Goal: Task Accomplishment & Management: Manage account settings

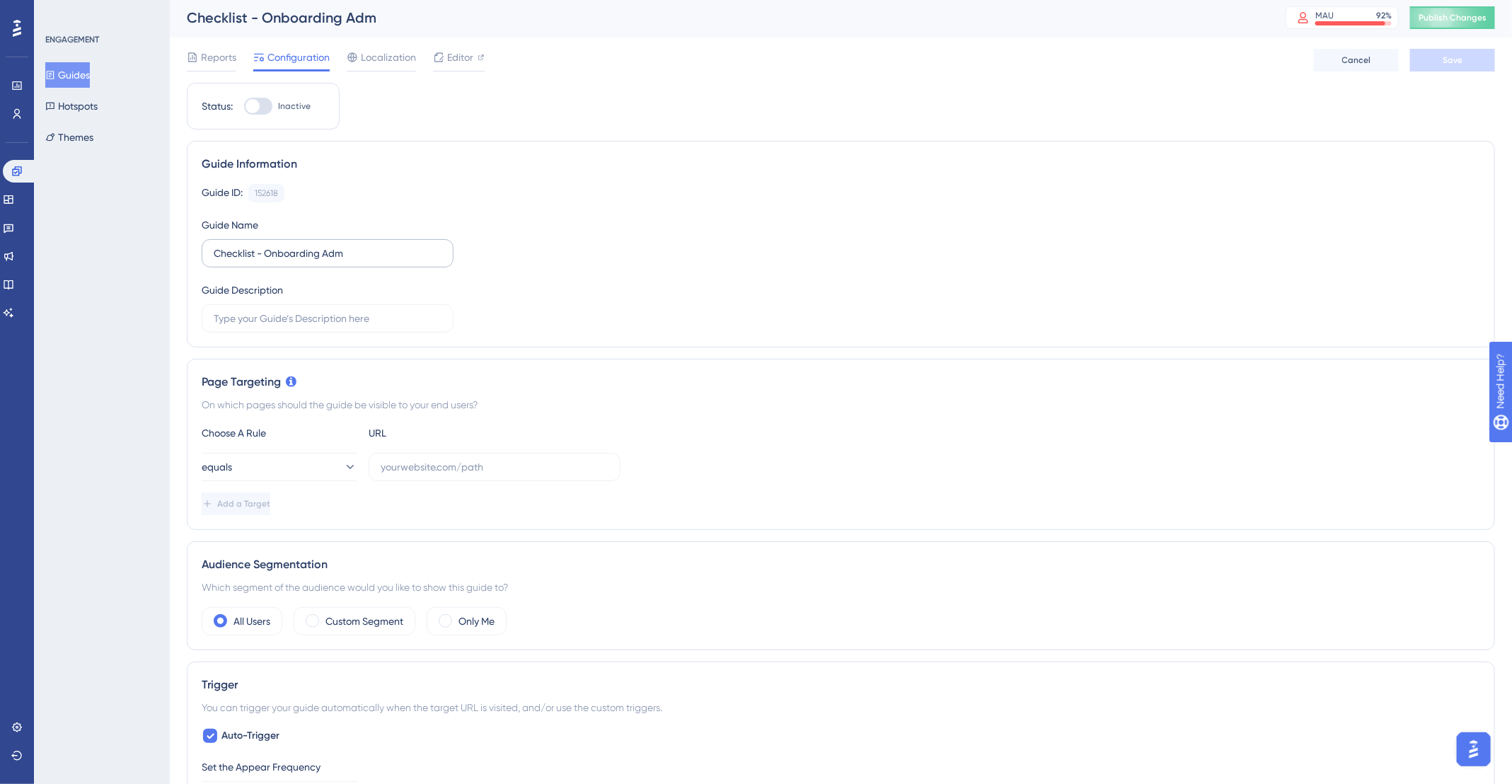
scroll to position [4, 0]
click at [462, 457] on input "text" at bounding box center [494, 464] width 228 height 15
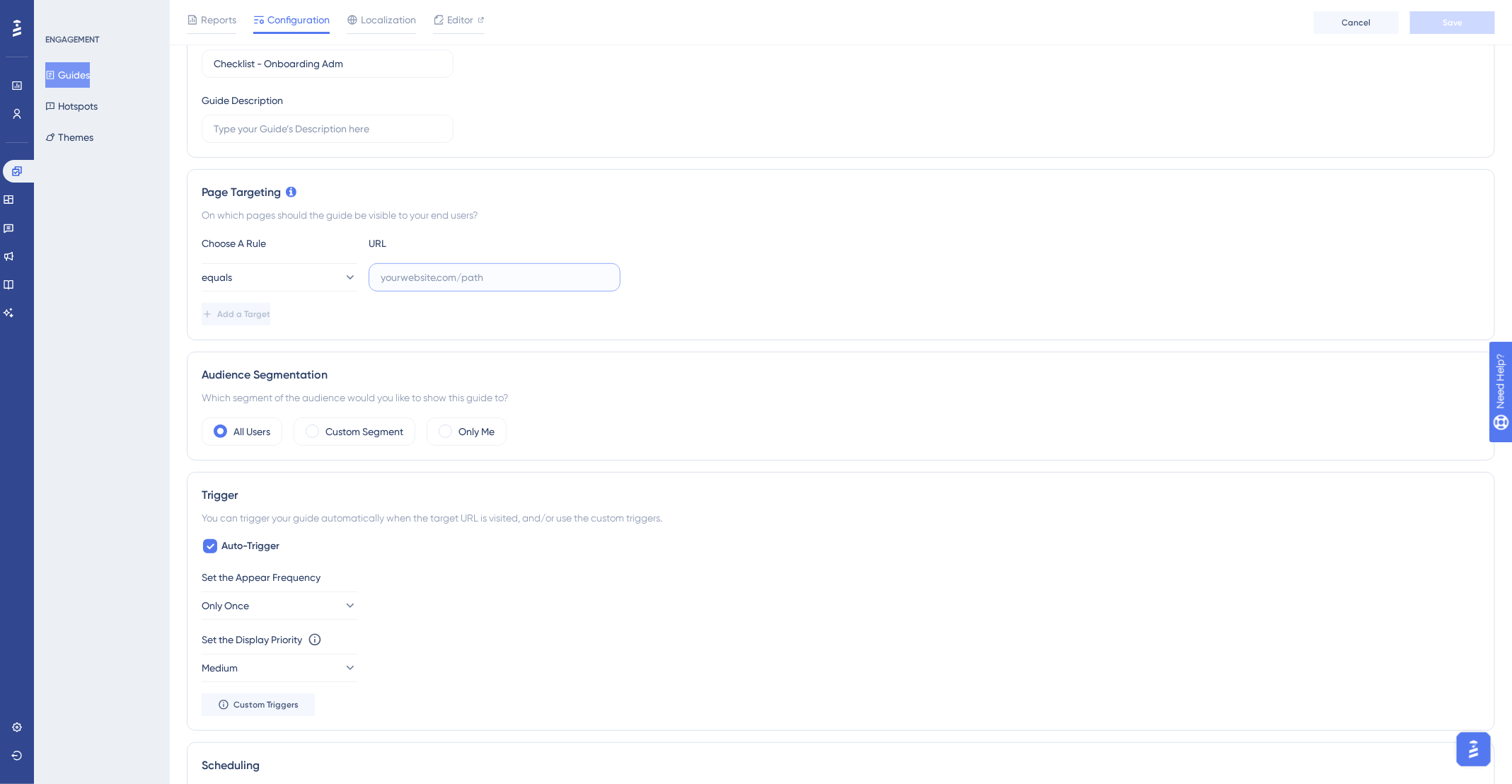
scroll to position [194, 0]
click at [450, 21] on span "Editor" at bounding box center [461, 20] width 26 height 17
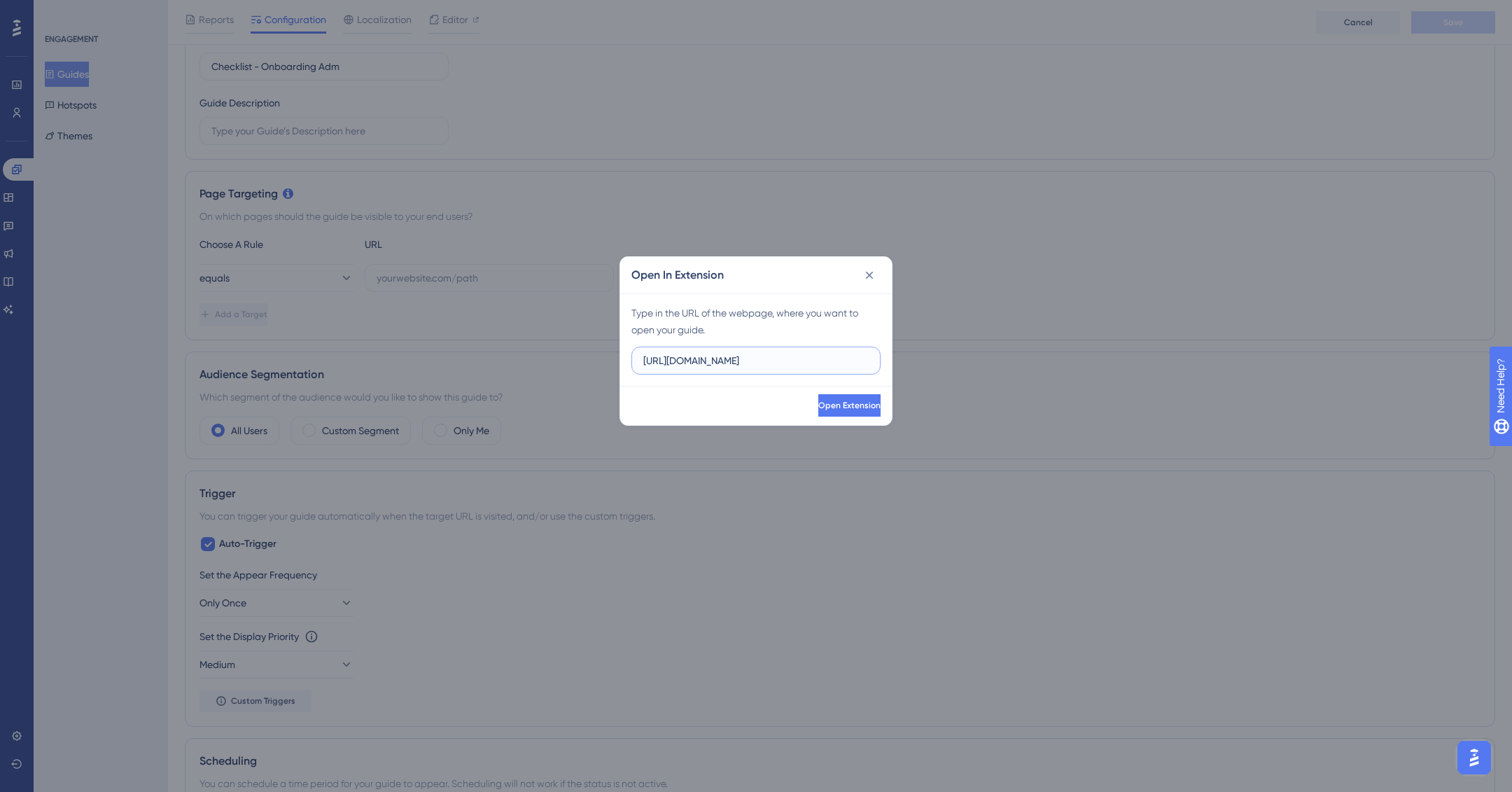
click at [796, 362] on input "https://app.deskfy.io" at bounding box center [756, 360] width 226 height 15
paste input "/home"
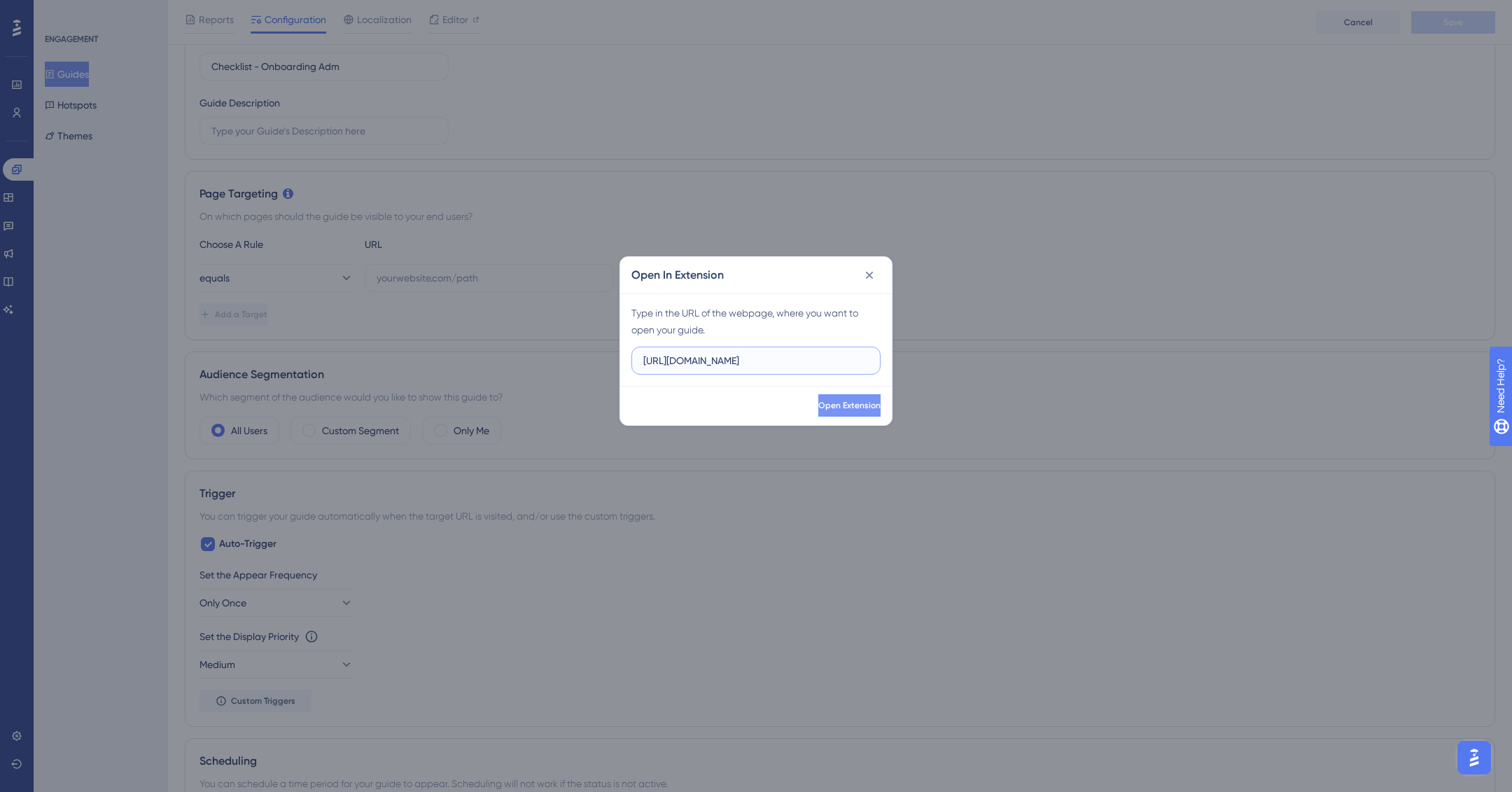
type input "[URL][DOMAIN_NAME]"
click at [862, 414] on button "Open Extension" at bounding box center [848, 405] width 66 height 22
click at [817, 402] on span "Open Extension" at bounding box center [848, 405] width 63 height 11
click at [826, 351] on label "[URL][DOMAIN_NAME]" at bounding box center [756, 360] width 249 height 28
click at [826, 353] on input "[URL][DOMAIN_NAME]" at bounding box center [756, 360] width 226 height 15
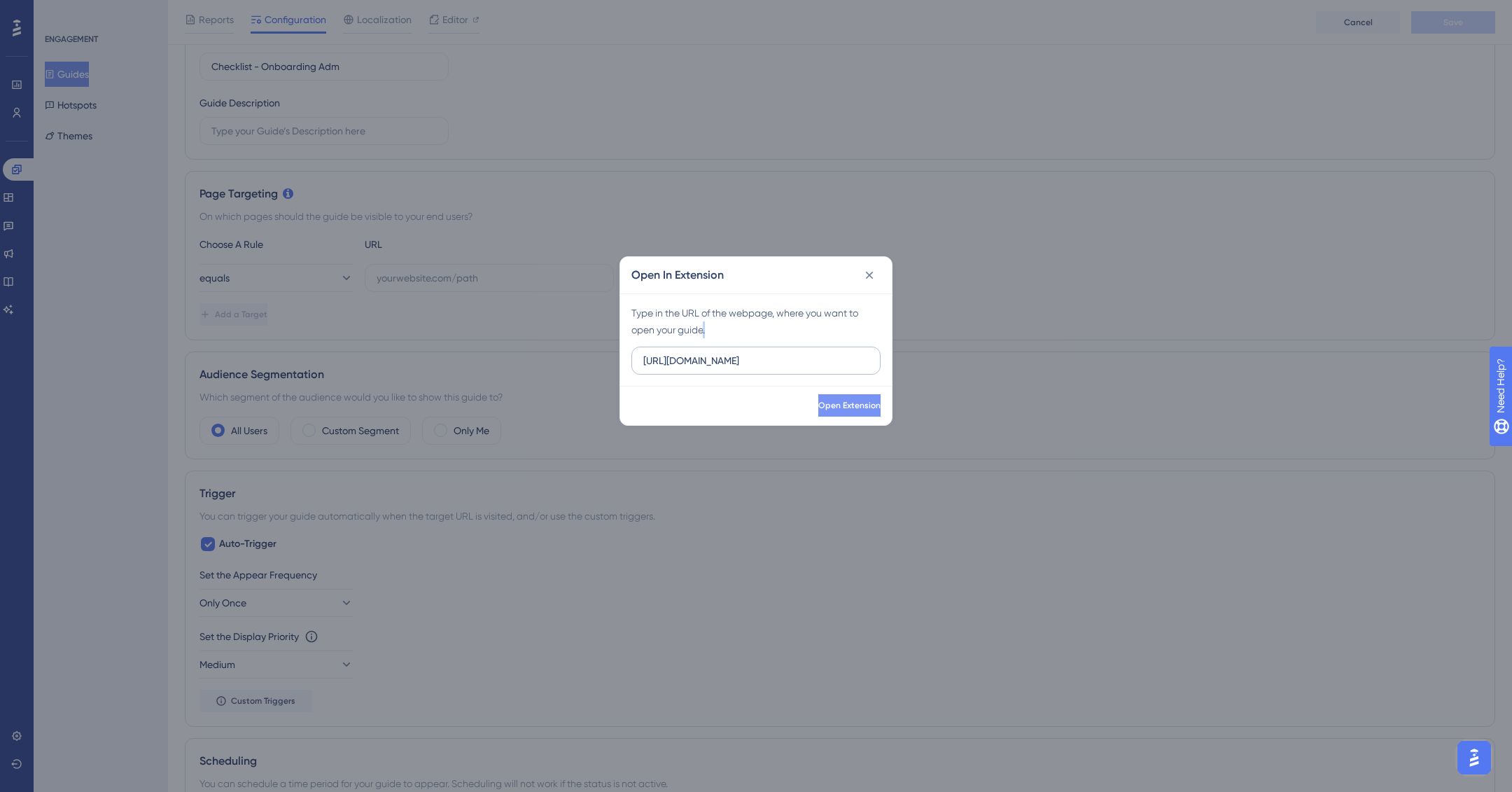
click at [826, 351] on label "[URL][DOMAIN_NAME]" at bounding box center [756, 360] width 249 height 28
click at [826, 353] on input "[URL][DOMAIN_NAME]" at bounding box center [756, 360] width 226 height 15
click at [826, 351] on label "[URL][DOMAIN_NAME]" at bounding box center [756, 360] width 249 height 28
click at [826, 353] on input "[URL][DOMAIN_NAME]" at bounding box center [756, 360] width 226 height 15
click at [815, 370] on label "[URL][DOMAIN_NAME]" at bounding box center [756, 360] width 249 height 28
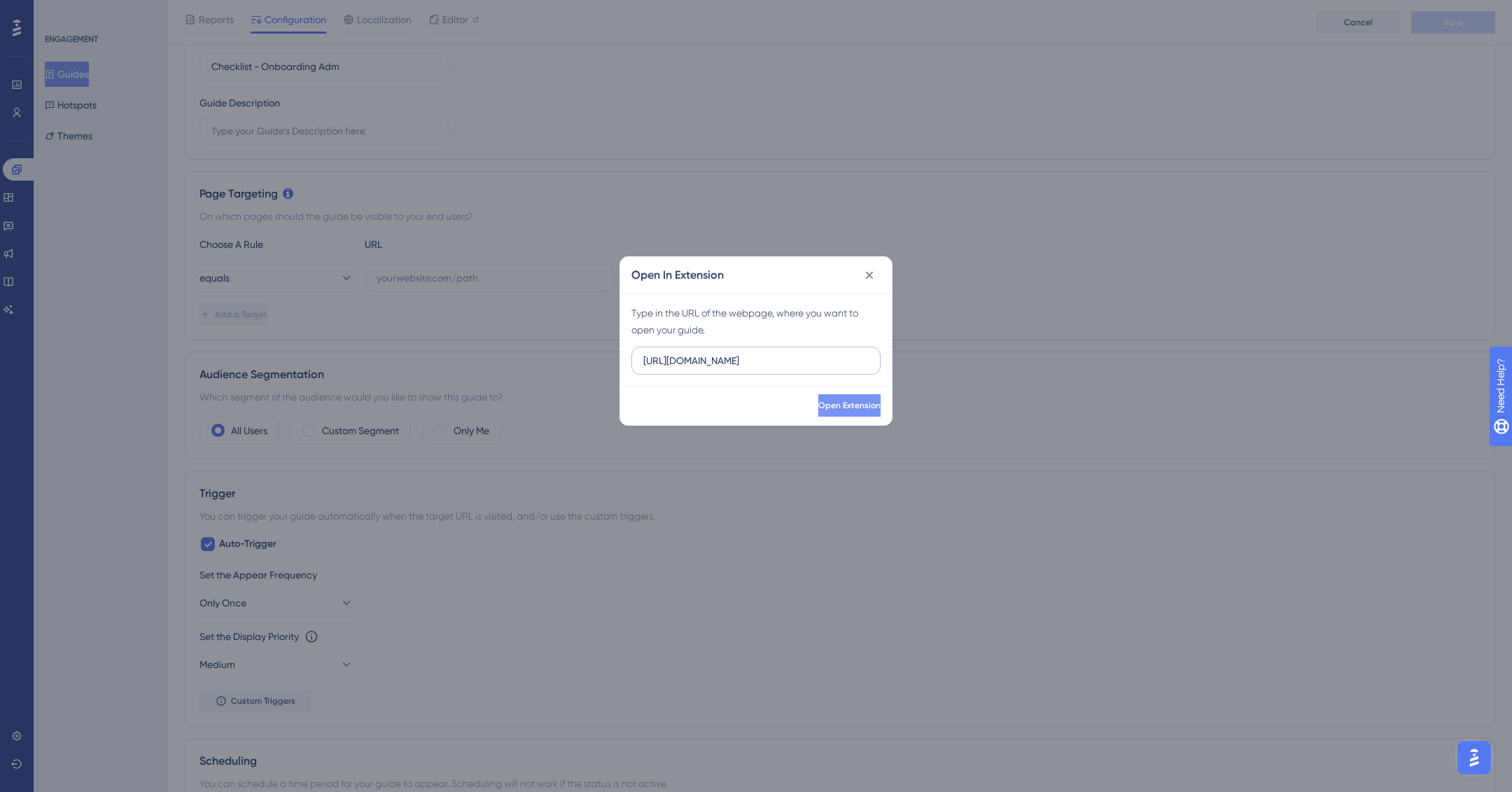
click at [815, 368] on input "[URL][DOMAIN_NAME]" at bounding box center [756, 360] width 226 height 15
click at [815, 368] on label "[URL][DOMAIN_NAME]" at bounding box center [756, 360] width 249 height 28
click at [815, 368] on input "[URL][DOMAIN_NAME]" at bounding box center [756, 360] width 226 height 15
click at [815, 365] on input "[URL][DOMAIN_NAME]" at bounding box center [756, 360] width 226 height 15
click at [815, 364] on input "[URL][DOMAIN_NAME]" at bounding box center [756, 360] width 226 height 15
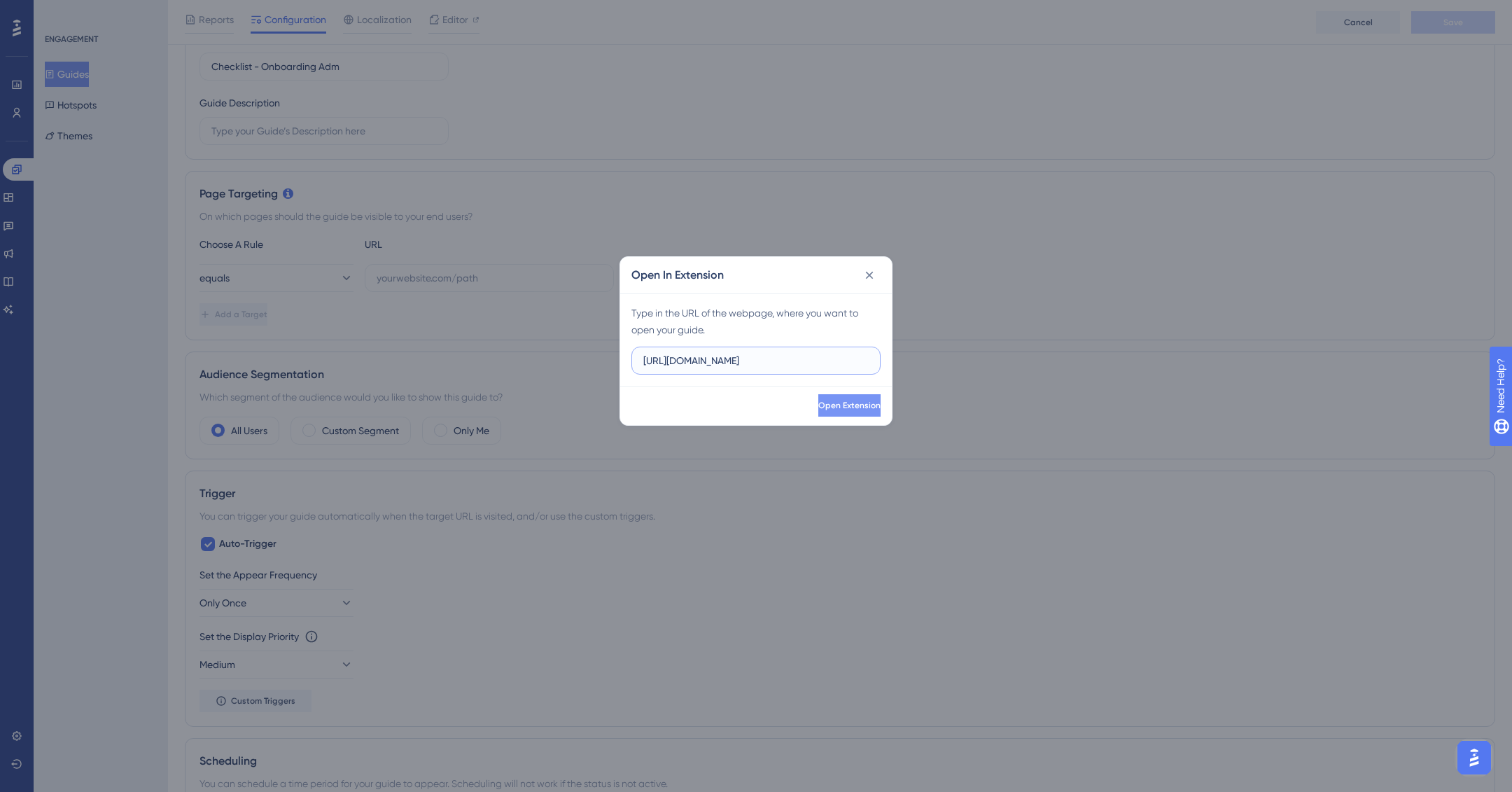
click at [815, 364] on input "[URL][DOMAIN_NAME]" at bounding box center [756, 360] width 226 height 15
click at [876, 273] on icon at bounding box center [869, 274] width 14 height 14
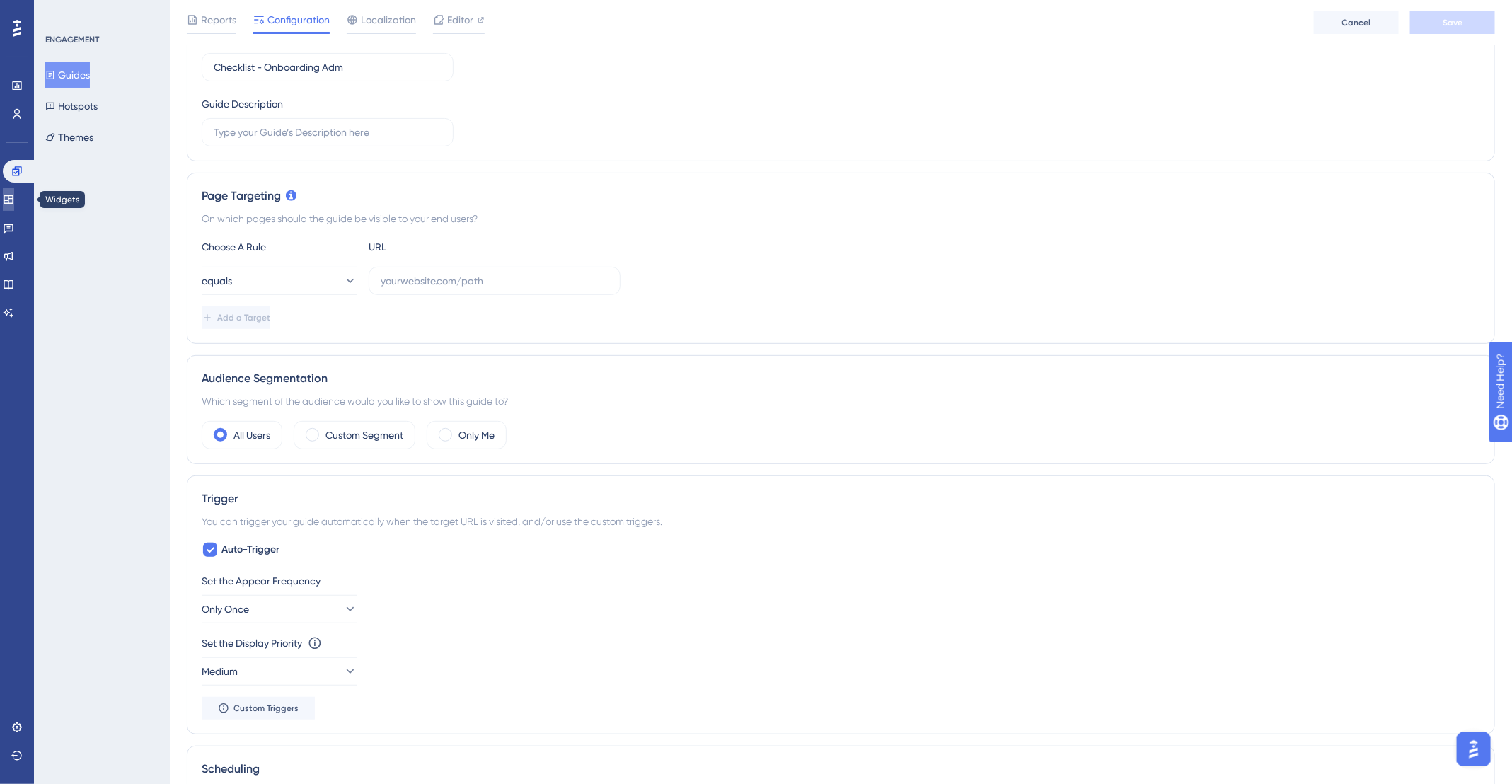
click at [9, 204] on link at bounding box center [9, 200] width 11 height 23
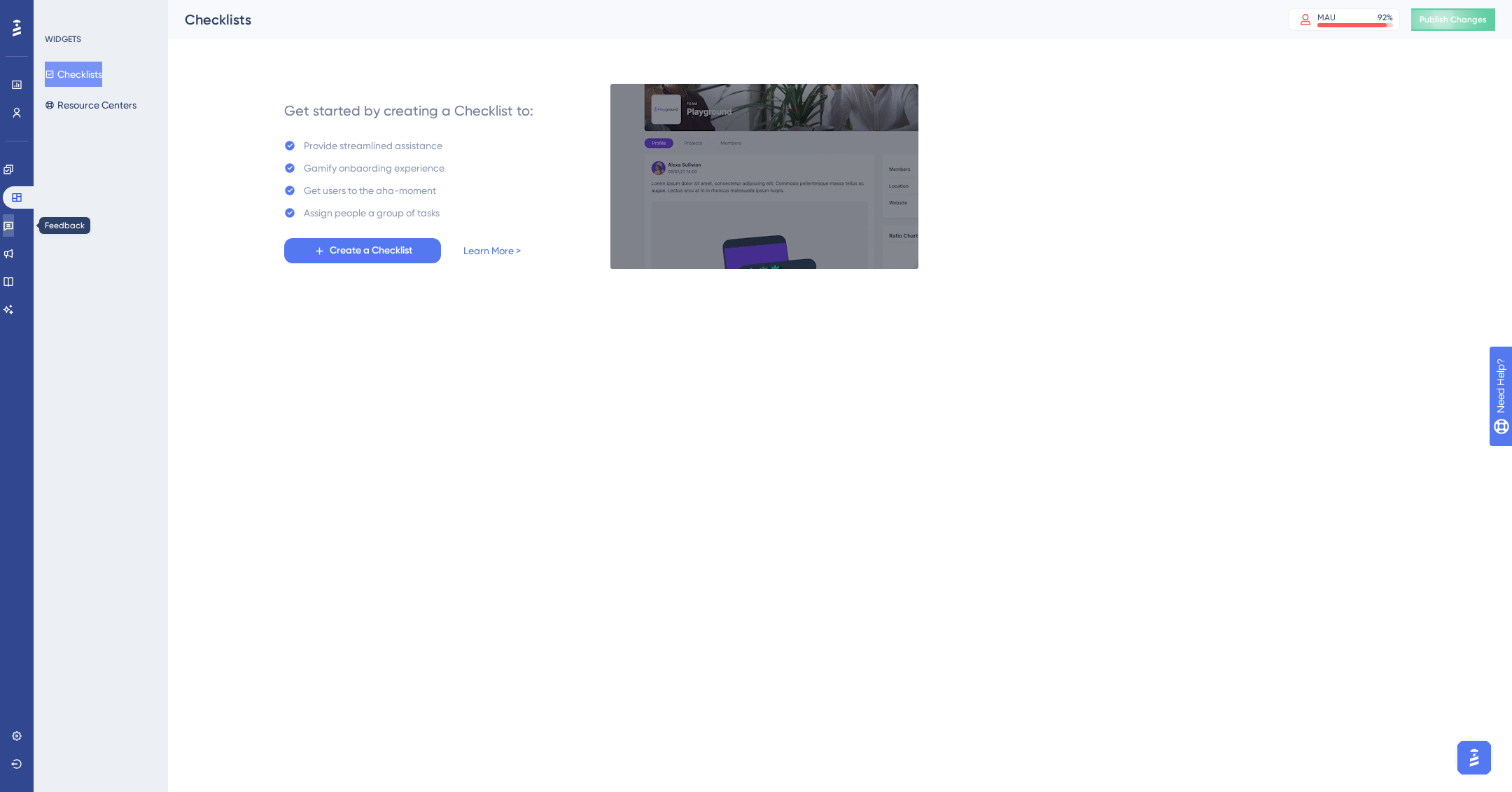
click at [14, 234] on link at bounding box center [8, 226] width 11 height 22
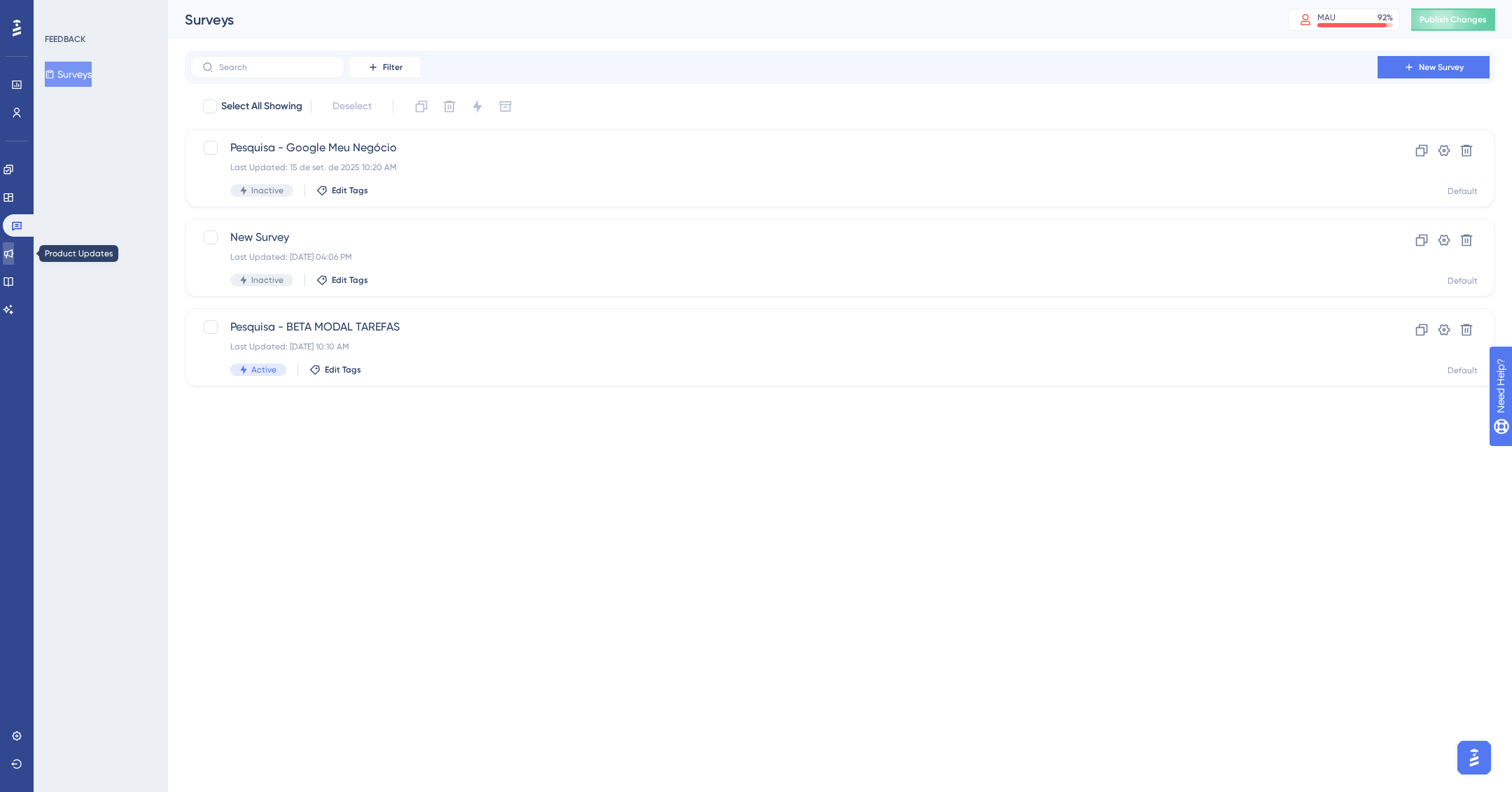
click at [14, 256] on link at bounding box center [8, 254] width 11 height 22
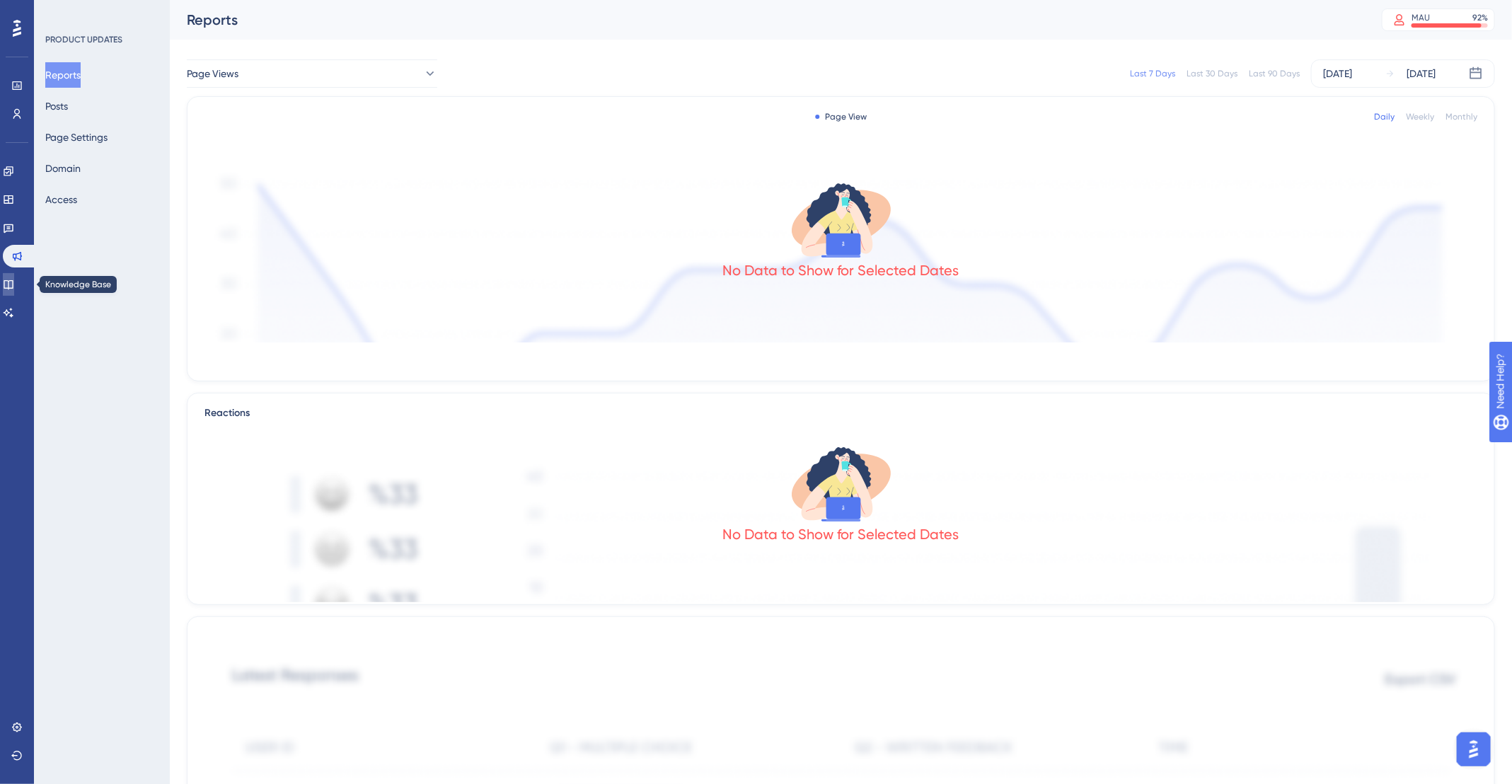
click at [14, 281] on link at bounding box center [9, 285] width 11 height 23
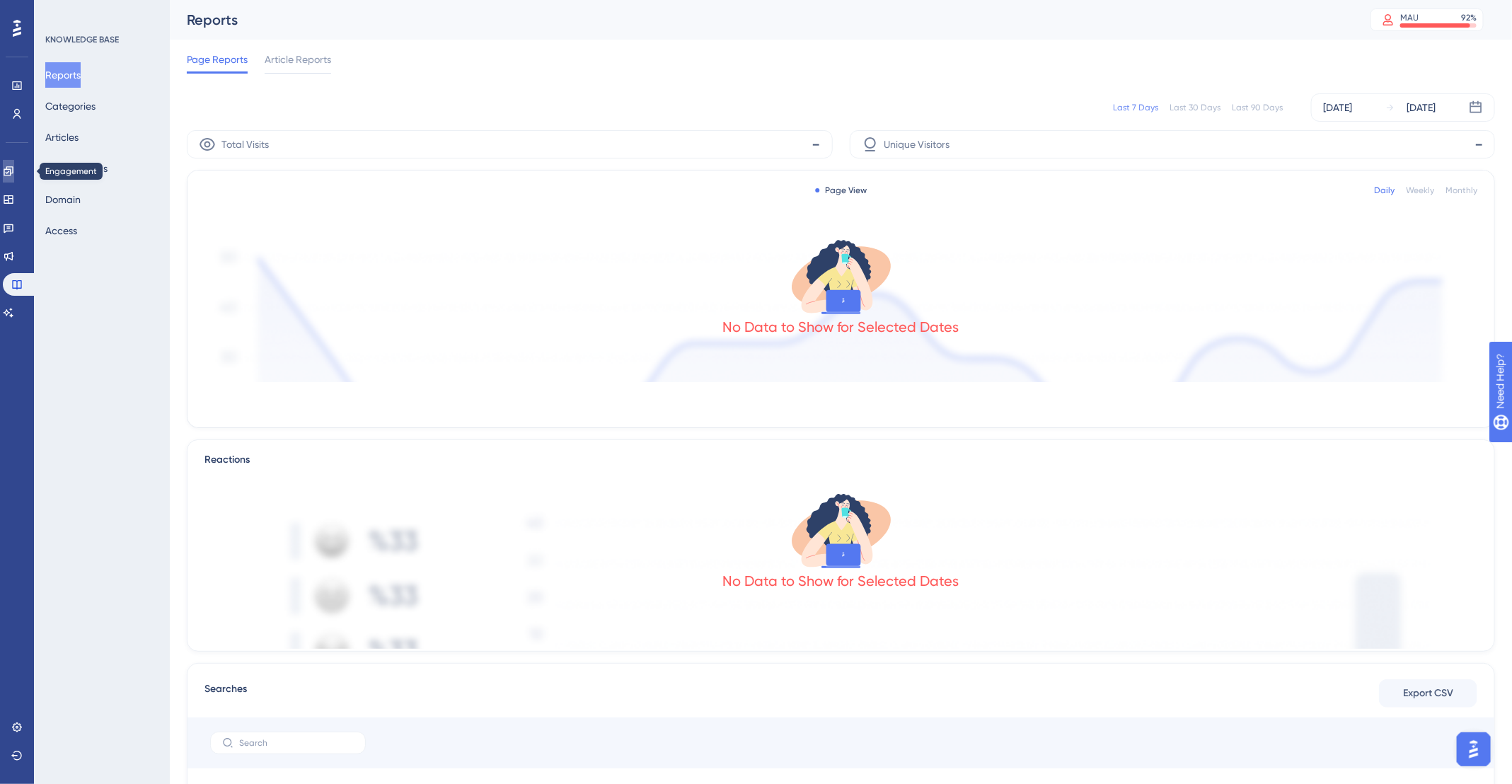
click at [12, 171] on icon at bounding box center [9, 171] width 9 height 9
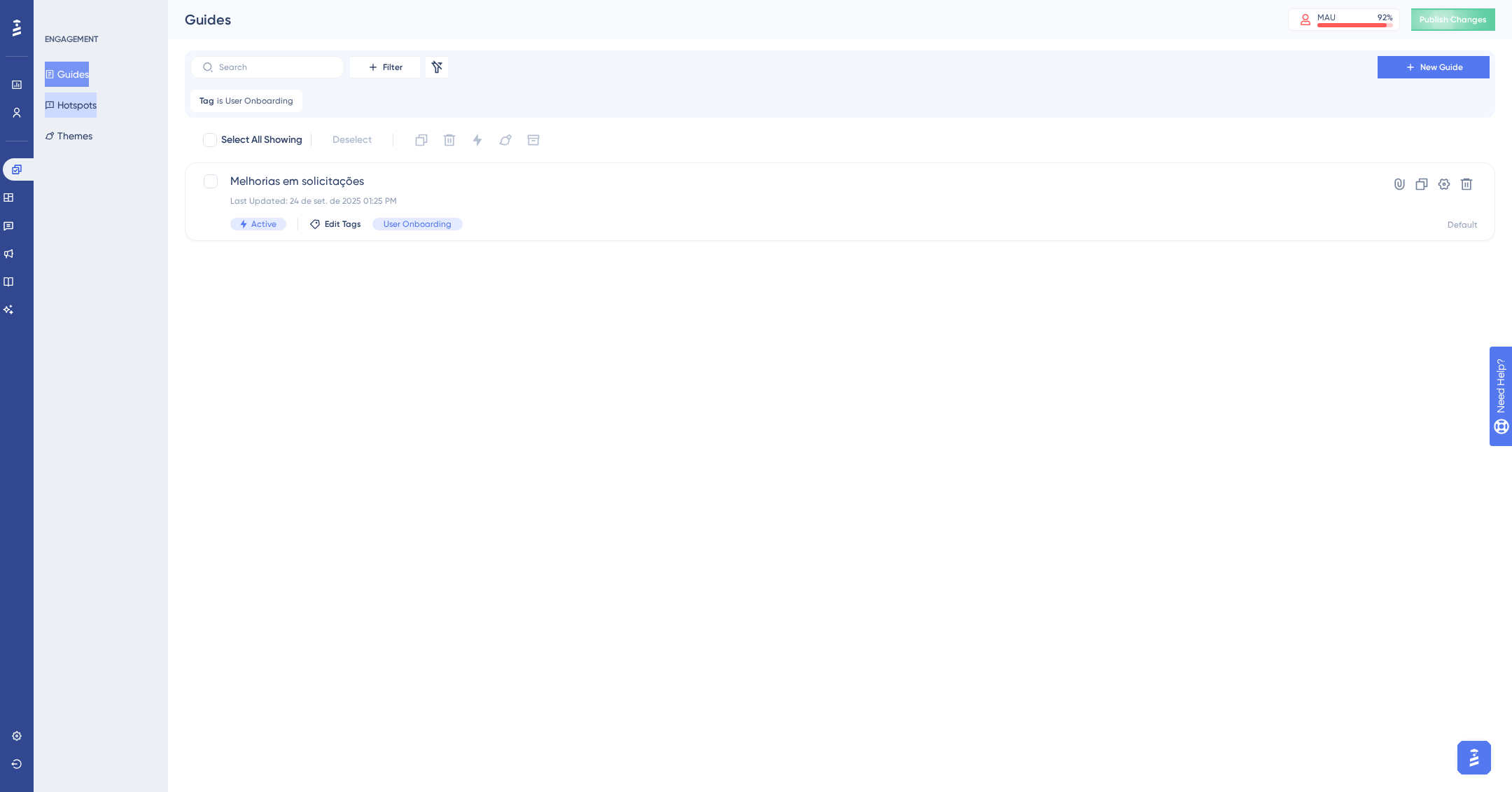
click at [90, 100] on button "Hotspots" at bounding box center [70, 105] width 51 height 25
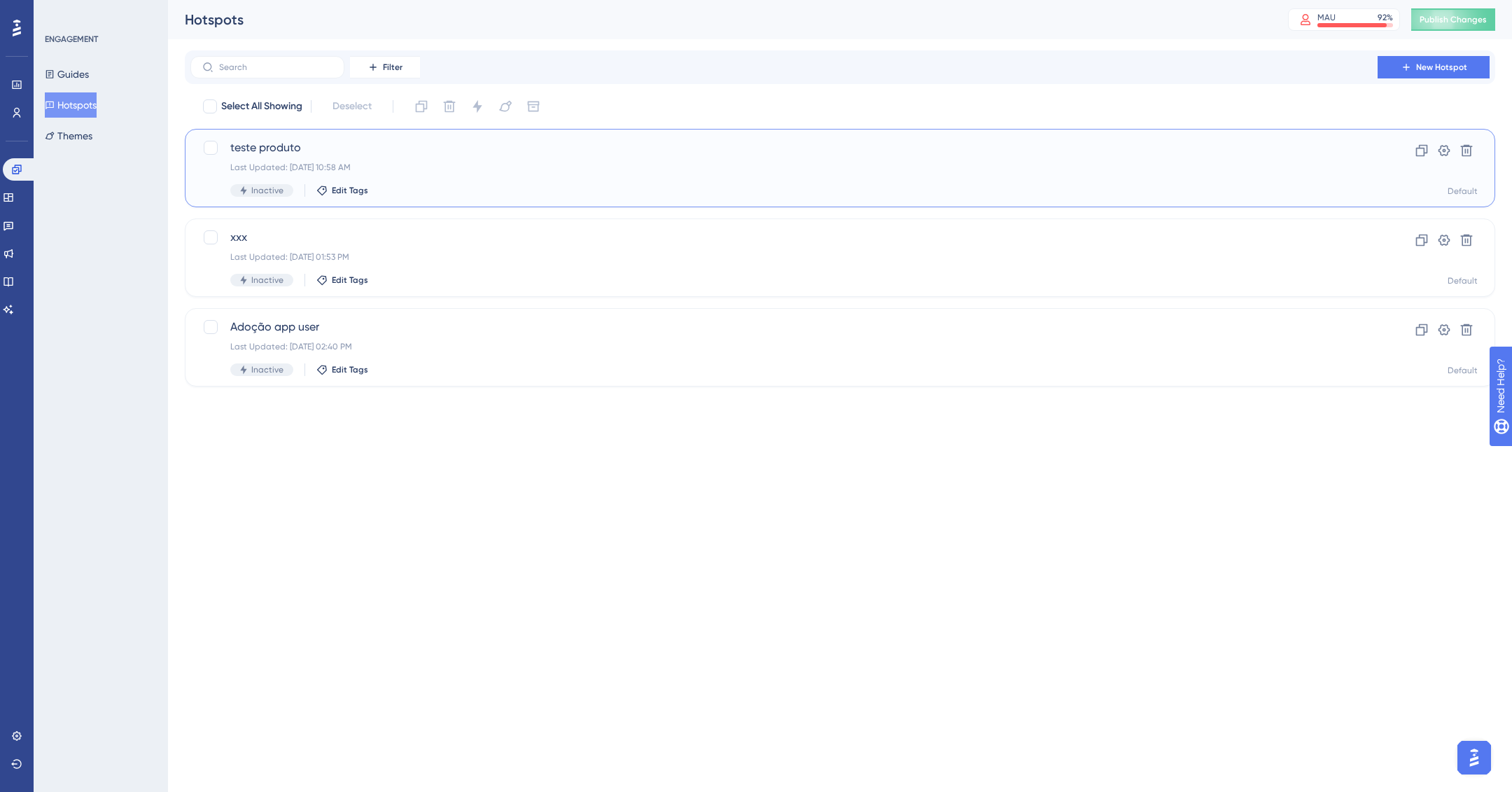
click at [444, 139] on span "teste produto" at bounding box center [784, 148] width 1108 height 17
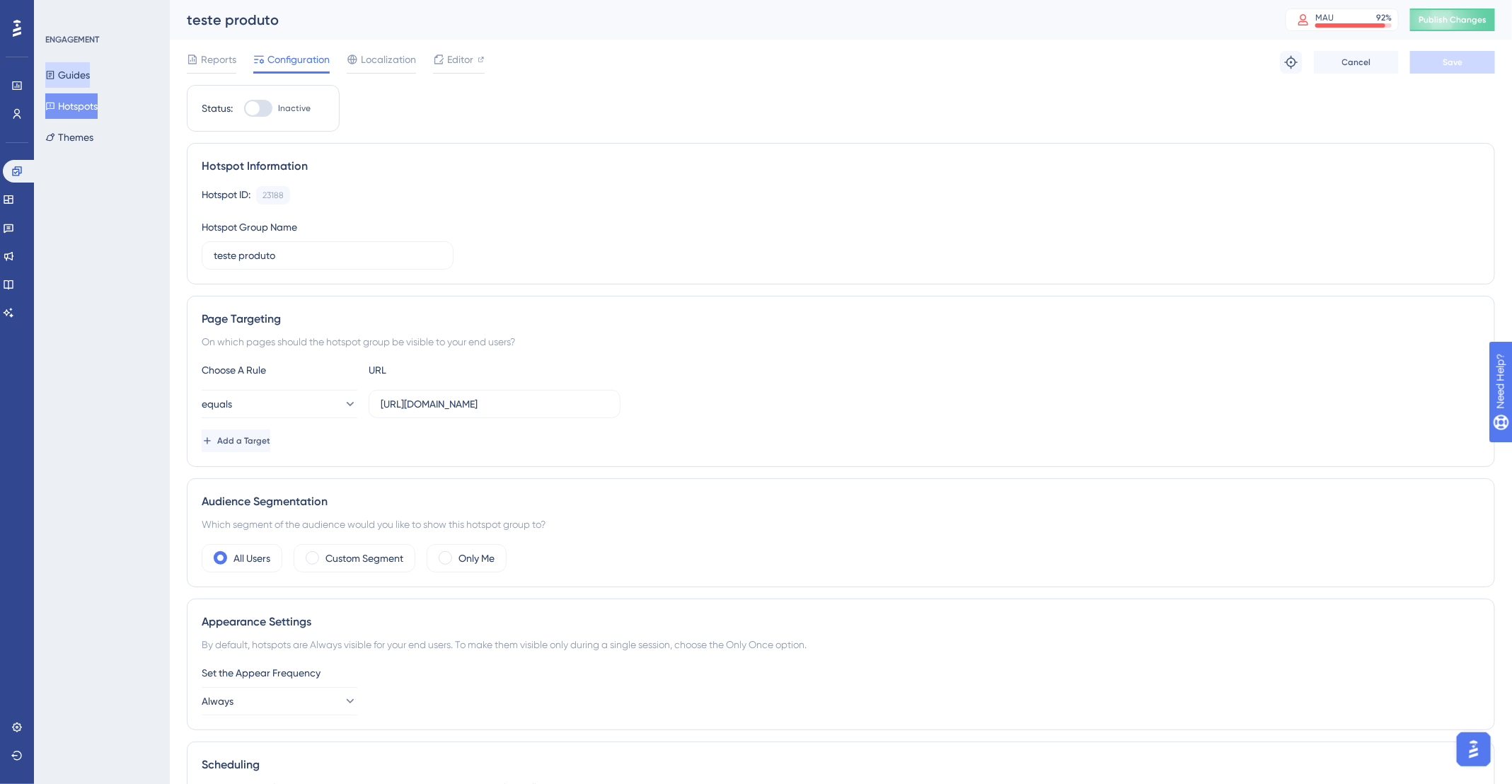
click at [77, 65] on button "Guides" at bounding box center [67, 75] width 44 height 26
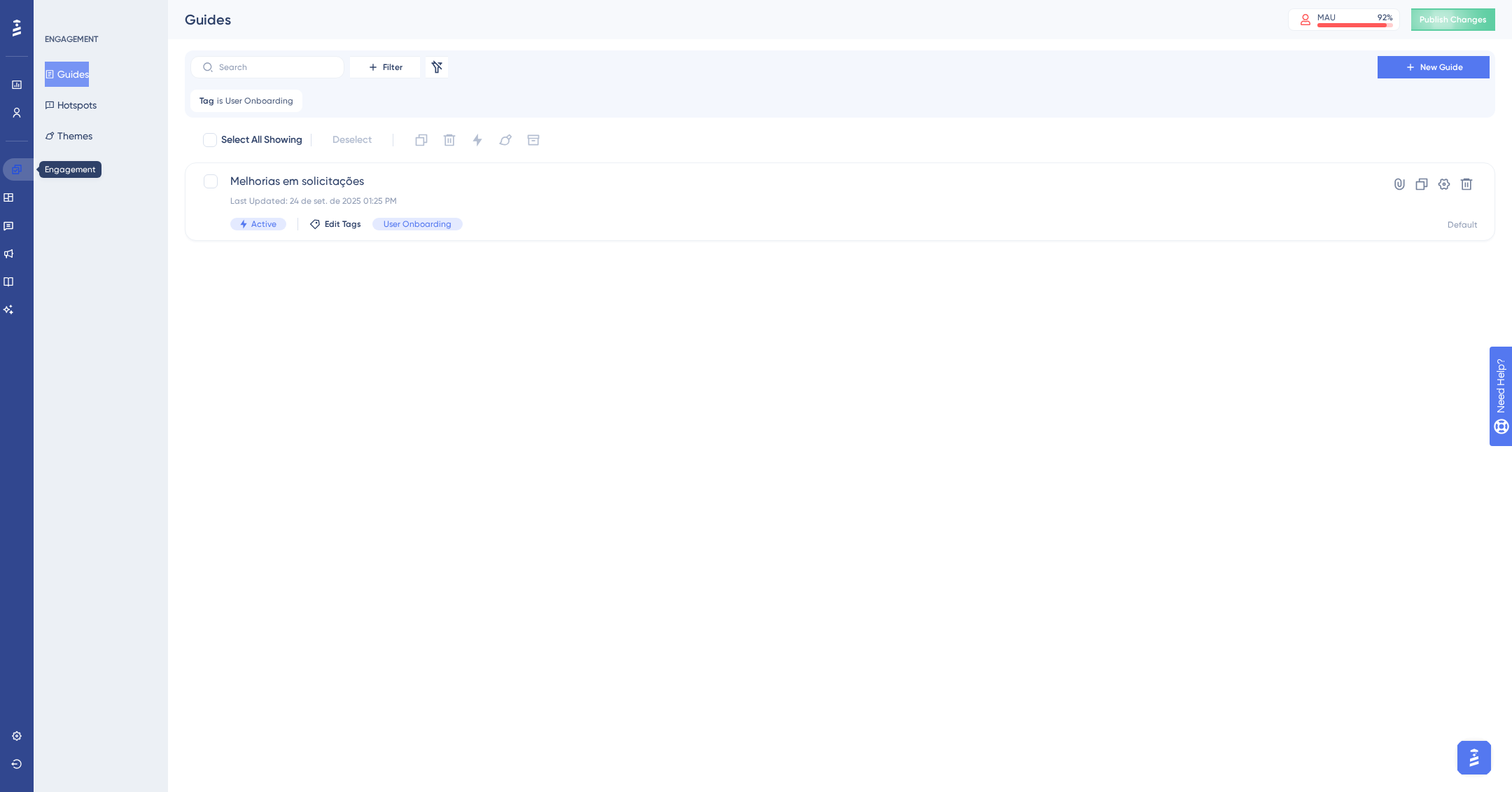
click at [22, 165] on icon at bounding box center [17, 169] width 11 height 11
click at [14, 202] on icon at bounding box center [8, 198] width 11 height 11
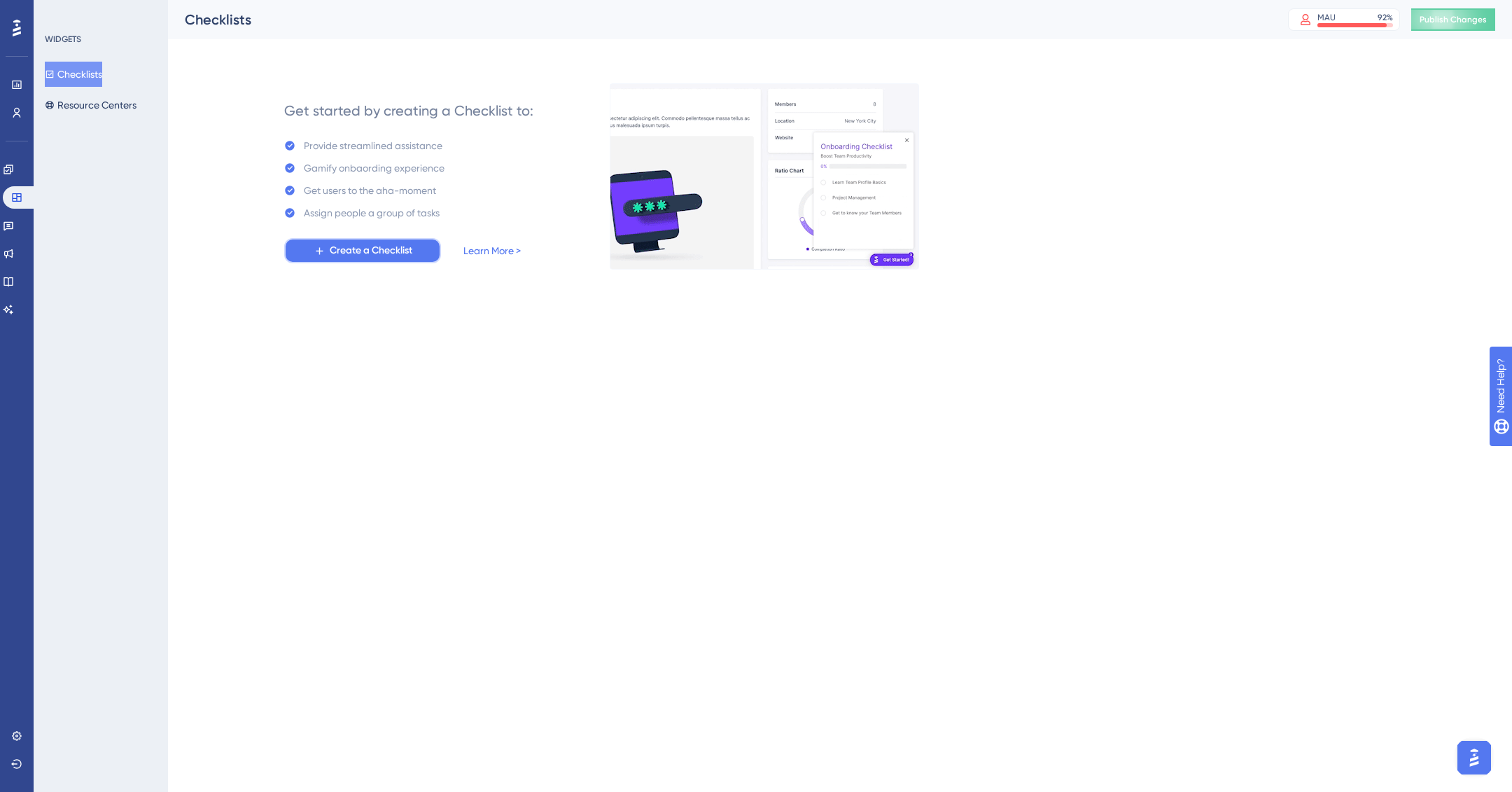
click at [371, 253] on span "Create a Checklist" at bounding box center [371, 251] width 82 height 17
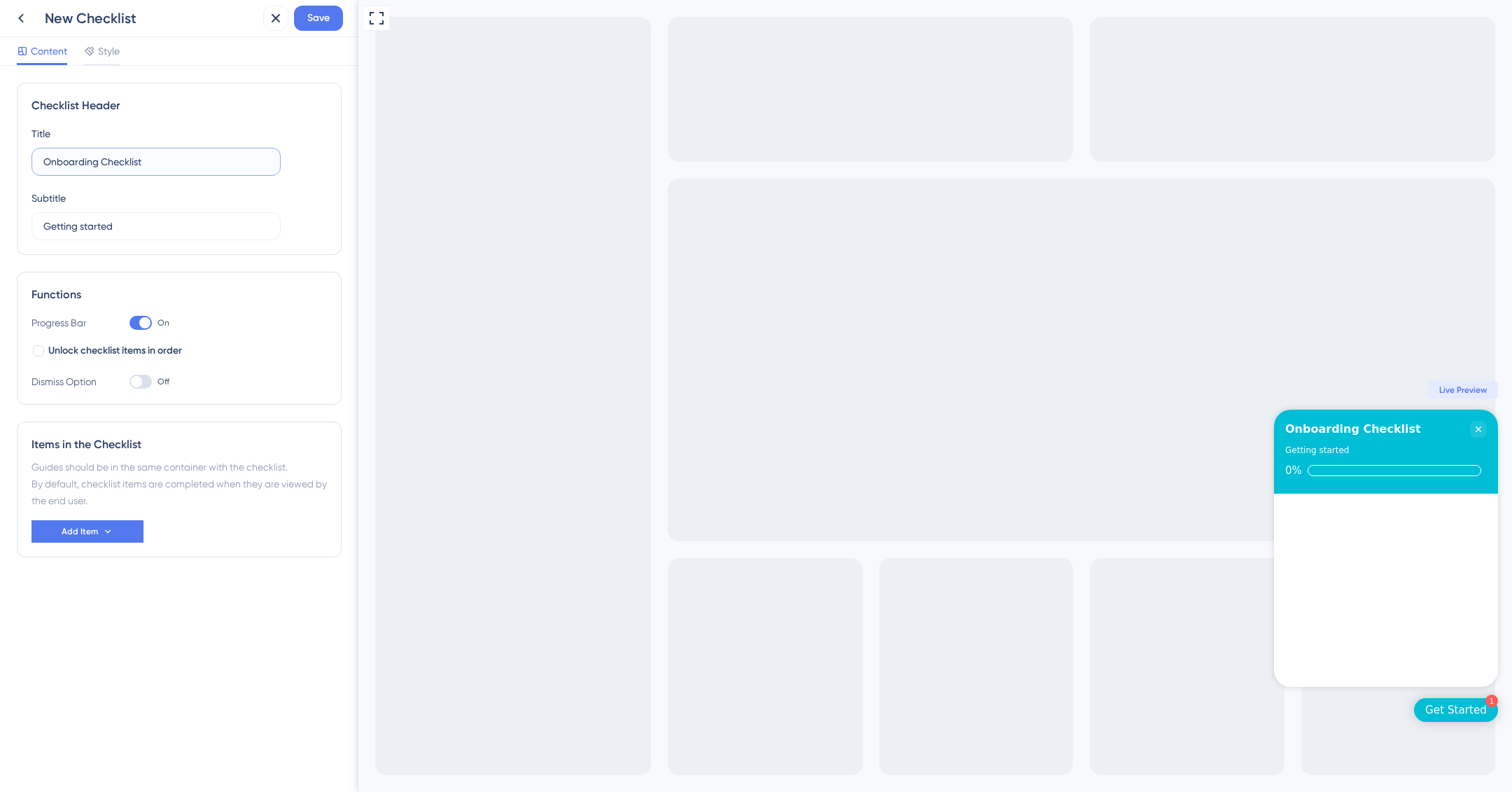
click at [169, 163] on input "Onboarding Checklist" at bounding box center [155, 162] width 226 height 15
paste input "[URL][DOMAIN_NAME]"
click at [168, 160] on input "Onboarding Checklist" at bounding box center [155, 162] width 226 height 15
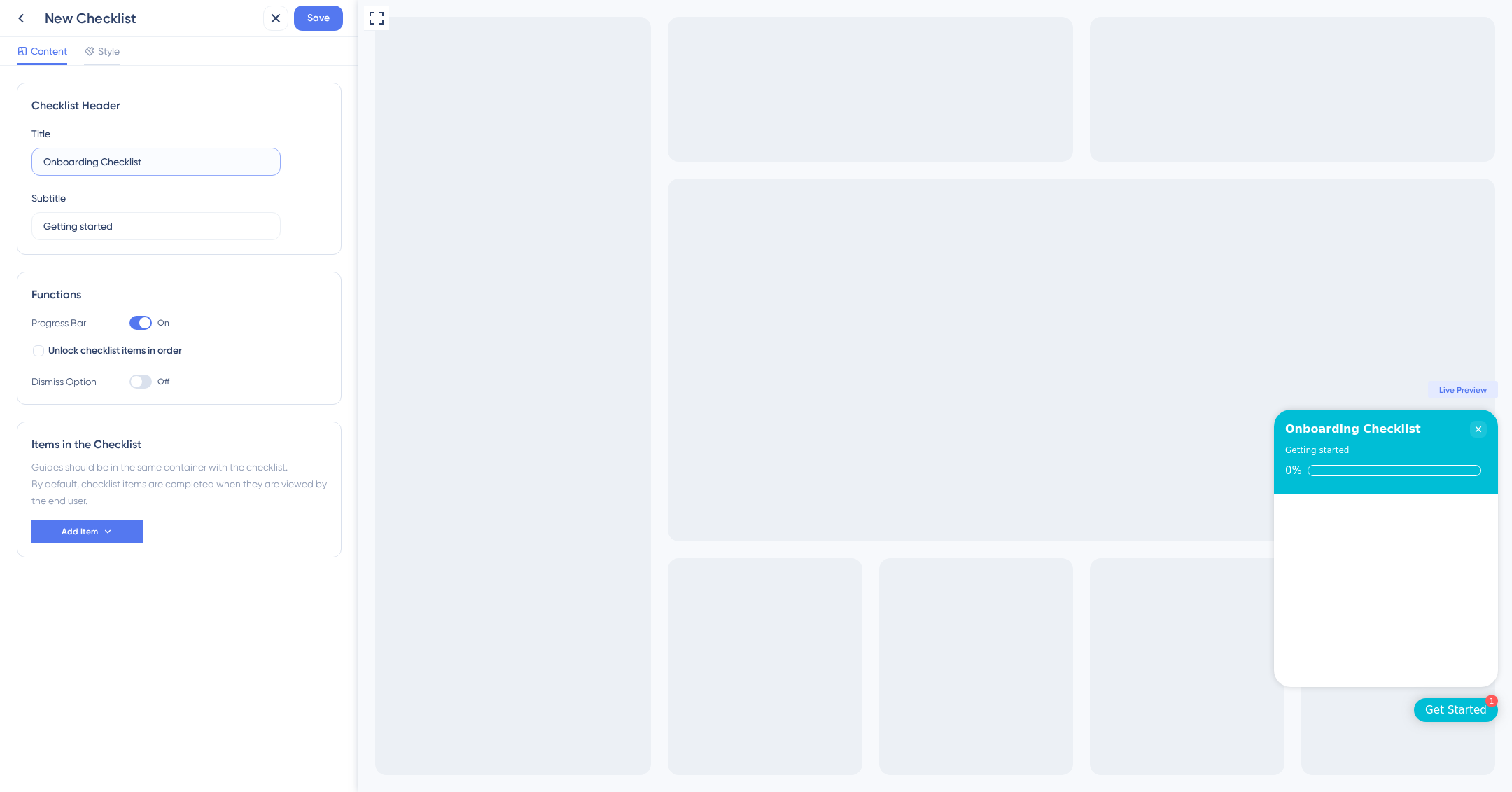
drag, startPoint x: 98, startPoint y: 157, endPoint x: 143, endPoint y: 160, distance: 45.1
click at [146, 160] on input "Onboarding Checklist" at bounding box center [155, 162] width 226 height 15
drag, startPoint x: 126, startPoint y: 160, endPoint x: 134, endPoint y: 166, distance: 10.0
click at [54, 164] on input "Onboarding Checklist" at bounding box center [155, 162] width 226 height 15
click at [153, 168] on label "Onboarding Checklist" at bounding box center [156, 162] width 249 height 28
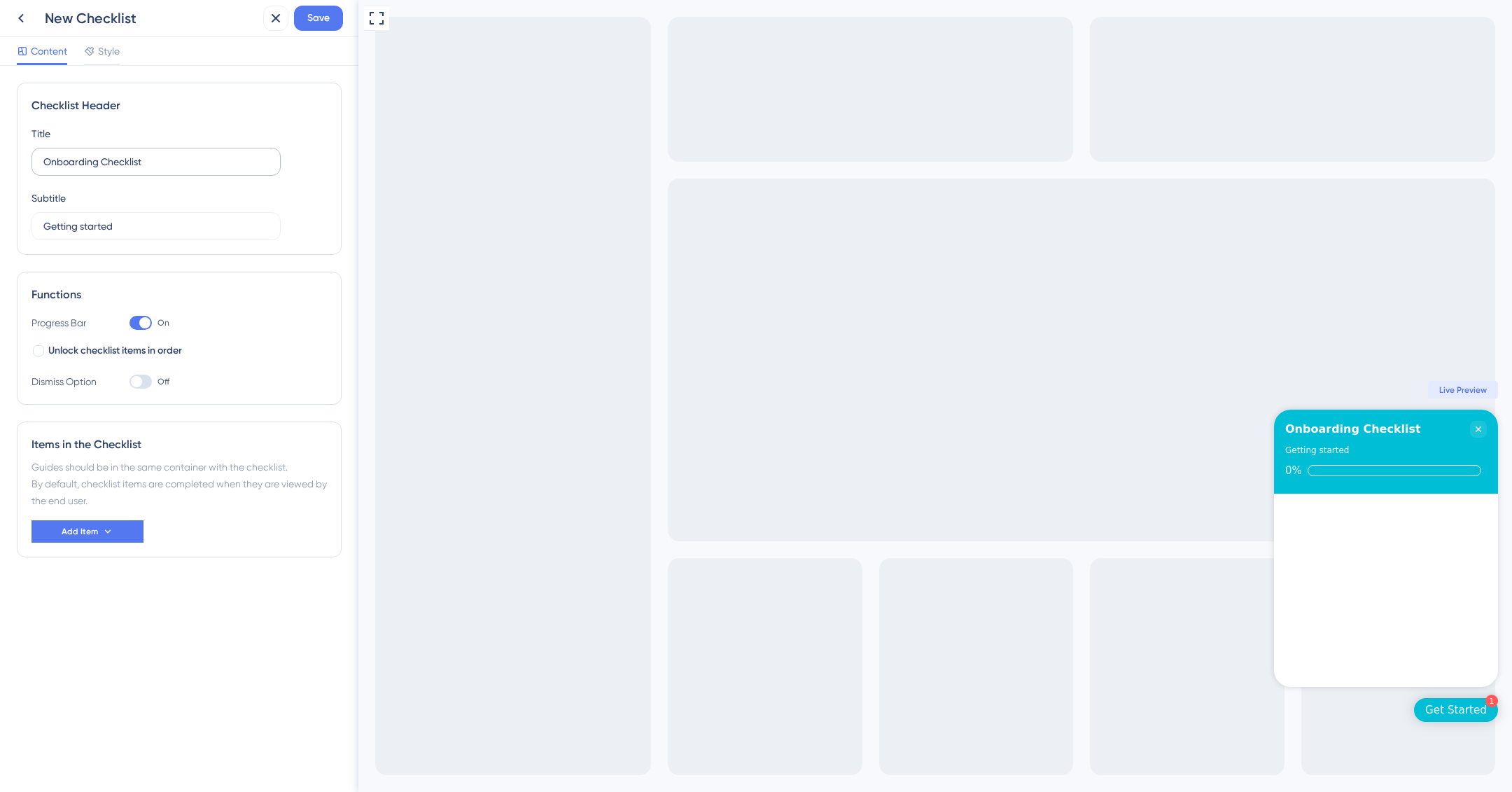
click at [153, 168] on input "Onboarding Checklist" at bounding box center [155, 162] width 226 height 15
drag, startPoint x: 117, startPoint y: 157, endPoint x: 103, endPoint y: 157, distance: 14.0
click at [103, 157] on input "Onboarding Checklist" at bounding box center [155, 162] width 226 height 15
click at [43, 158] on input "Onboarding Checklist" at bounding box center [155, 162] width 226 height 15
paste input "Checklist"
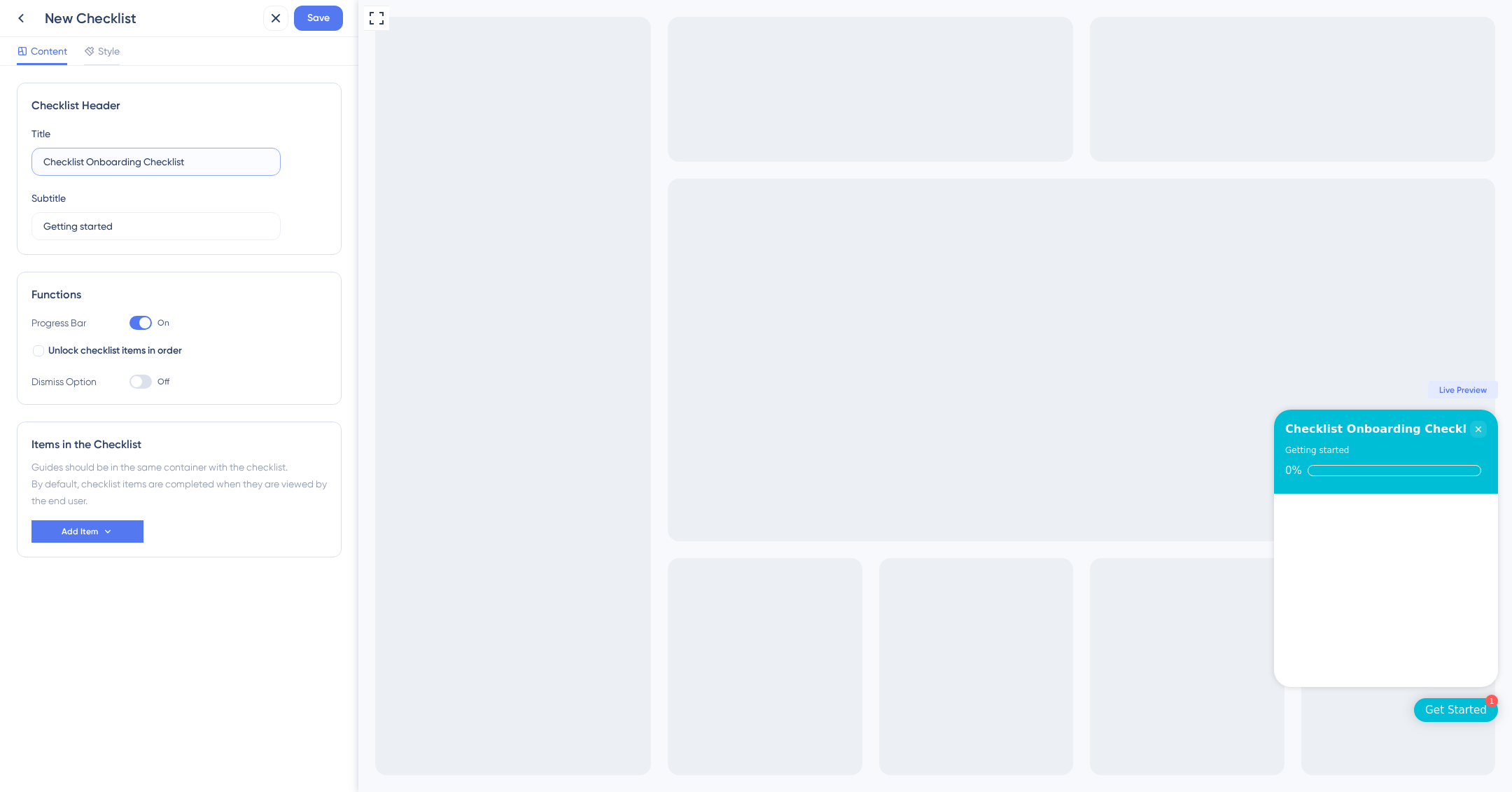
drag, startPoint x: 143, startPoint y: 158, endPoint x: 220, endPoint y: 158, distance: 77.0
click at [220, 158] on input "Checklist Onboarding Checklist" at bounding box center [155, 162] width 226 height 15
click at [87, 160] on input "Checklist Onboarding Admin" at bounding box center [155, 162] width 226 height 15
type input "Checklist - Onboarding Admin"
click at [138, 326] on div at bounding box center [140, 322] width 22 height 14
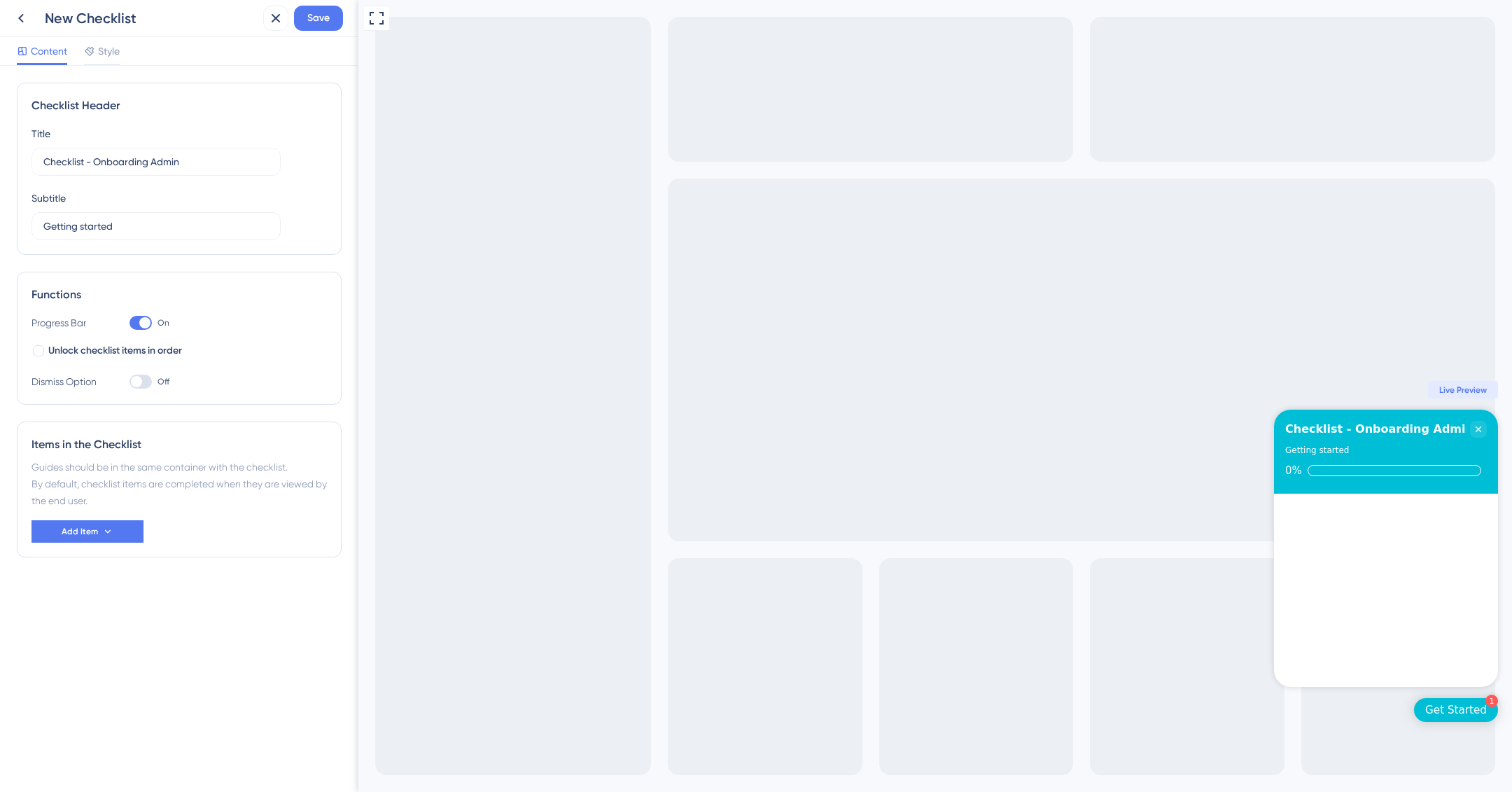
click at [129, 324] on input "On" at bounding box center [129, 323] width 1 height 1
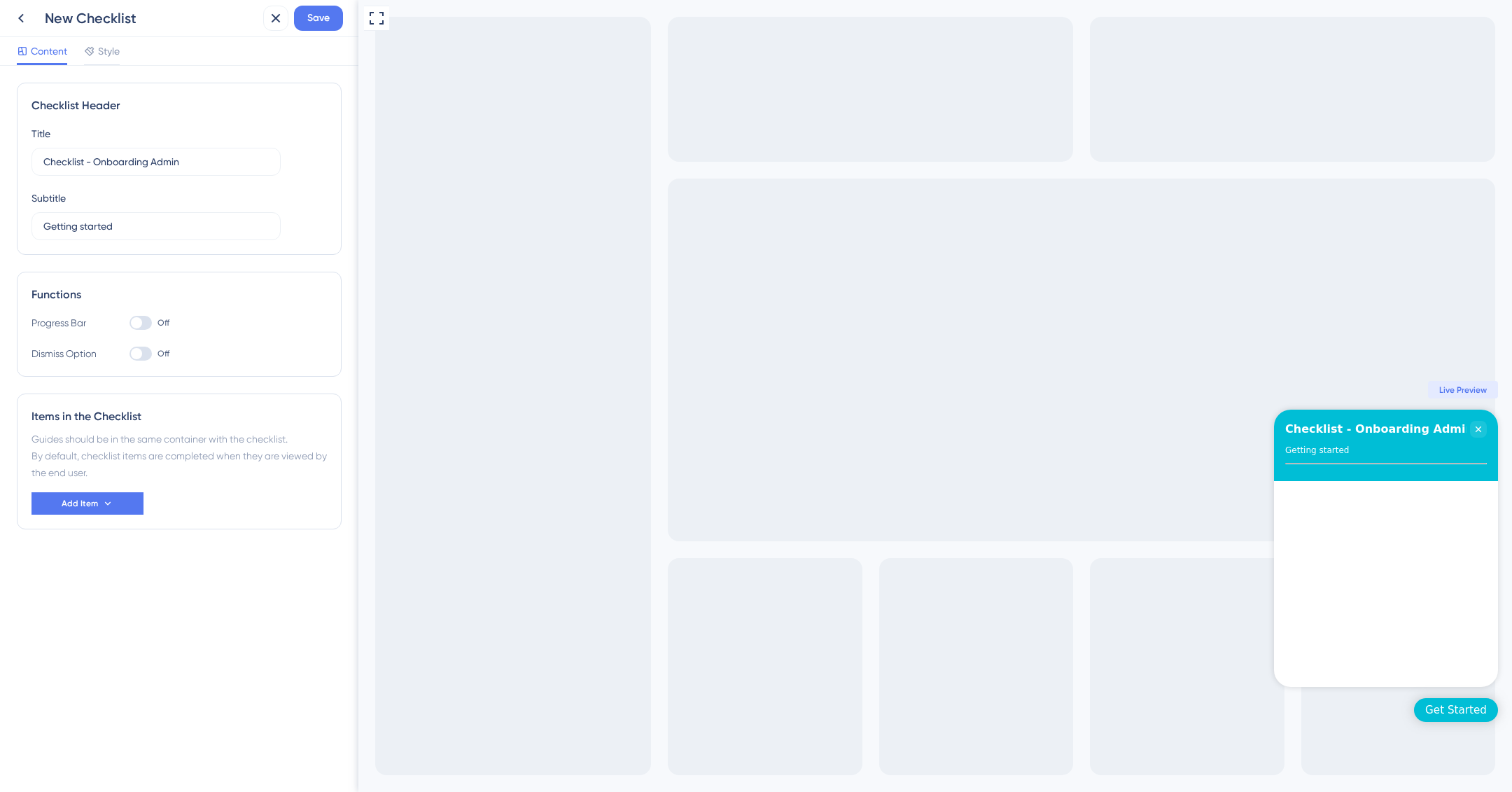
click at [138, 326] on div at bounding box center [137, 323] width 11 height 11
click at [129, 324] on input "Off" at bounding box center [129, 323] width 1 height 1
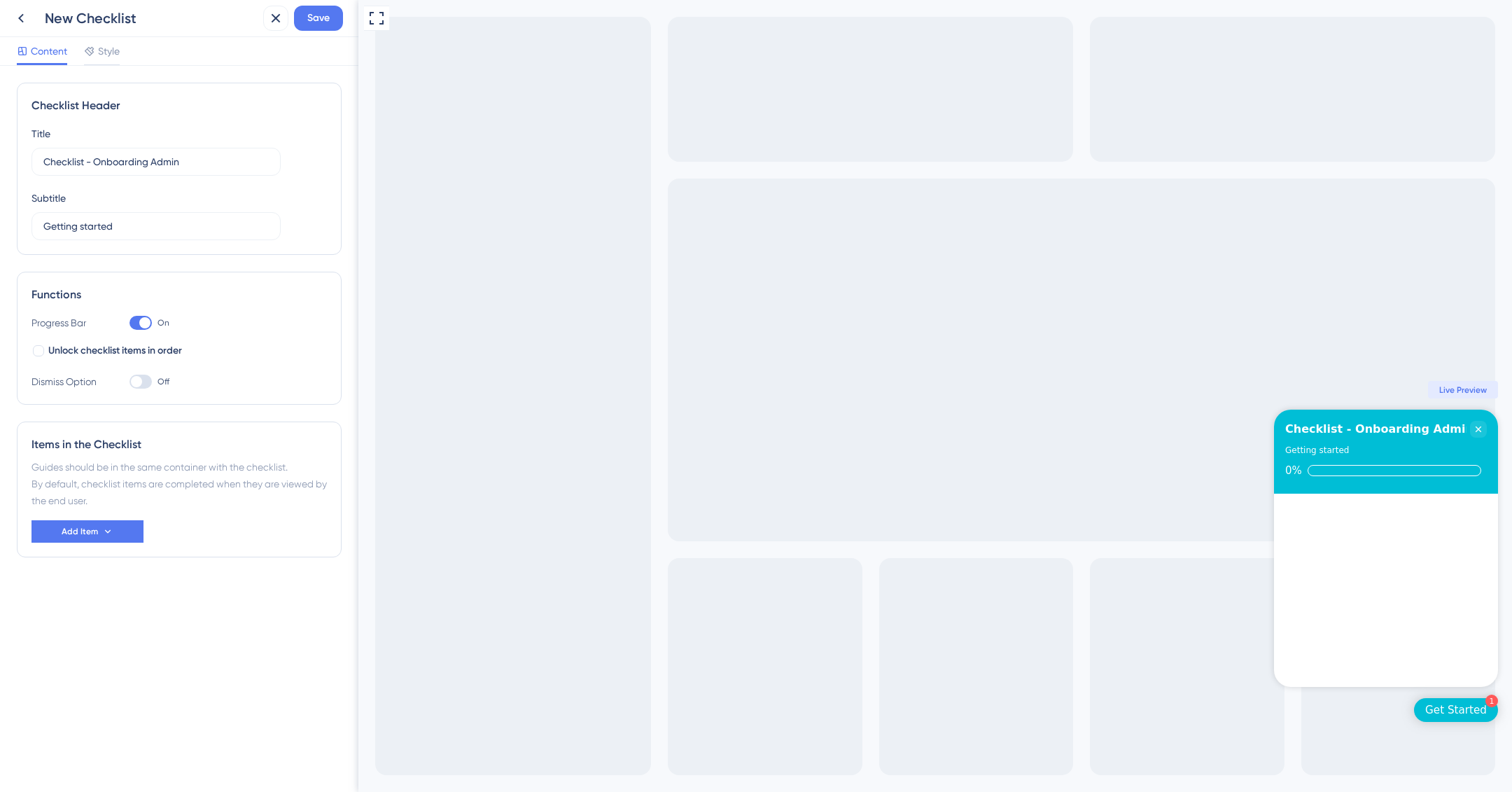
click at [138, 326] on div at bounding box center [140, 322] width 22 height 14
click at [129, 324] on input "On" at bounding box center [129, 323] width 1 height 1
checkbox input "false"
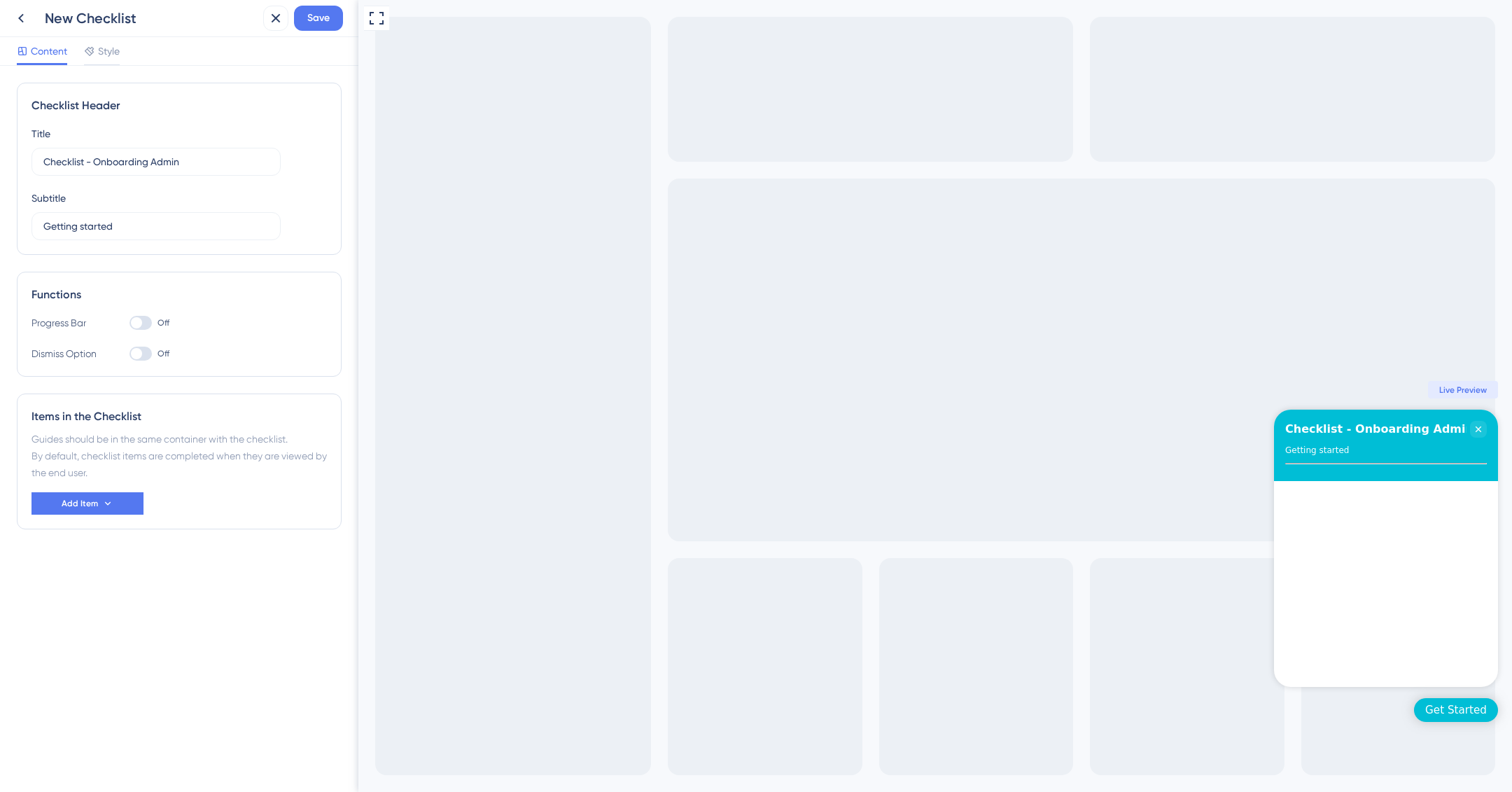
click at [141, 355] on div at bounding box center [140, 353] width 22 height 14
click at [129, 354] on input "Off" at bounding box center [129, 354] width 1 height 1
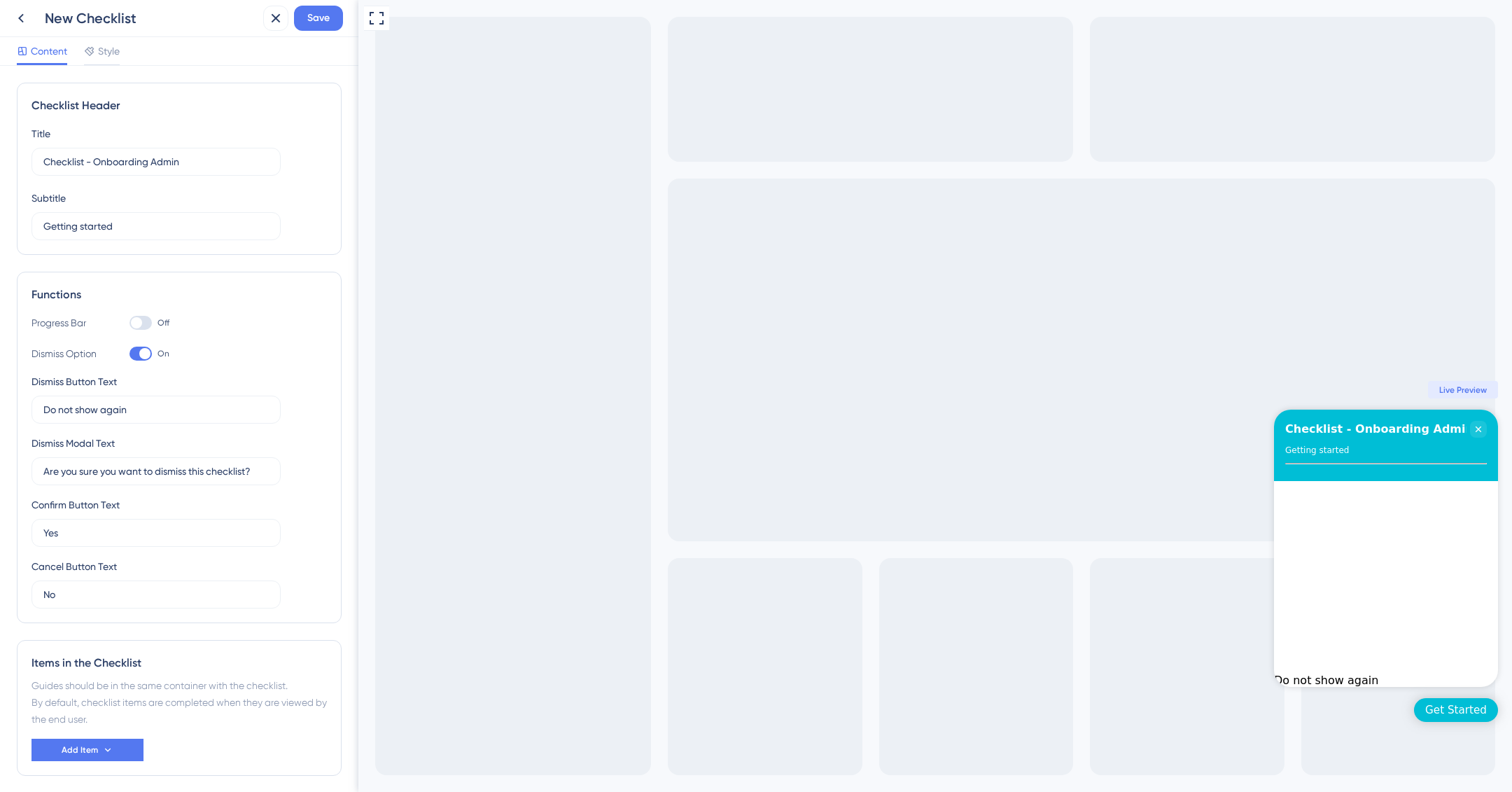
click at [141, 355] on div at bounding box center [145, 354] width 11 height 11
click at [129, 354] on input "On" at bounding box center [129, 354] width 1 height 1
checkbox input "false"
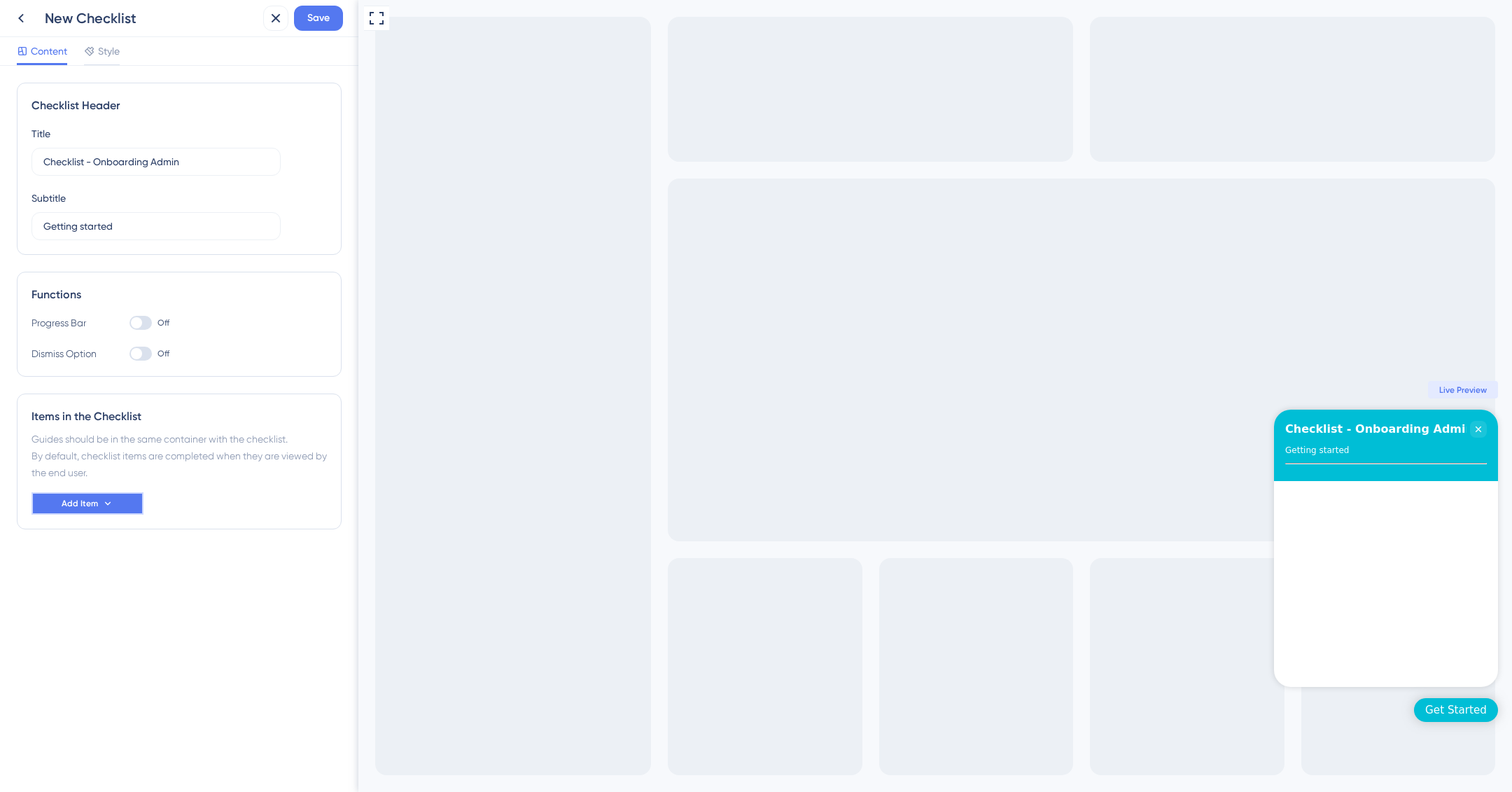
click at [118, 499] on button "Add Item" at bounding box center [88, 504] width 112 height 22
click at [81, 503] on span "Add Item" at bounding box center [80, 504] width 37 height 11
click at [246, 481] on div "Items in the Checklist Guides should be in the same container with the checklis…" at bounding box center [179, 461] width 325 height 136
click at [261, 461] on div "Guides should be in the same container with the checklist. By default, checklis…" at bounding box center [180, 456] width 296 height 51
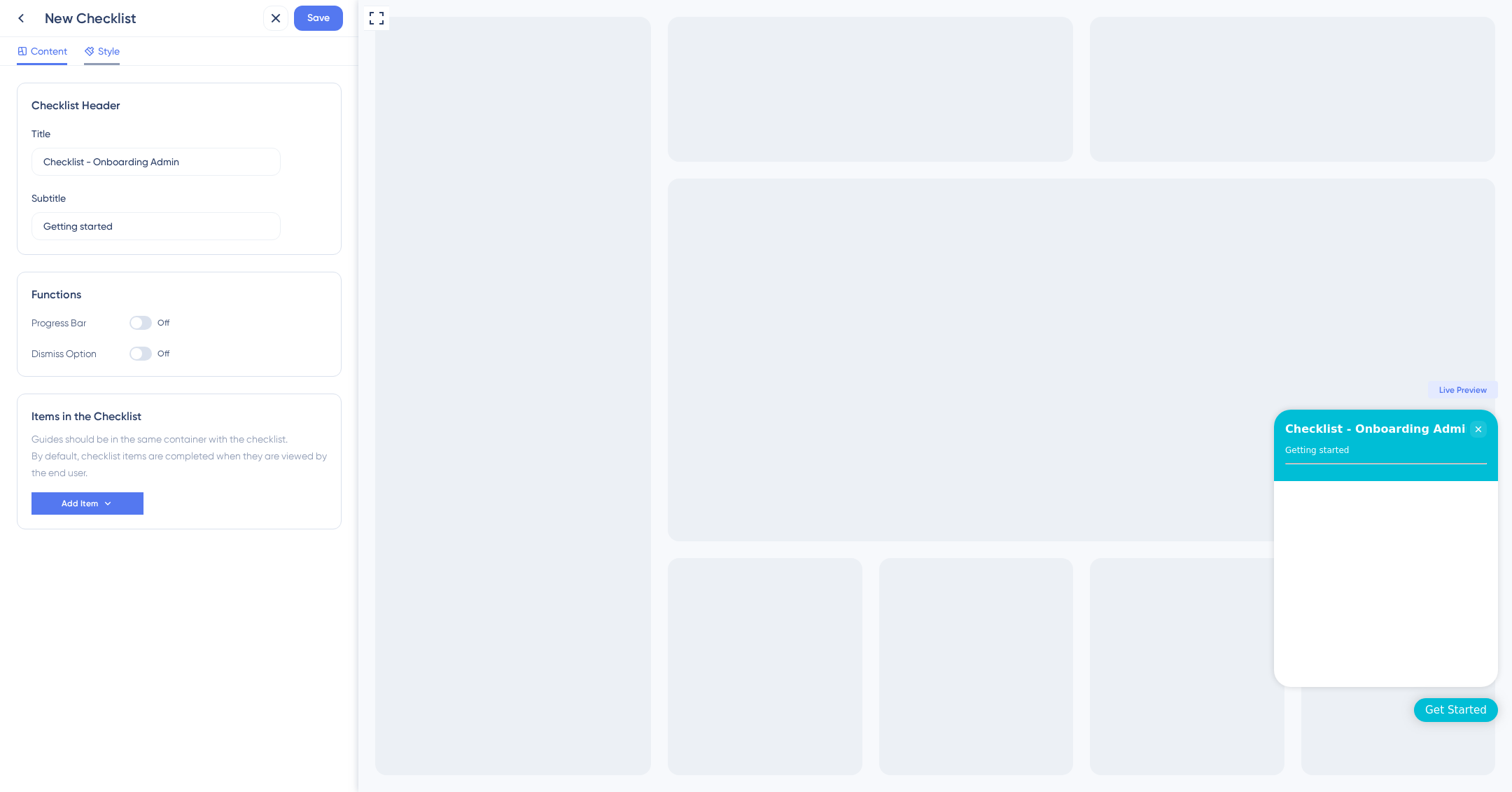
click at [92, 62] on div "Style" at bounding box center [102, 54] width 36 height 22
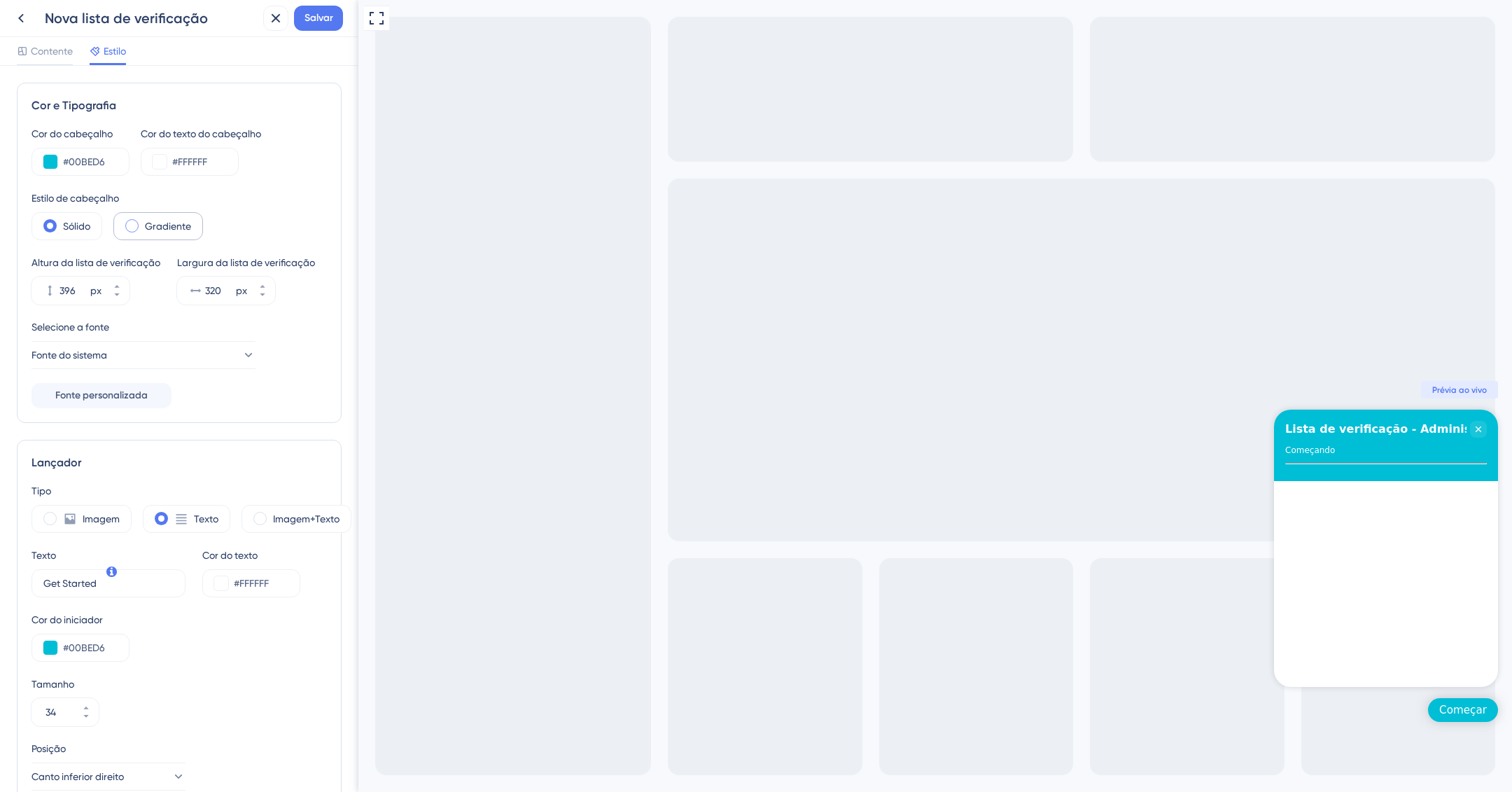
click at [128, 227] on span at bounding box center [132, 226] width 13 height 13
click at [143, 221] on input "radio" at bounding box center [143, 221] width 0 height 0
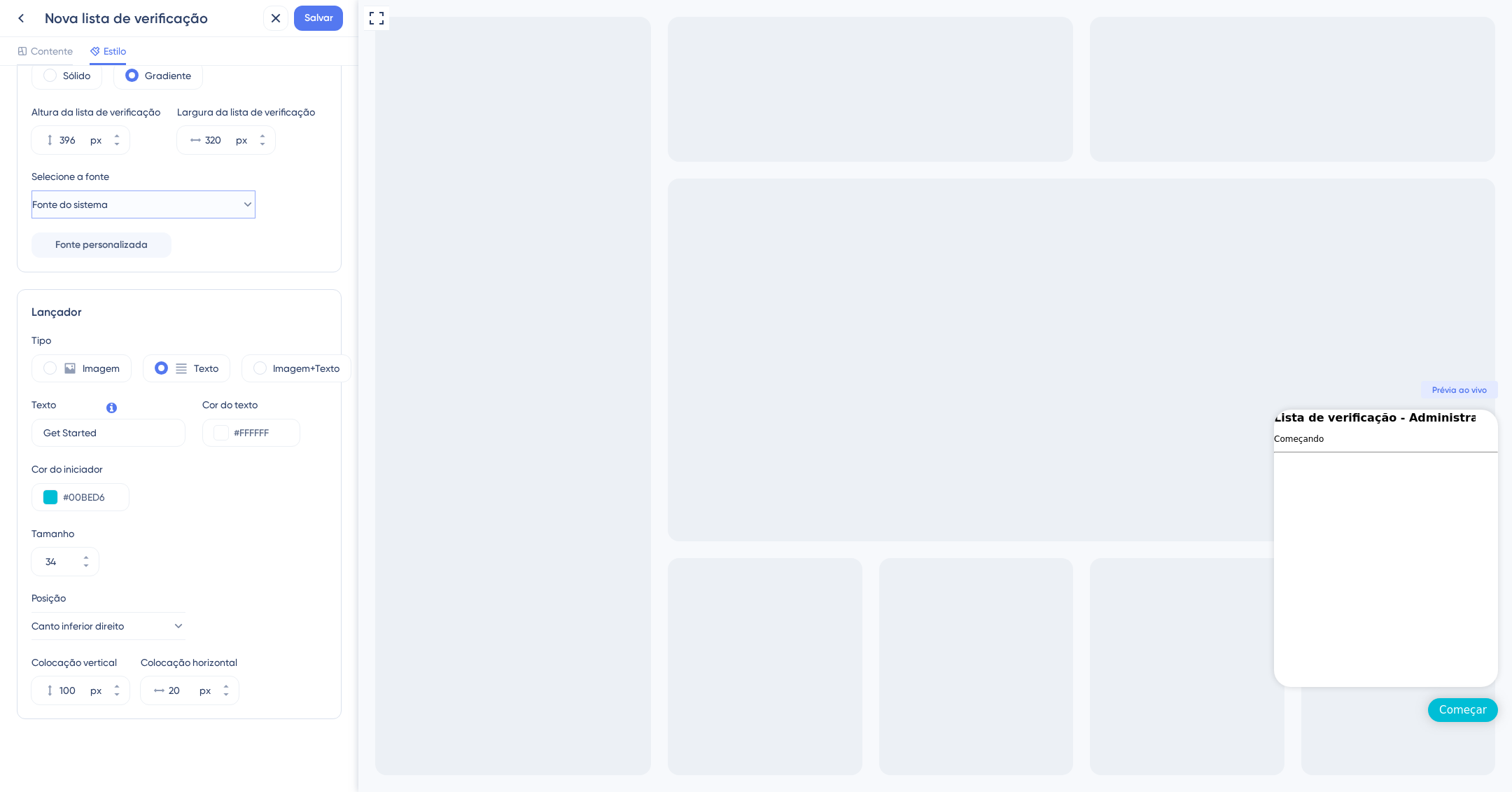
click at [149, 214] on button "Fonte do sistema" at bounding box center [143, 204] width 224 height 28
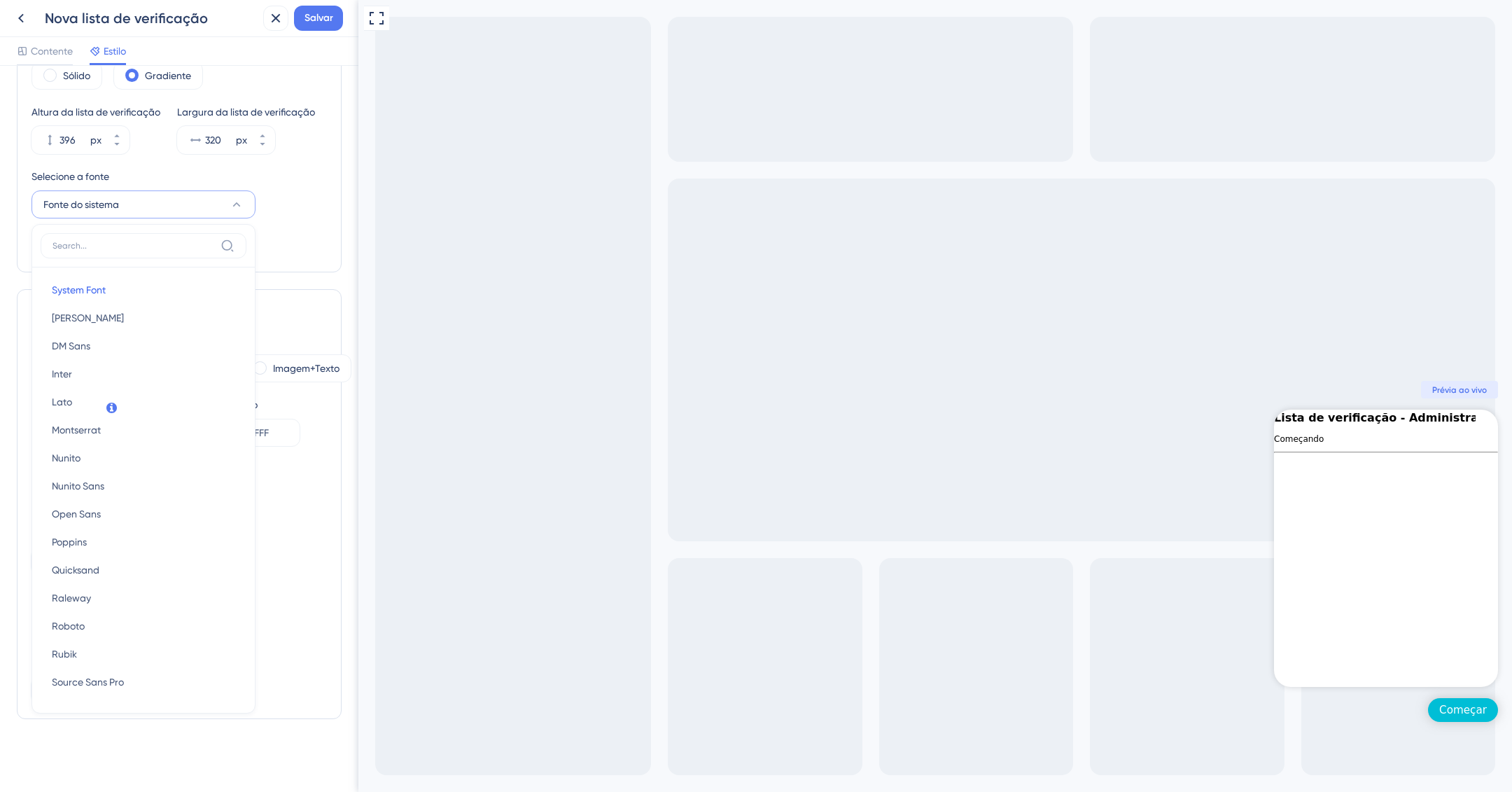
scroll to position [165, 0]
click at [106, 371] on button "Inter Inter" at bounding box center [143, 374] width 206 height 28
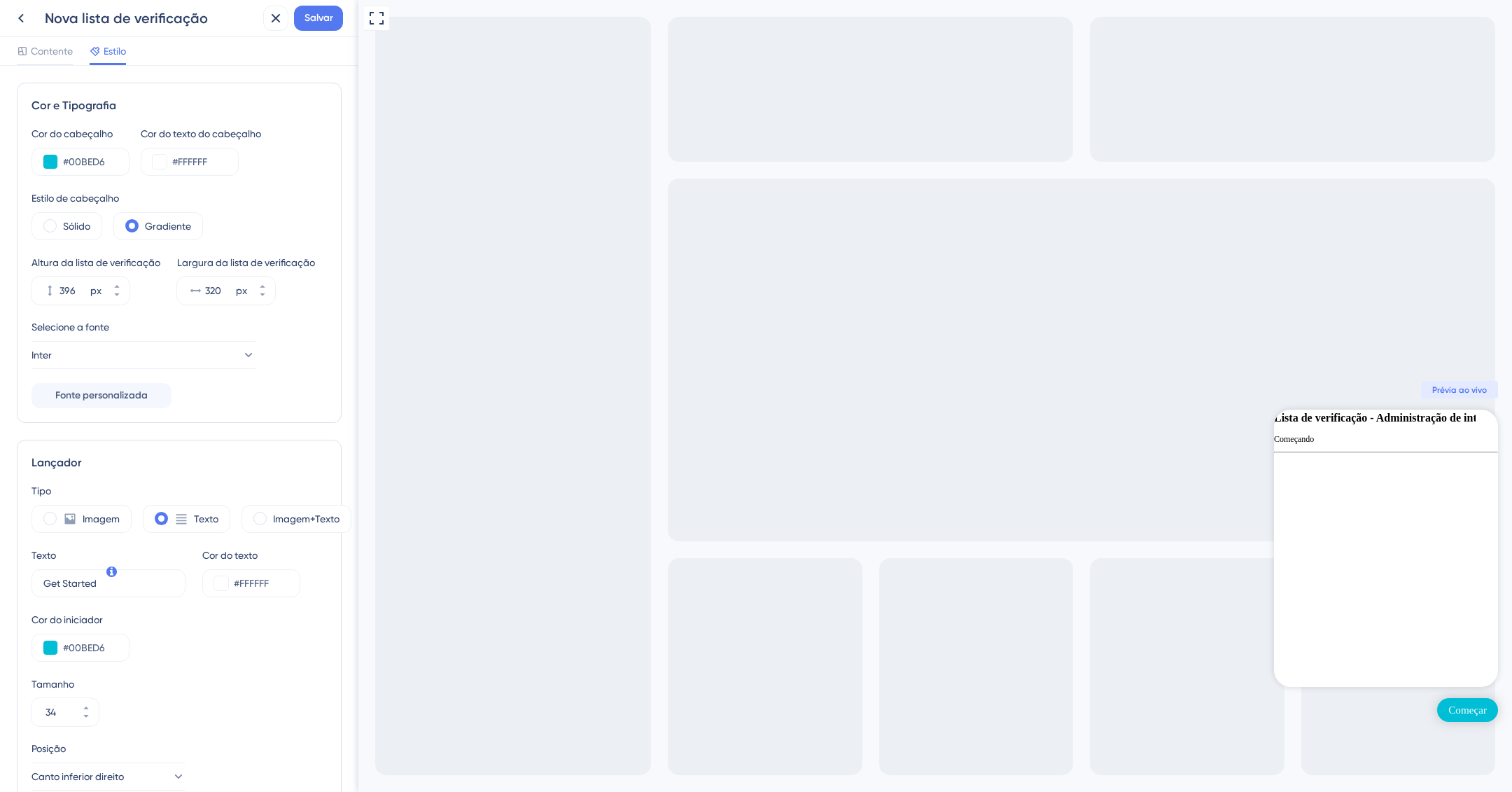
scroll to position [0, 0]
click at [52, 54] on font "Contente" at bounding box center [51, 51] width 42 height 11
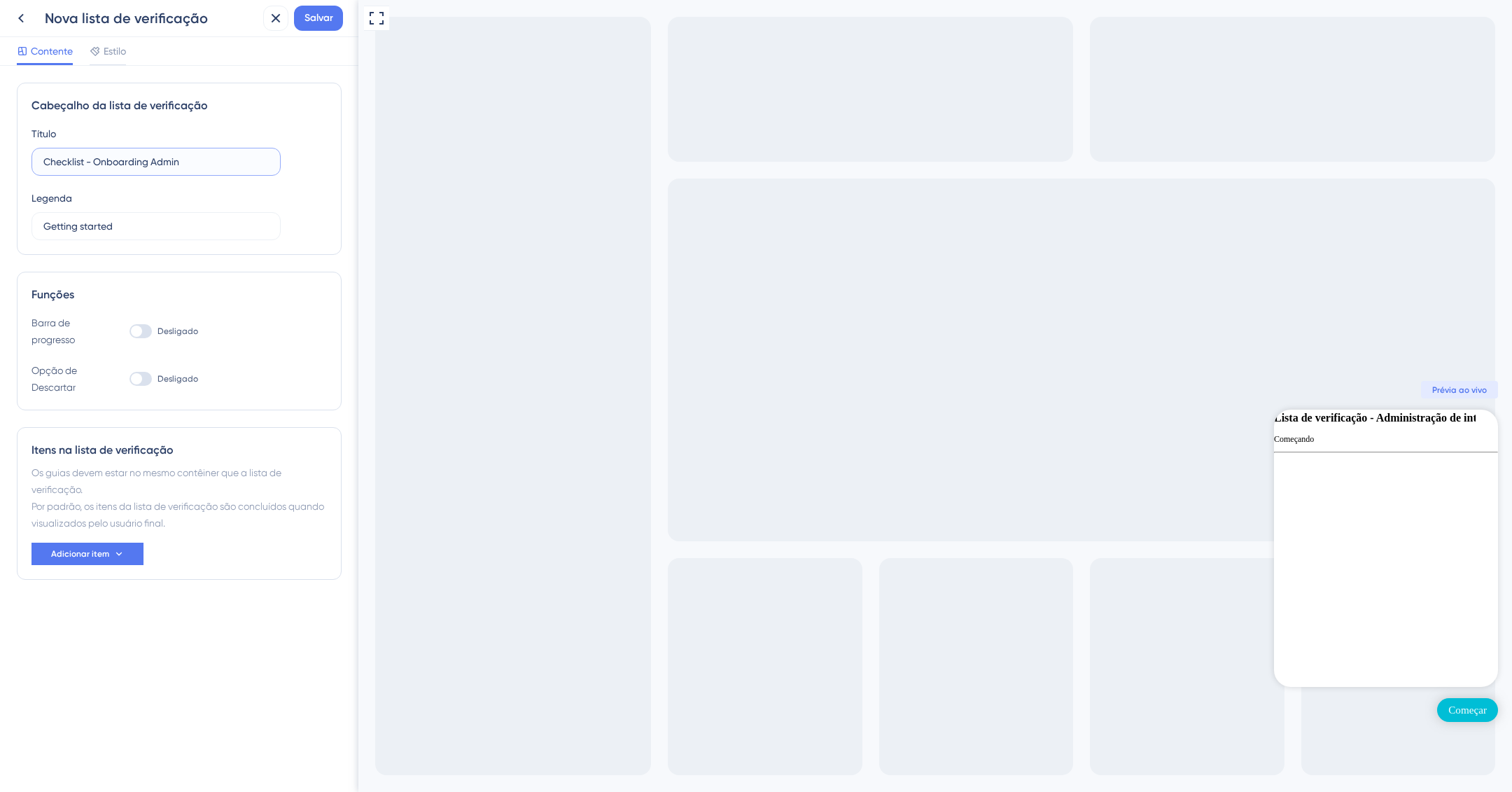
click at [85, 165] on input "Checklist - Onboarding Admin" at bounding box center [155, 162] width 226 height 15
drag, startPoint x: 140, startPoint y: 158, endPoint x: 204, endPoint y: 161, distance: 64.1
click at [204, 161] on input "Checklist Onboarding Admin" at bounding box center [155, 162] width 226 height 15
click at [197, 161] on input "Checklist Onboarding Admin" at bounding box center [155, 162] width 226 height 15
drag, startPoint x: 190, startPoint y: 160, endPoint x: 146, endPoint y: 161, distance: 44.0
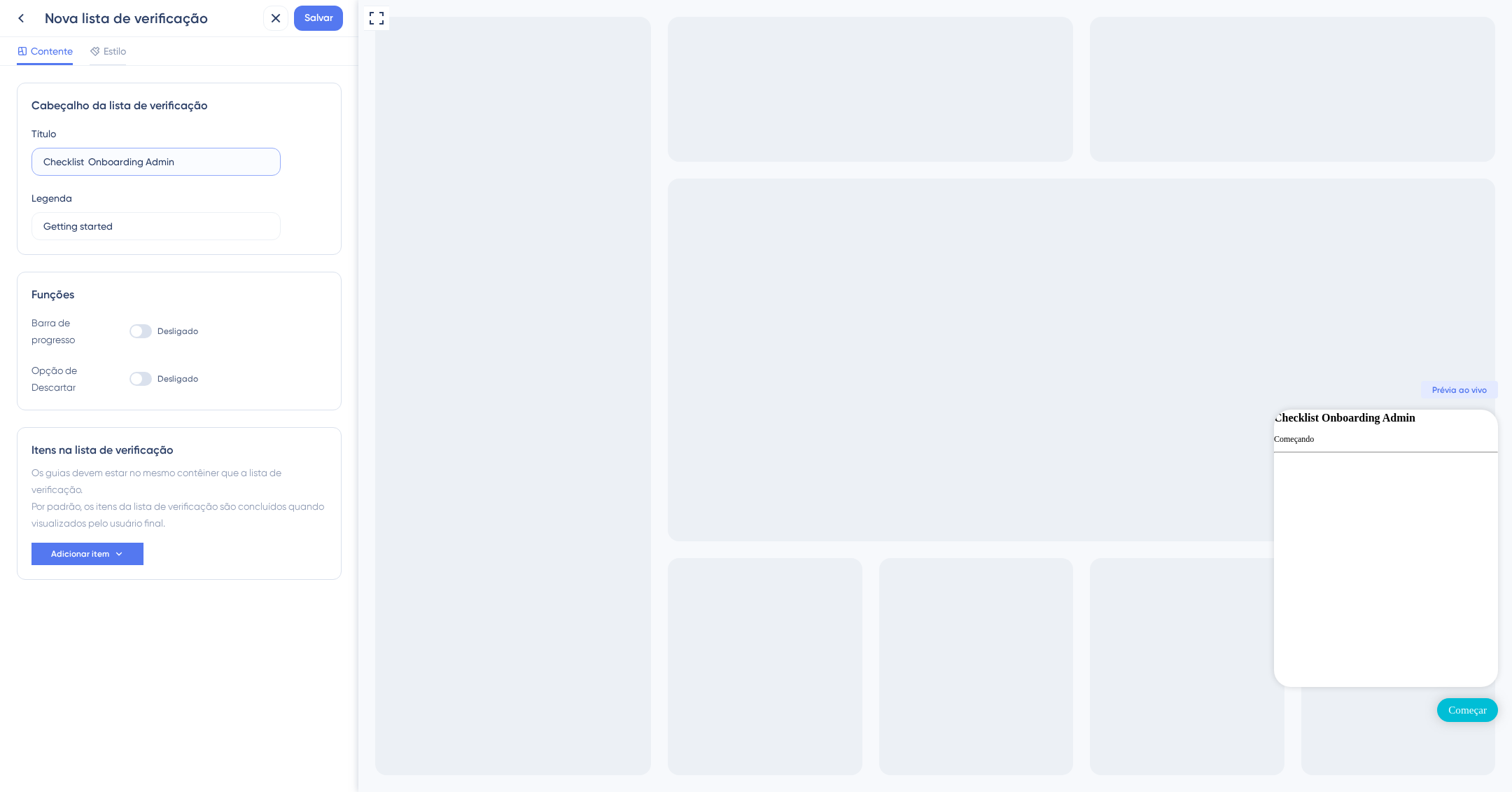
click at [146, 161] on input "Checklist Onboarding Admin" at bounding box center [155, 162] width 226 height 15
type input "Checklist Onboarding"
click at [140, 215] on label "Getting started" at bounding box center [156, 227] width 249 height 28
click at [140, 218] on input "Getting started" at bounding box center [155, 226] width 226 height 15
click at [140, 223] on input "Getting started" at bounding box center [155, 226] width 226 height 15
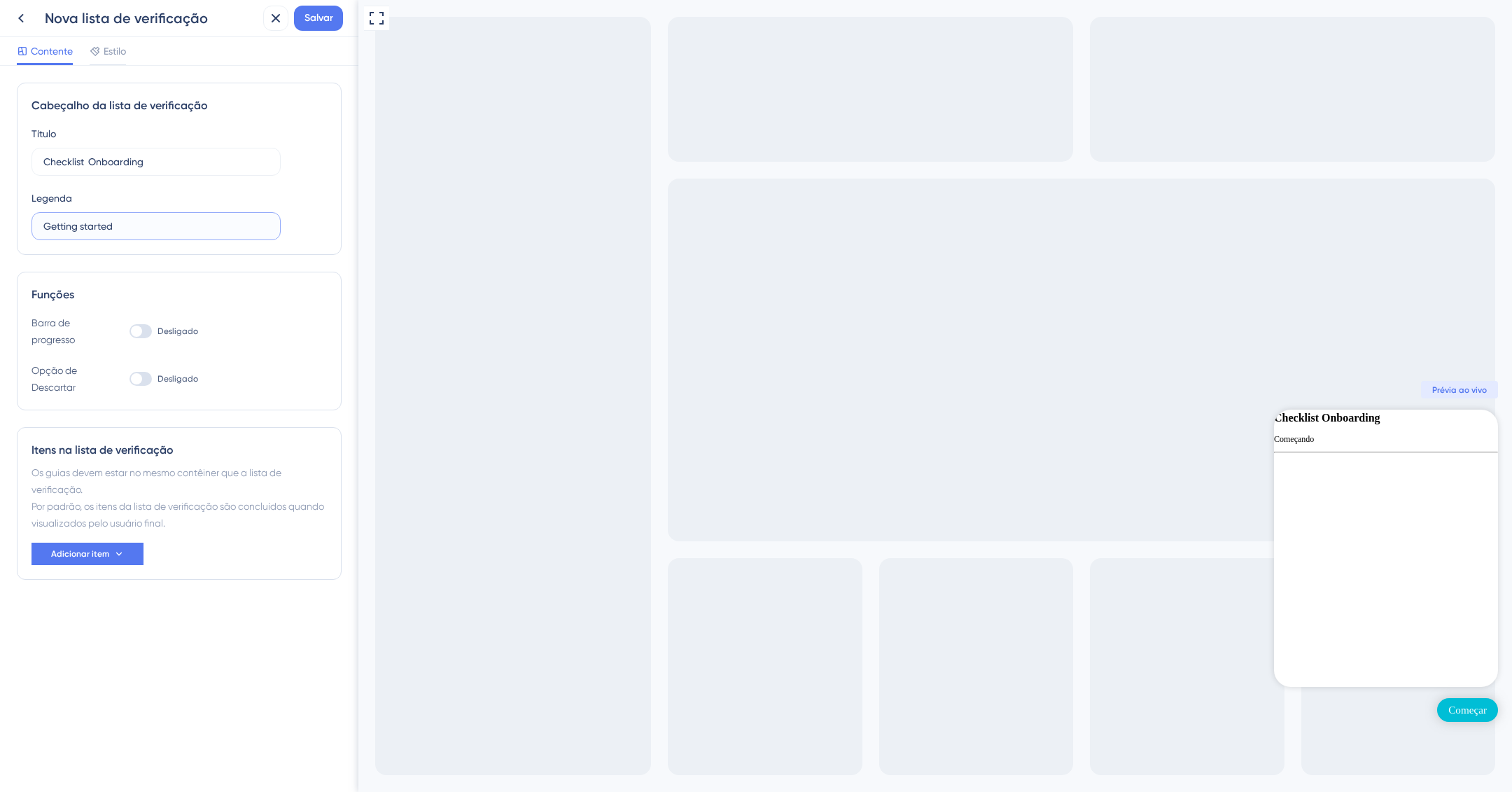
click at [140, 223] on input "Getting started" at bounding box center [155, 226] width 226 height 15
click at [139, 228] on input "Getting started" at bounding box center [155, 226] width 226 height 15
drag, startPoint x: 117, startPoint y: 224, endPoint x: 30, endPoint y: 223, distance: 87.0
click at [30, 223] on div "Cabeçalho da lista de verificação Título Checklist Onboarding Legenda Getting s…" at bounding box center [179, 169] width 325 height 172
click at [149, 227] on input "Getting started" at bounding box center [155, 226] width 226 height 15
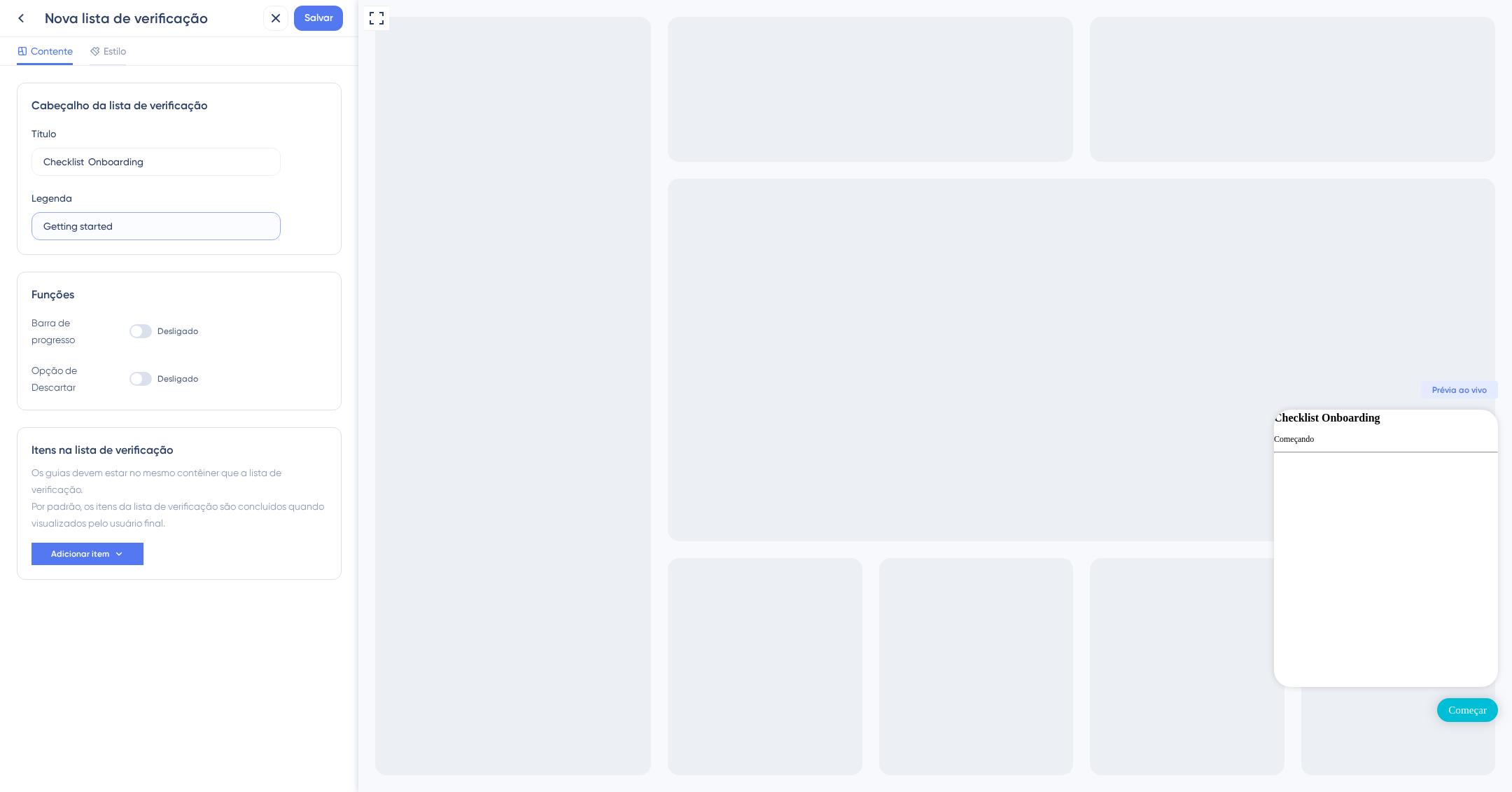
click at [149, 227] on input "Getting started" at bounding box center [155, 226] width 226 height 15
paste input "Comece a preparar seu ambiente Deskfy"
drag, startPoint x: 90, startPoint y: 224, endPoint x: 196, endPoint y: 227, distance: 106.0
click at [196, 227] on input "Comece a preparar seu ambiente Deskfy" at bounding box center [155, 226] width 226 height 15
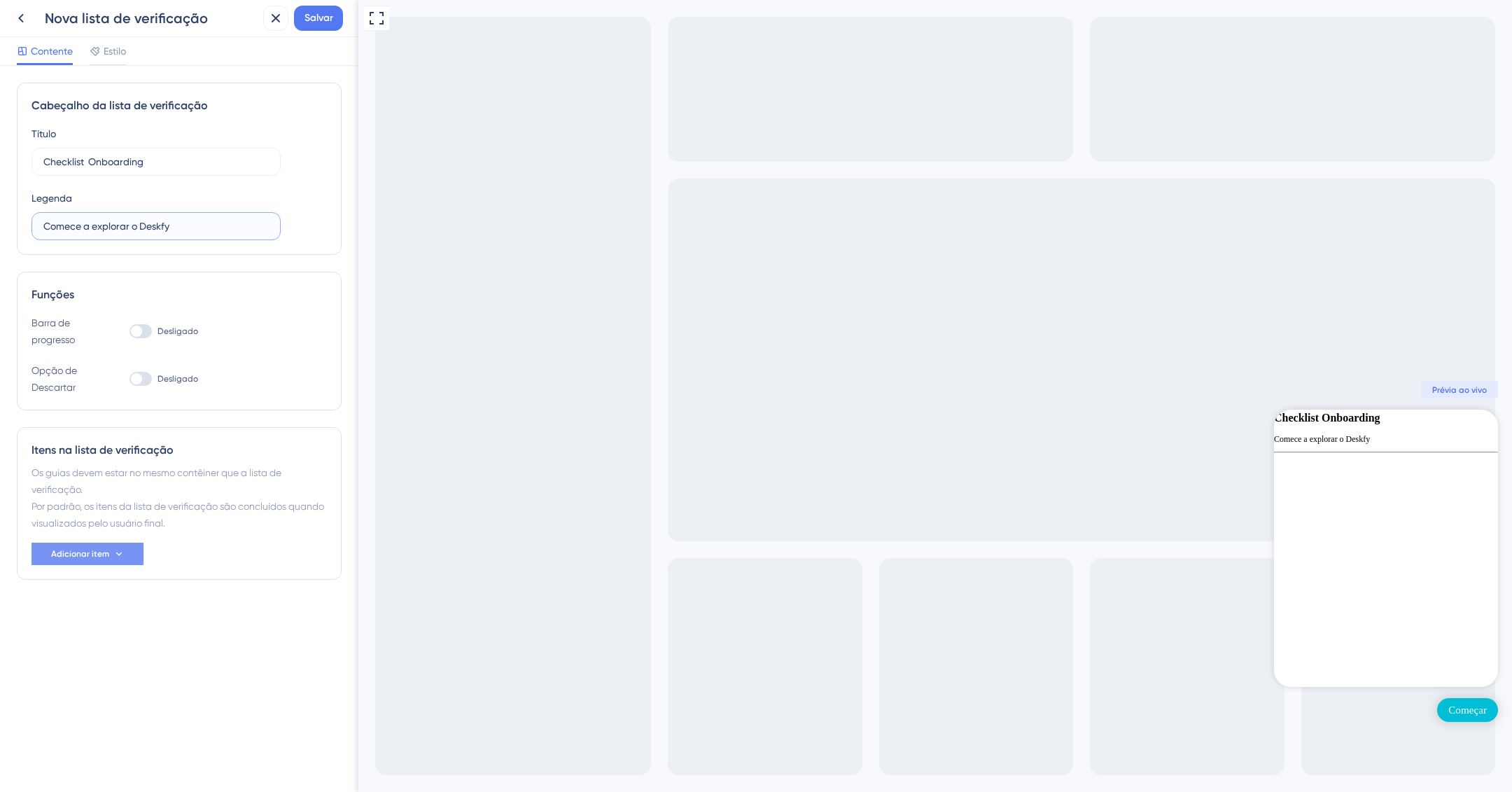
type input "Comece a explorar o Deskfy"
click at [87, 549] on font "Adicionar item" at bounding box center [81, 553] width 58 height 9
click at [66, 588] on font "Guia" at bounding box center [62, 594] width 22 height 11
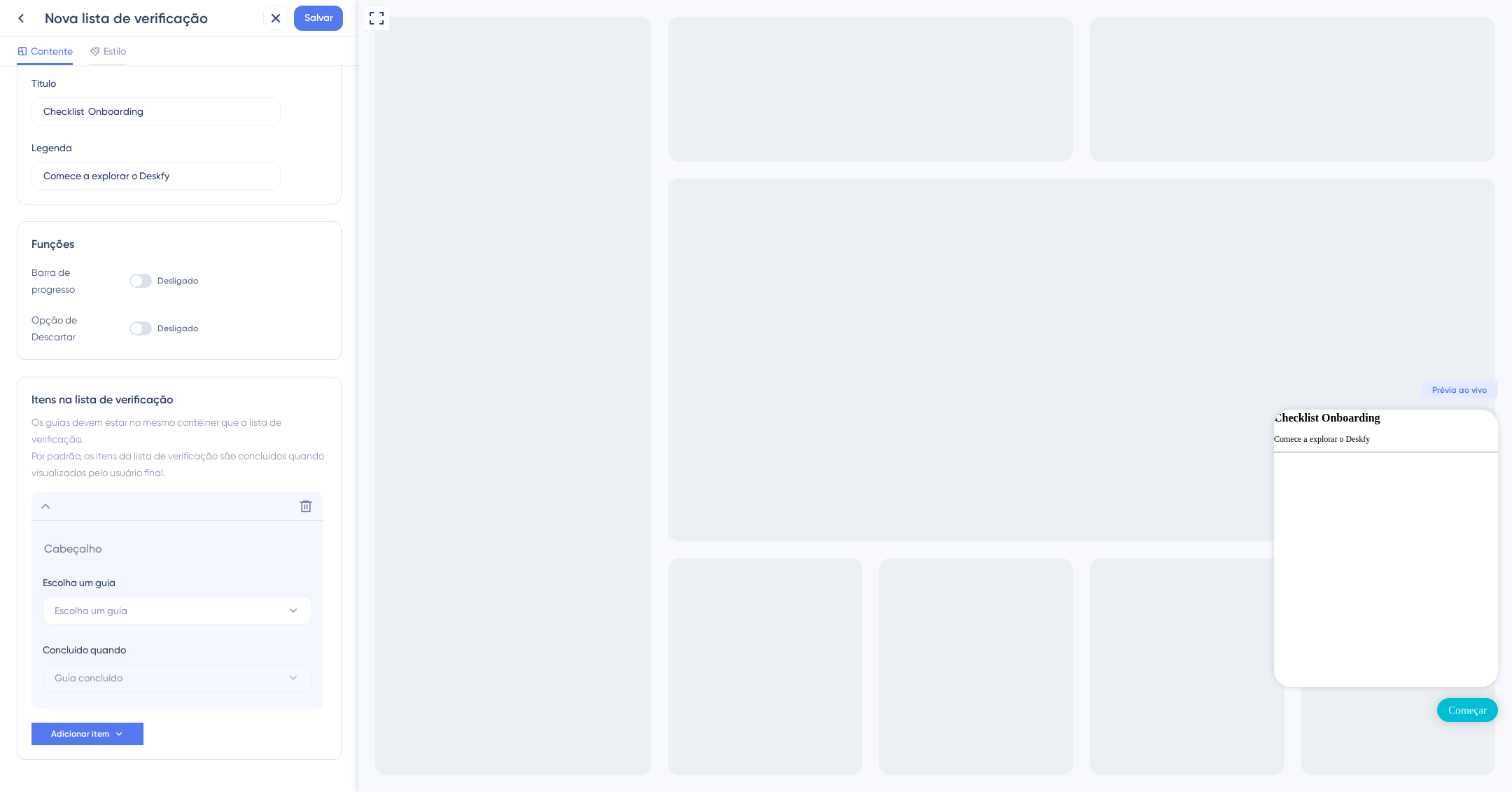
scroll to position [89, 0]
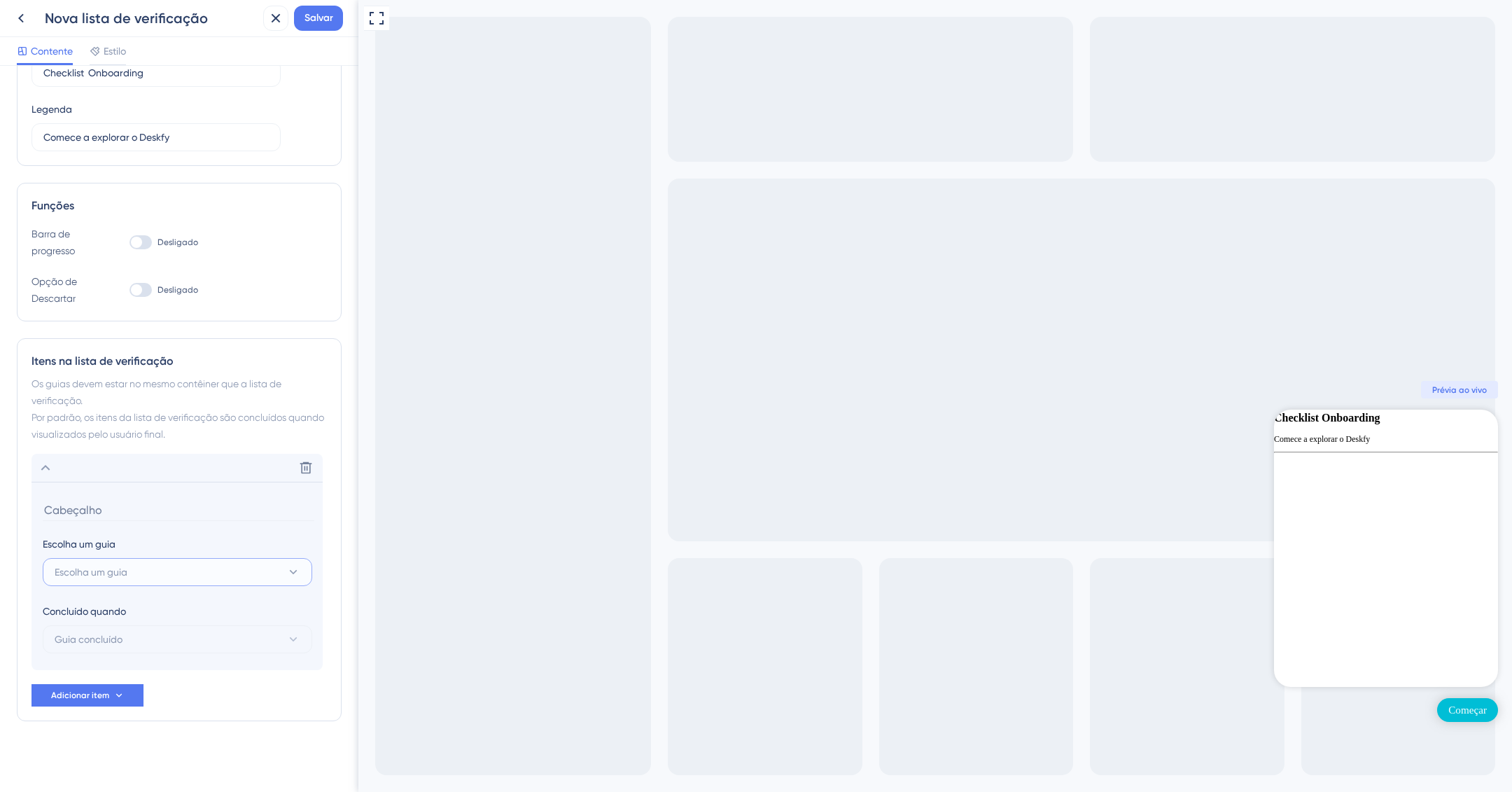
click at [157, 574] on button "Escolha um guia" at bounding box center [178, 572] width 270 height 28
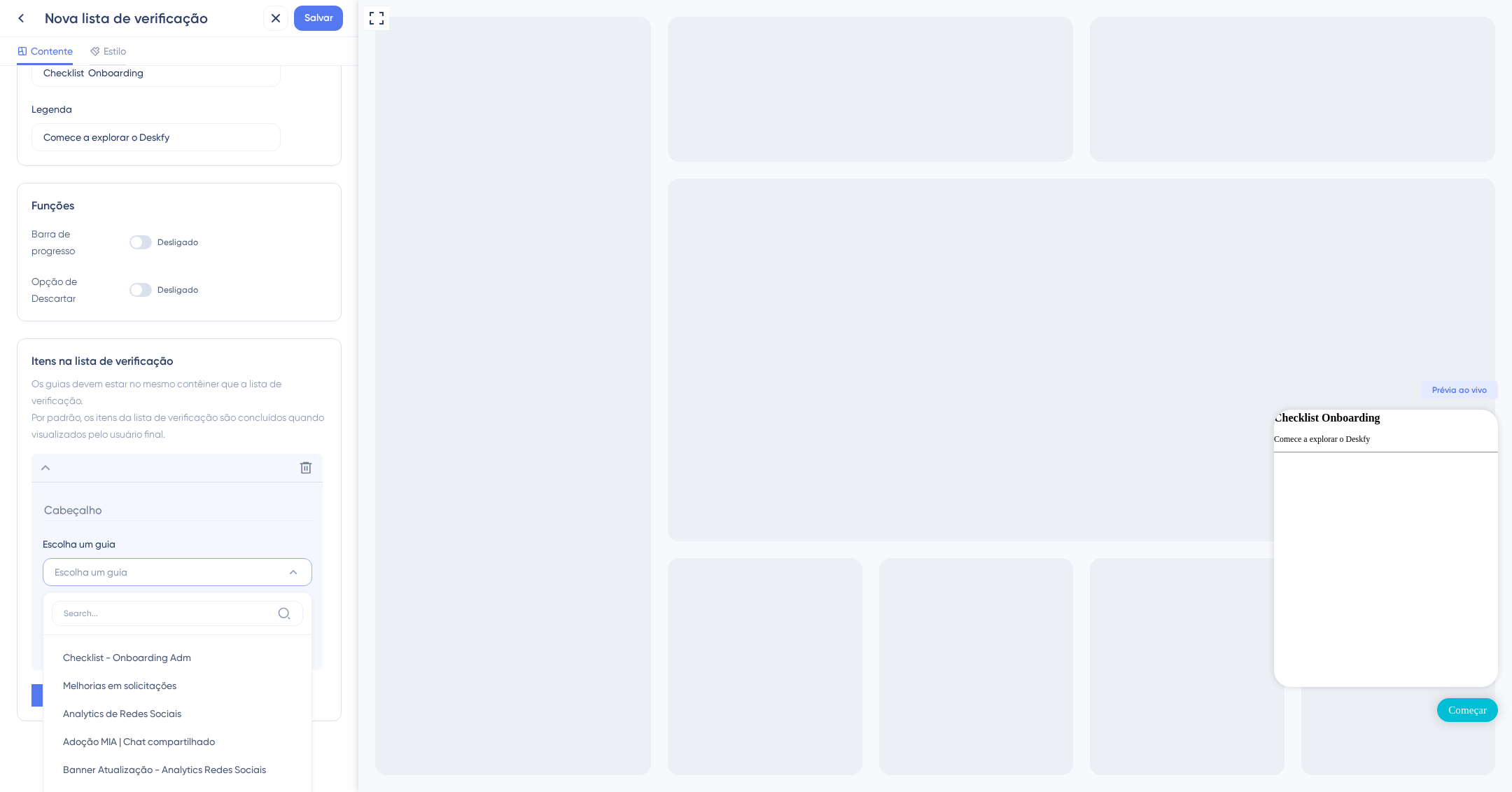
scroll to position [390, 0]
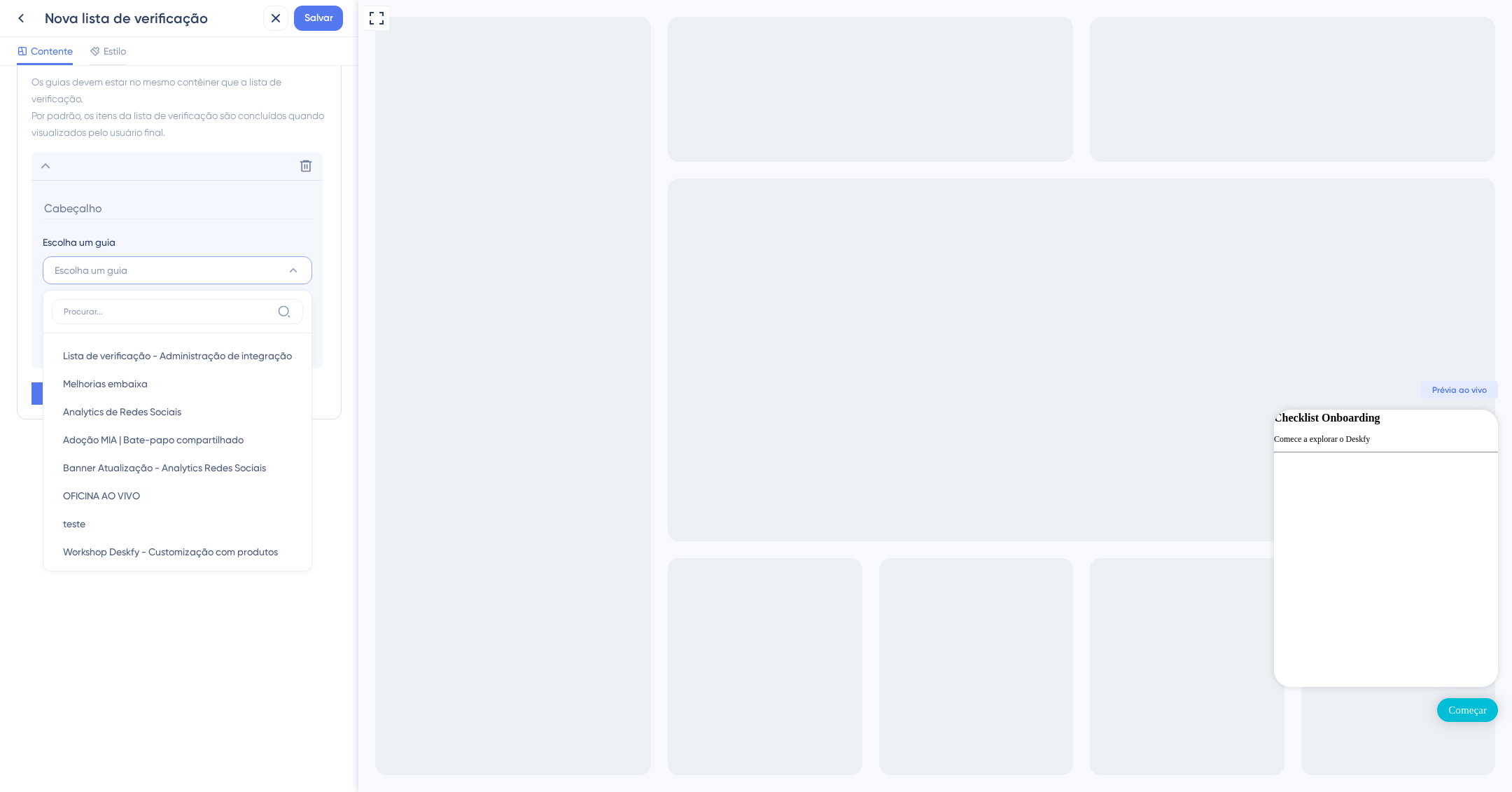
click at [110, 309] on input at bounding box center [168, 312] width 208 height 11
click at [182, 202] on input at bounding box center [179, 208] width 272 height 22
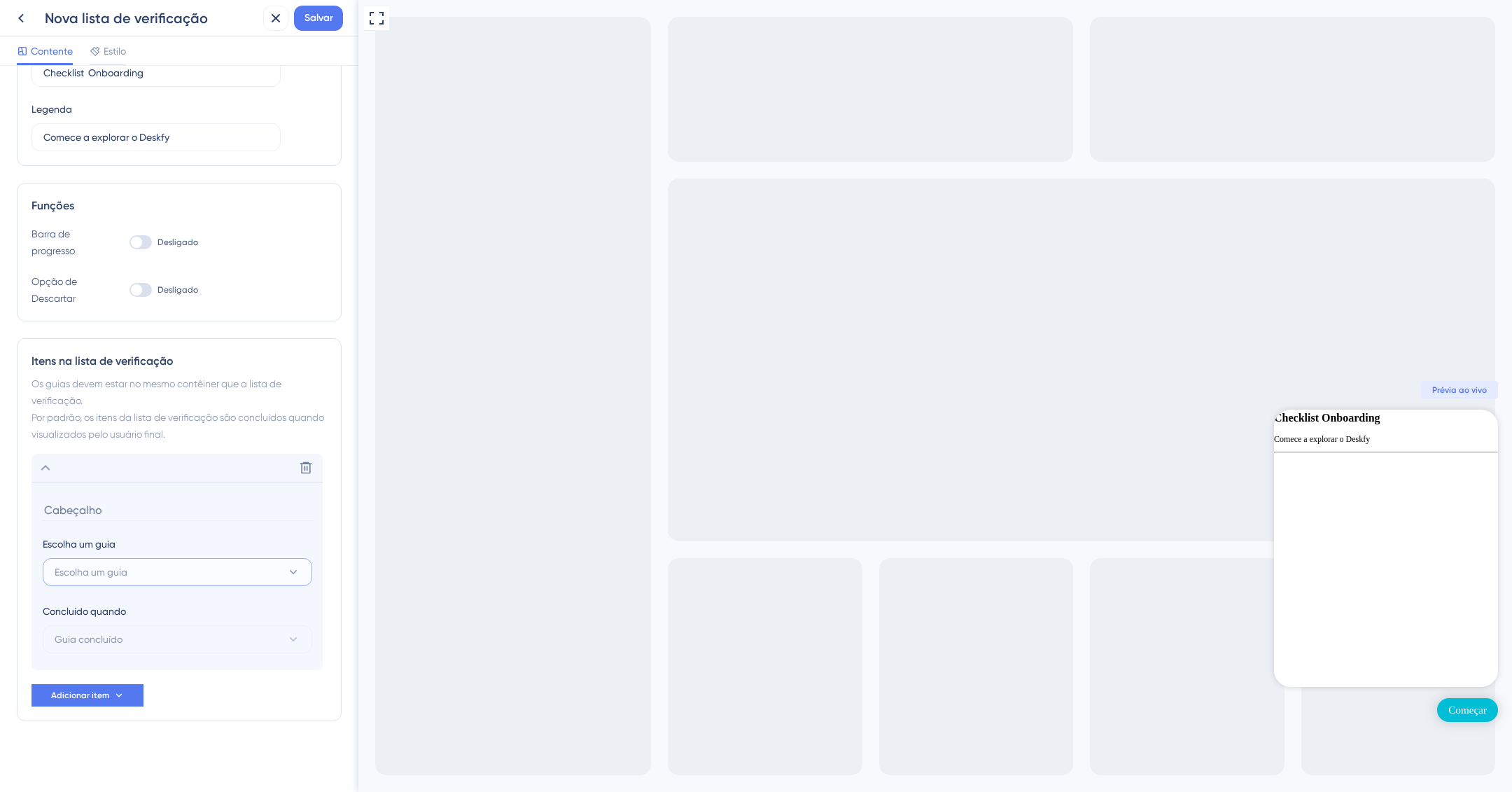
click at [123, 567] on font "Escolha um guia" at bounding box center [91, 572] width 73 height 11
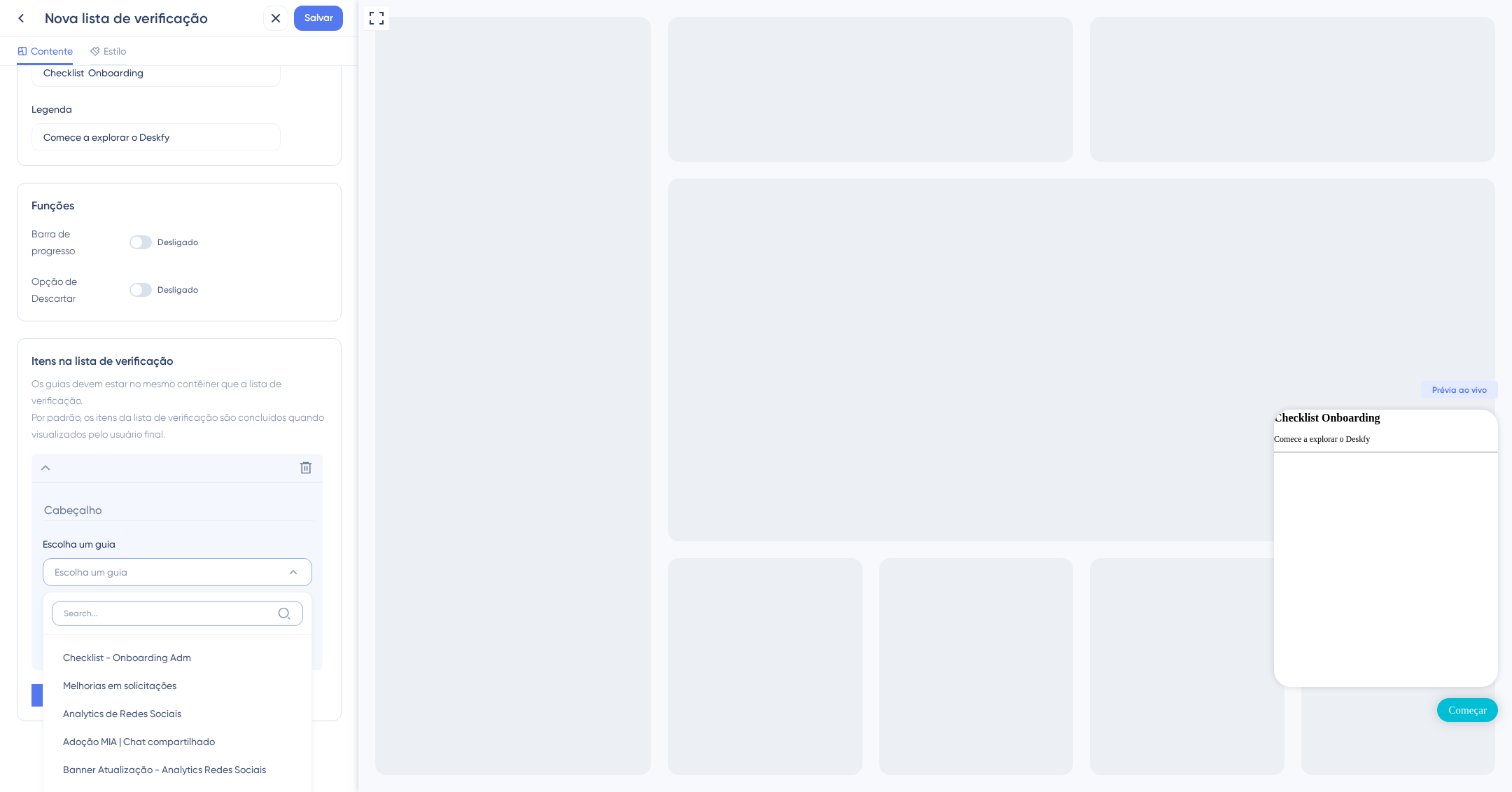
scroll to position [389, 0]
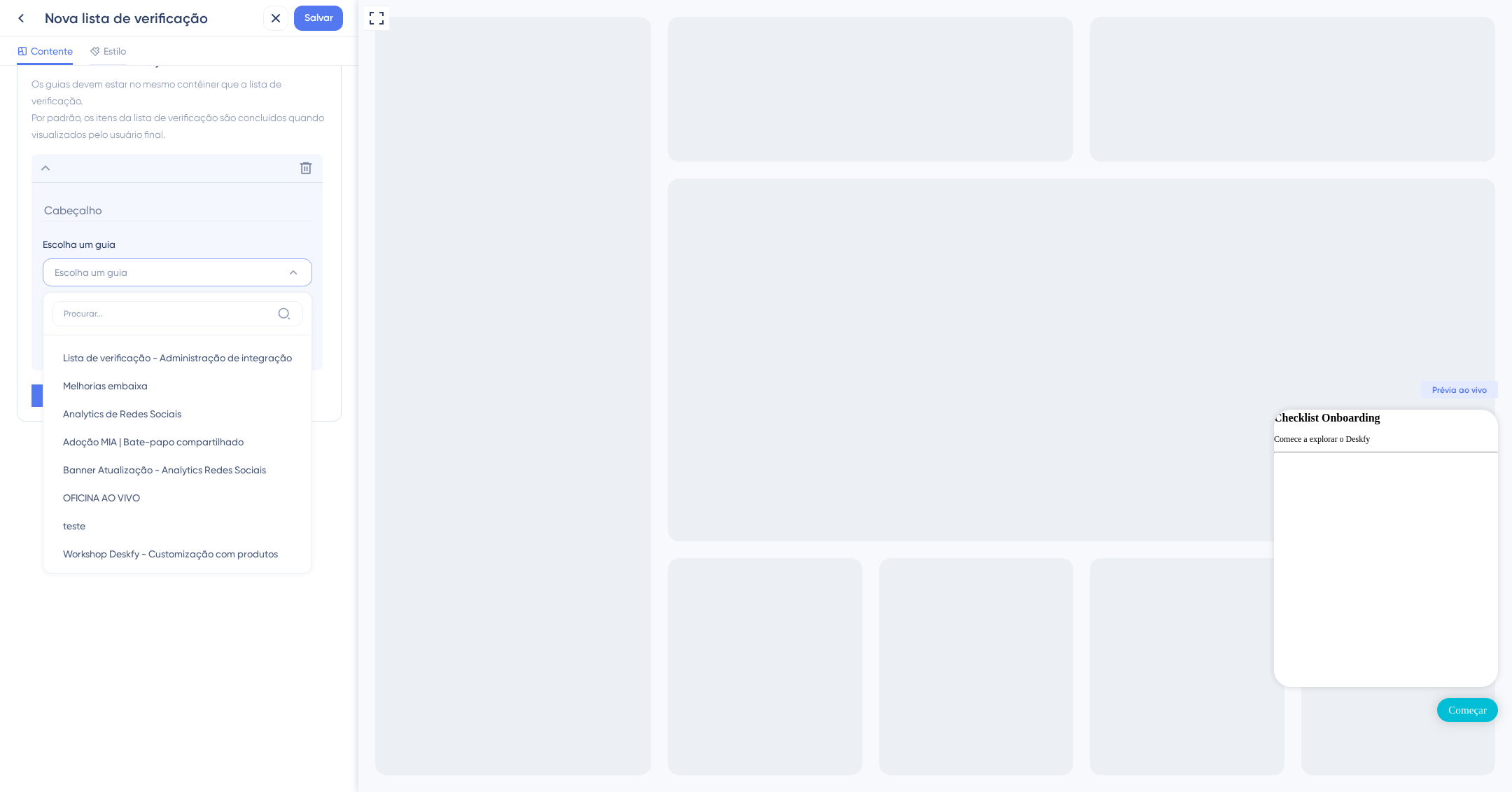
click at [164, 258] on button "Escolha um guia" at bounding box center [178, 272] width 270 height 28
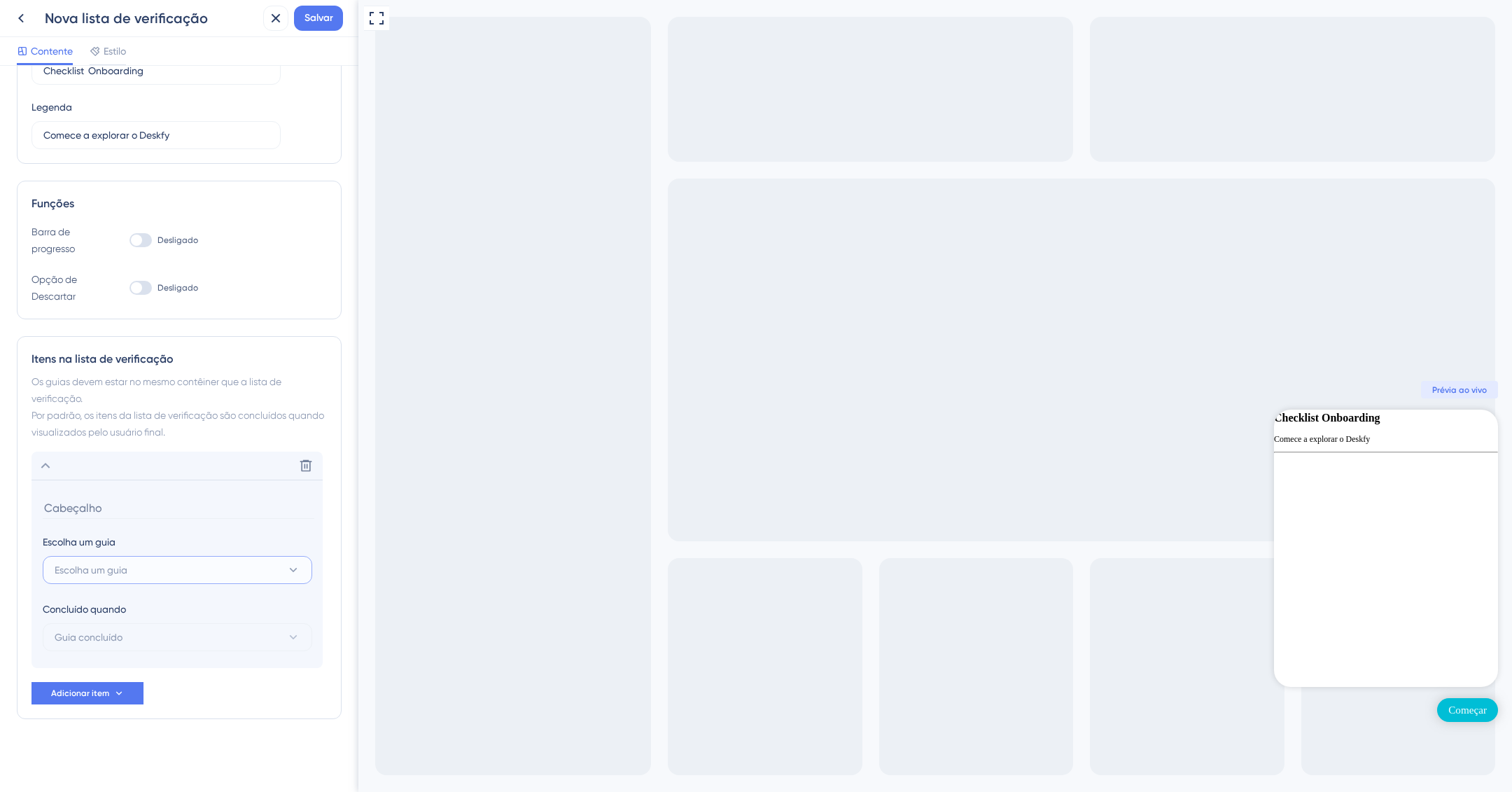
scroll to position [89, 0]
click at [130, 574] on button "Escolha um guia" at bounding box center [178, 572] width 270 height 28
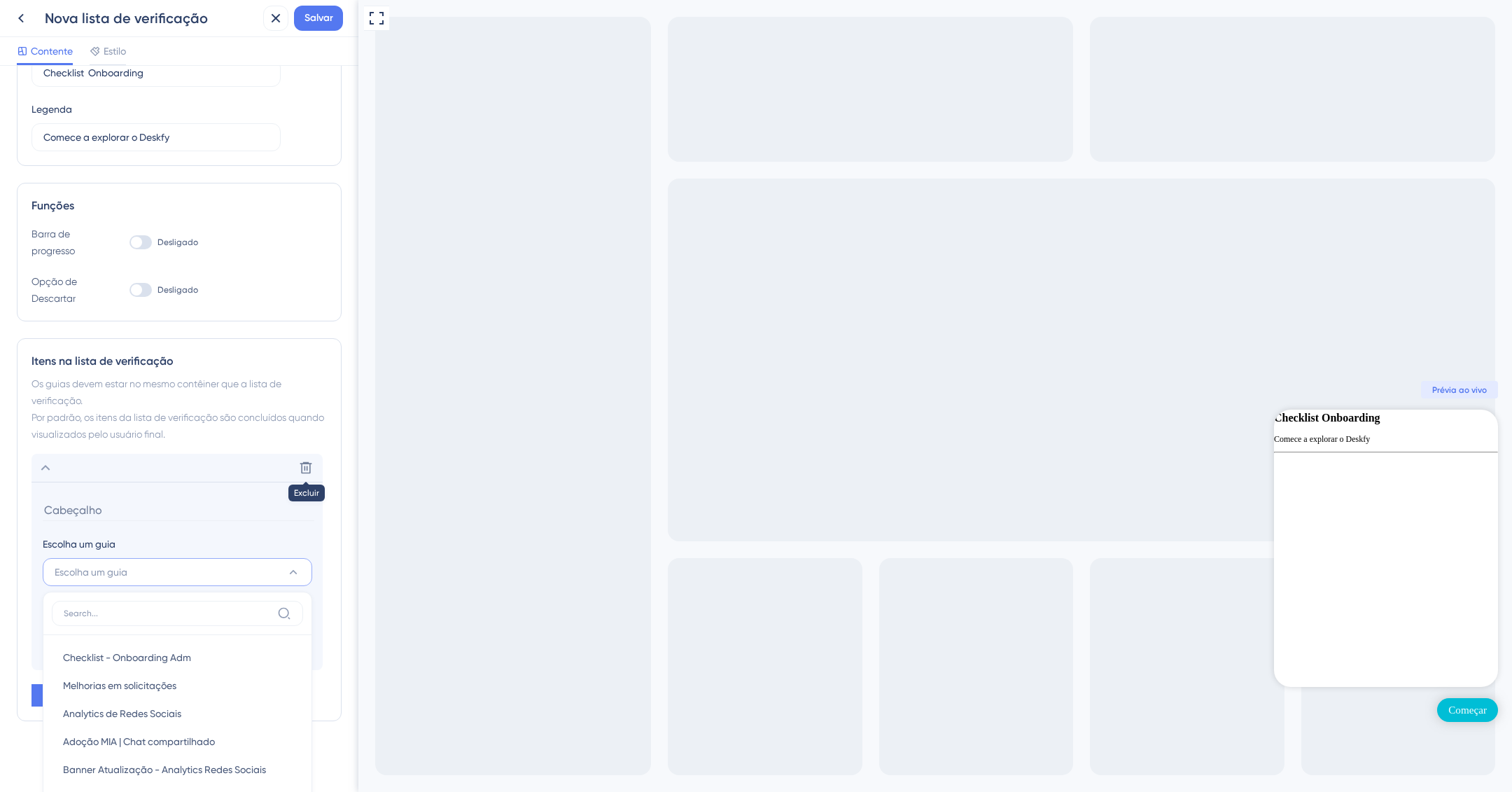
scroll to position [389, 0]
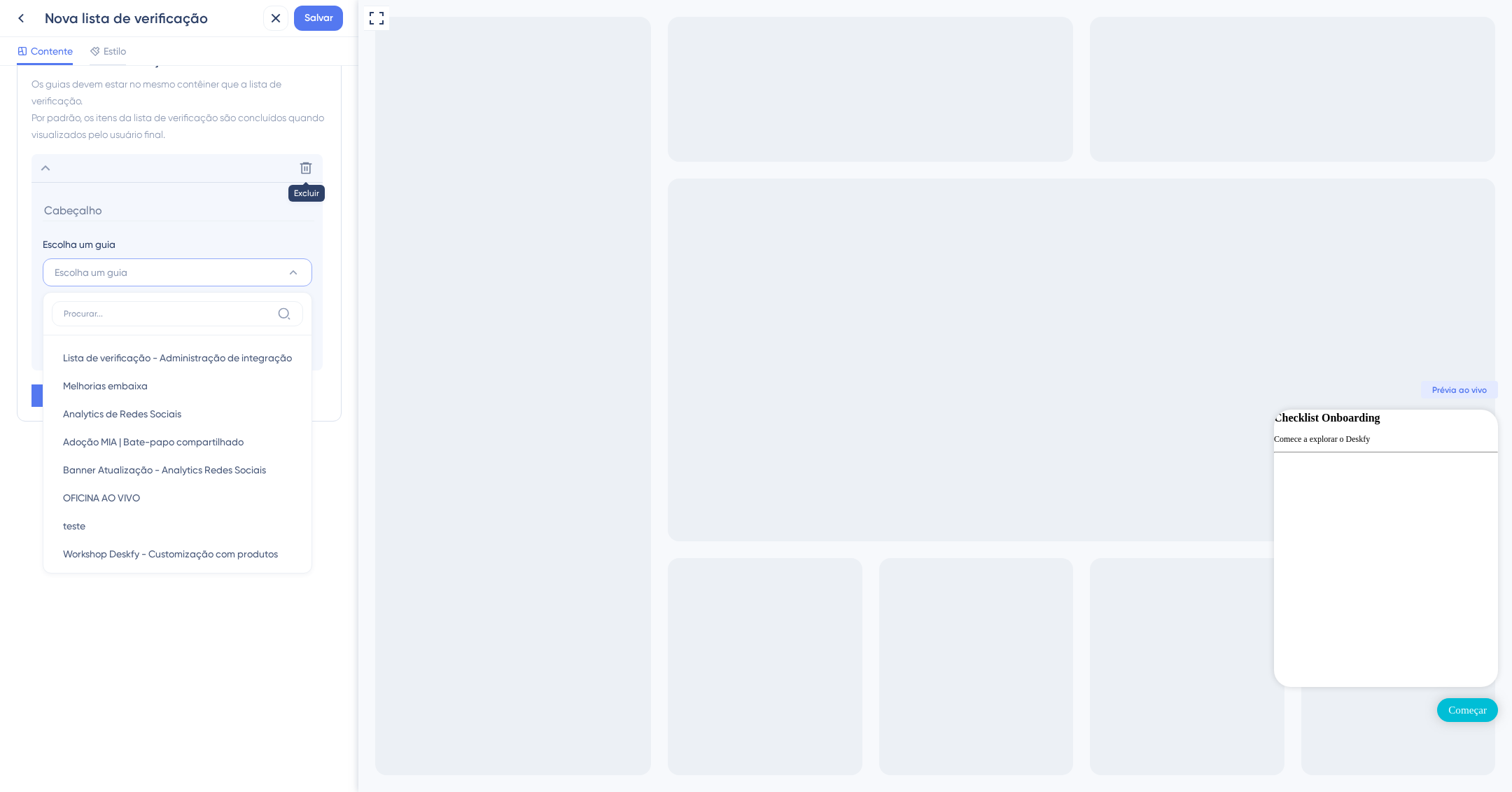
drag, startPoint x: 96, startPoint y: 259, endPoint x: 105, endPoint y: 225, distance: 35.2
click at [96, 257] on div "Escolha um guia Escolha um guia Lista de verificação - Administração de integra…" at bounding box center [177, 261] width 269 height 51
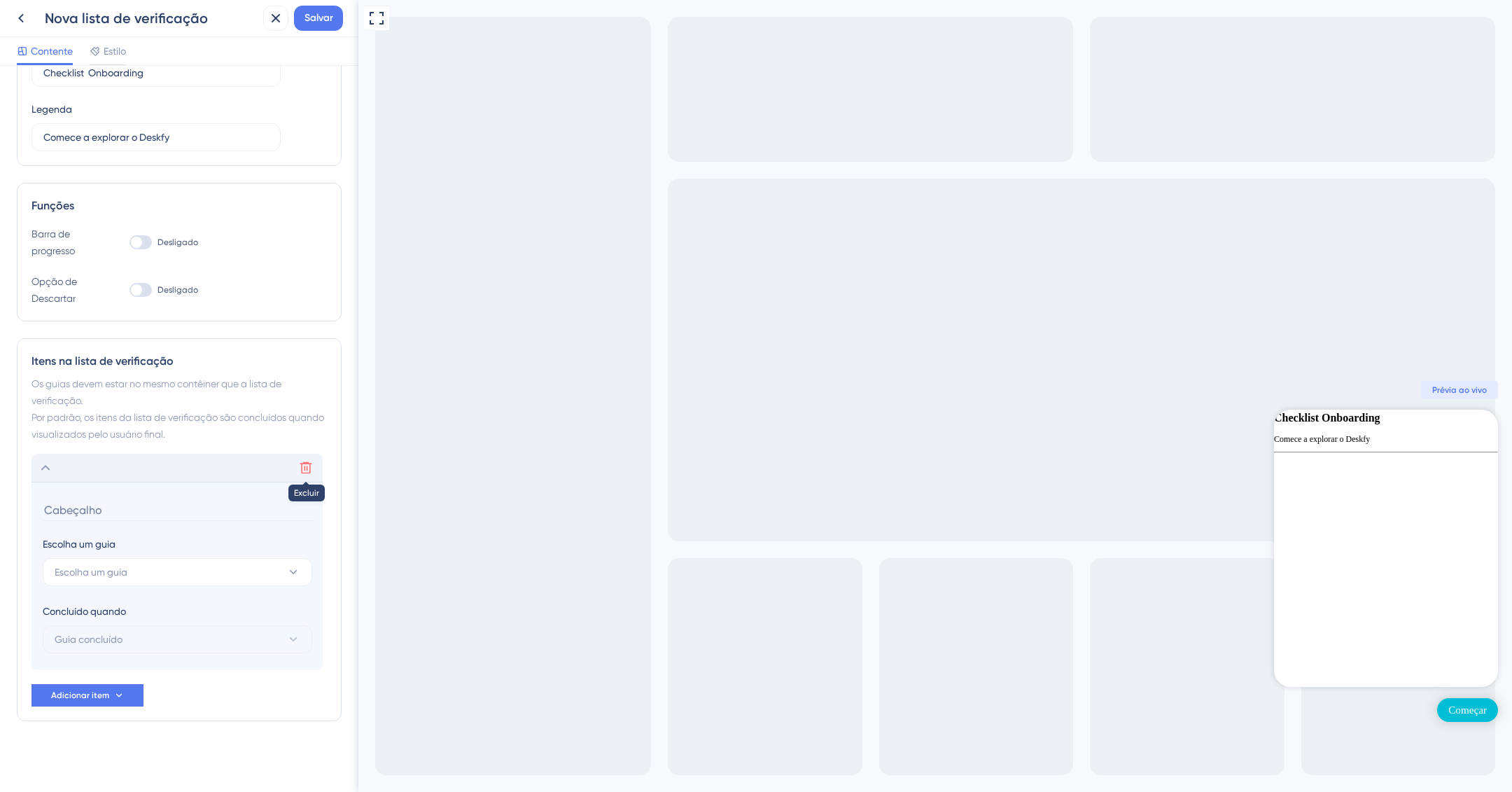
click at [304, 461] on icon at bounding box center [305, 467] width 14 height 14
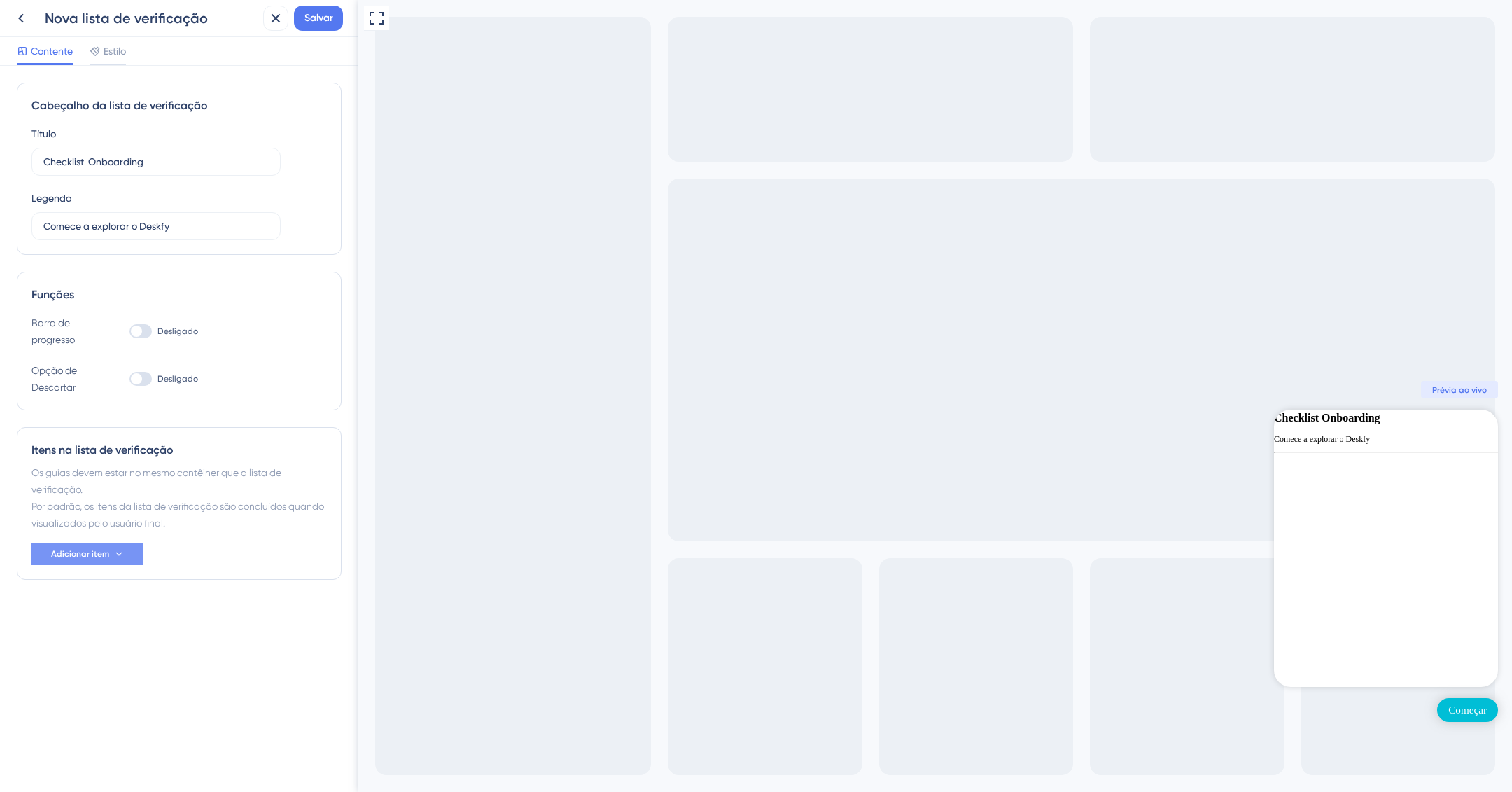
click at [113, 554] on icon at bounding box center [119, 554] width 11 height 11
click at [112, 617] on font "URL da página" at bounding box center [85, 622] width 67 height 11
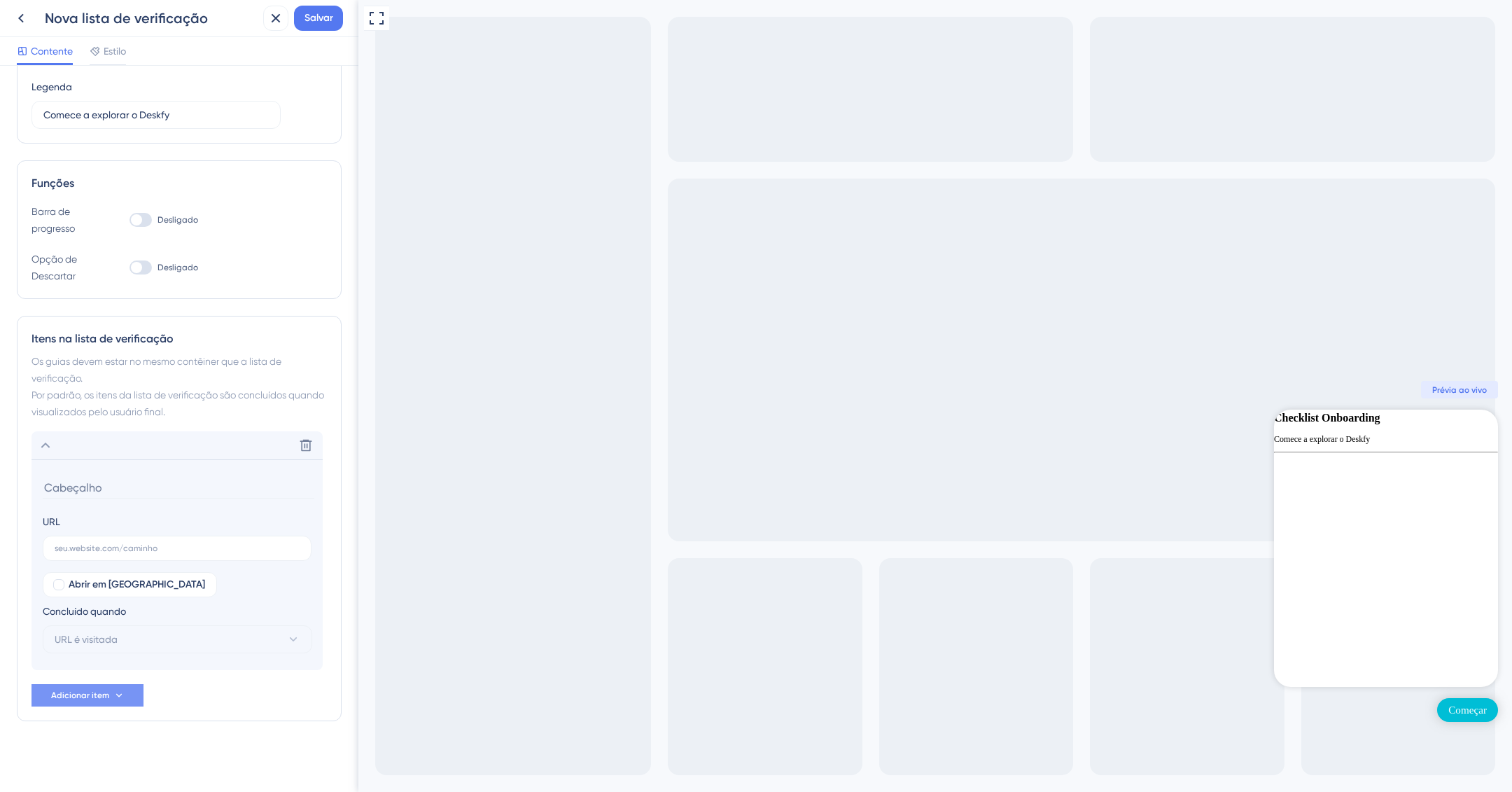
scroll to position [111, 0]
click at [142, 544] on input "text" at bounding box center [177, 548] width 245 height 9
click at [111, 584] on font "Abrir em nova aba" at bounding box center [137, 584] width 137 height 12
checkbox input "true"
click at [95, 543] on input "text" at bounding box center [177, 548] width 245 height 9
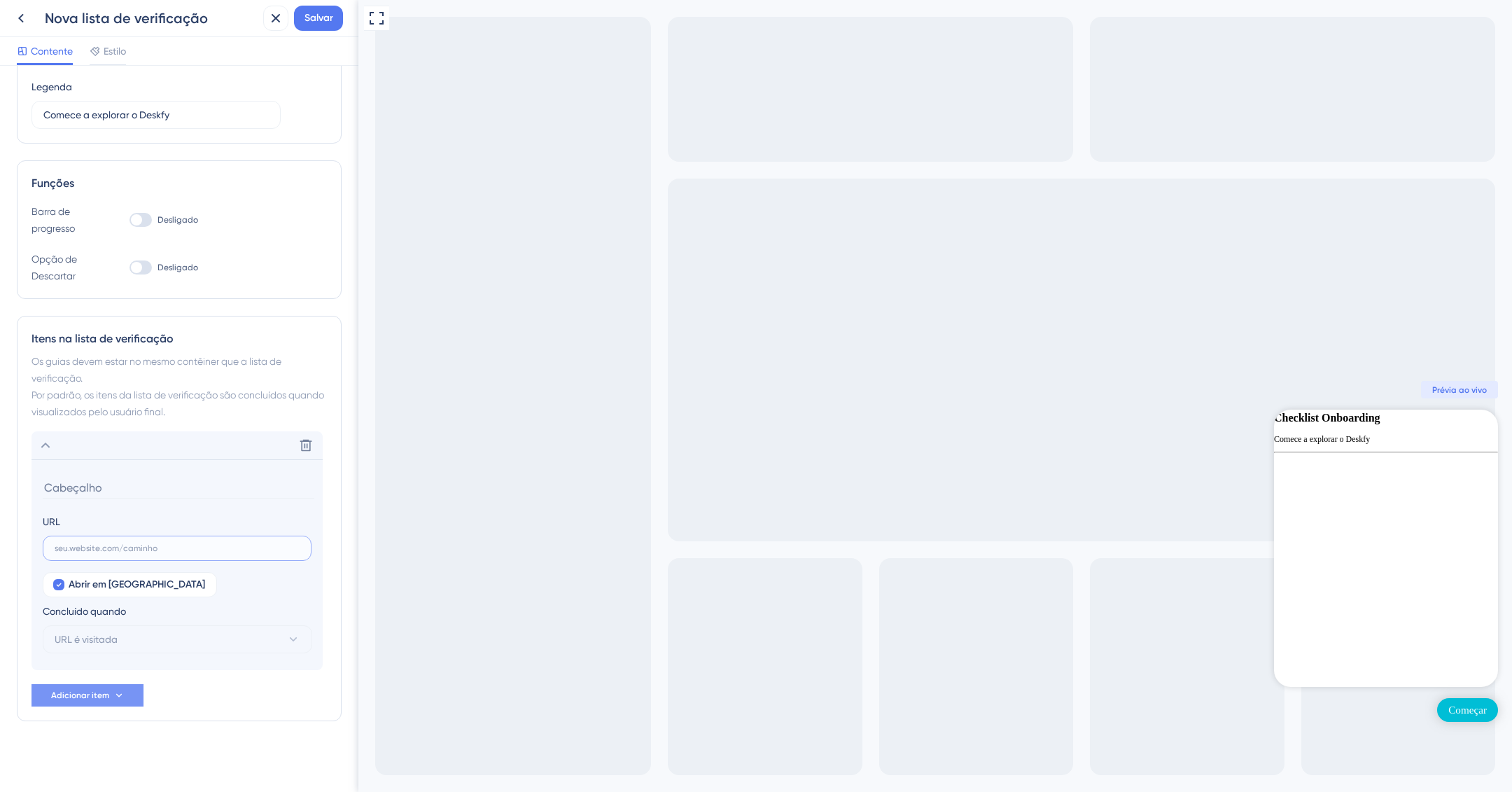
paste input "publicar seu primeiro material"
type input "publicar seu primeiro material"
click at [187, 629] on button "URL é visitada" at bounding box center [178, 639] width 270 height 28
click at [54, 549] on input "publicar seu primeiro material" at bounding box center [177, 548] width 245 height 9
drag, startPoint x: 198, startPoint y: 542, endPoint x: 242, endPoint y: 548, distance: 44.4
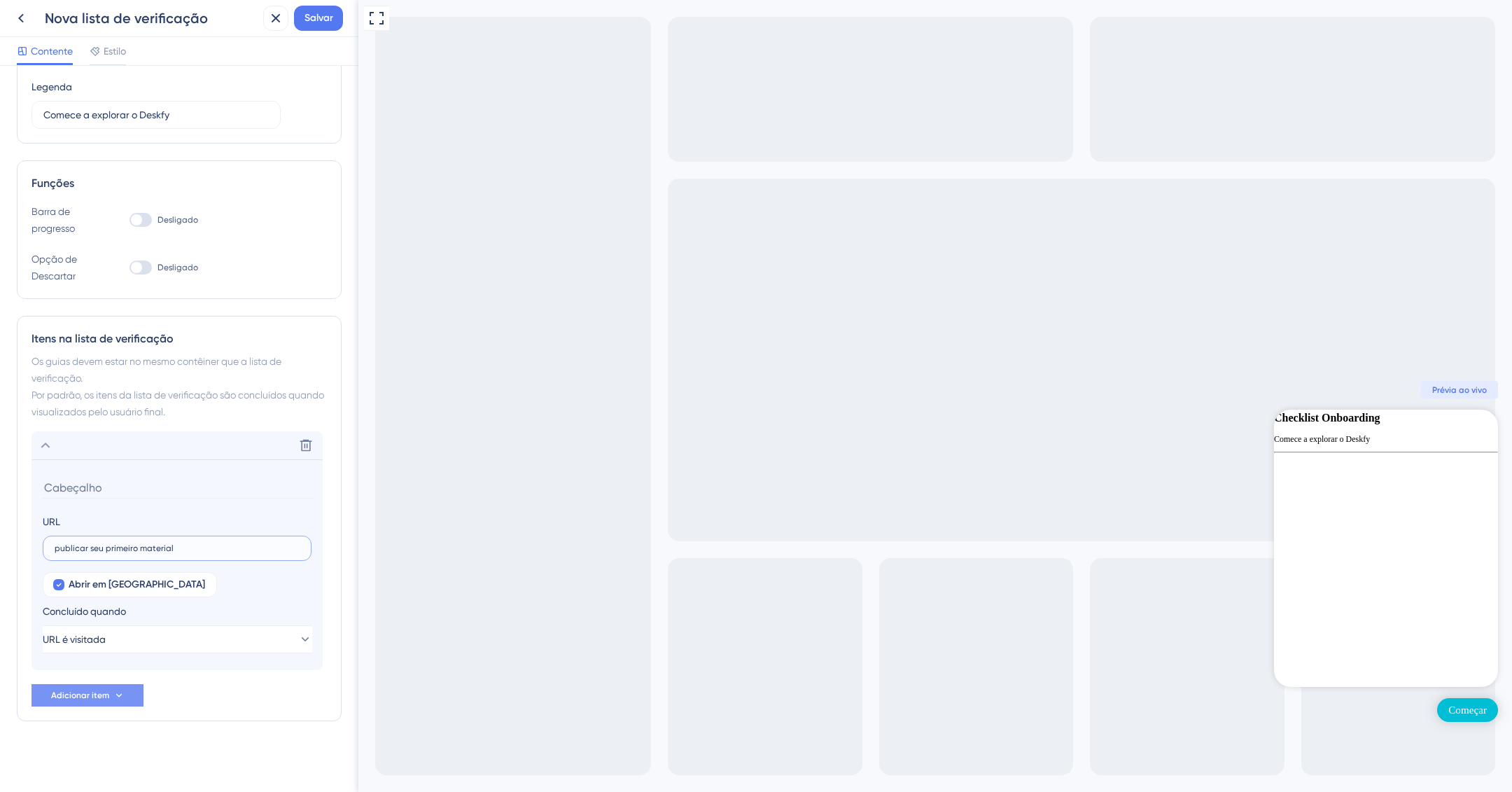
click at [243, 546] on input "publicar seu primeiro material" at bounding box center [177, 548] width 245 height 9
click at [115, 577] on span "Abrir em nova aba" at bounding box center [137, 585] width 137 height 17
checkbox input "false"
click at [169, 543] on input "publicar seu primeiro material" at bounding box center [177, 548] width 245 height 9
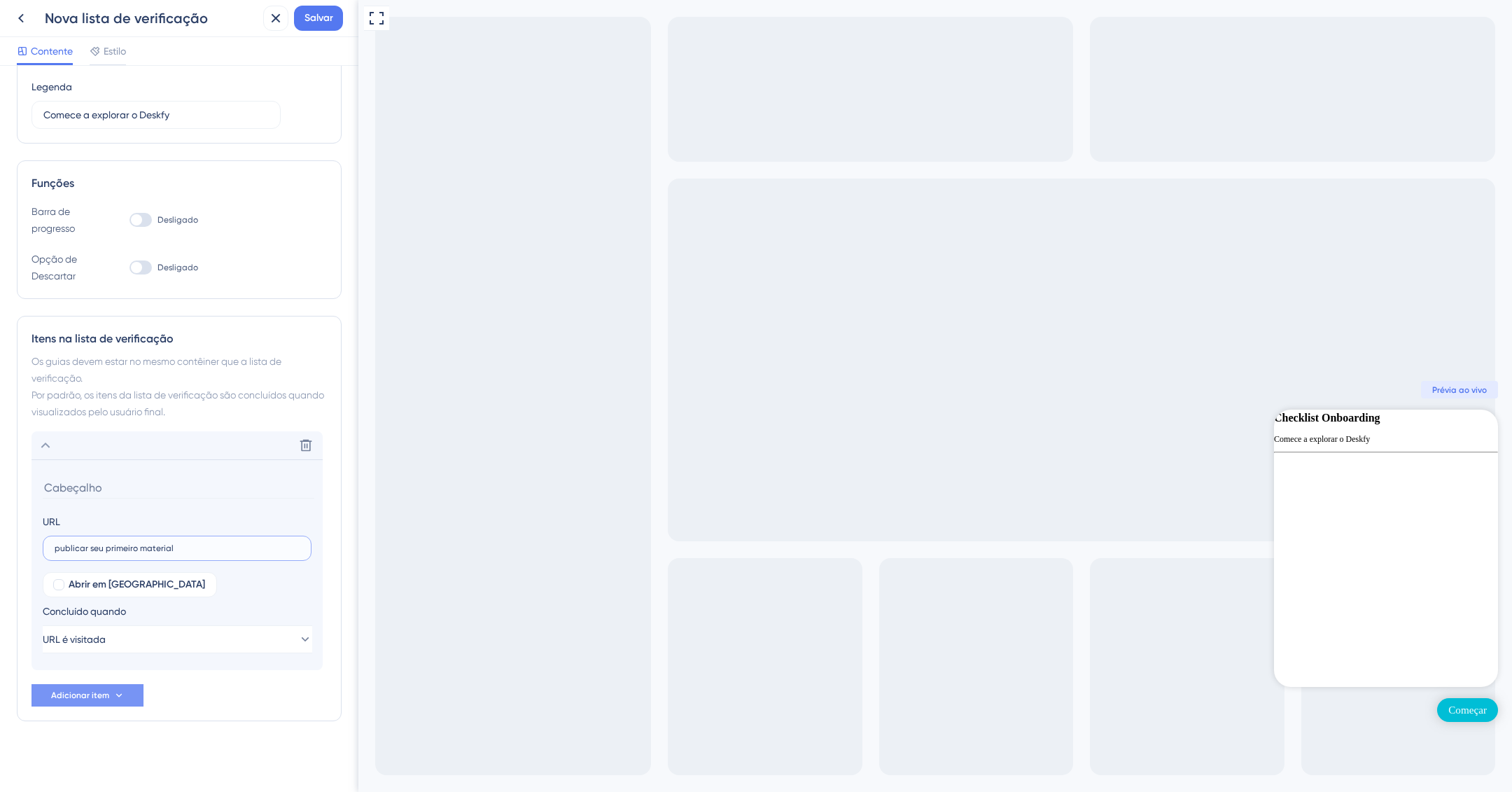
click at [169, 543] on input "publicar seu primeiro material" at bounding box center [177, 548] width 245 height 9
click at [91, 551] on input "text" at bounding box center [177, 548] width 245 height 9
paste input "https://ajuda.deskfy.io/pt-BR/articles/5292094-importar-modelos-editaveis-do-il…"
type input "https://ajuda.deskfy.io/pt-BR/articles/5292094-importar-modelos-editaveis-do-il…"
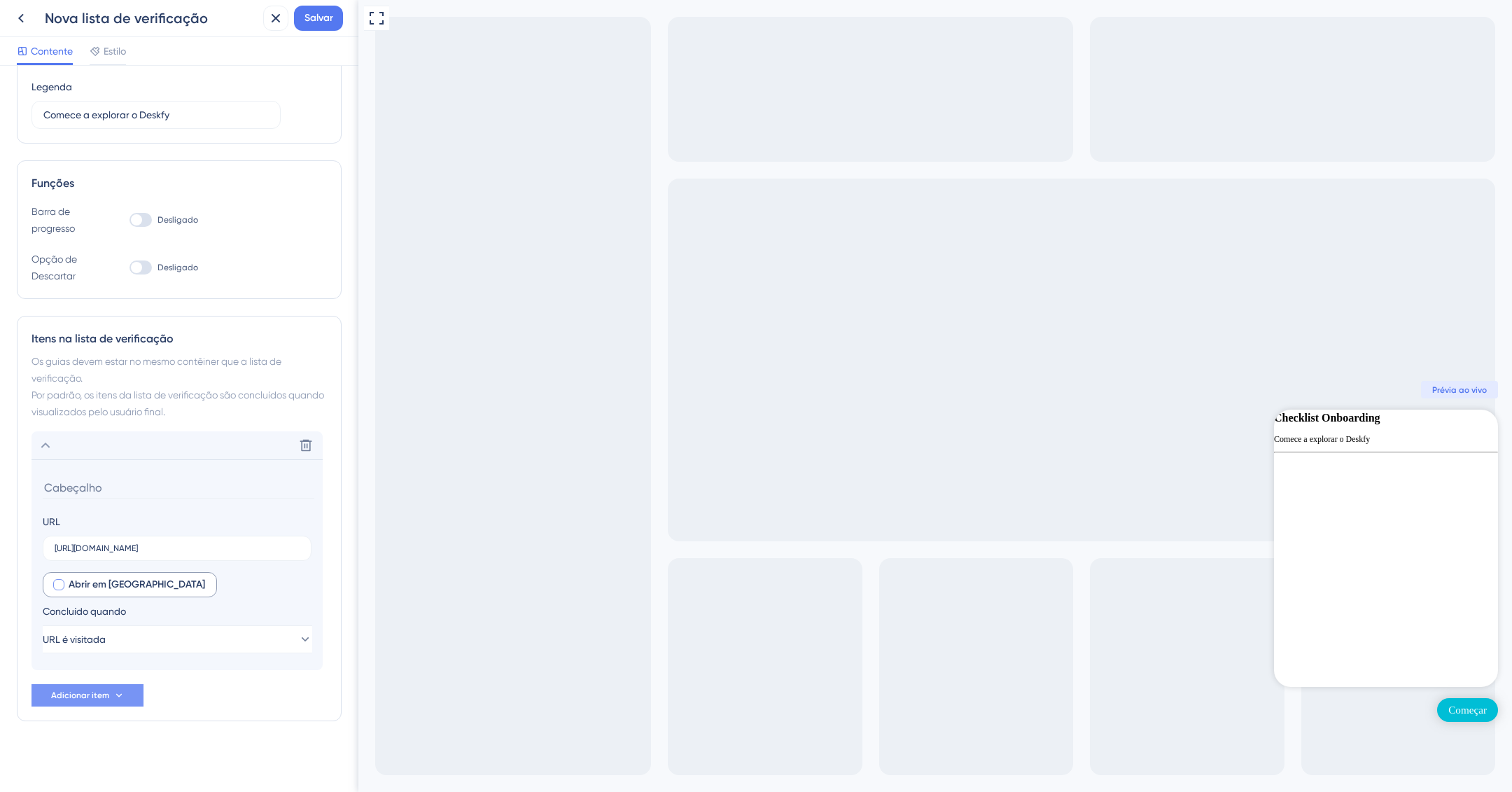
click at [110, 586] on font "Abrir em nova aba" at bounding box center [137, 584] width 137 height 12
checkbox input "true"
click at [178, 638] on button "URL é visitada" at bounding box center [178, 639] width 270 height 28
click at [117, 708] on font "Meta alcançada" at bounding box center [100, 710] width 76 height 11
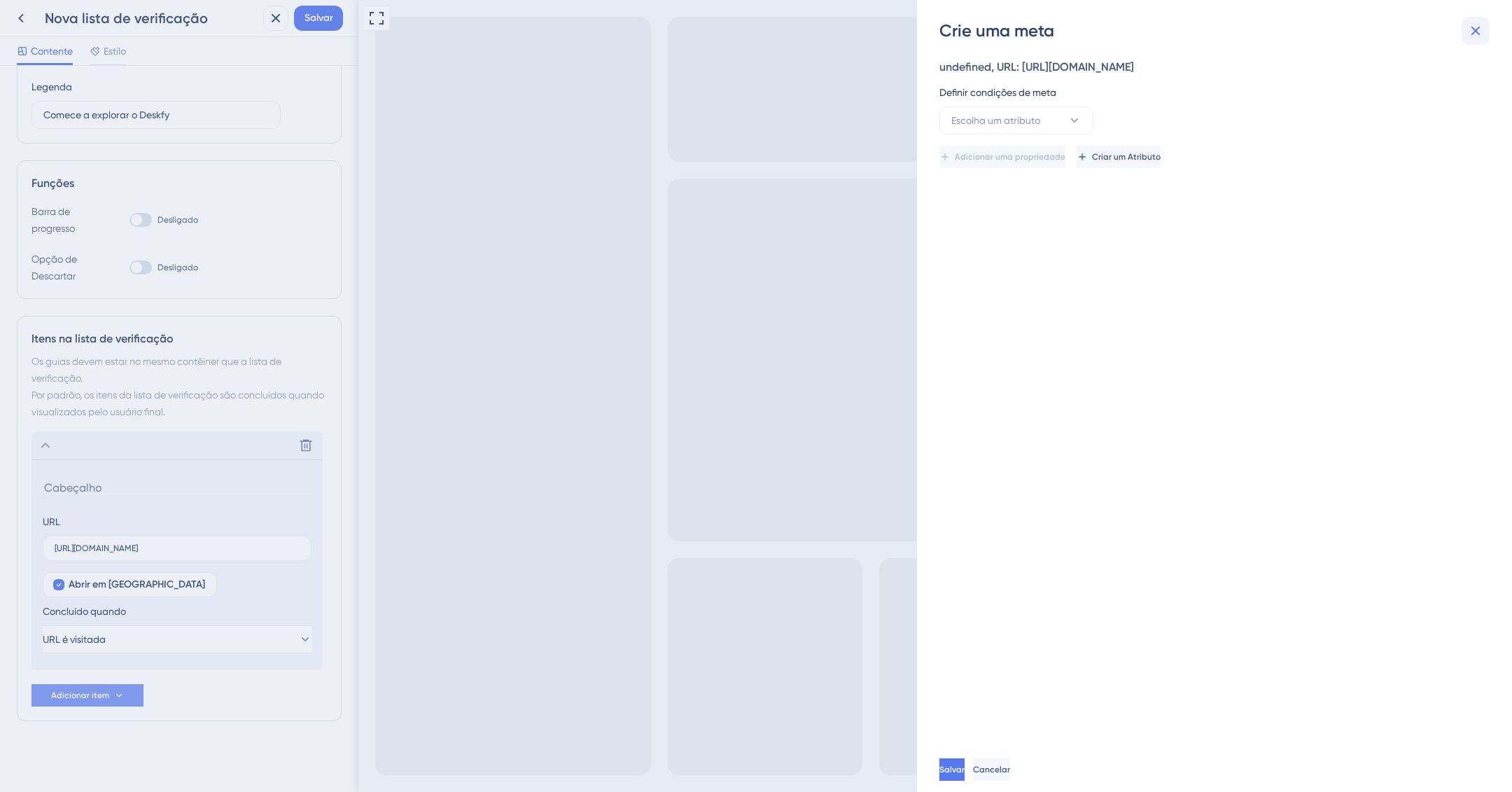
click at [1468, 31] on icon at bounding box center [1476, 31] width 17 height 17
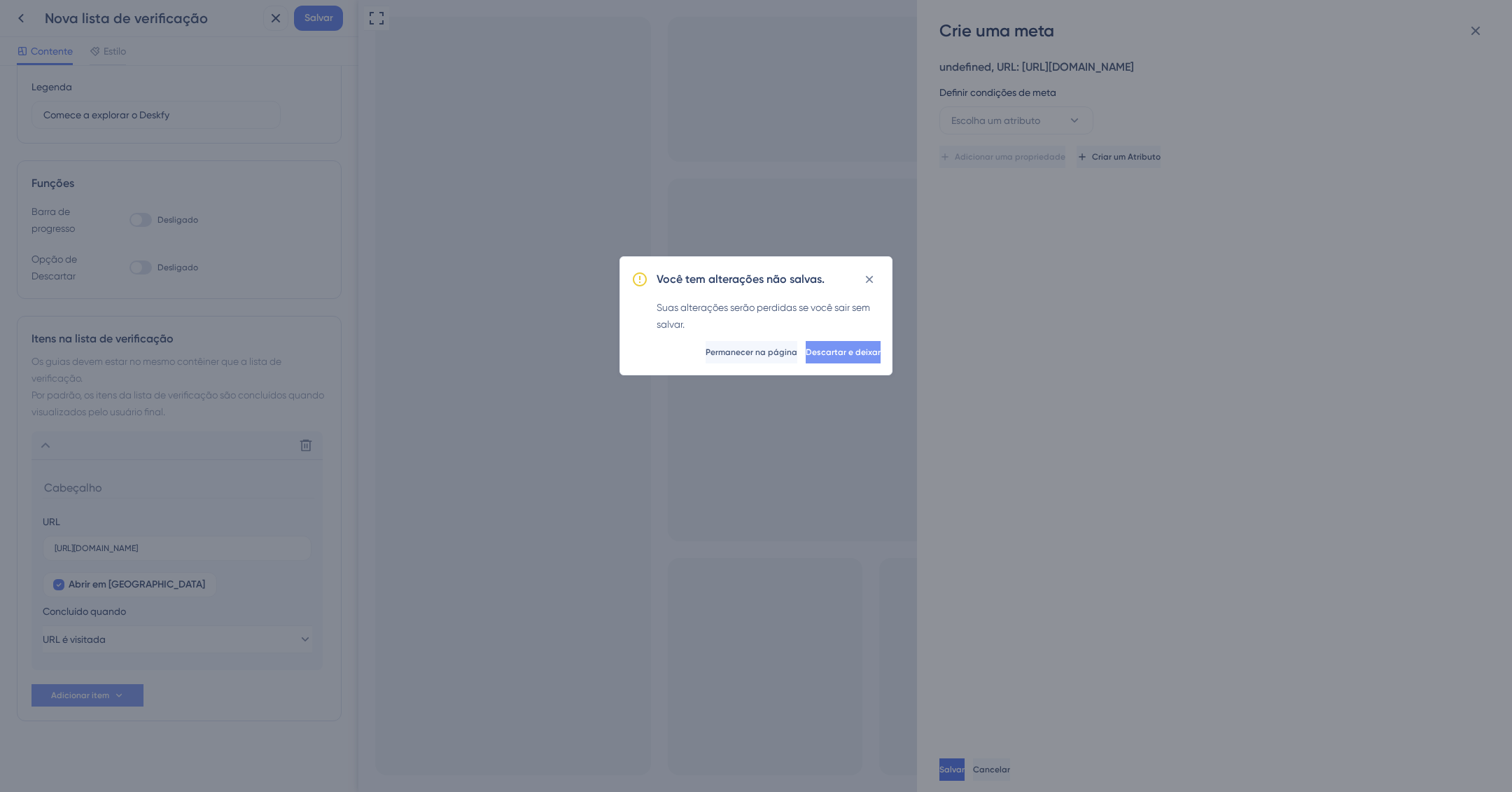
click at [821, 349] on font "Descartar e deixar" at bounding box center [844, 352] width 75 height 9
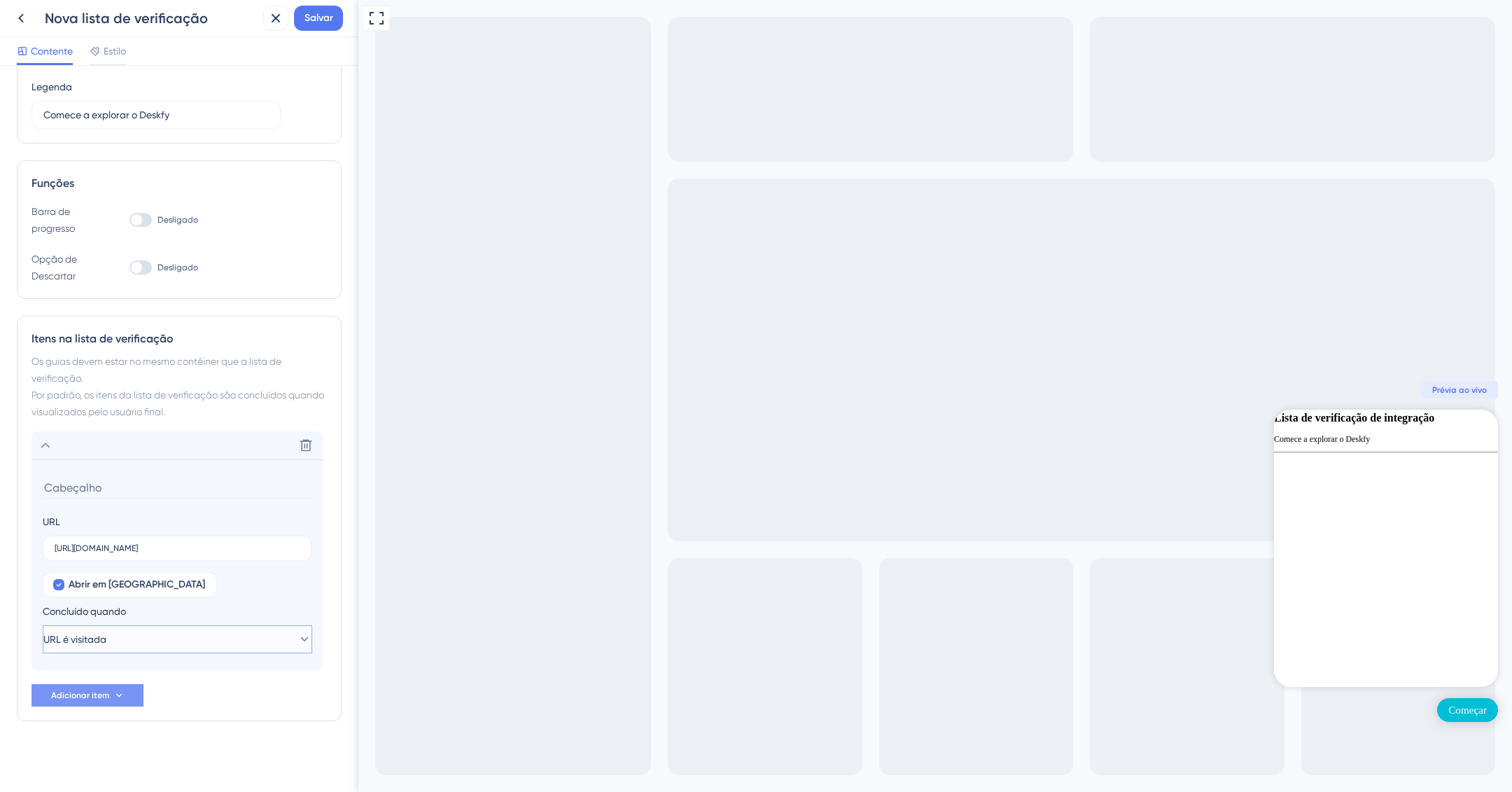
click at [138, 634] on button "URL é visitada" at bounding box center [178, 639] width 270 height 28
click at [232, 594] on div "Abrir em nova aba Concluído quando URL é visitada URL é visitada URL é visitada…" at bounding box center [177, 612] width 269 height 81
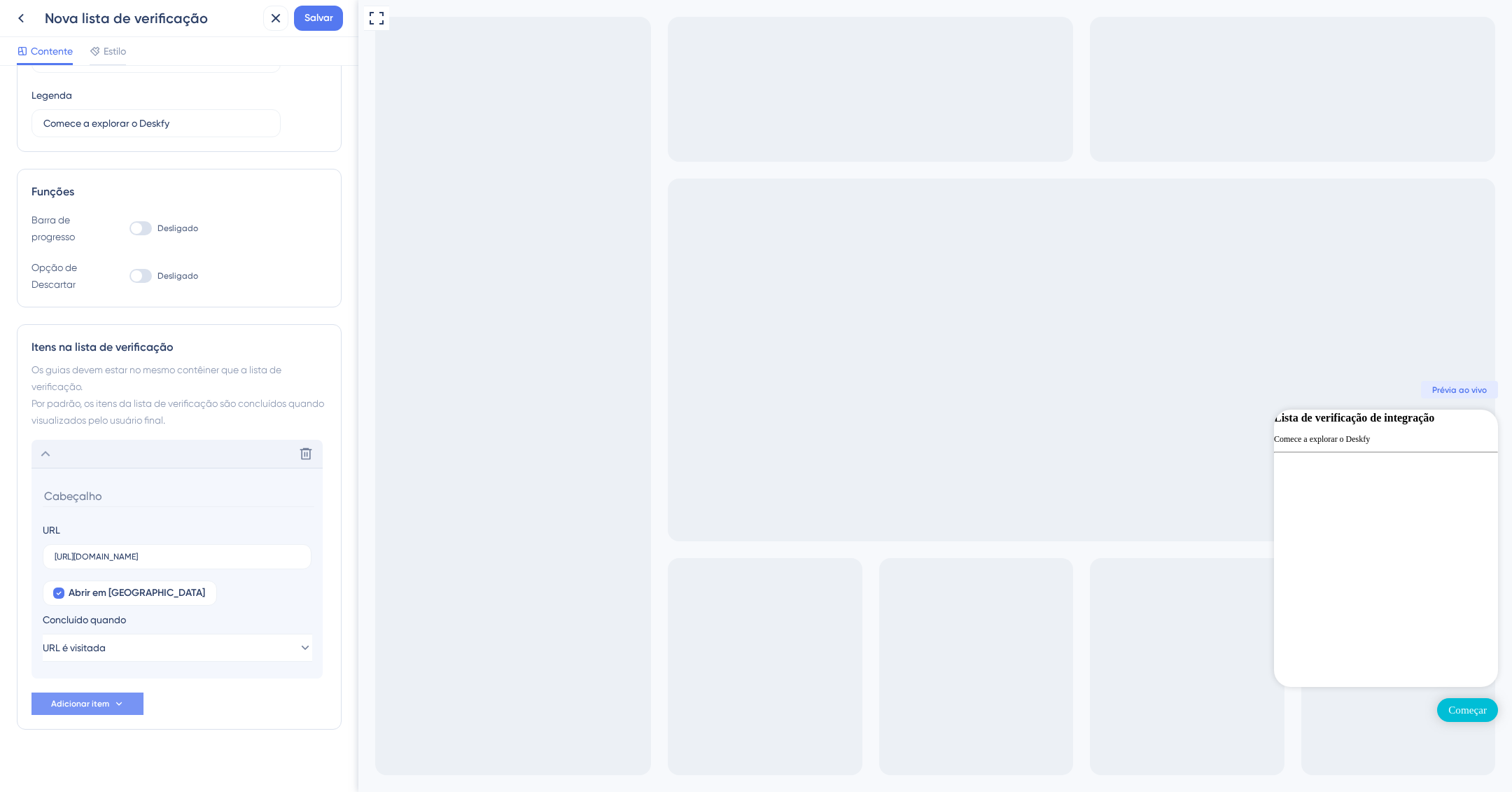
scroll to position [111, 0]
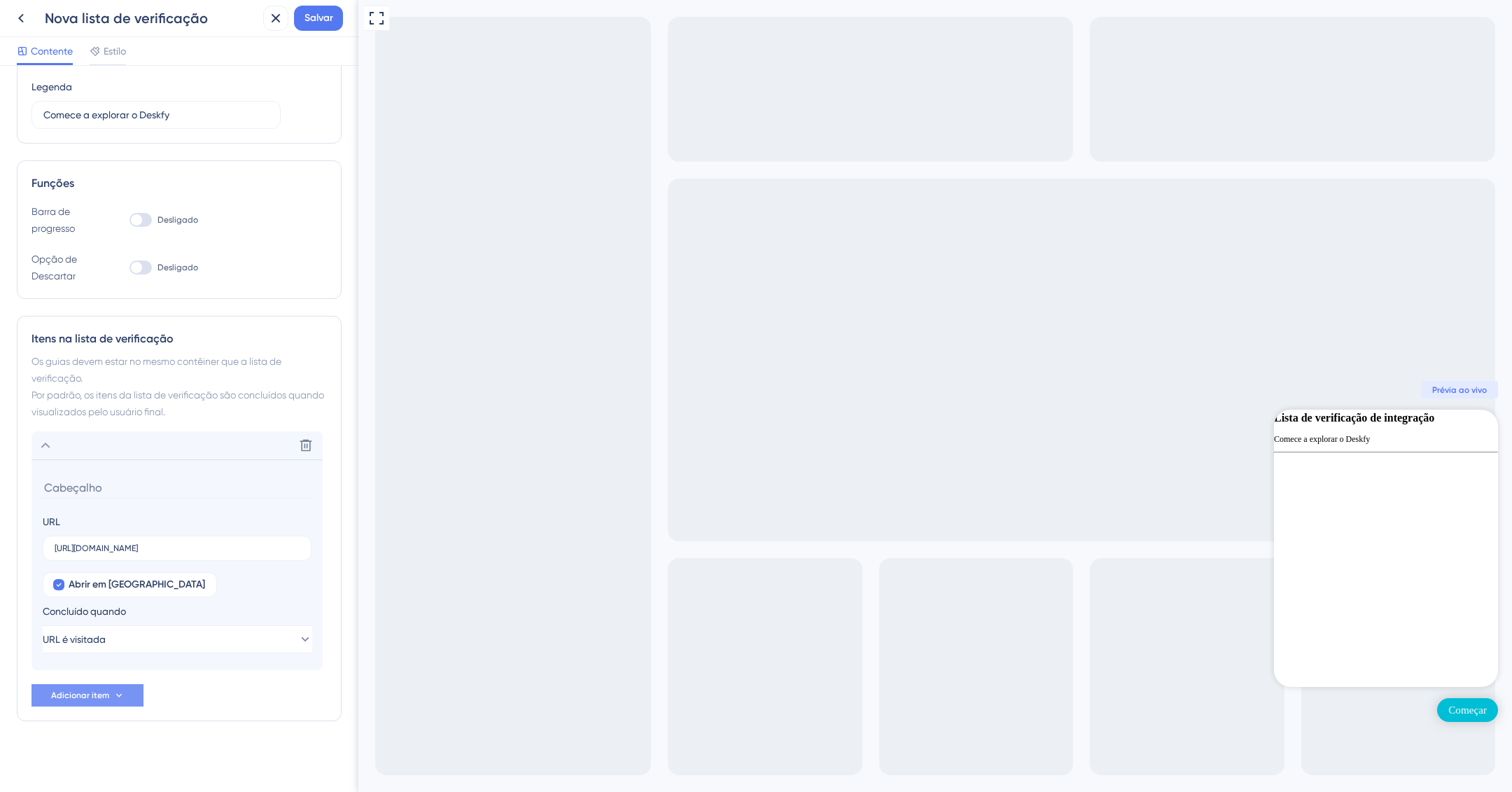
click at [112, 679] on div "Excluir URL https://ajuda.deskfy.io/pt-BR/articles/5292094-importar-modelos-edi…" at bounding box center [180, 569] width 296 height 275
click at [107, 693] on font "Adicionar item" at bounding box center [81, 695] width 58 height 9
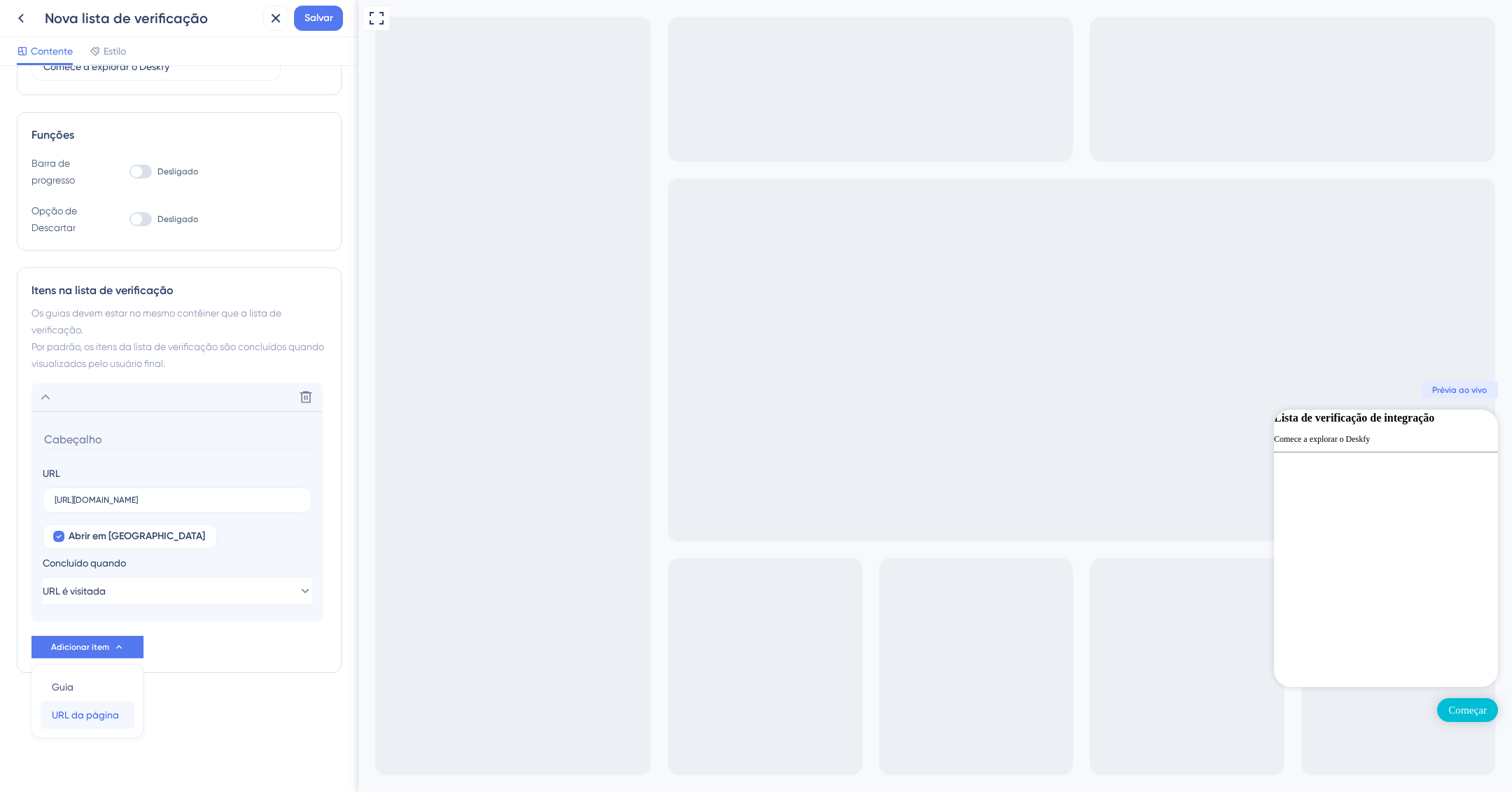
click at [91, 710] on font "URL da página" at bounding box center [85, 715] width 67 height 11
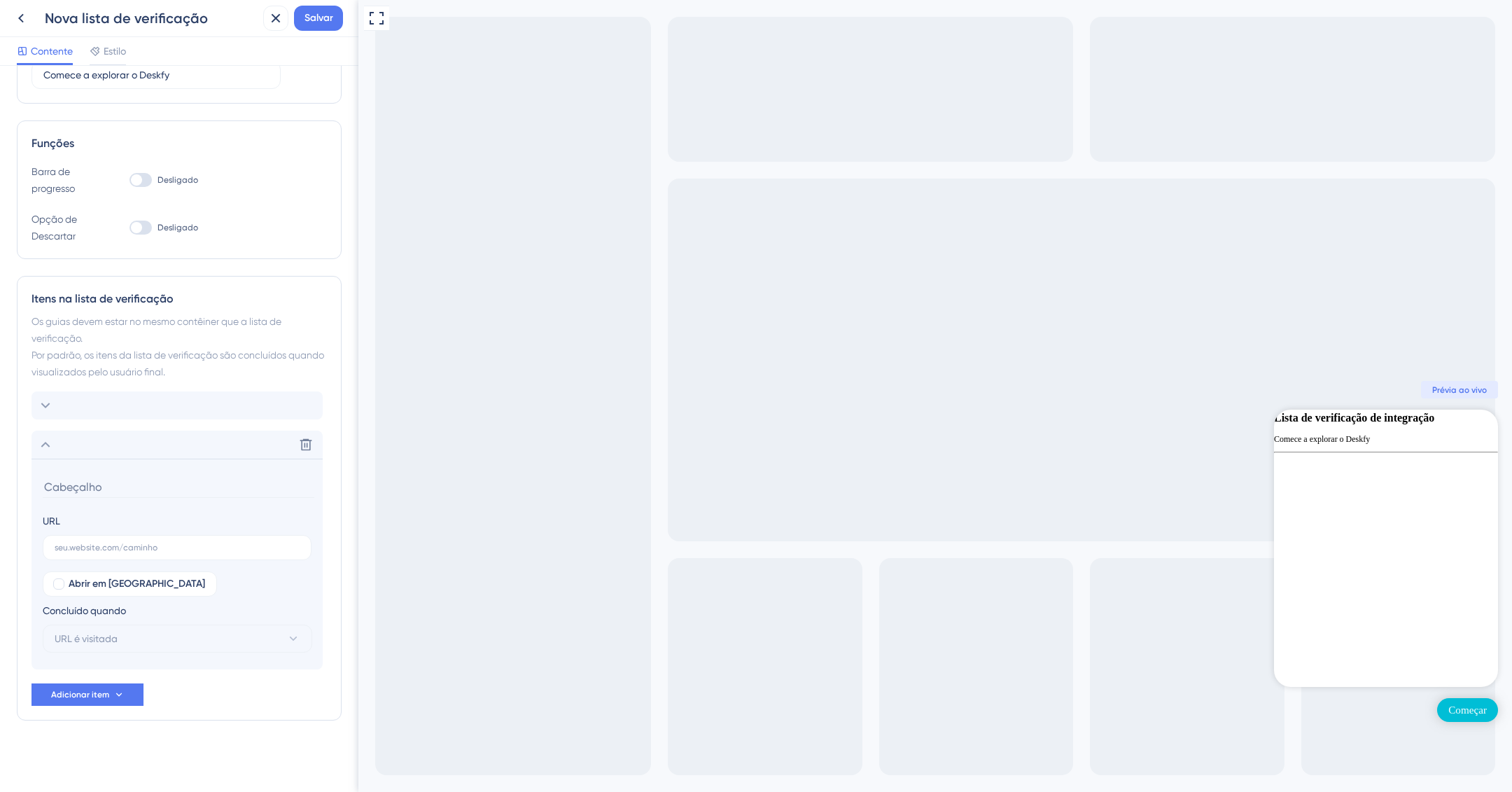
scroll to position [0, 0]
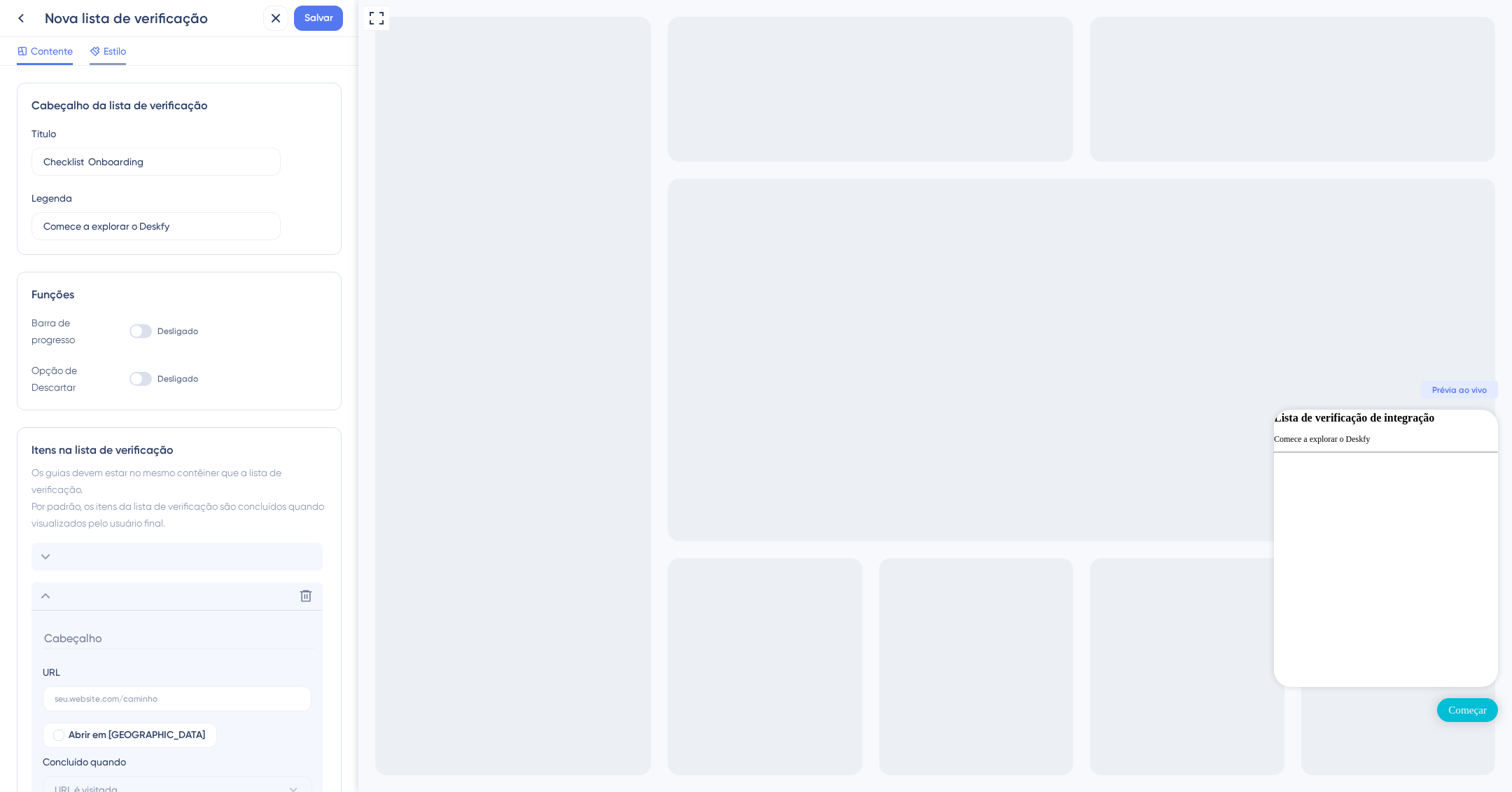
click at [110, 49] on font "Estilo" at bounding box center [115, 51] width 22 height 11
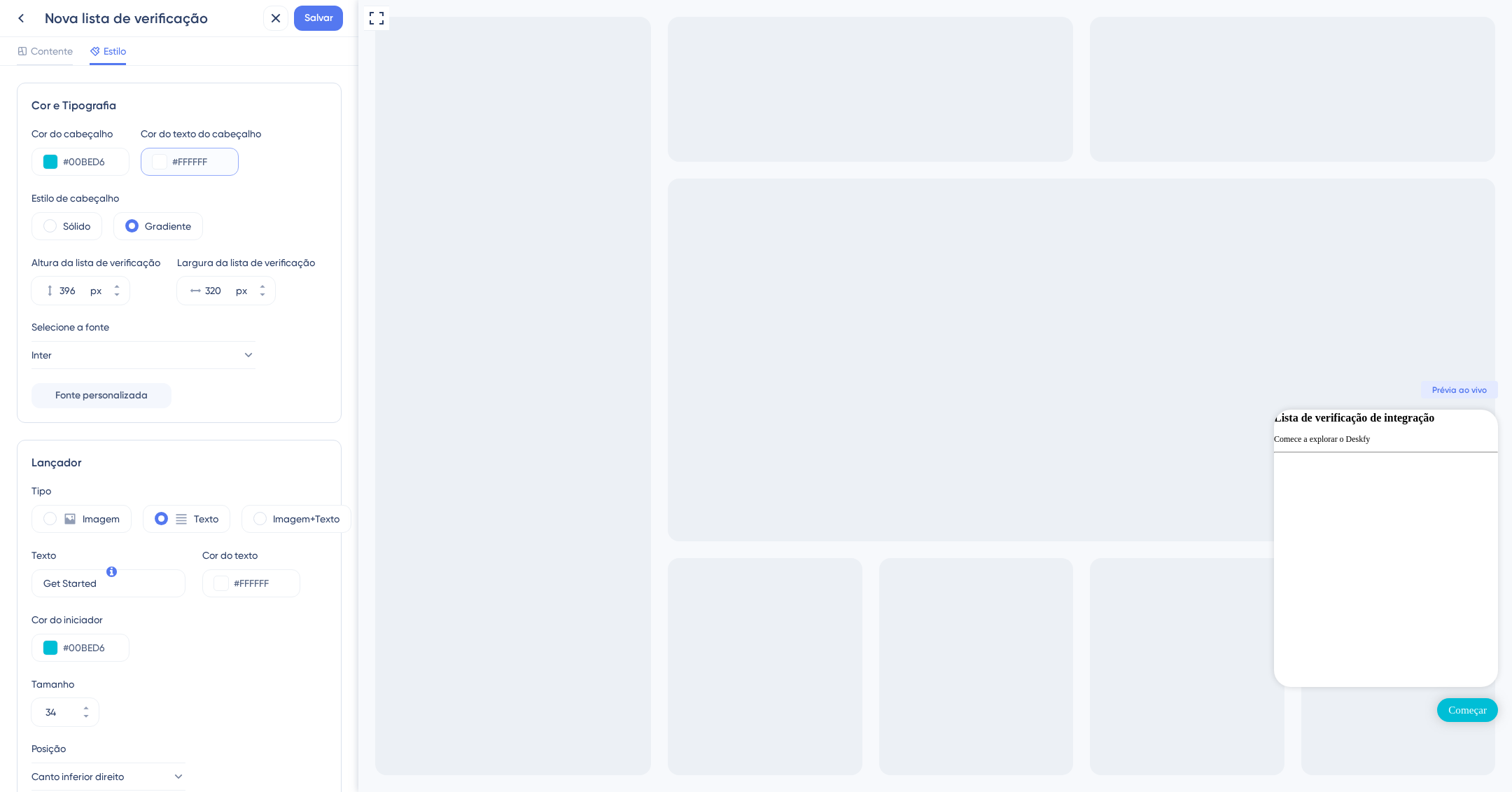
click at [158, 163] on button at bounding box center [159, 161] width 14 height 14
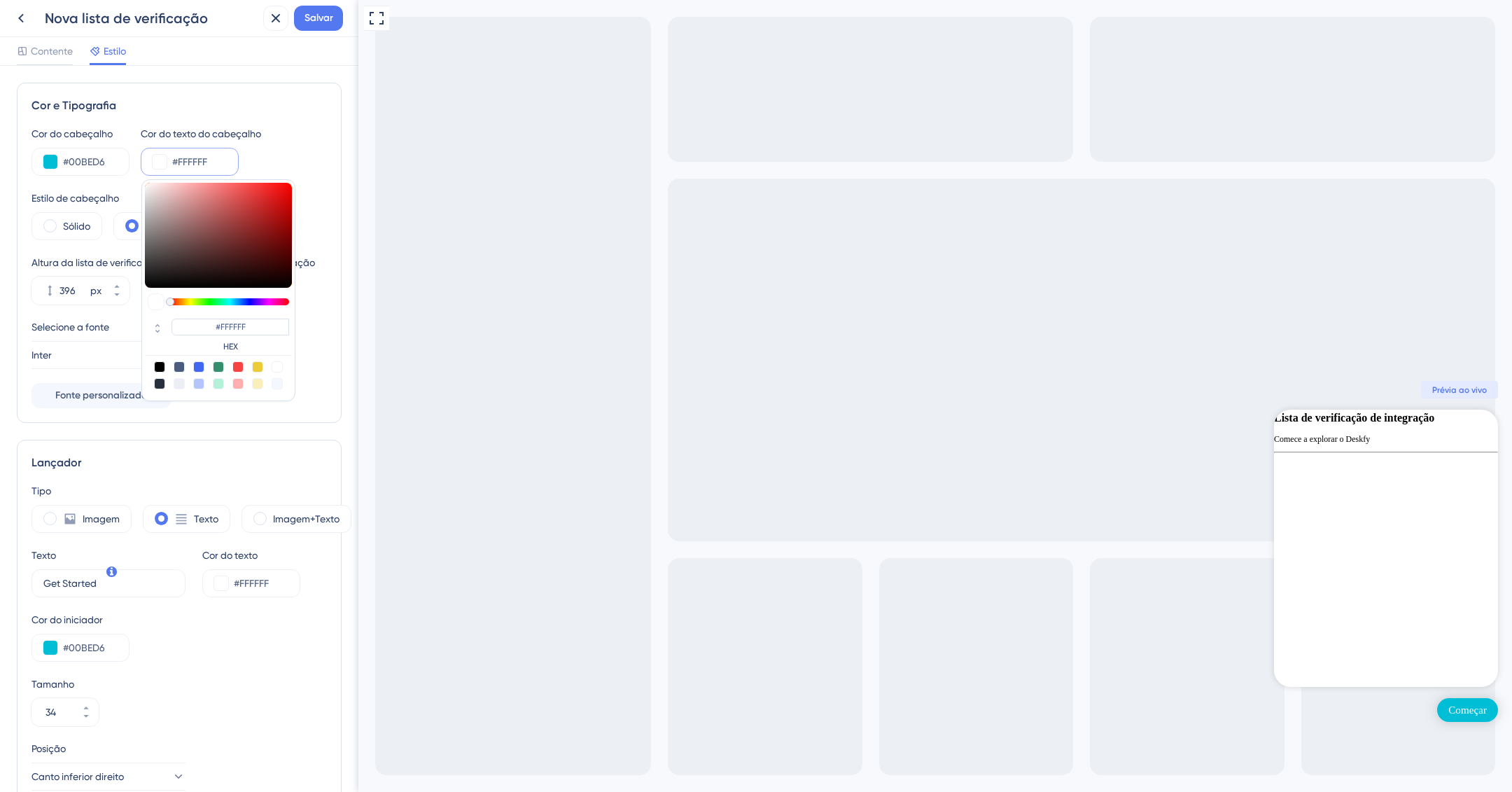
click at [157, 383] on div at bounding box center [160, 384] width 11 height 11
type input "#29303d"
type input "#29303D"
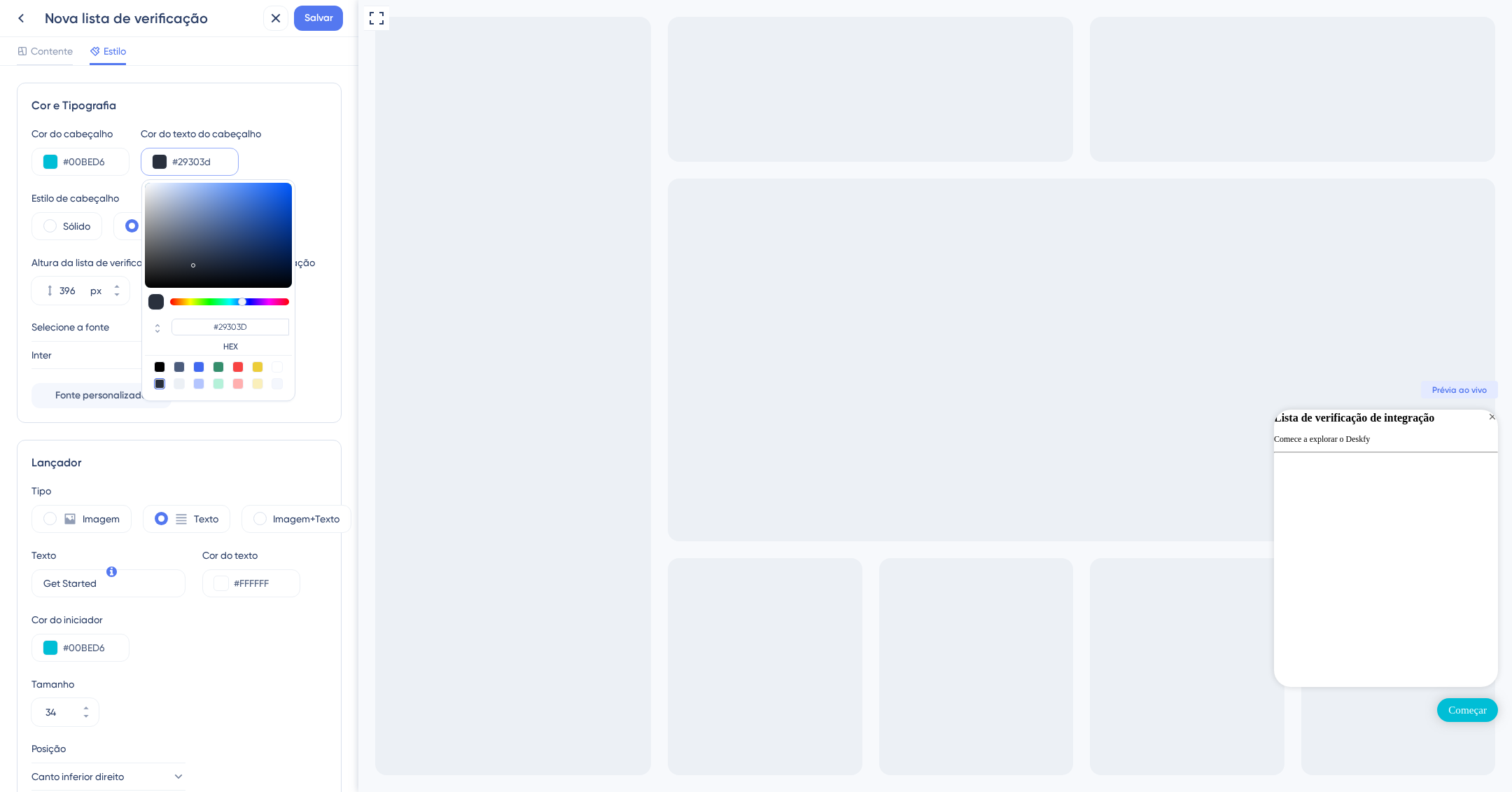
click at [276, 363] on div at bounding box center [277, 367] width 11 height 11
type input "#ffffff"
type input "#FFFFFF"
click at [81, 221] on font "Sólido" at bounding box center [76, 227] width 27 height 11
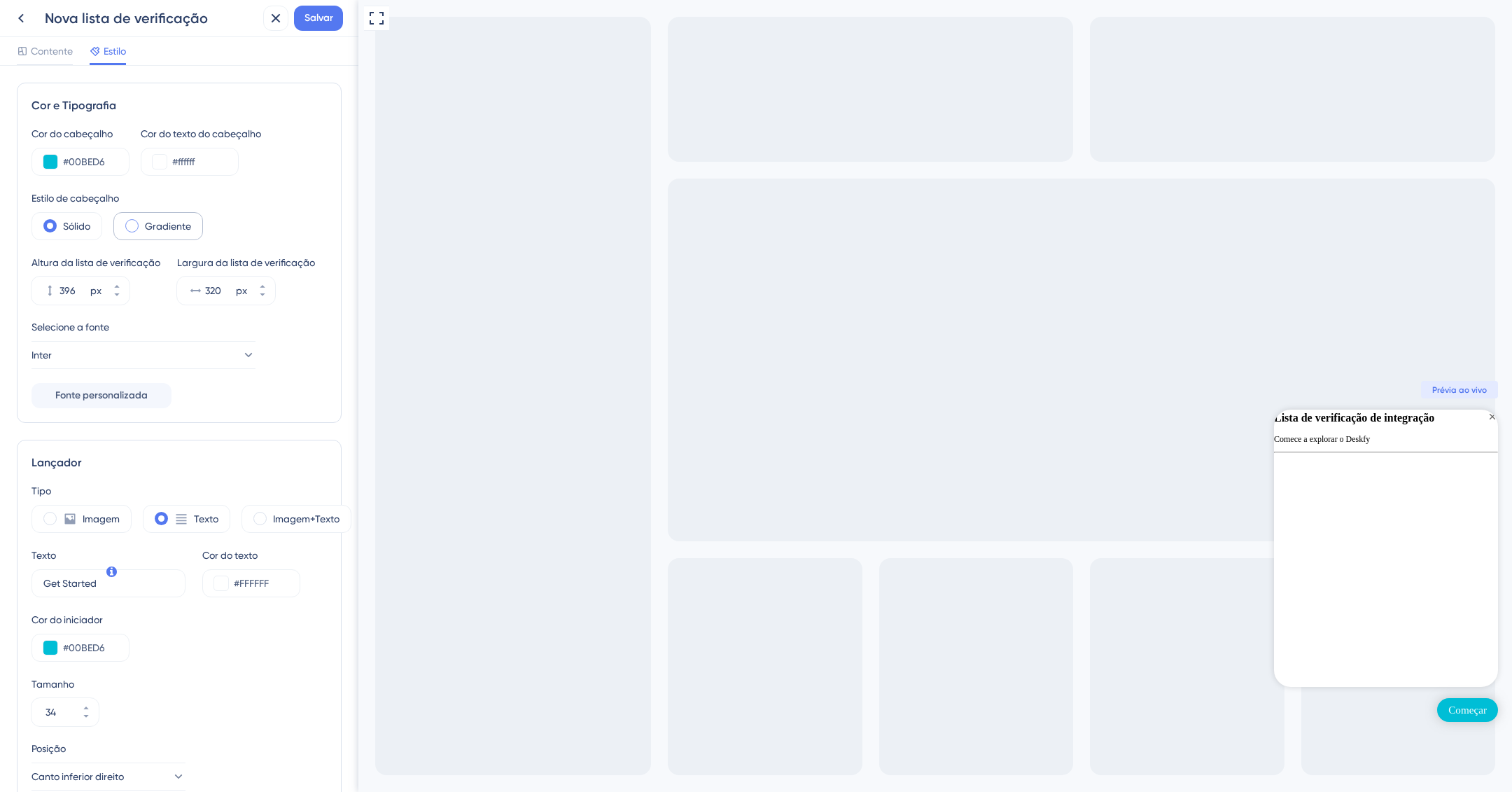
click at [179, 227] on font "Gradiente" at bounding box center [168, 227] width 46 height 11
click at [117, 304] on button "396 px" at bounding box center [116, 297] width 25 height 14
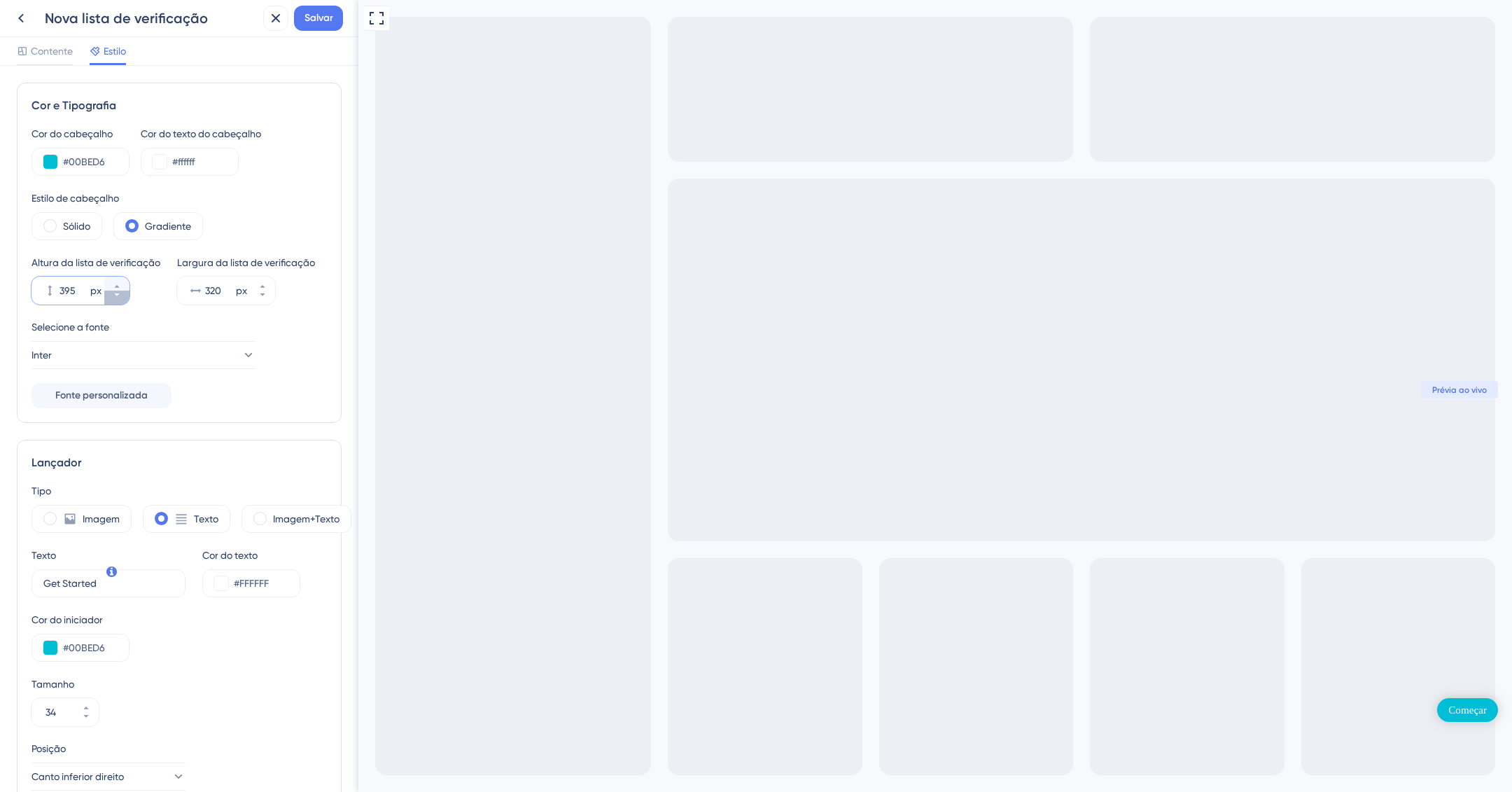
click at [117, 304] on button "395 px" at bounding box center [116, 297] width 25 height 14
click at [117, 304] on button "394 px" at bounding box center [116, 297] width 25 height 14
click at [118, 299] on icon at bounding box center [116, 294] width 8 height 8
click at [118, 290] on button "391 px" at bounding box center [116, 283] width 25 height 14
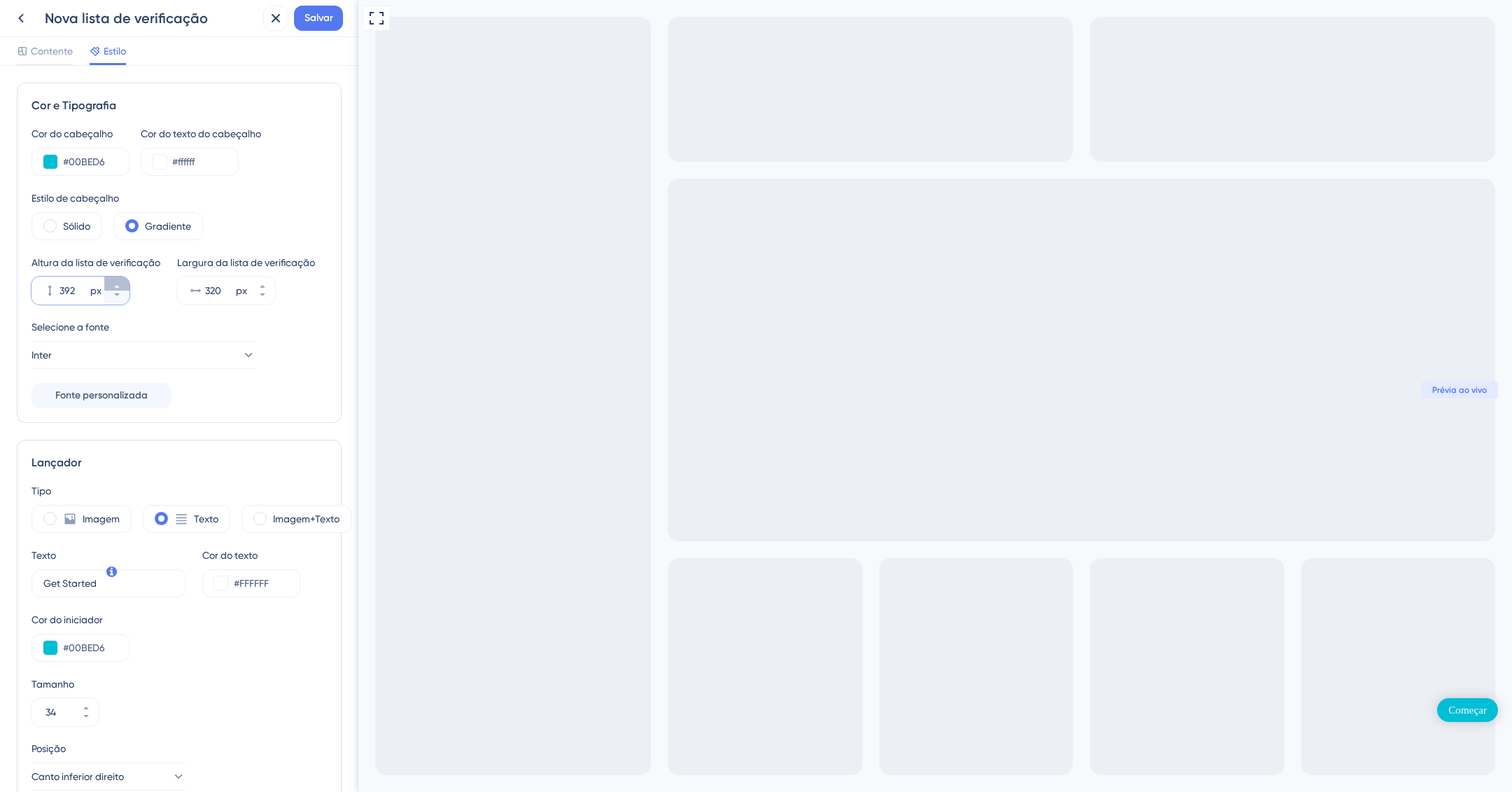
click at [118, 290] on button "392 px" at bounding box center [116, 283] width 25 height 14
click at [118, 290] on button "393 px" at bounding box center [116, 283] width 25 height 14
click at [118, 290] on button "394 px" at bounding box center [116, 283] width 25 height 14
click at [118, 290] on button "395 px" at bounding box center [116, 283] width 25 height 14
type input "396"
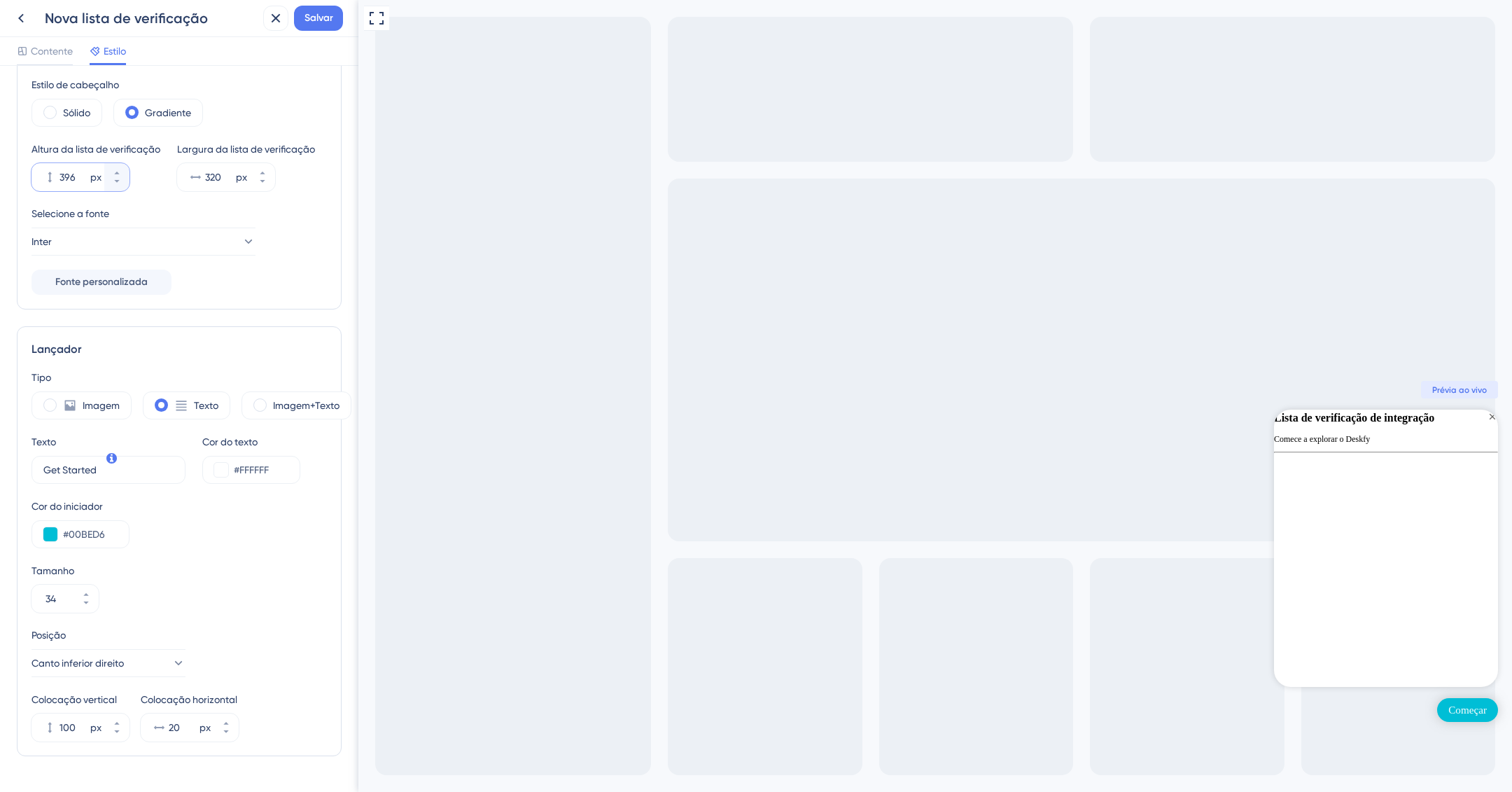
scroll to position [114, 0]
click at [218, 477] on button at bounding box center [221, 469] width 14 height 14
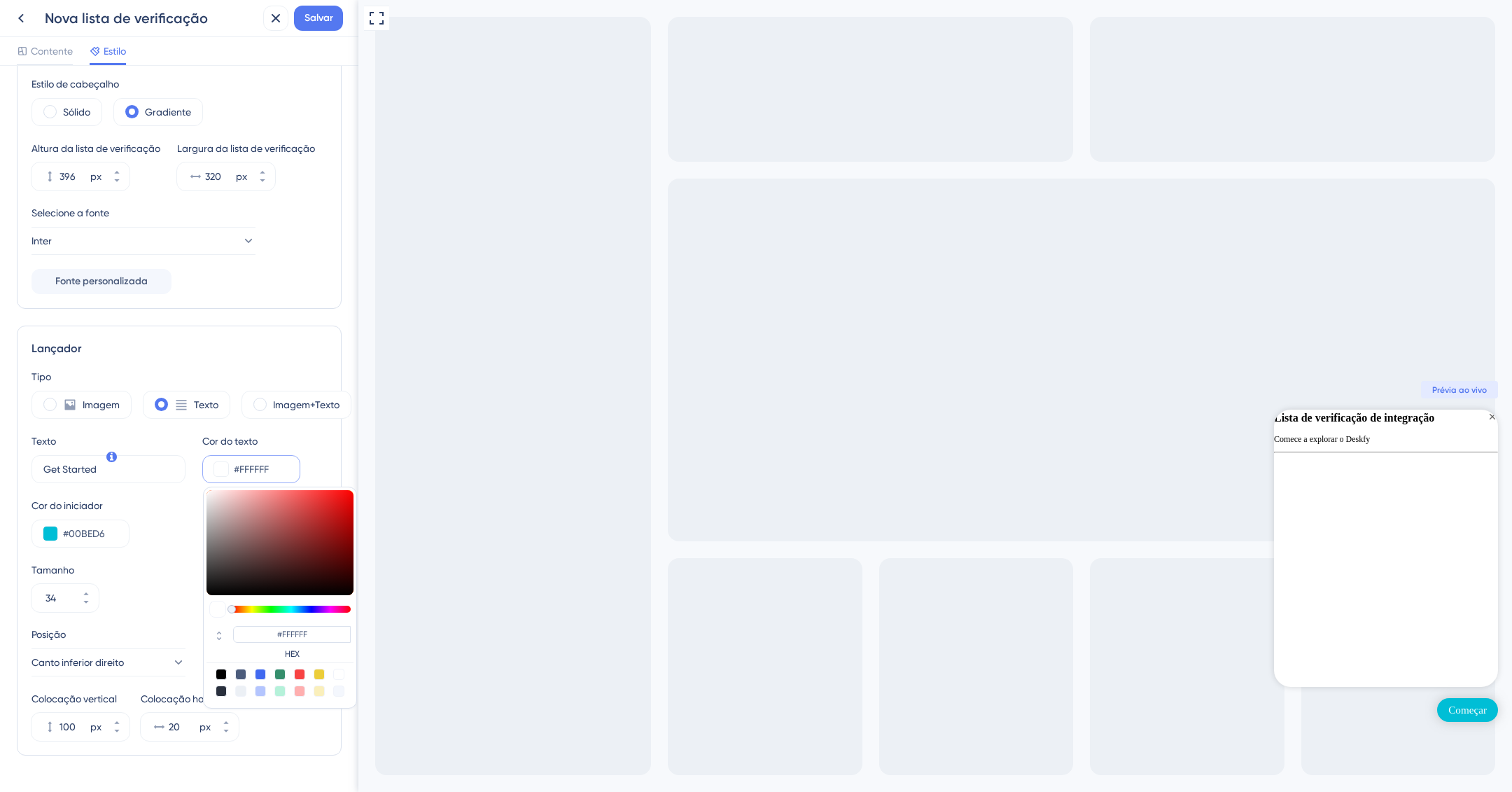
click at [223, 697] on div at bounding box center [221, 691] width 11 height 11
type input "#29303d"
type input "#29303D"
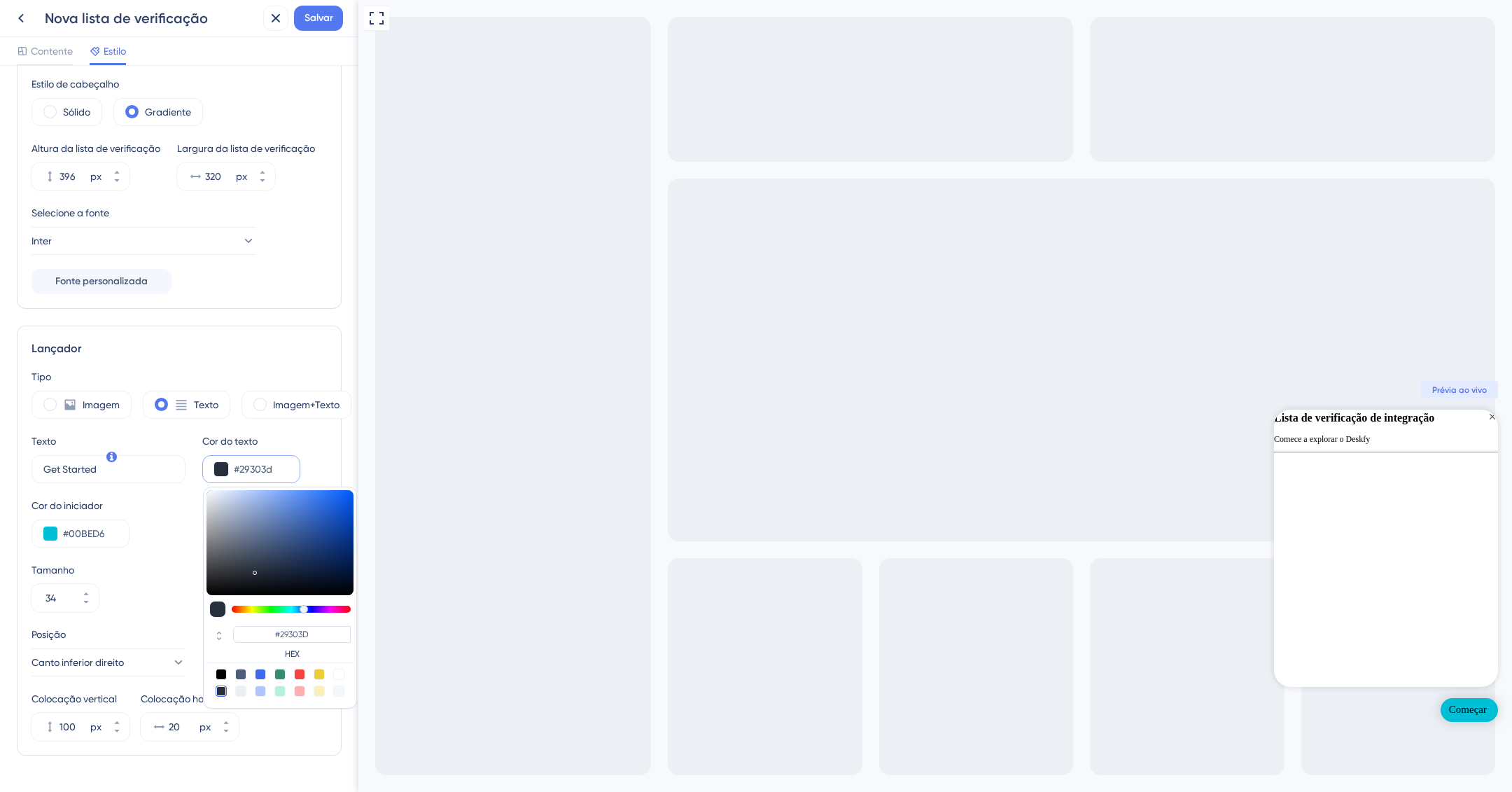
click at [339, 680] on div at bounding box center [339, 674] width 11 height 11
type input "#ffffff"
type input "#FFFFFF"
click at [1476, 710] on font "Começar" at bounding box center [1468, 710] width 37 height 11
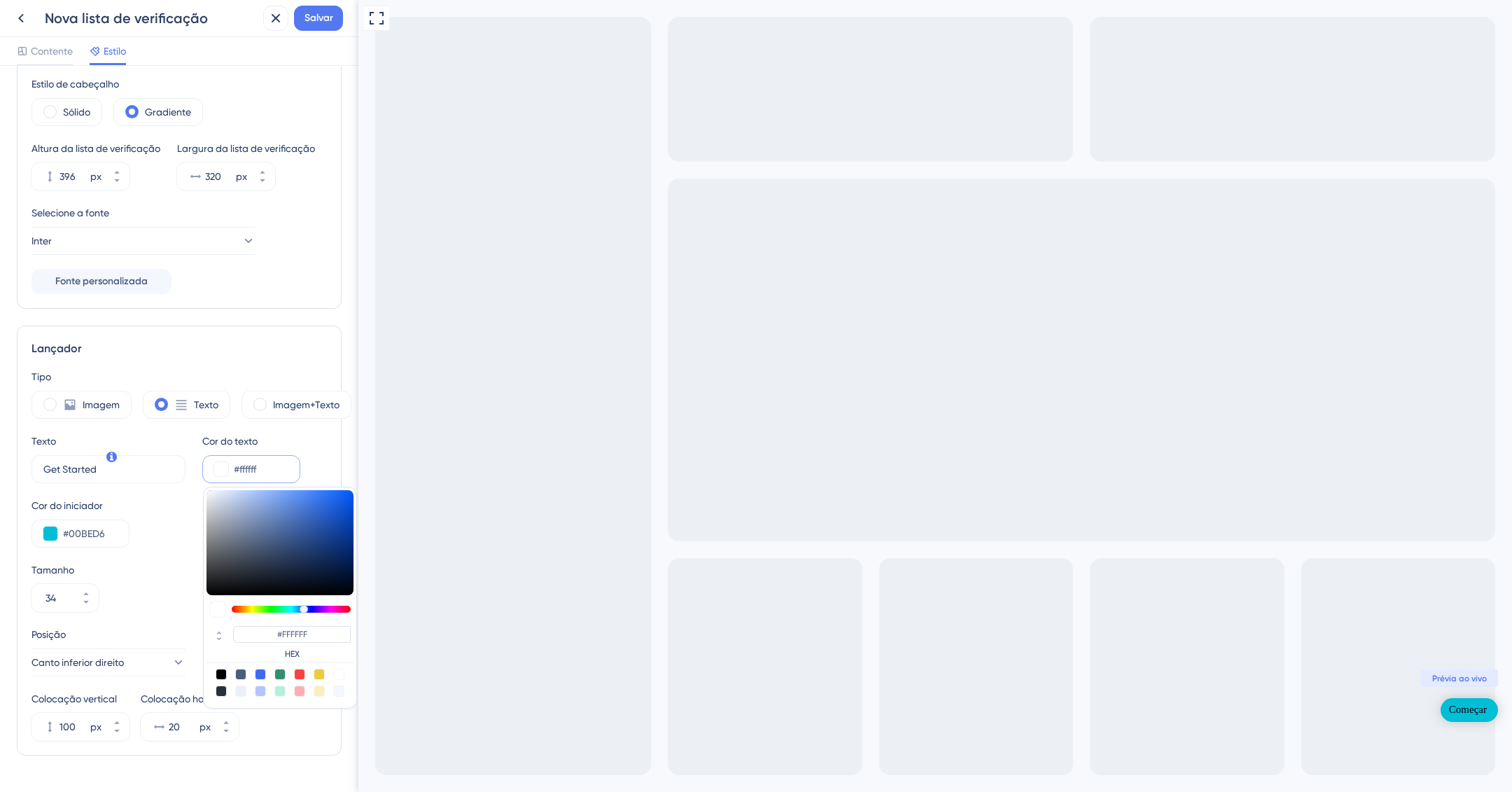
click at [1476, 710] on font "Começar" at bounding box center [1468, 710] width 37 height 11
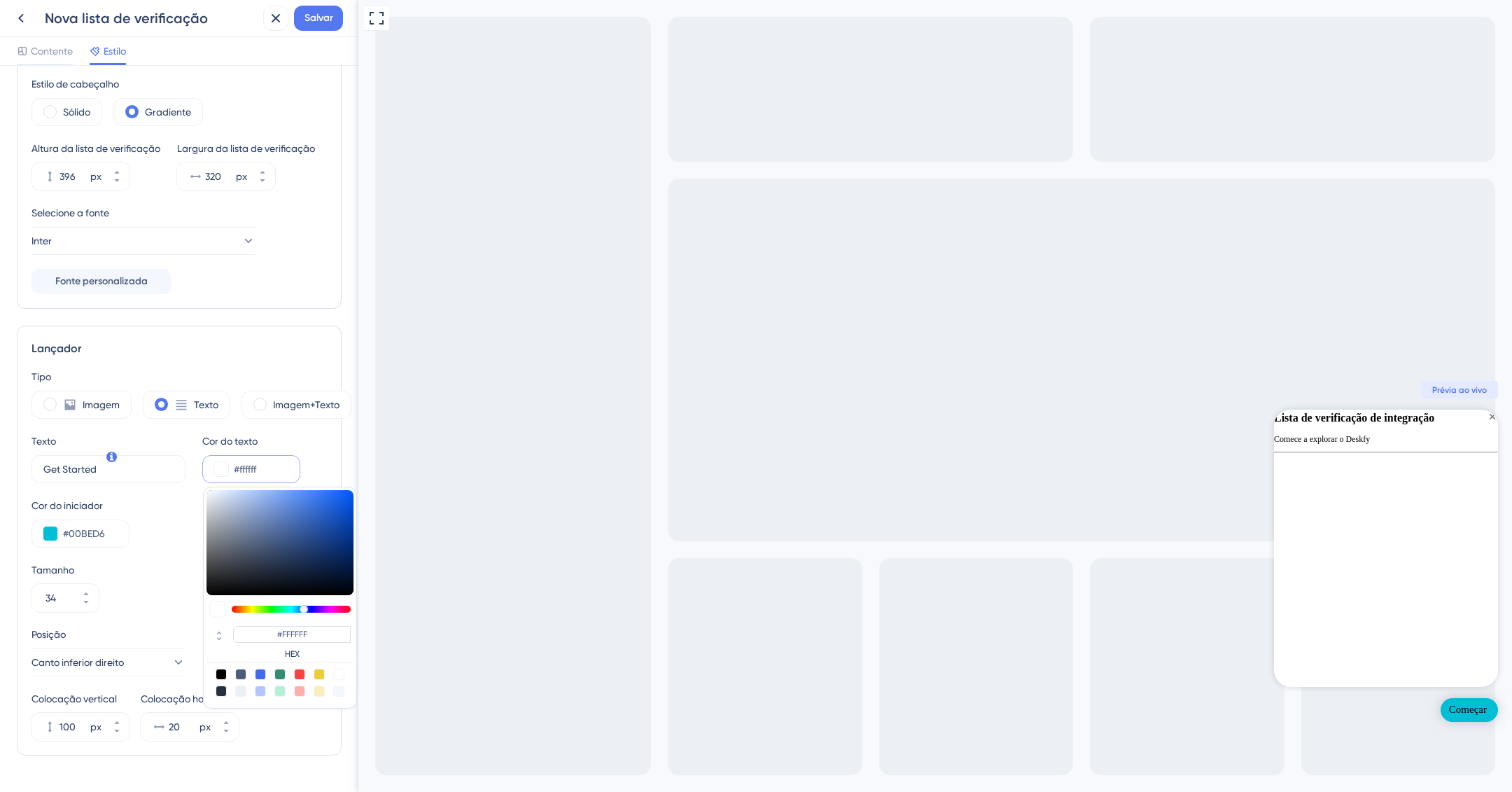
click at [155, 547] on div "Cor do iniciador #00BED6" at bounding box center [180, 522] width 296 height 51
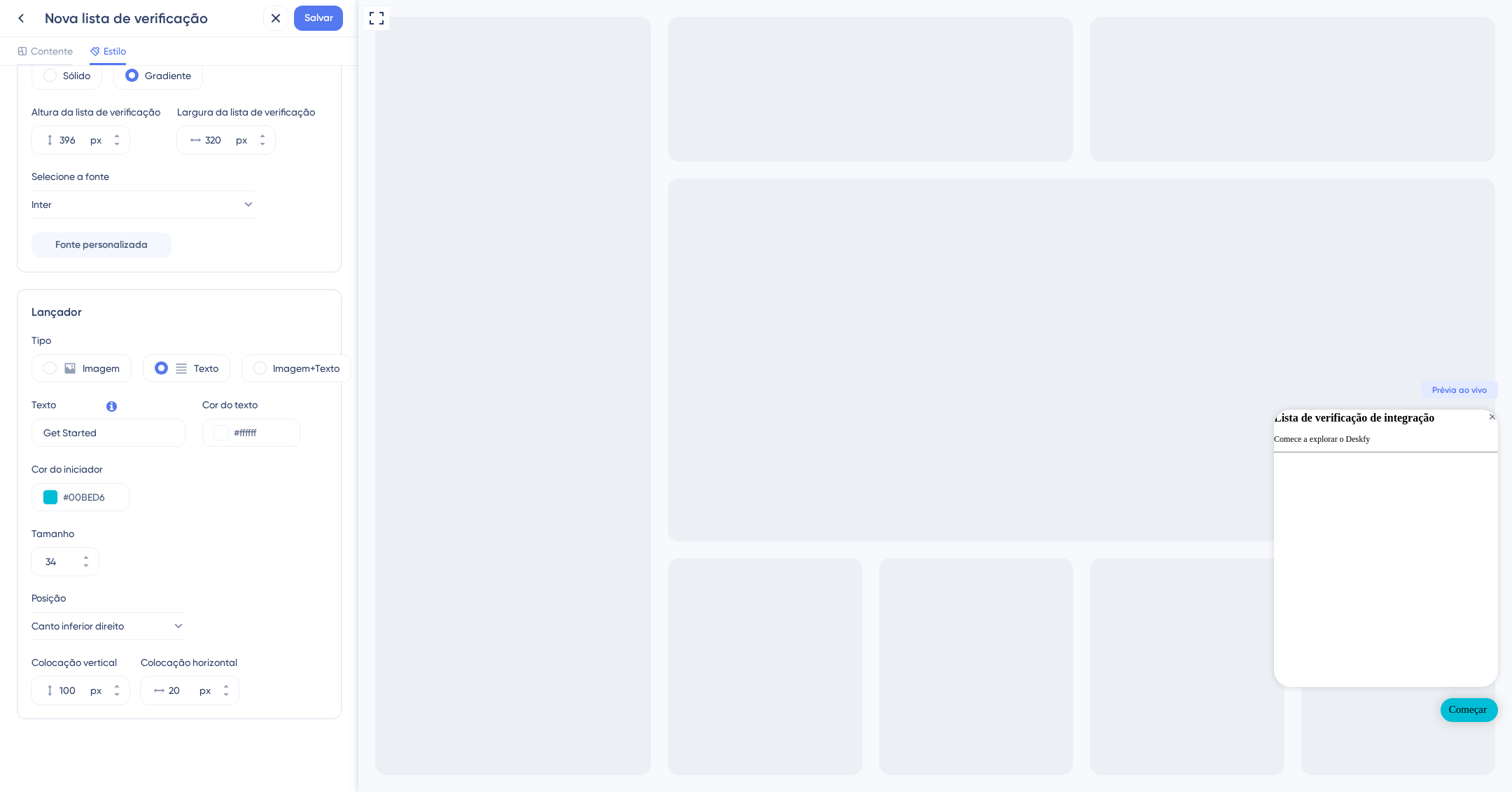
scroll to position [165, 0]
click at [129, 433] on input "Get Started" at bounding box center [103, 433] width 120 height 15
click at [287, 363] on font "Imagem+Texto" at bounding box center [306, 368] width 66 height 11
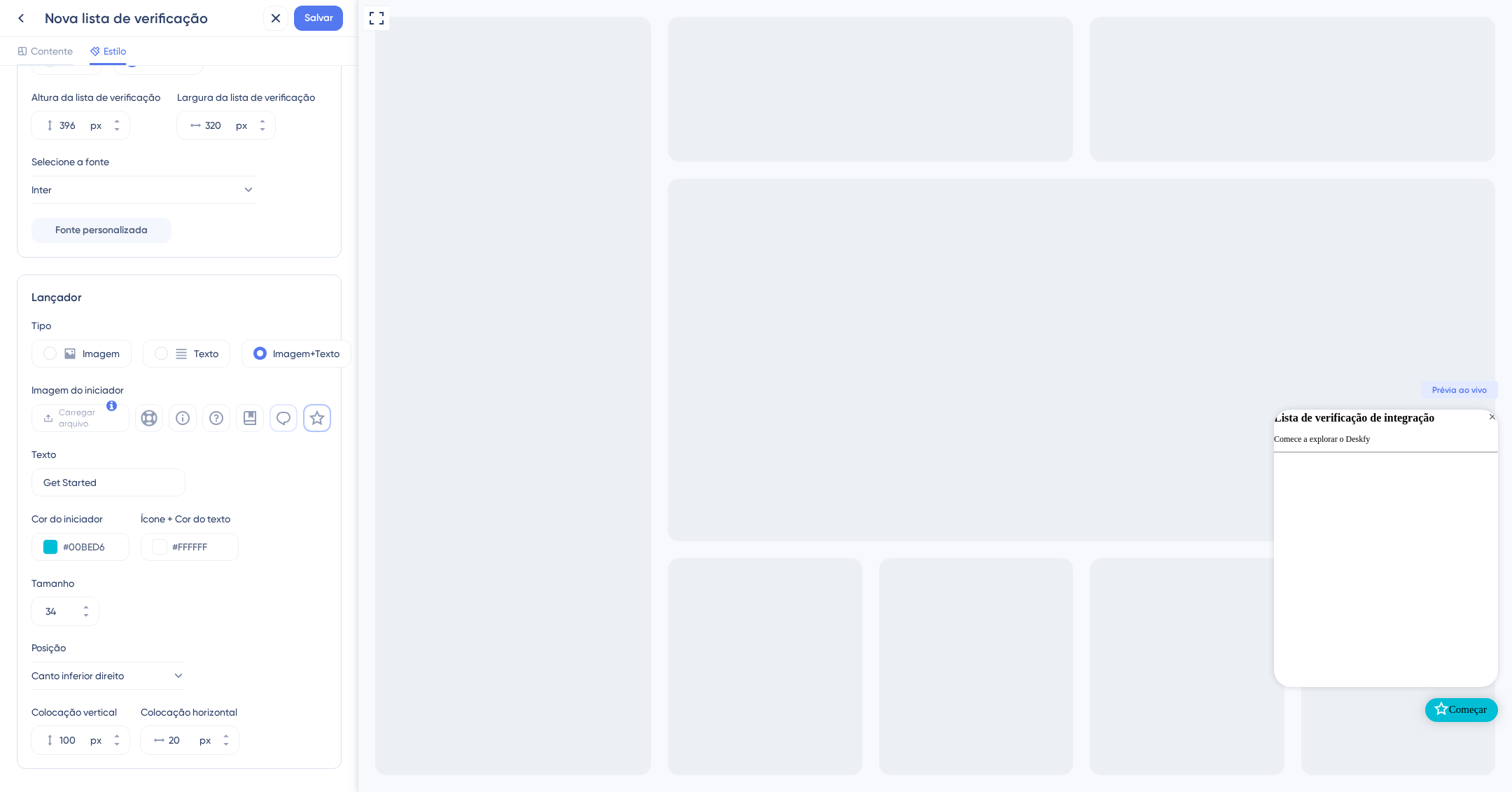
click at [285, 426] on icon at bounding box center [284, 418] width 17 height 17
click at [321, 426] on icon at bounding box center [317, 418] width 17 height 17
click at [144, 426] on icon at bounding box center [148, 418] width 16 height 16
click at [318, 426] on icon at bounding box center [317, 418] width 17 height 17
click at [284, 426] on icon at bounding box center [284, 418] width 17 height 17
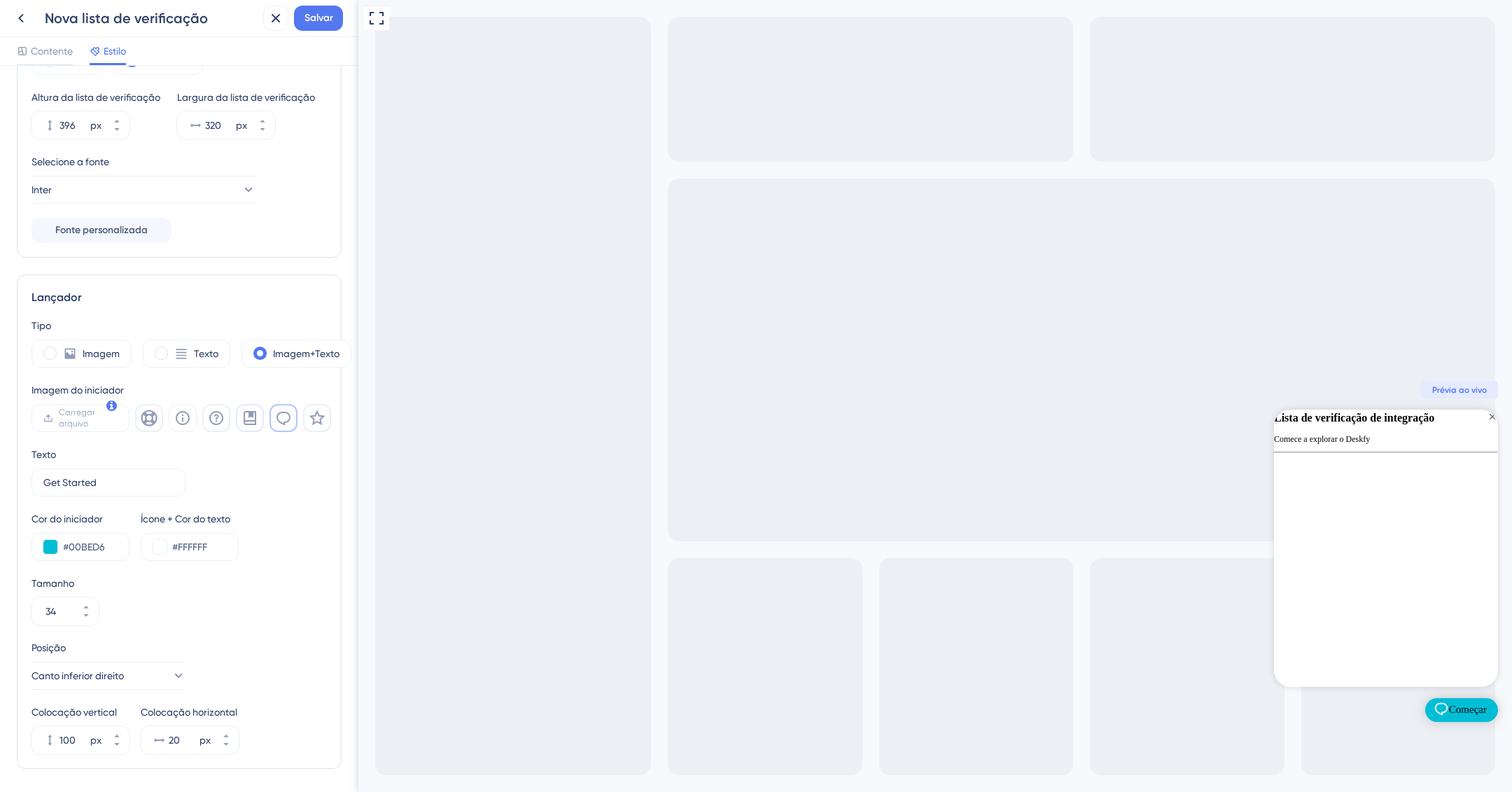
drag, startPoint x: 252, startPoint y: 435, endPoint x: 228, endPoint y: 435, distance: 24.0
click at [251, 425] on icon at bounding box center [249, 418] width 12 height 14
click at [221, 426] on icon at bounding box center [216, 418] width 17 height 17
click at [193, 432] on button at bounding box center [183, 418] width 28 height 28
click at [160, 432] on button at bounding box center [149, 418] width 28 height 28
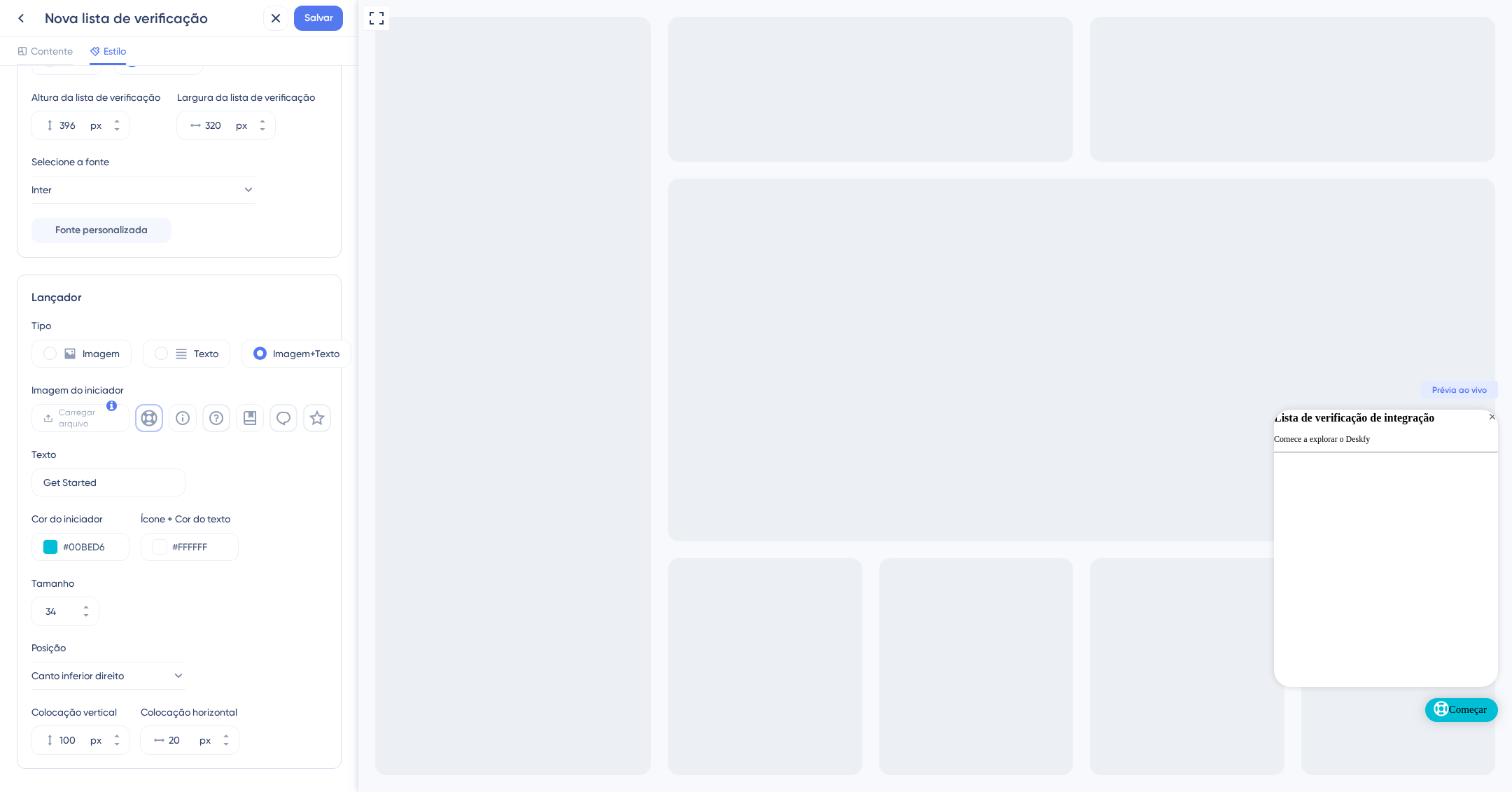
click at [316, 426] on icon at bounding box center [317, 418] width 17 height 17
click at [199, 359] on font "Texto" at bounding box center [206, 354] width 24 height 11
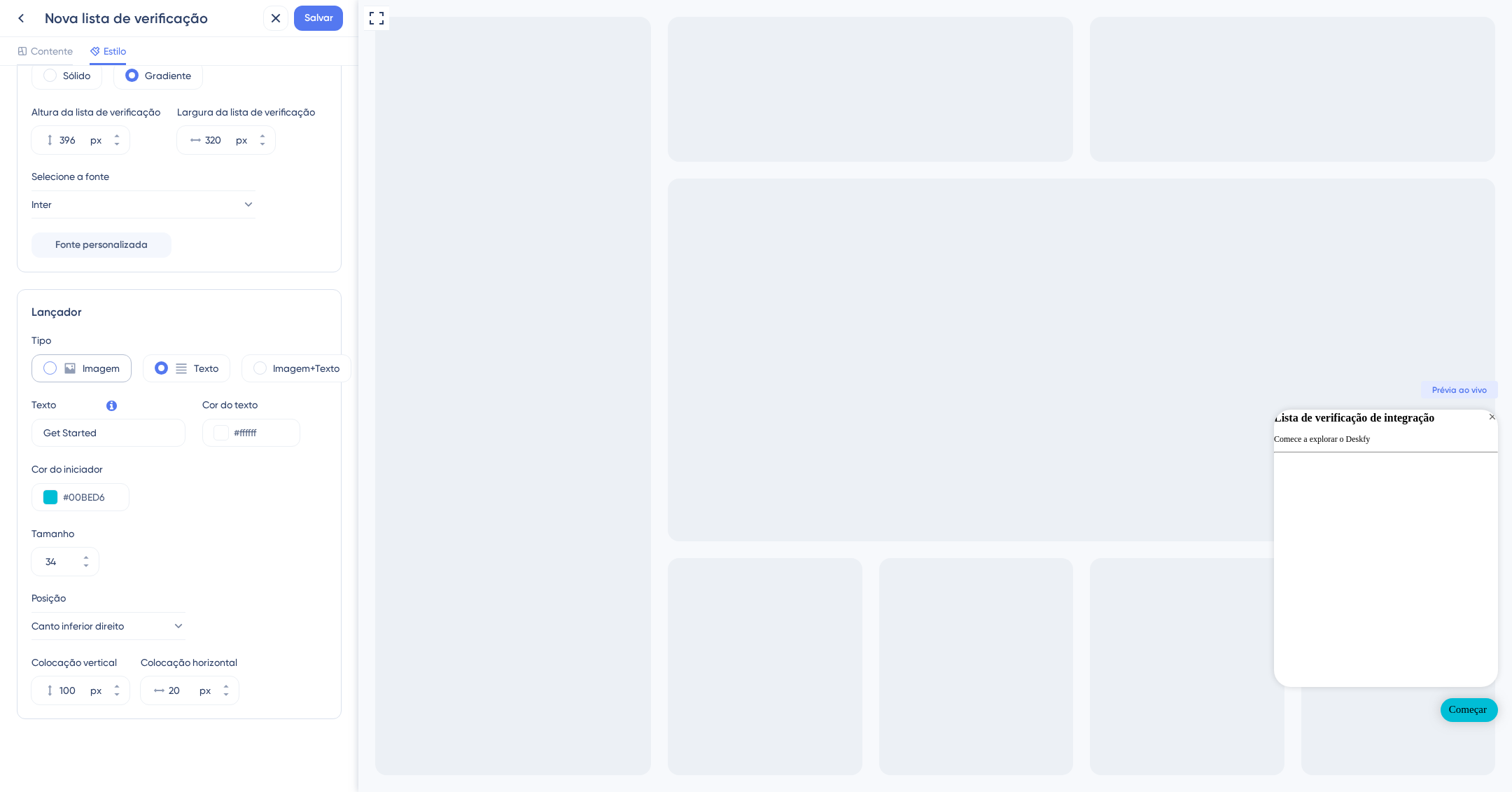
click at [80, 366] on div "Imagem" at bounding box center [81, 368] width 100 height 28
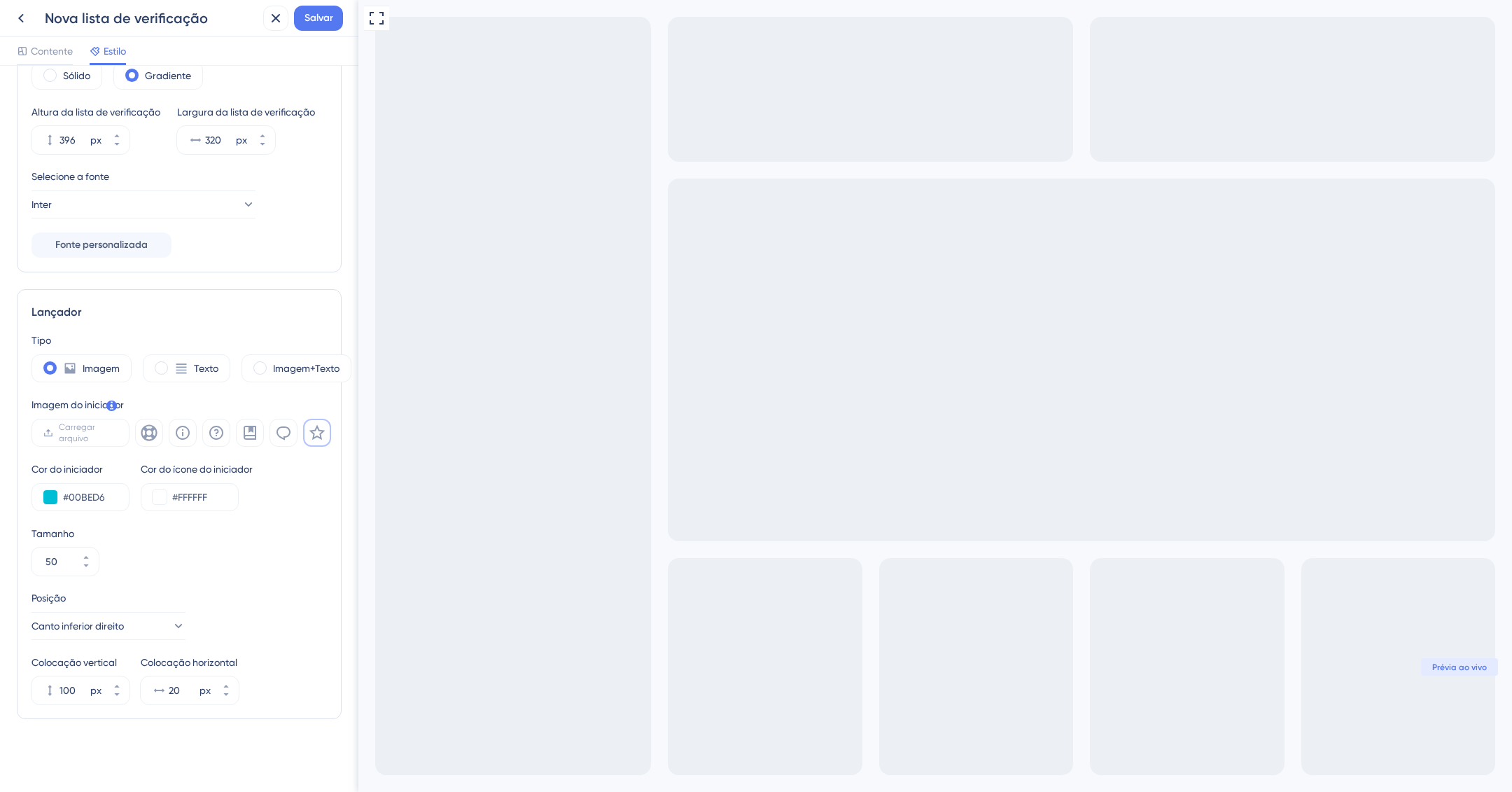
click at [390, 775] on icon "Lista de verificação aberta" at bounding box center [377, 806] width 25 height 23
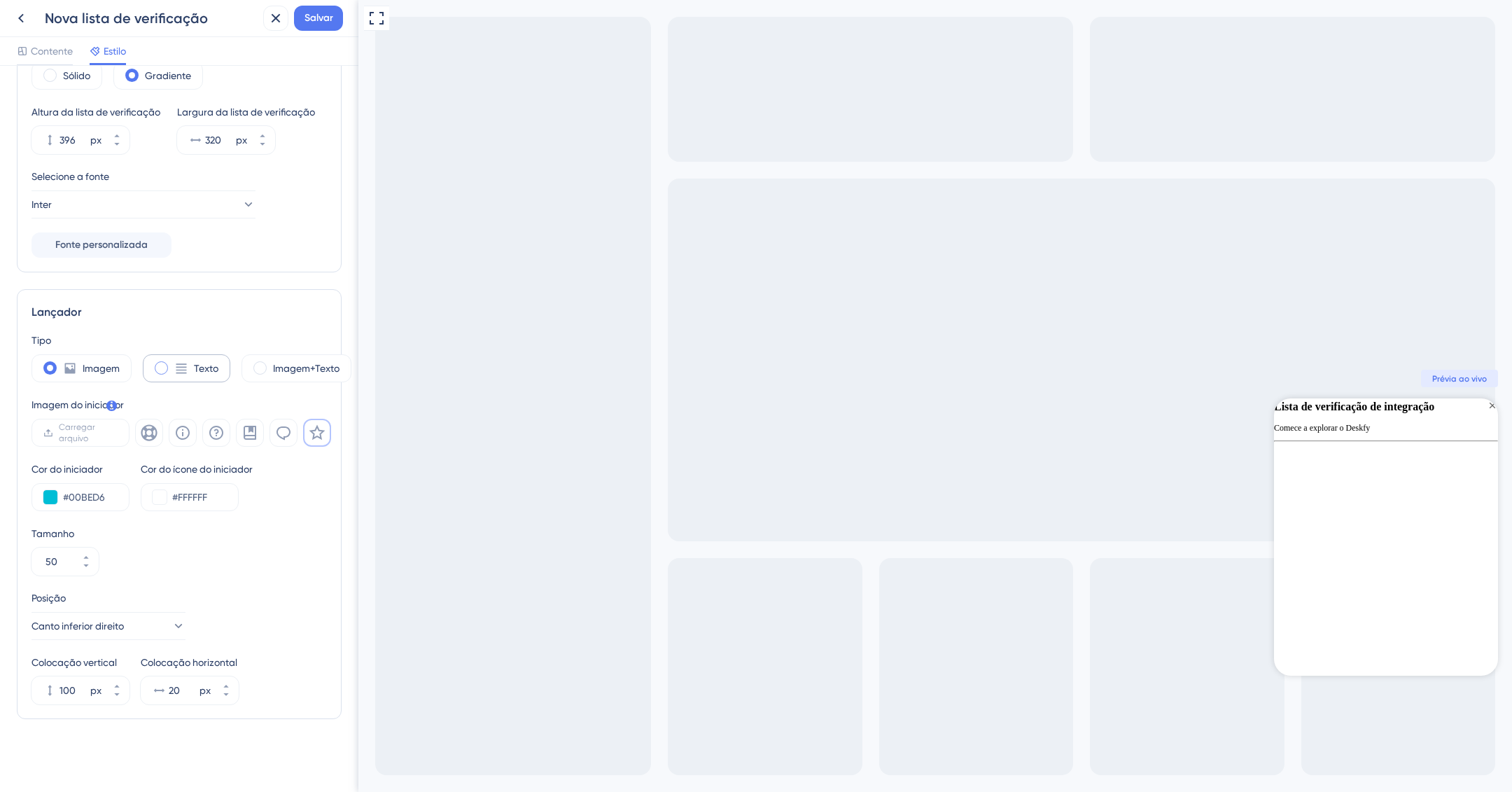
click at [204, 362] on font "Texto" at bounding box center [206, 368] width 24 height 11
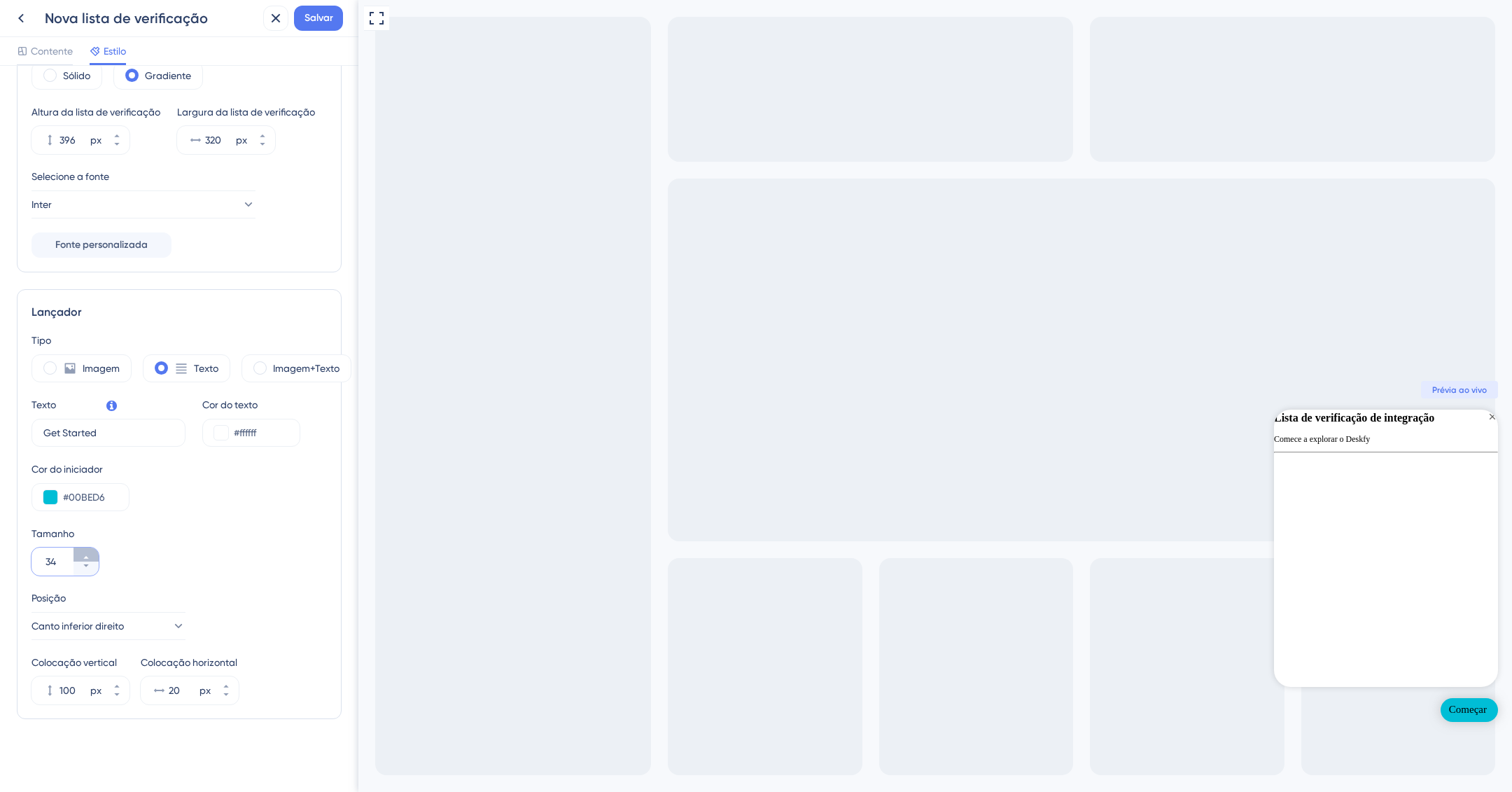
click at [80, 554] on button "34" at bounding box center [86, 554] width 25 height 14
click at [85, 557] on icon at bounding box center [85, 557] width 5 height 3
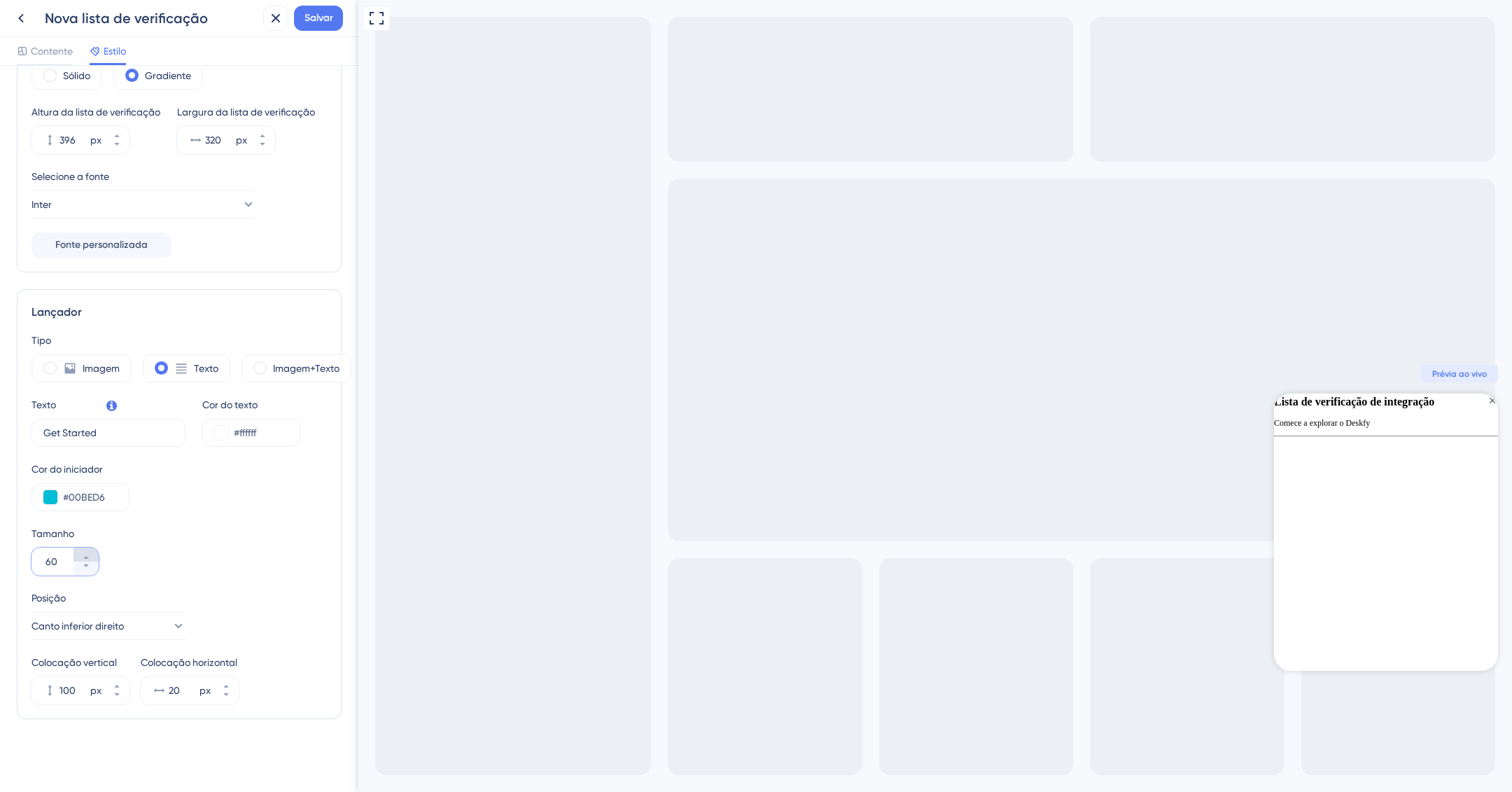
click at [85, 557] on icon at bounding box center [85, 557] width 5 height 3
drag, startPoint x: 57, startPoint y: 562, endPoint x: 44, endPoint y: 560, distance: 13.2
click at [44, 560] on div "61" at bounding box center [52, 562] width 42 height 28
type input "32"
click at [188, 579] on div "Tipo Imagem Texto Imagem+Texto Texto Get Started 9 Cor do texto #ffffff Cor do …" at bounding box center [180, 518] width 296 height 373
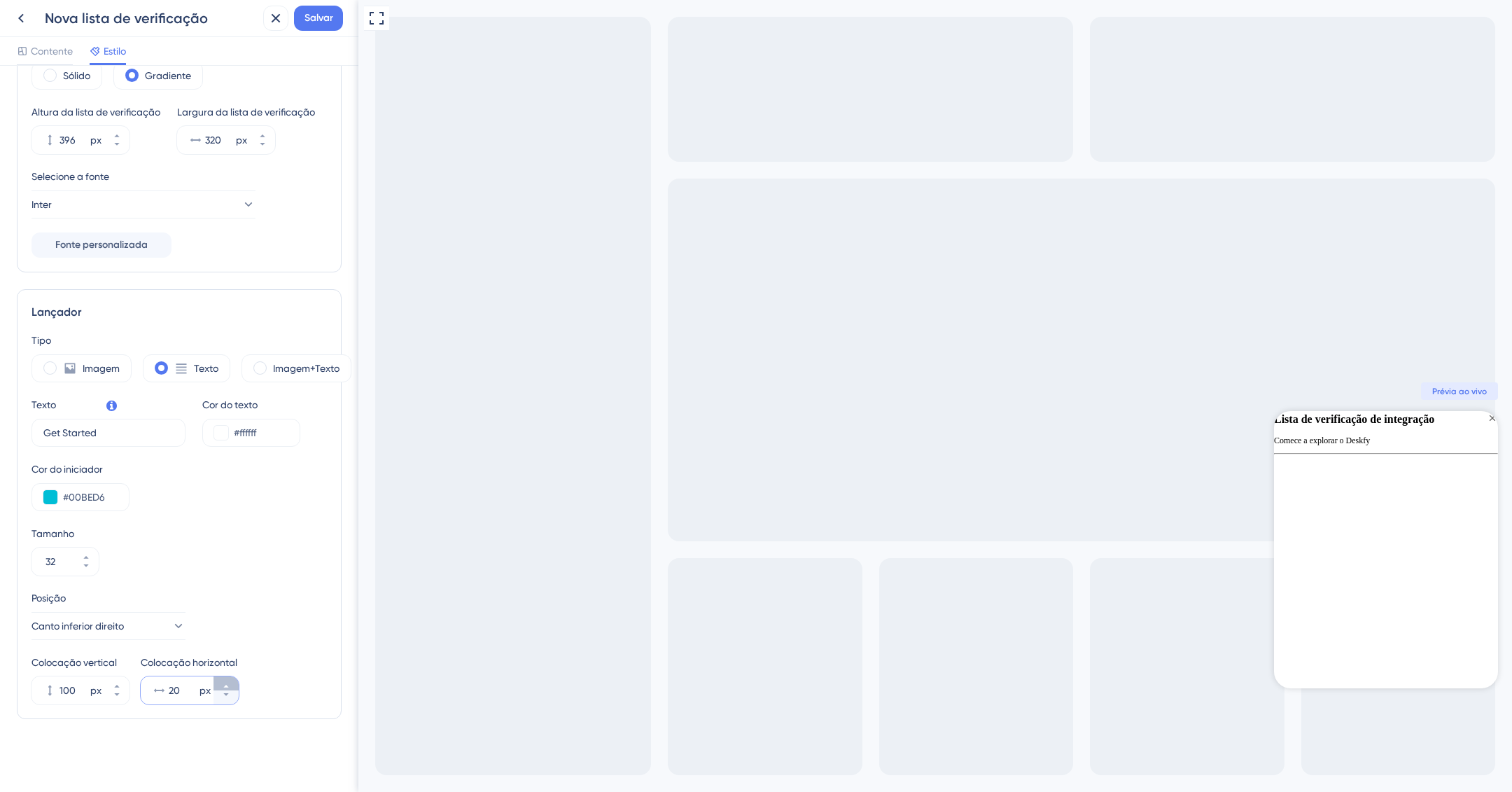
click at [227, 687] on icon at bounding box center [226, 685] width 5 height 3
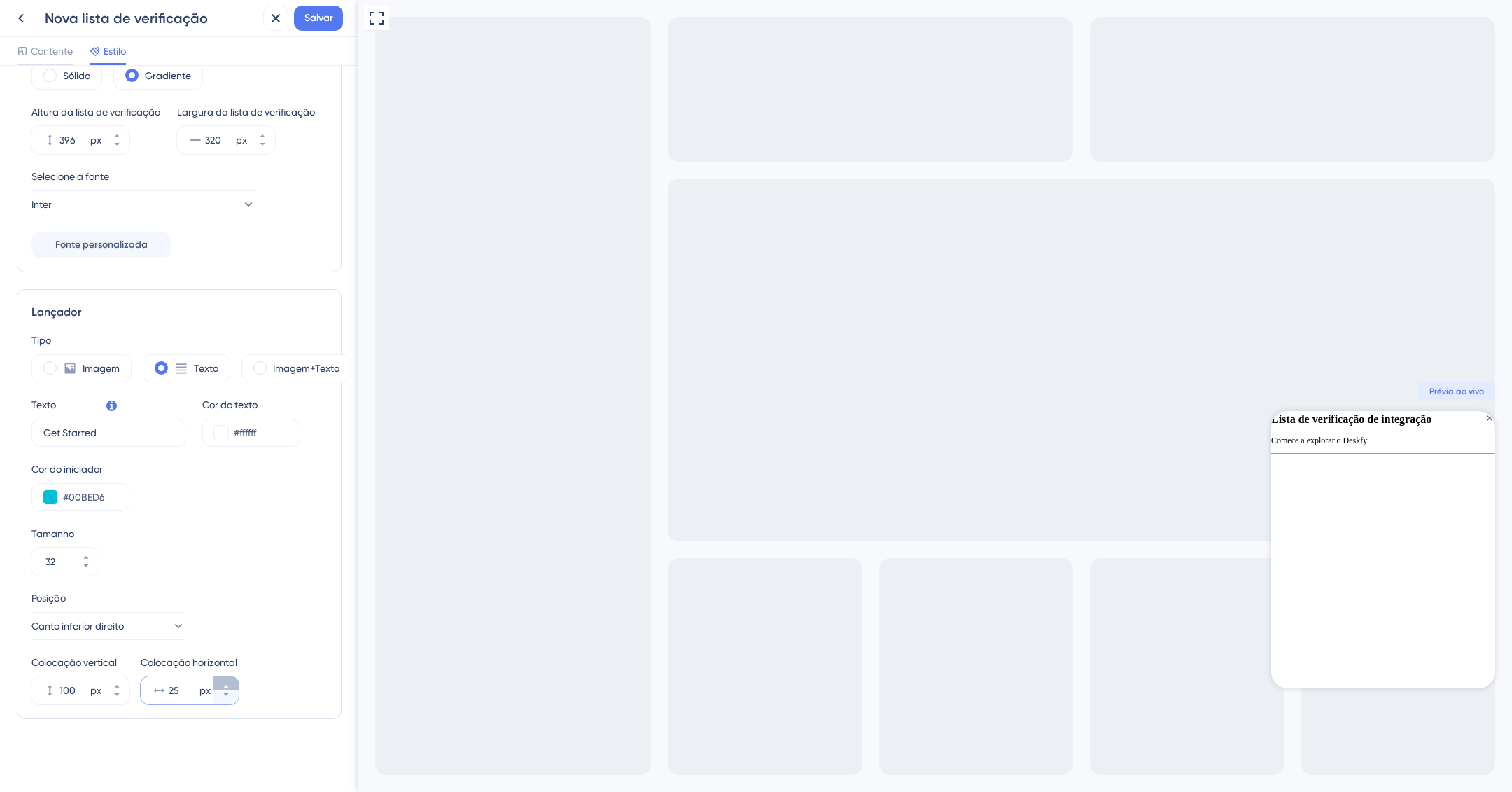
click at [227, 687] on icon at bounding box center [226, 685] width 5 height 3
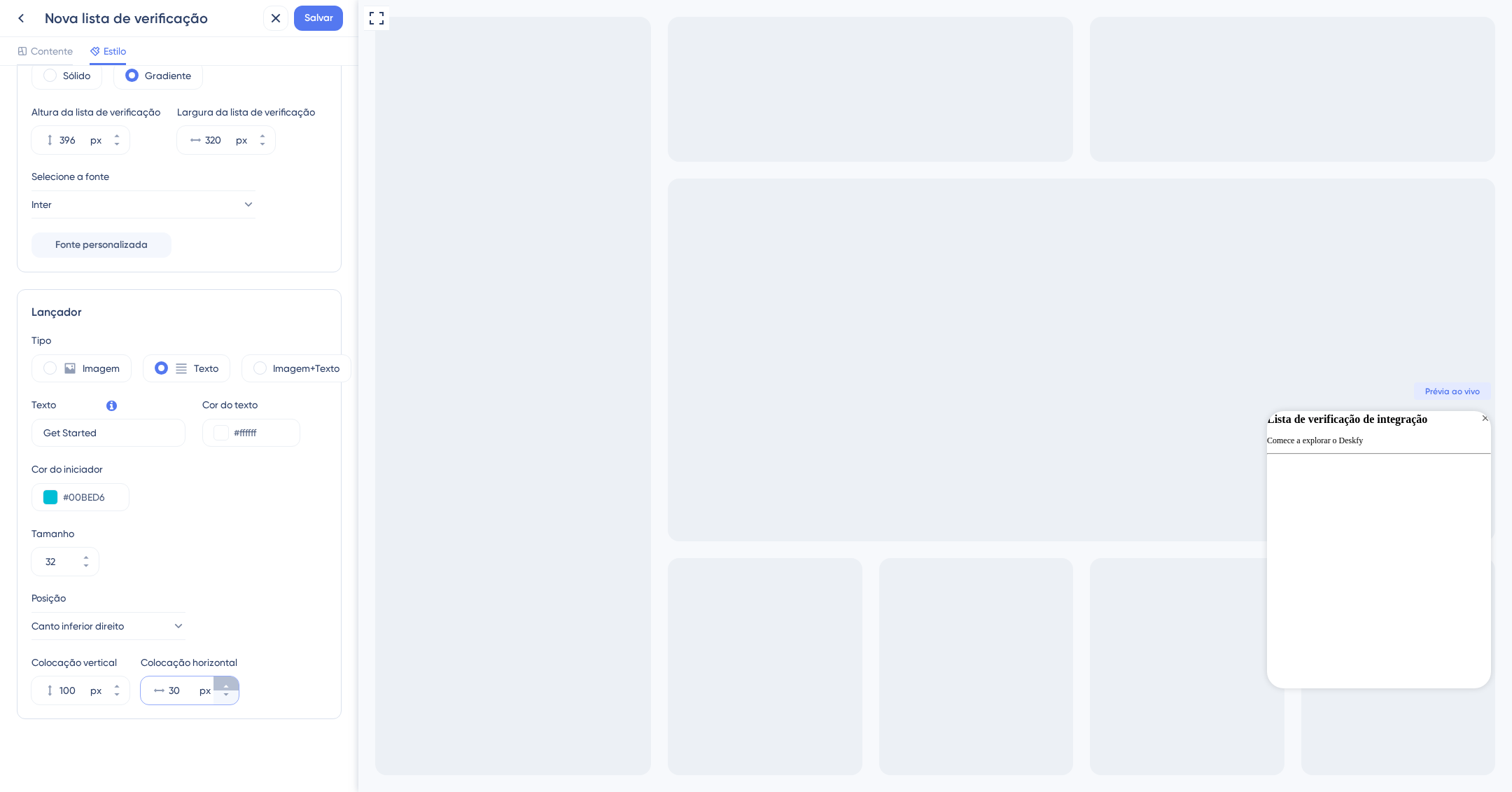
click at [227, 687] on icon at bounding box center [226, 685] width 5 height 3
type input "32"
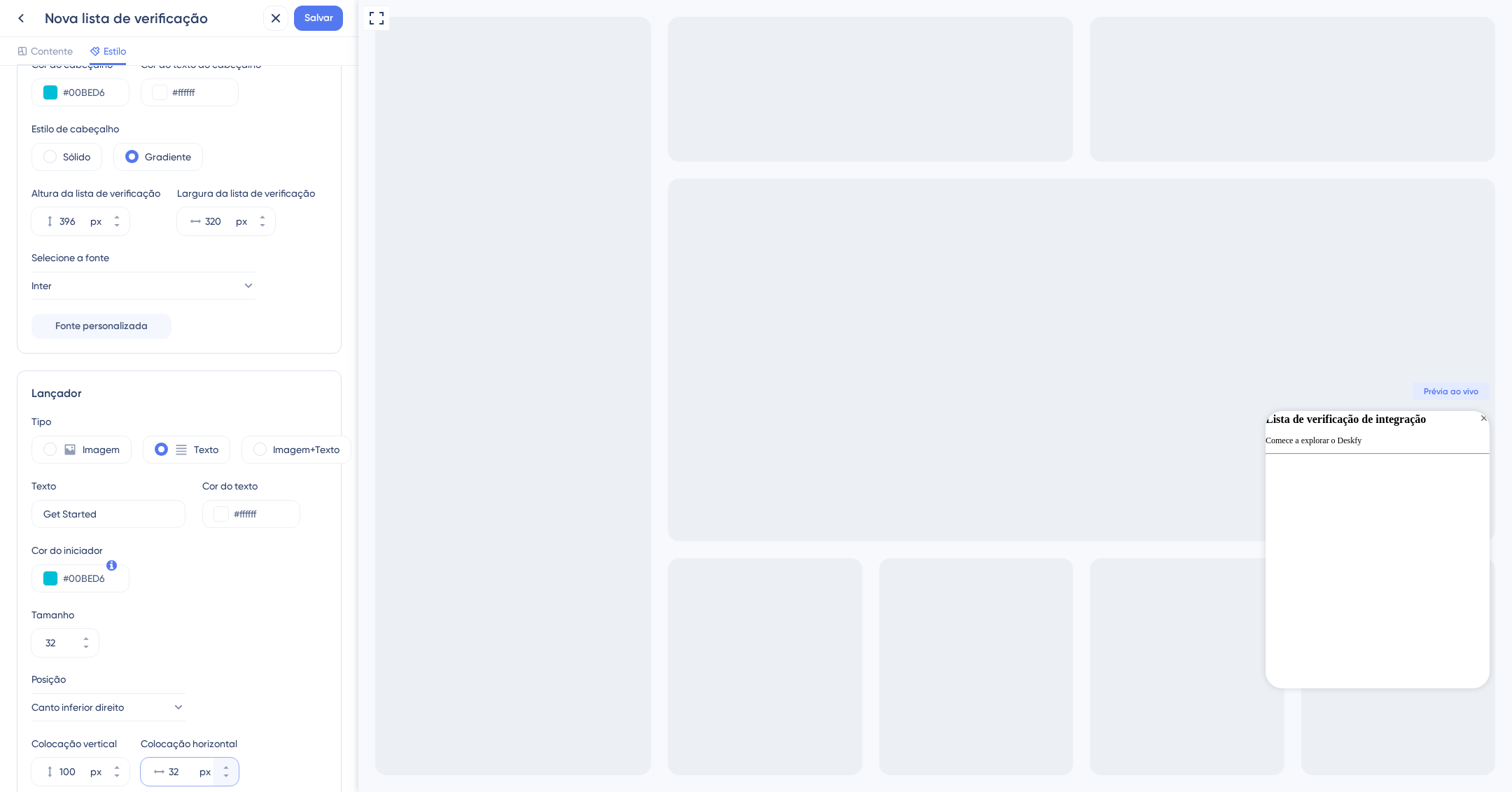
scroll to position [0, 0]
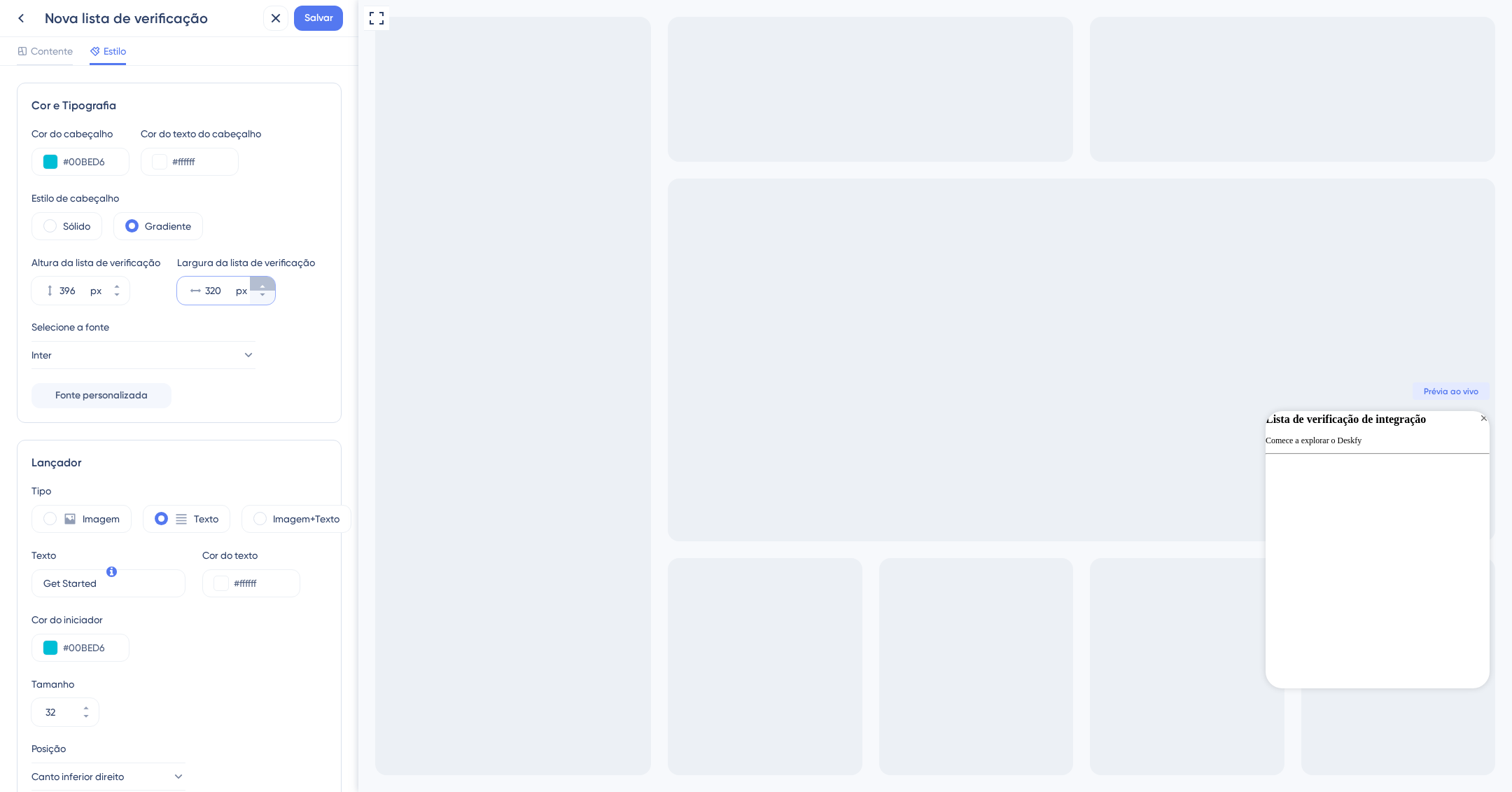
click at [264, 290] on icon at bounding box center [262, 286] width 8 height 8
type input "322"
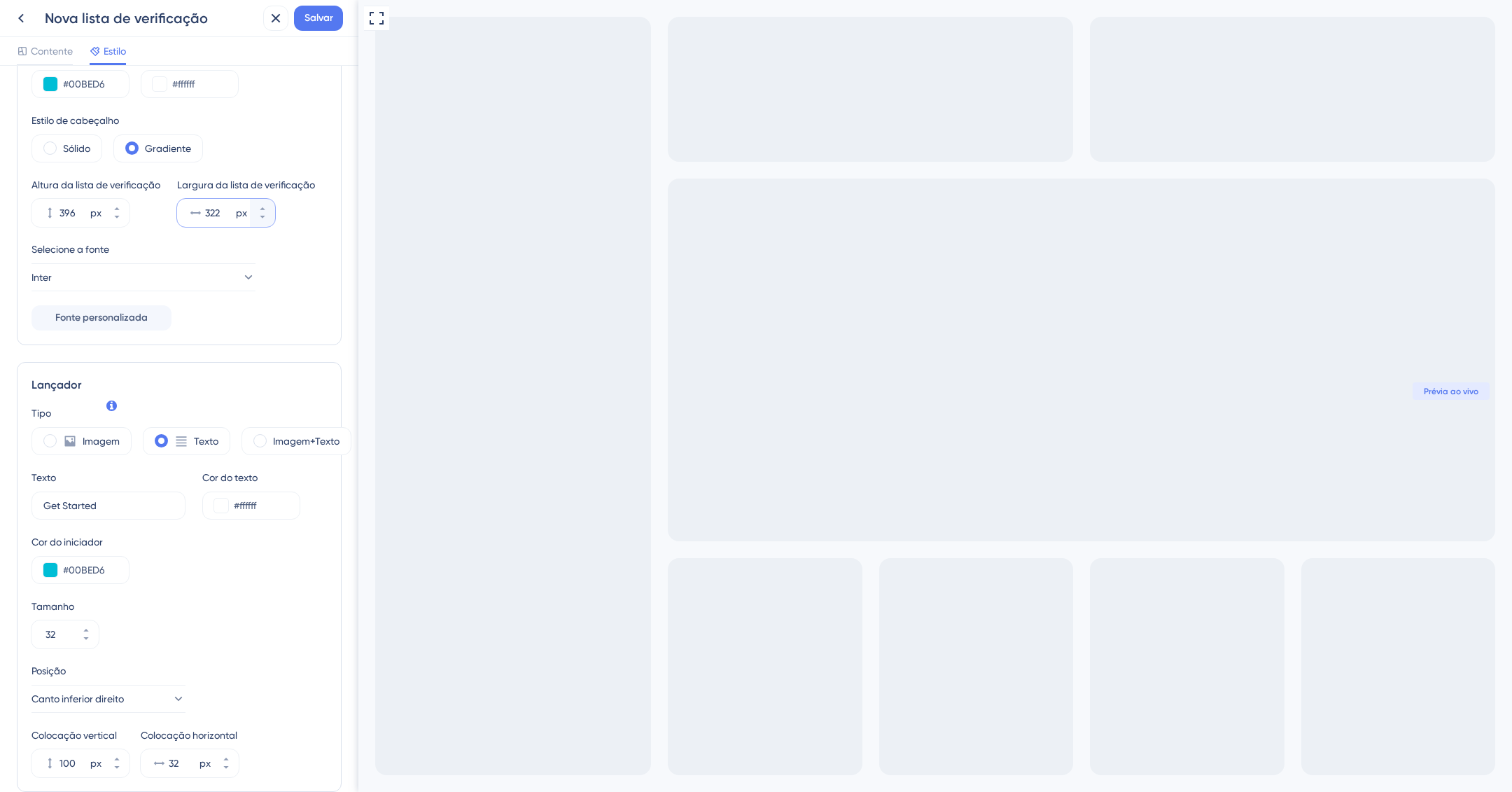
scroll to position [165, 0]
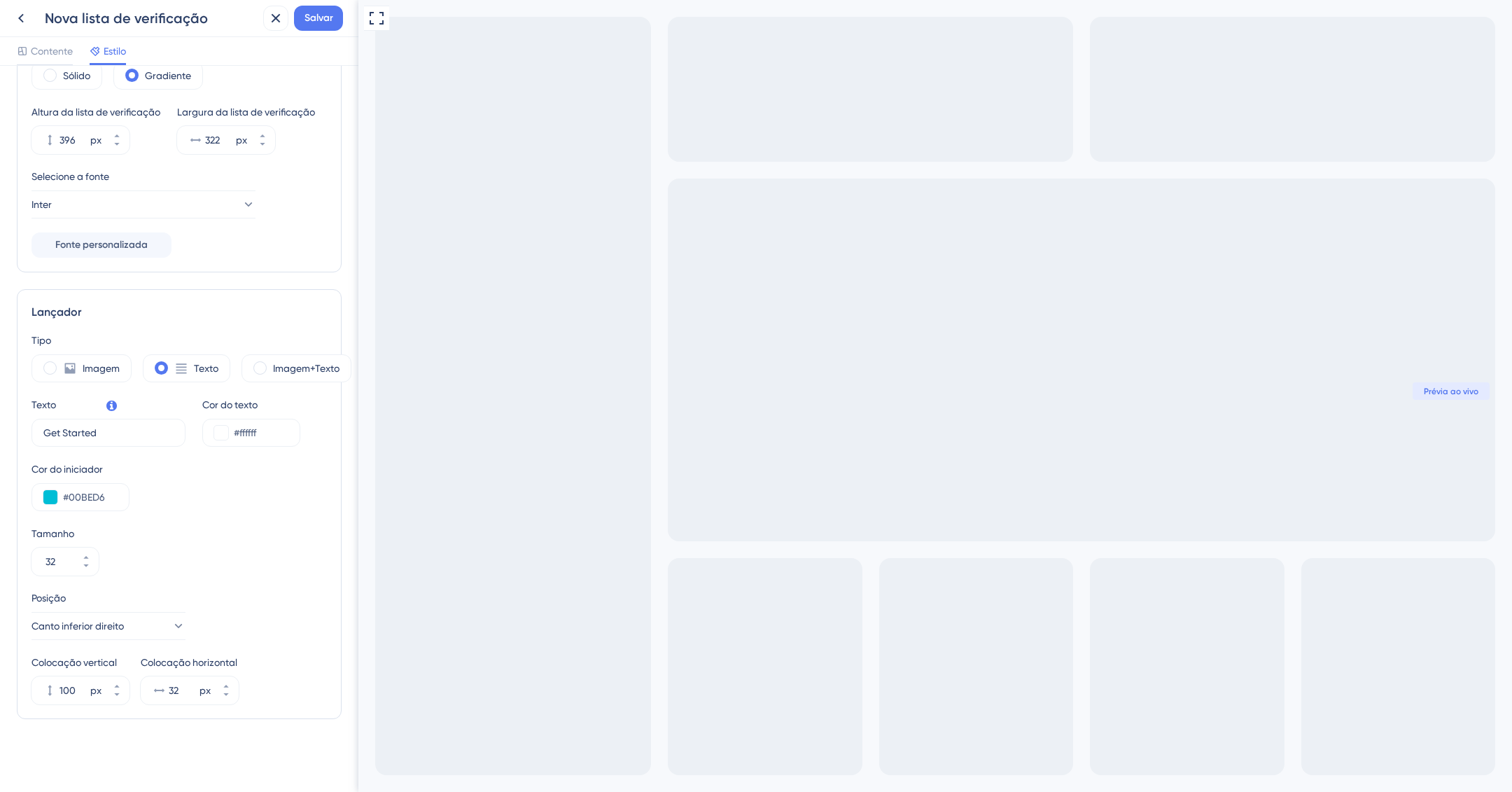
click at [40, 52] on font "Contente" at bounding box center [51, 51] width 42 height 11
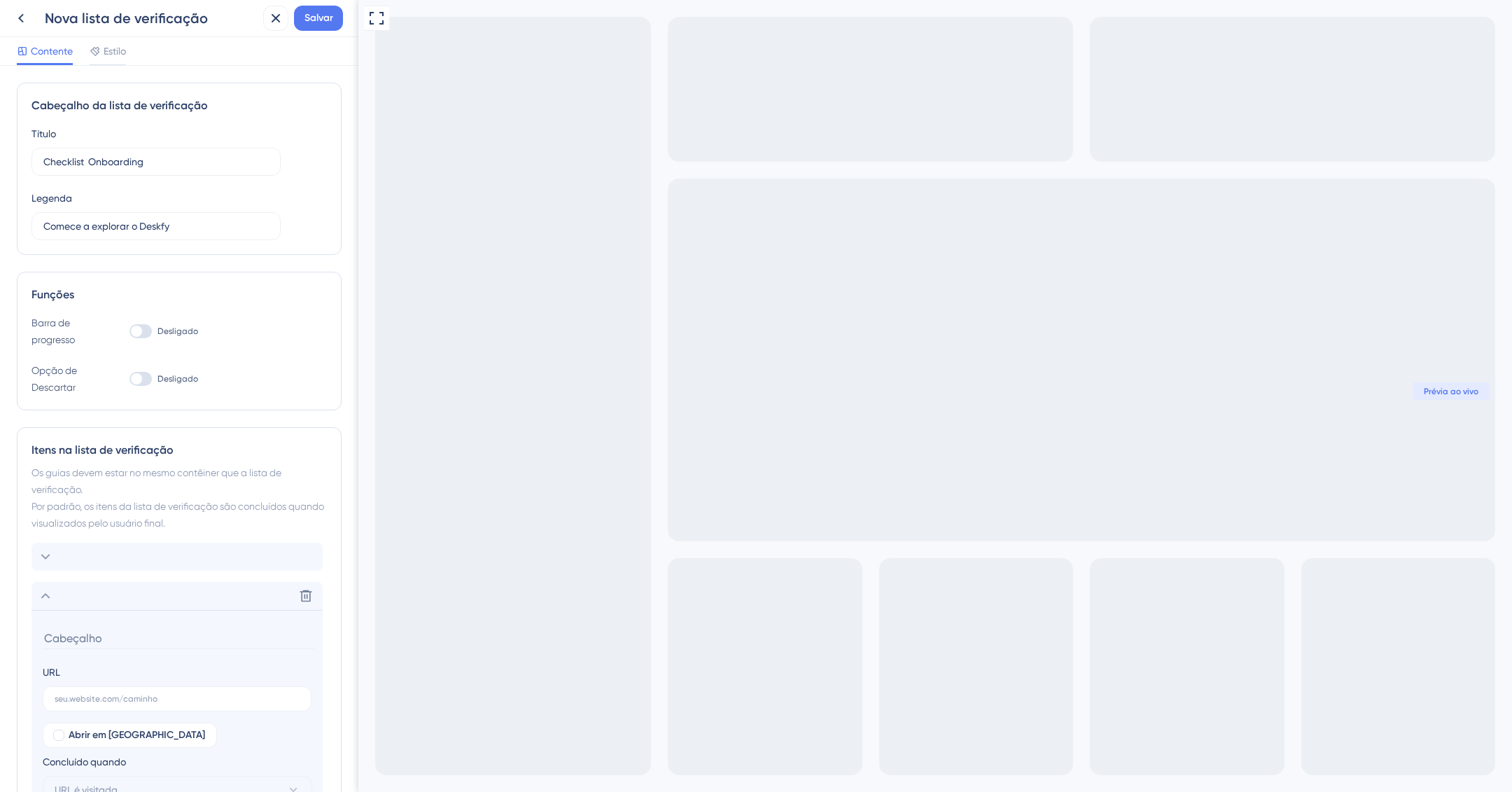
scroll to position [152, 0]
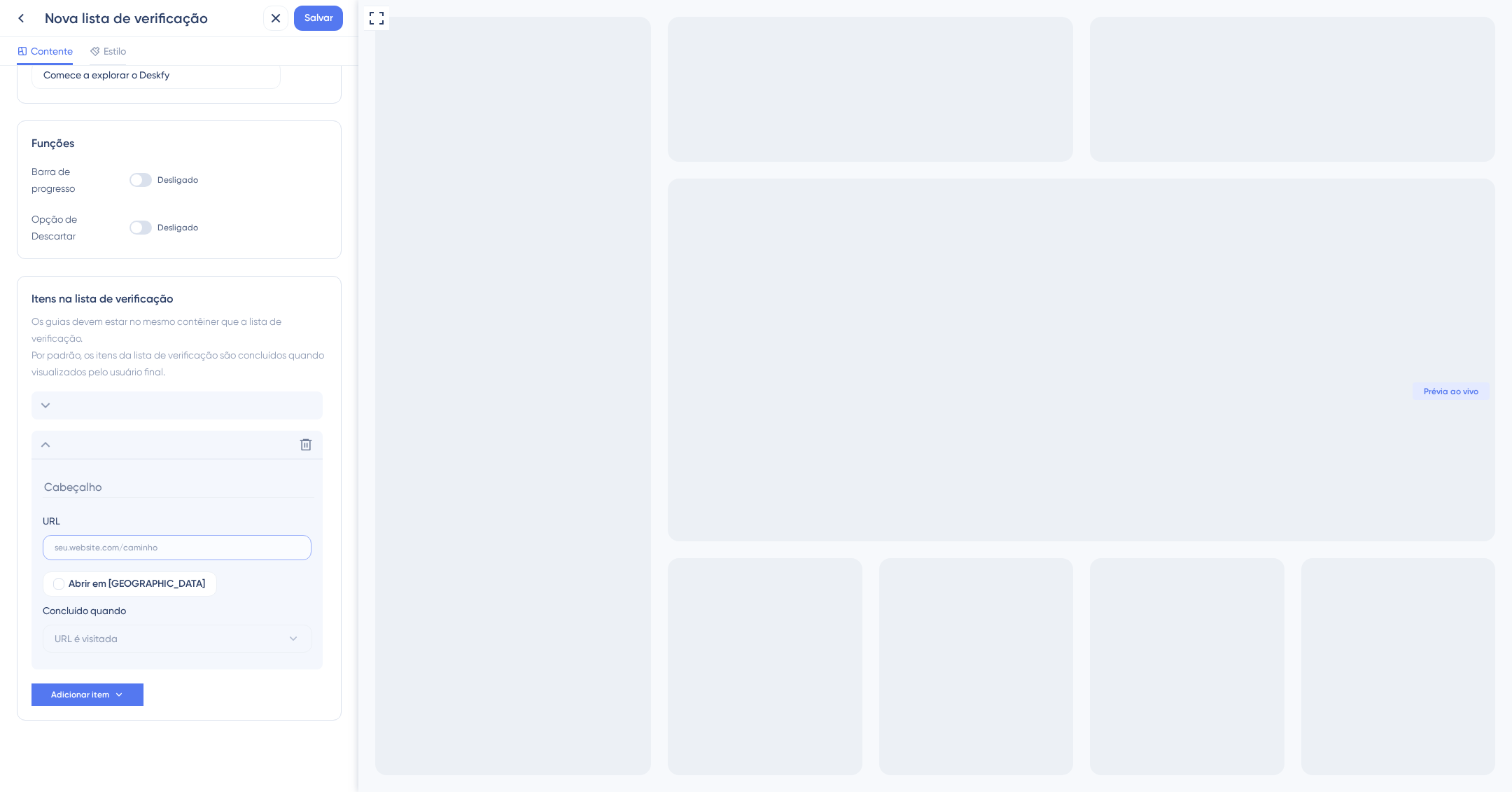
click at [95, 551] on input "text" at bounding box center [177, 548] width 245 height 9
click at [138, 545] on input "text" at bounding box center [177, 548] width 245 height 9
paste input "https://ajuda.deskfy.io/pt-BR/articles/5745063-criar-e-configurar-boards-em-sol…"
type input "https://ajuda.deskfy.io/pt-BR/articles/5745063-criar-e-configurar-boards-em-sol…"
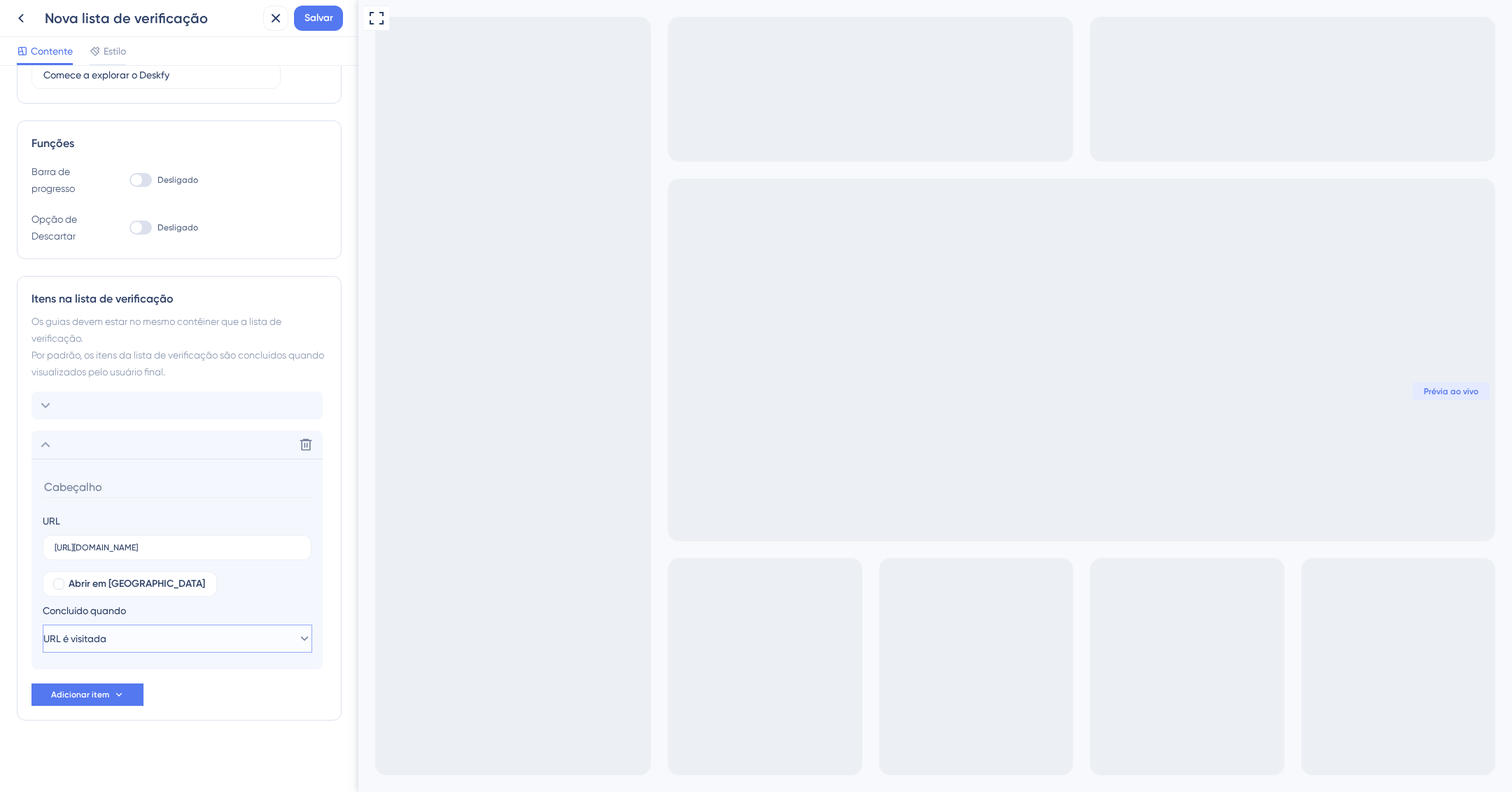
scroll to position [0, 0]
click at [185, 637] on button "URL é visitada" at bounding box center [178, 638] width 270 height 28
click at [221, 600] on div "Abrir em nova aba Concluído quando URL é visitada URL é visitada URL é visitada…" at bounding box center [177, 611] width 269 height 81
click at [79, 695] on font "Adicionar item" at bounding box center [81, 695] width 58 height 9
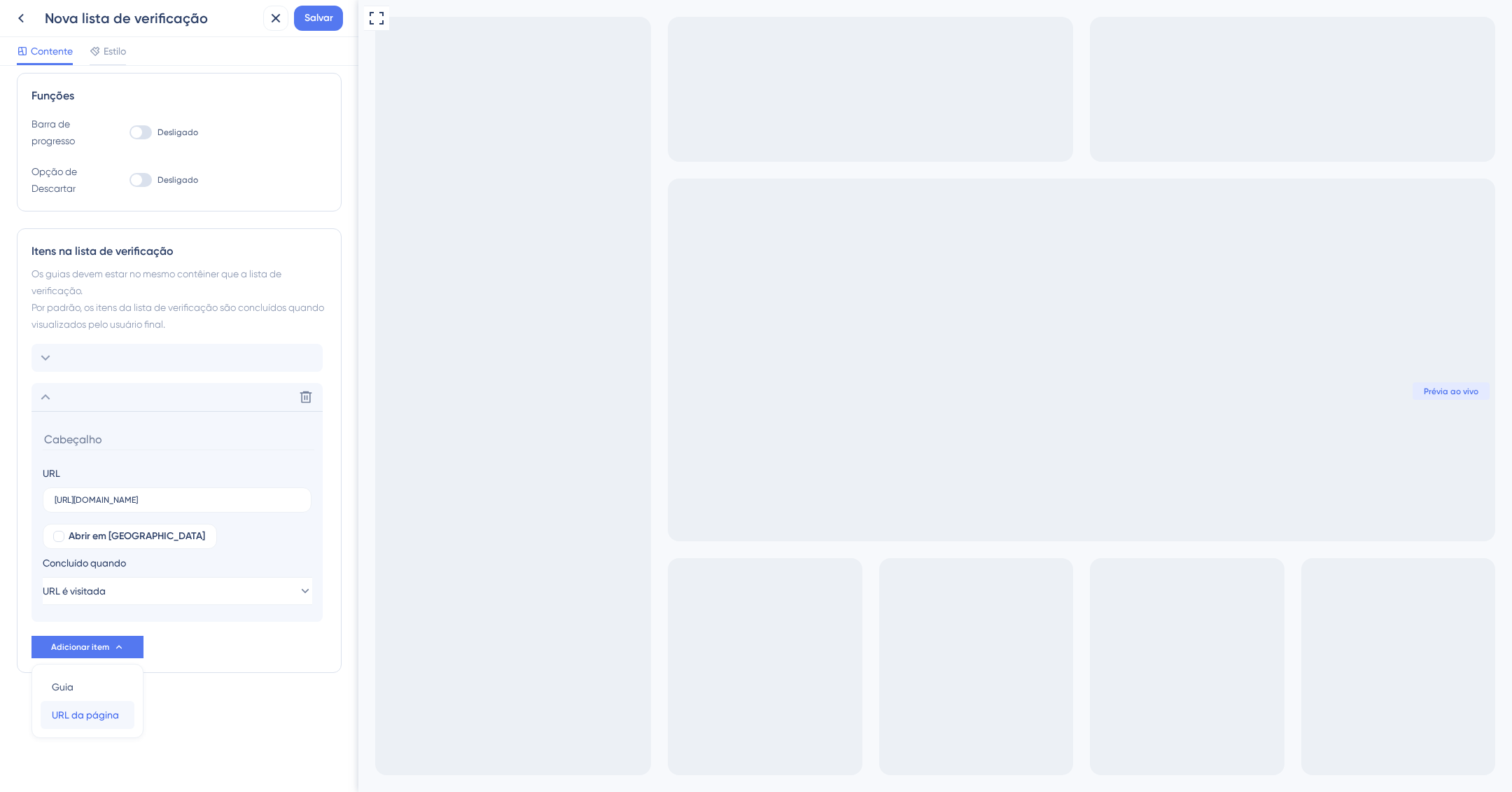
click at [80, 711] on font "URL da página" at bounding box center [85, 715] width 67 height 11
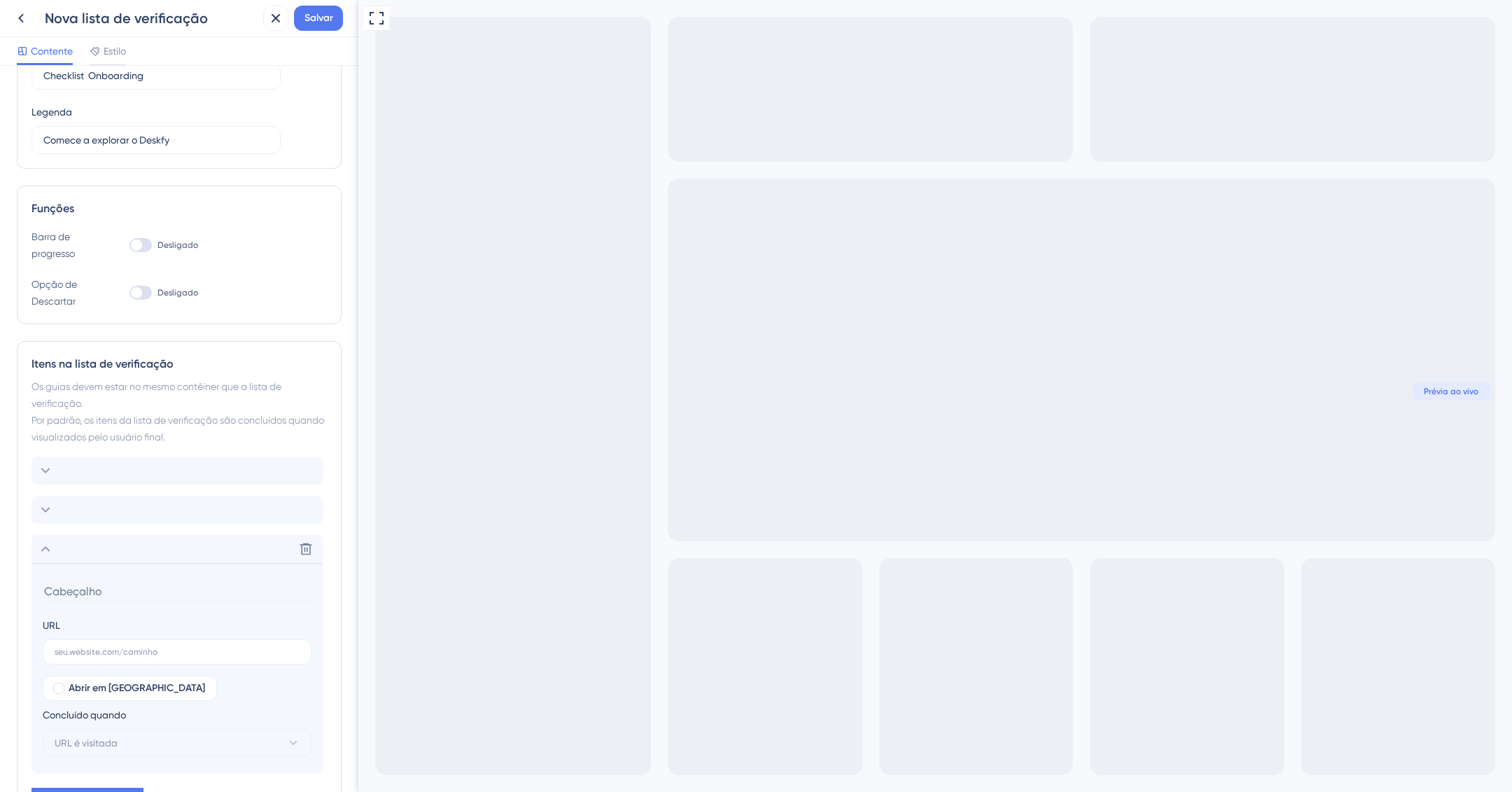
scroll to position [76, 0]
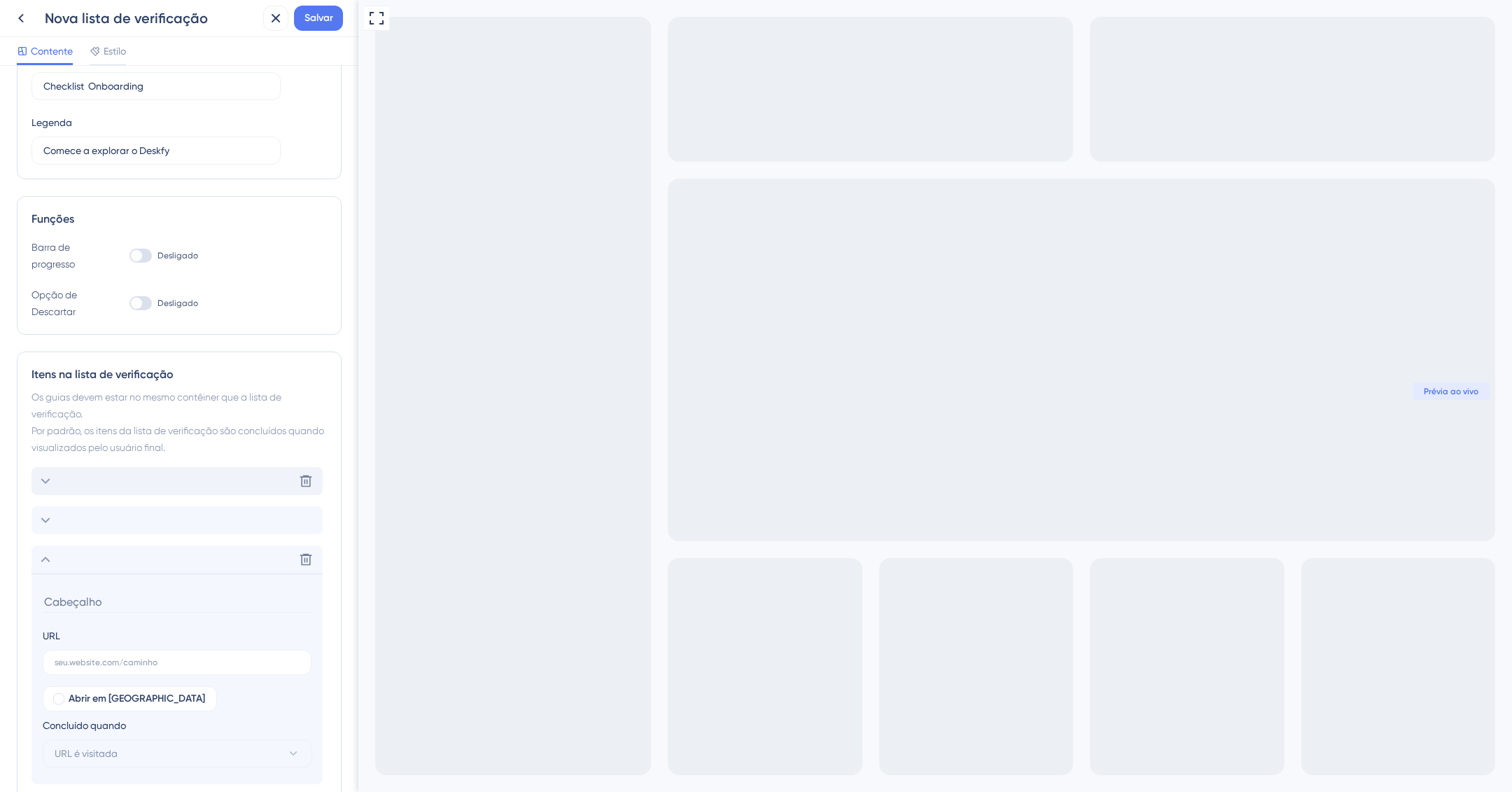
drag, startPoint x: 143, startPoint y: 475, endPoint x: 125, endPoint y: 481, distance: 19.0
click at [125, 481] on div "Excluir" at bounding box center [177, 481] width 291 height 28
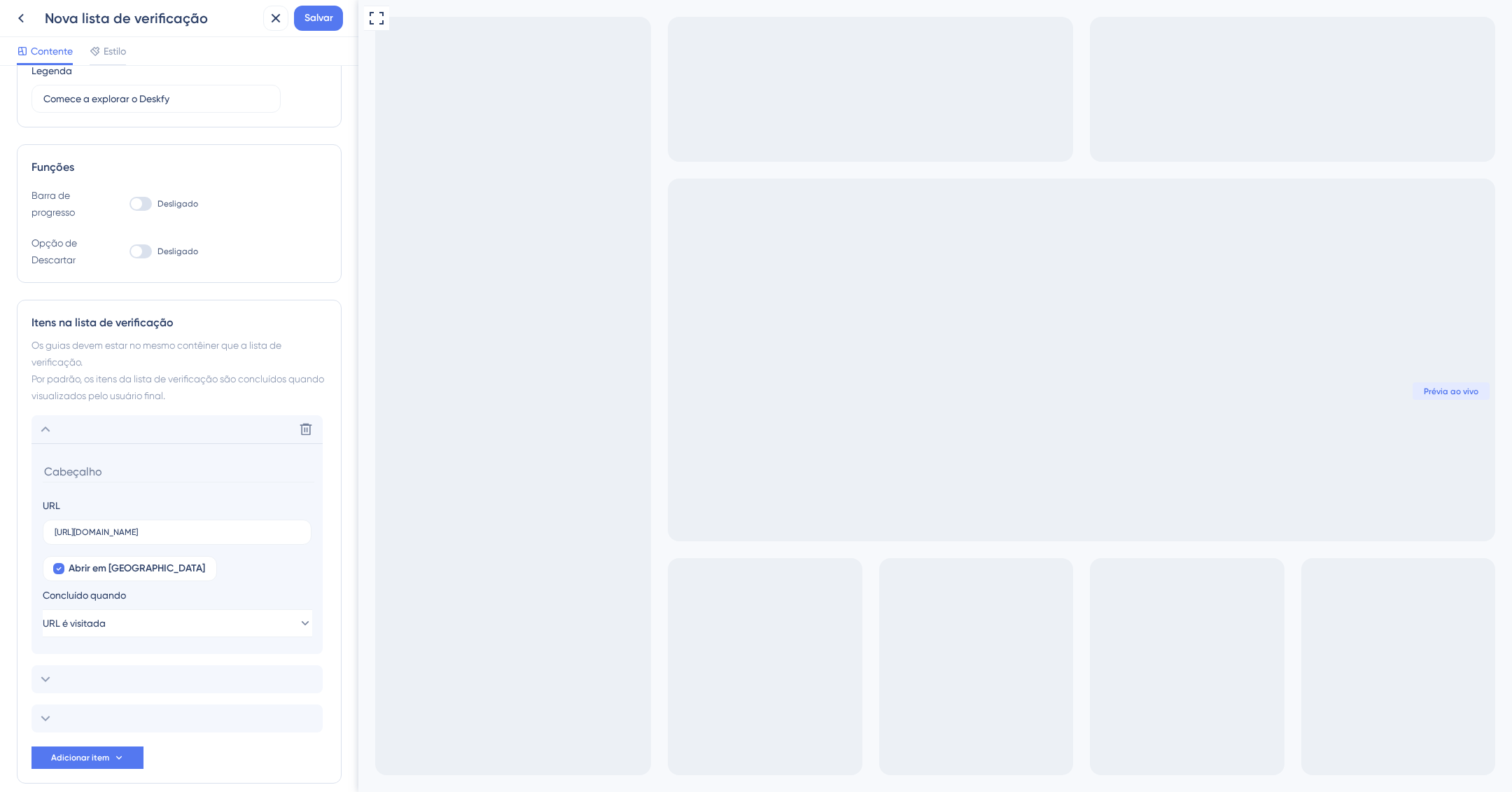
scroll to position [190, 0]
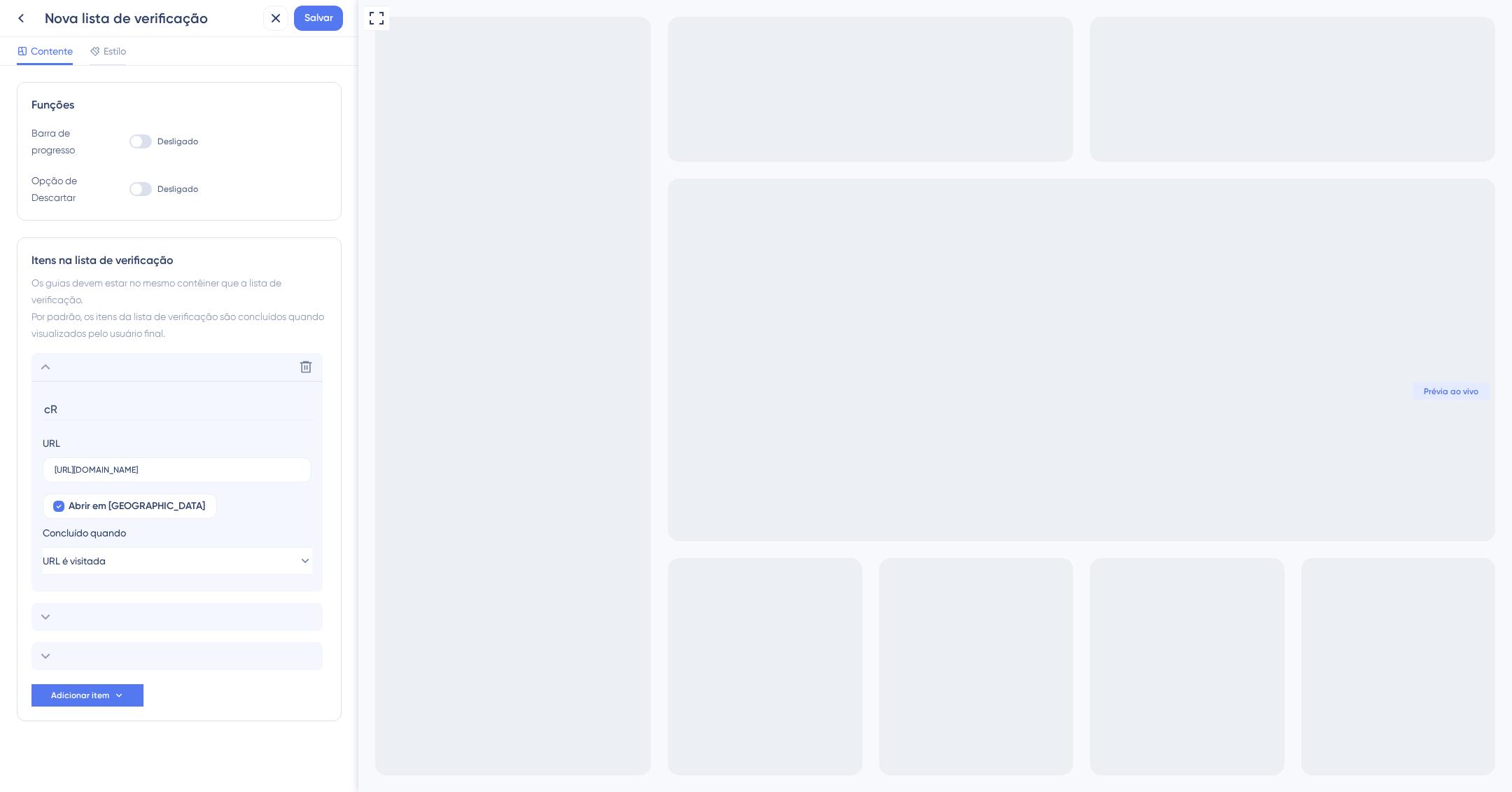
type input "c"
type input "C"
click at [263, 401] on input "Crie e publique seu primeiro material" at bounding box center [179, 409] width 272 height 22
type input "Crie e publique seu primeiro material"
click at [120, 617] on div "Delete" at bounding box center [177, 617] width 291 height 28
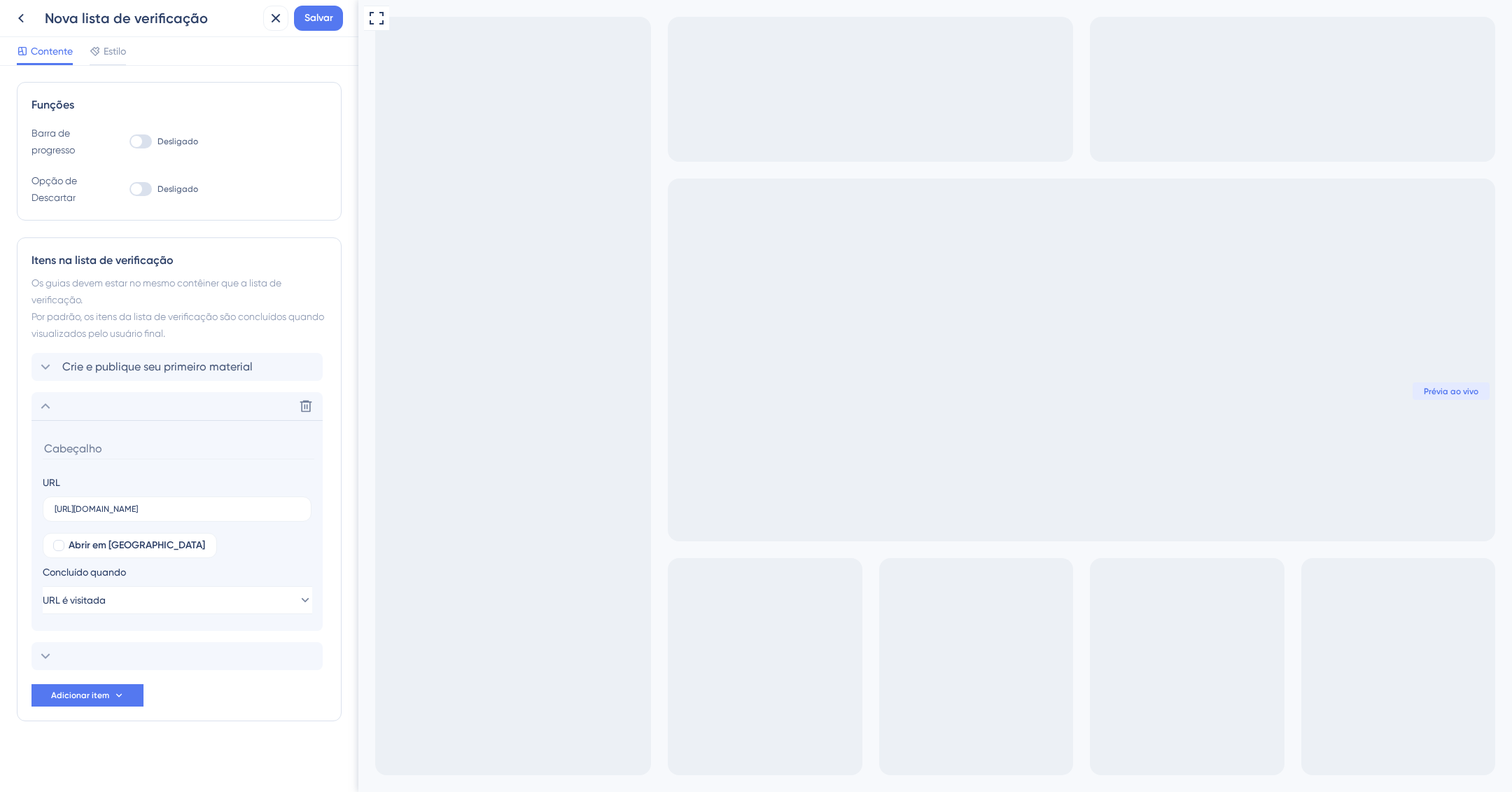
click at [93, 446] on input at bounding box center [179, 447] width 272 height 22
paste input "Criar seu primeiro board de solicitações"
type input "Criar seu primeiro board de solicitações"
click at [149, 368] on font "Crie e publique seu primeiro material" at bounding box center [157, 366] width 190 height 13
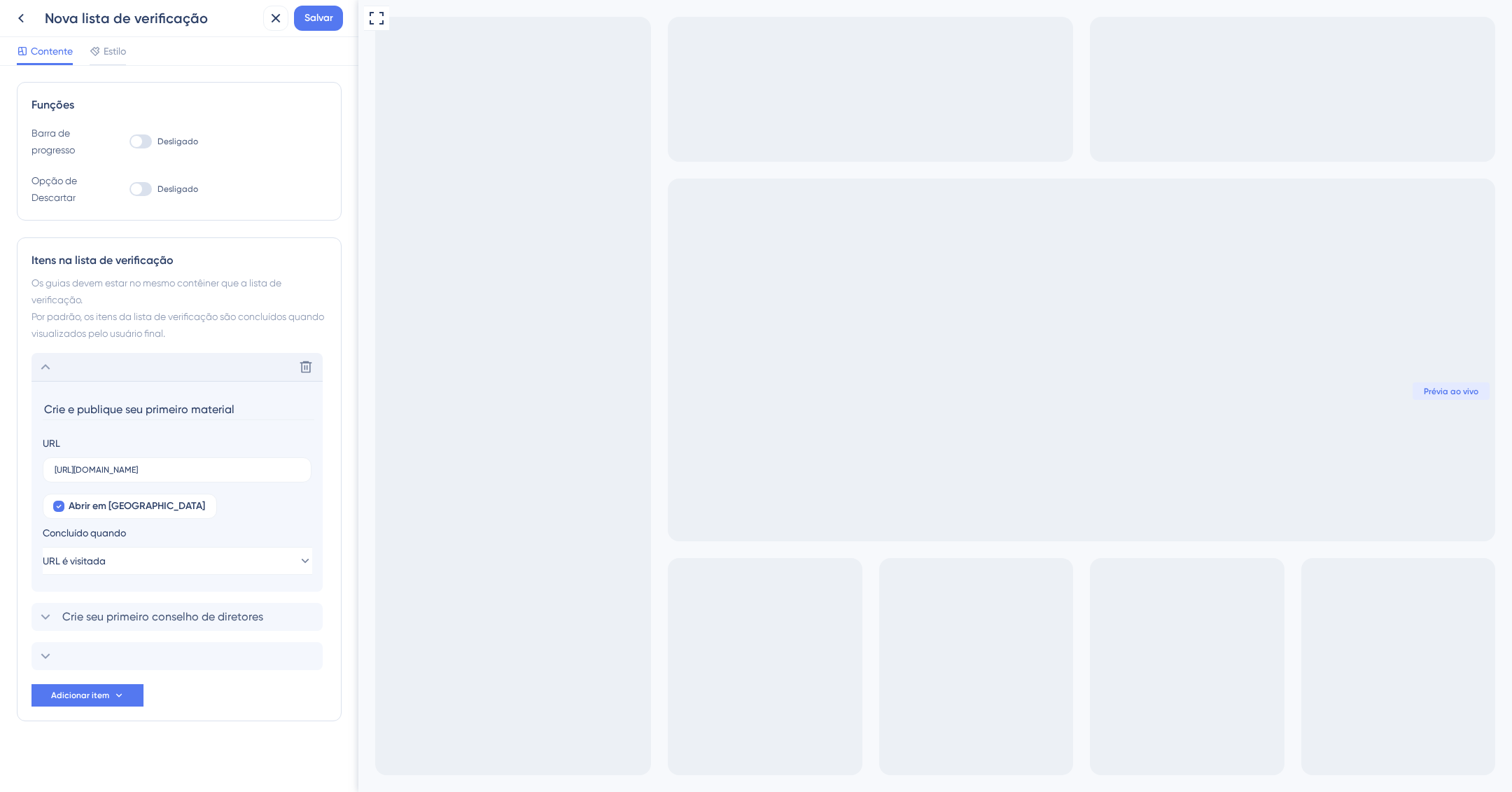
drag, startPoint x: 126, startPoint y: 409, endPoint x: 190, endPoint y: 411, distance: 64.0
click at [190, 411] on input "Crie e publique seu primeiro material" at bounding box center [179, 409] width 272 height 22
click at [243, 412] on input "Crie e publique um material" at bounding box center [179, 409] width 272 height 22
type input "Crie e publique um material"
click at [166, 625] on div "Crie seu primeiro conselho de diretores Delete" at bounding box center [177, 617] width 291 height 28
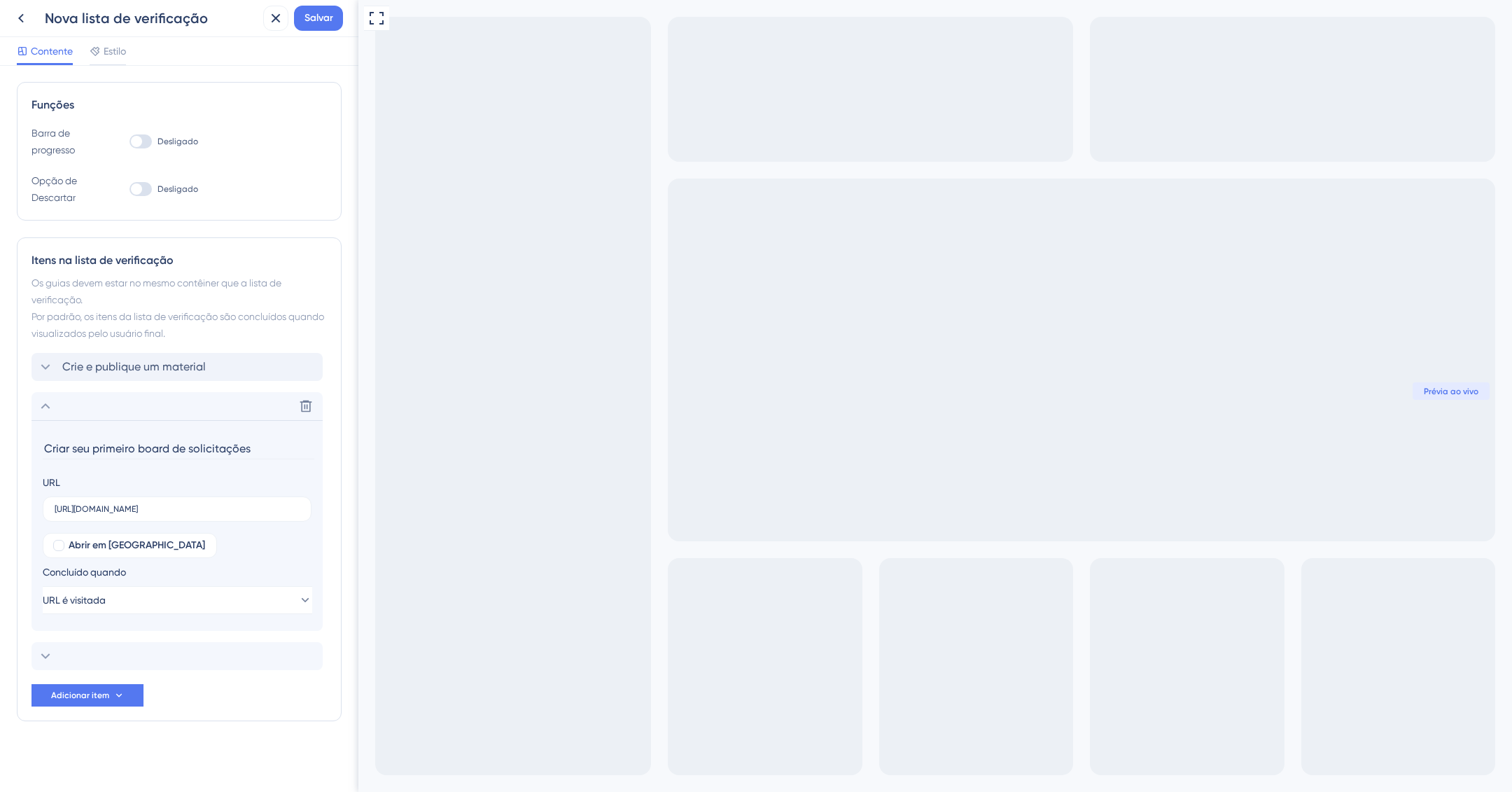
drag, startPoint x: 68, startPoint y: 440, endPoint x: 70, endPoint y: 453, distance: 13.2
click at [69, 440] on input "Criar seu primeiro board de solicitações" at bounding box center [179, 447] width 272 height 22
click at [182, 449] on input "Crie seu primeiro board de solicitações" at bounding box center [179, 447] width 272 height 22
click at [247, 448] on input "Crie seu primeiro board de solicitações" at bounding box center [179, 447] width 272 height 22
drag, startPoint x: 201, startPoint y: 444, endPoint x: 181, endPoint y: 446, distance: 20.1
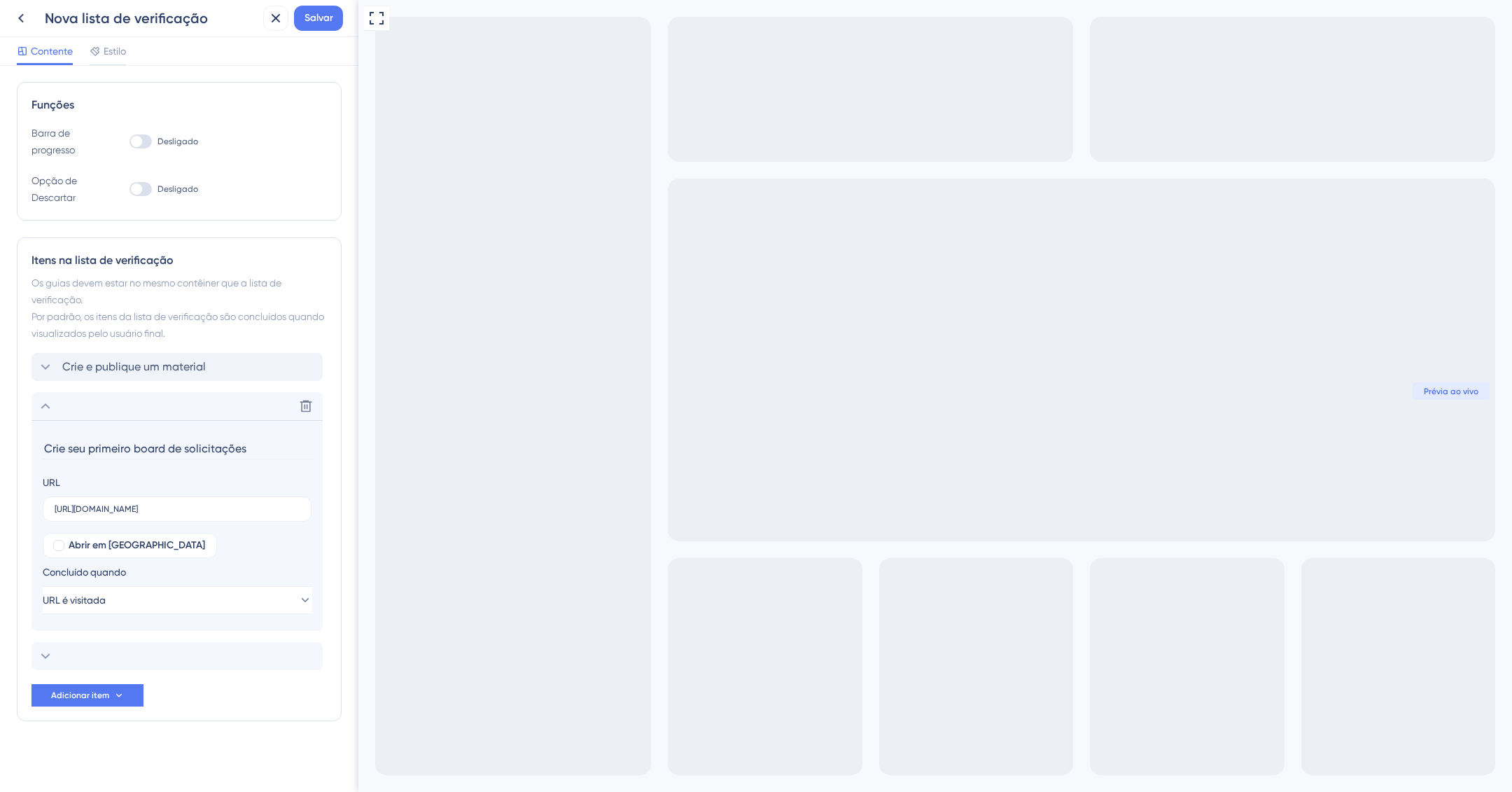
click at [181, 446] on input "Crie seu primeiro board de solicitações" at bounding box center [179, 447] width 272 height 22
click at [139, 452] on input "Crie seu primeiro board depara organizar as demandas" at bounding box center [179, 447] width 272 height 22
click at [159, 446] on input "Crie seu primeiro board depara organizar as demandas" at bounding box center [179, 447] width 272 height 22
type input "Crie seu primeiro board de para organizar as demandas"
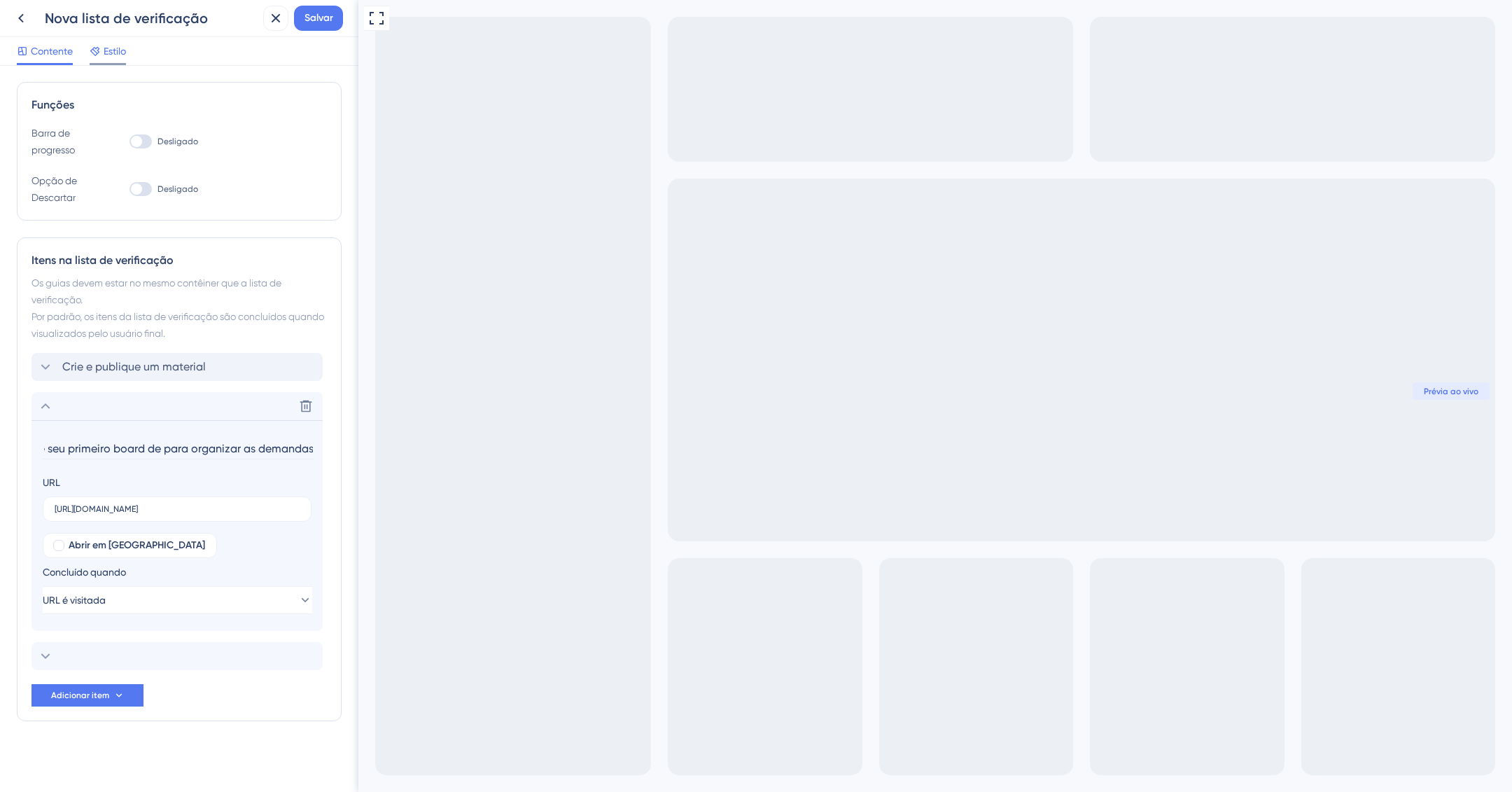
scroll to position [0, 0]
click at [118, 51] on font "Estilo" at bounding box center [115, 51] width 22 height 11
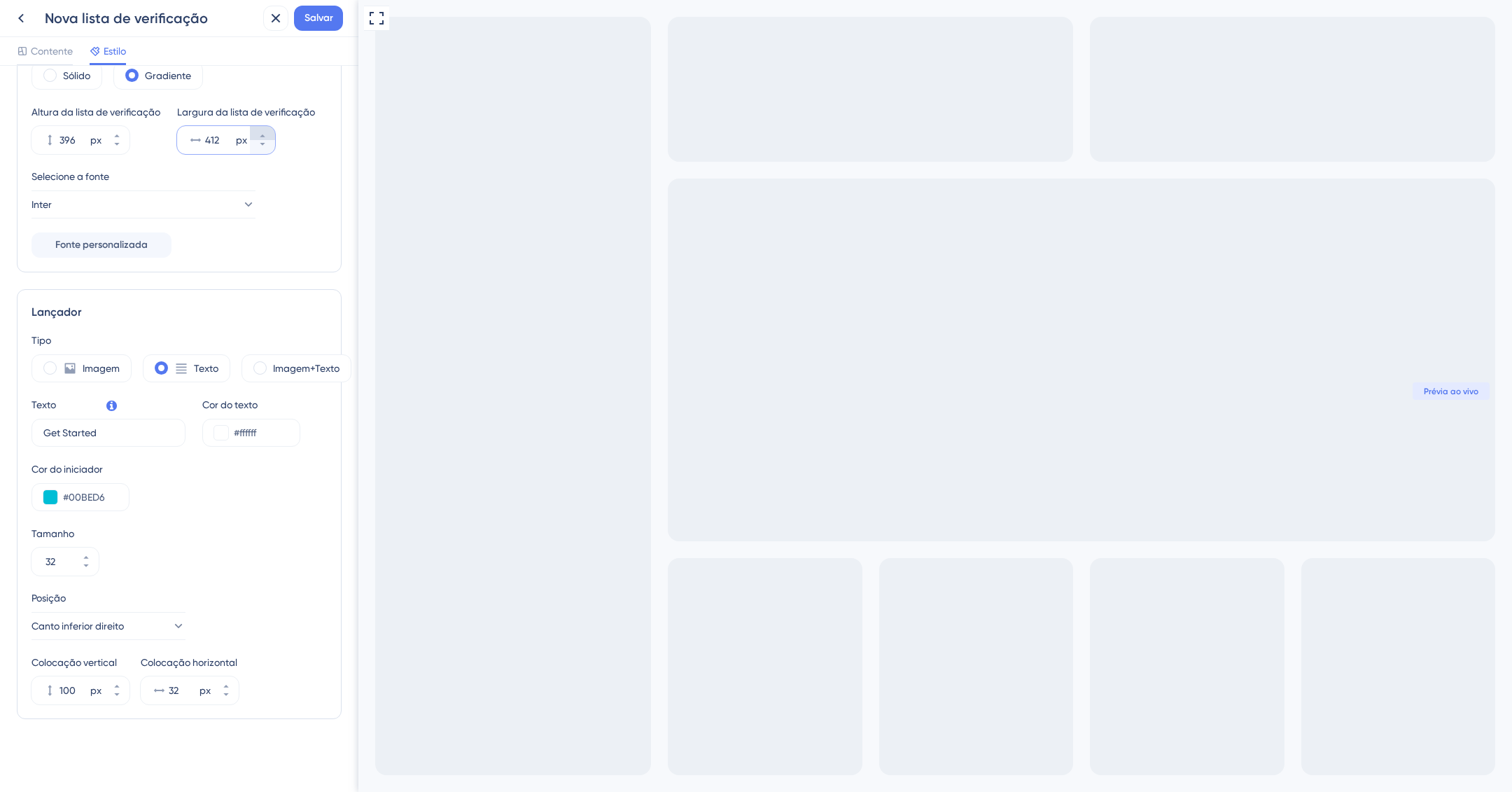
click at [265, 135] on icon at bounding box center [262, 136] width 8 height 8
click at [265, 149] on button "413 px" at bounding box center [262, 147] width 25 height 14
click at [266, 149] on button "412 px" at bounding box center [262, 147] width 25 height 14
click at [266, 149] on button "411 px" at bounding box center [262, 147] width 25 height 14
type input "410"
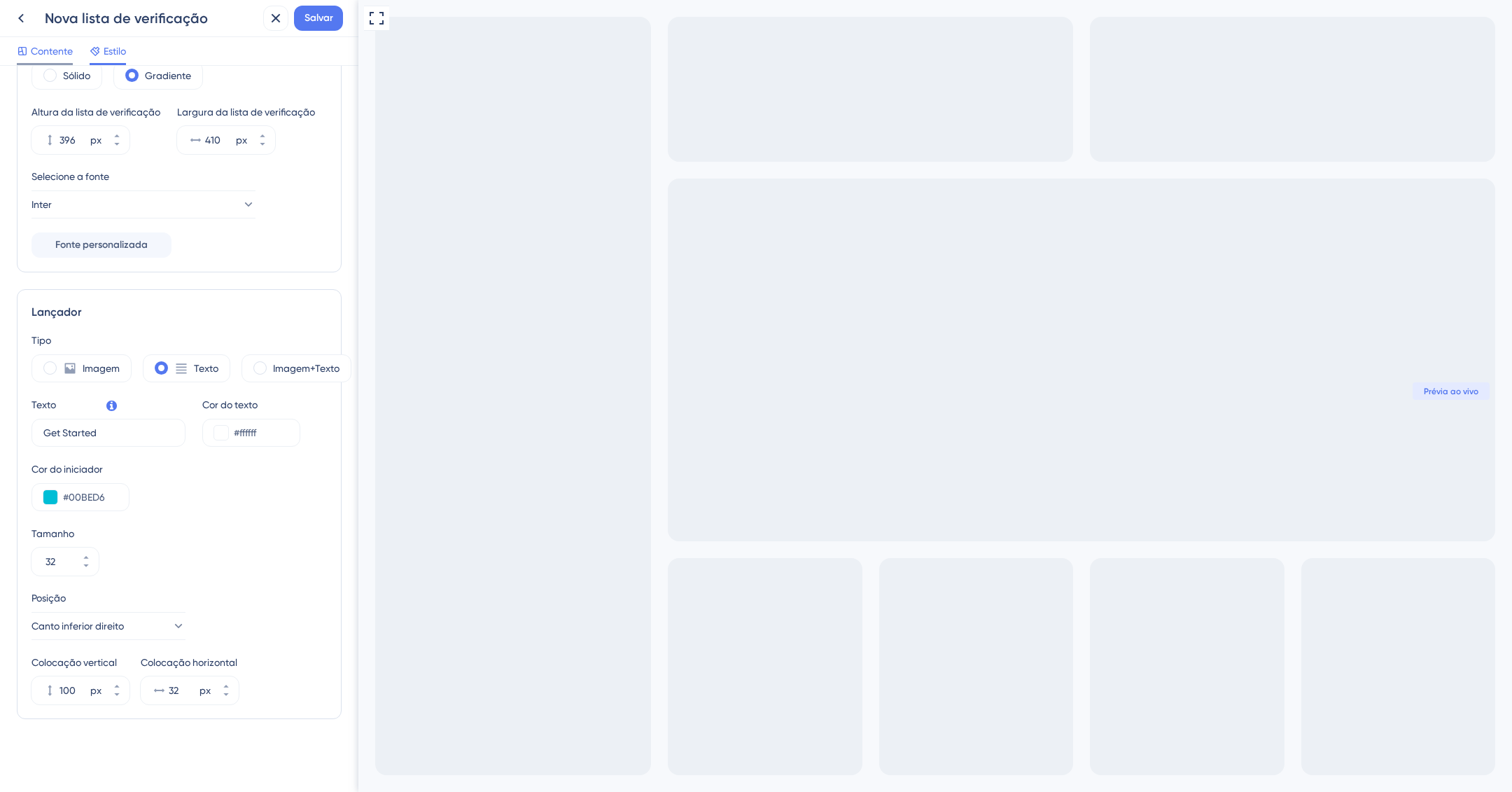
click at [65, 61] on div "Contente" at bounding box center [45, 54] width 56 height 22
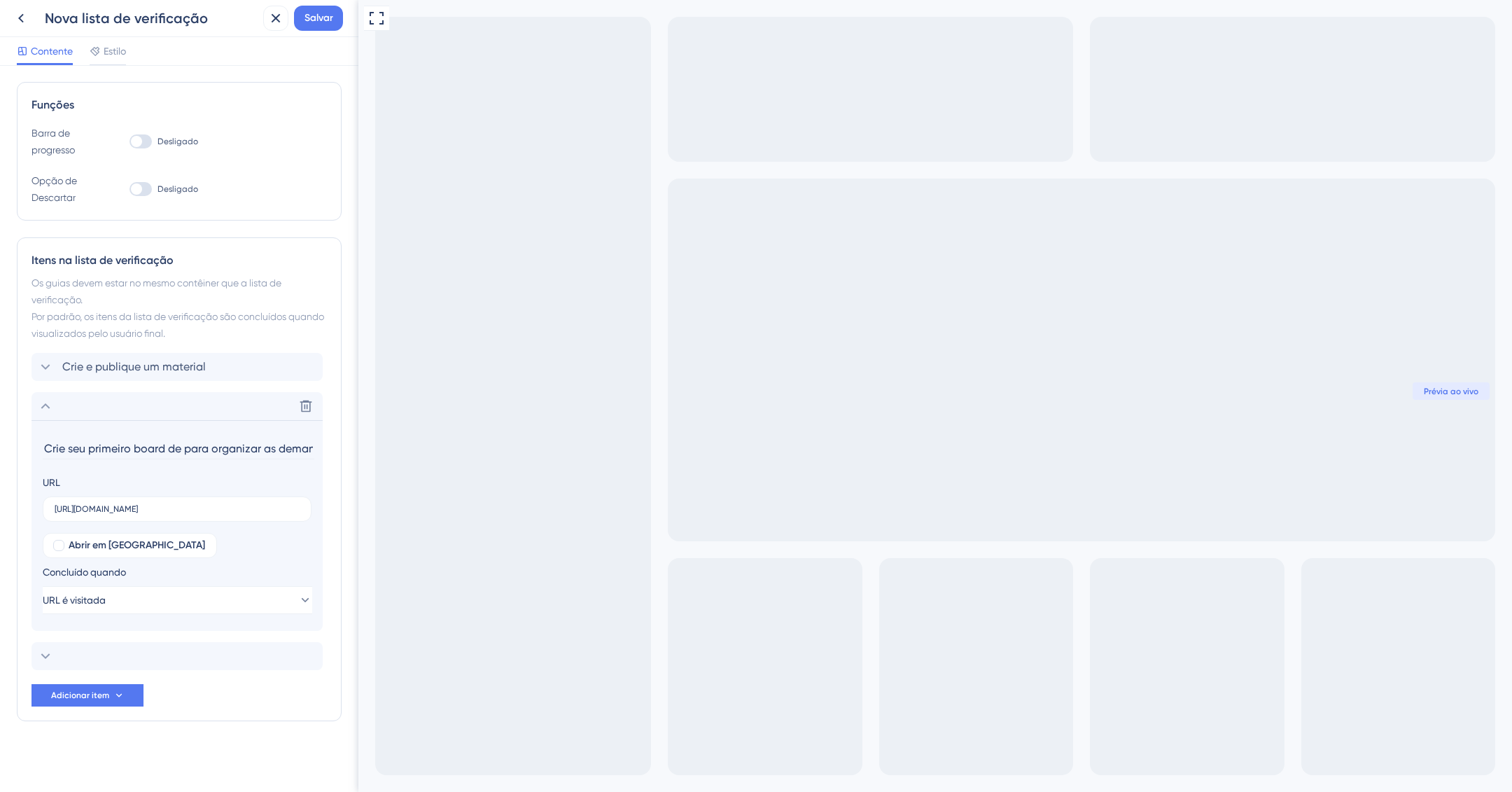
drag, startPoint x: 109, startPoint y: 448, endPoint x: 68, endPoint y: 446, distance: 41.0
click at [68, 446] on input "Crie seu primeiro board de para organizar as demandas" at bounding box center [179, 447] width 272 height 22
drag, startPoint x: 135, startPoint y: 450, endPoint x: 123, endPoint y: 447, distance: 12.4
click at [123, 447] on input "Crie um board de para organizar as demandas" at bounding box center [179, 447] width 272 height 22
click at [276, 451] on input "Crie um board para organizar as demandas" at bounding box center [179, 447] width 272 height 22
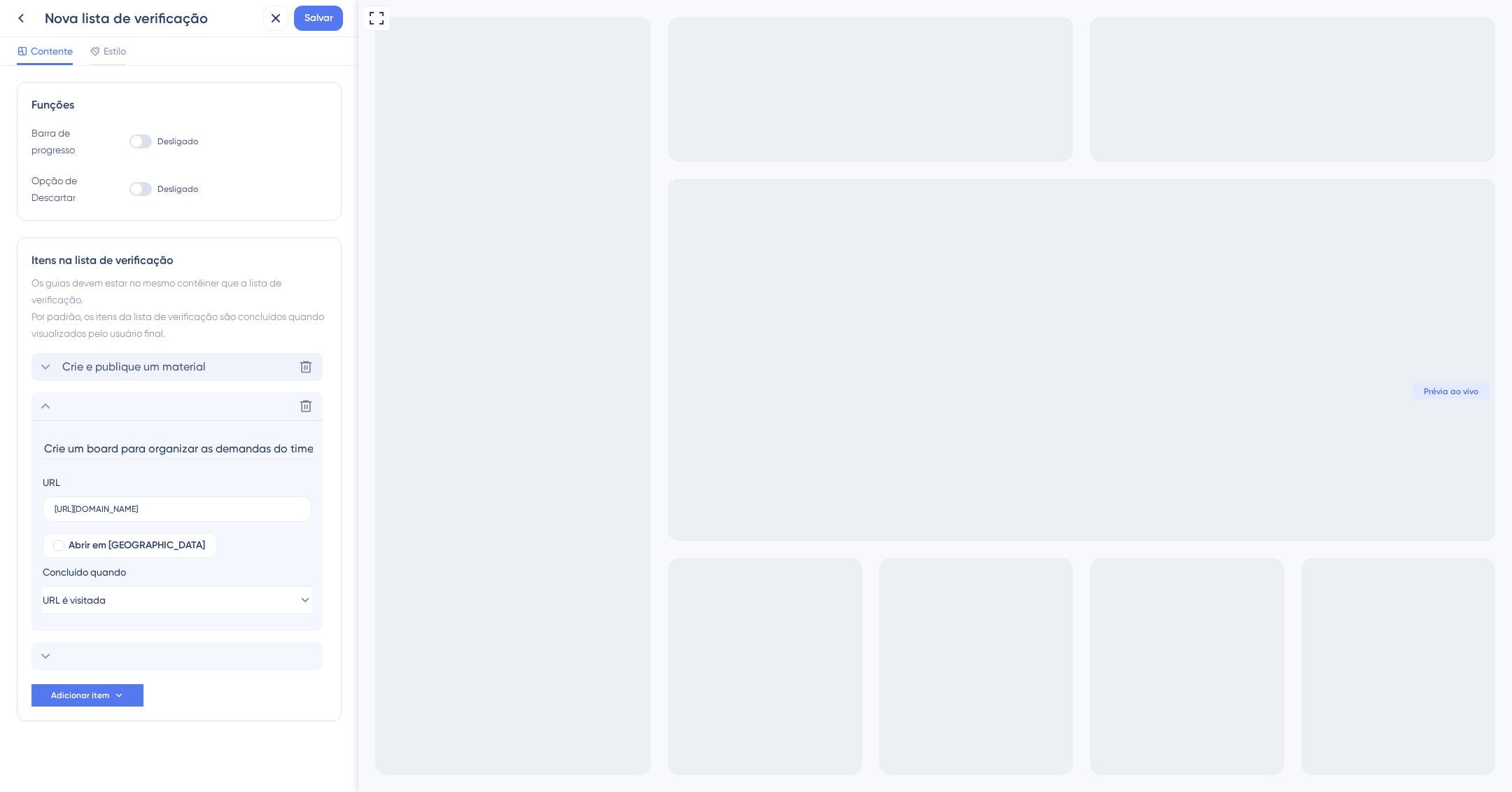
type input "Crie um board para organizar as demandas do time"
click at [95, 367] on font "Crie e publique um material" at bounding box center [134, 366] width 143 height 13
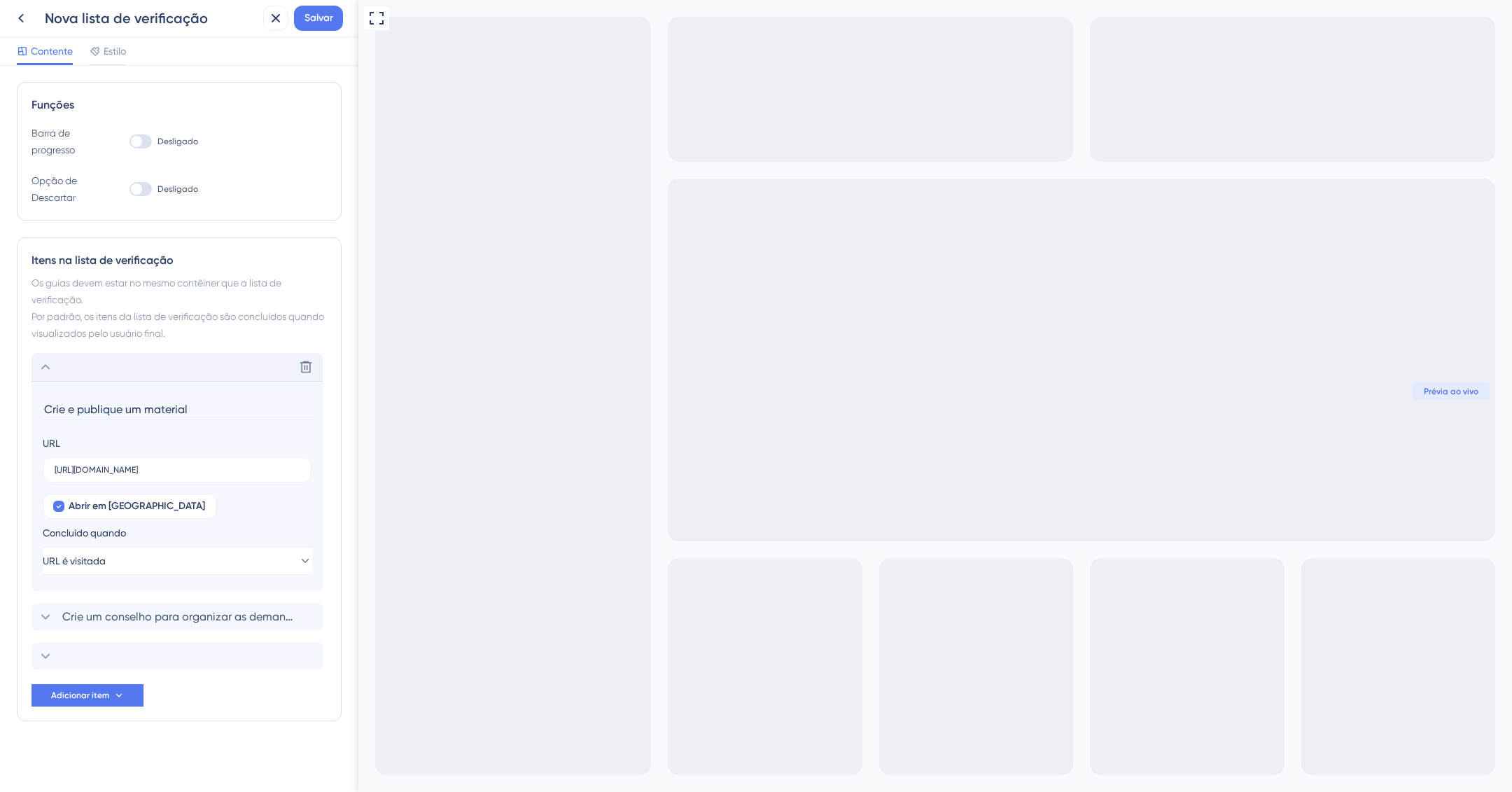
click at [125, 409] on input "Crie e publique um material" at bounding box center [179, 409] width 272 height 22
click at [206, 407] on input "Crie e publique seu primeiro um material" at bounding box center [179, 409] width 272 height 22
type input "Crie e publique seu primeiro material"
click at [206, 511] on div "Abrir em nova aba Concluído quando URL é visitada" at bounding box center [177, 534] width 269 height 81
click at [118, 653] on div "Excluir" at bounding box center [177, 656] width 291 height 28
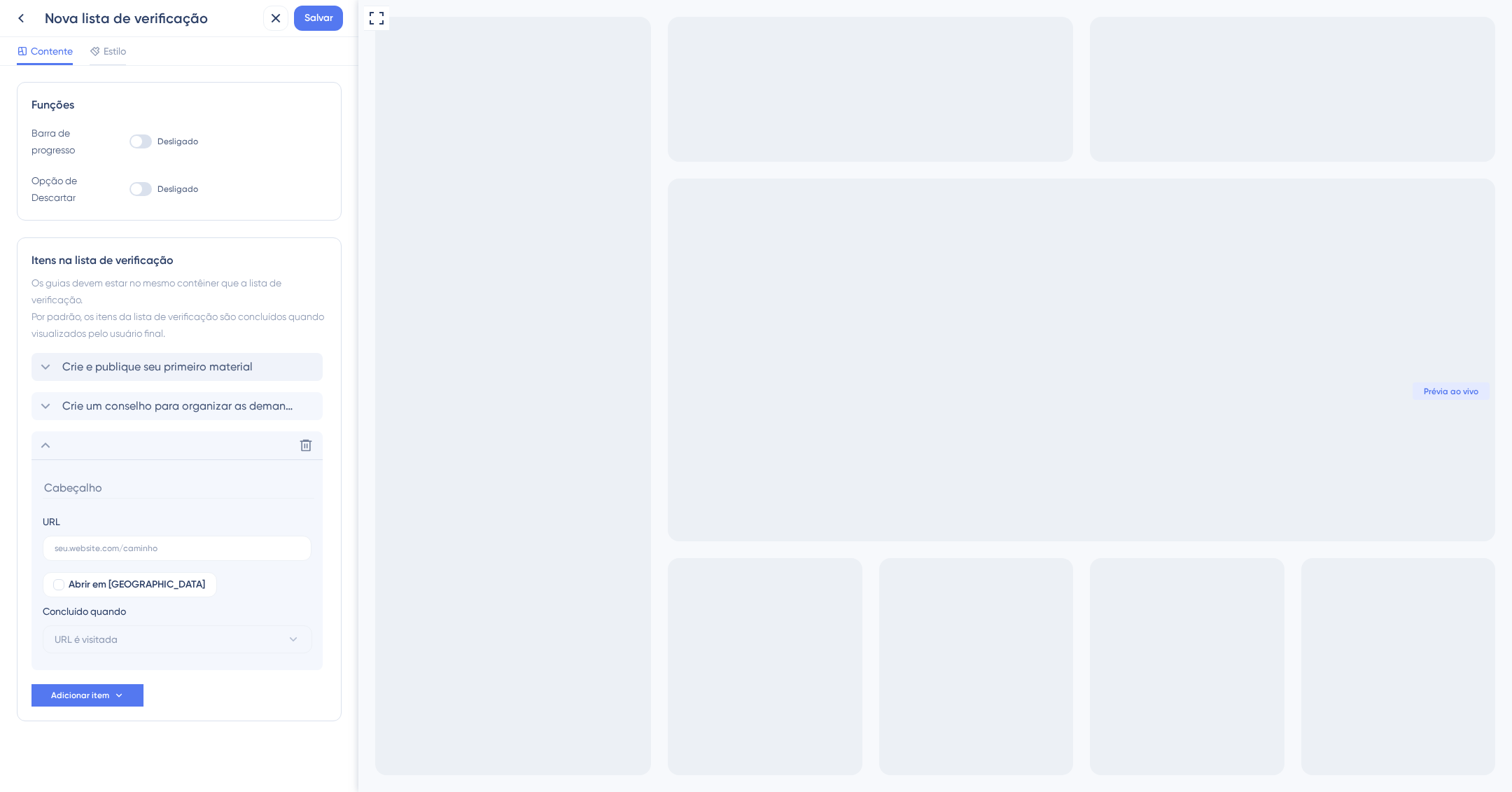
drag, startPoint x: 85, startPoint y: 516, endPoint x: 81, endPoint y: 504, distance: 12.6
click at [84, 516] on div "URL" at bounding box center [177, 536] width 269 height 48
click at [74, 487] on input at bounding box center [179, 487] width 272 height 22
paste input "Configurar o primeiro briefing"
drag, startPoint x: 101, startPoint y: 486, endPoint x: 153, endPoint y: 488, distance: 52.0
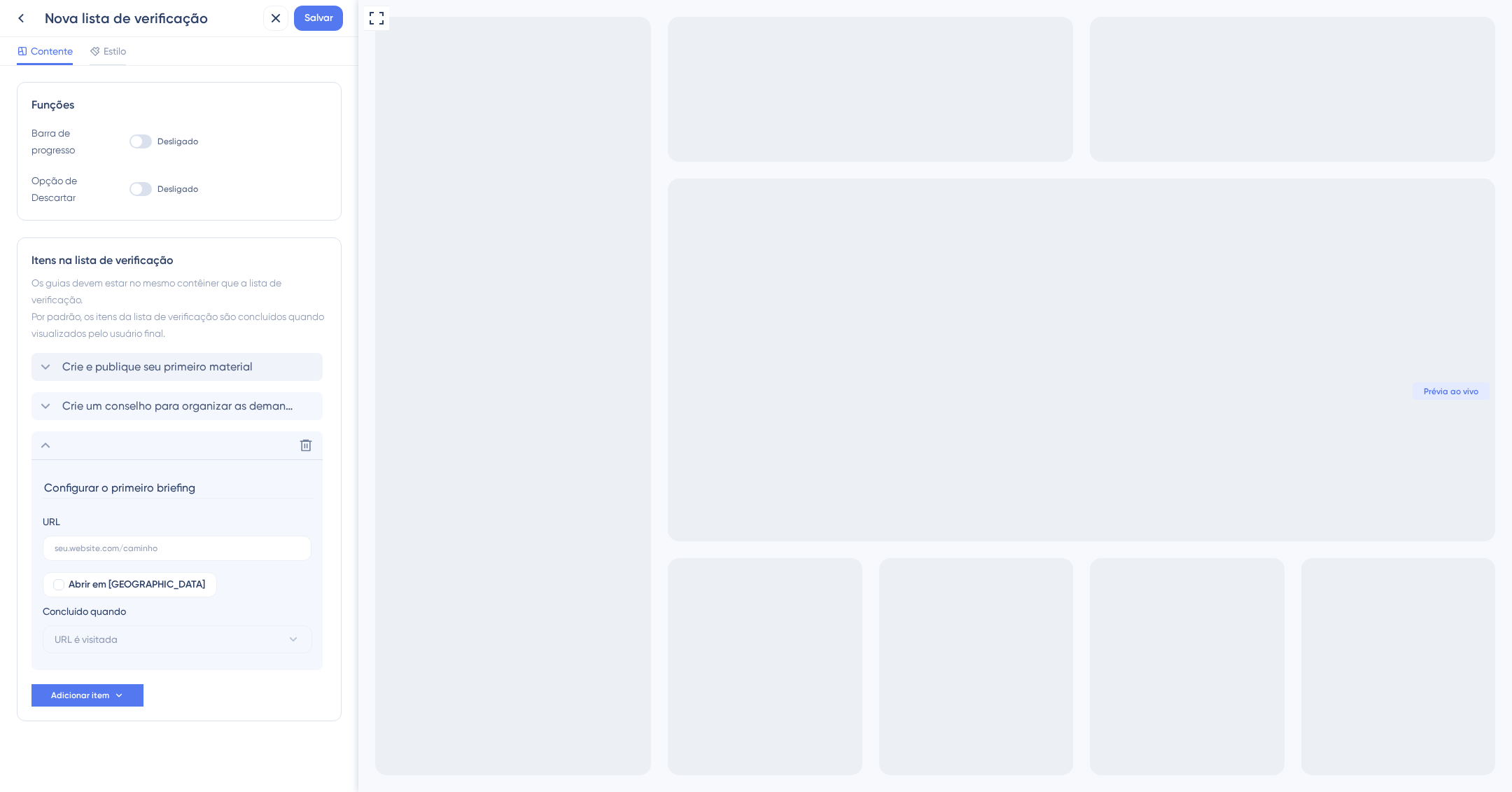
click at [153, 488] on input "Configurar o primeiro briefing" at bounding box center [179, 487] width 272 height 22
click at [176, 490] on input "Configurar um briefing" at bounding box center [179, 487] width 272 height 22
type input "Configurar um briefing para receber solicitações da rede"
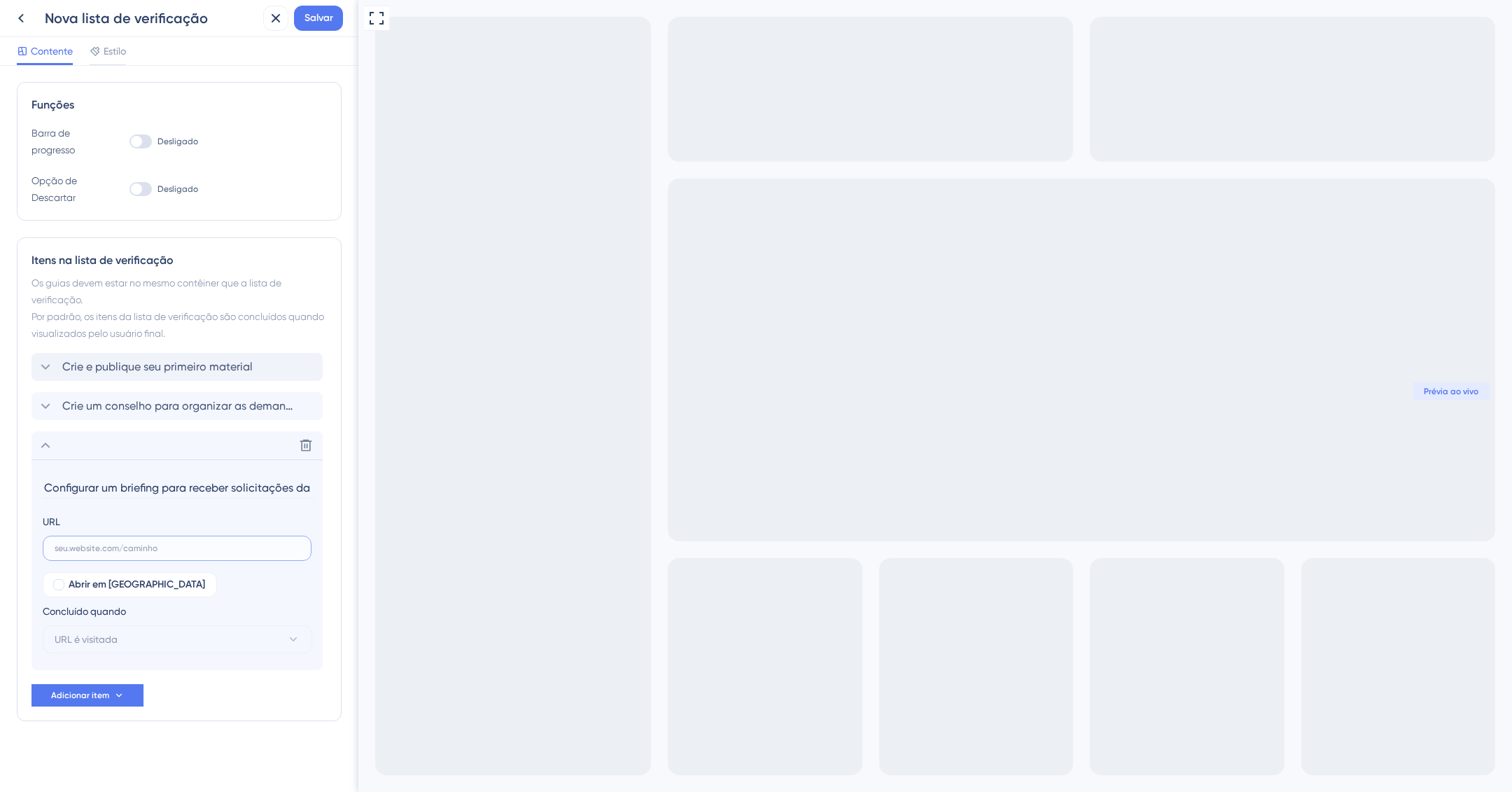
click at [185, 546] on input "text" at bounding box center [177, 548] width 245 height 9
click at [103, 558] on label at bounding box center [177, 548] width 269 height 25
click at [103, 553] on input "text" at bounding box center [177, 548] width 245 height 9
paste input "https://ajuda.deskfy.io/pt-BR/articles/3101686-criar-modelos-de-briefings"
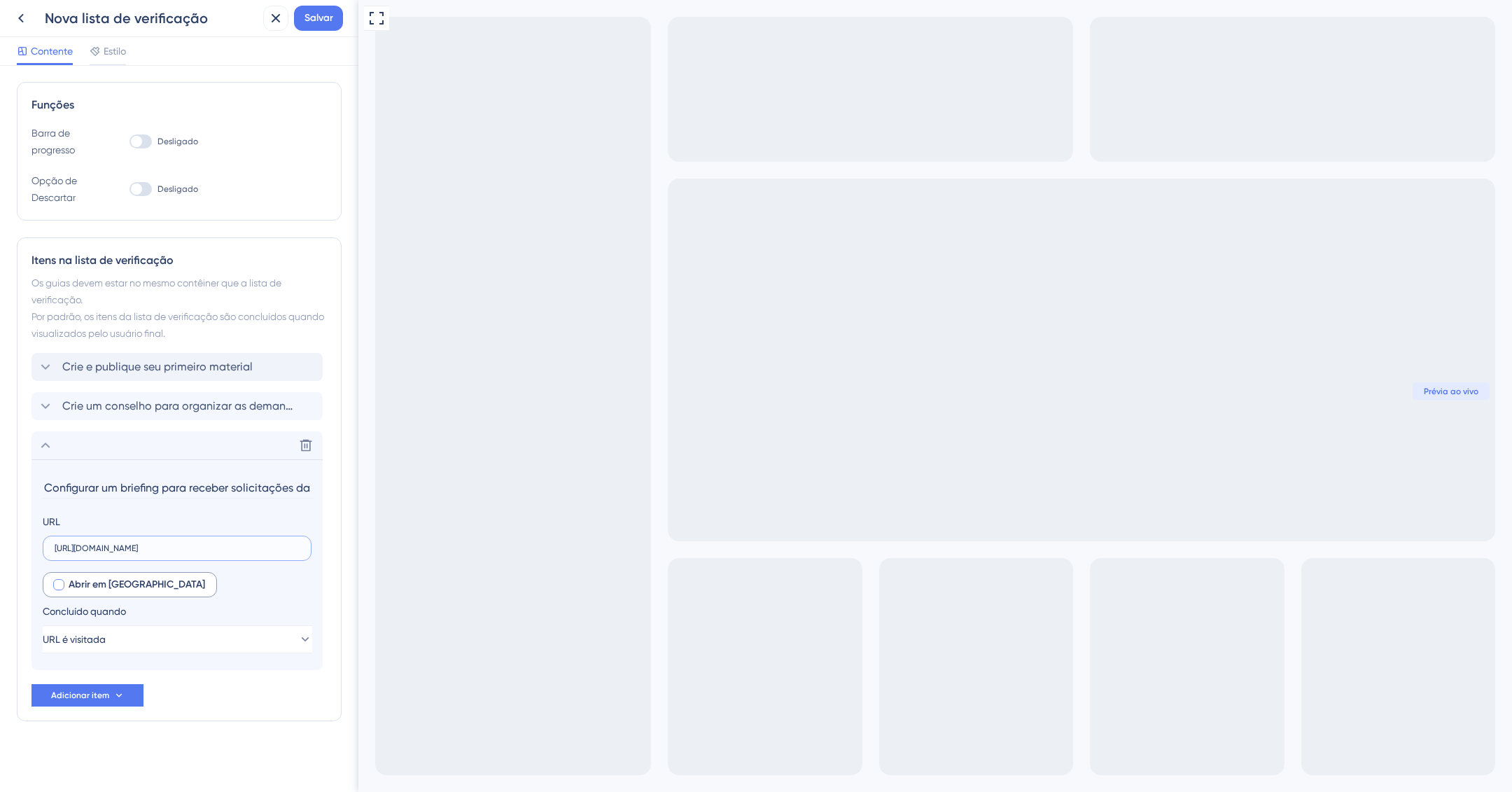
type input "https://ajuda.deskfy.io/pt-BR/articles/3101686-criar-modelos-de-briefings"
click at [123, 584] on font "Abrir em nova aba" at bounding box center [137, 584] width 137 height 12
checkbox input "false"
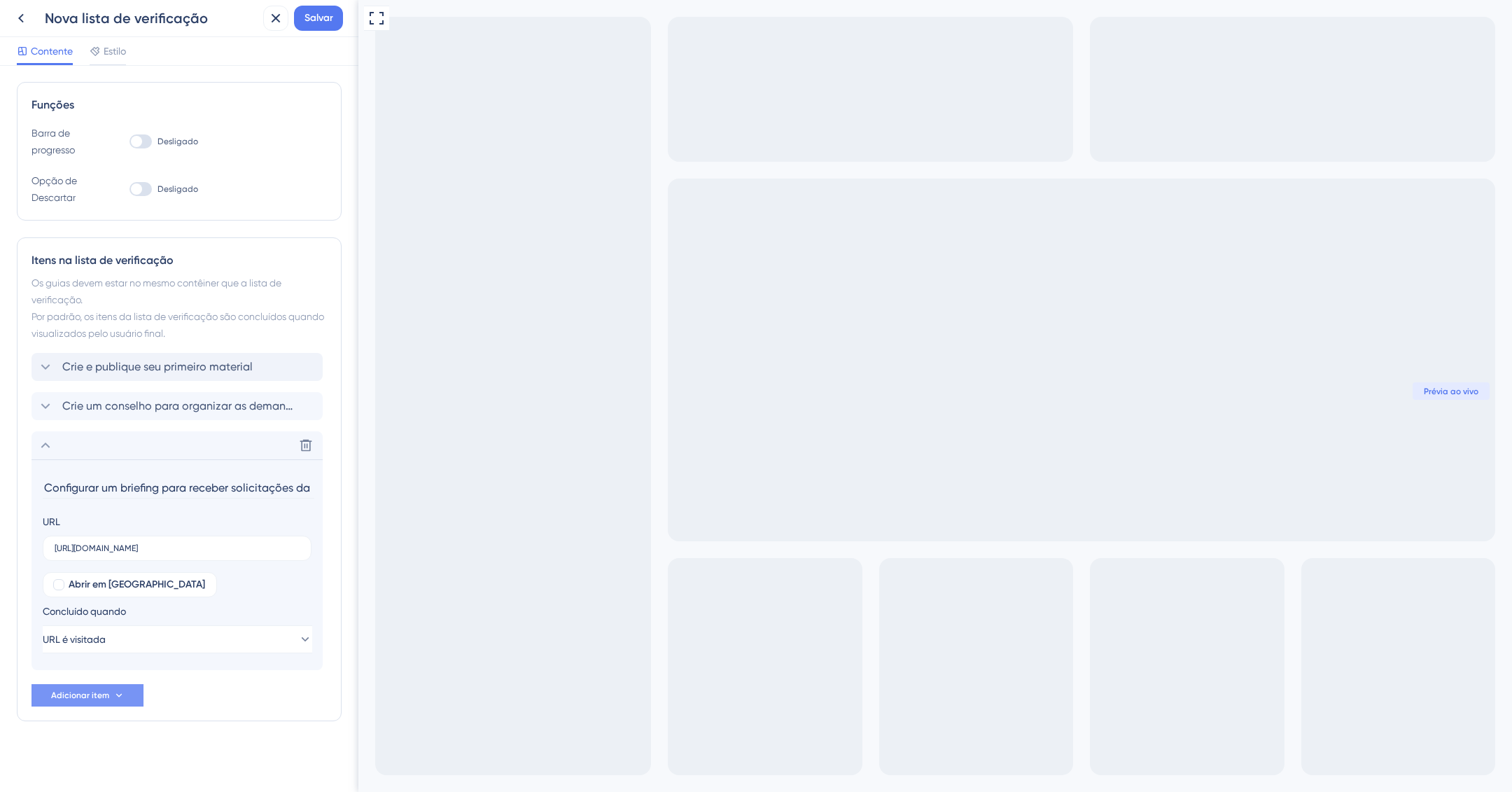
click at [105, 690] on font "Adicionar item" at bounding box center [81, 695] width 58 height 9
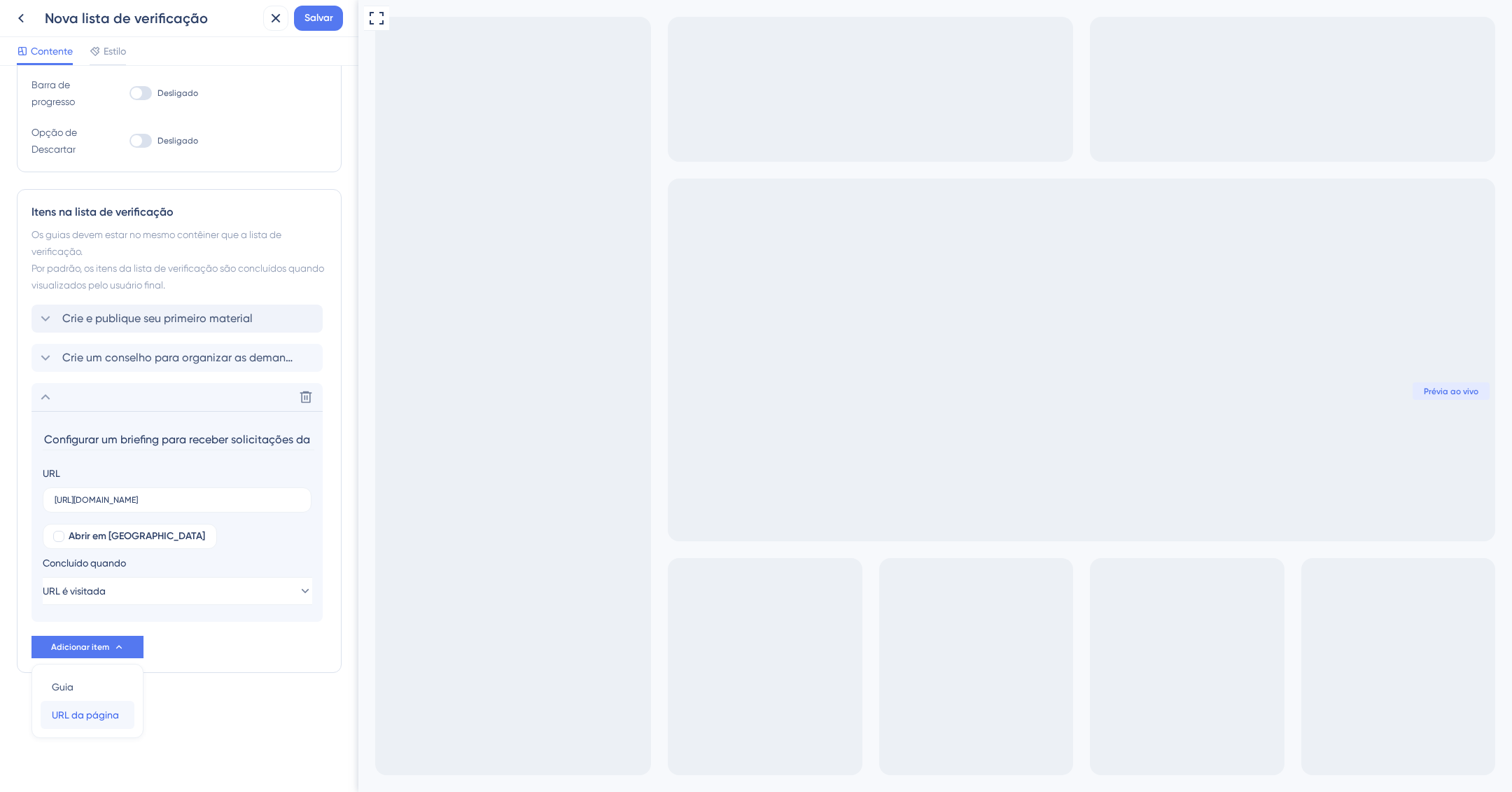
click at [93, 712] on font "URL da página" at bounding box center [85, 715] width 67 height 11
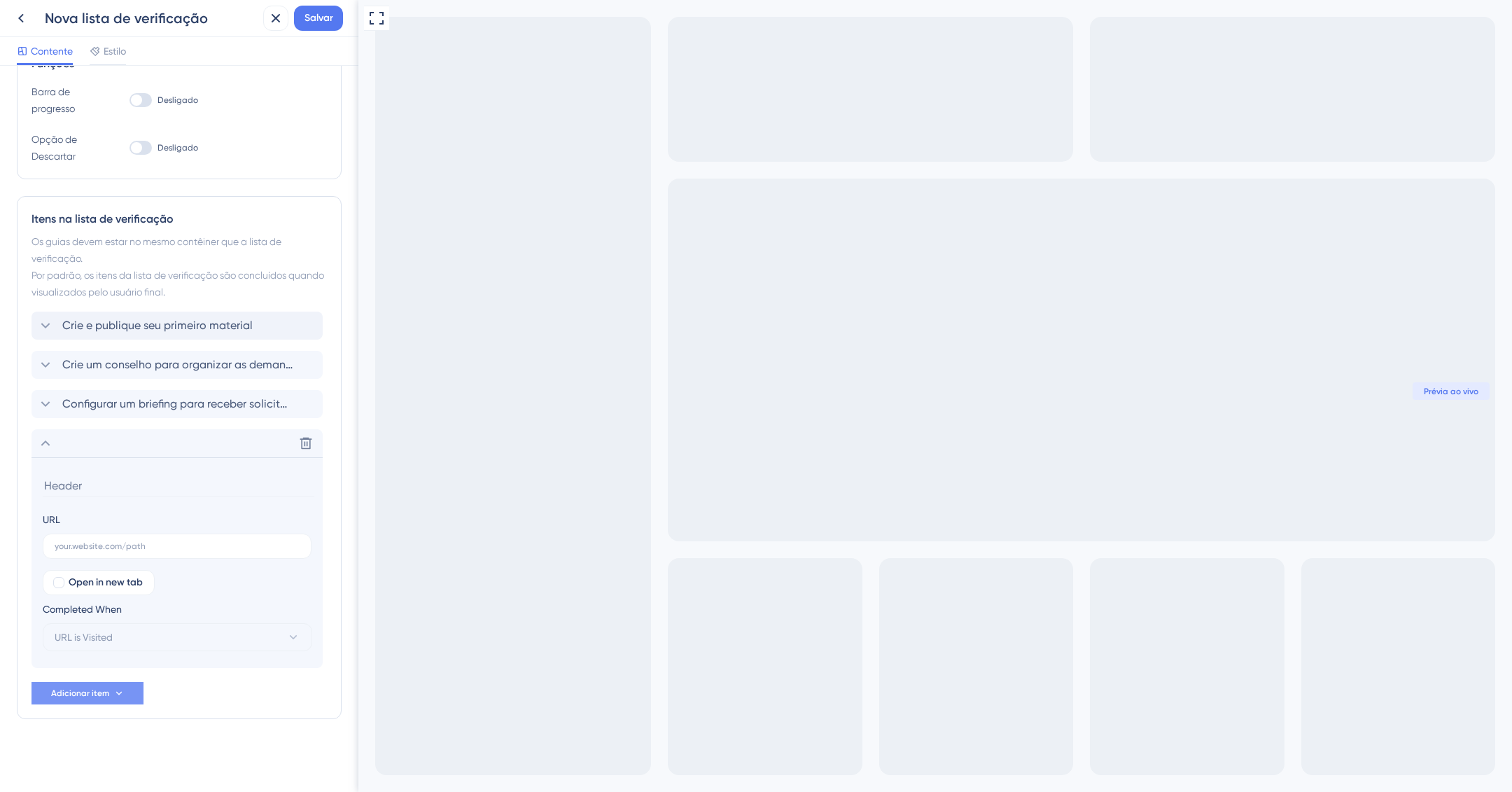
scroll to position [229, 0]
click at [124, 493] on input at bounding box center [179, 487] width 272 height 22
drag, startPoint x: 84, startPoint y: 482, endPoint x: 202, endPoint y: 488, distance: 118.2
click at [202, 488] on input "Convidar sua equipe Envolva outros usuários para começar a usar" at bounding box center [179, 487] width 272 height 22
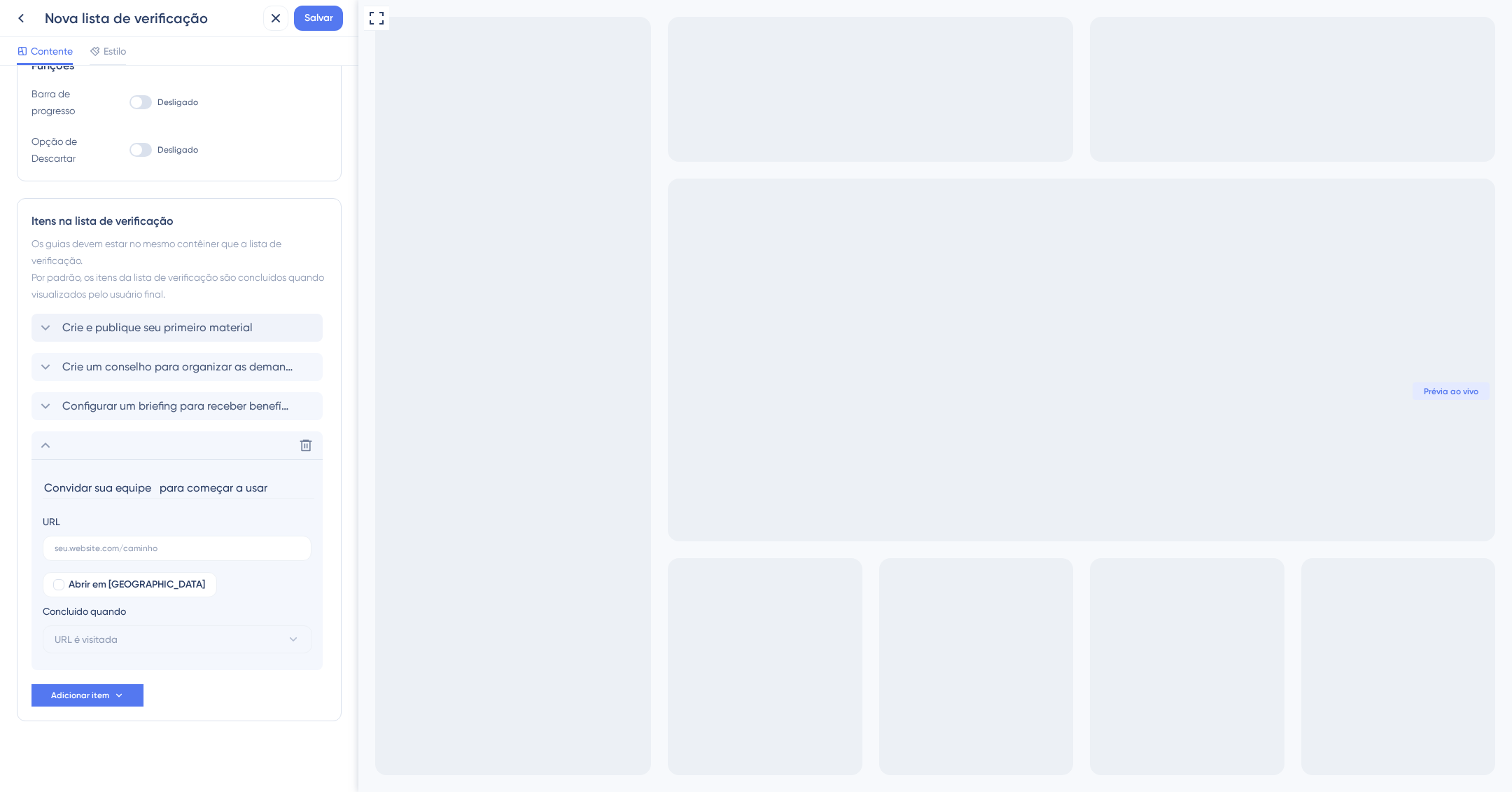
scroll to position [0, 0]
type input "Convidar sua equipe para começar a usar"
click at [192, 550] on input "text" at bounding box center [177, 548] width 245 height 9
click at [131, 549] on input "text" at bounding box center [177, 548] width 245 height 9
paste input "https://ajuda.deskfy.io/pt-BR/articles/1707265-convidar-novos-usuarios"
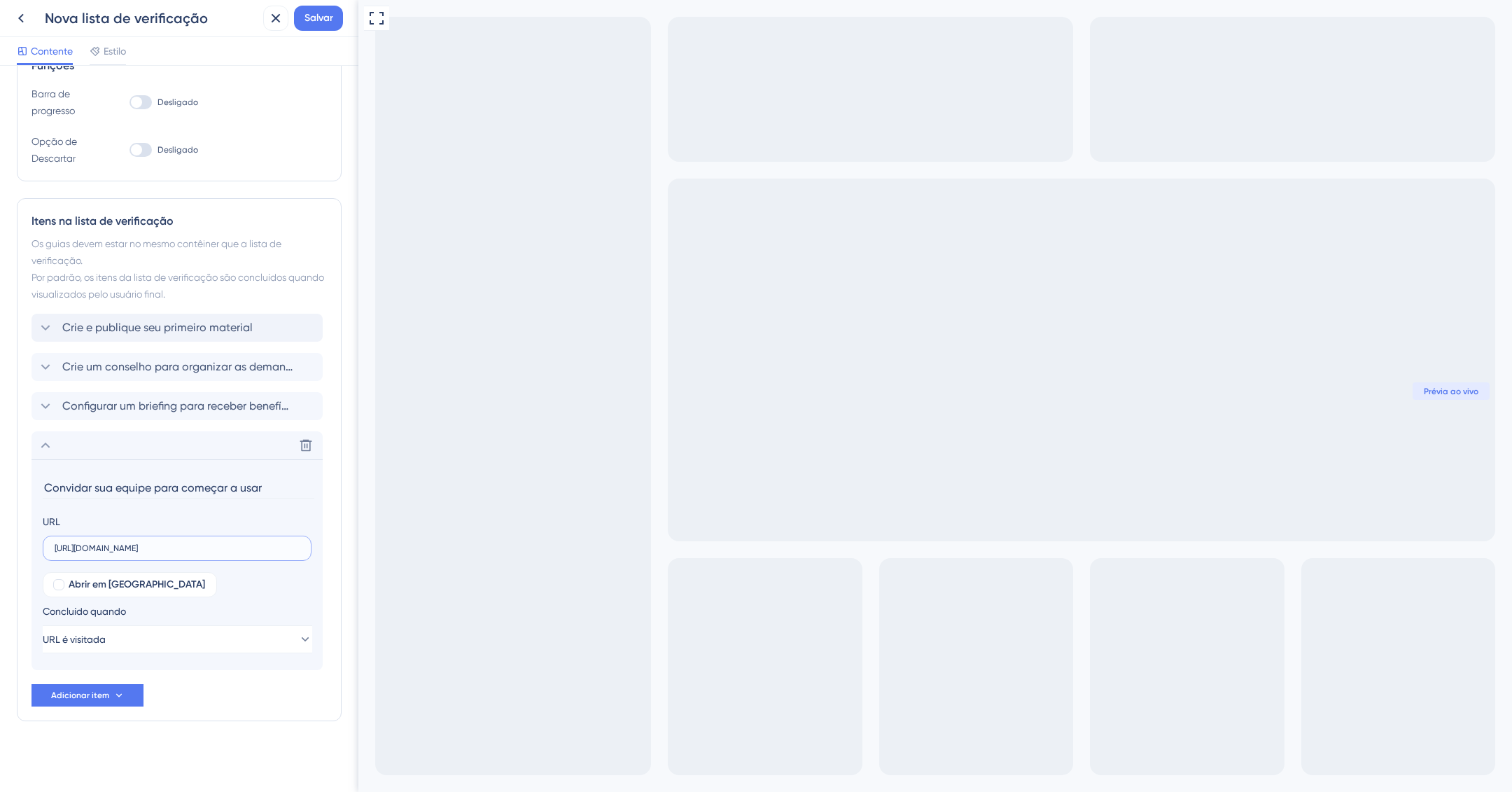
scroll to position [0, 37]
type input "https://ajuda.deskfy.io/pt-BR/articles/1707265-convidar-novos-usuarios"
click at [96, 693] on font "Adicionar item" at bounding box center [81, 695] width 58 height 9
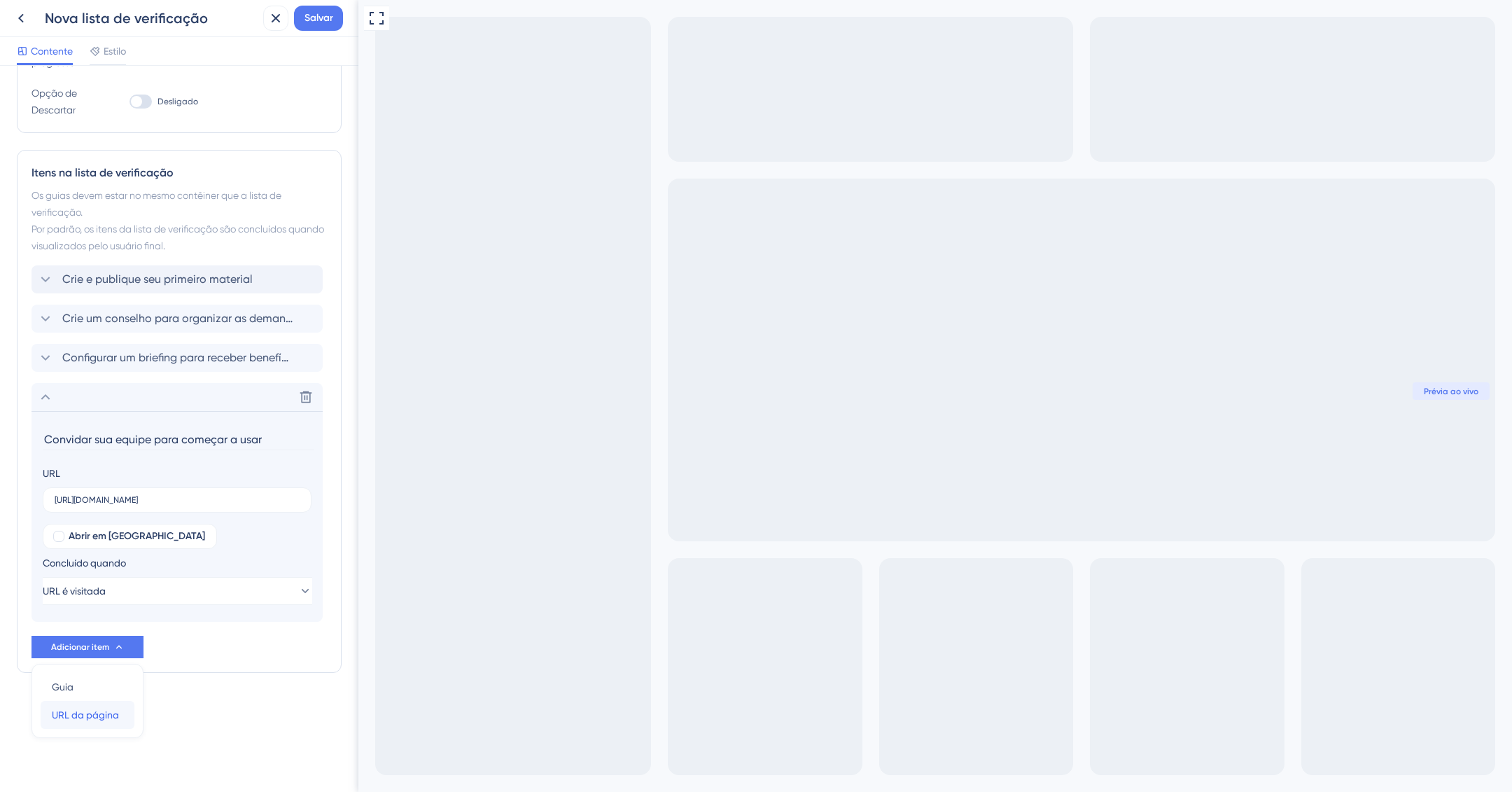
click at [115, 712] on font "URL da página" at bounding box center [85, 715] width 67 height 11
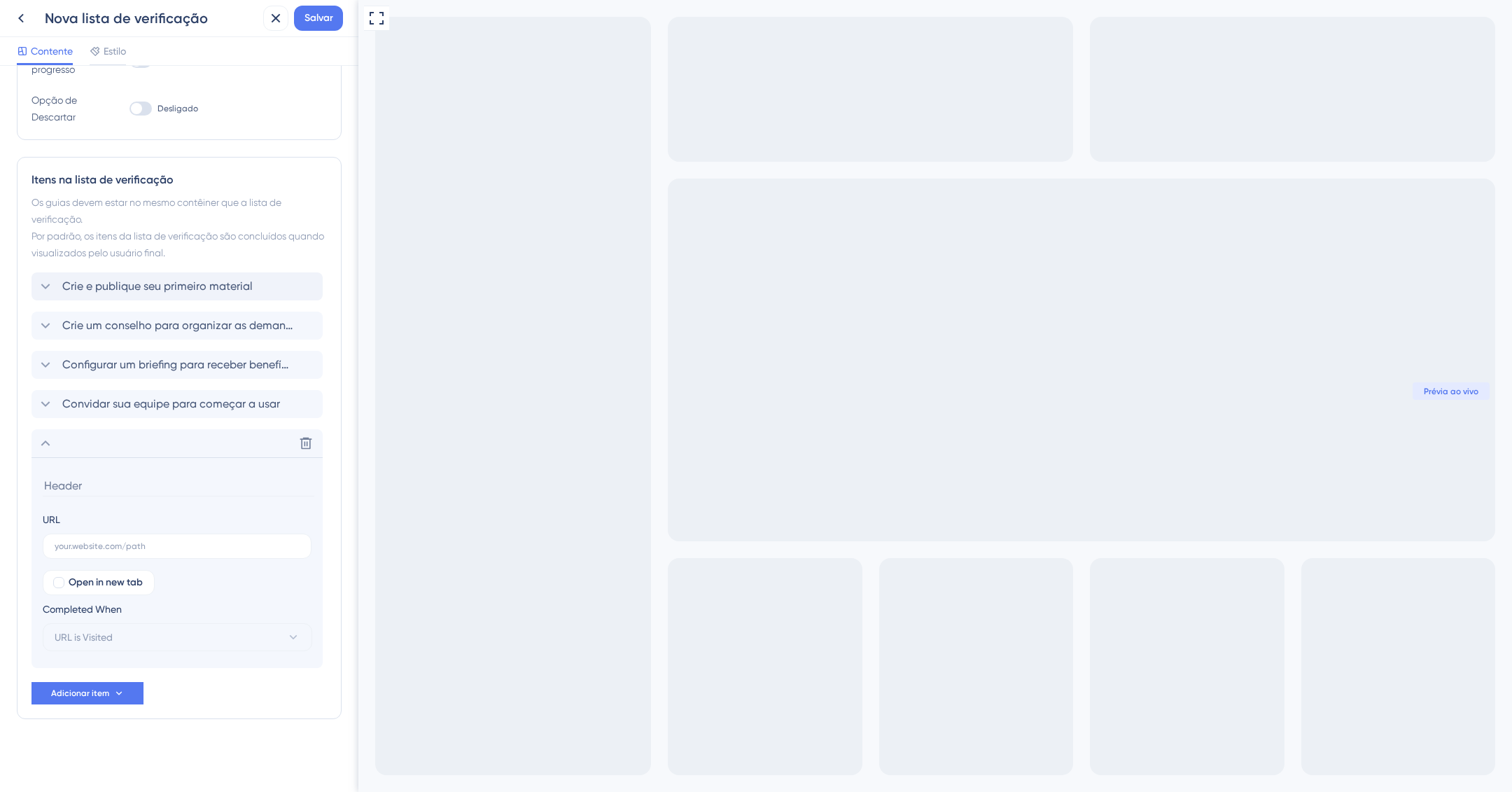
scroll to position [269, 0]
click at [136, 546] on input "text" at bounding box center [177, 548] width 245 height 9
paste input "Organize sua biblioteca"
drag, startPoint x: 93, startPoint y: 544, endPoint x: 100, endPoint y: 544, distance: 7.0
click at [100, 544] on input "Organize sua biblioteca" at bounding box center [177, 548] width 245 height 9
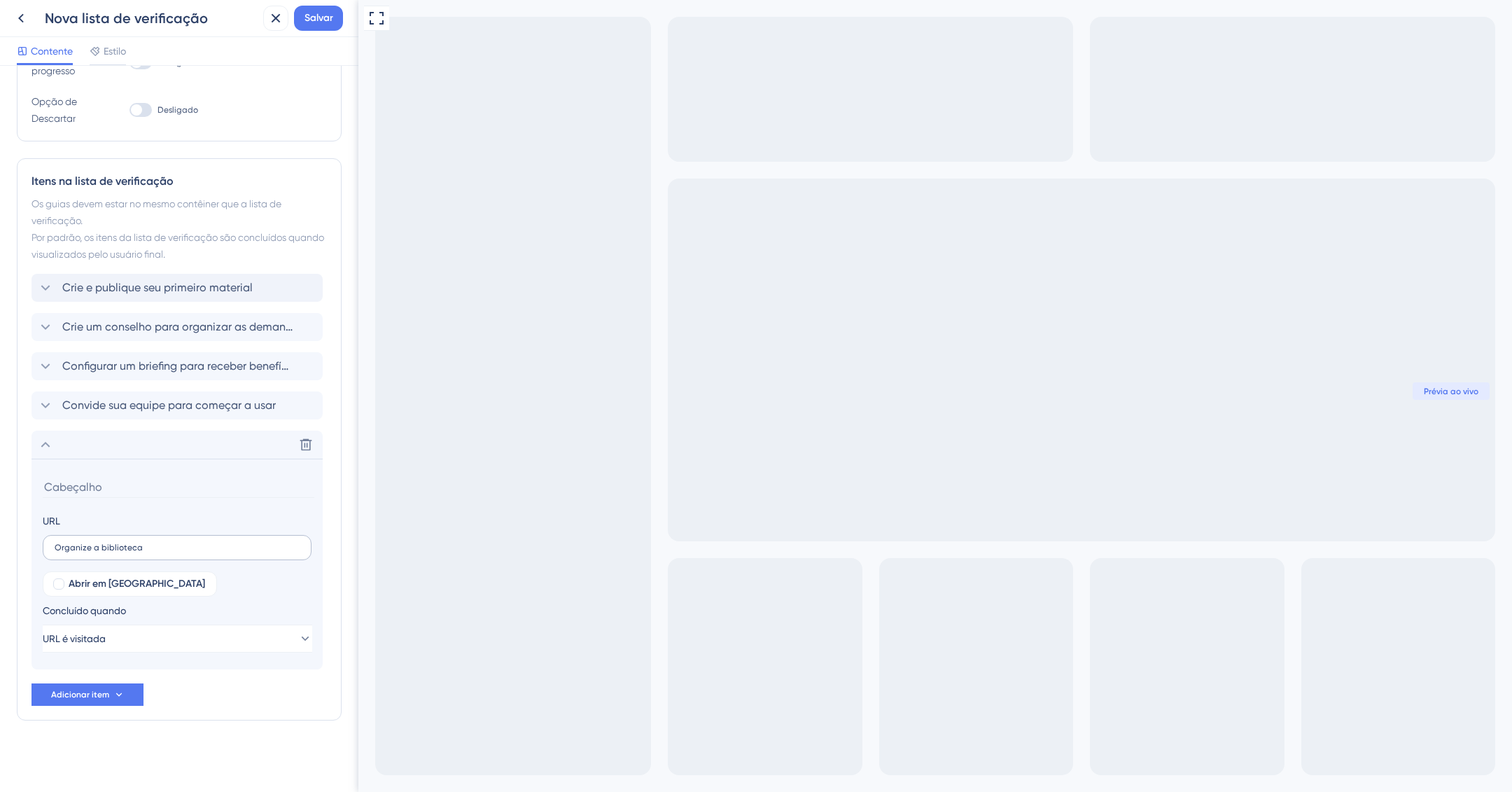
click at [235, 553] on label "Organize a biblioteca" at bounding box center [177, 547] width 269 height 25
click at [235, 552] on input "Organize a biblioteca" at bounding box center [177, 548] width 245 height 9
click at [226, 545] on input "Organize a biblioteca" at bounding box center [177, 548] width 245 height 9
type input "Organize a biblioteca de mateirias da marca"
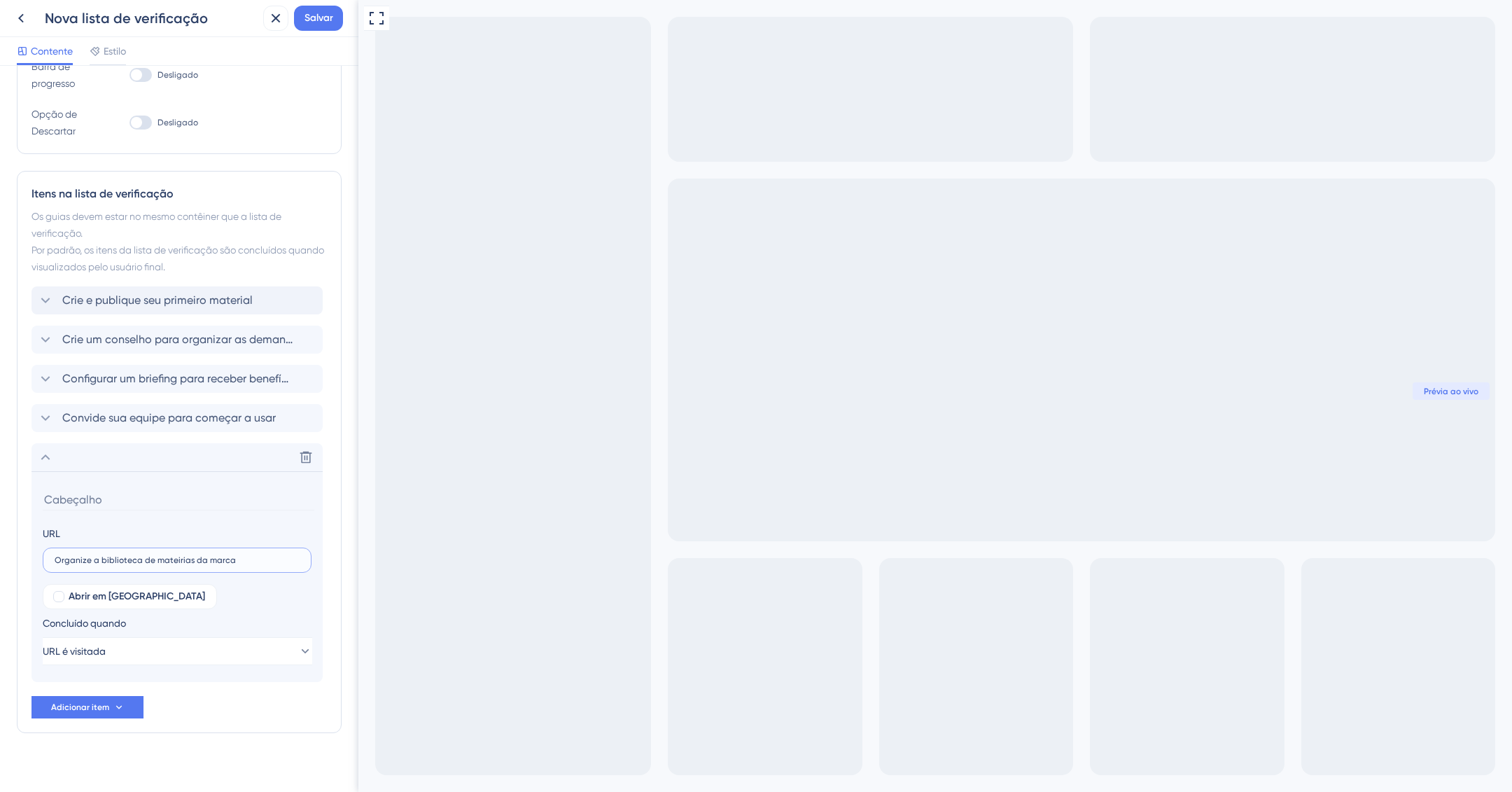
scroll to position [242, 0]
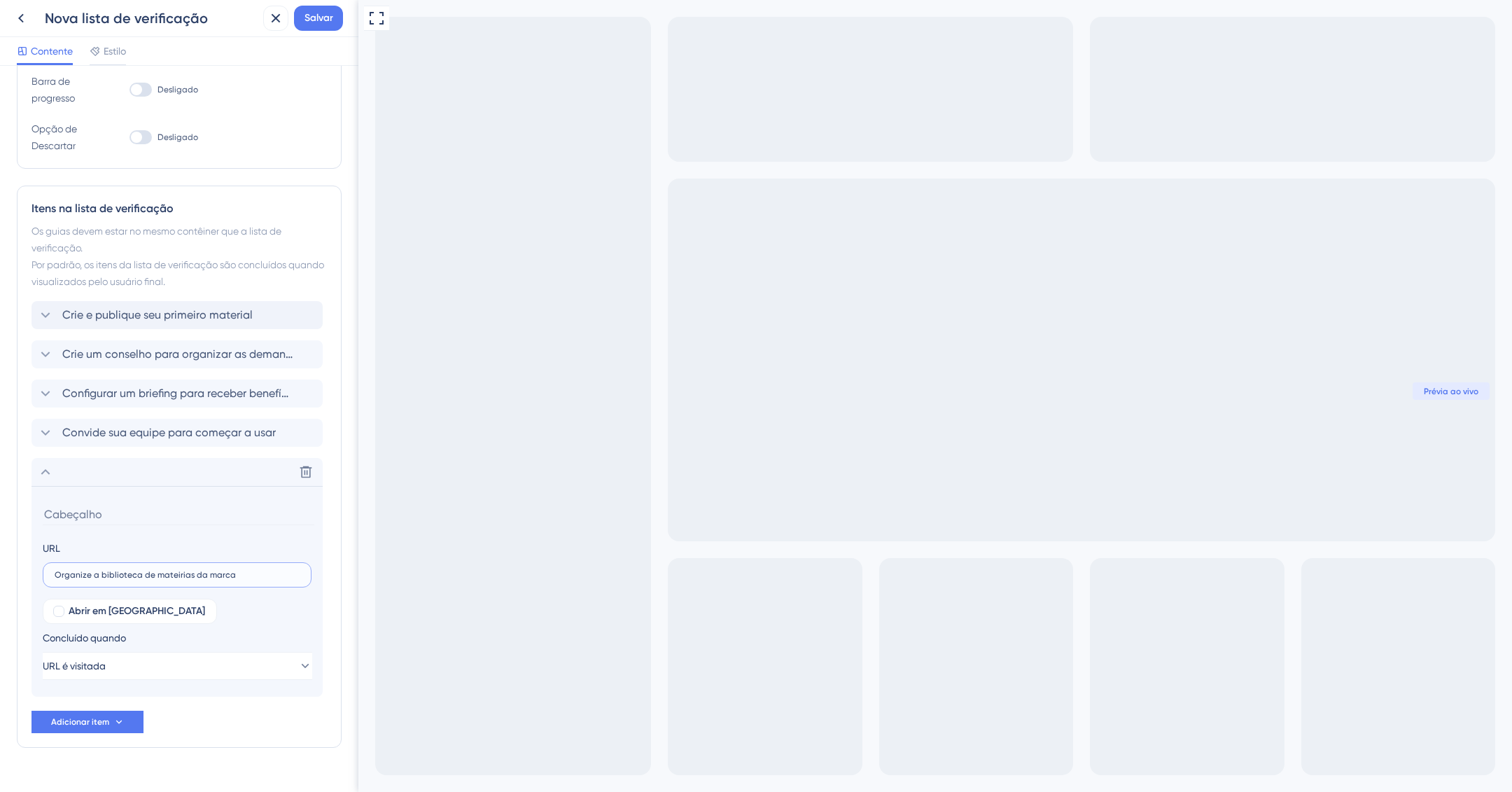
drag, startPoint x: 94, startPoint y: 577, endPoint x: 170, endPoint y: 578, distance: 76.0
click at [170, 578] on input "Organize a biblioteca de mateirias da marca" at bounding box center [177, 575] width 245 height 9
click at [128, 662] on button "URL é visitada" at bounding box center [178, 666] width 270 height 28
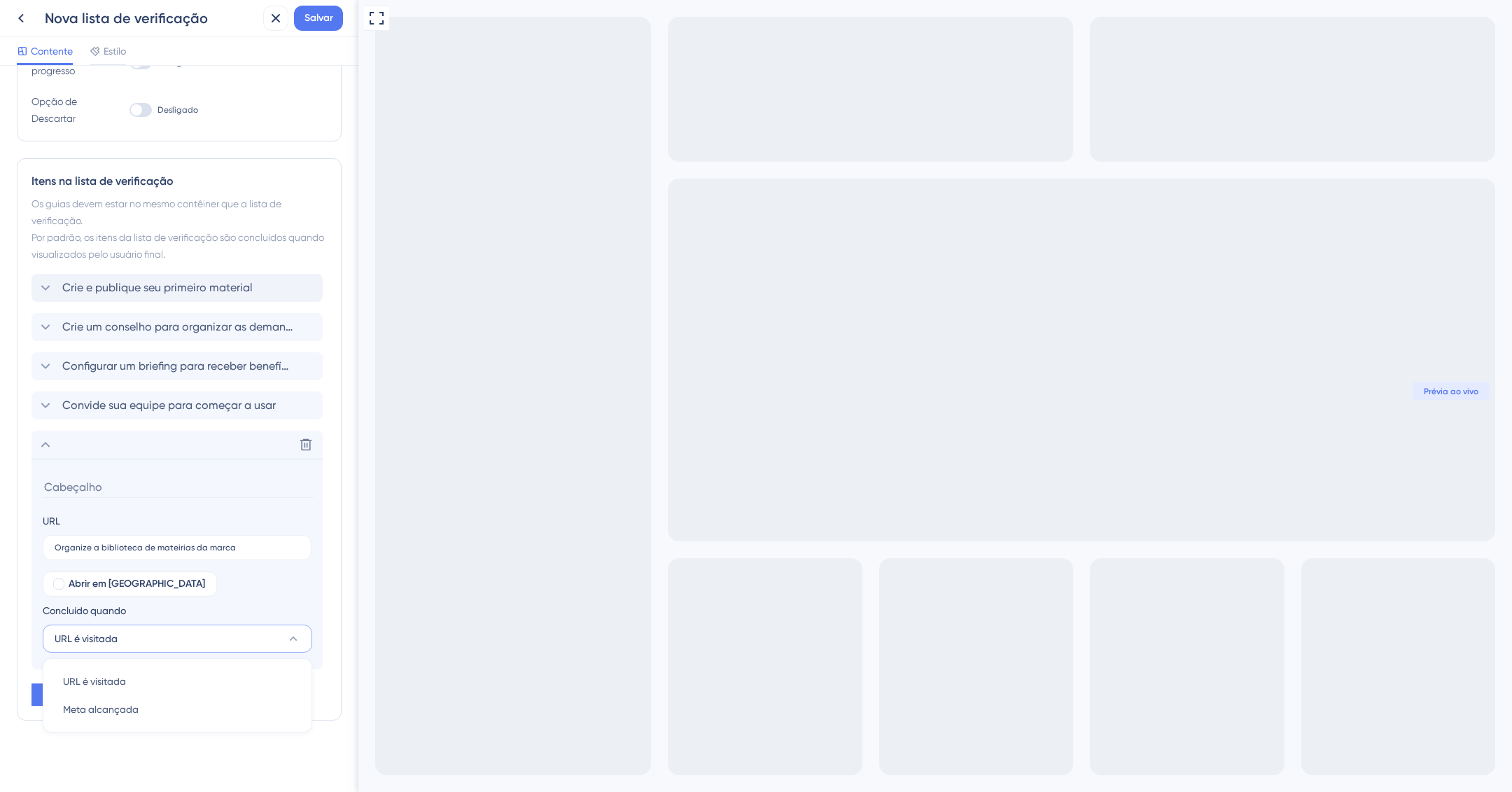
click at [167, 635] on button "URL é visitada" at bounding box center [178, 638] width 270 height 28
click at [165, 647] on button "URL é visitada" at bounding box center [178, 638] width 270 height 28
click at [118, 670] on div "URL é visitada URL é visitada" at bounding box center [177, 682] width 229 height 28
click at [190, 545] on input "Organize a biblioteca de mateirias da marca" at bounding box center [177, 548] width 245 height 9
drag, startPoint x: 244, startPoint y: 545, endPoint x: 51, endPoint y: 547, distance: 193.0
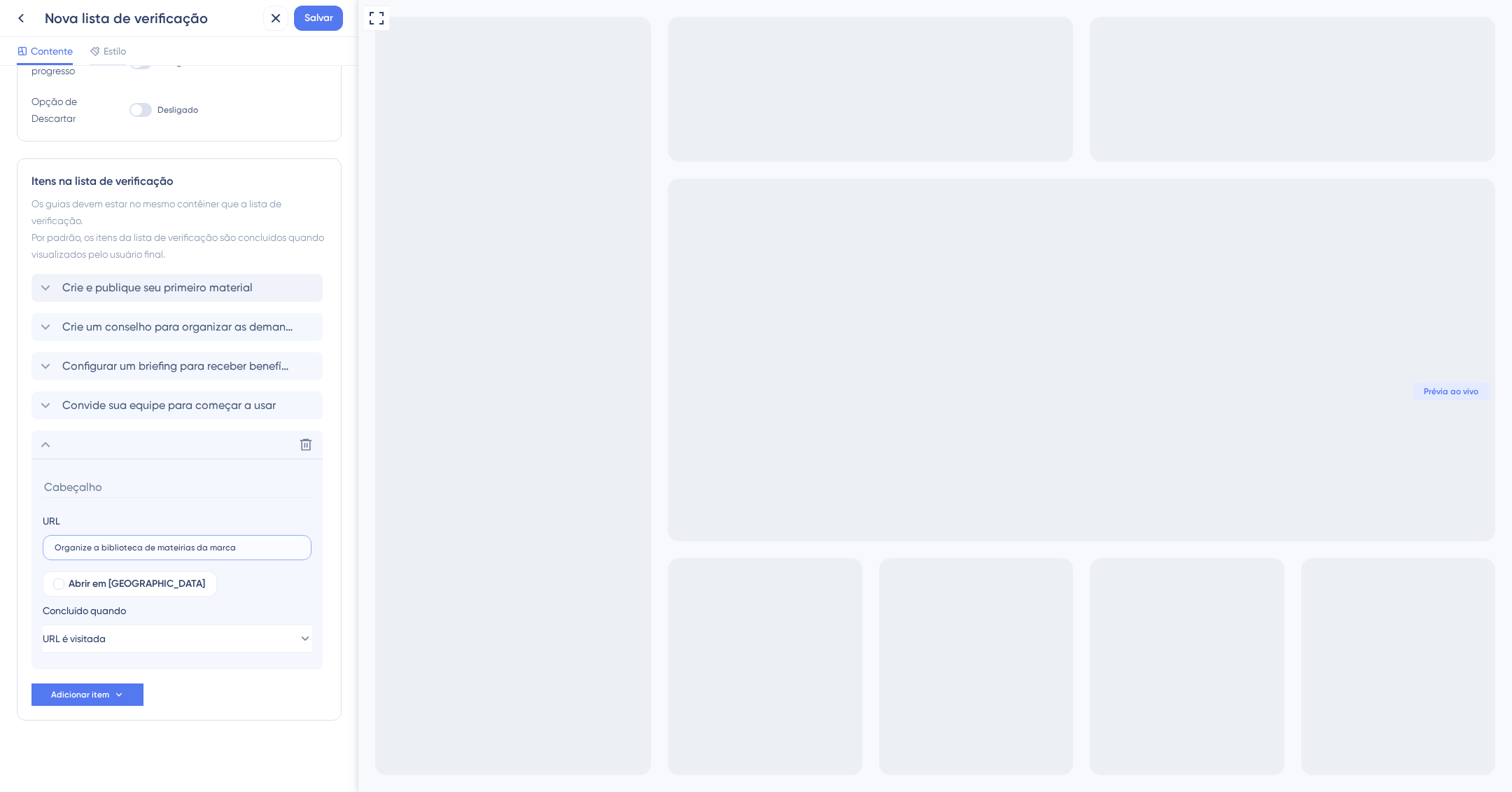
click at [51, 547] on label "Organize a biblioteca de mateirias da marca" at bounding box center [177, 547] width 269 height 25
click at [54, 547] on input "Organize a biblioteca de mateirias da marca" at bounding box center [177, 548] width 245 height 9
click at [160, 554] on label "Organize a biblioteca de mateirias da marca" at bounding box center [177, 547] width 269 height 25
click at [160, 552] on input "Organize a biblioteca de mateirias da marca" at bounding box center [177, 548] width 245 height 9
click at [224, 547] on input "Organize a biblioteca de mateirias da marca" at bounding box center [177, 548] width 245 height 9
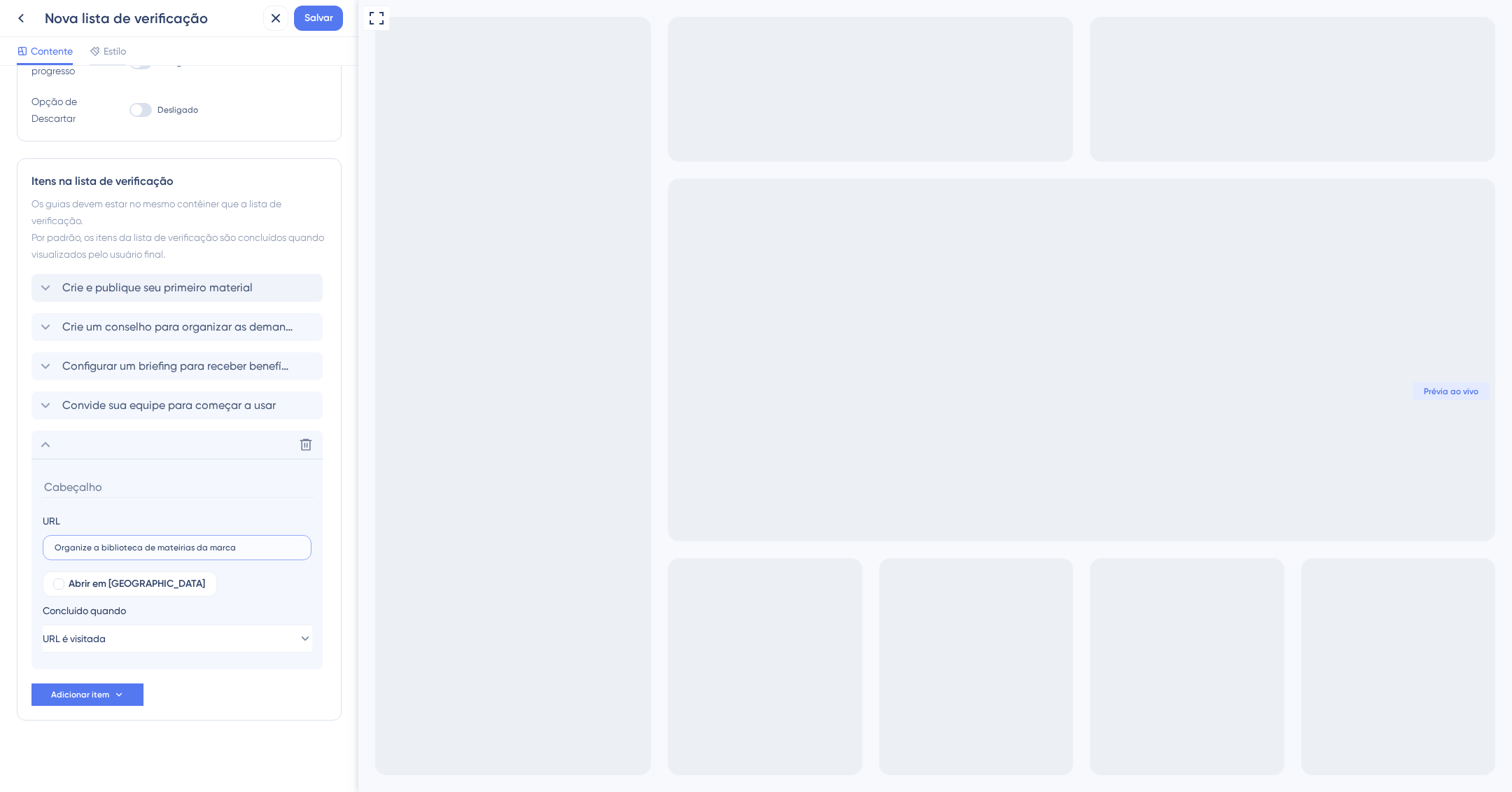
drag, startPoint x: 218, startPoint y: 547, endPoint x: 56, endPoint y: 550, distance: 162.0
click at [56, 550] on input "Organize a biblioteca de mateirias da marca" at bounding box center [177, 548] width 245 height 9
click at [111, 477] on input at bounding box center [179, 487] width 272 height 22
paste input "Organize a biblioteca de mateirias da marca"
type input "Organize a biblioteca de mateirias da marca"
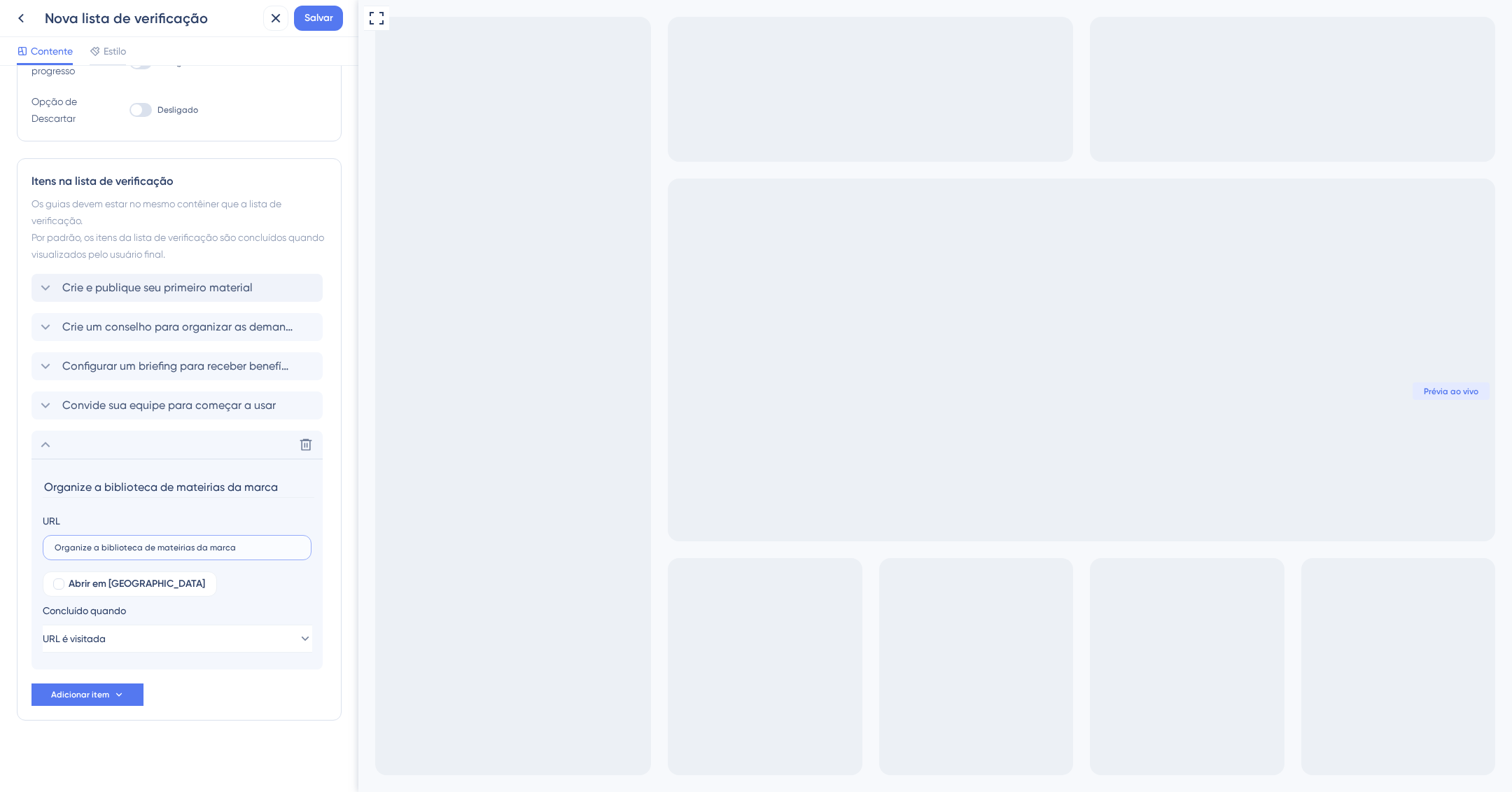
drag, startPoint x: 254, startPoint y: 550, endPoint x: 32, endPoint y: 551, distance: 222.0
click at [32, 551] on section "Organize a biblioteca de mateirias da marca URL Organize a biblioteca de mateir…" at bounding box center [177, 564] width 291 height 211
click at [224, 546] on input "Organize a biblioteca de mateirias da marca" at bounding box center [177, 548] width 245 height 9
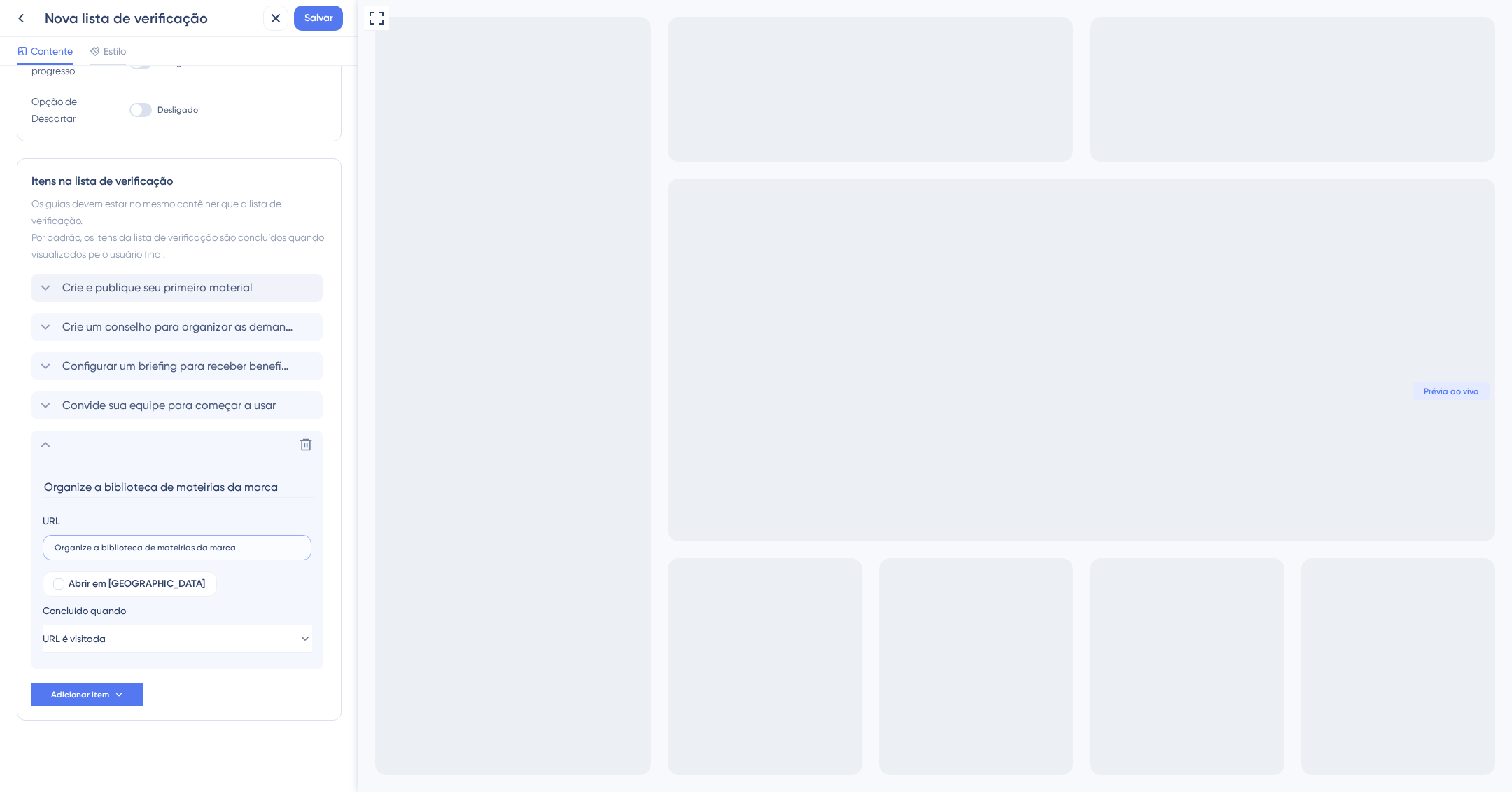
paste input "https://ajuda.deskfy.io/pt-BR/articles/10715127-guia-de-boas-praticas-para-orga…"
type input "https://ajuda.deskfy.io/pt-BR/articles/10715127-guia-de-boas-praticas-para-orga…"
click at [93, 691] on font "Adicionar item" at bounding box center [81, 695] width 58 height 9
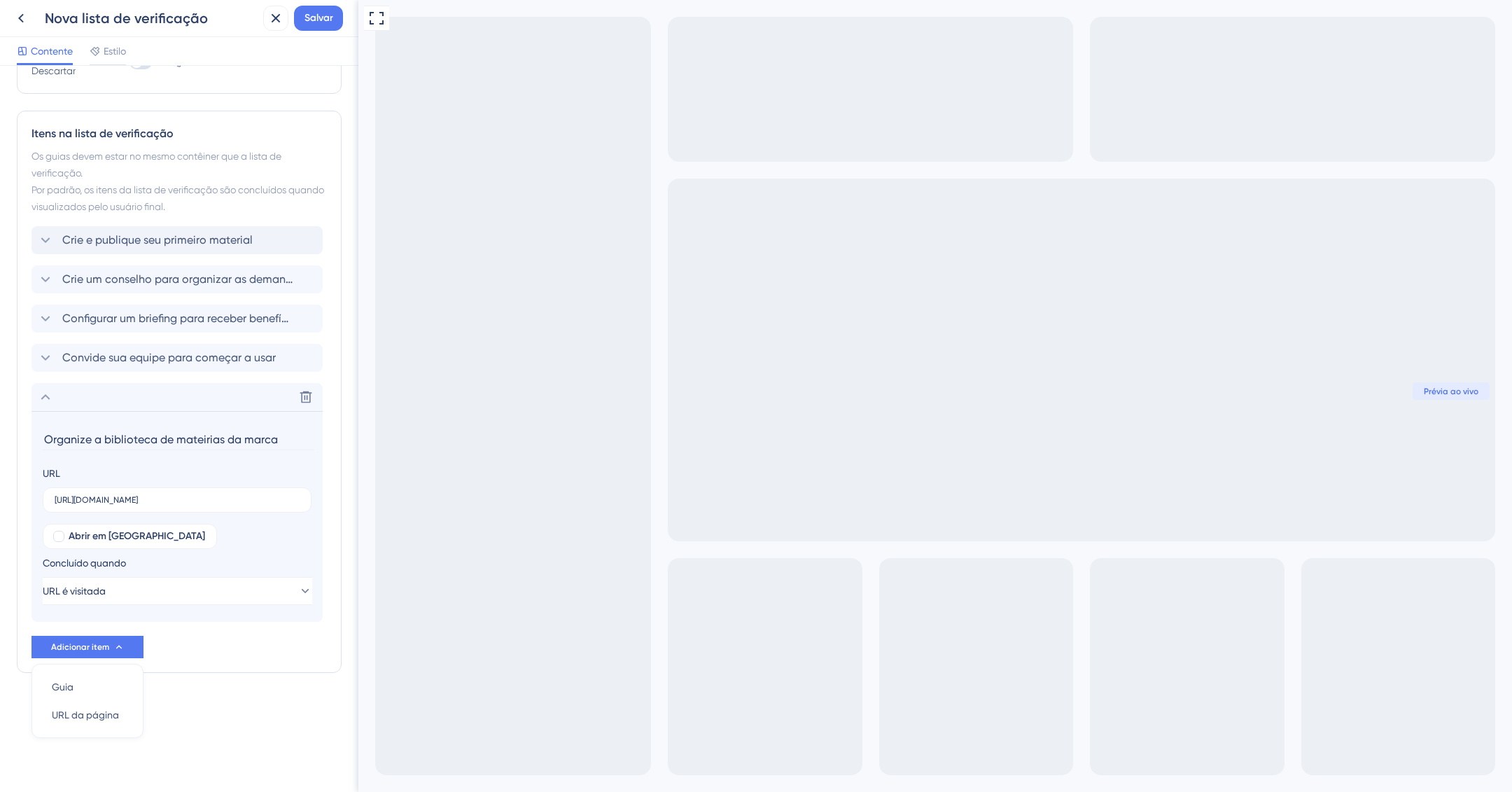
scroll to position [0, 0]
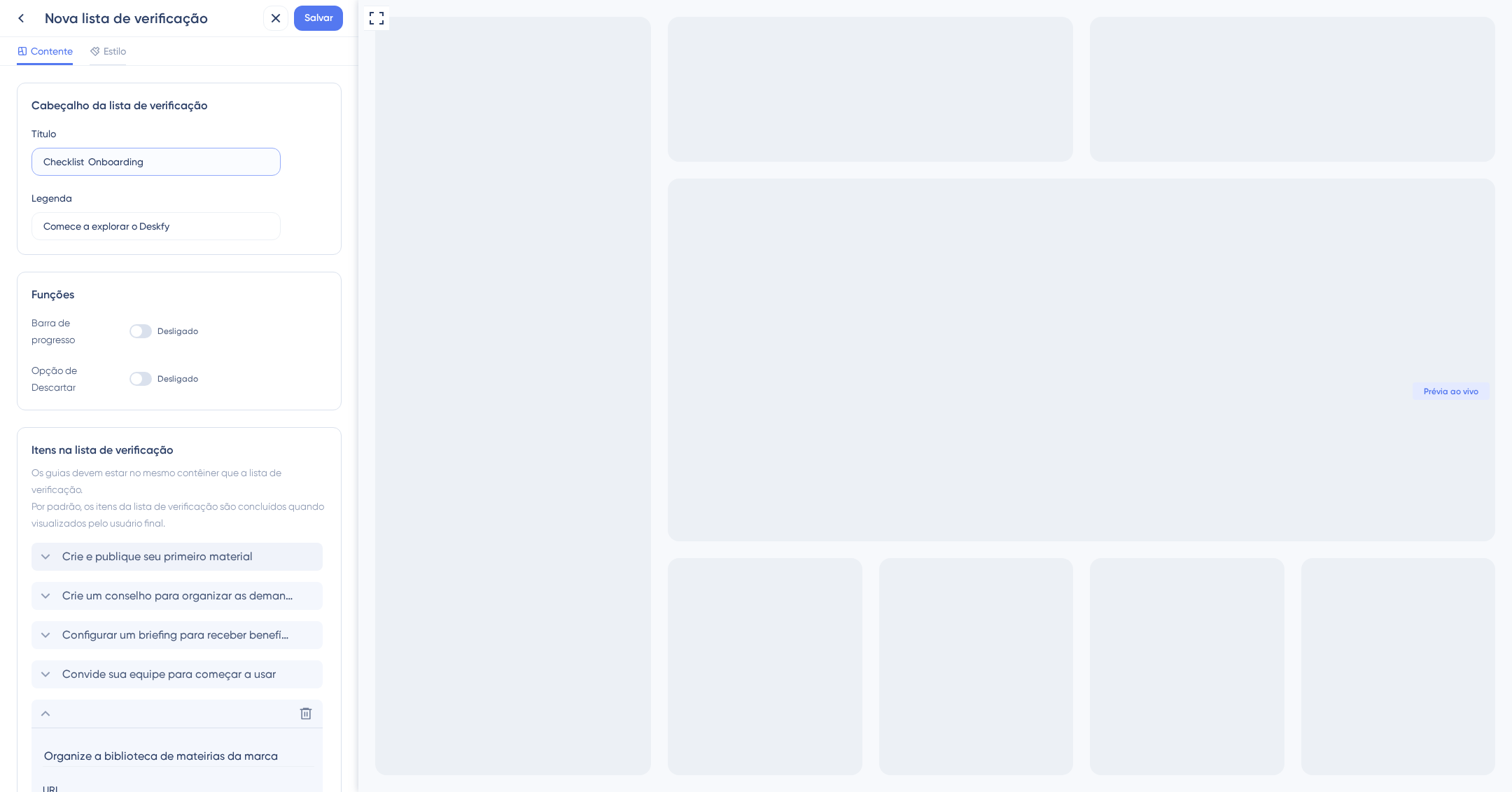
click at [90, 168] on input "Checklist Onboarding" at bounding box center [155, 162] width 226 height 15
click at [88, 166] on input "Checklist Onboarding" at bounding box center [155, 162] width 226 height 15
type input "Checklist Onboarding"
click at [147, 332] on div at bounding box center [140, 330] width 22 height 14
click at [129, 331] on input "Desligado" at bounding box center [129, 331] width 1 height 1
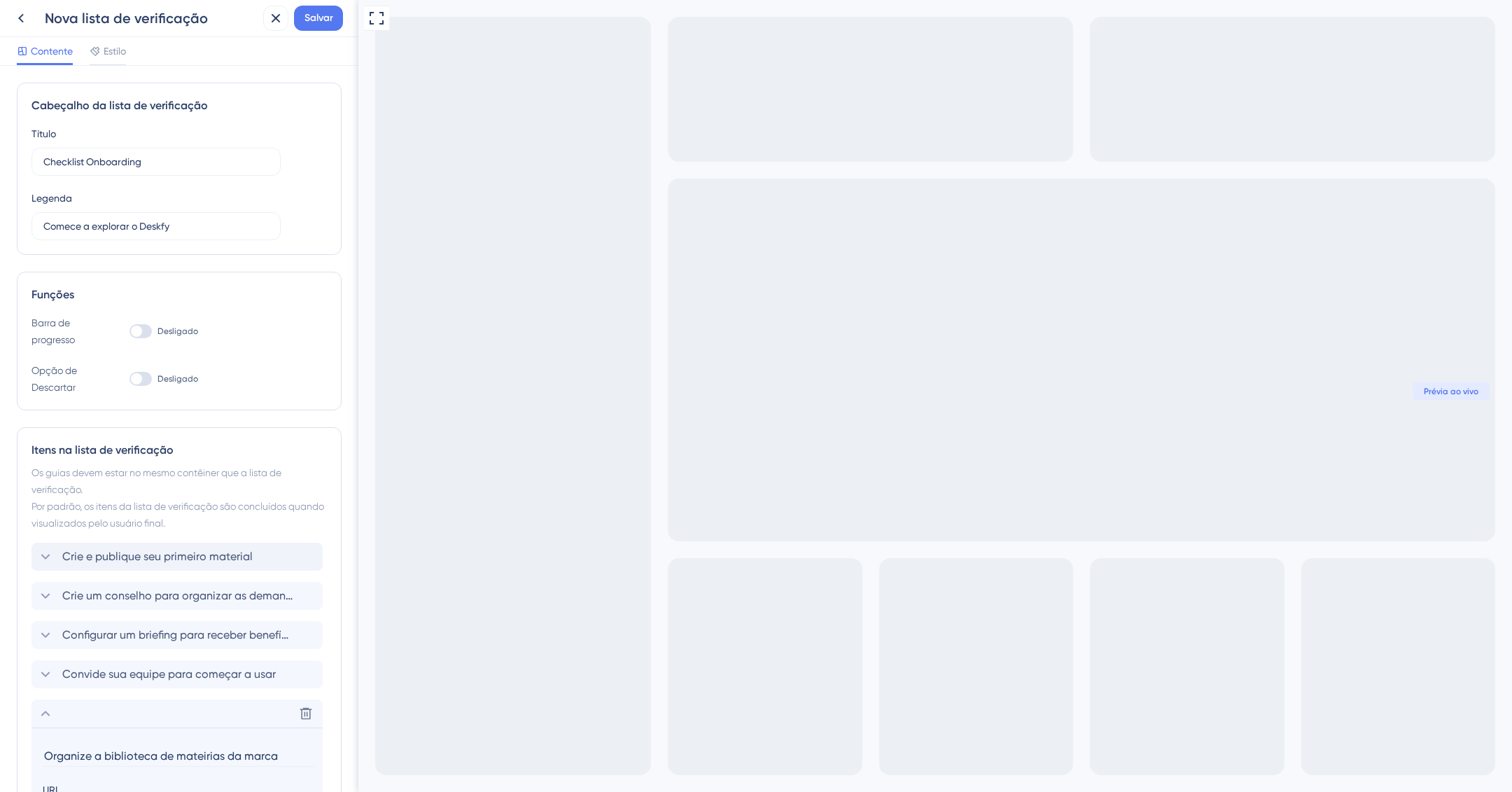
checkbox input "true"
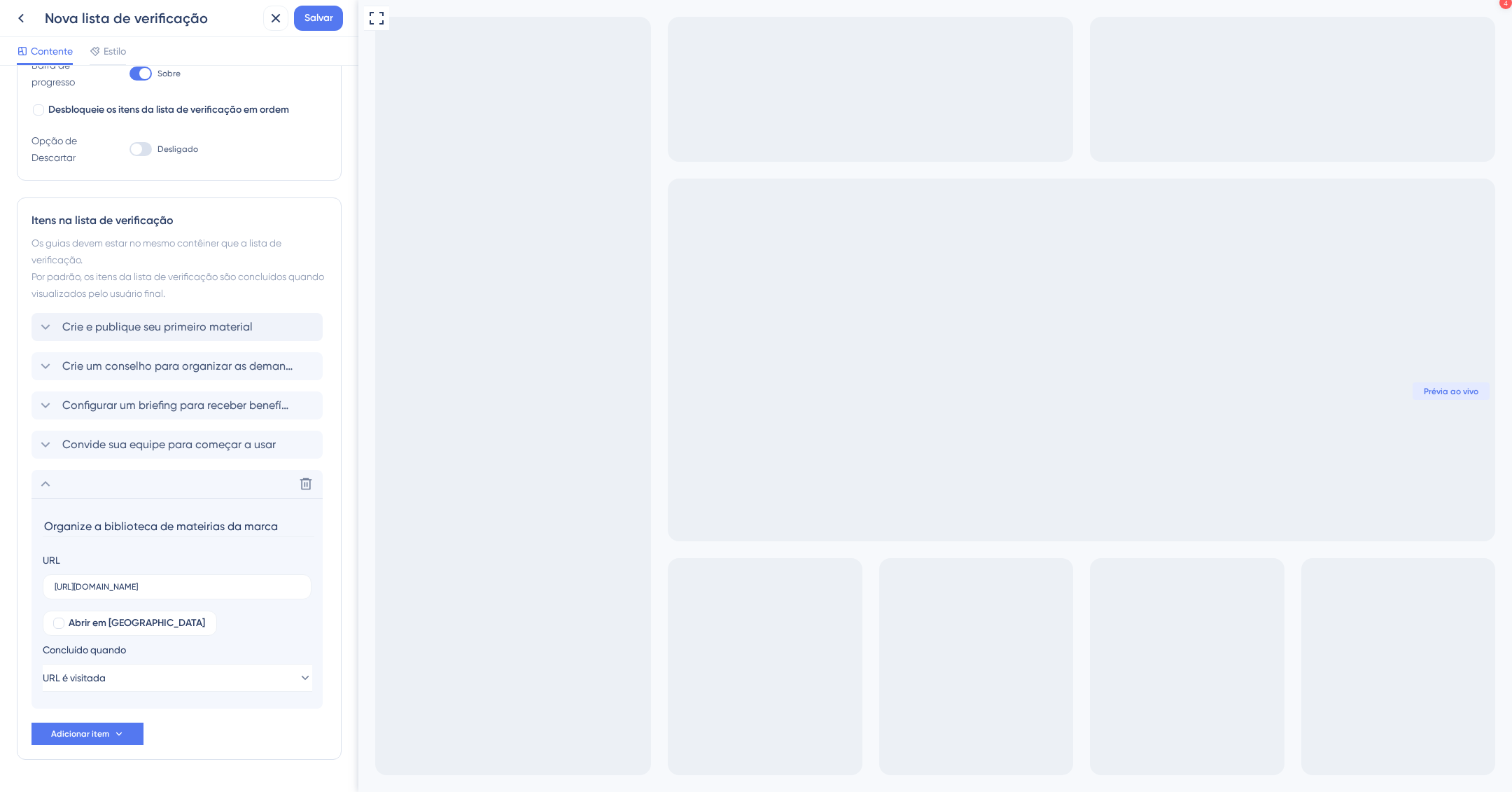
scroll to position [296, 0]
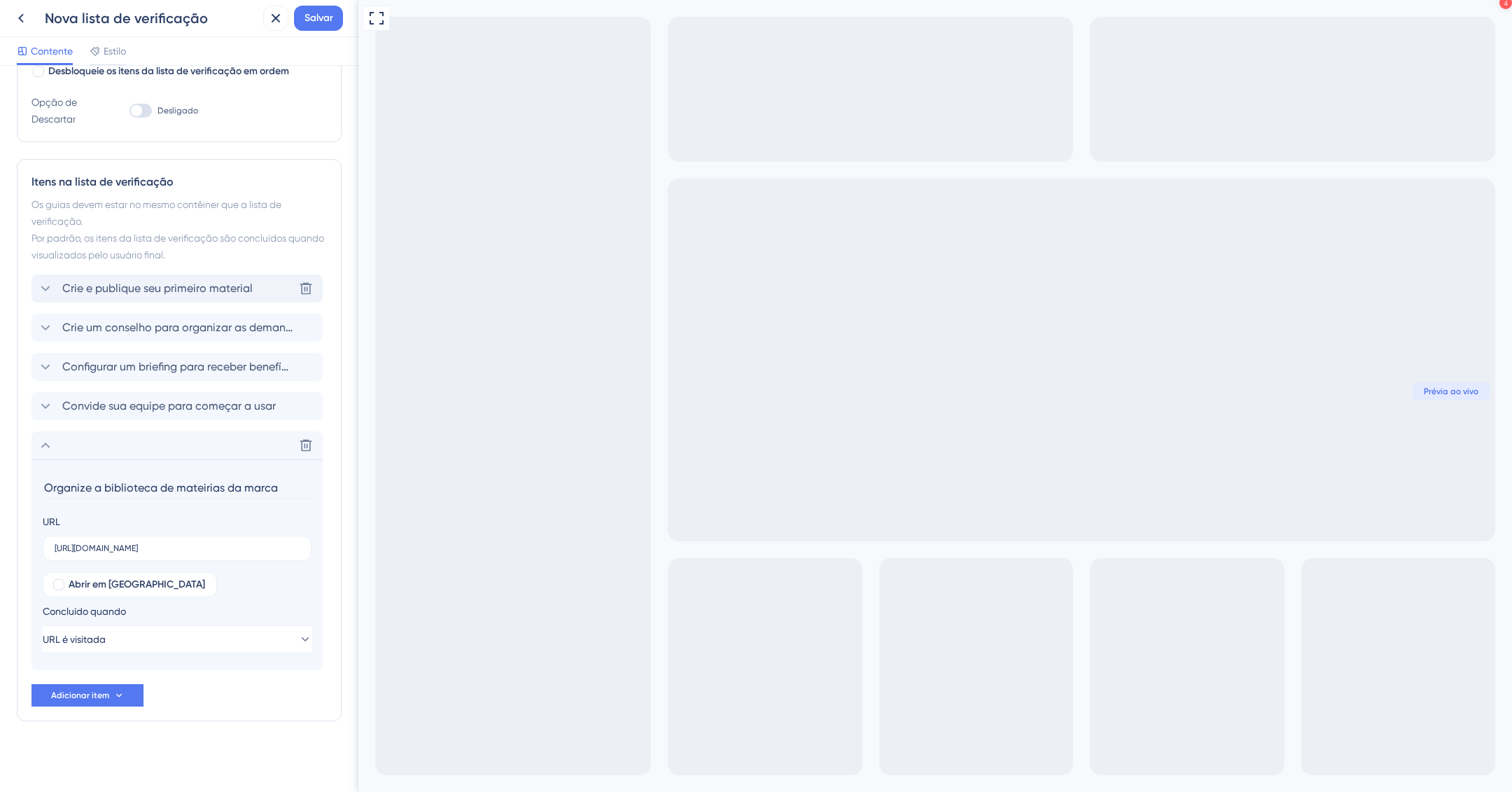
click at [210, 274] on div "Crie e publique seu primeiro material Excluir" at bounding box center [177, 288] width 291 height 28
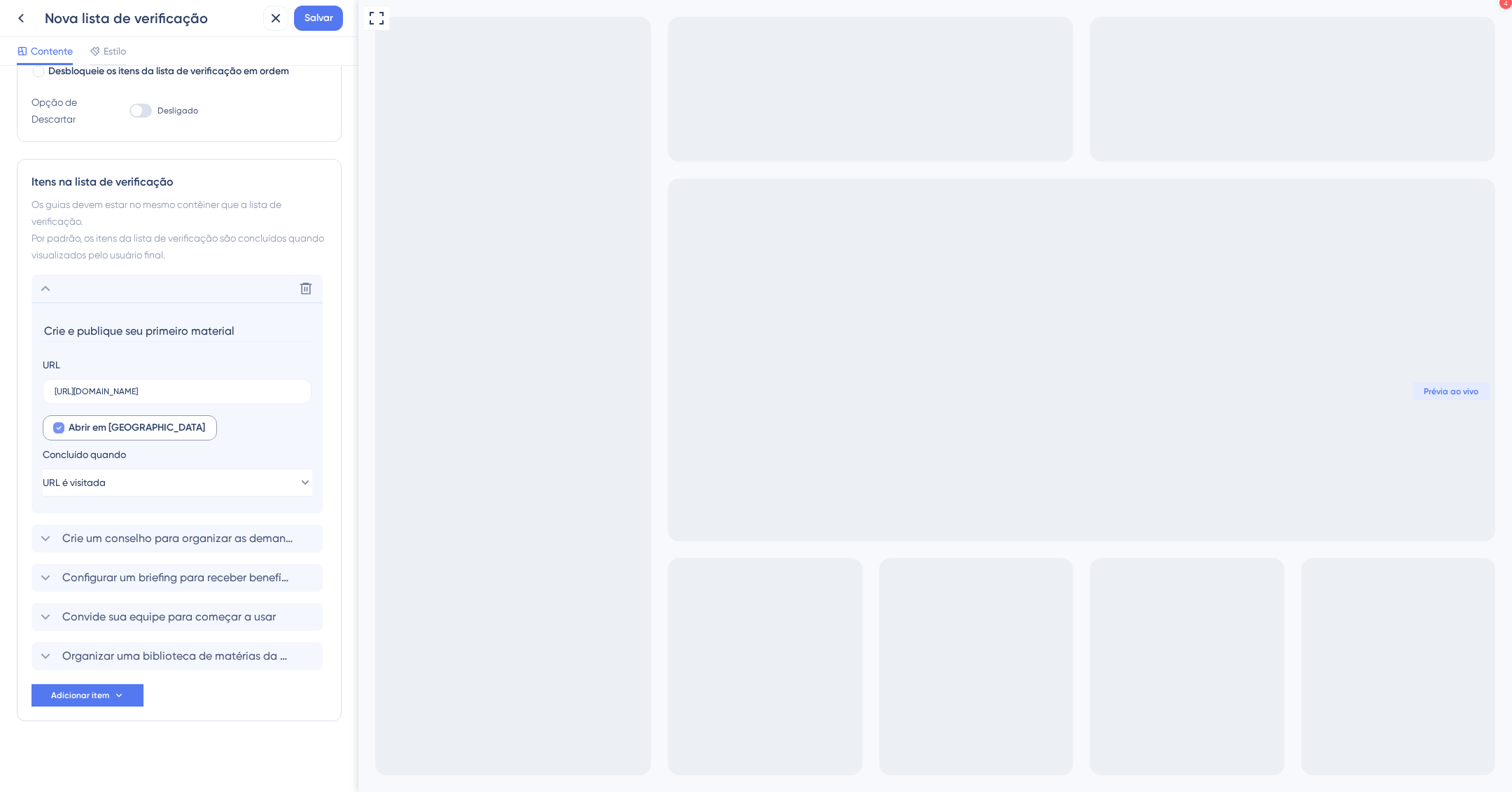
click at [102, 427] on font "Abrir em nova aba" at bounding box center [137, 427] width 137 height 12
checkbox input "false"
click at [327, 18] on font "Salvar" at bounding box center [318, 18] width 29 height 12
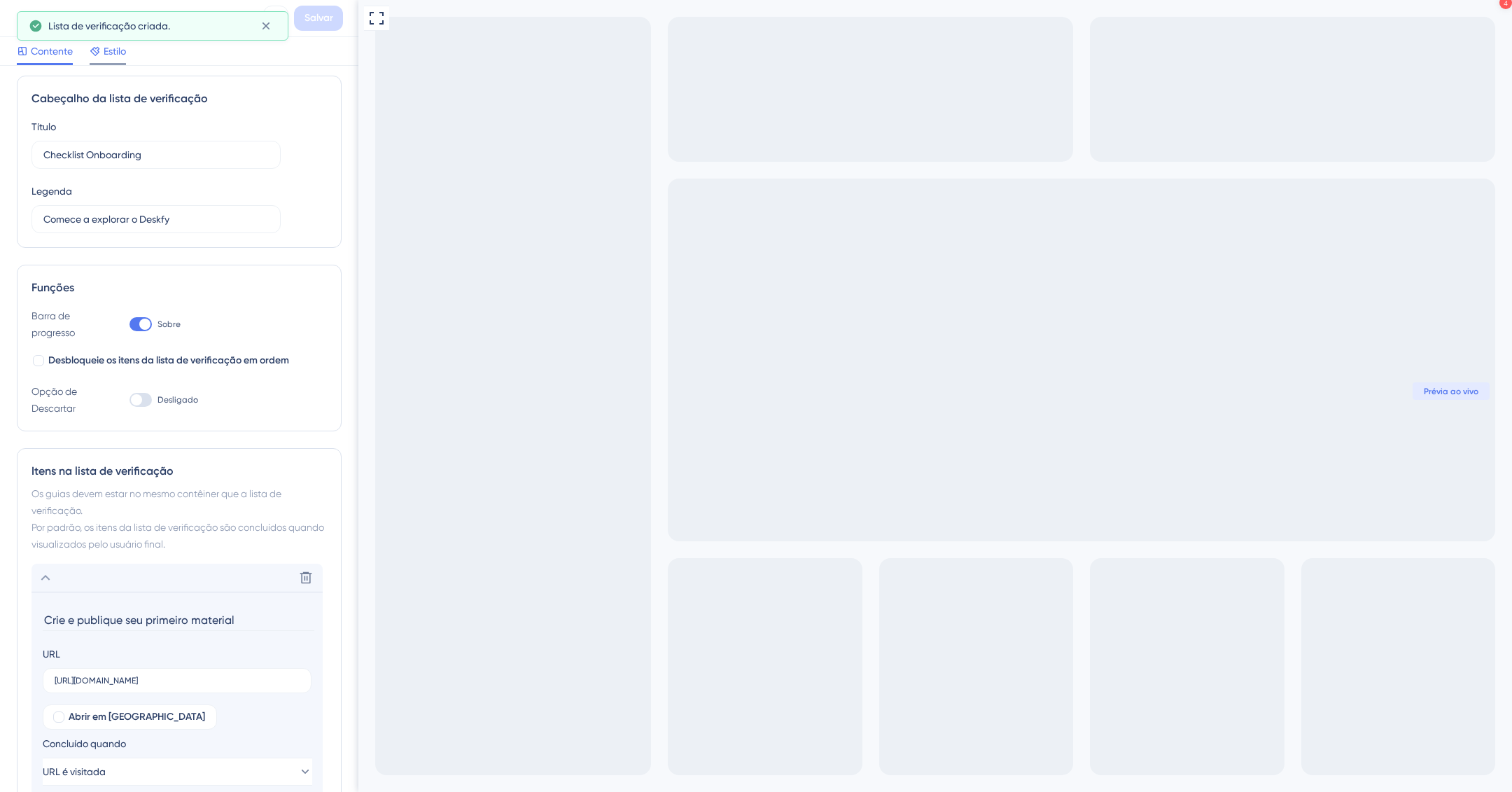
click at [118, 59] on span "Estilo" at bounding box center [115, 51] width 22 height 17
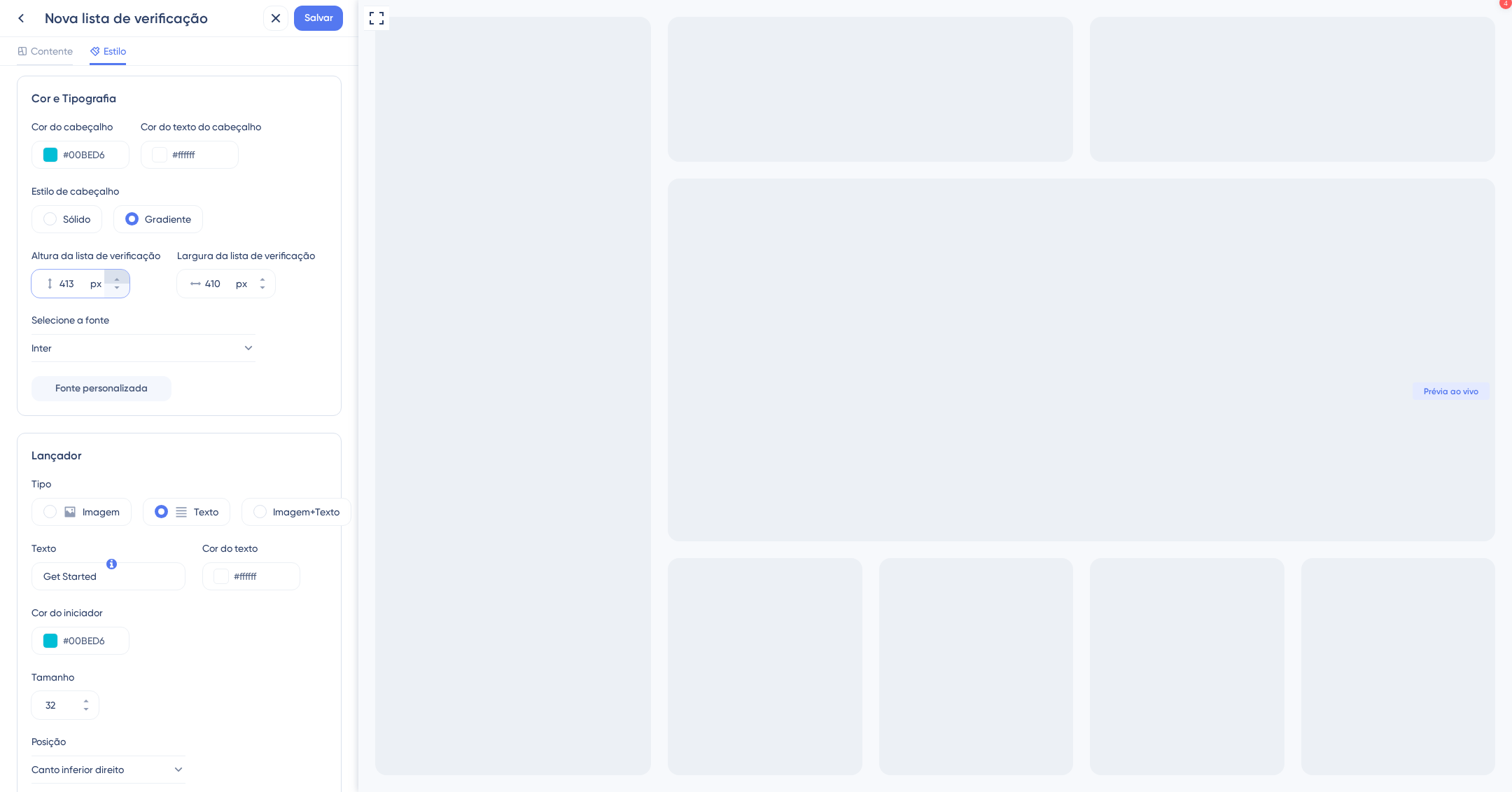
click at [115, 284] on button "413 px" at bounding box center [116, 276] width 25 height 14
click at [119, 292] on icon at bounding box center [116, 287] width 8 height 8
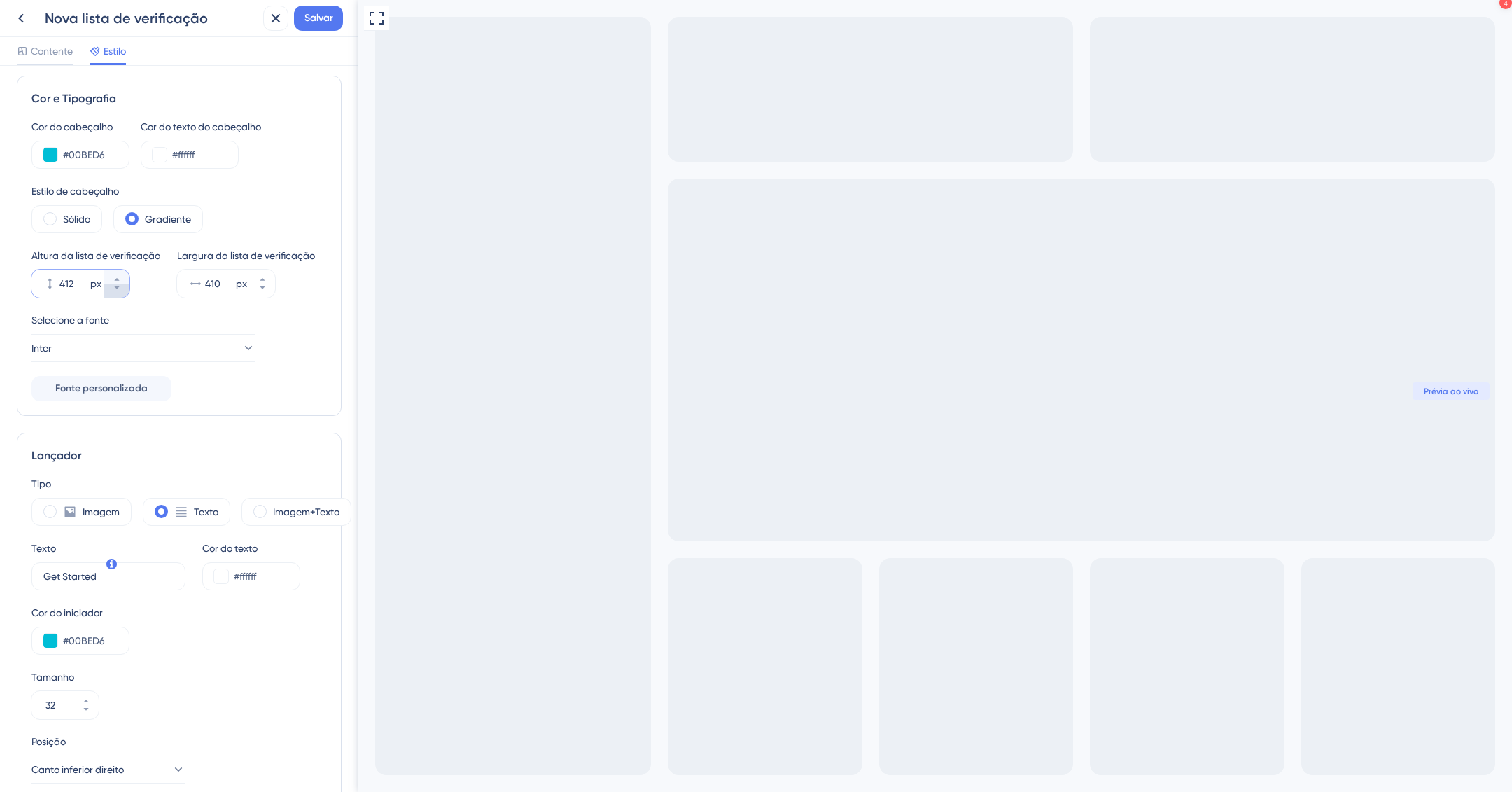
type input "411"
click at [40, 215] on div "Sólido" at bounding box center [67, 219] width 71 height 28
click at [59, 216] on div "Sólido" at bounding box center [67, 219] width 71 height 28
click at [52, 218] on span at bounding box center [50, 219] width 13 height 13
click at [61, 214] on input "radio" at bounding box center [61, 214] width 0 height 0
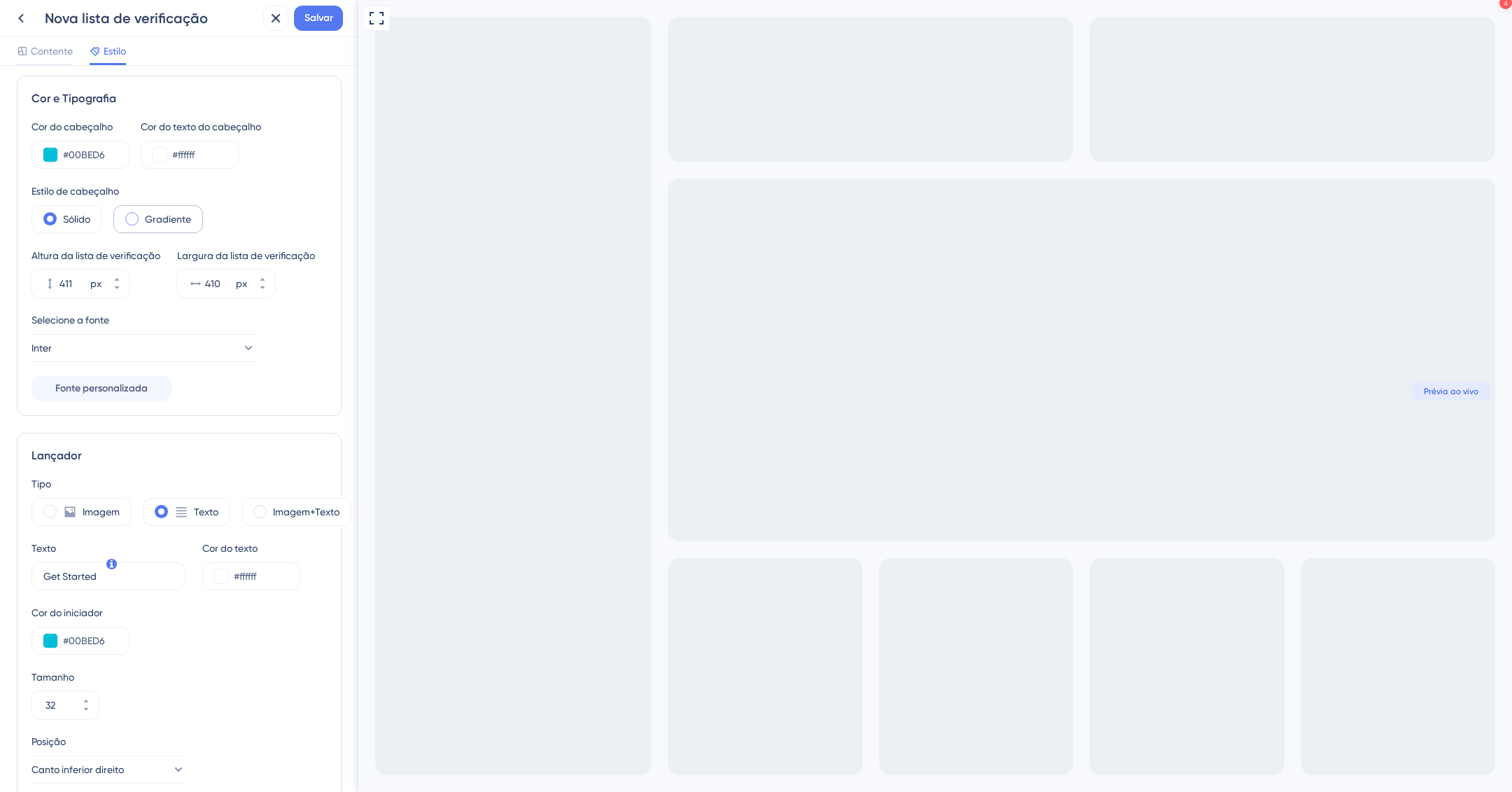
click at [152, 214] on font "Gradiente" at bounding box center [168, 219] width 46 height 11
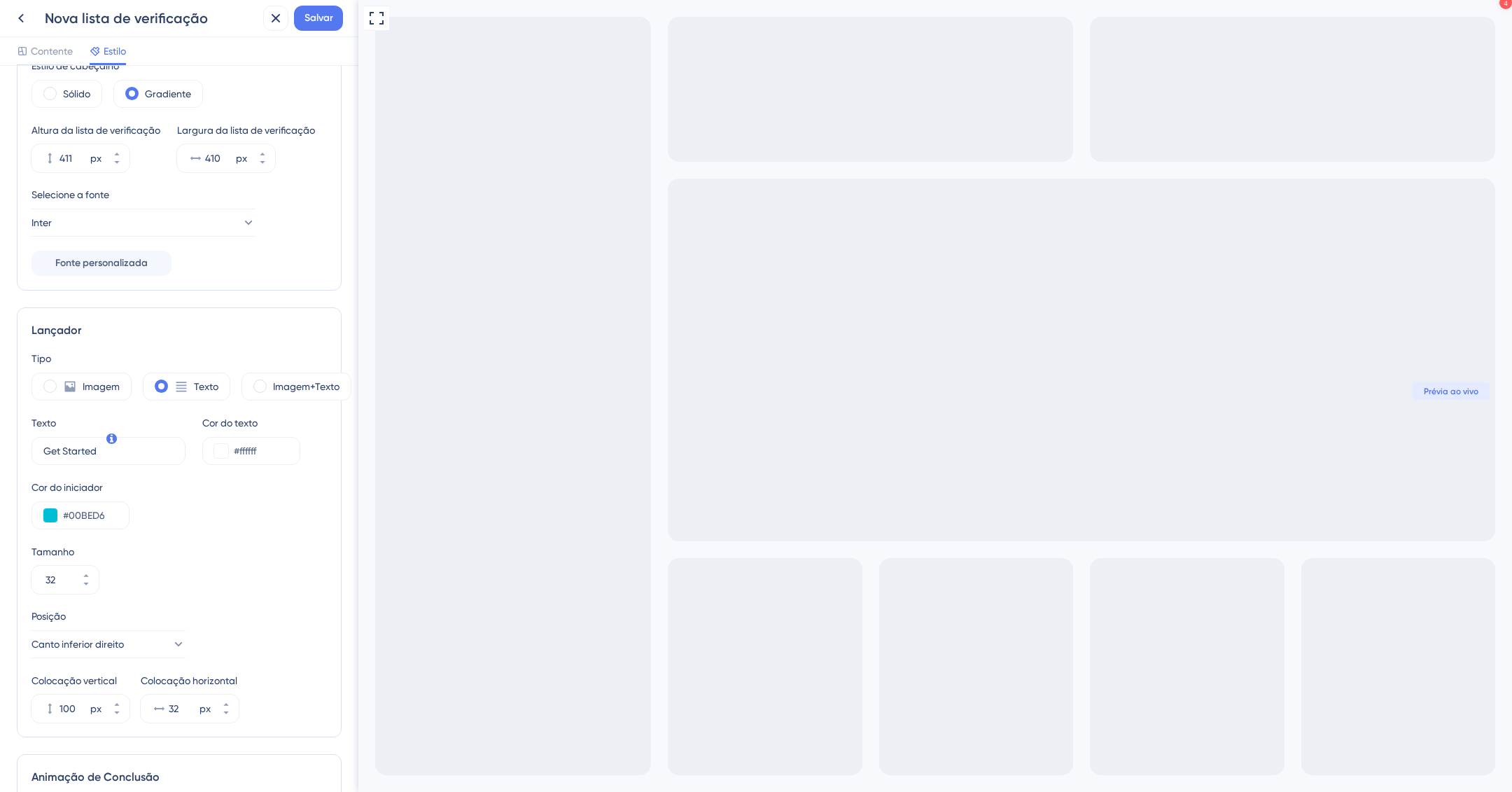
scroll to position [132, 0]
click at [87, 579] on icon at bounding box center [86, 575] width 8 height 8
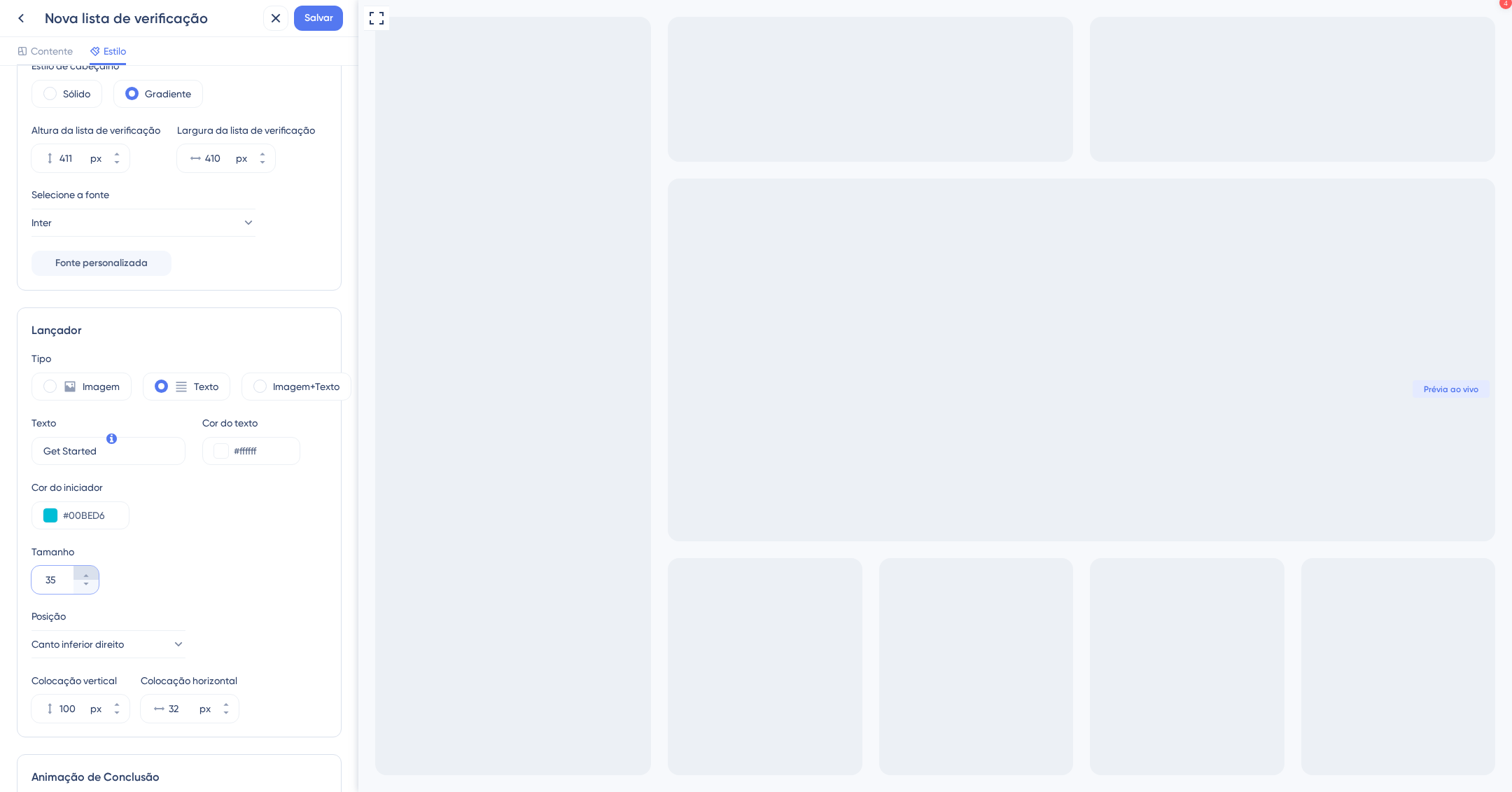
type input "36"
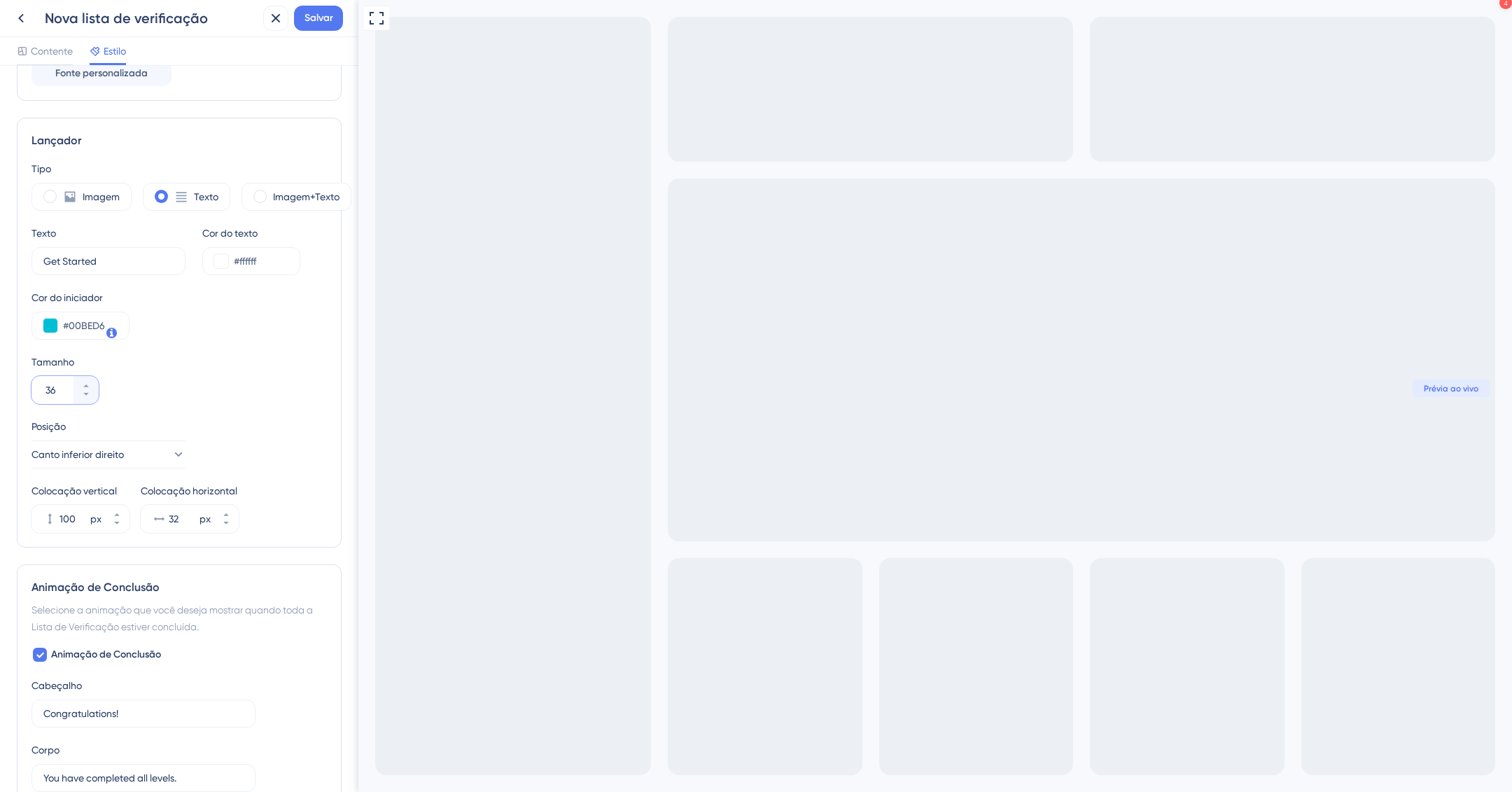
scroll to position [336, 0]
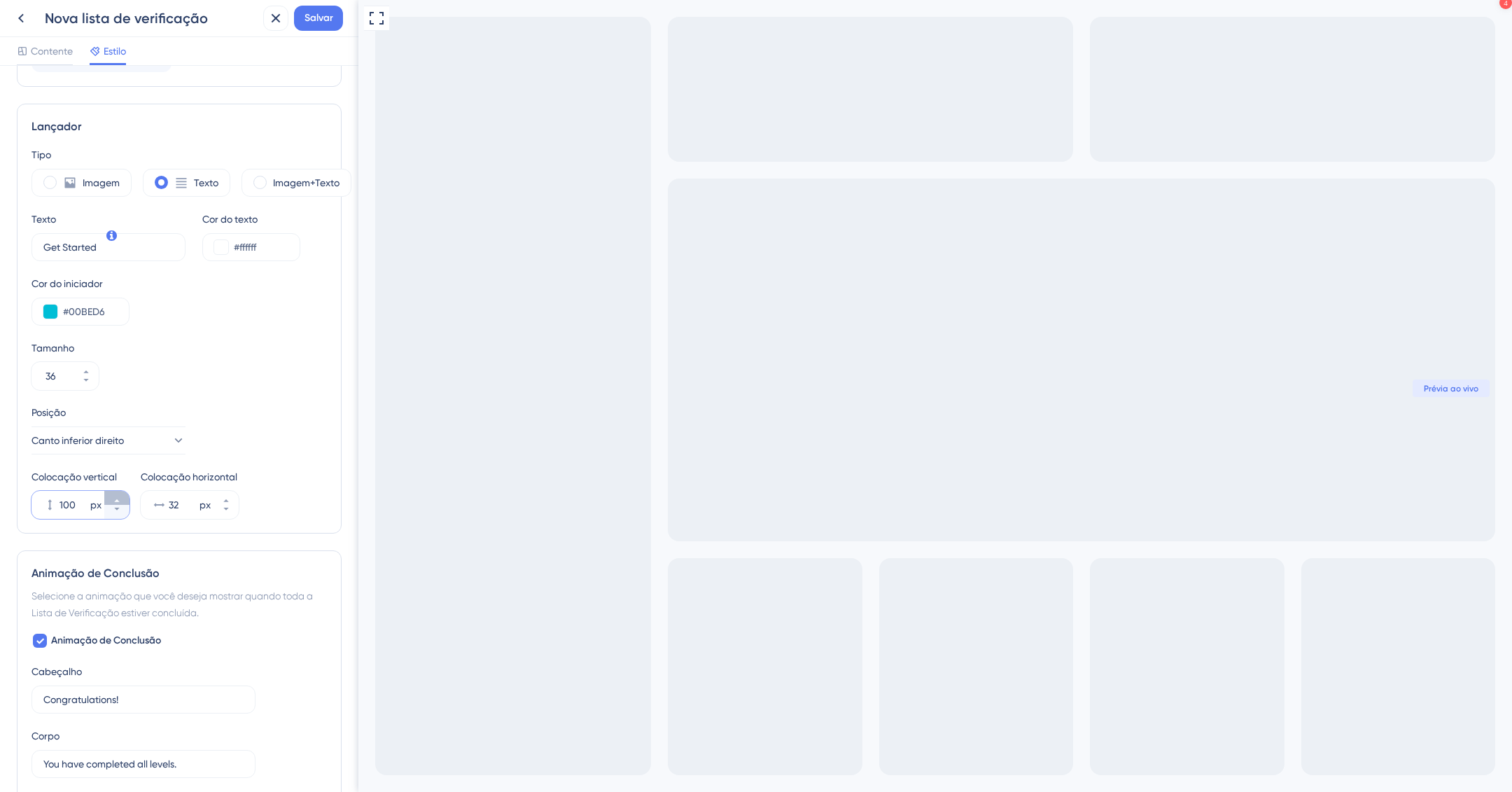
click at [118, 505] on icon at bounding box center [116, 500] width 8 height 8
type input "103"
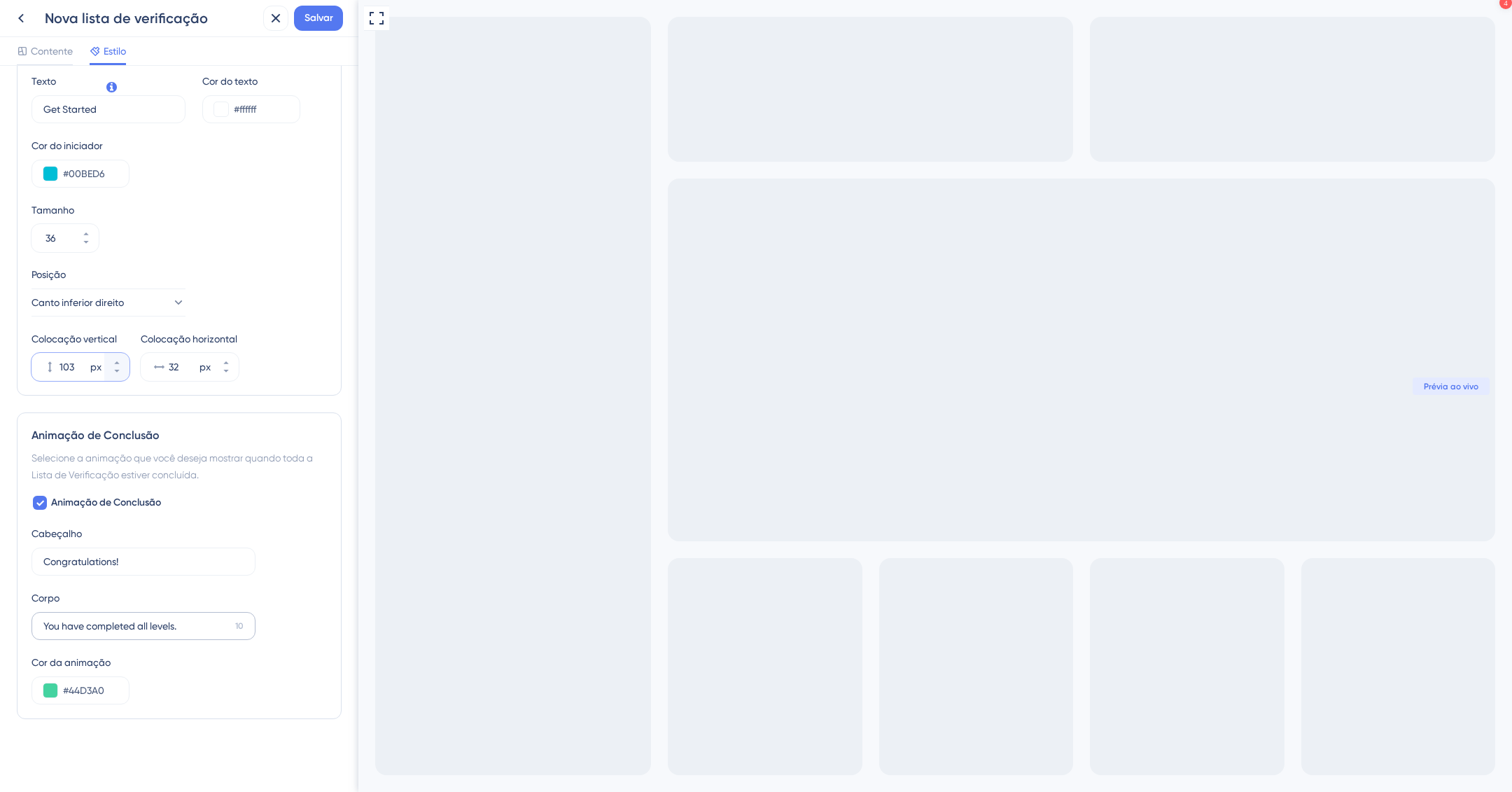
scroll to position [489, 0]
click at [33, 506] on div at bounding box center [39, 502] width 14 height 14
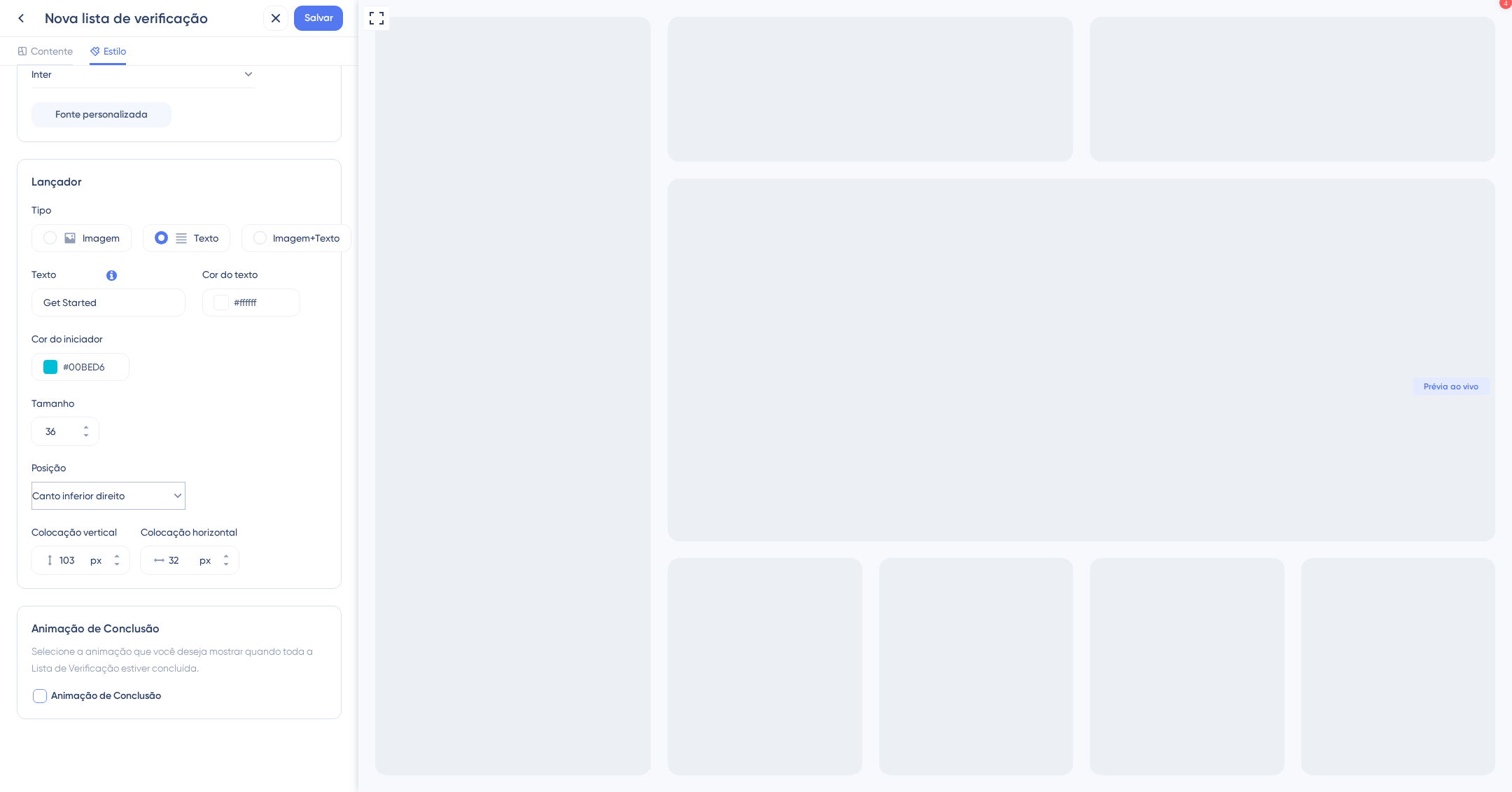
scroll to position [296, 0]
click at [46, 688] on div at bounding box center [40, 696] width 17 height 17
checkbox input "true"
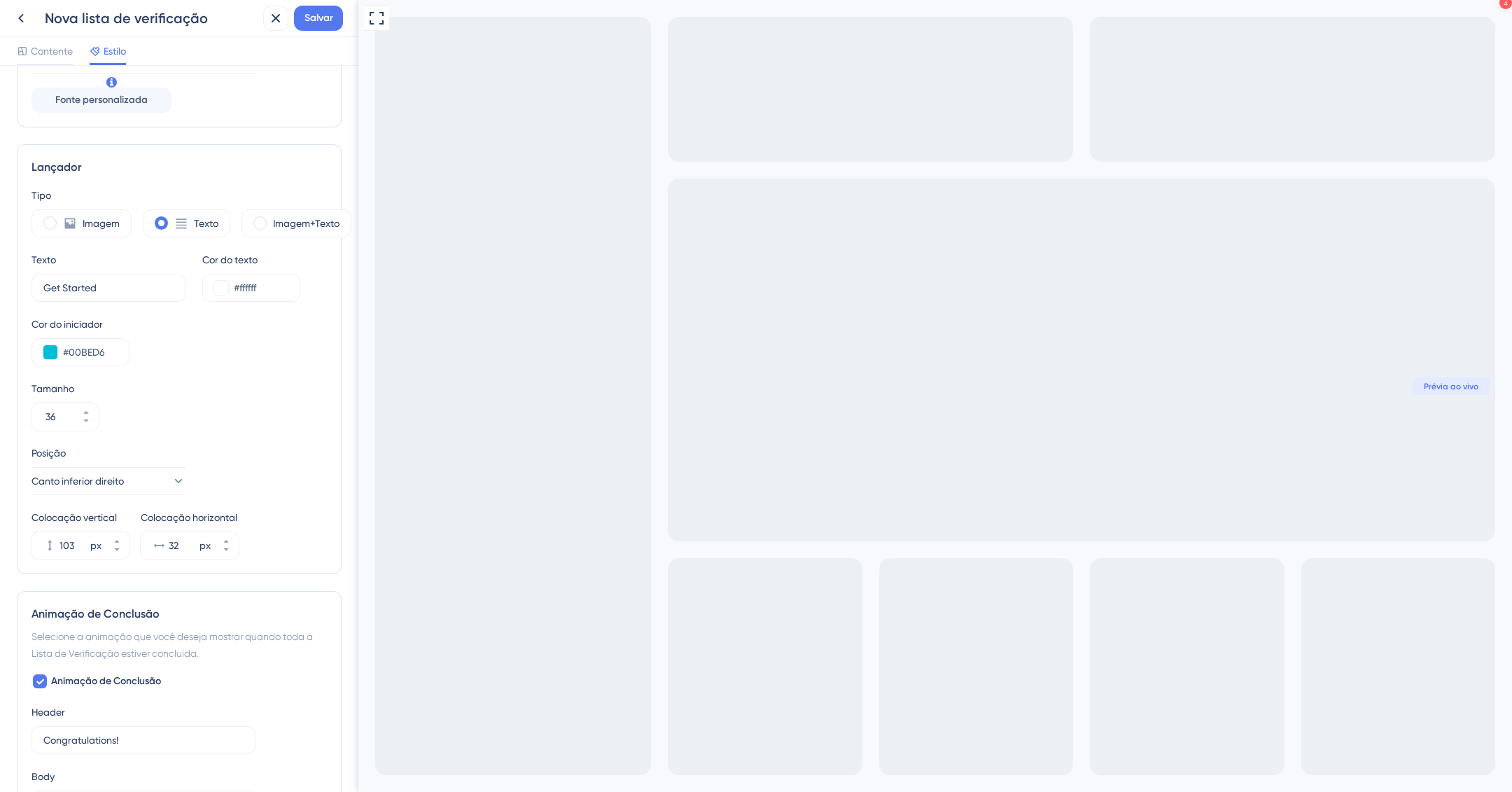
scroll to position [489, 0]
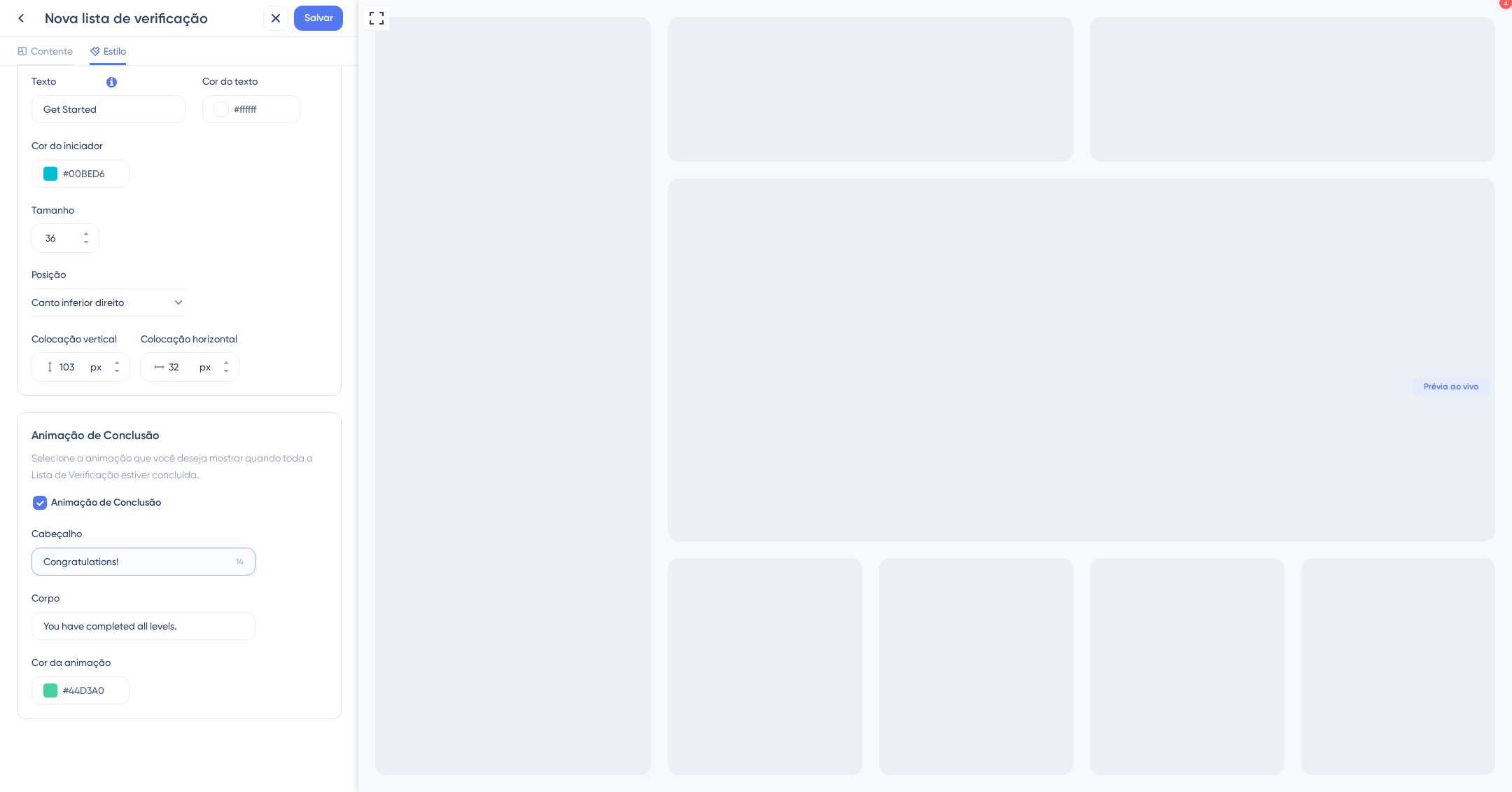
click at [84, 557] on input "Congratulations!" at bounding box center [137, 562] width 187 height 15
click at [83, 557] on input "Congratulations!" at bounding box center [137, 562] width 187 height 15
click at [56, 696] on button at bounding box center [50, 690] width 14 height 14
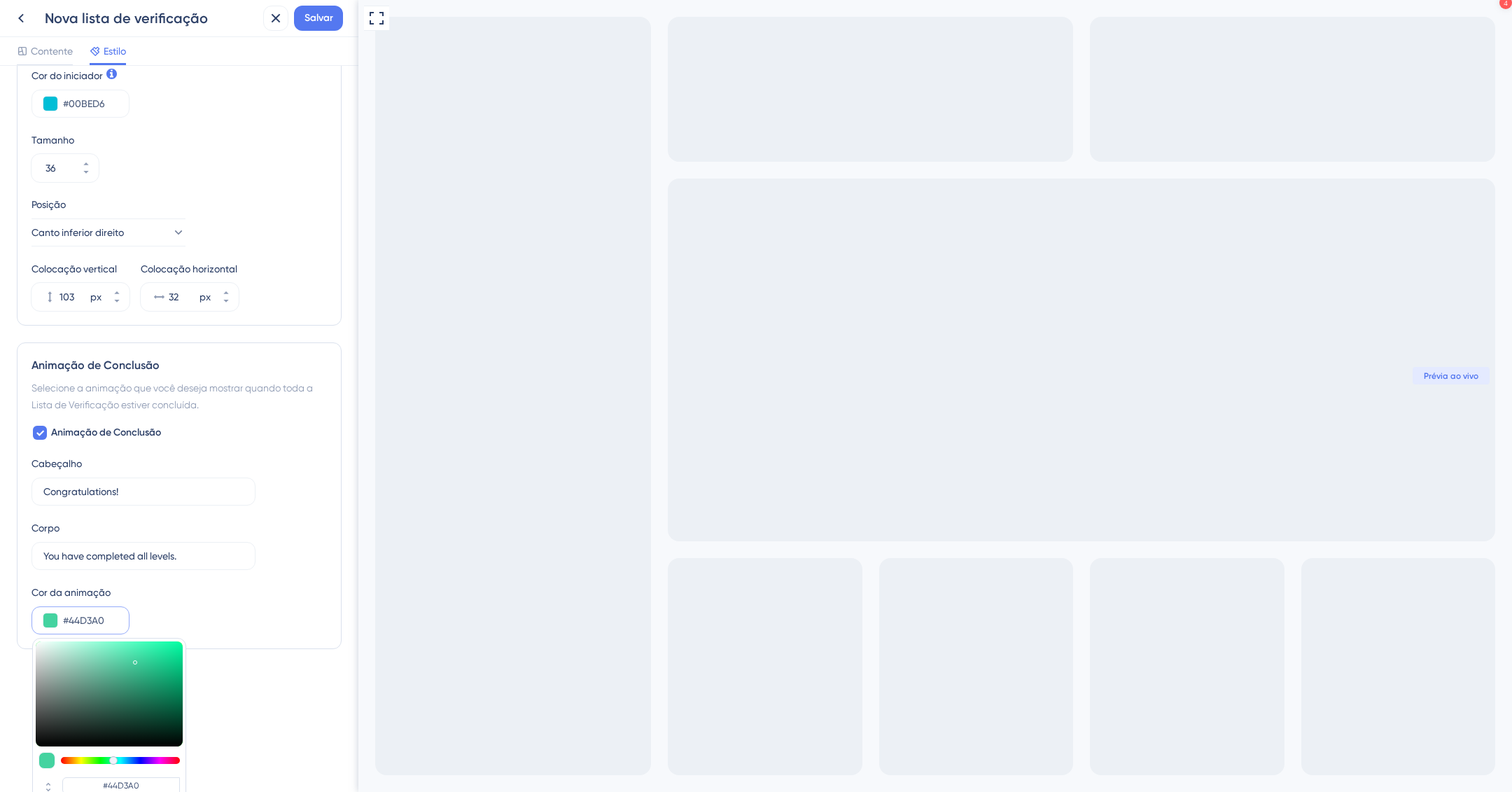
scroll to position [626, 0]
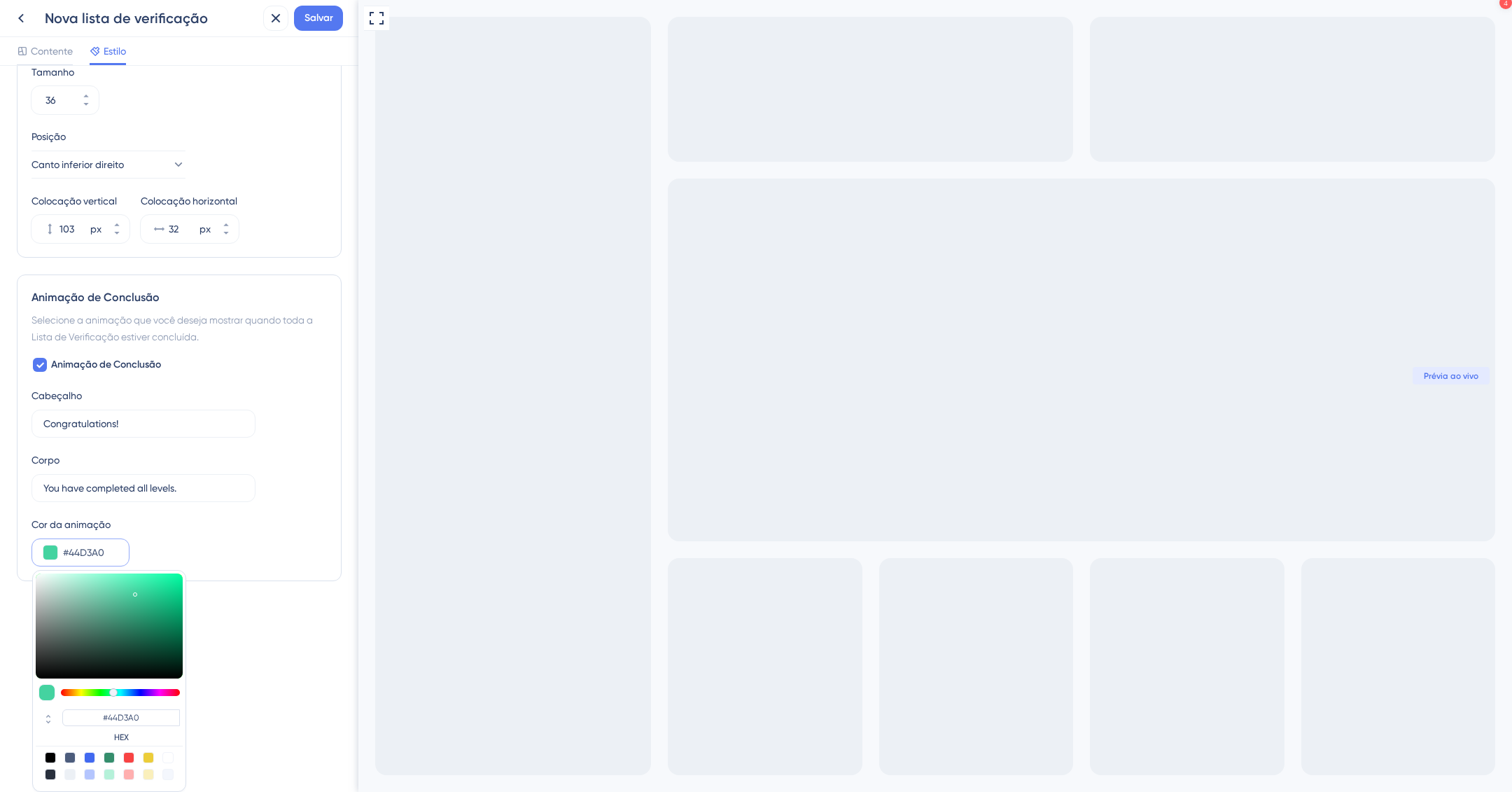
click at [110, 771] on div at bounding box center [110, 774] width 11 height 11
type input "#b5f1d9"
type input "#B5F1D9"
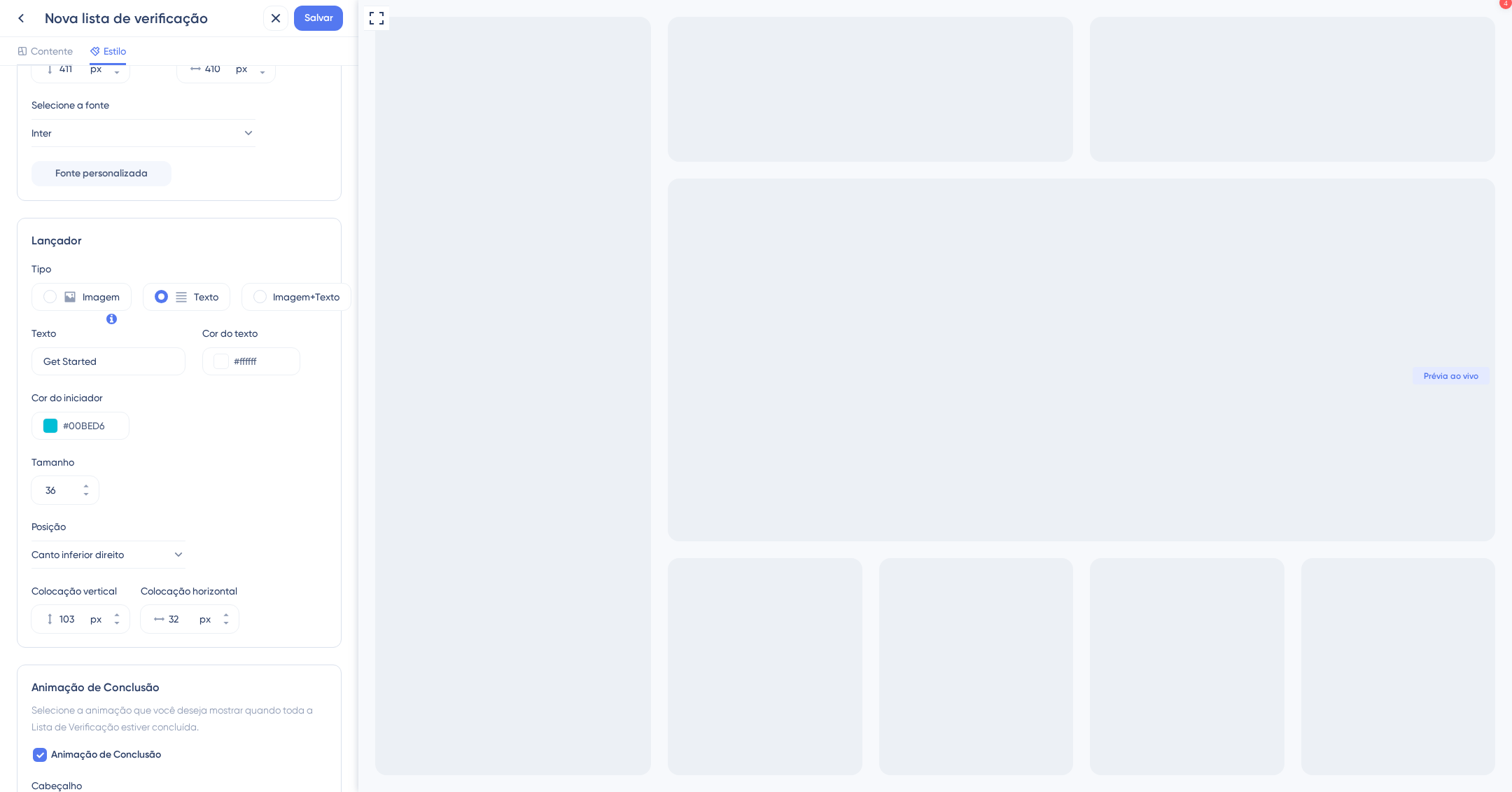
scroll to position [207, 0]
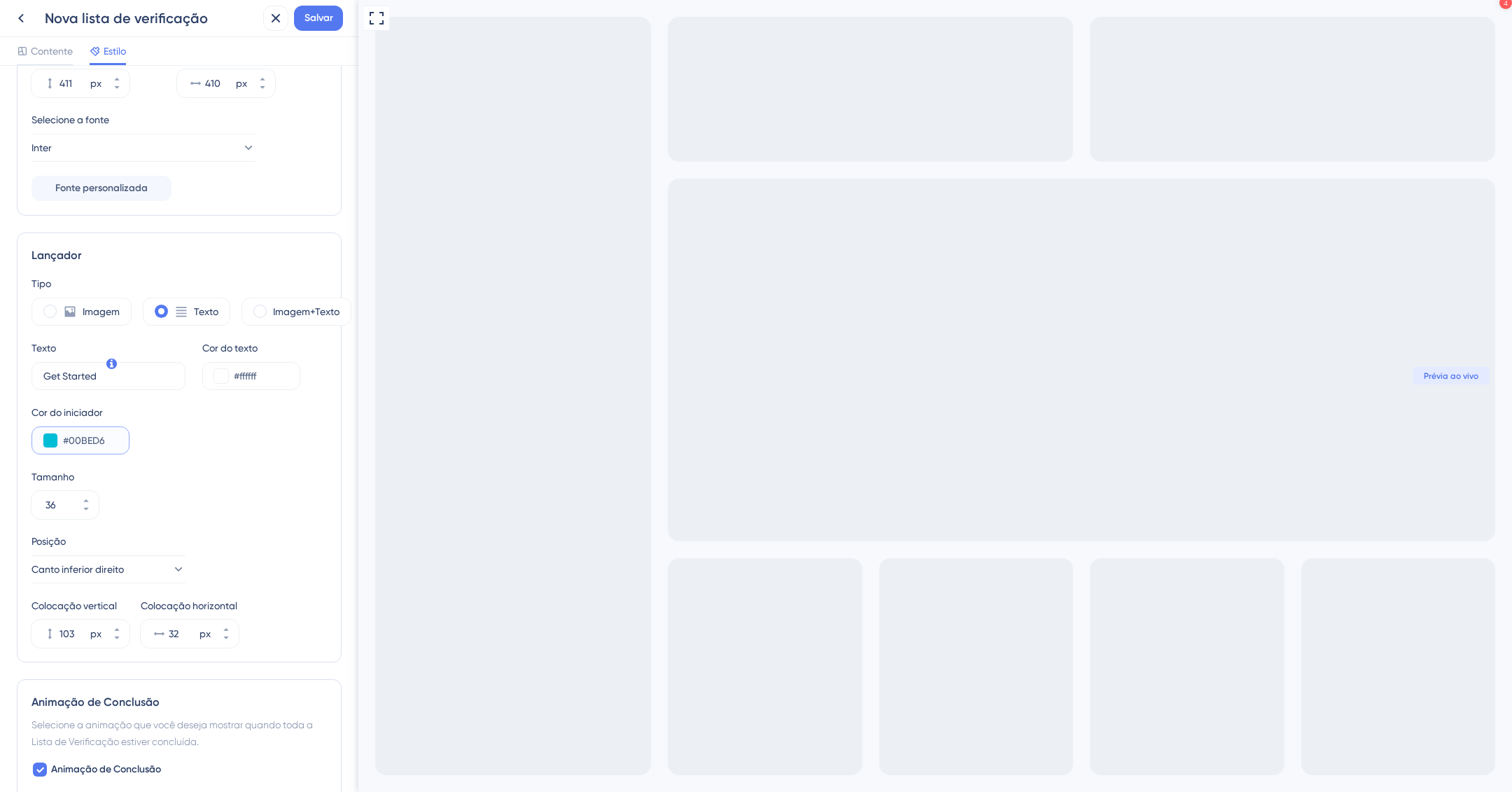
click at [93, 448] on input "#00BED6" at bounding box center [90, 440] width 54 height 17
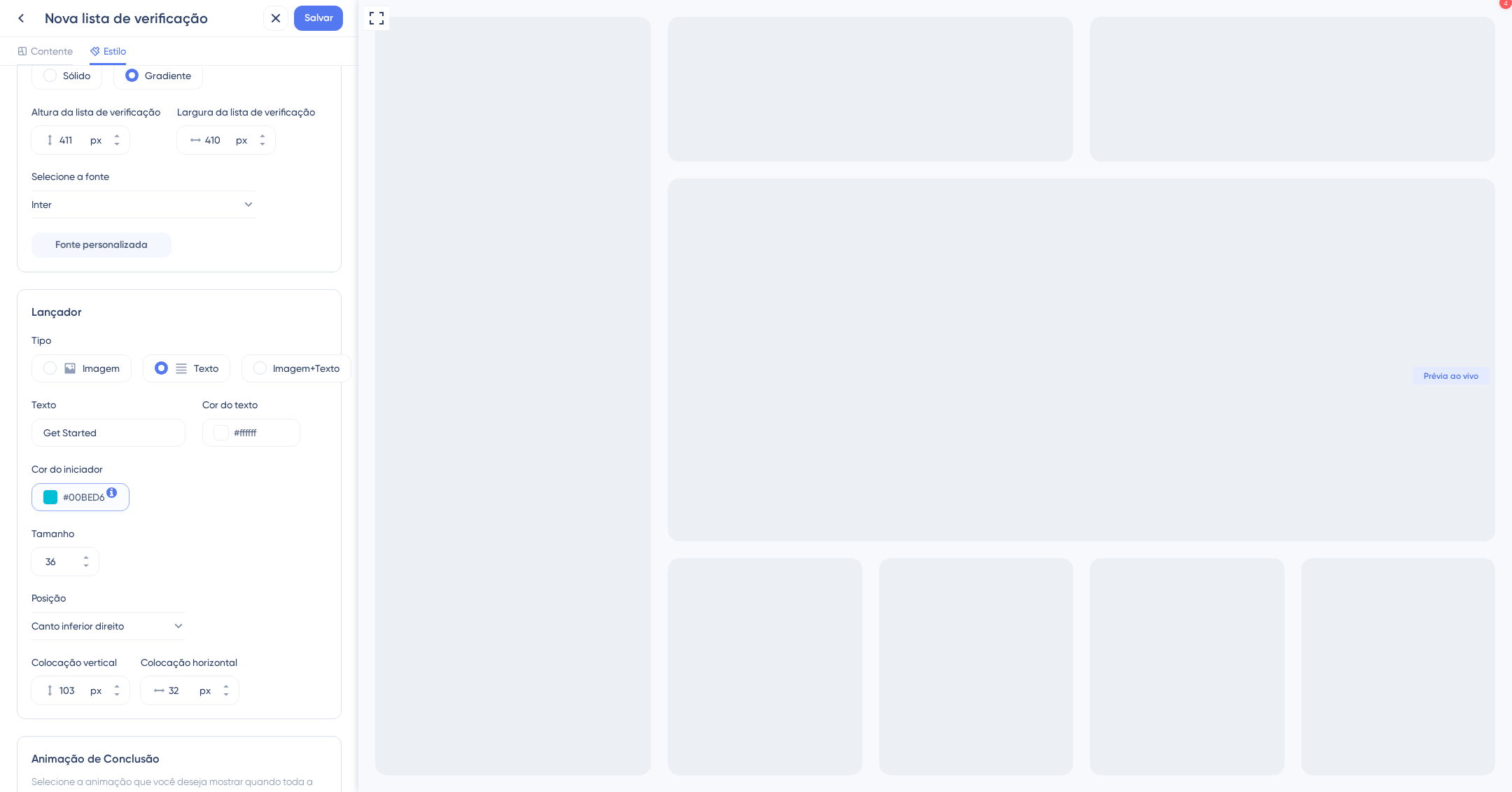
scroll to position [489, 0]
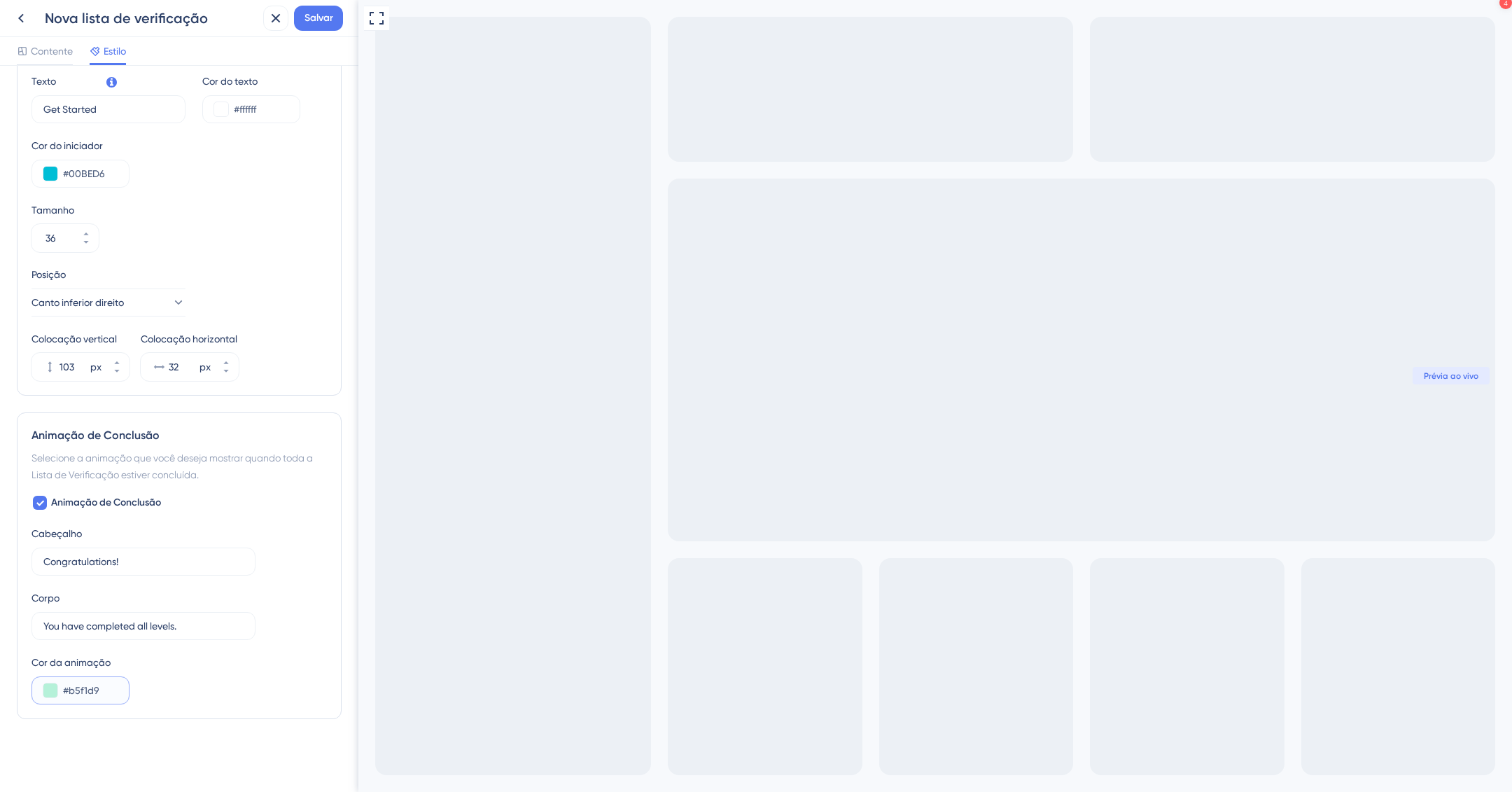
click at [101, 696] on input "#b5f1d9" at bounding box center [90, 690] width 54 height 17
paste input "00BED6"
type input "#00BED6"
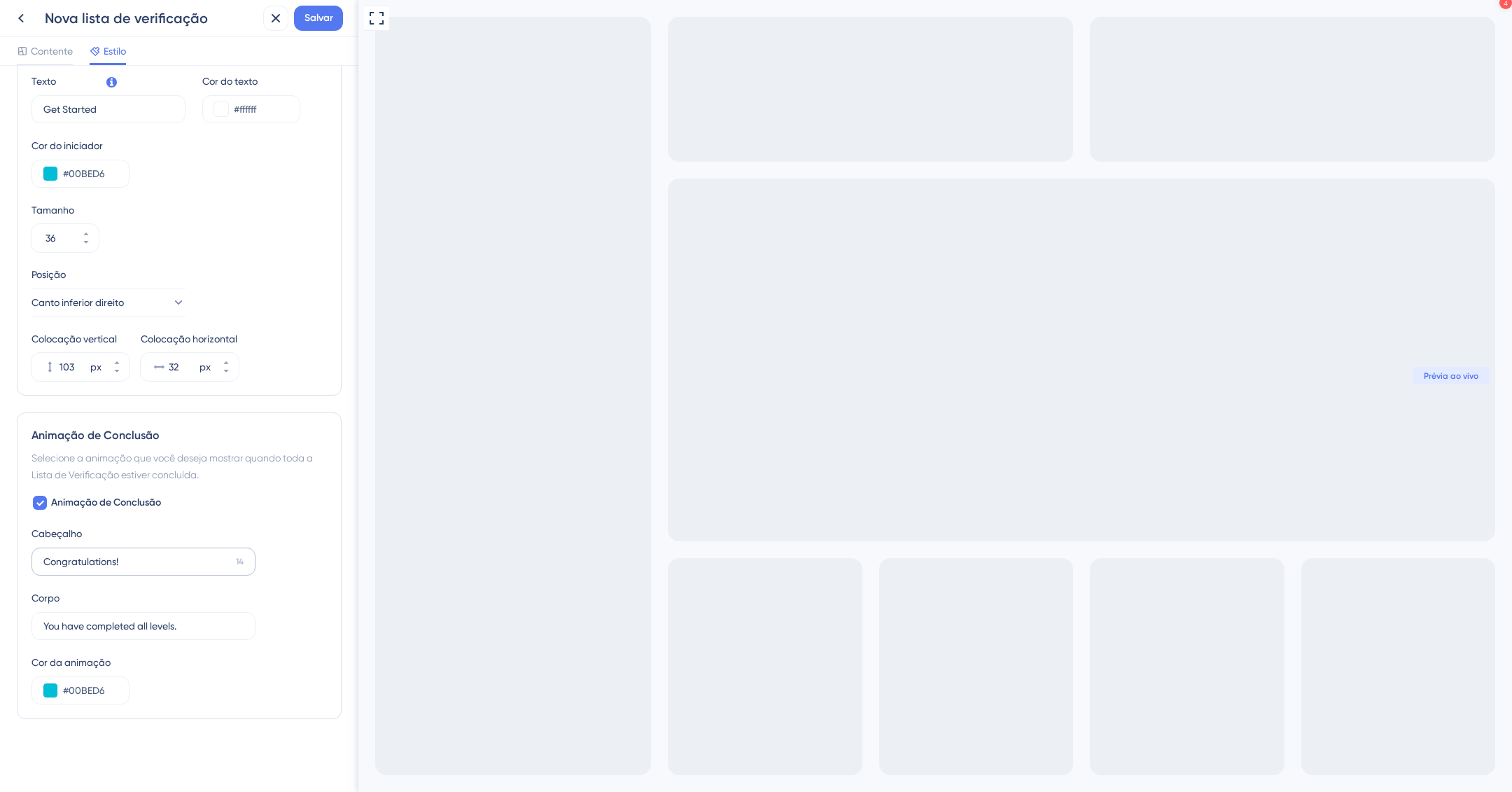
click at [140, 574] on label "Congratulations! 14" at bounding box center [143, 562] width 224 height 28
click at [140, 569] on input "Congratulations!" at bounding box center [137, 562] width 187 height 15
click at [124, 561] on input "Congratulations!" at bounding box center [137, 562] width 187 height 15
click at [125, 562] on input "Congratulations!" at bounding box center [137, 562] width 187 height 15
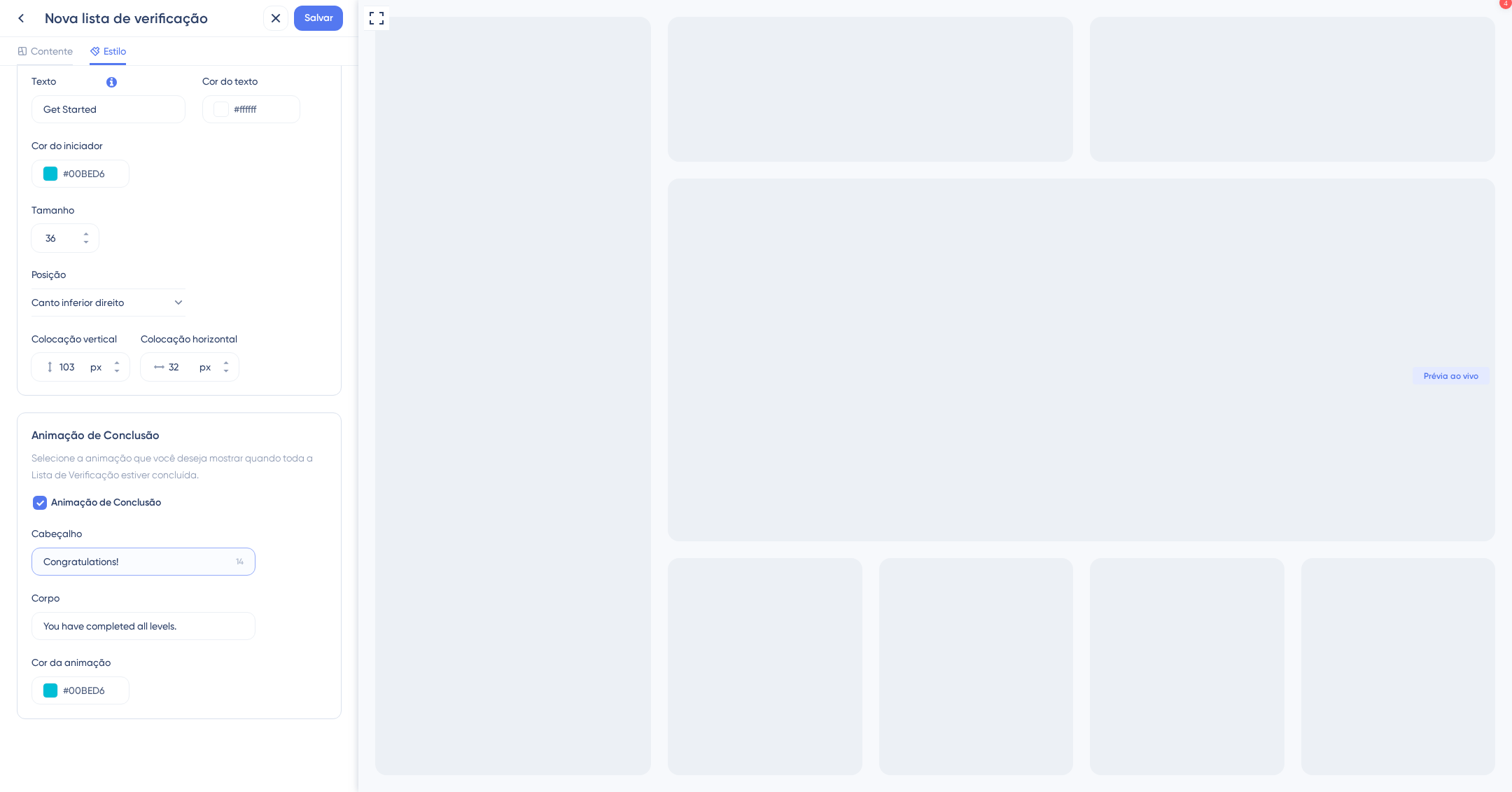
click at [125, 562] on input "Congratulations!" at bounding box center [137, 562] width 187 height 15
type input "Parabéns!"
click at [143, 626] on input "You have completed all levels." at bounding box center [136, 625] width 186 height 15
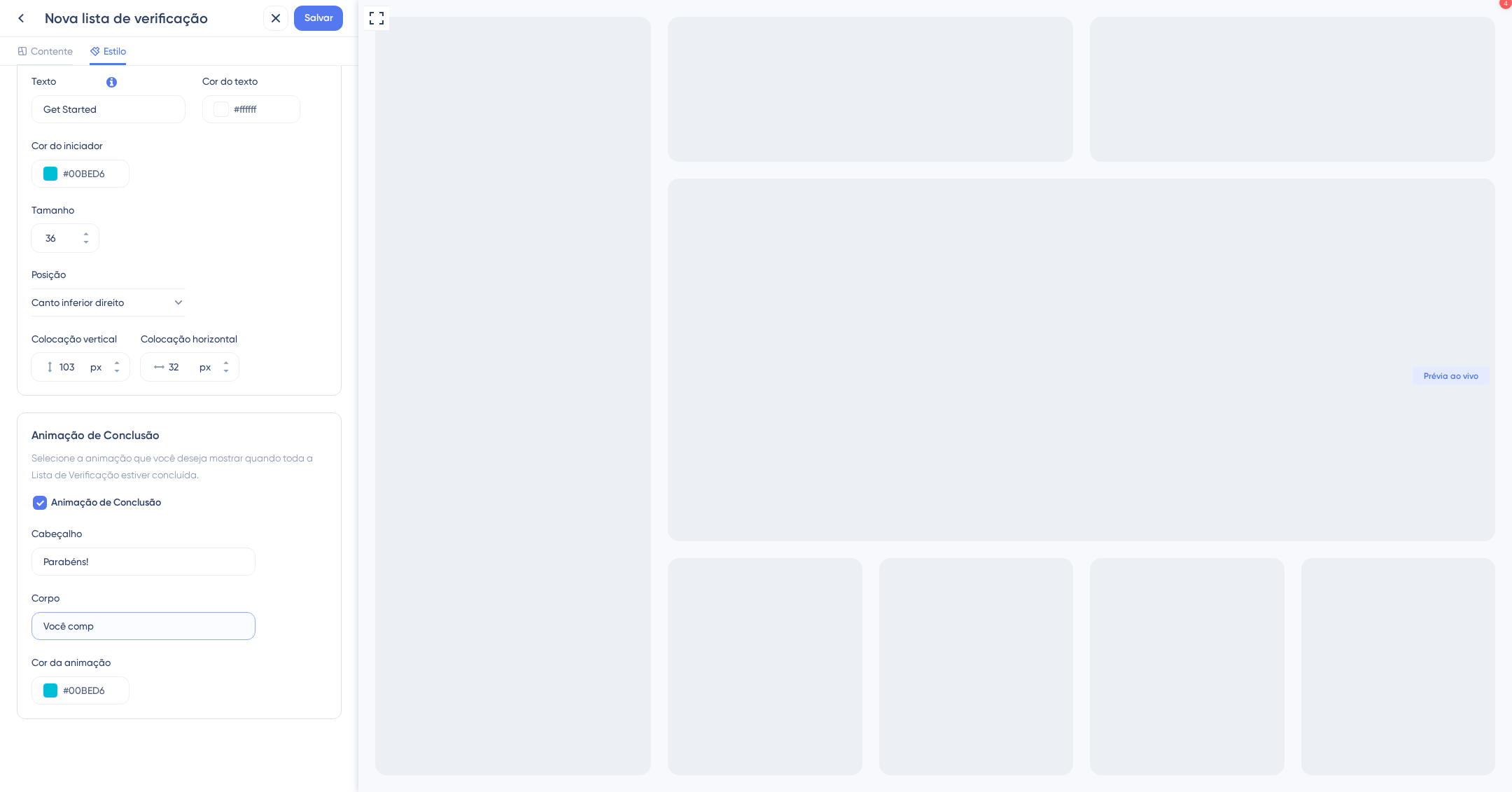
type input "Você"
click at [143, 626] on input "Você completou todos os itens" at bounding box center [138, 625] width 189 height 15
click at [174, 622] on input "Você completou todos os itens" at bounding box center [138, 625] width 189 height 15
click at [181, 624] on input "Você completou todos os itens" at bounding box center [138, 625] width 189 height 15
type input "Você completou todos os itens!"
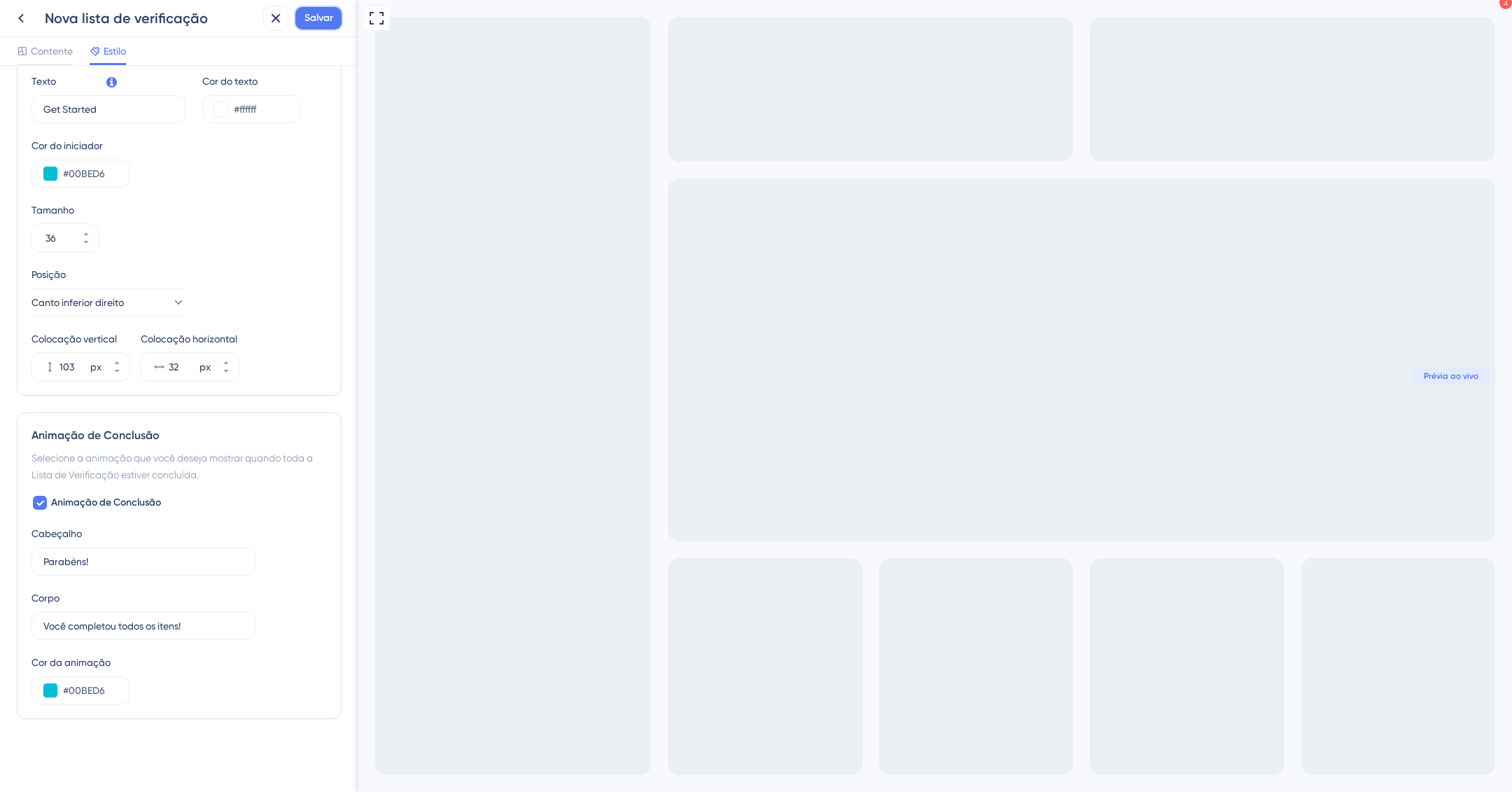
click at [327, 12] on font "Salvar" at bounding box center [318, 18] width 29 height 12
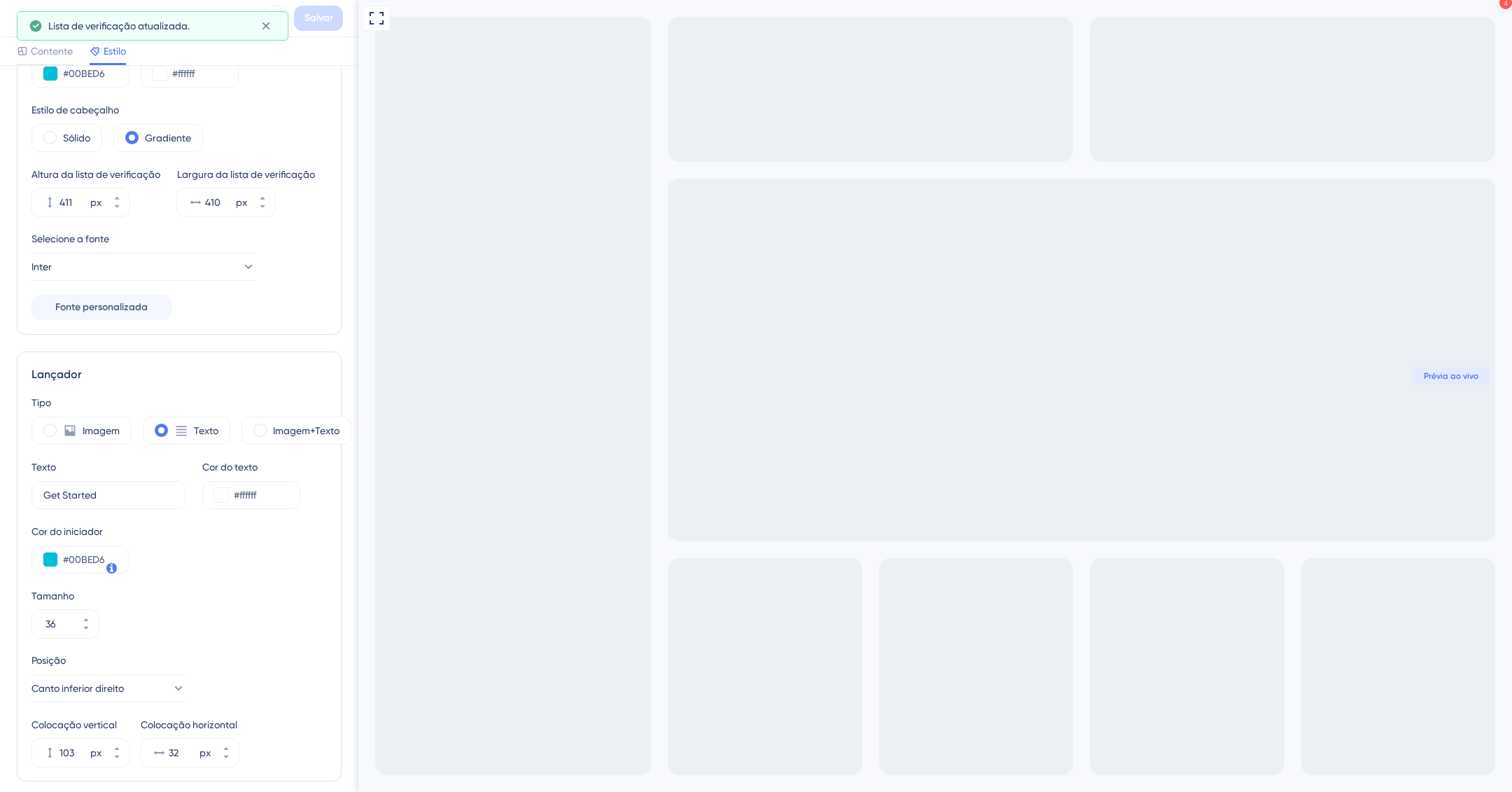
scroll to position [0, 0]
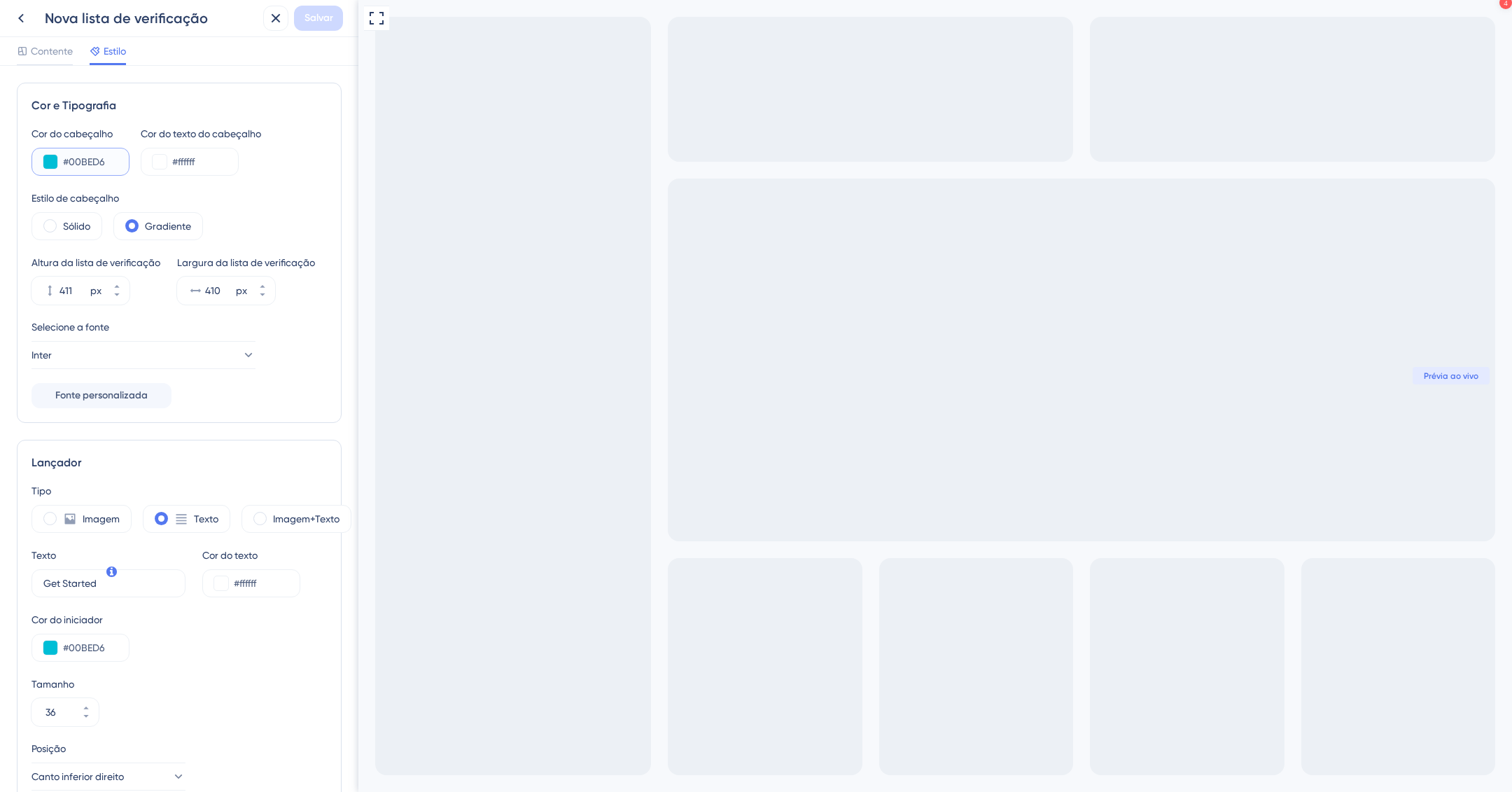
click at [50, 157] on button at bounding box center [50, 161] width 14 height 14
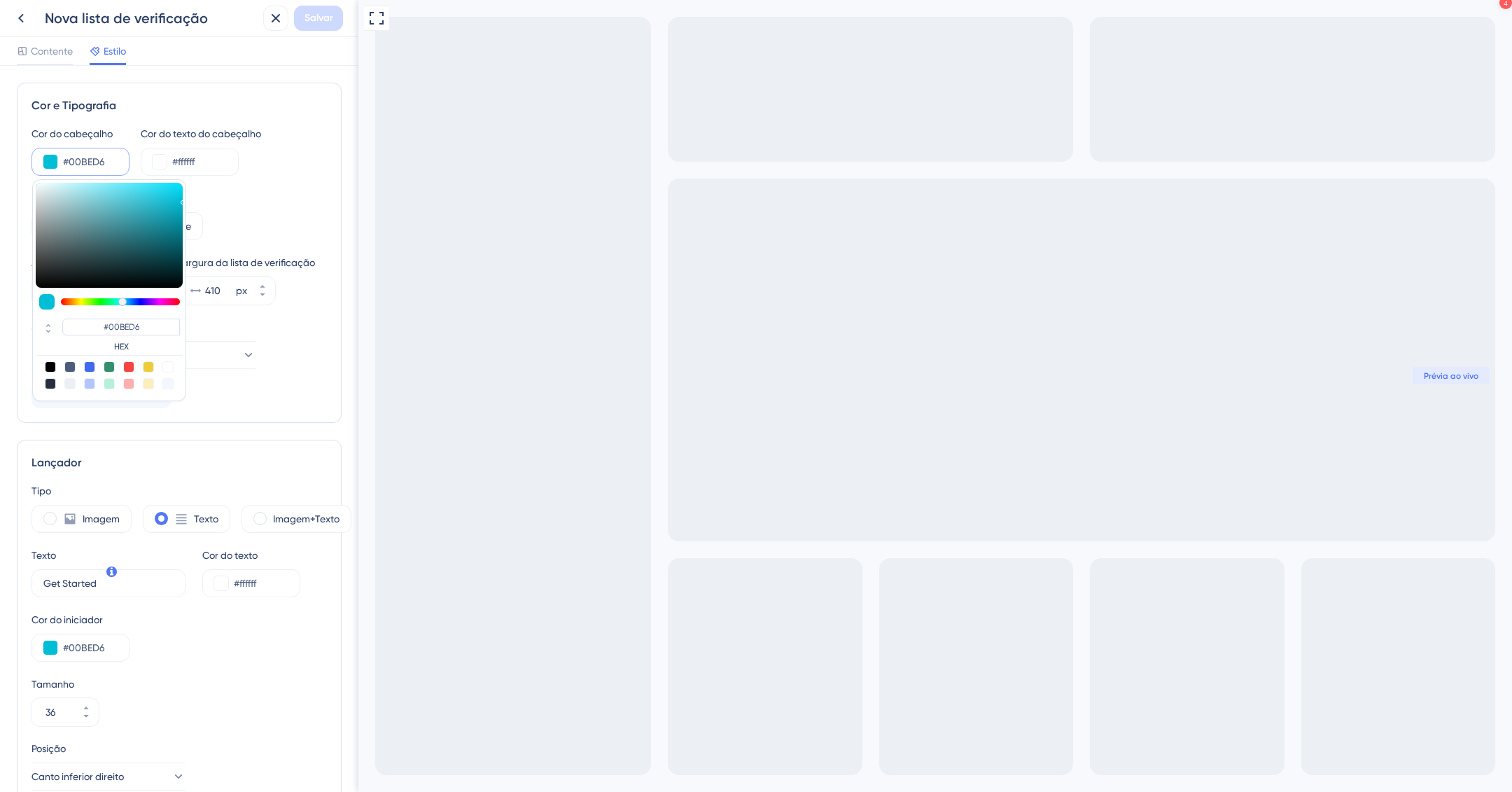
click at [241, 192] on div "Estilo de cabeçalho" at bounding box center [180, 198] width 296 height 17
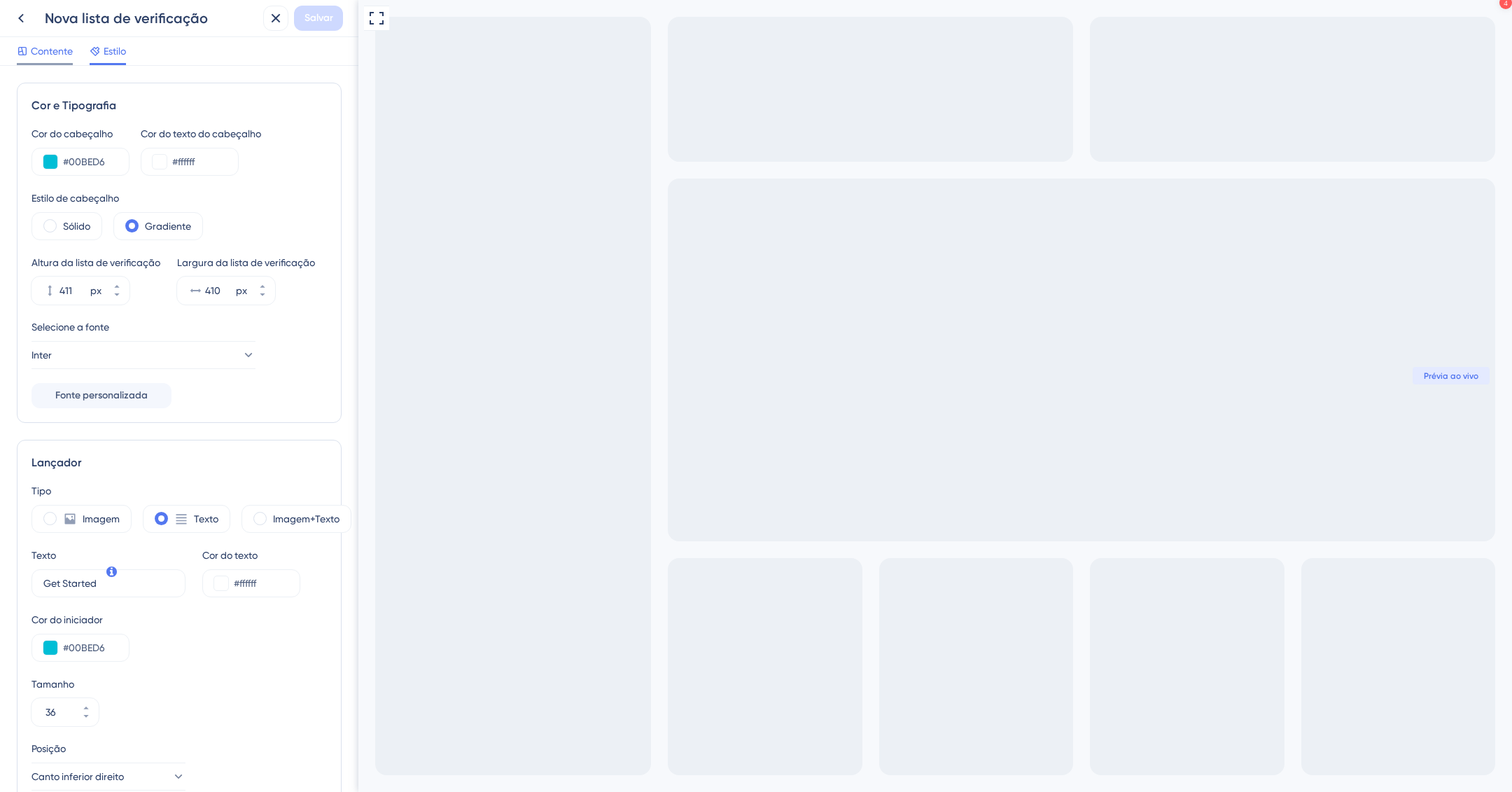
click at [58, 44] on span "Contente" at bounding box center [51, 51] width 42 height 17
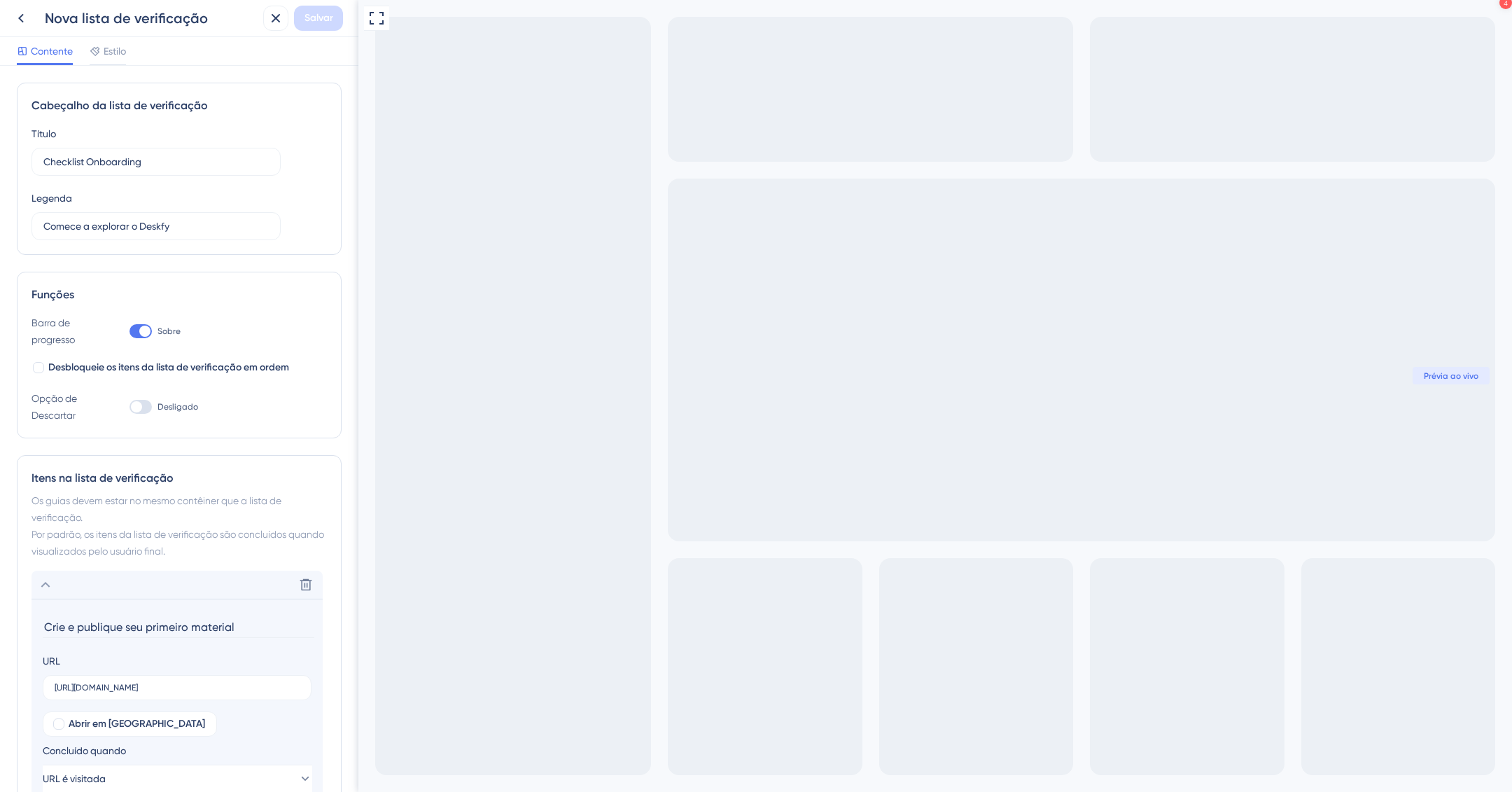
click at [129, 51] on div "Contente Estilo" at bounding box center [179, 51] width 359 height 29
click at [112, 49] on font "Estilo" at bounding box center [115, 51] width 22 height 11
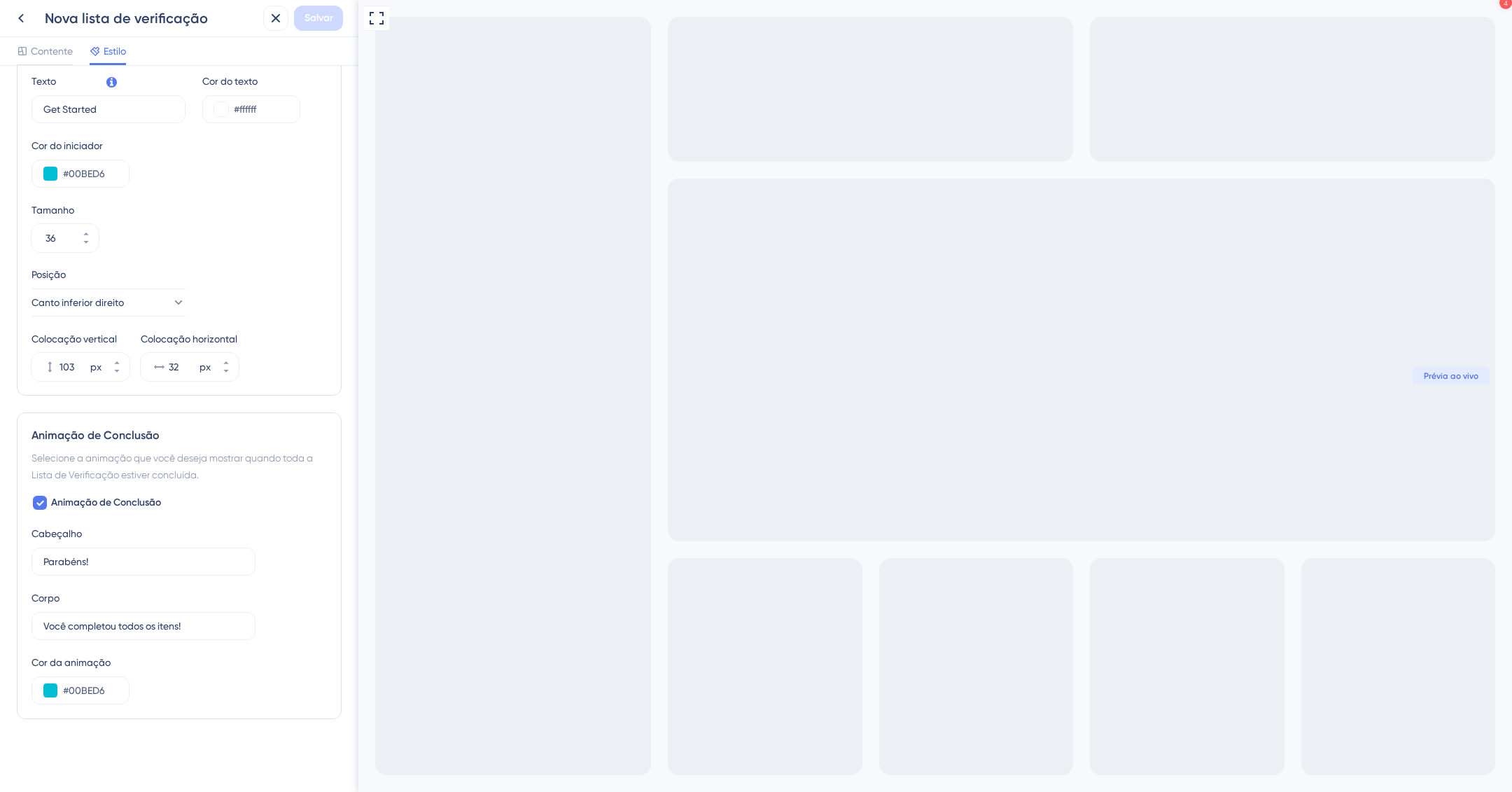
drag, startPoint x: 123, startPoint y: 4, endPoint x: 138, endPoint y: 26, distance: 26.6
click at [123, 5] on div "Nova lista de verificação Salvar" at bounding box center [179, 19] width 359 height 37
click at [137, 26] on font "Nova lista de verificação" at bounding box center [126, 18] width 163 height 17
drag, startPoint x: 137, startPoint y: 26, endPoint x: 43, endPoint y: 21, distance: 94.1
click at [134, 26] on font "Nova lista de verificação" at bounding box center [126, 18] width 163 height 17
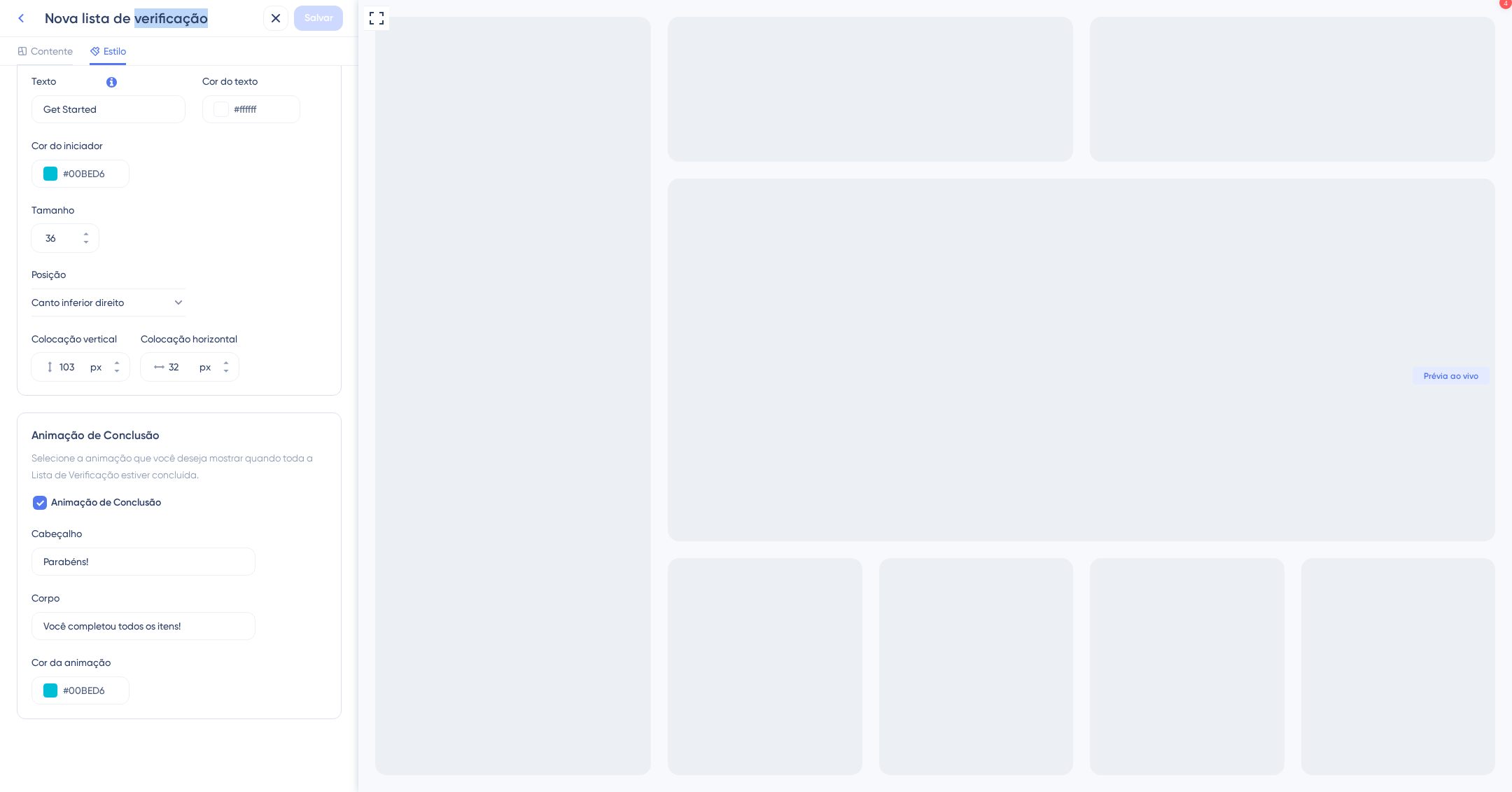
click at [15, 18] on icon at bounding box center [21, 18] width 17 height 17
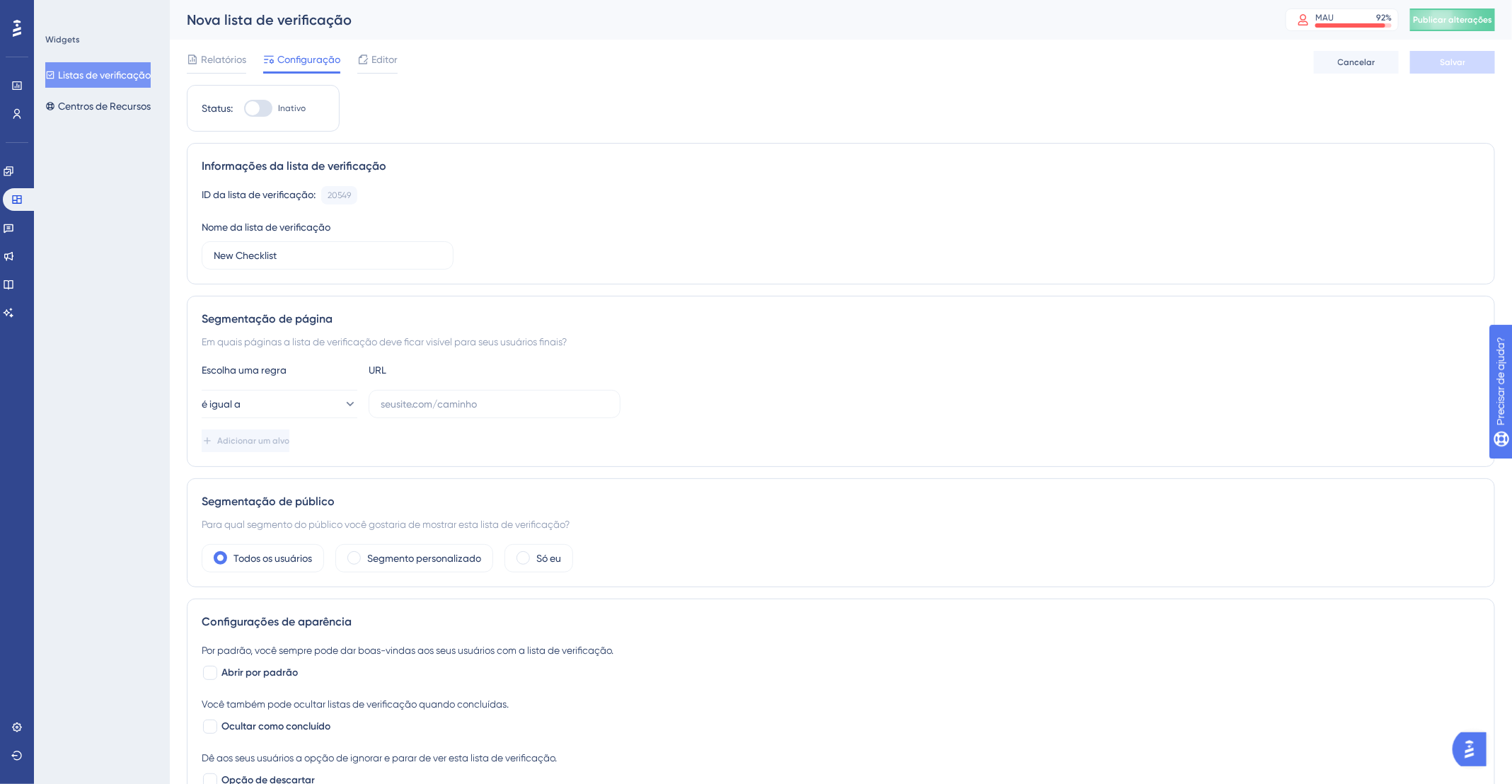
click at [310, 238] on div "Nome da lista de verificação New Checklist" at bounding box center [327, 244] width 252 height 51
click at [315, 252] on input "New Checklist" at bounding box center [327, 255] width 228 height 15
drag, startPoint x: 235, startPoint y: 252, endPoint x: 196, endPoint y: 254, distance: 39.1
click at [196, 254] on div "Informações da lista de verificação ID da lista de verificação: 20549 Cópia Nom…" at bounding box center [840, 214] width 1309 height 142
click at [339, 269] on div "Informações da lista de verificação ID da lista de verificação: 20549 Cópia Nom…" at bounding box center [840, 214] width 1309 height 142
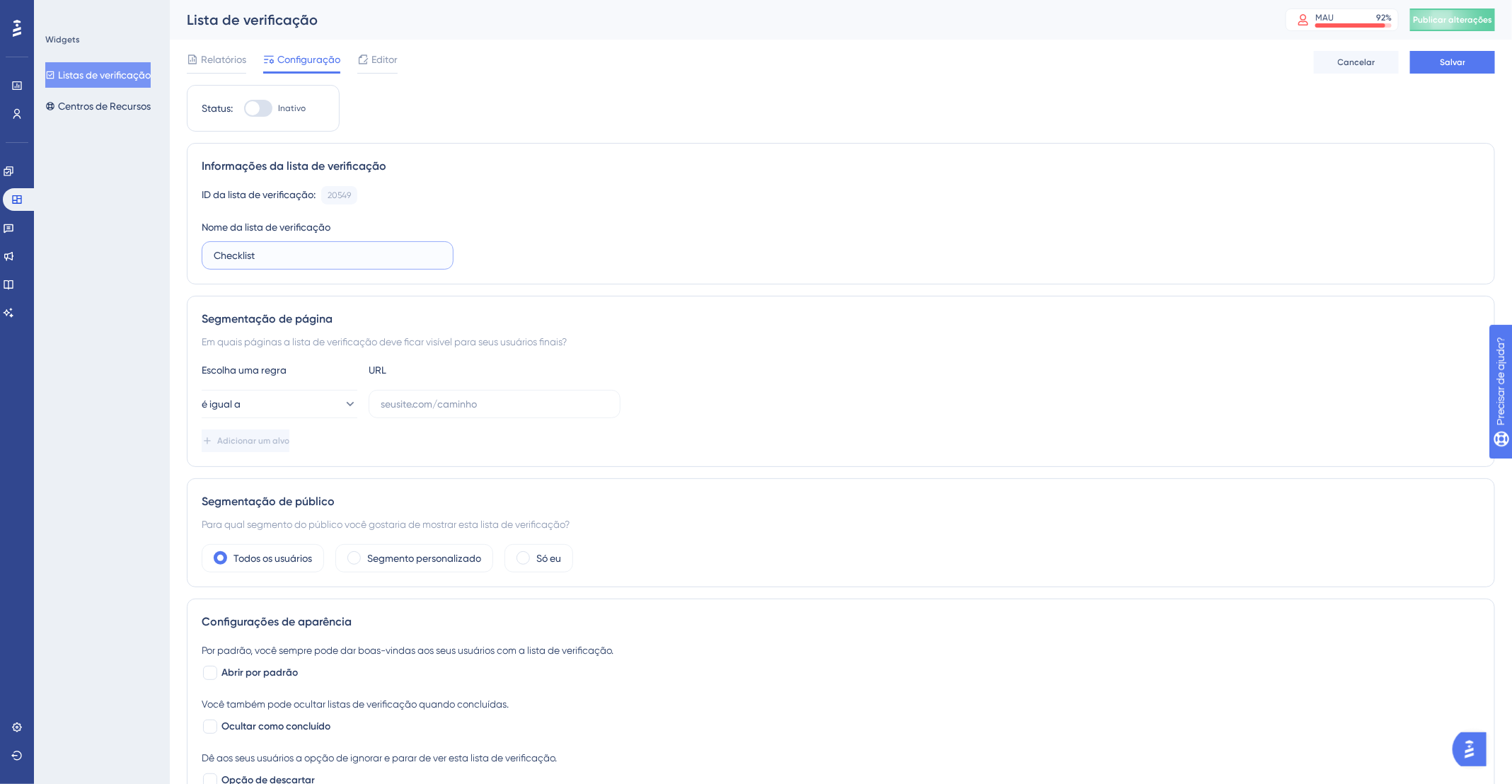
click at [341, 250] on input "Checklist" at bounding box center [327, 255] width 228 height 15
type input "Checklist - Onboarding Admin"
click at [442, 406] on input "text" at bounding box center [494, 404] width 228 height 15
paste input "[URL][DOMAIN_NAME]"
type input "[URL][DOMAIN_NAME]"
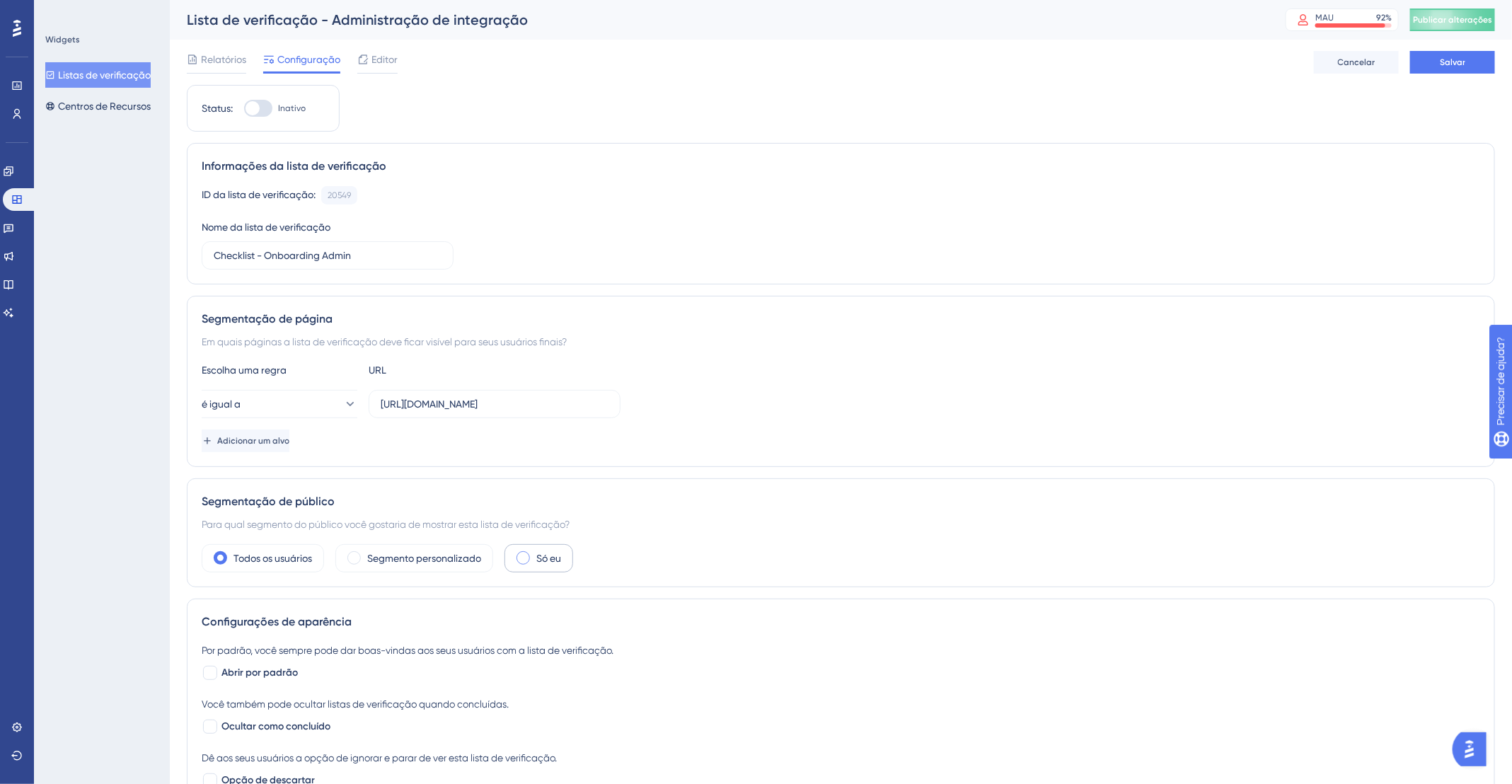
click at [563, 557] on div "Só eu" at bounding box center [538, 558] width 69 height 28
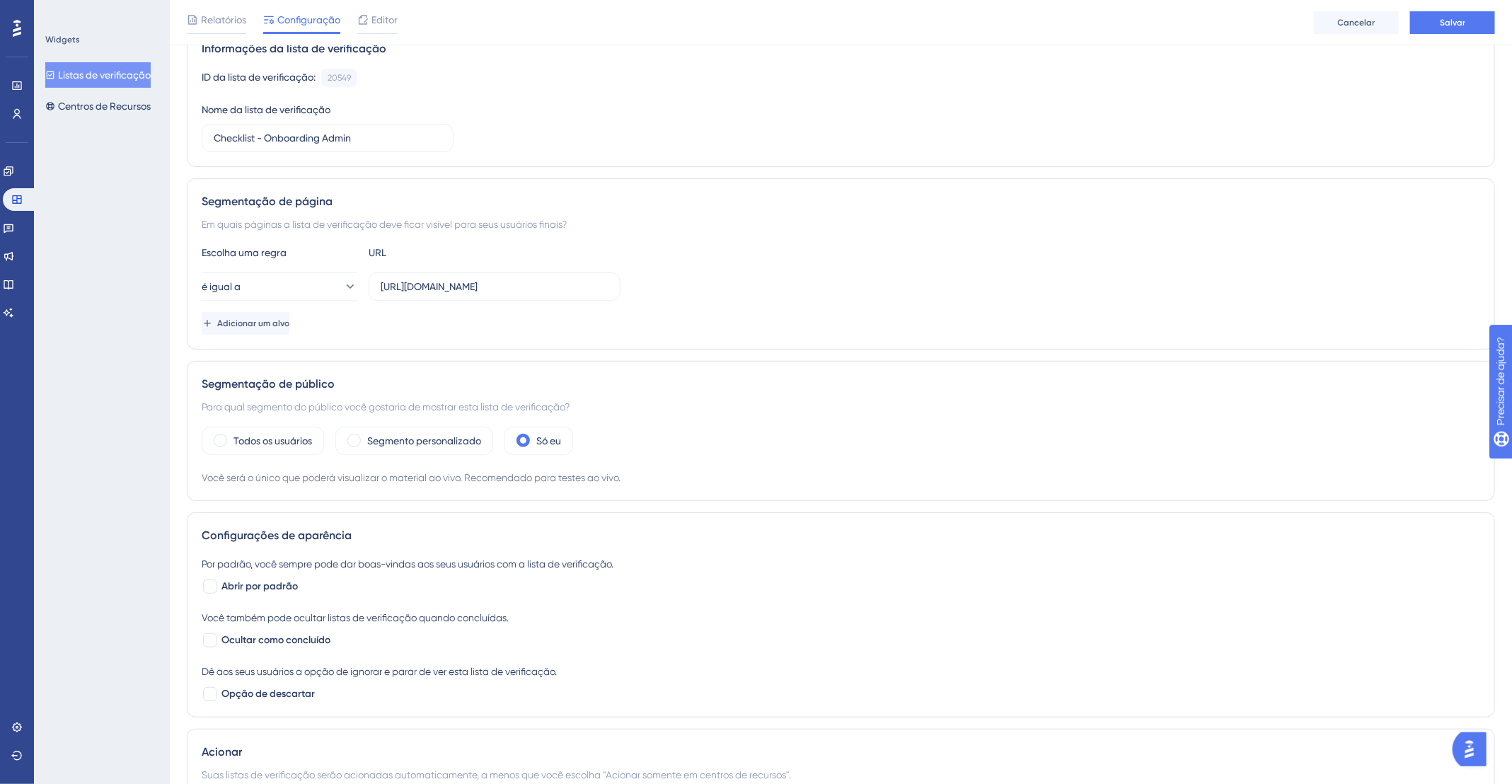
scroll to position [126, 0]
click at [255, 584] on font "Abrir por padrão" at bounding box center [259, 583] width 77 height 12
checkbox input "true"
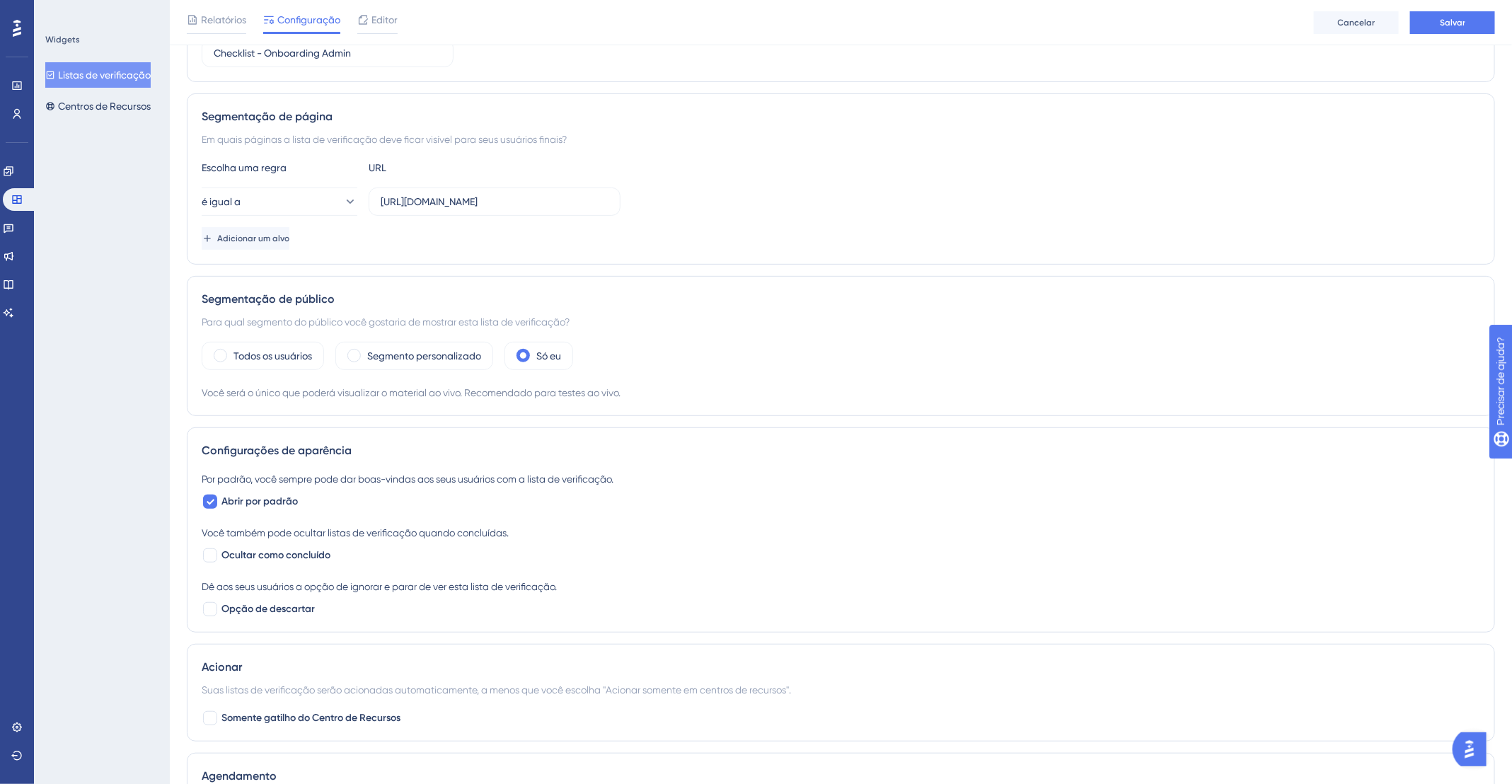
scroll to position [229, 0]
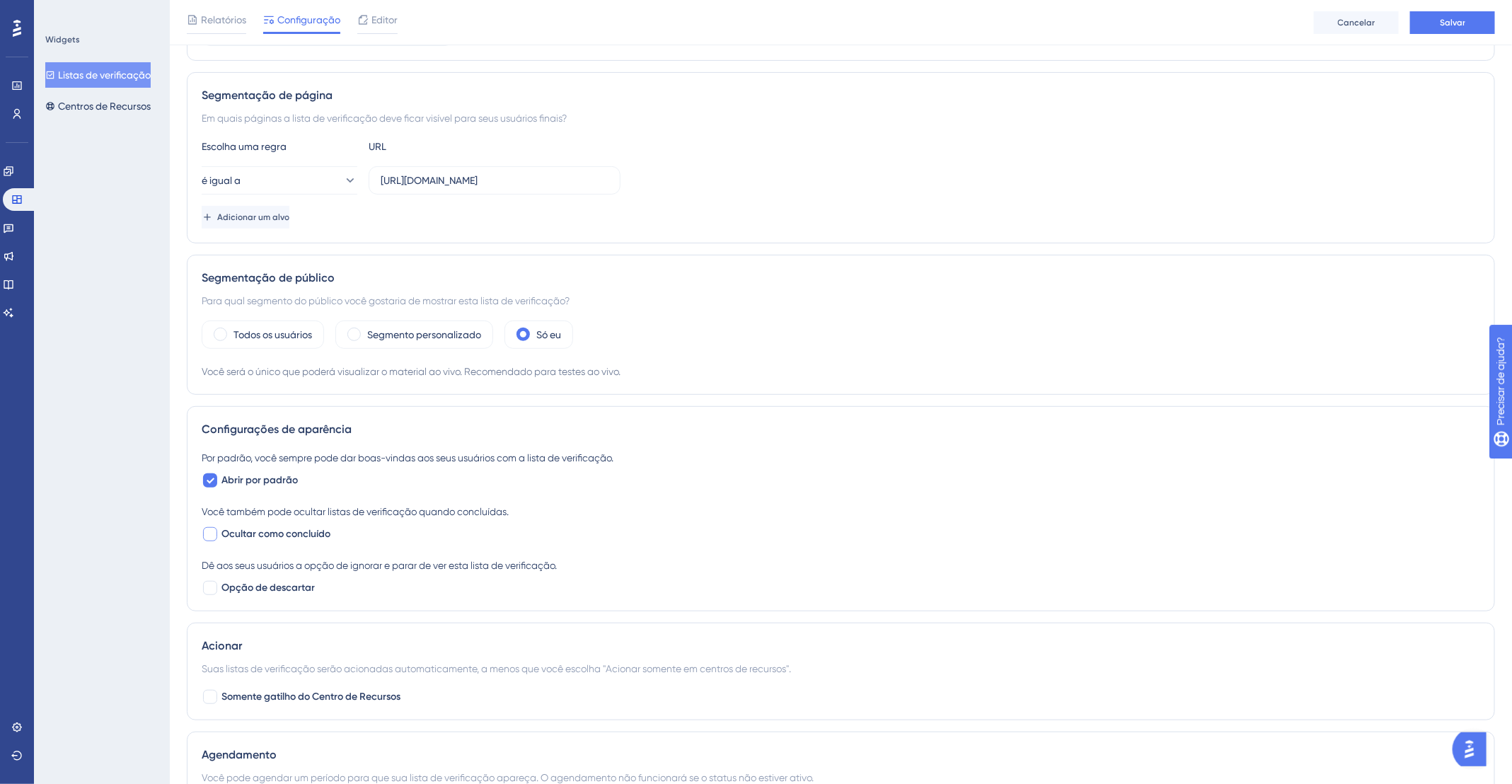
click at [273, 532] on font "Ocultar como concluído" at bounding box center [275, 533] width 109 height 12
checkbox input "true"
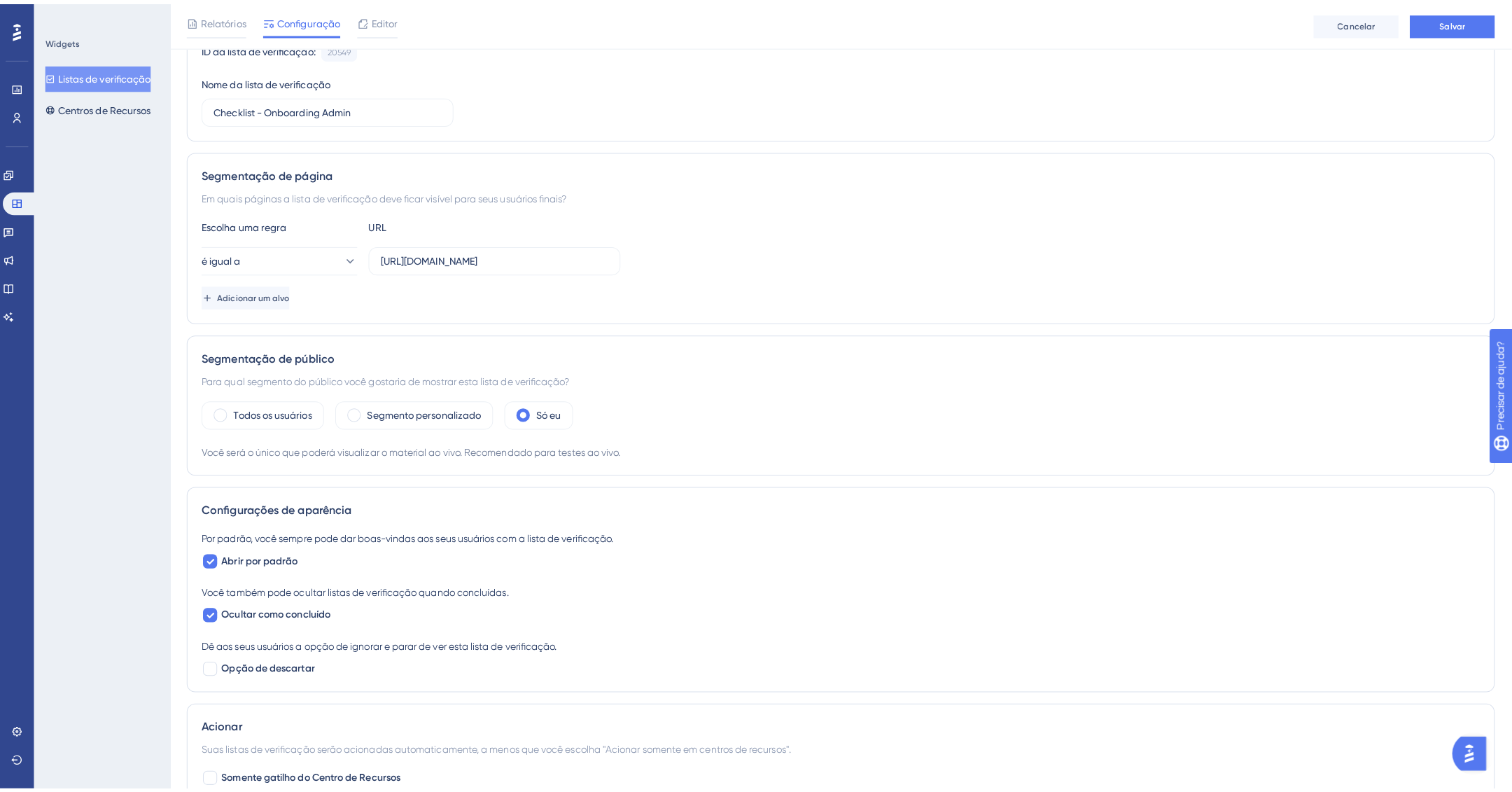
scroll to position [0, 0]
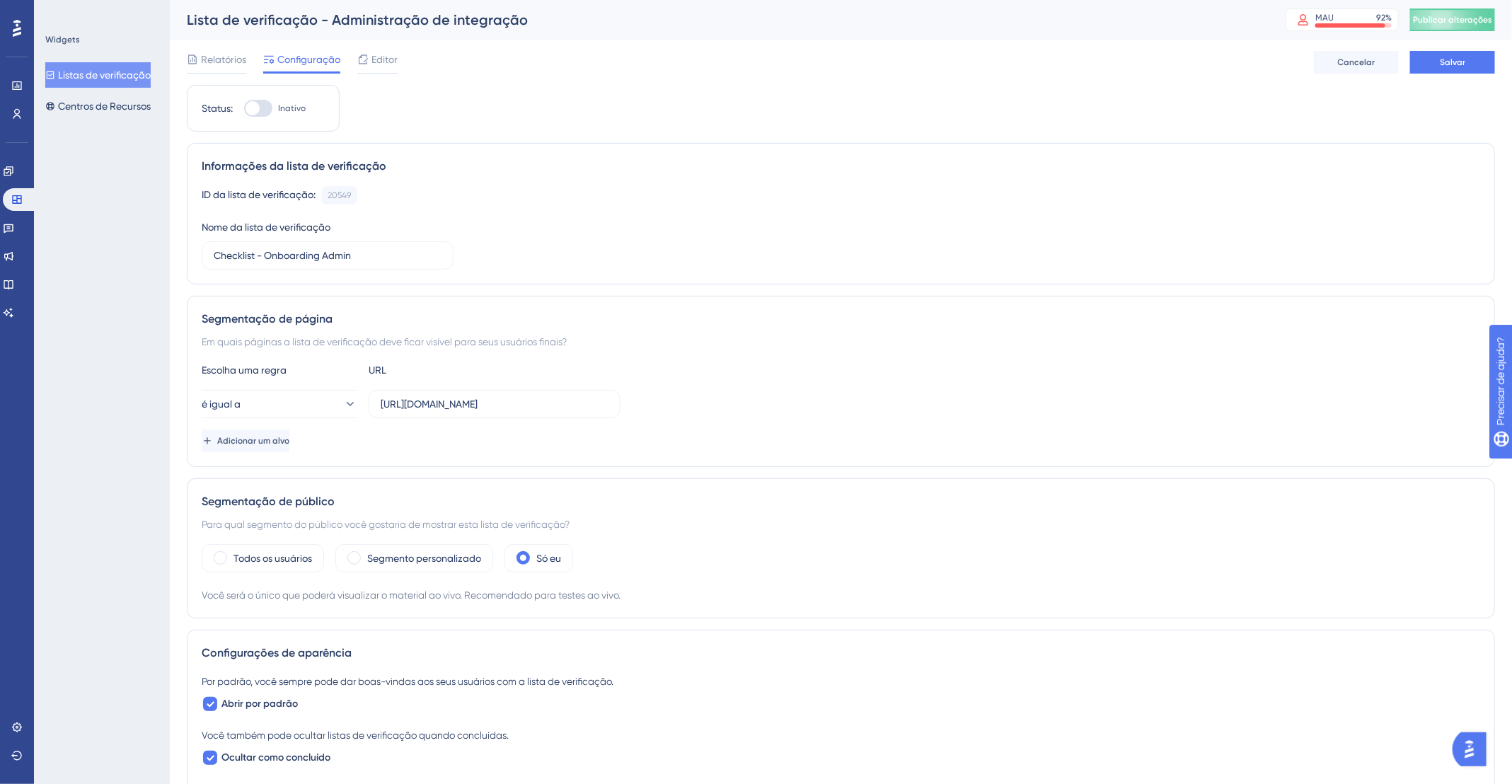
click at [269, 106] on div at bounding box center [258, 108] width 28 height 17
click at [244, 108] on input "Inativo" at bounding box center [243, 108] width 1 height 1
checkbox input "true"
click at [379, 61] on font "Editor" at bounding box center [385, 60] width 26 height 11
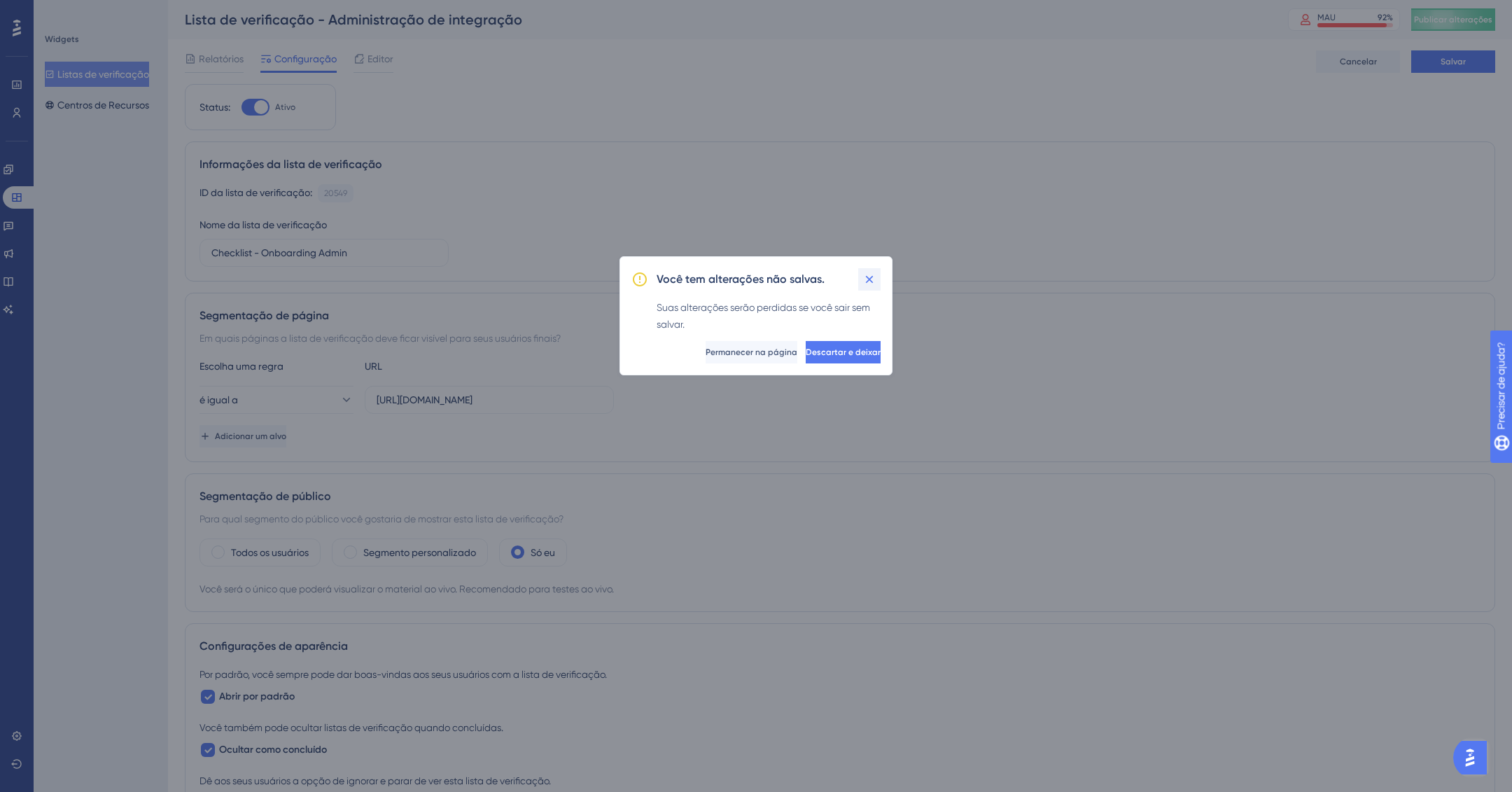
click at [871, 273] on icon at bounding box center [869, 279] width 14 height 14
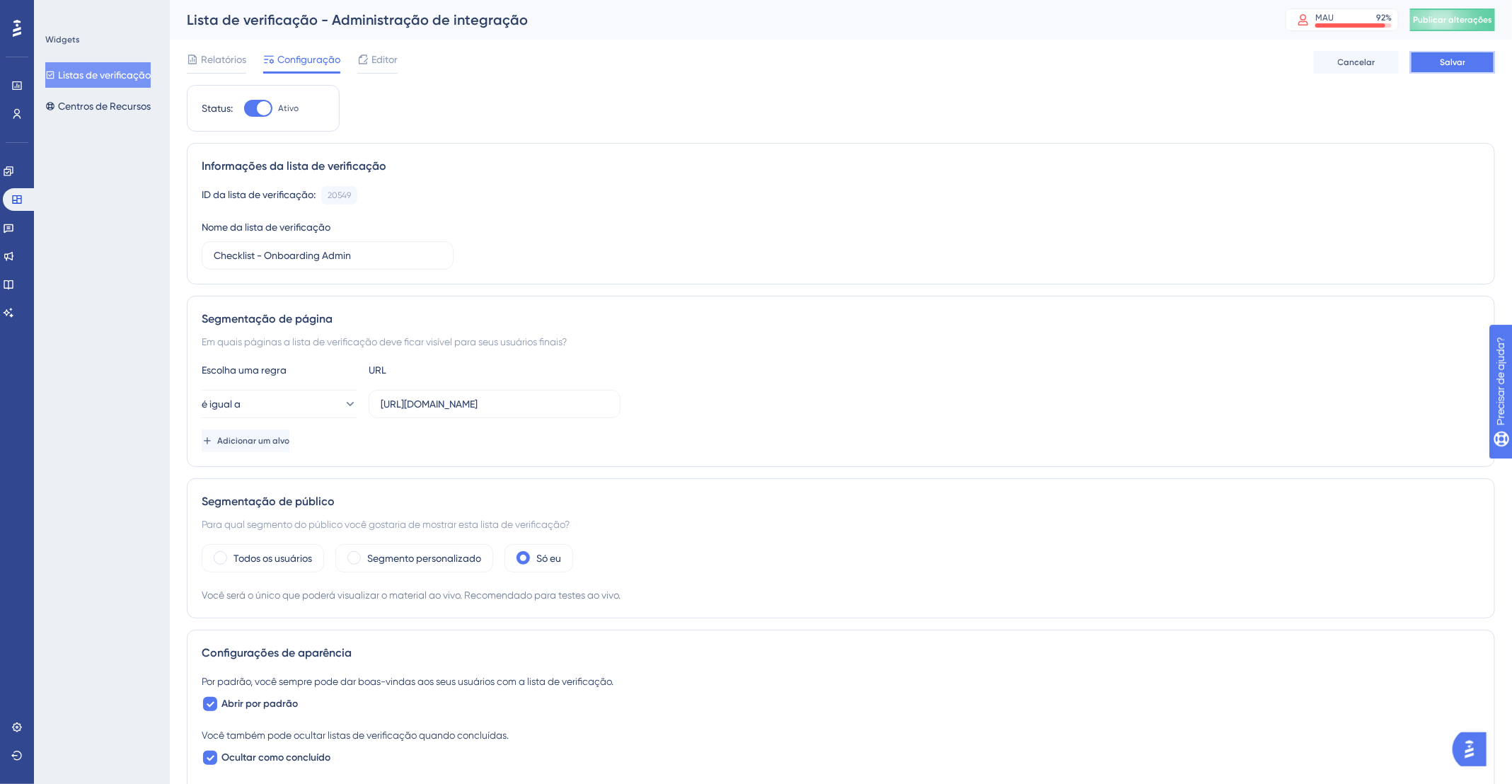
click at [1478, 61] on button "Salvar" at bounding box center [1453, 62] width 85 height 23
click at [383, 61] on font "Editor" at bounding box center [385, 60] width 26 height 11
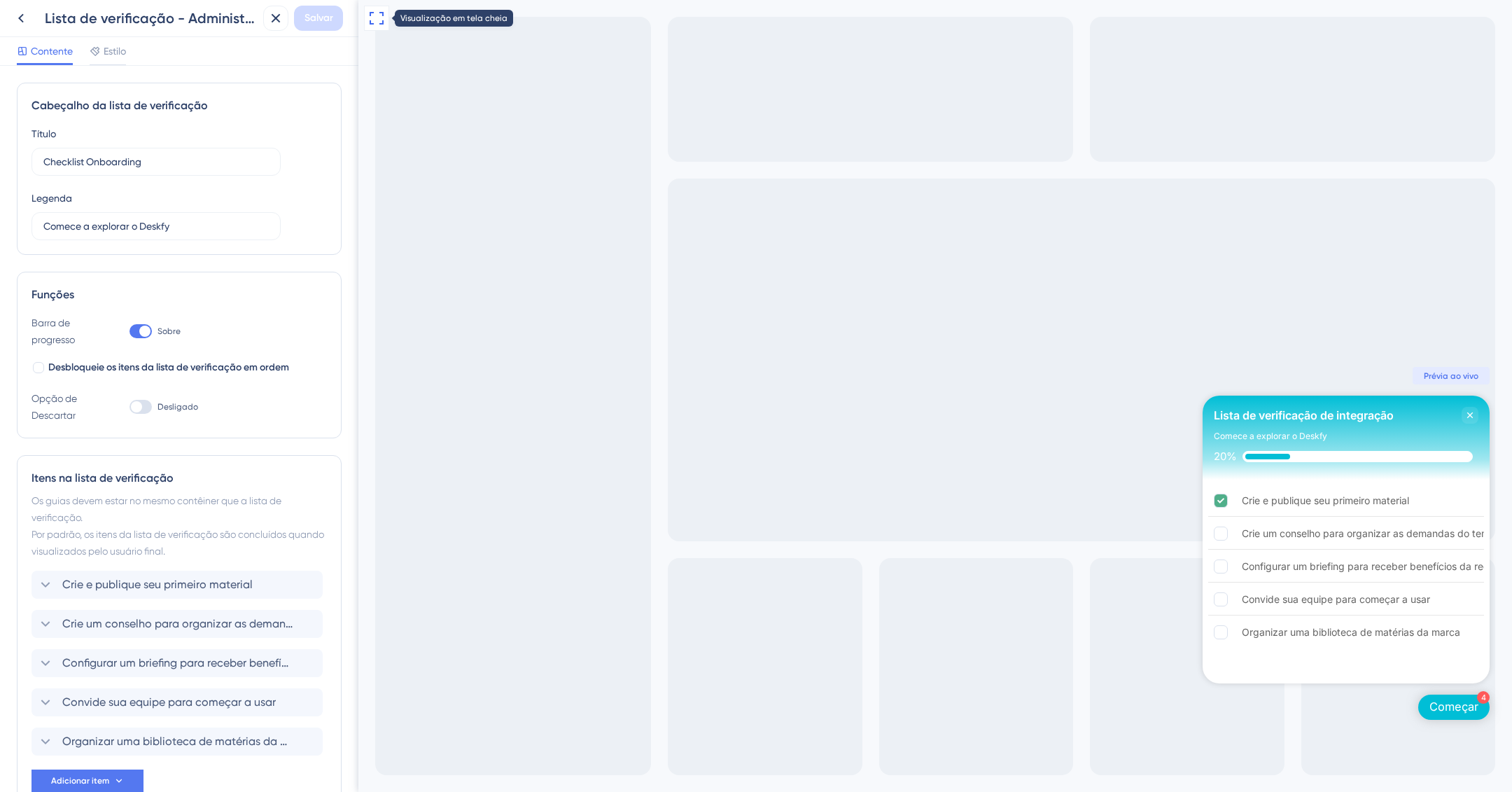
click at [376, 16] on icon at bounding box center [376, 18] width 17 height 17
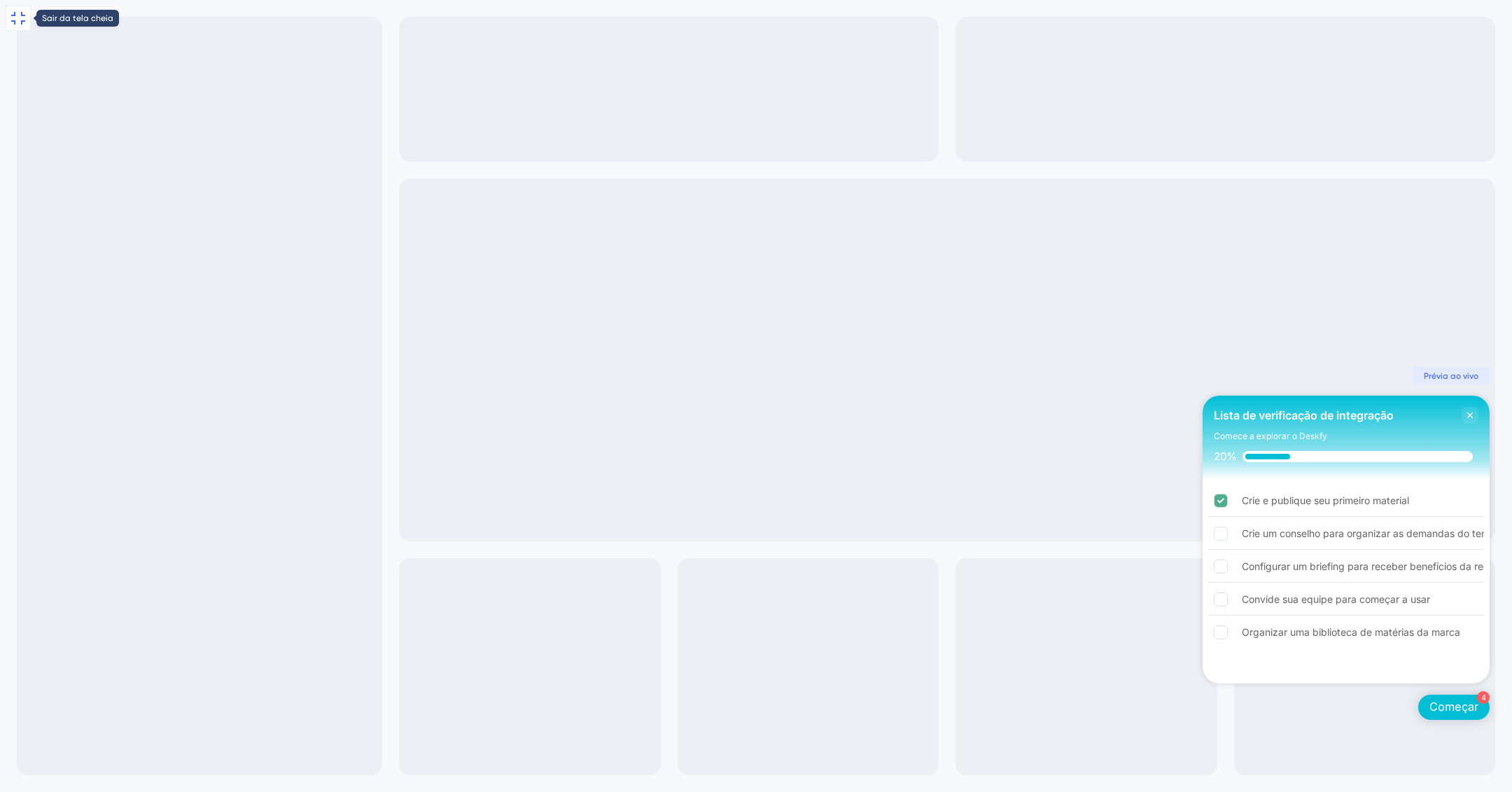
click at [23, 26] on button at bounding box center [18, 18] width 25 height 25
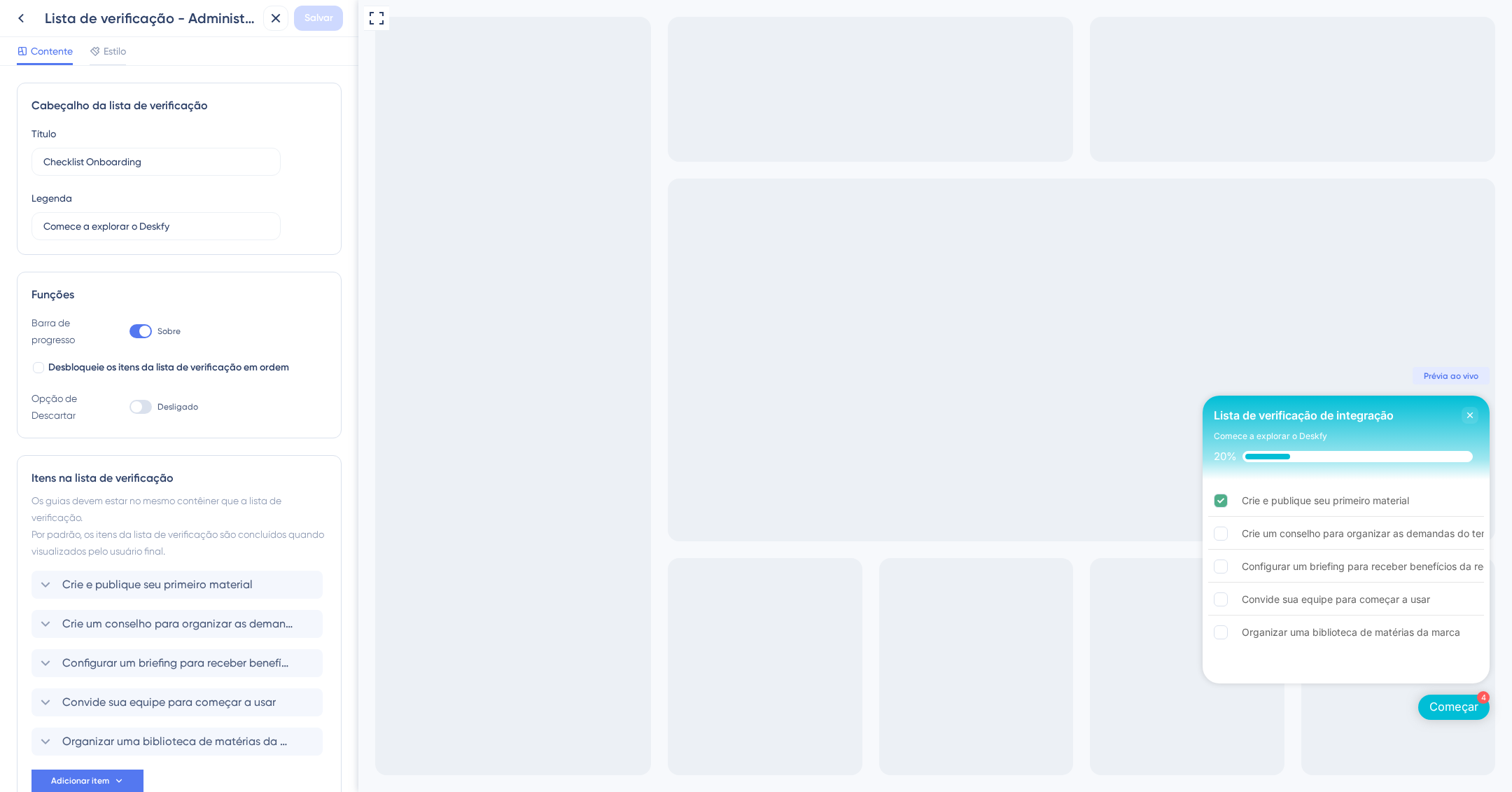
click at [21, 17] on icon at bounding box center [21, 19] width 6 height 9
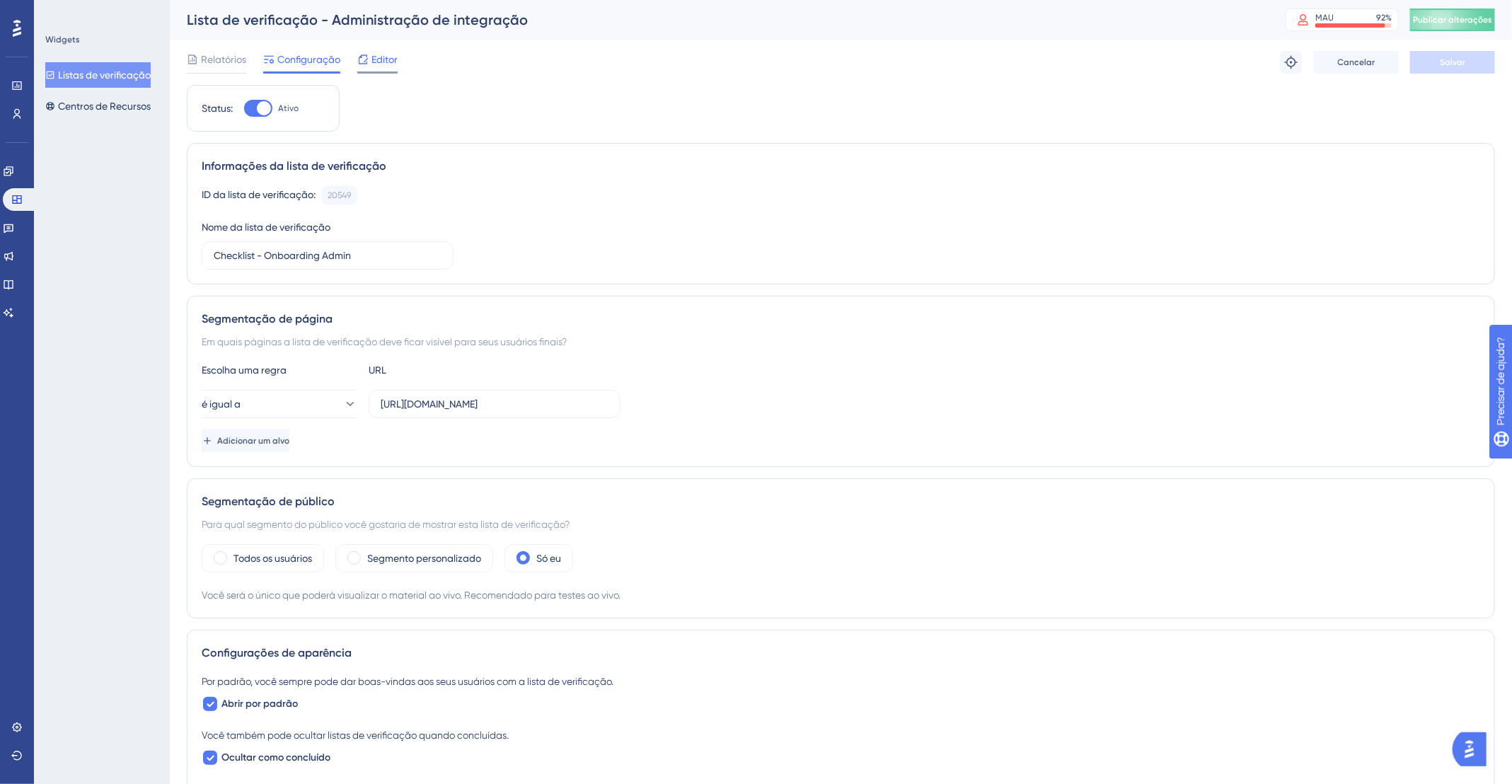
click at [381, 61] on font "Editor" at bounding box center [385, 60] width 26 height 11
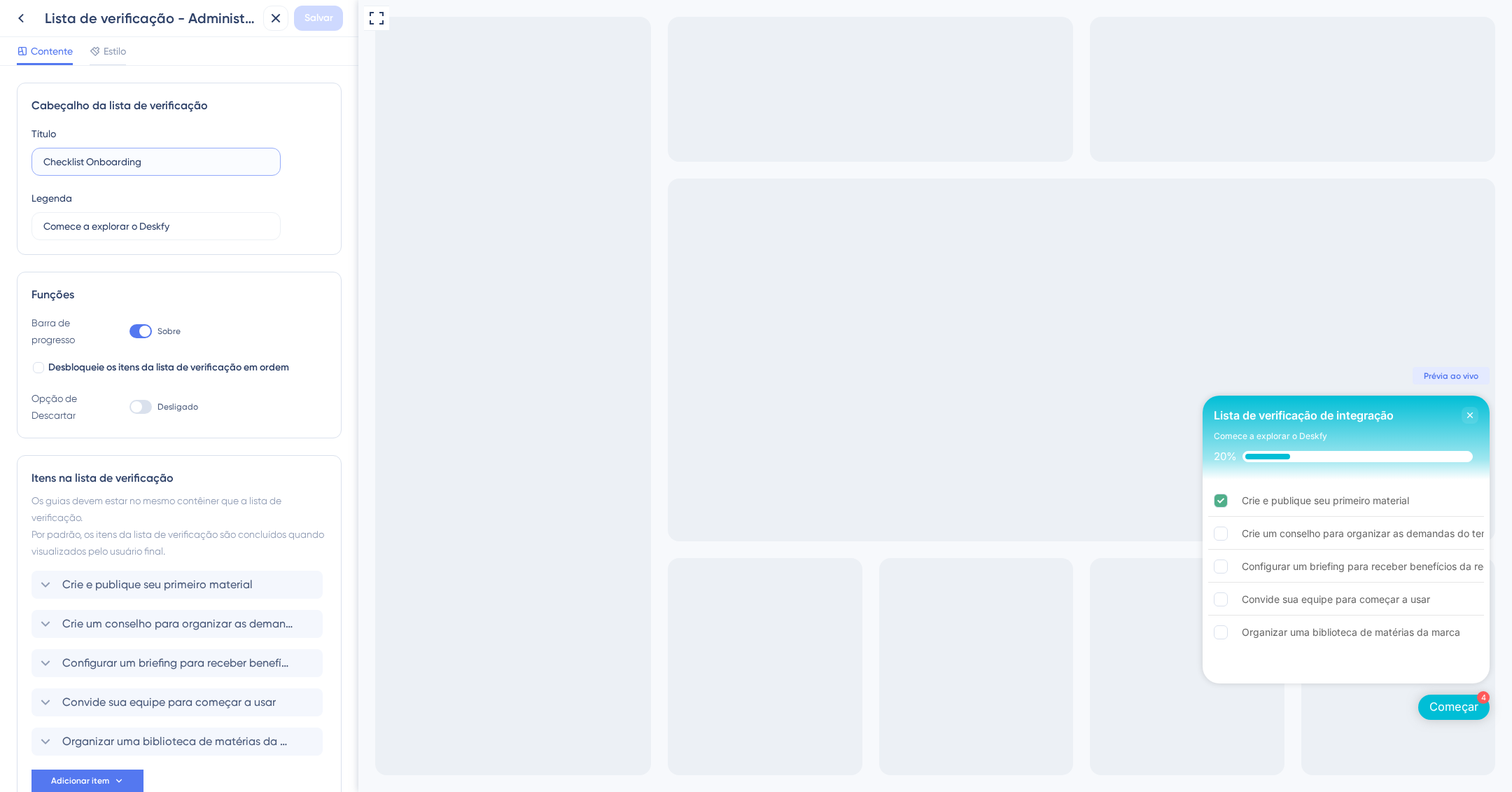
click at [121, 163] on input "Checklist Onboarding" at bounding box center [155, 162] width 226 height 15
drag, startPoint x: 81, startPoint y: 160, endPoint x: 118, endPoint y: 183, distance: 43.6
click at [103, 175] on div "Título Checklist Onboarding Legenda Comece a explorar o Deskfy" at bounding box center [180, 183] width 296 height 115
drag, startPoint x: 81, startPoint y: 154, endPoint x: 93, endPoint y: 163, distance: 15.0
click at [82, 154] on input "Checklist Onboarding" at bounding box center [155, 162] width 226 height 15
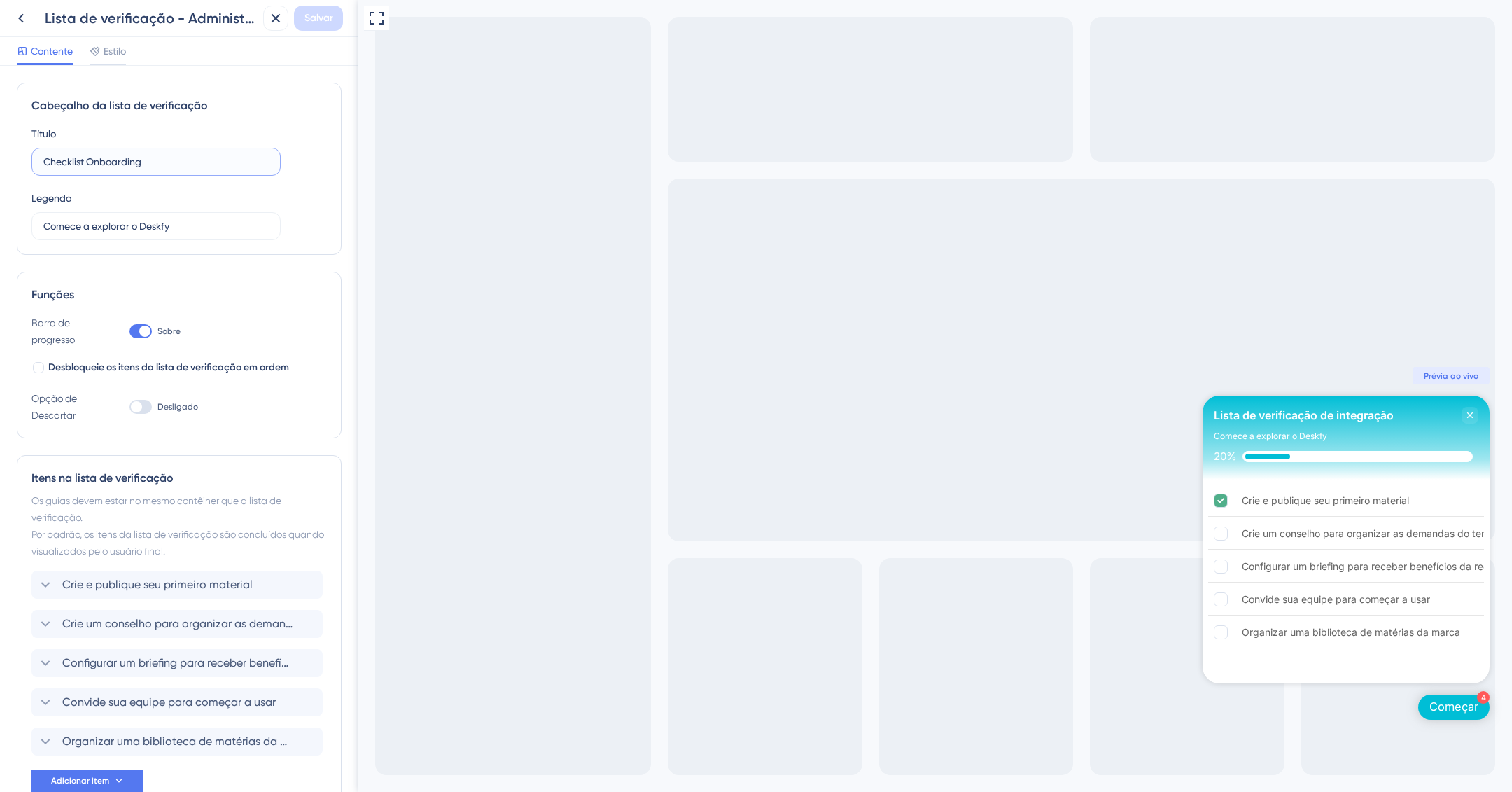
drag, startPoint x: 85, startPoint y: 164, endPoint x: 110, endPoint y: 186, distance: 33.3
click at [86, 164] on input "Checklist Onboarding" at bounding box center [155, 162] width 226 height 15
type input "Checklist de Onboarding"
click at [590, 269] on div "Visualização em tela cheia 4 Começar Checklist de Onboarding Comece a explorar …" at bounding box center [935, 396] width 1154 height 792
click at [213, 229] on input "Comece a explorar o Deskfy" at bounding box center [155, 226] width 226 height 15
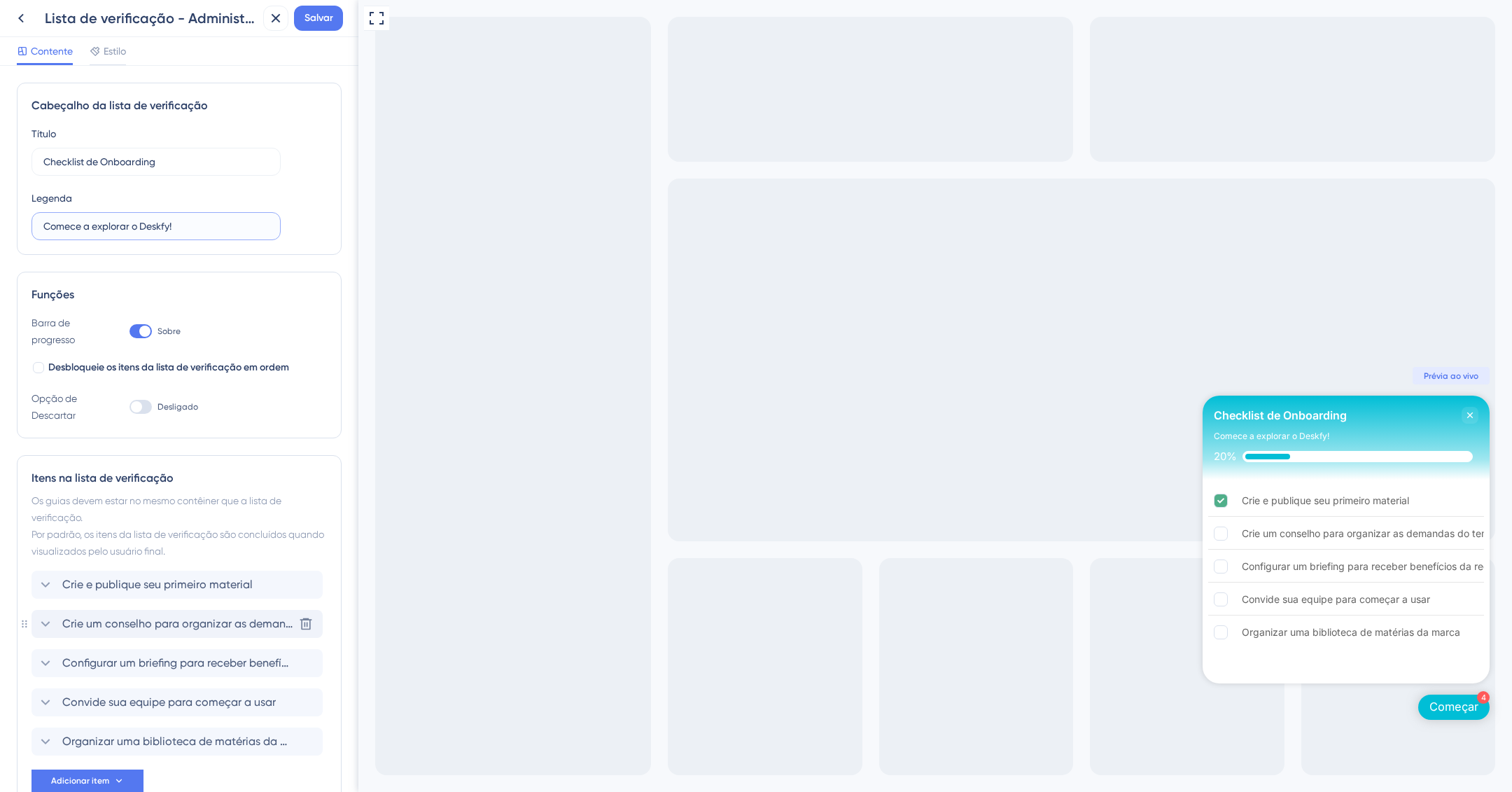
type input "Comece a explorar o Deskfy!"
click at [138, 612] on div "Crie um conselho para organizar as demandas do tempo Delete" at bounding box center [177, 623] width 291 height 28
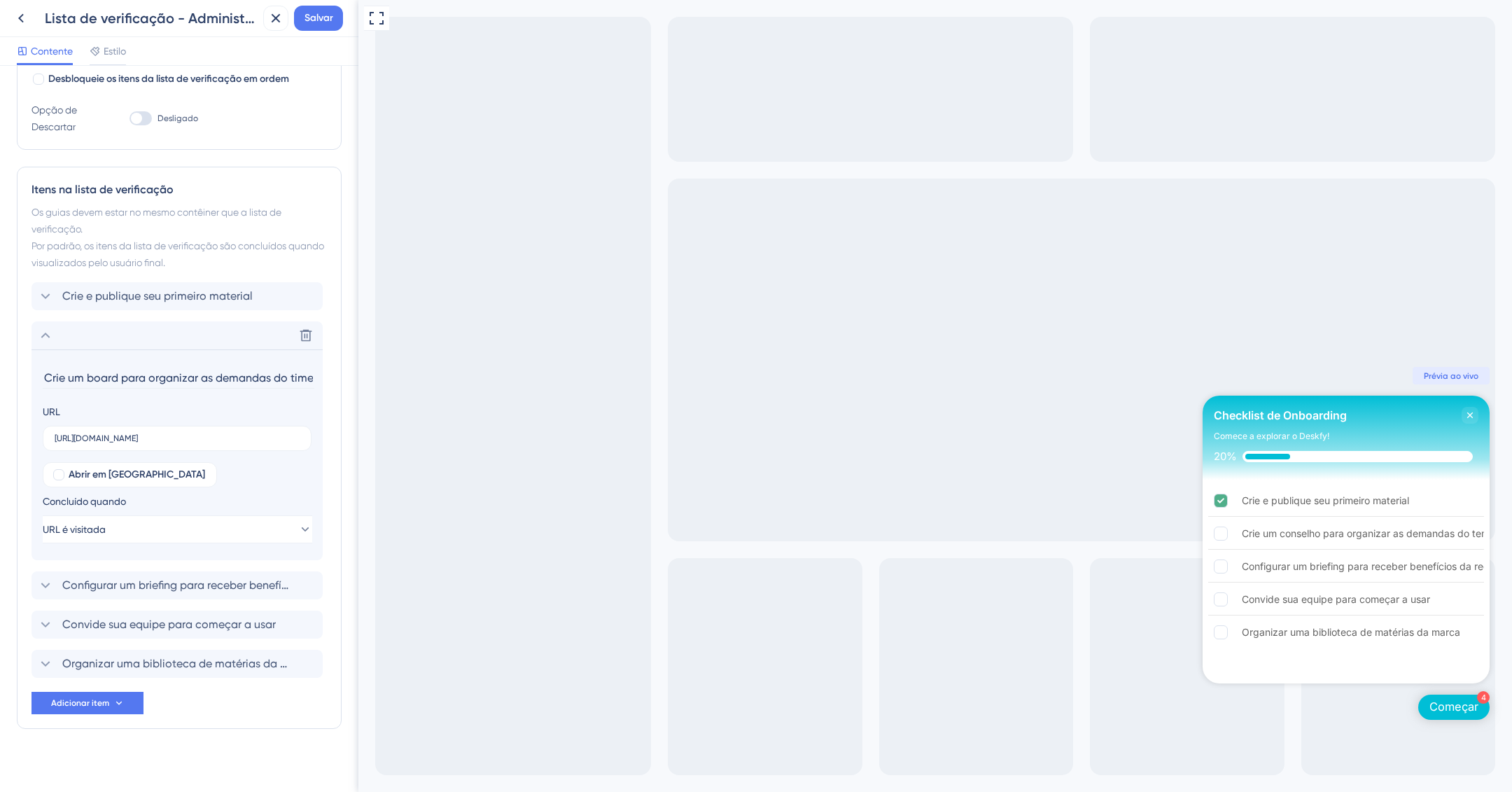
scroll to position [296, 0]
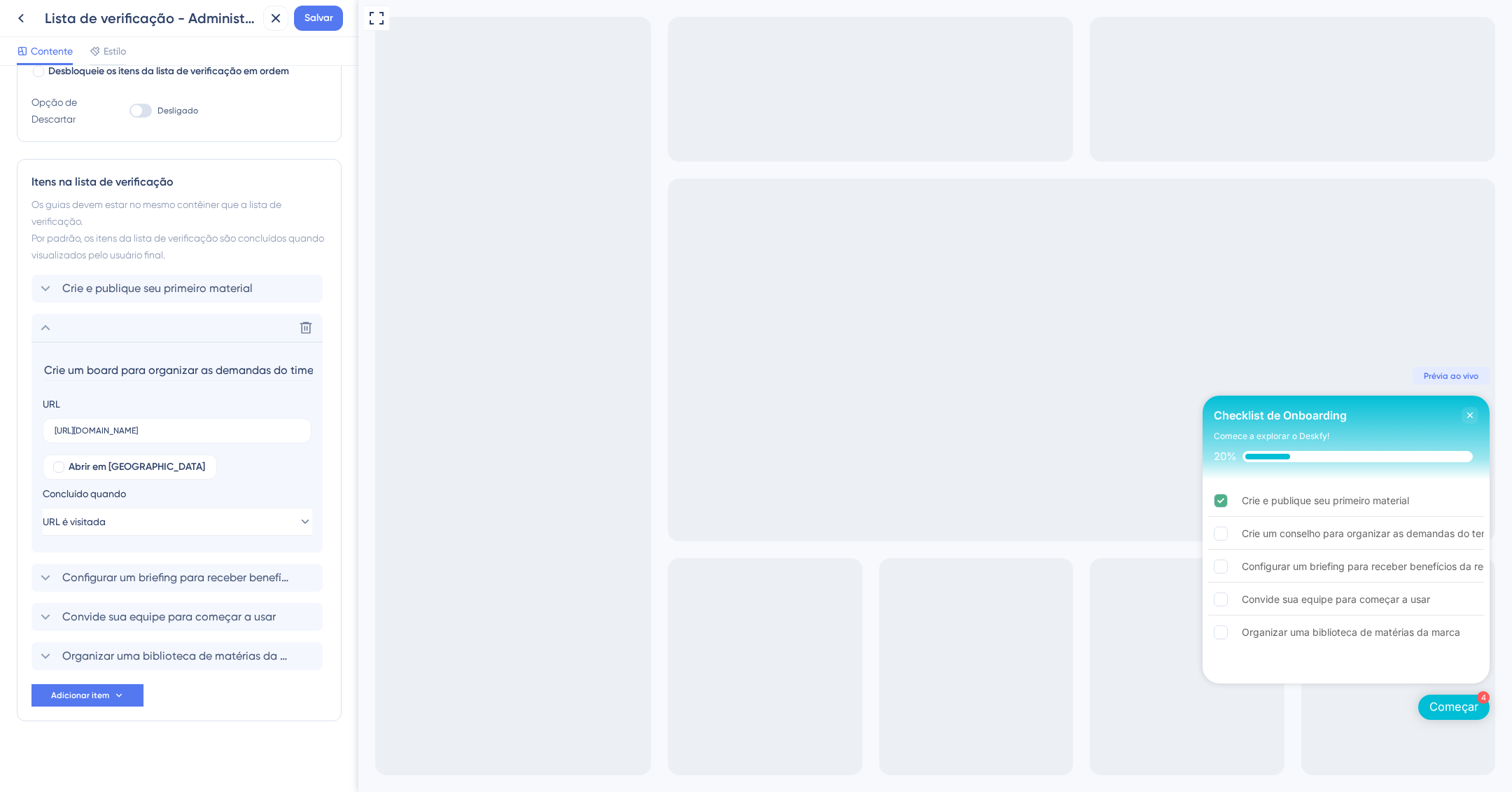
drag, startPoint x: 120, startPoint y: 368, endPoint x: 87, endPoint y: 370, distance: 33.1
click at [87, 370] on input "Crie um board para organizar as demandas do time" at bounding box center [179, 370] width 272 height 22
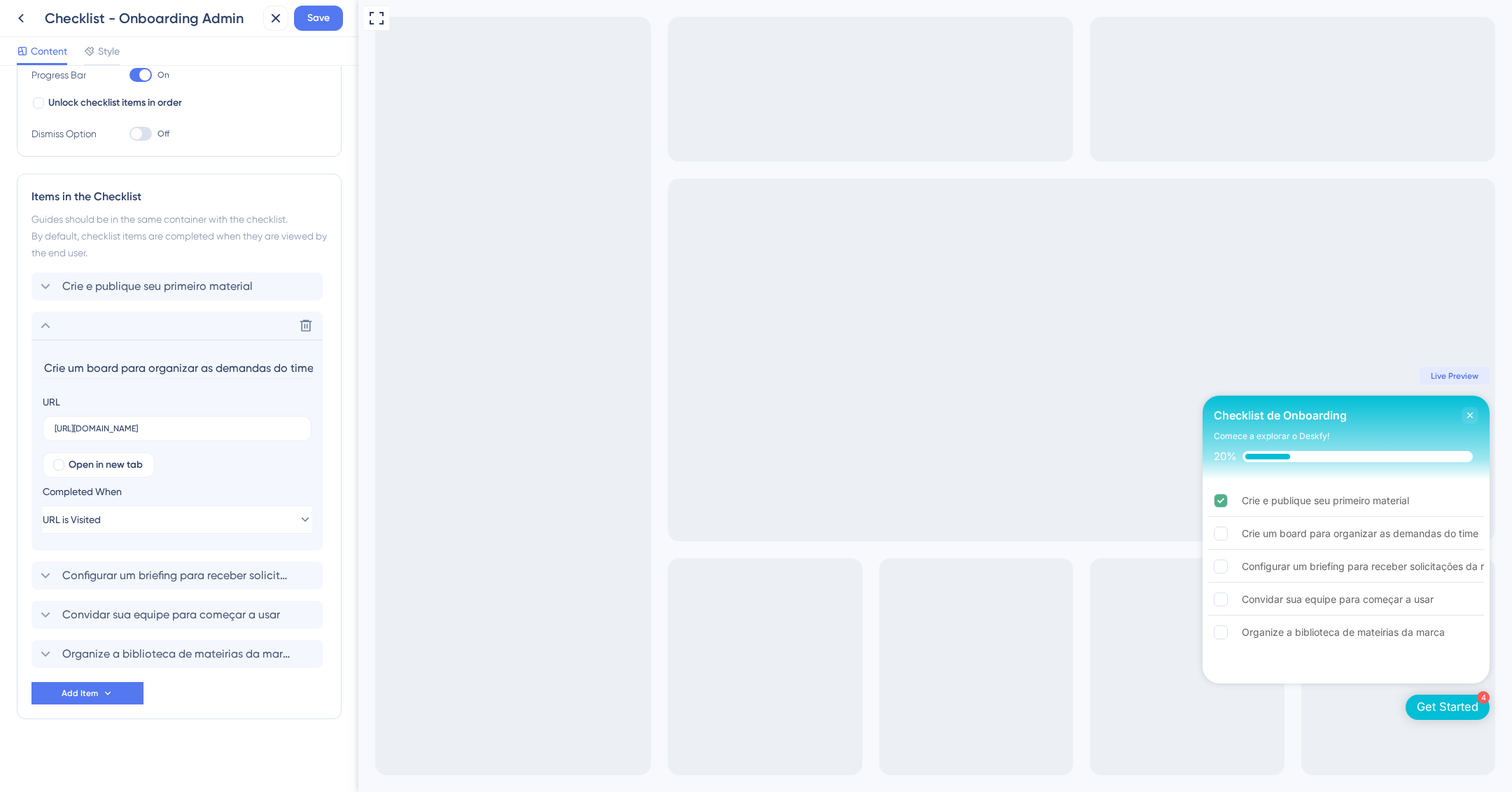
scroll to position [246, 0]
click at [223, 579] on span "Configurar um briefing para receber solicitações da rede" at bounding box center [178, 578] width 231 height 17
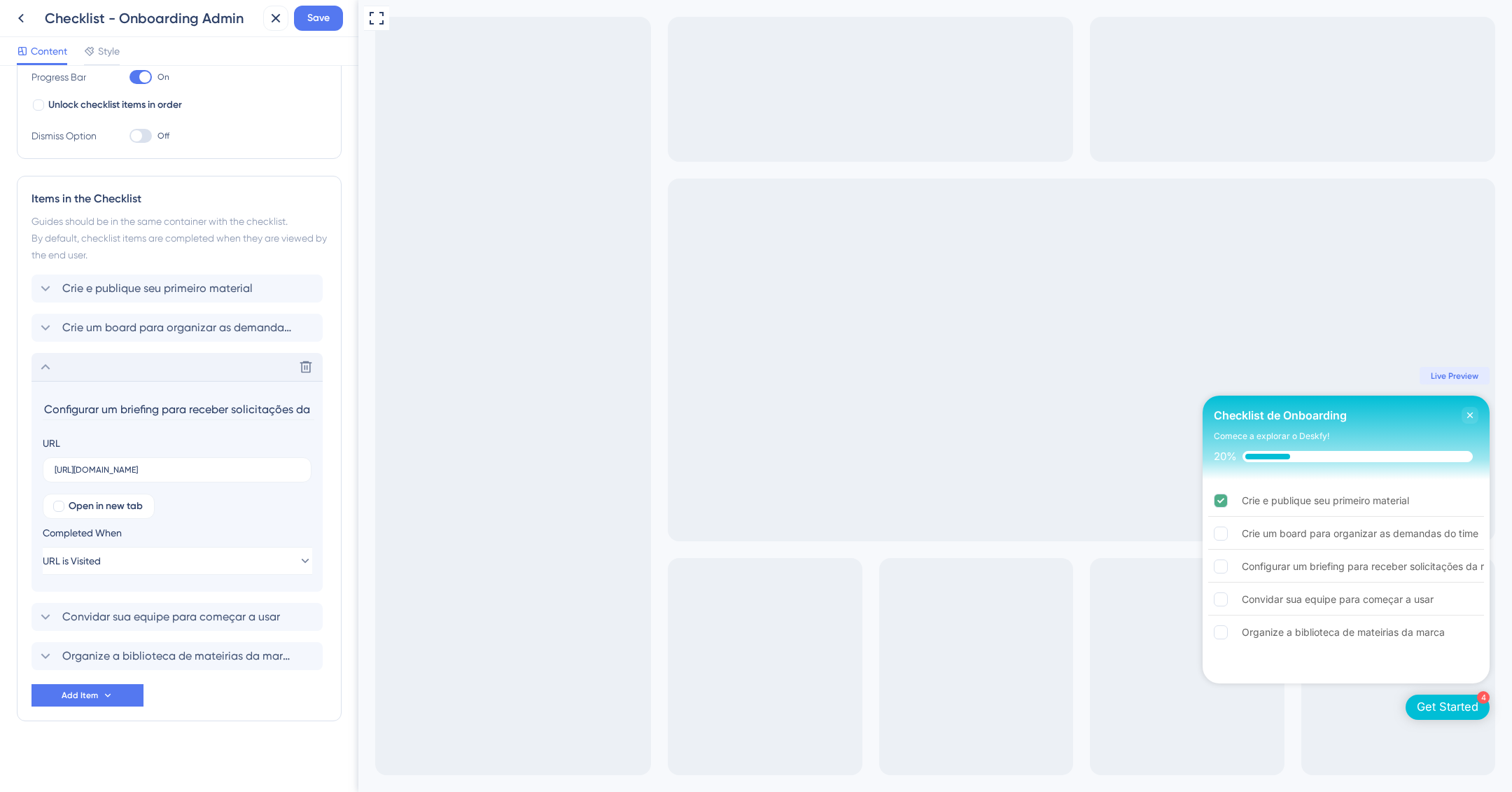
scroll to position [0, 22]
drag, startPoint x: 273, startPoint y: 404, endPoint x: 339, endPoint y: 411, distance: 66.4
click at [339, 411] on div "Checklist Header Title Checklist de Onboarding Subtitle Comece a explorar o Des…" at bounding box center [179, 429] width 359 height 726
type input "Configurar um briefing para receber solicitações"
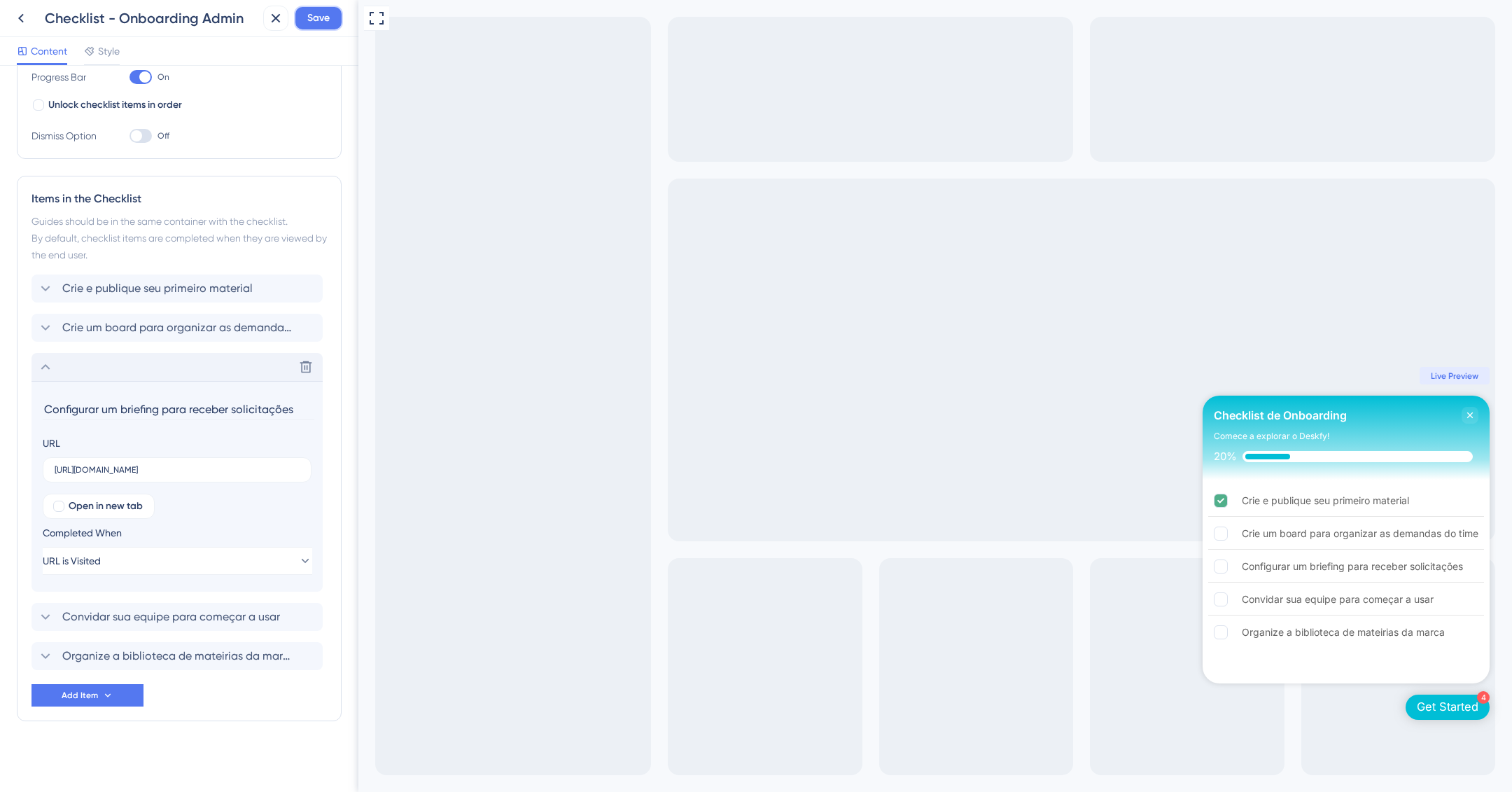
click at [313, 15] on span "Save" at bounding box center [318, 18] width 22 height 17
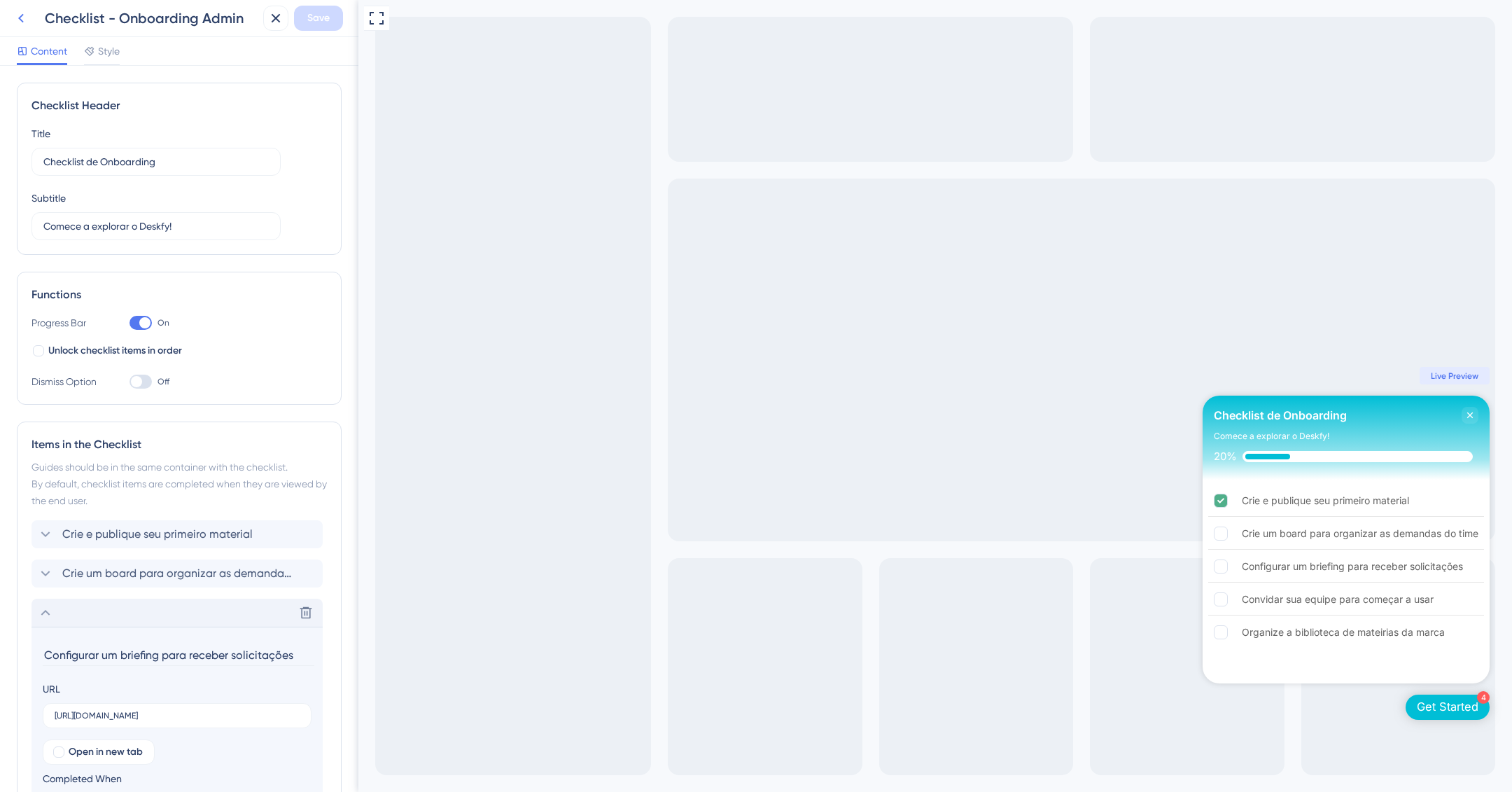
click at [18, 14] on icon at bounding box center [21, 18] width 17 height 17
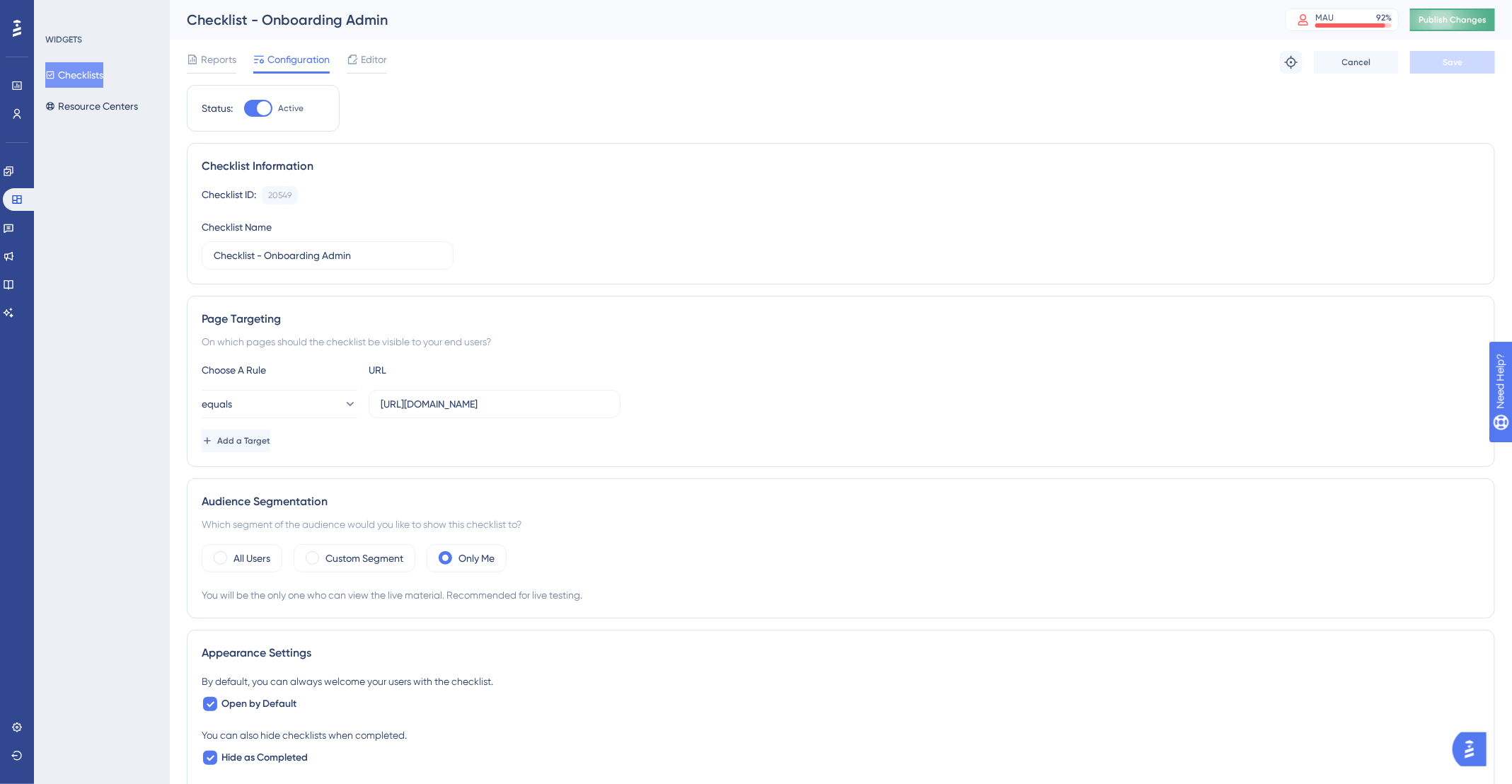
click at [1462, 48] on div "Reports Configuration Editor Troubleshoot Cancel Save" at bounding box center [840, 62] width 1309 height 45
click at [1461, 12] on button "Publish Changes" at bounding box center [1453, 20] width 85 height 23
click at [271, 401] on button "equals" at bounding box center [279, 404] width 156 height 28
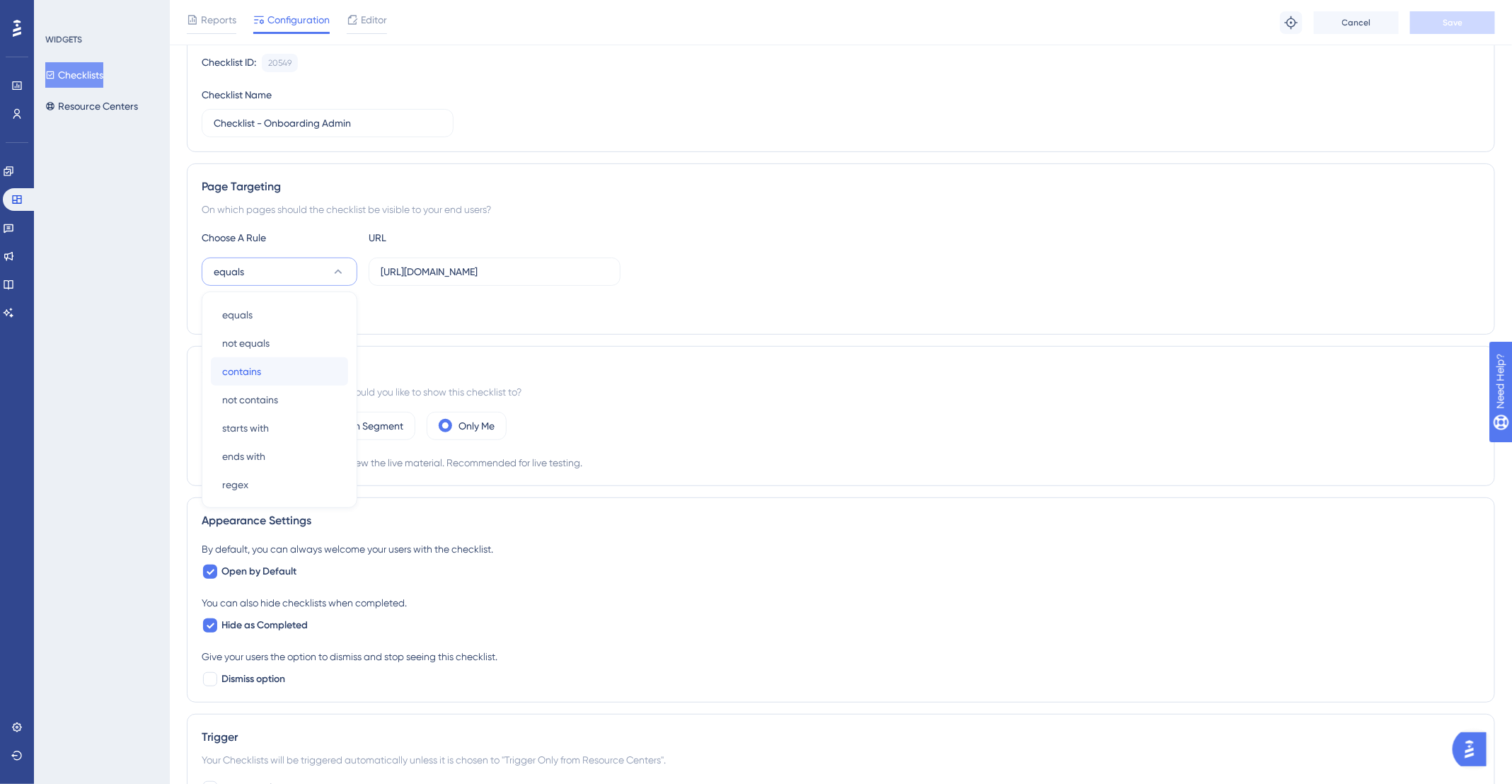
click at [271, 372] on div "contains contains" at bounding box center [279, 372] width 114 height 28
click at [1482, 24] on button "Save" at bounding box center [1453, 23] width 85 height 23
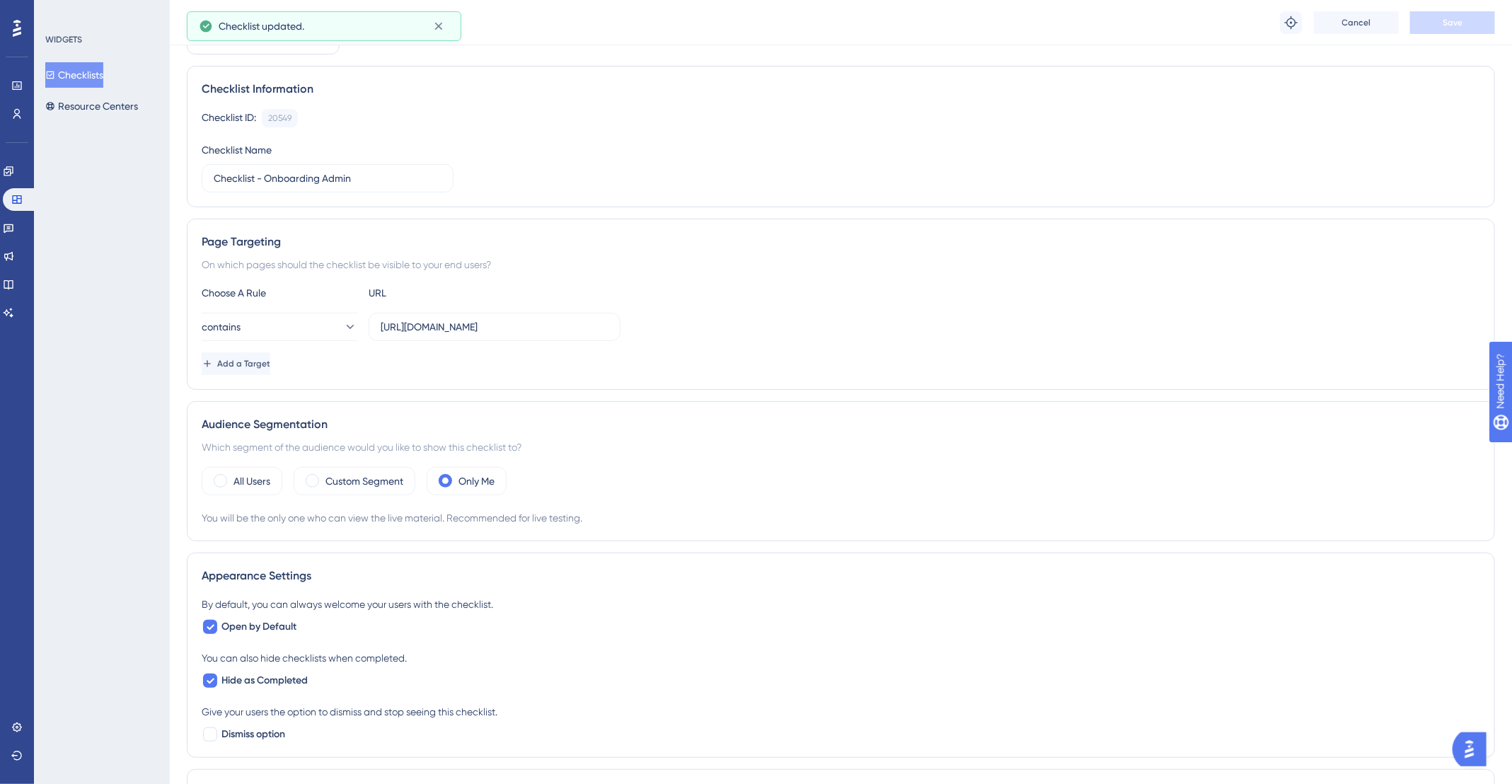
scroll to position [0, 0]
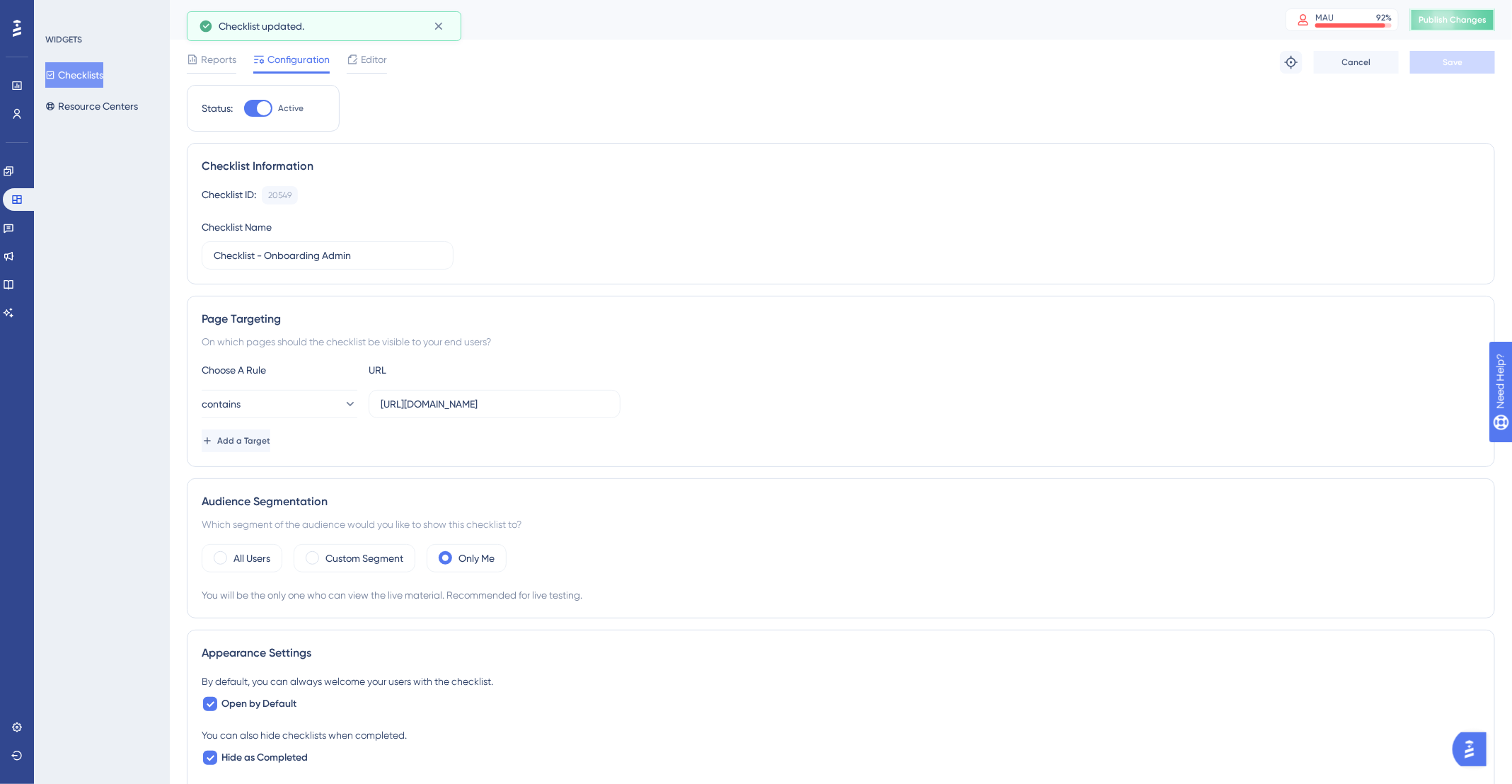
click at [1448, 20] on button "Publish Changes" at bounding box center [1453, 20] width 85 height 23
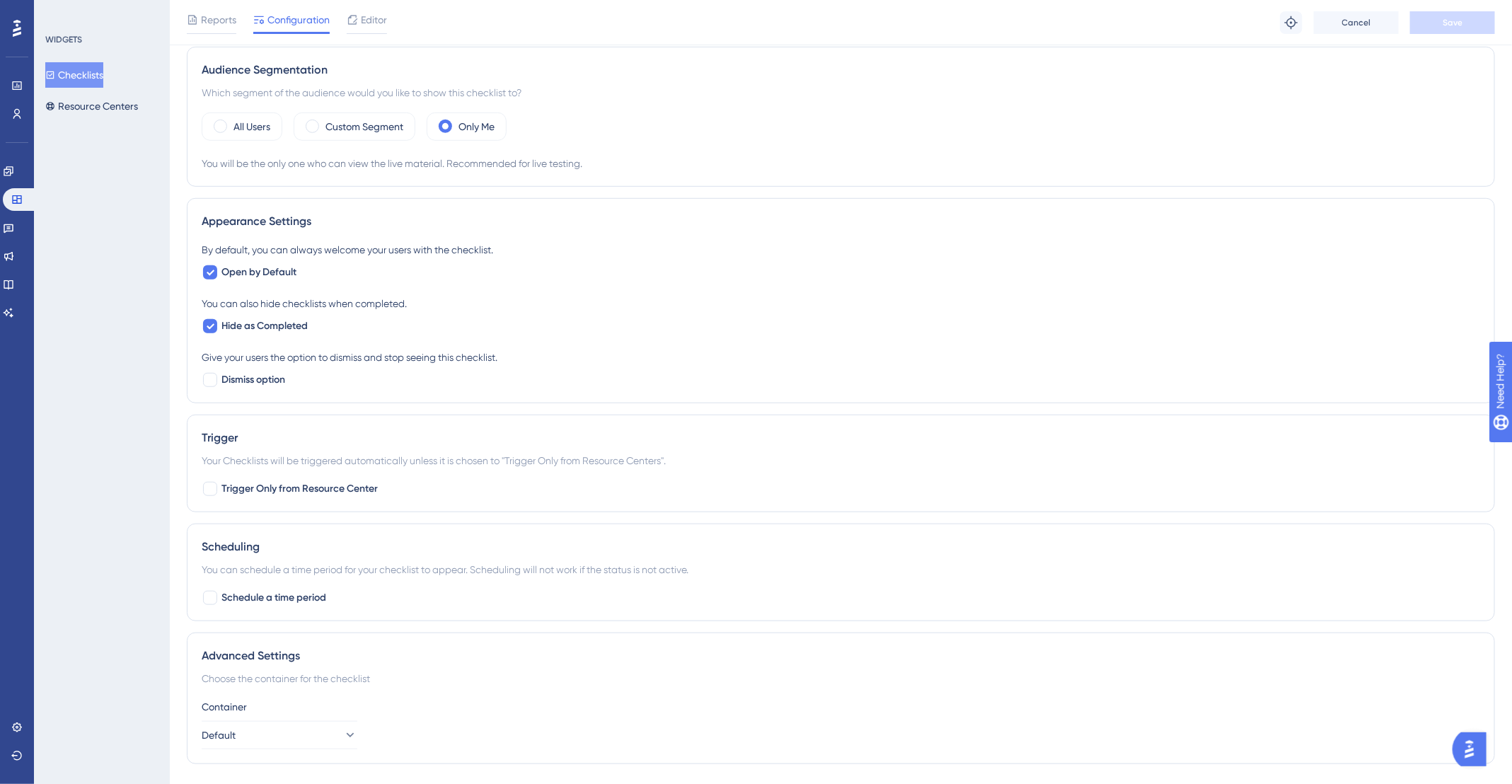
scroll to position [470, 0]
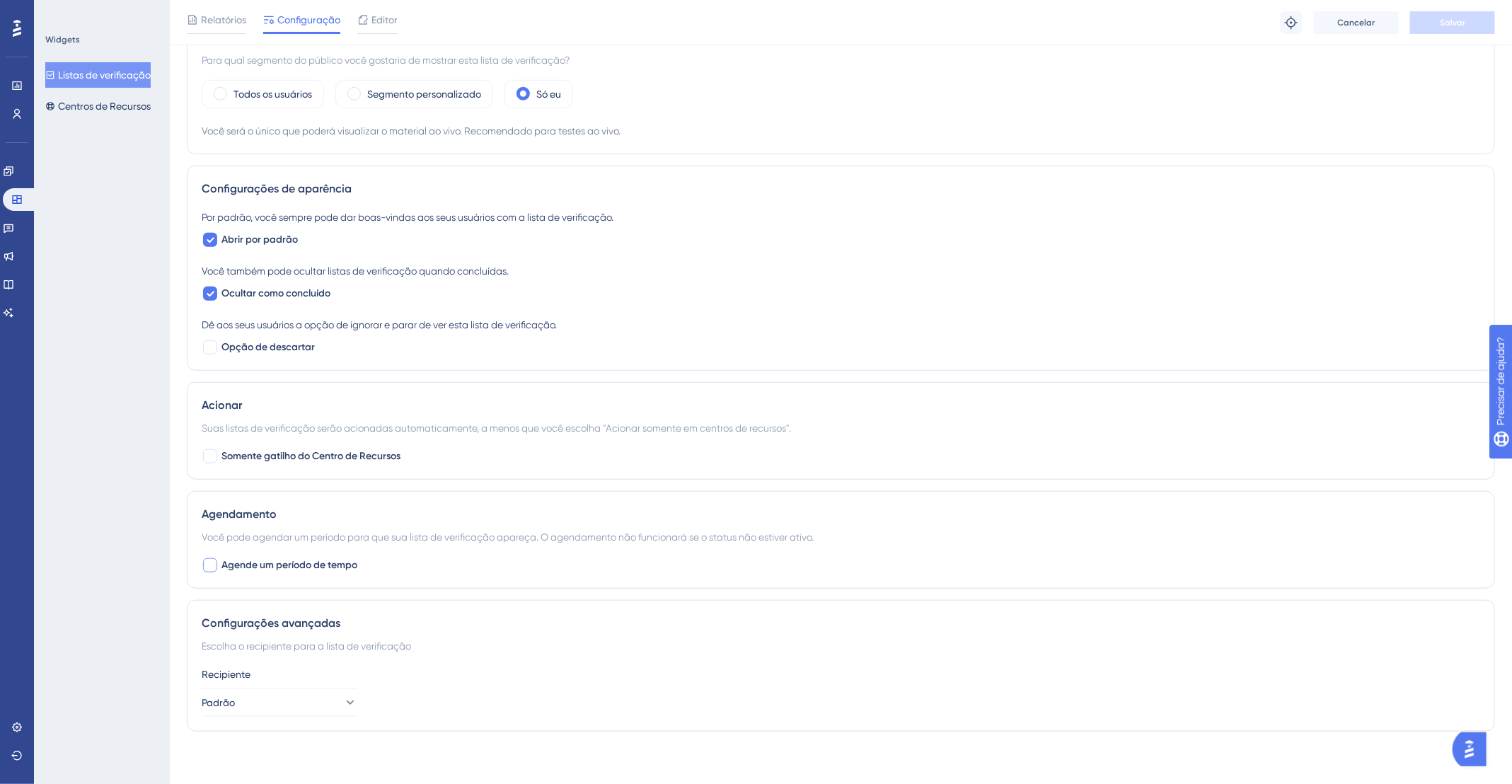
click at [314, 565] on font "Agende um período de tempo" at bounding box center [290, 565] width 136 height 12
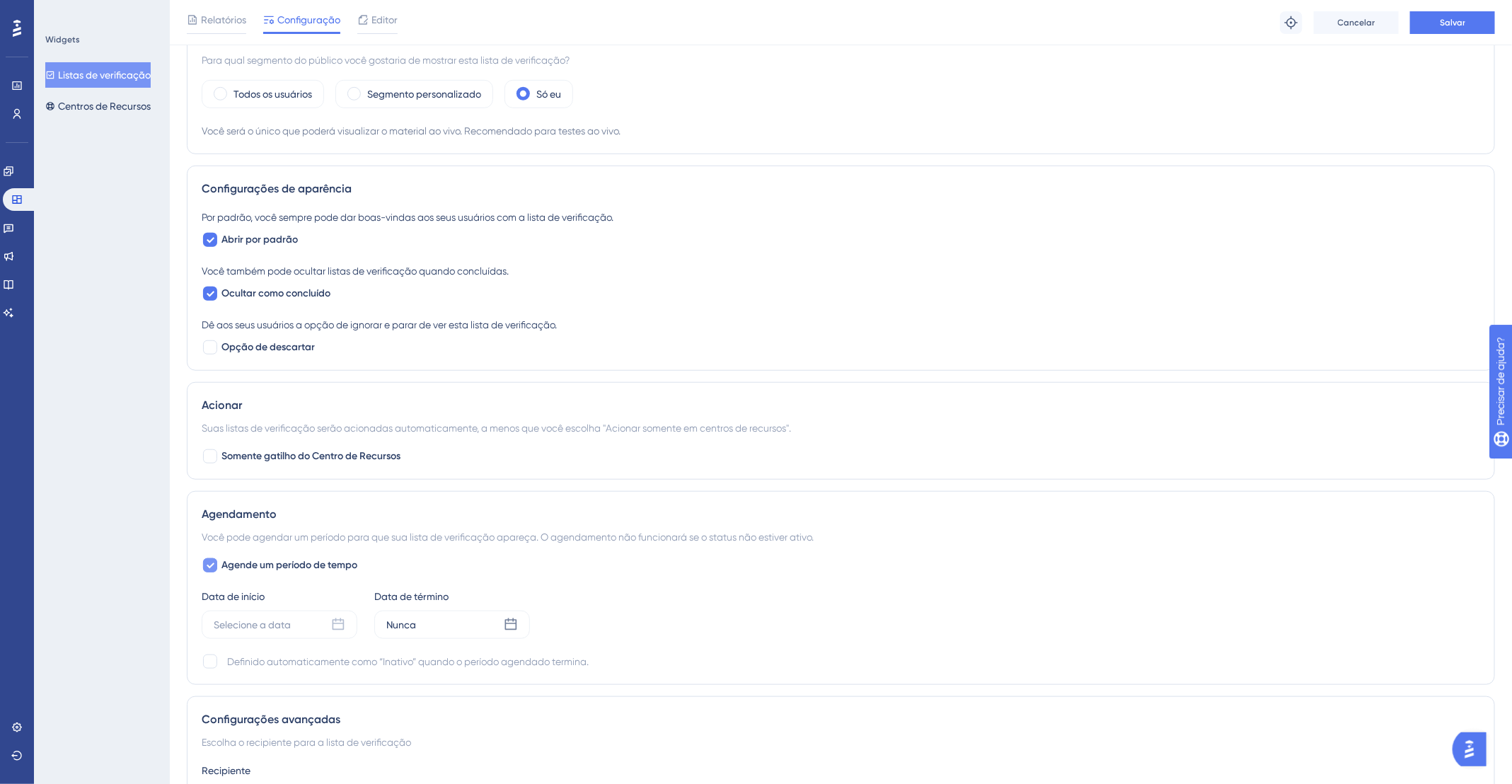
click at [214, 564] on div at bounding box center [210, 565] width 14 height 14
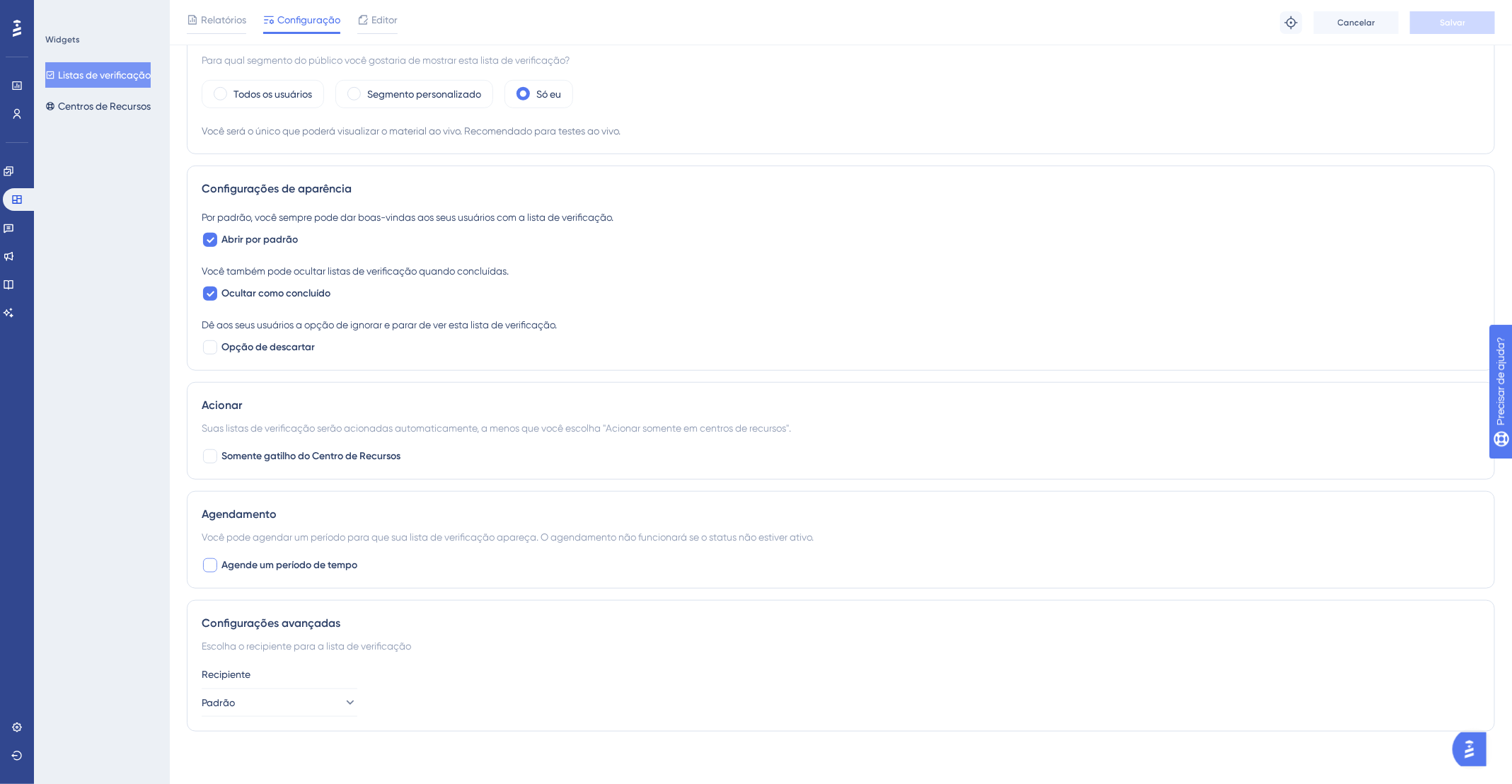
checkbox input "false"
click at [308, 700] on button "Padrão" at bounding box center [279, 703] width 156 height 28
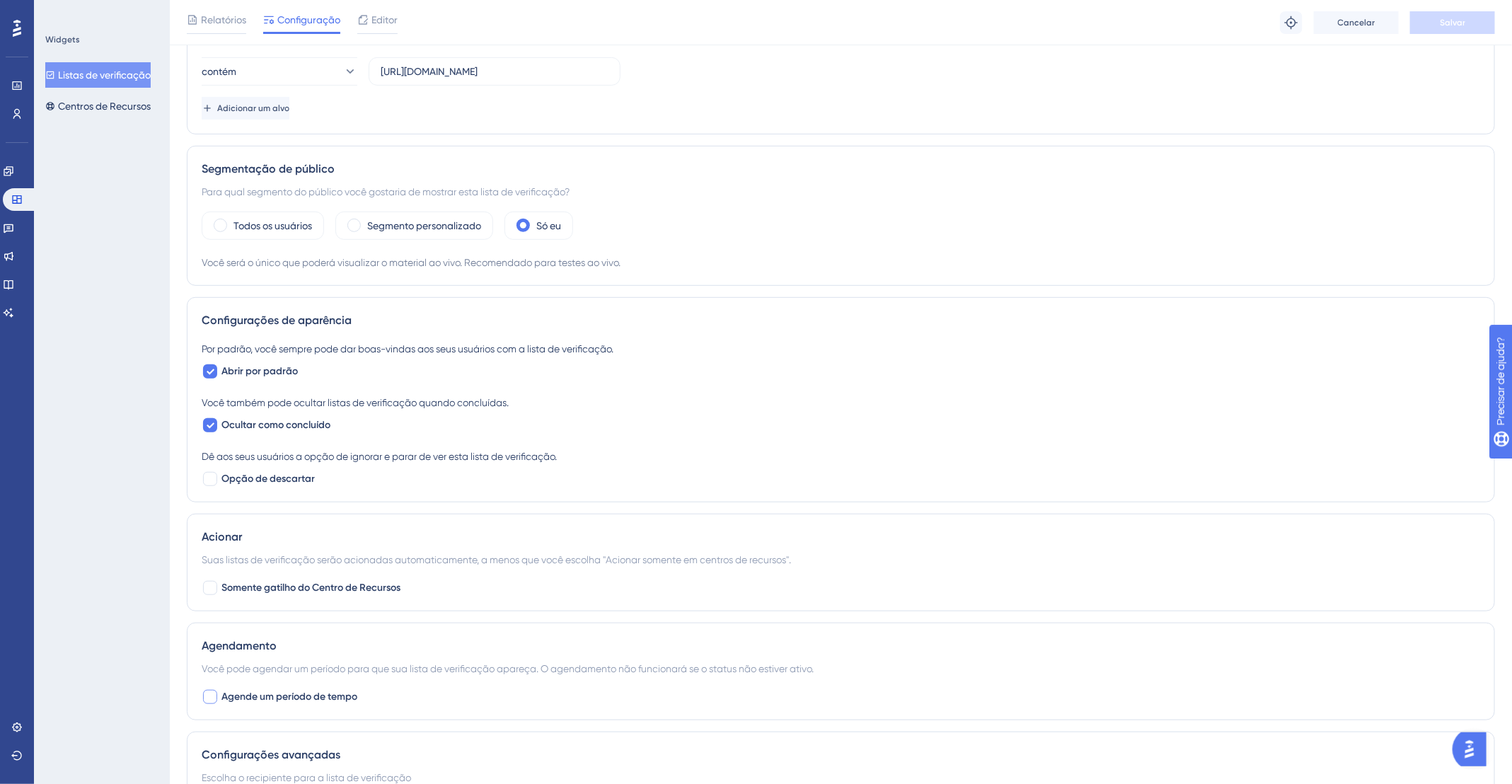
scroll to position [105, 0]
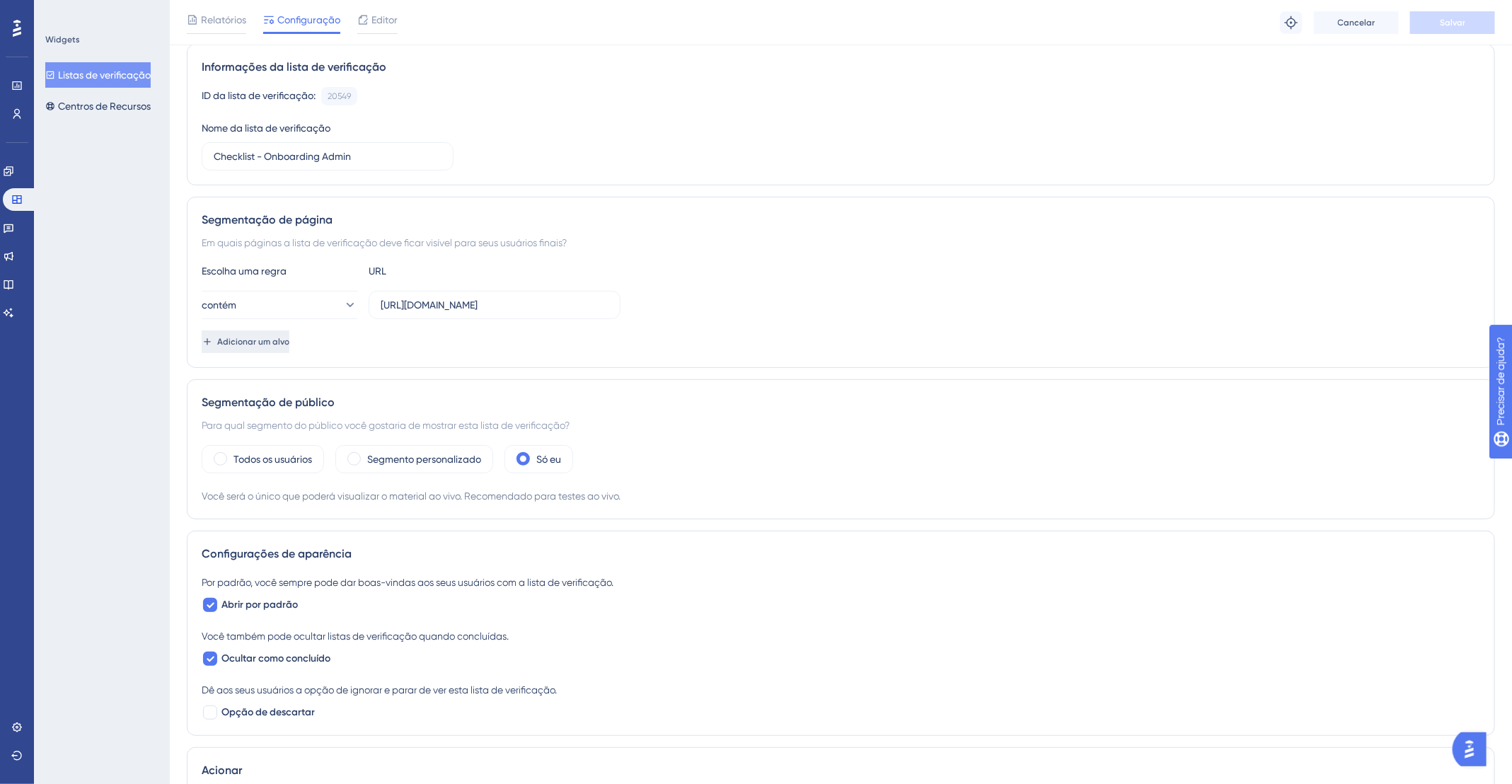
click at [290, 346] on button "Adicionar um alvo" at bounding box center [245, 341] width 88 height 23
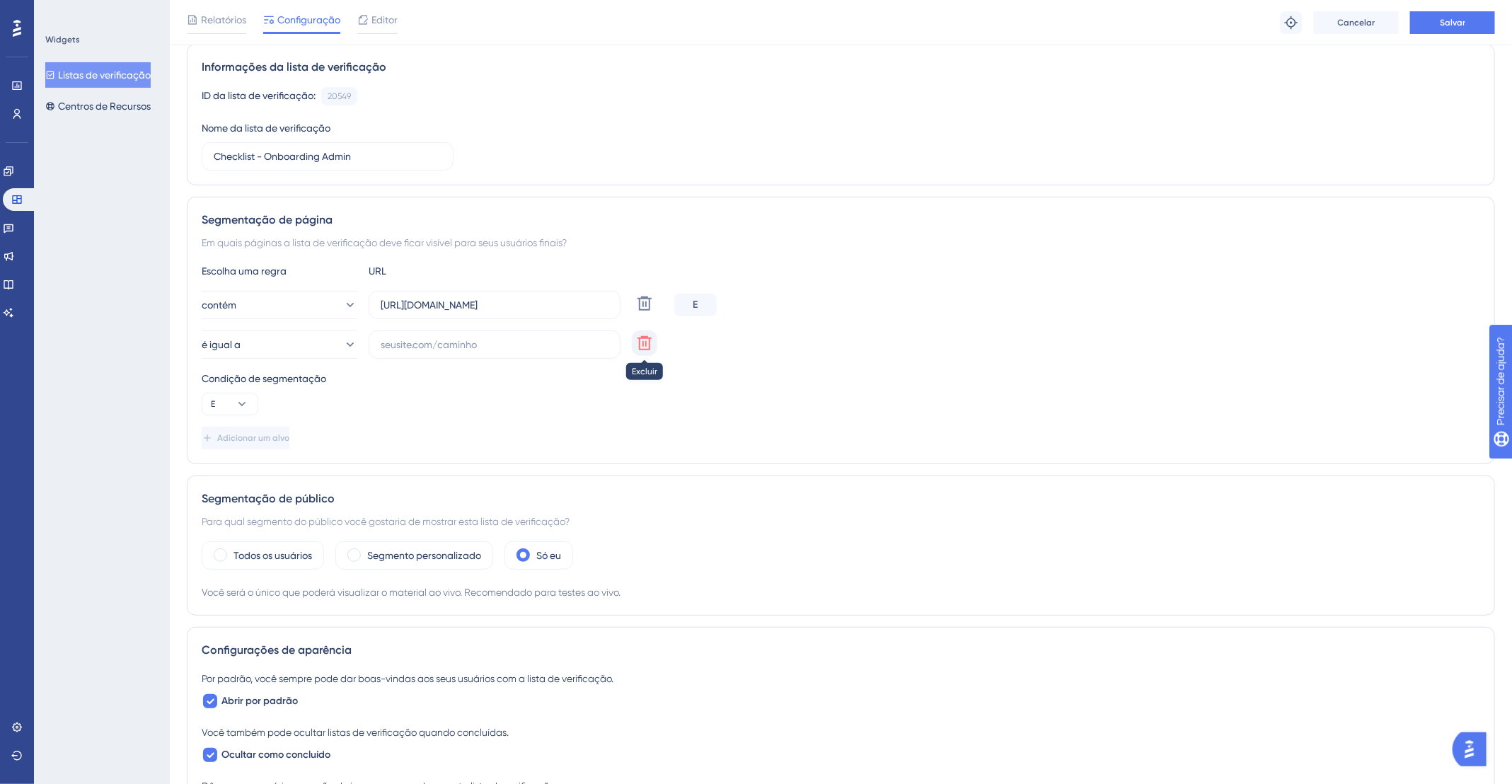
click at [646, 346] on icon at bounding box center [644, 343] width 17 height 17
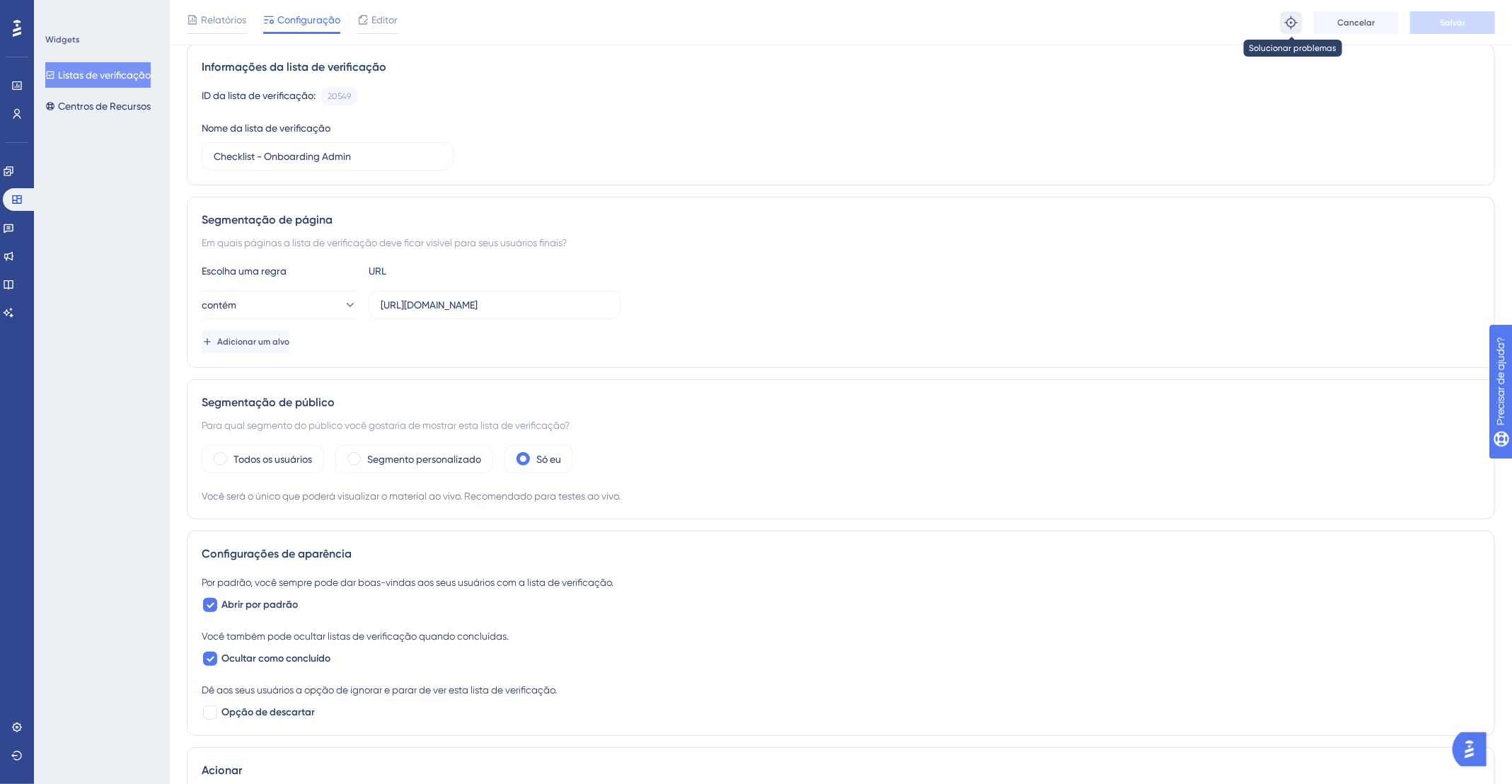
click at [1287, 26] on icon at bounding box center [1291, 22] width 14 height 14
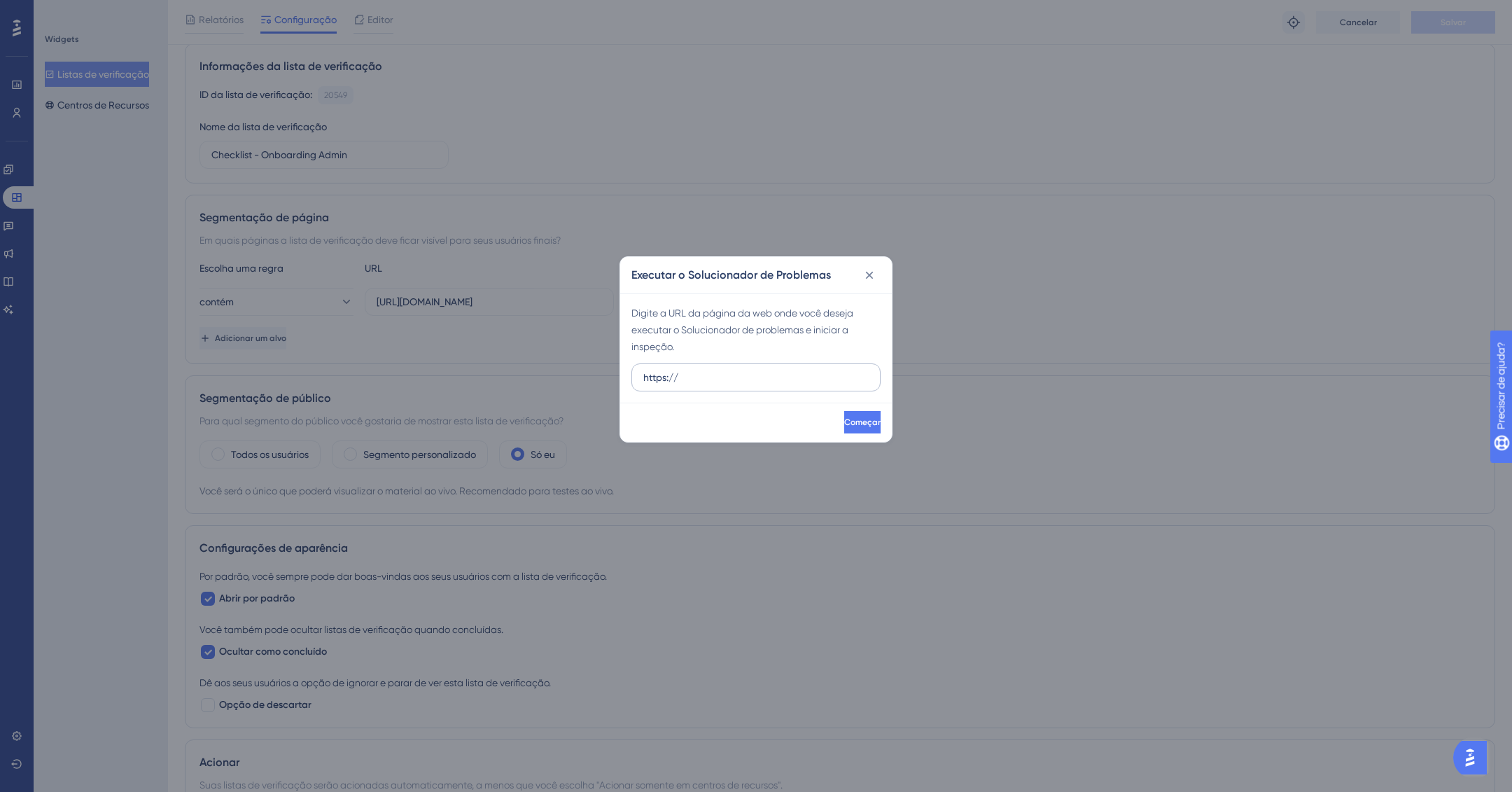
click at [702, 375] on input "https://" at bounding box center [756, 377] width 226 height 15
type input "[URL][DOMAIN_NAME]"
click at [844, 420] on font "Começar" at bounding box center [862, 422] width 37 height 9
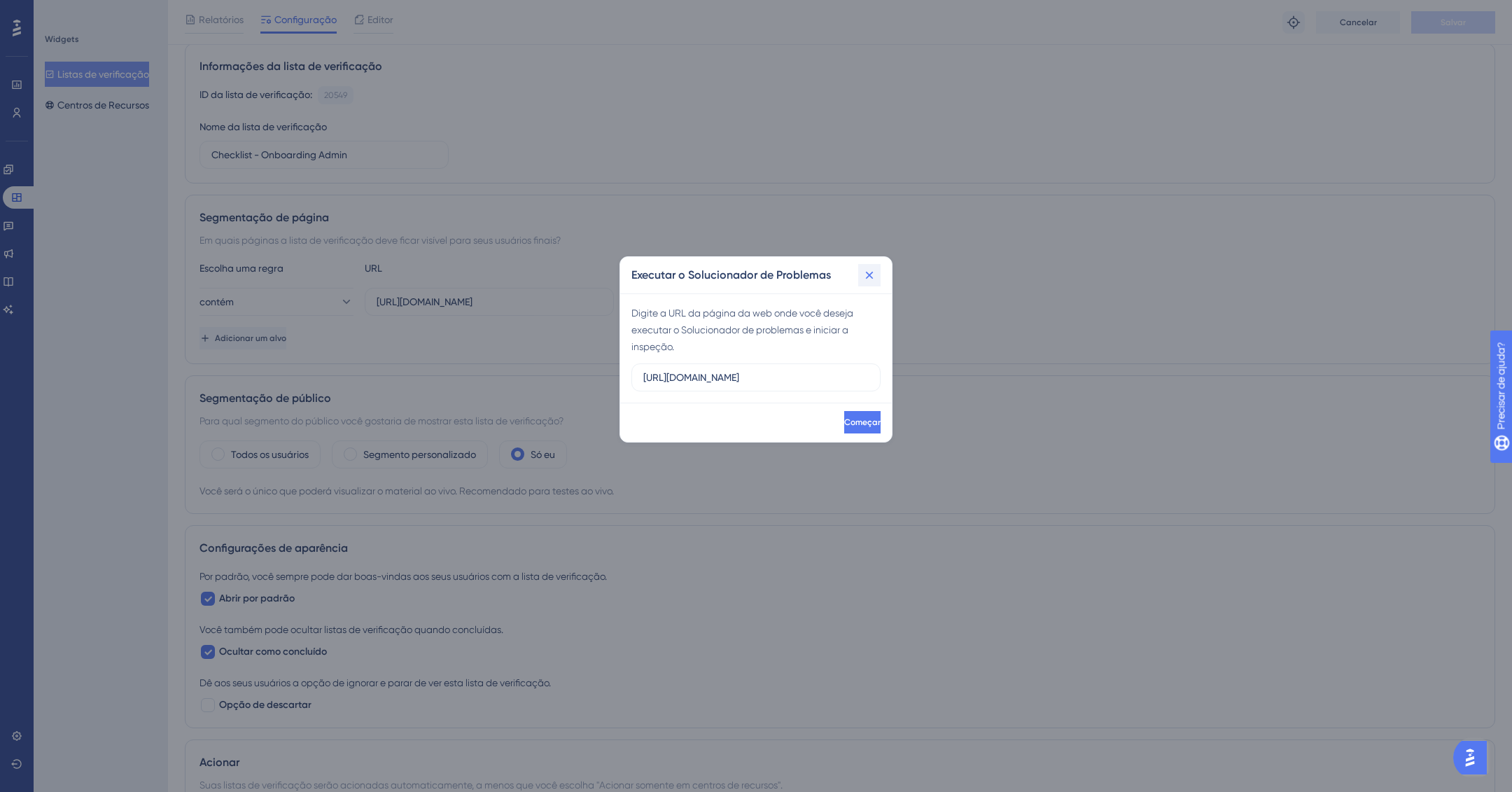
click at [870, 276] on icon at bounding box center [869, 274] width 14 height 14
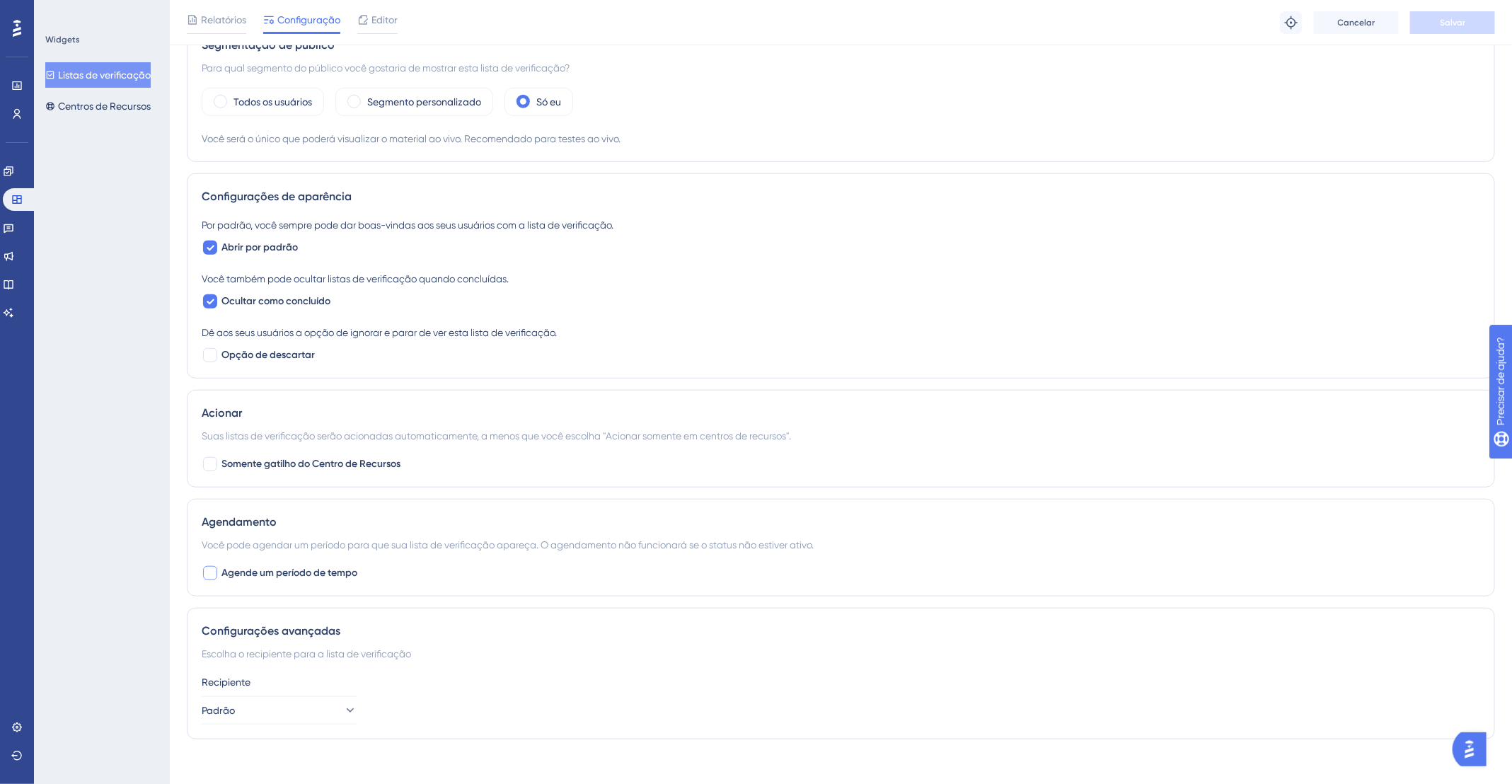
scroll to position [462, 0]
click at [215, 303] on div at bounding box center [210, 302] width 14 height 14
checkbox input "false"
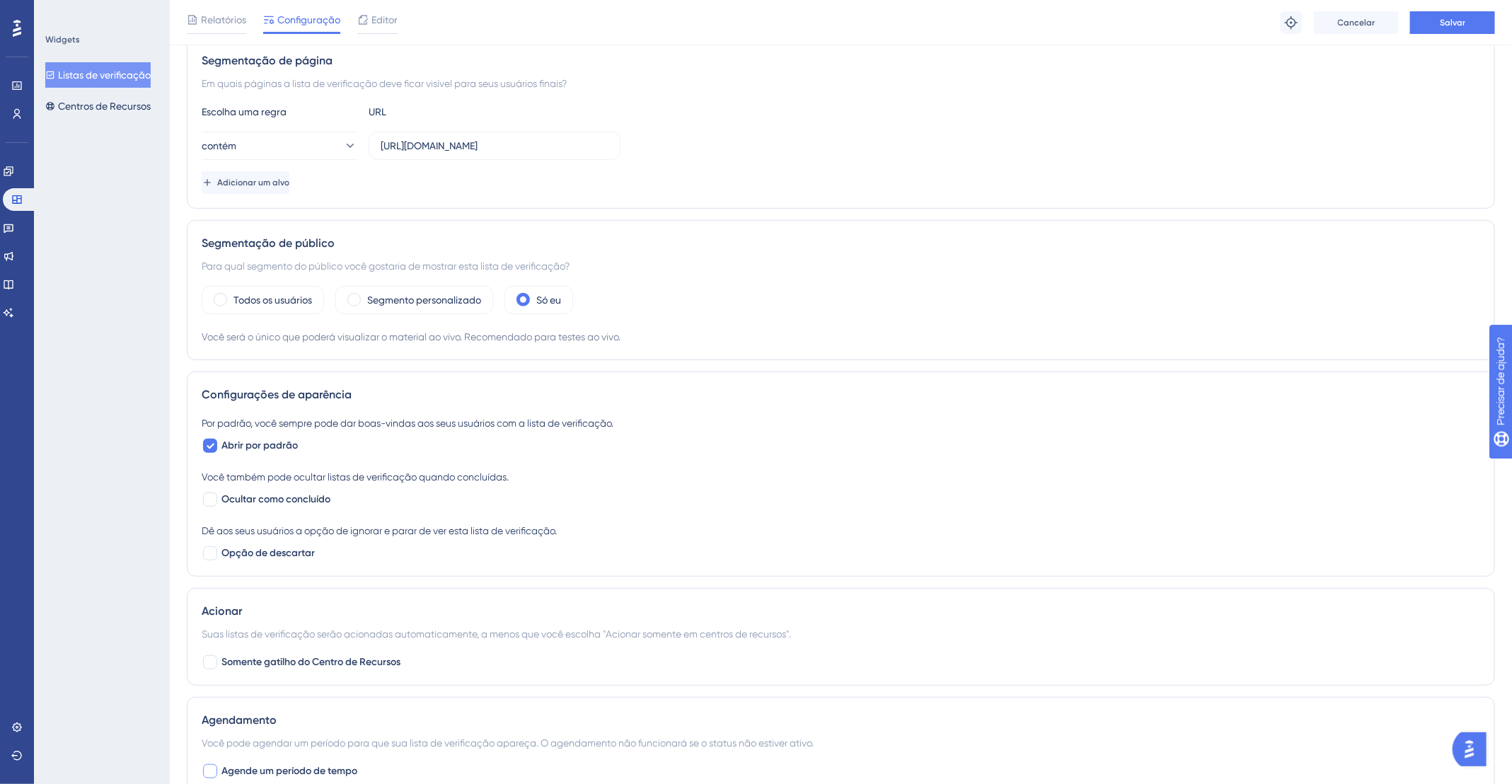
scroll to position [24, 0]
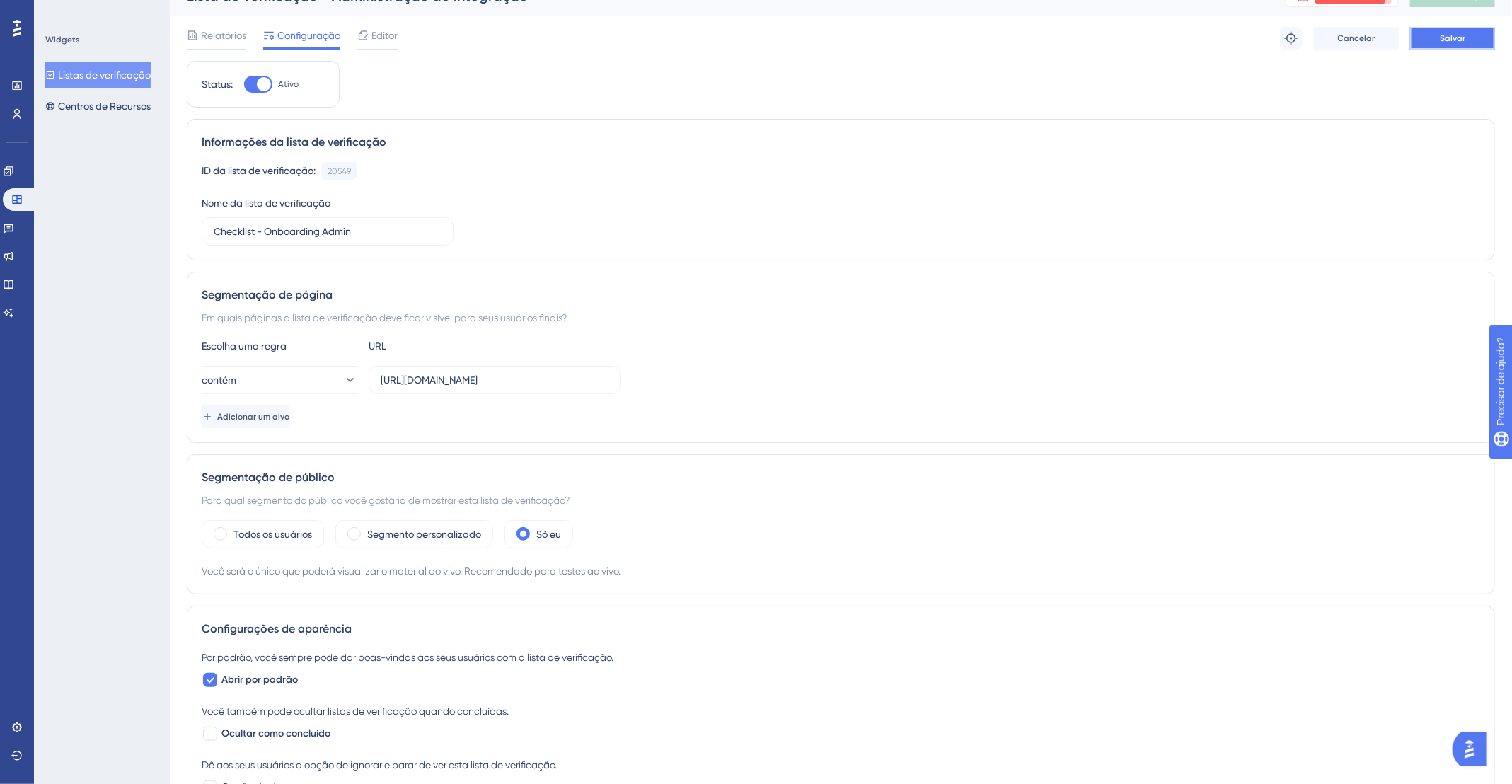
click at [1448, 44] on span "Salvar" at bounding box center [1452, 38] width 26 height 11
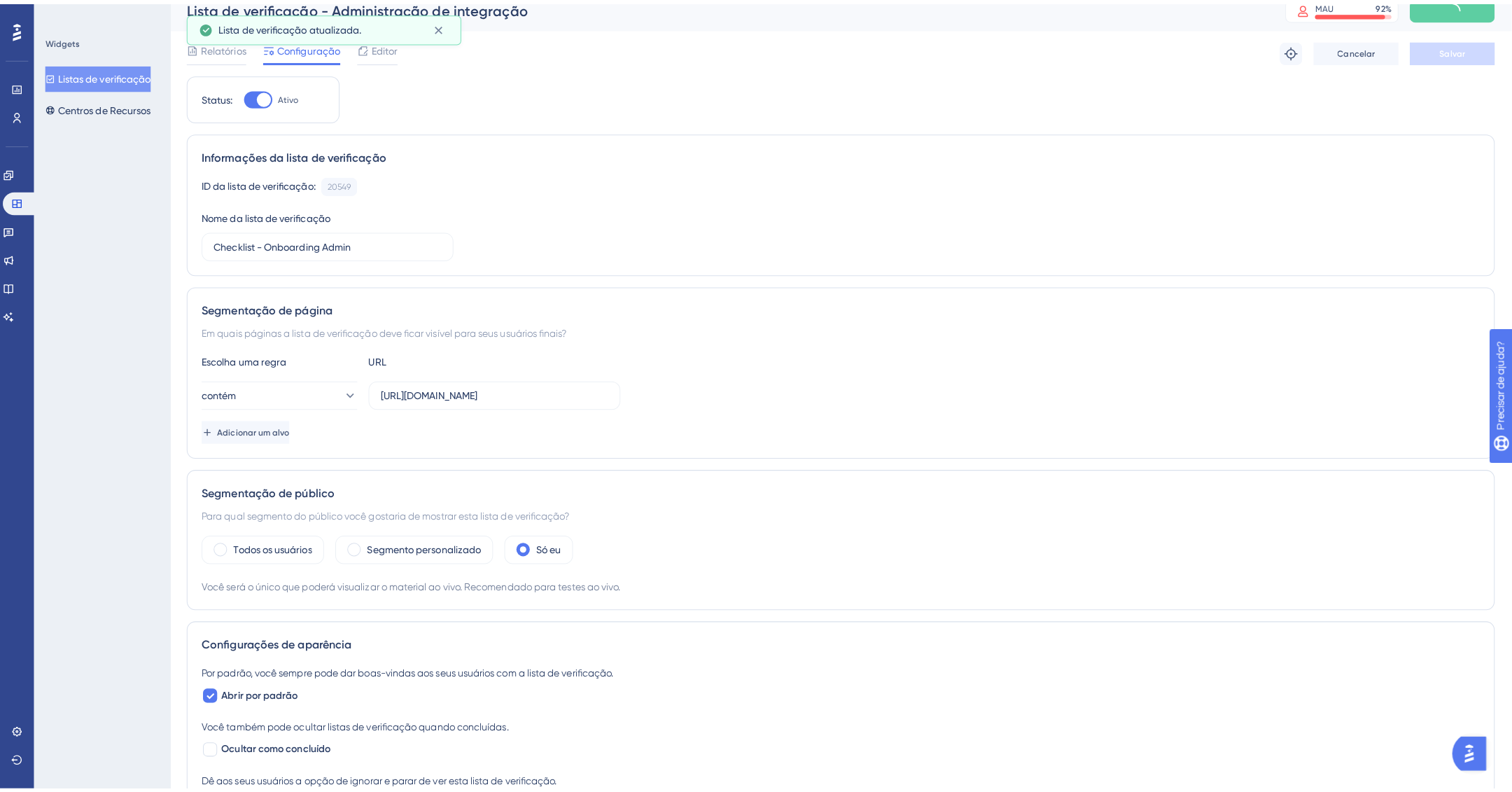
scroll to position [0, 0]
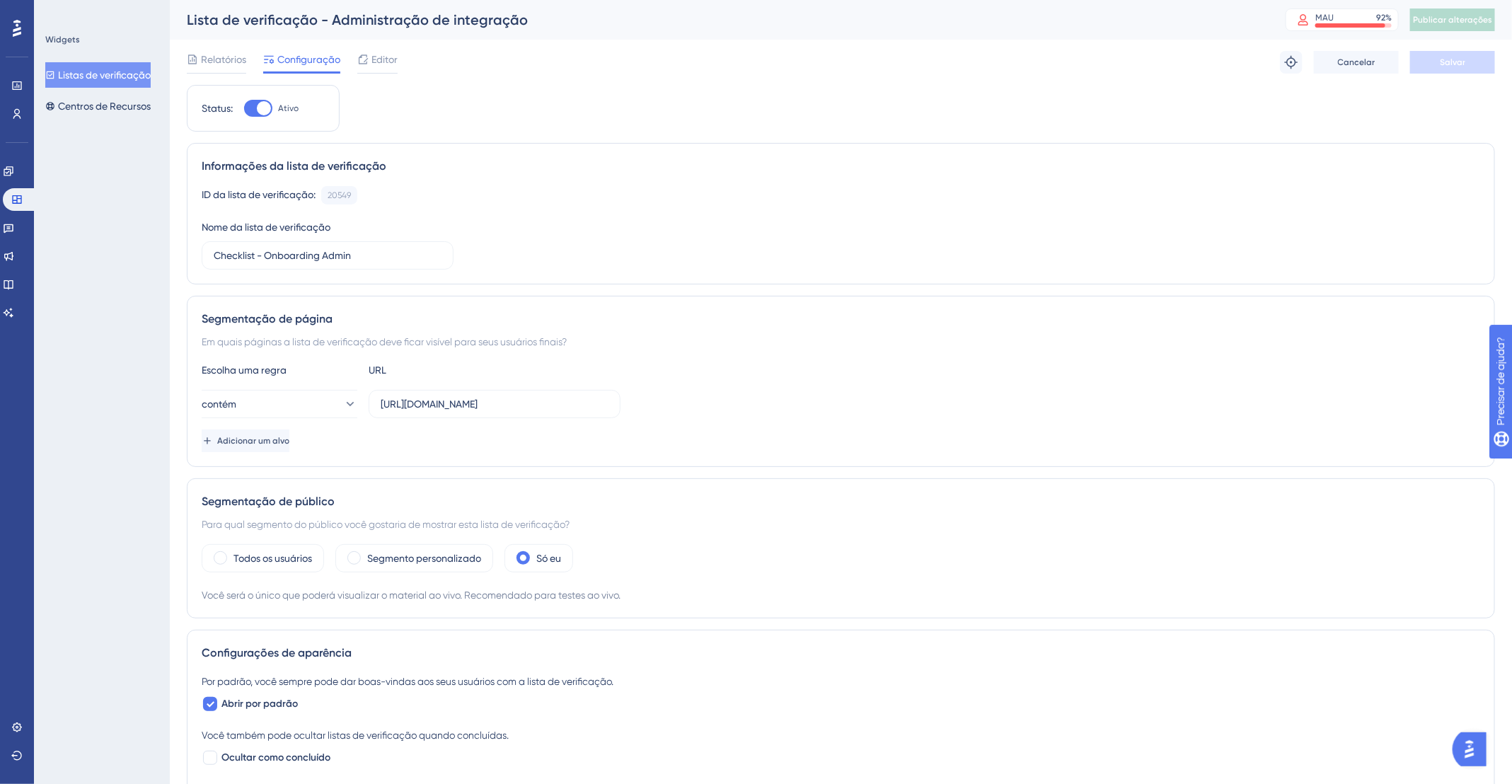
click at [378, 45] on div "Relatórios Configuração Editor Solucionar problemas Cancelar Salvar" at bounding box center [840, 62] width 1309 height 45
click at [378, 63] on font "Editor" at bounding box center [385, 60] width 26 height 11
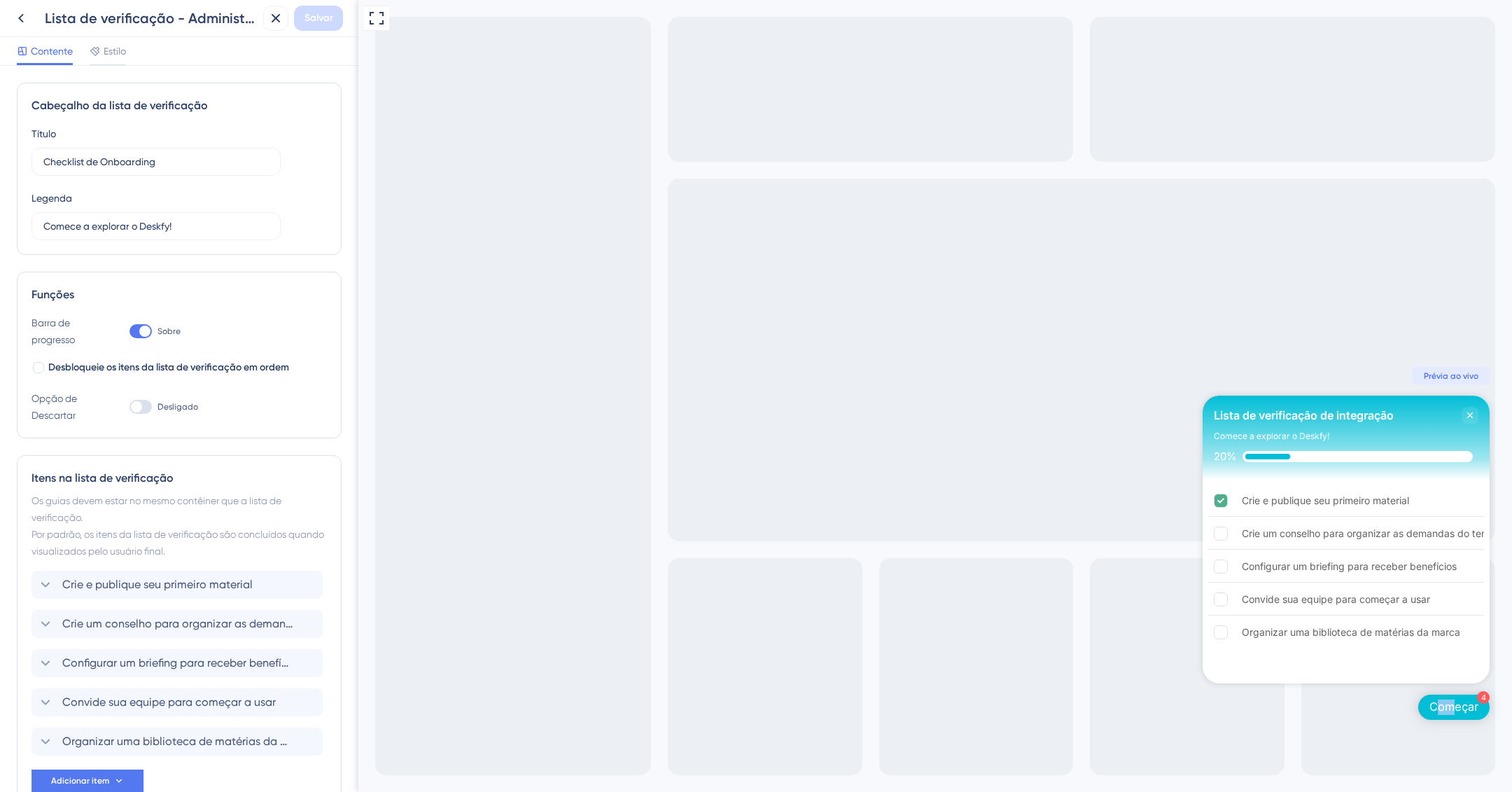
drag, startPoint x: 1457, startPoint y: 704, endPoint x: 1437, endPoint y: 710, distance: 20.9
click at [1437, 710] on font "Começar" at bounding box center [1454, 706] width 49 height 14
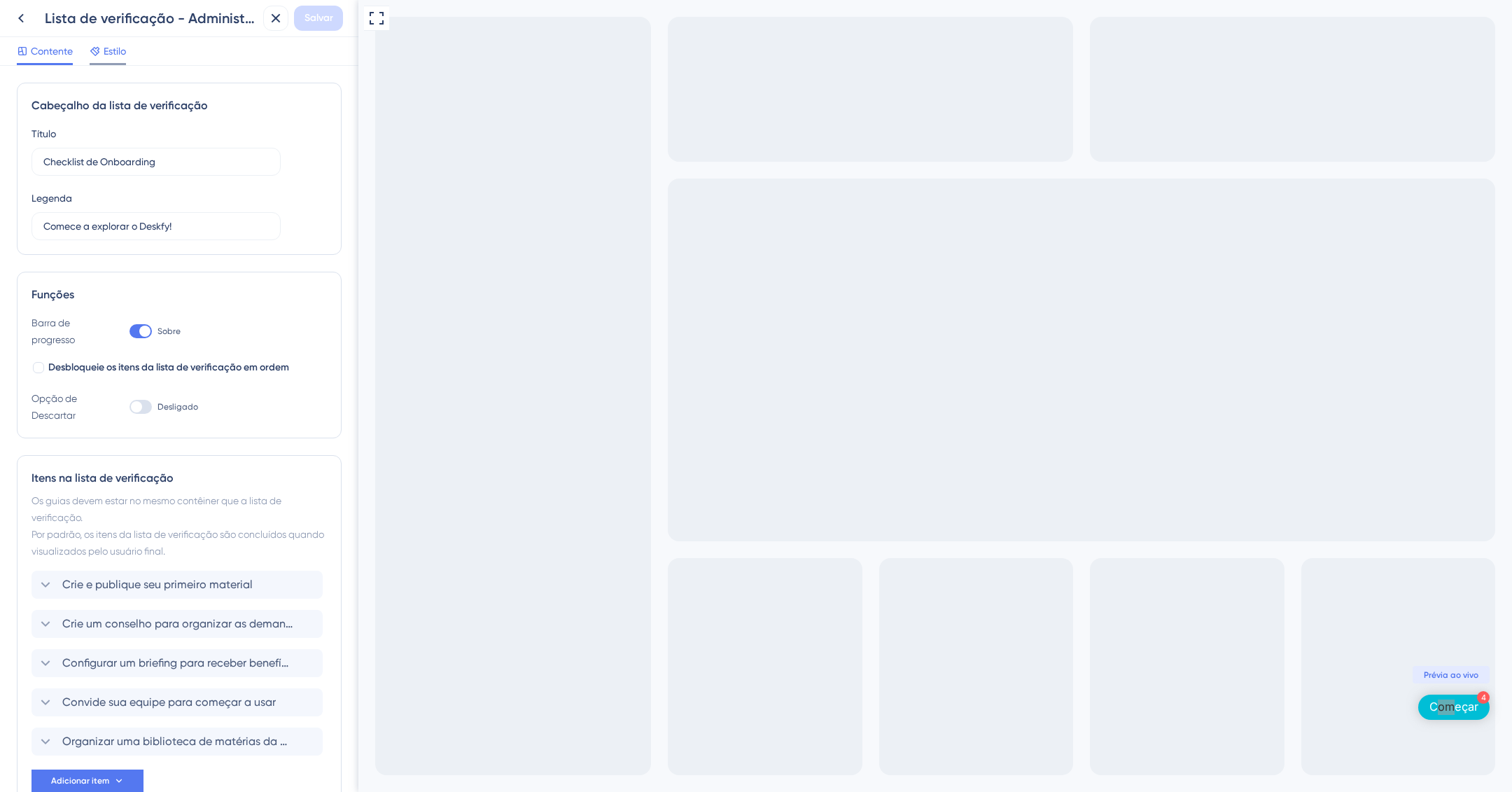
click at [115, 52] on font "Estilo" at bounding box center [115, 51] width 22 height 11
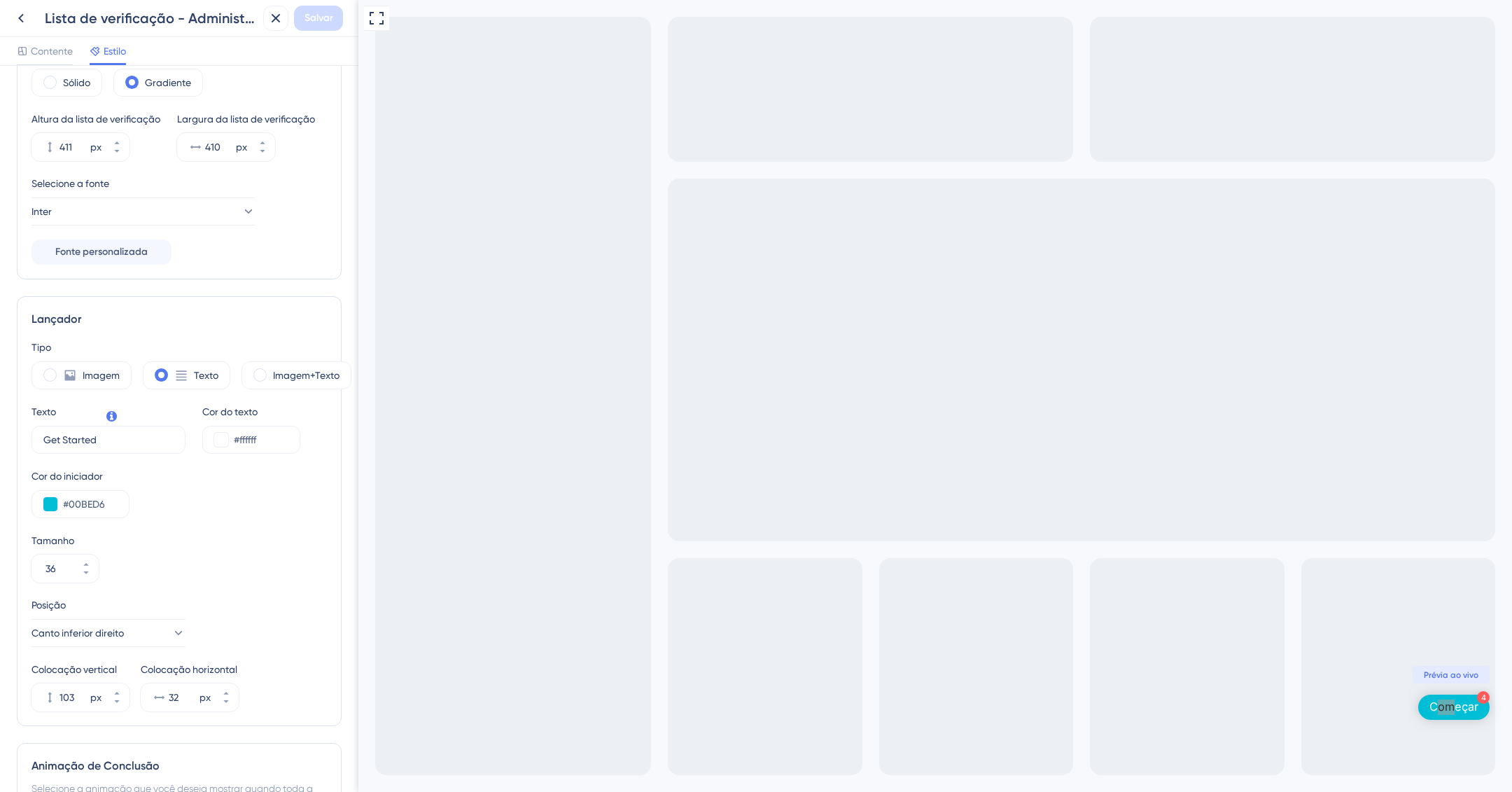
scroll to position [155, 0]
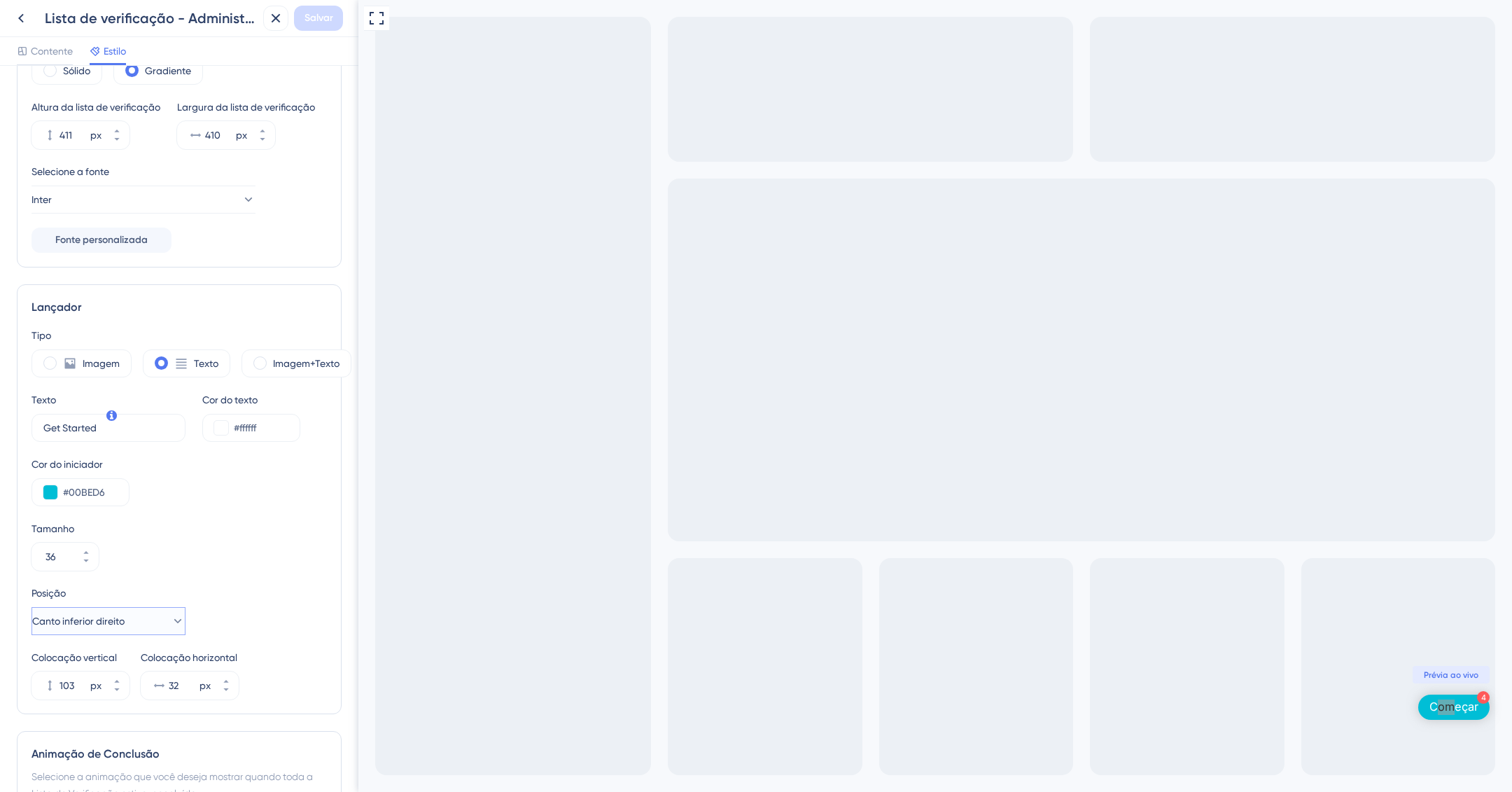
click at [145, 632] on button "Canto inferior direito" at bounding box center [109, 621] width 154 height 28
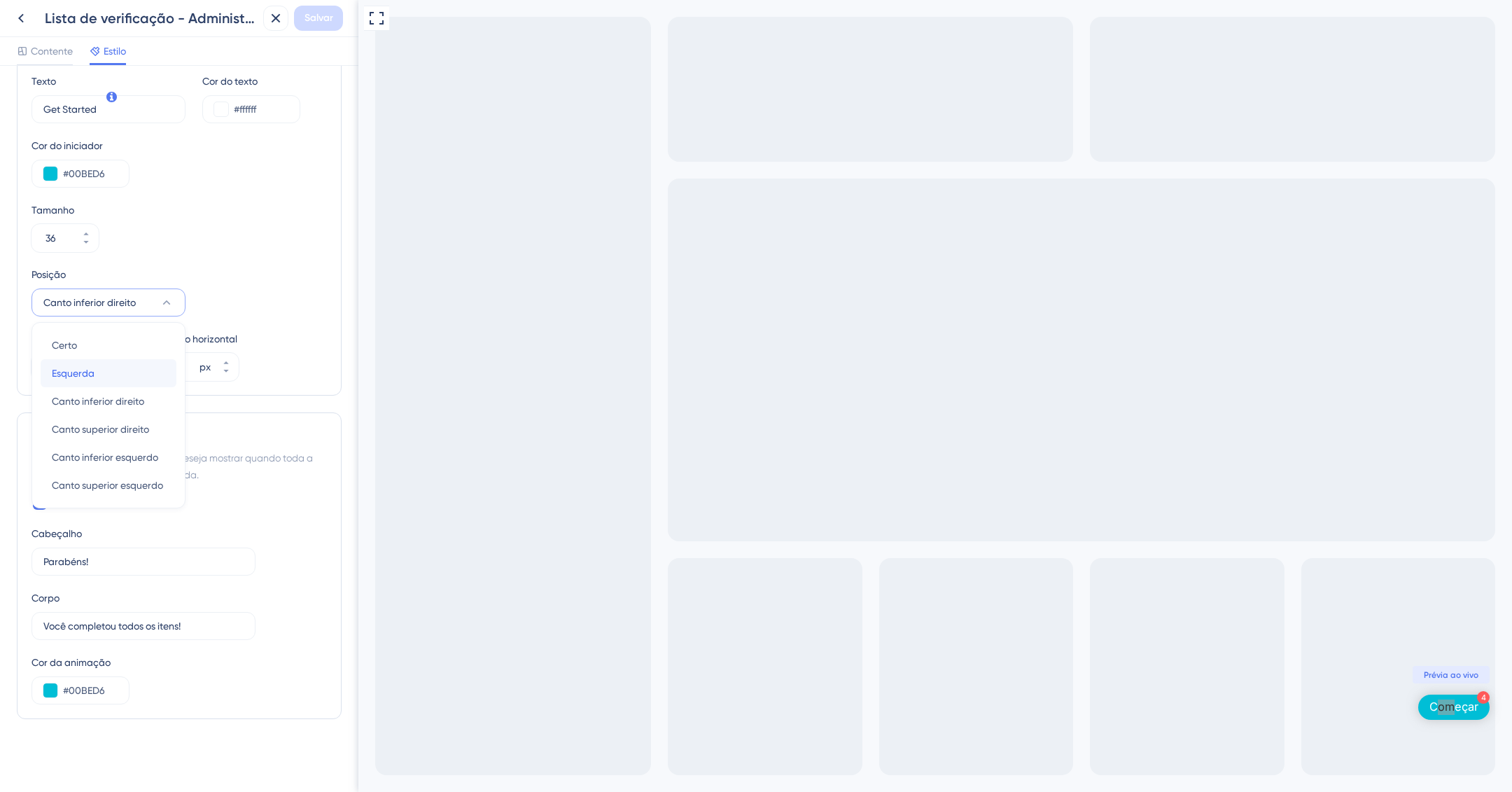
click at [98, 387] on div "Esquerda Esquerda" at bounding box center [108, 374] width 113 height 28
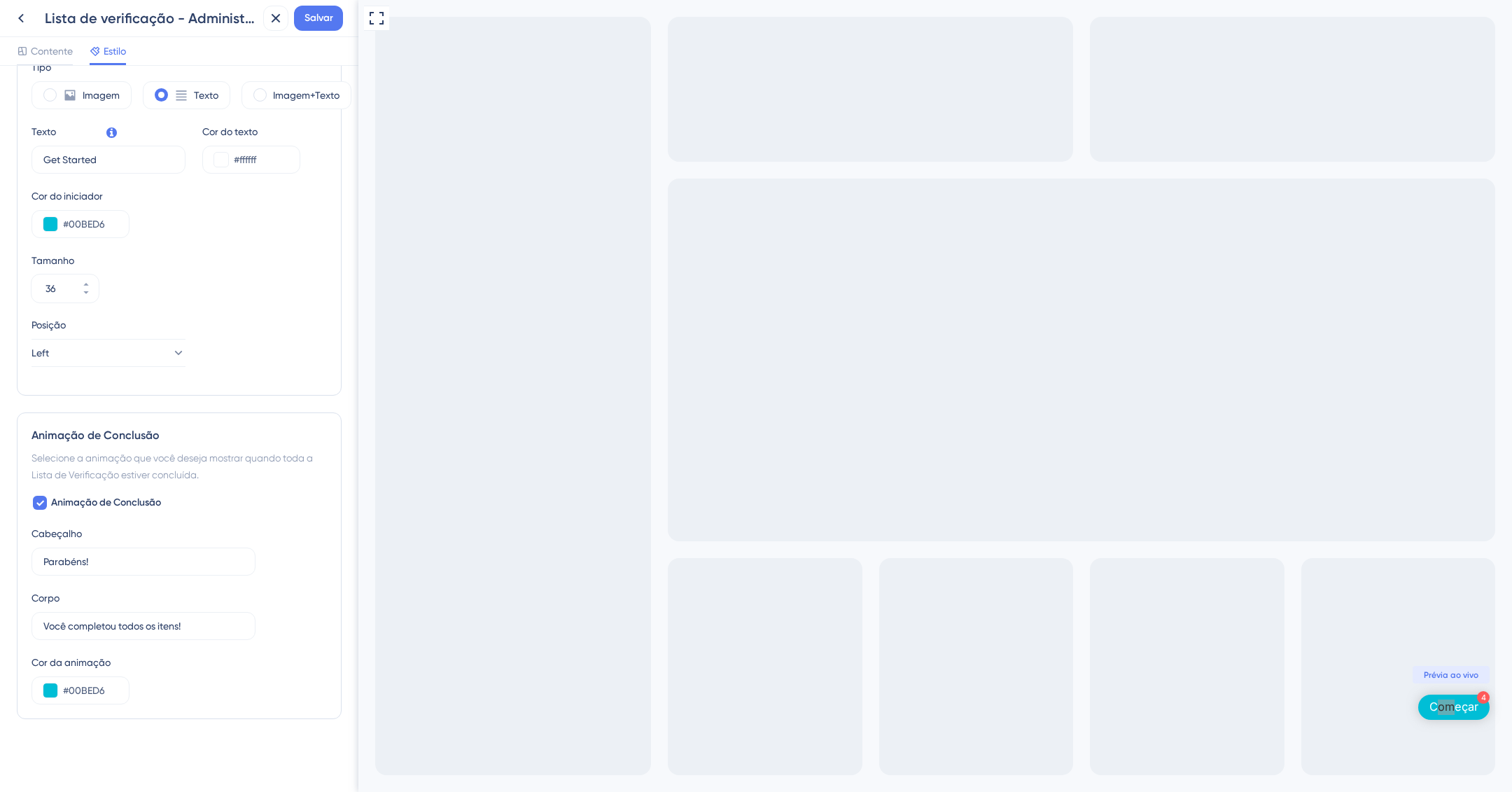
scroll to position [438, 0]
drag, startPoint x: 428, startPoint y: 395, endPoint x: 472, endPoint y: 396, distance: 44.0
click at [472, 396] on div "Visualização em tela cheia 4 Começar Prévia ao vivo" at bounding box center [935, 396] width 1154 height 792
click at [108, 362] on button "Esquerda" at bounding box center [109, 353] width 154 height 28
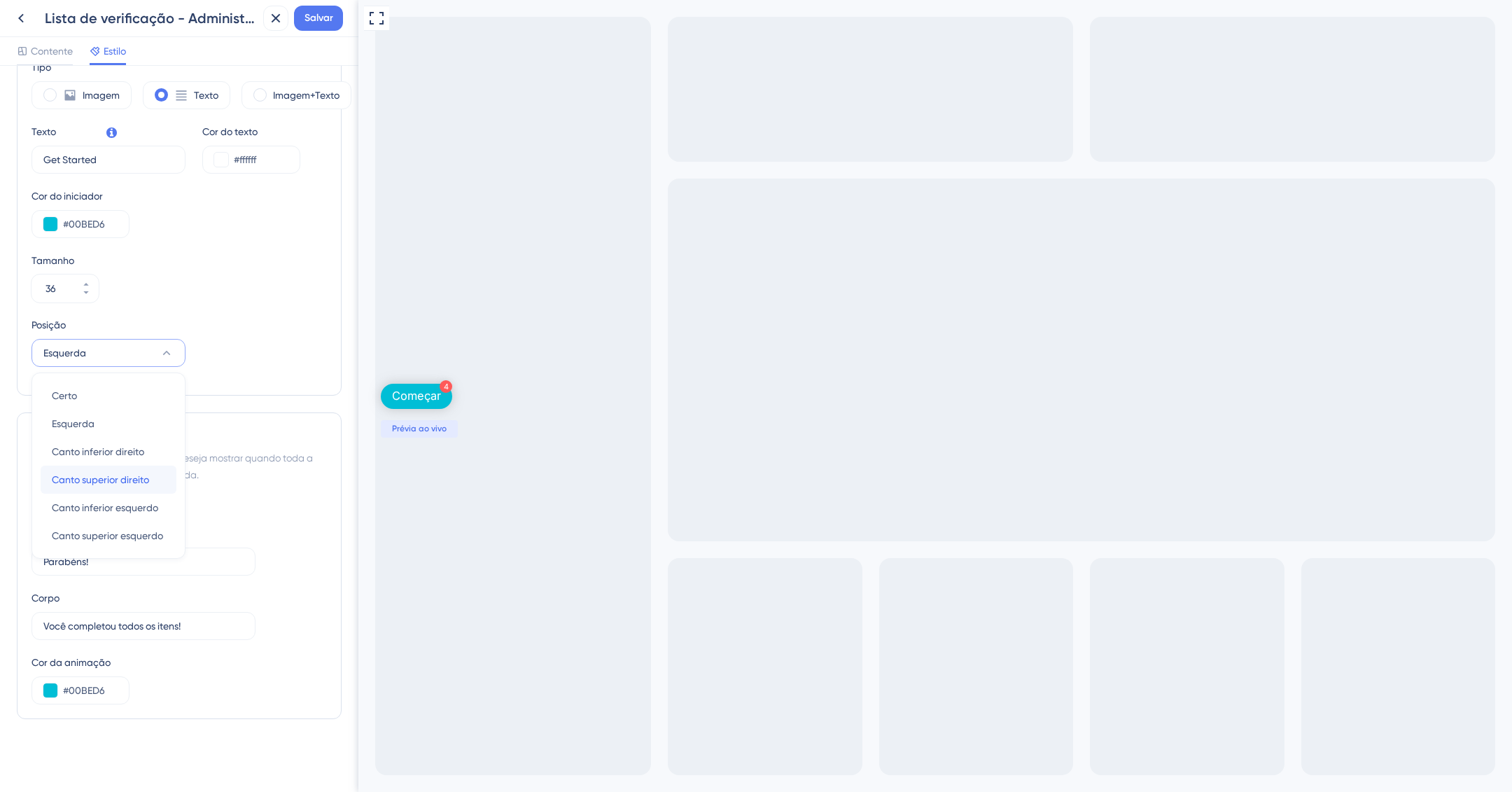
click at [159, 479] on div "Canto superior direito Canto superior direito" at bounding box center [108, 479] width 113 height 28
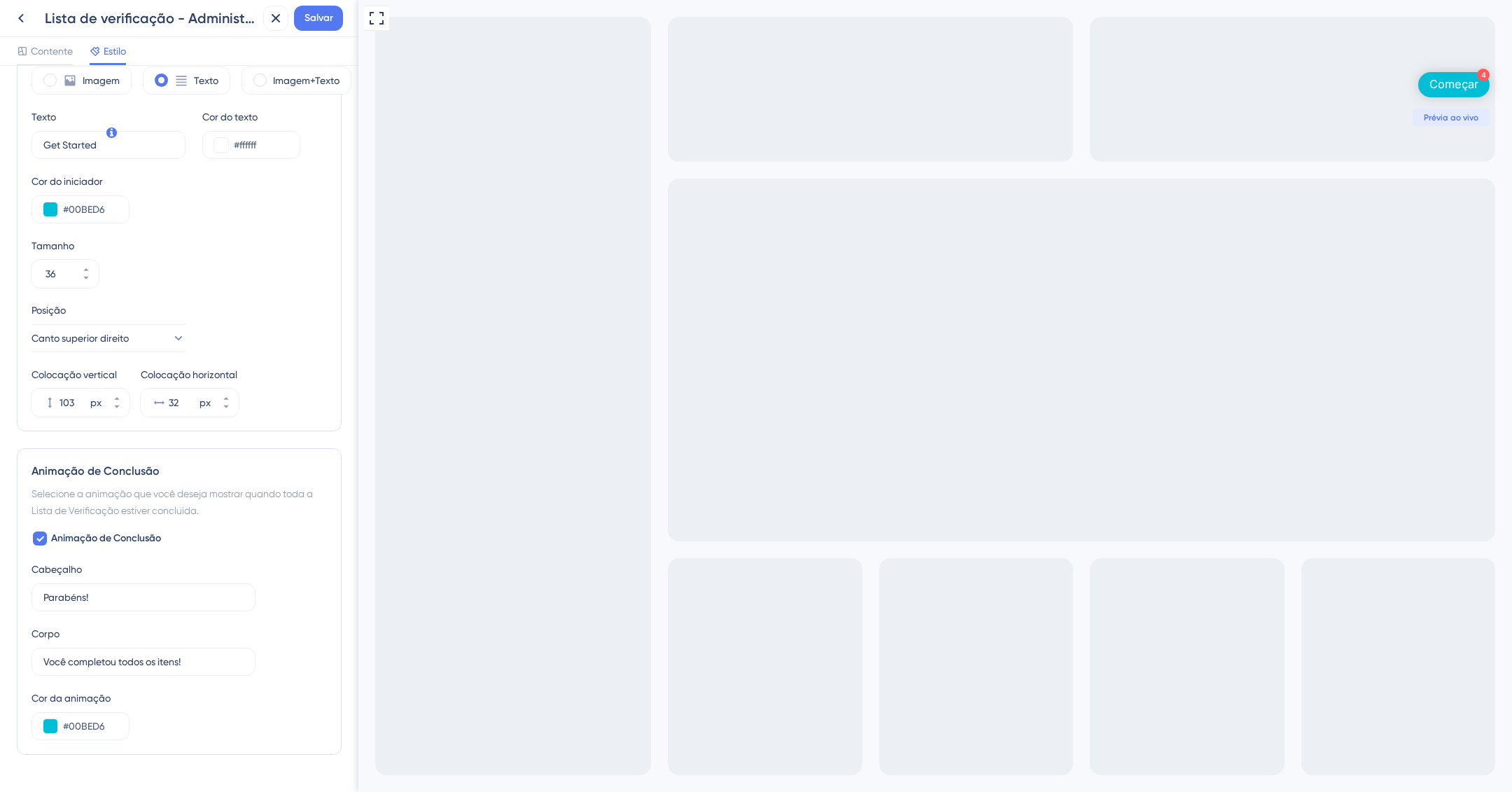
click at [1431, 87] on font "Começar" at bounding box center [1454, 83] width 49 height 14
click at [1437, 86] on font "Começar" at bounding box center [1454, 83] width 49 height 14
click at [1440, 87] on font "Começar" at bounding box center [1454, 83] width 49 height 14
click at [145, 351] on button "Canto superior direito" at bounding box center [109, 338] width 154 height 28
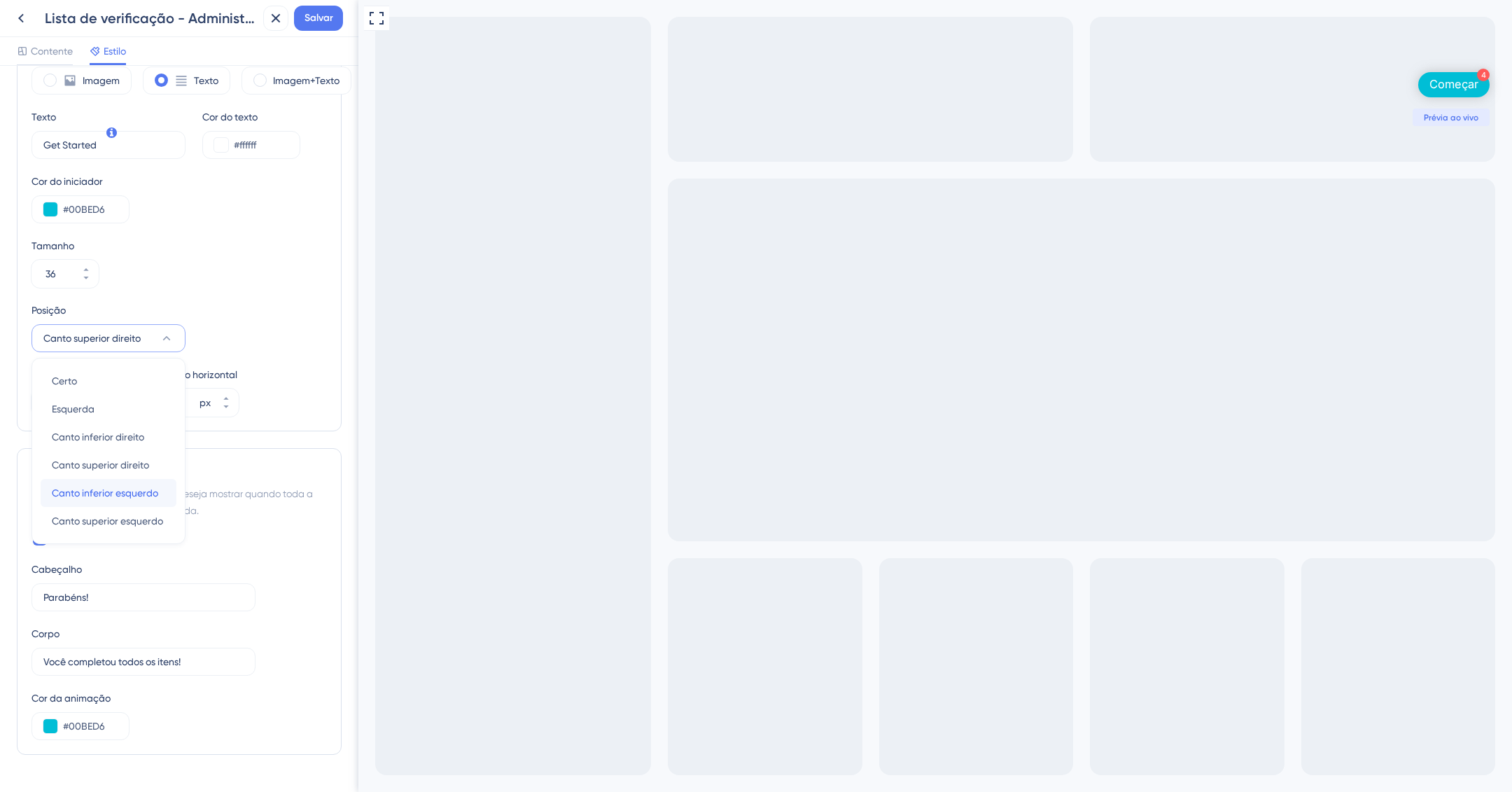
click at [146, 498] on font "Canto inferior esquerdo" at bounding box center [105, 493] width 107 height 11
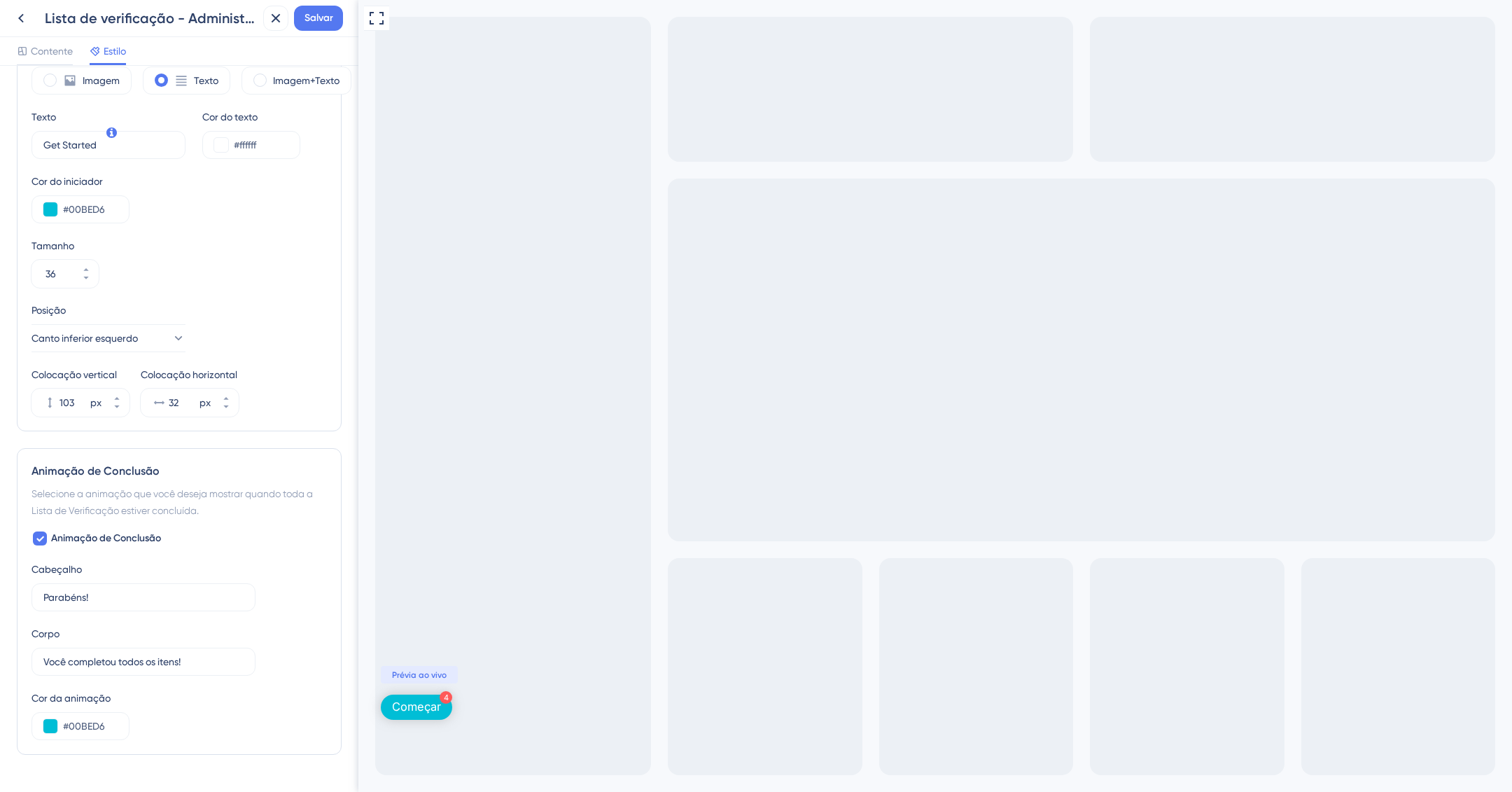
click at [409, 704] on font "Começar" at bounding box center [417, 706] width 49 height 14
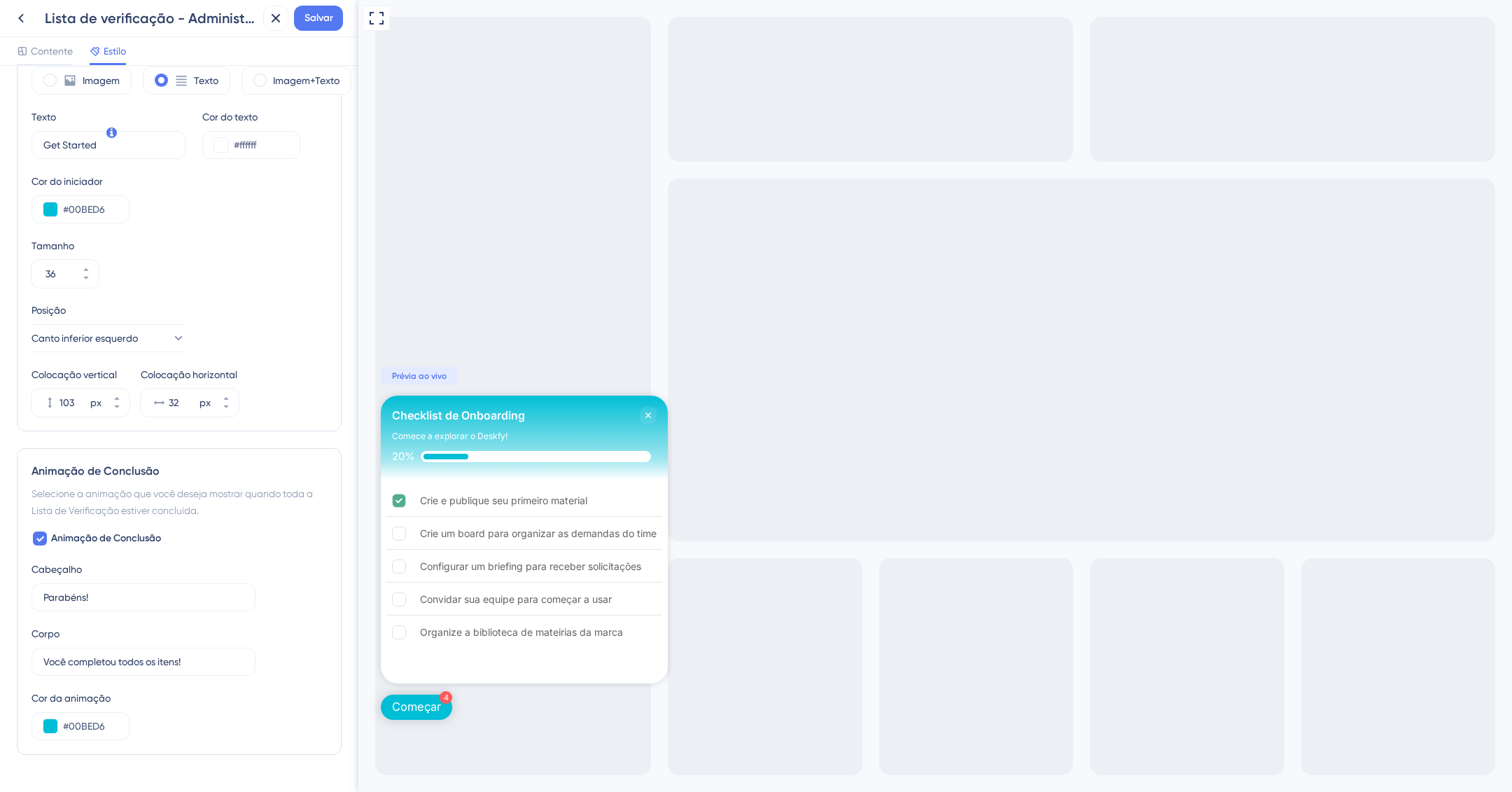
click at [409, 704] on font "Começar" at bounding box center [417, 706] width 49 height 14
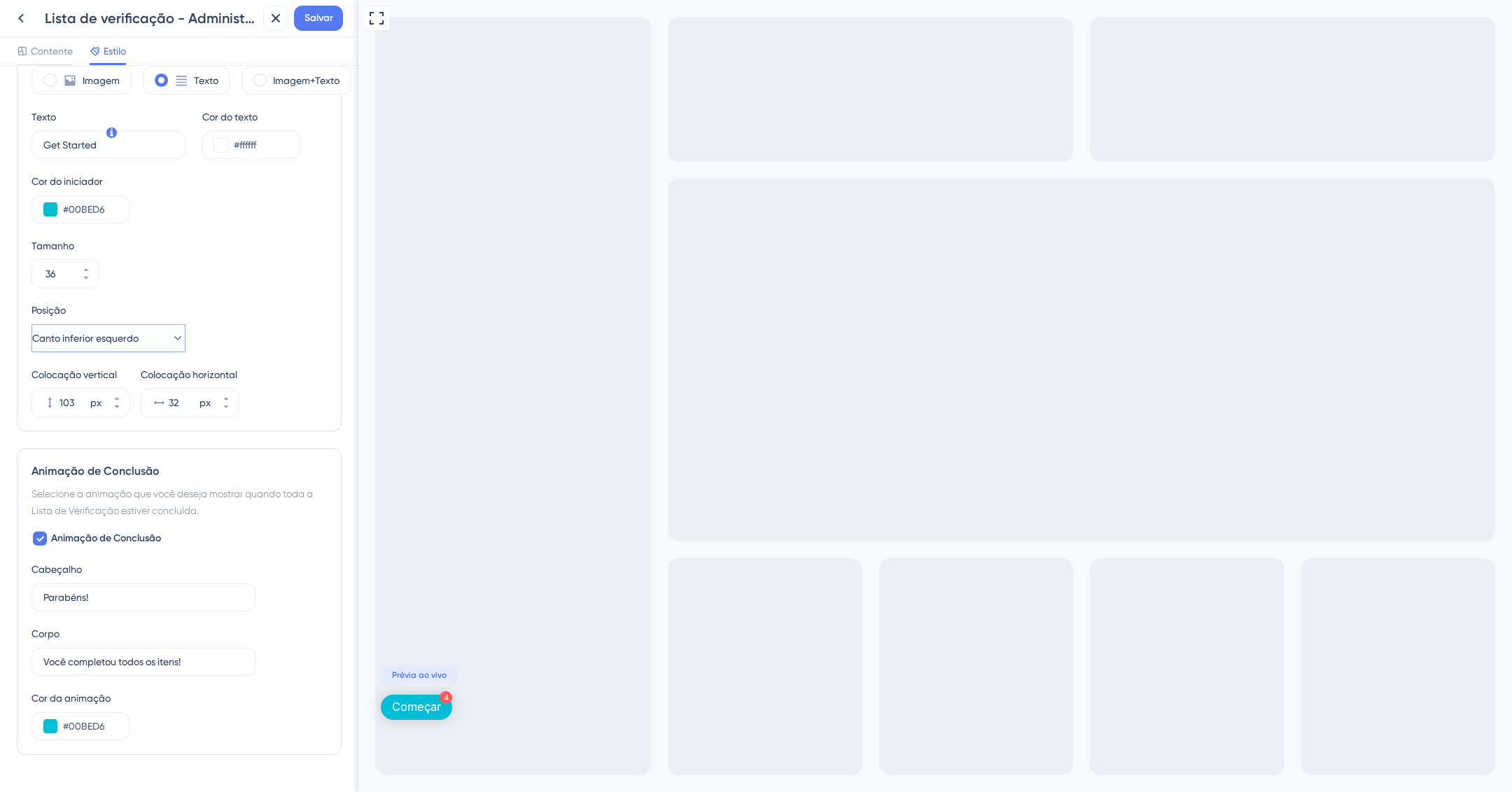
click at [170, 345] on icon at bounding box center [177, 338] width 14 height 14
click at [150, 498] on font "Canto inferior esquerdo" at bounding box center [105, 493] width 107 height 11
click at [139, 344] on font "Canto inferior esquerdo" at bounding box center [85, 338] width 107 height 11
click at [132, 443] on font "Canto inferior direito" at bounding box center [97, 437] width 93 height 11
click at [122, 403] on button "103 px" at bounding box center [116, 395] width 25 height 14
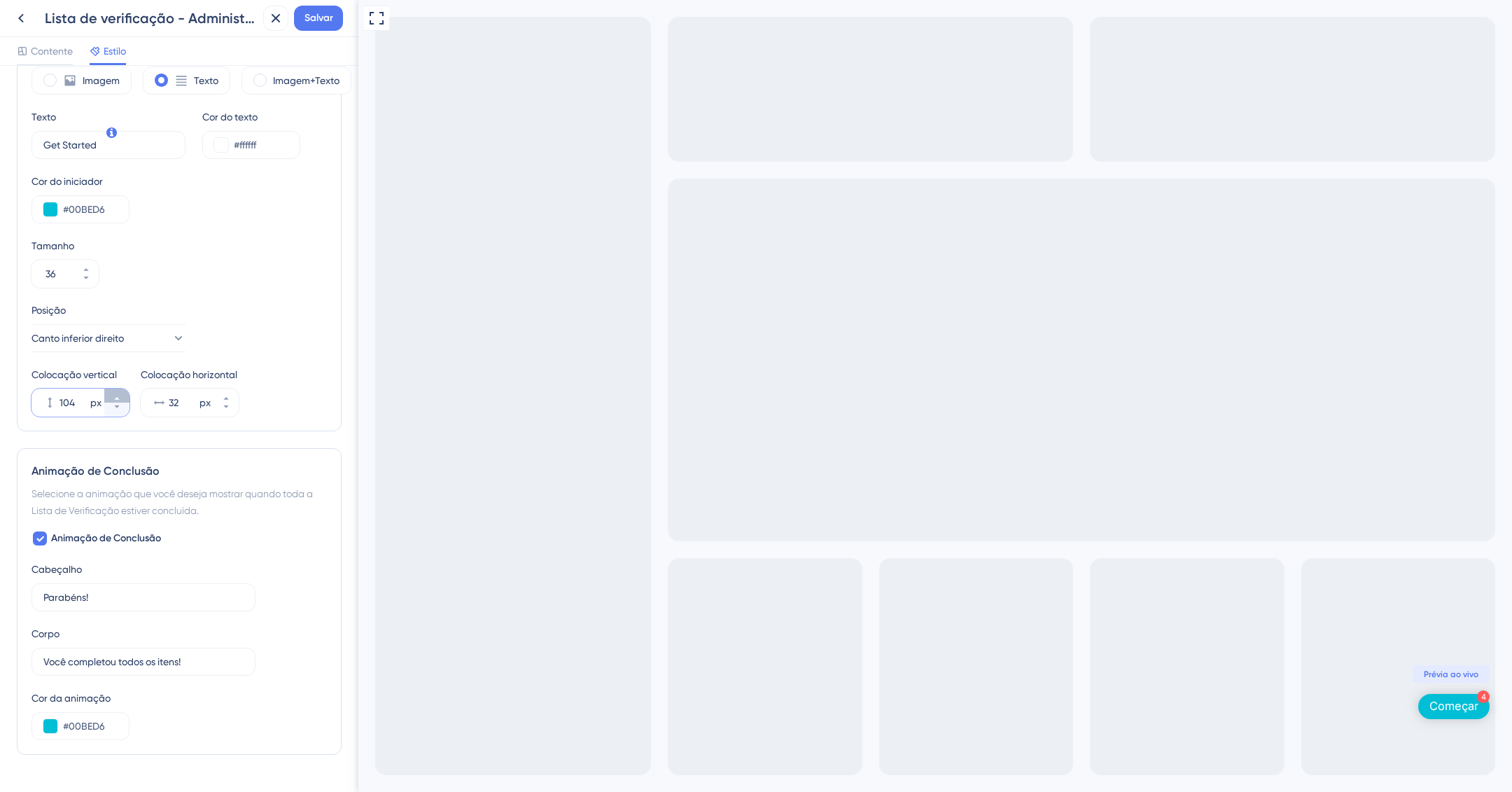
click at [122, 403] on button "104 px" at bounding box center [116, 395] width 25 height 14
click at [122, 403] on button "105 px" at bounding box center [116, 395] width 25 height 14
click at [122, 403] on button "106 px" at bounding box center [116, 395] width 25 height 14
click at [121, 403] on button "107 px" at bounding box center [116, 395] width 25 height 14
click at [121, 403] on button "108 px" at bounding box center [116, 395] width 25 height 14
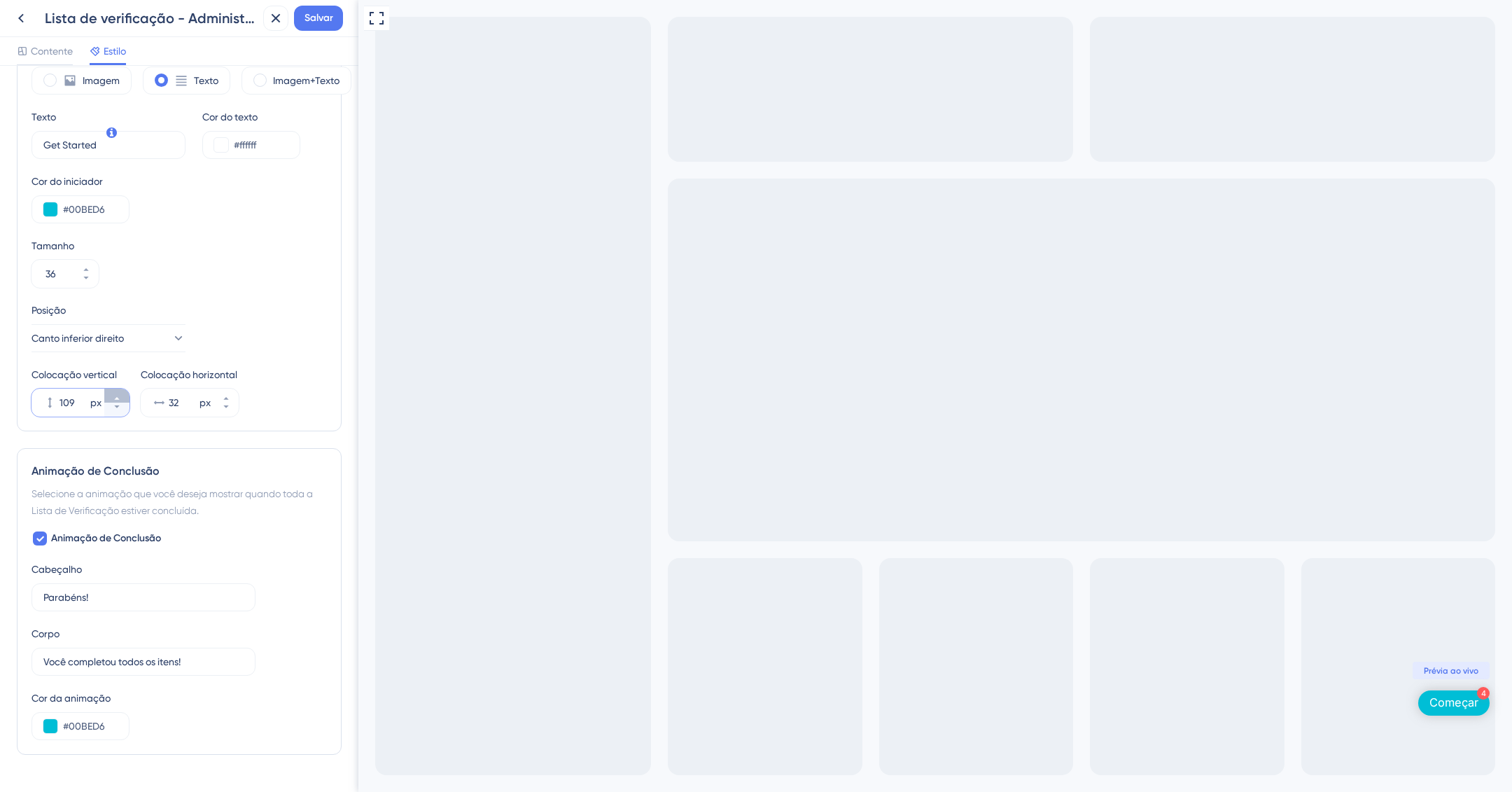
click at [121, 403] on button "109 px" at bounding box center [116, 395] width 25 height 14
click at [123, 403] on button "110 px" at bounding box center [116, 395] width 25 height 14
click at [123, 403] on button "111 px" at bounding box center [116, 395] width 25 height 14
click at [124, 403] on button "138 px" at bounding box center [116, 395] width 25 height 14
type input "139"
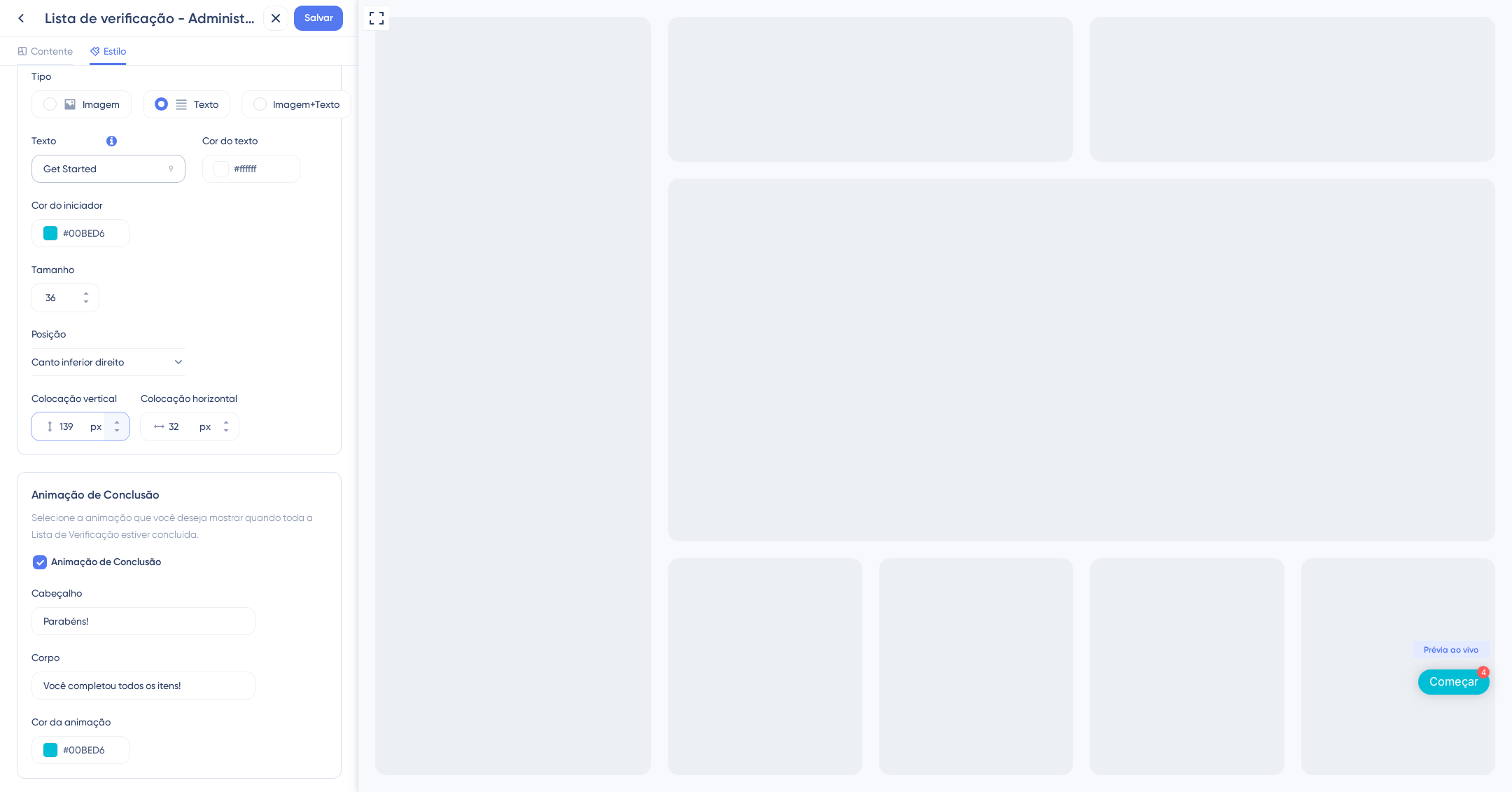
scroll to position [414, 0]
click at [77, 112] on icon at bounding box center [69, 105] width 14 height 14
drag, startPoint x: 193, startPoint y: 124, endPoint x: 243, endPoint y: 122, distance: 50.0
click at [195, 110] on font "Texto" at bounding box center [206, 105] width 24 height 11
click at [278, 110] on font "Imagem+Texto" at bounding box center [306, 105] width 66 height 11
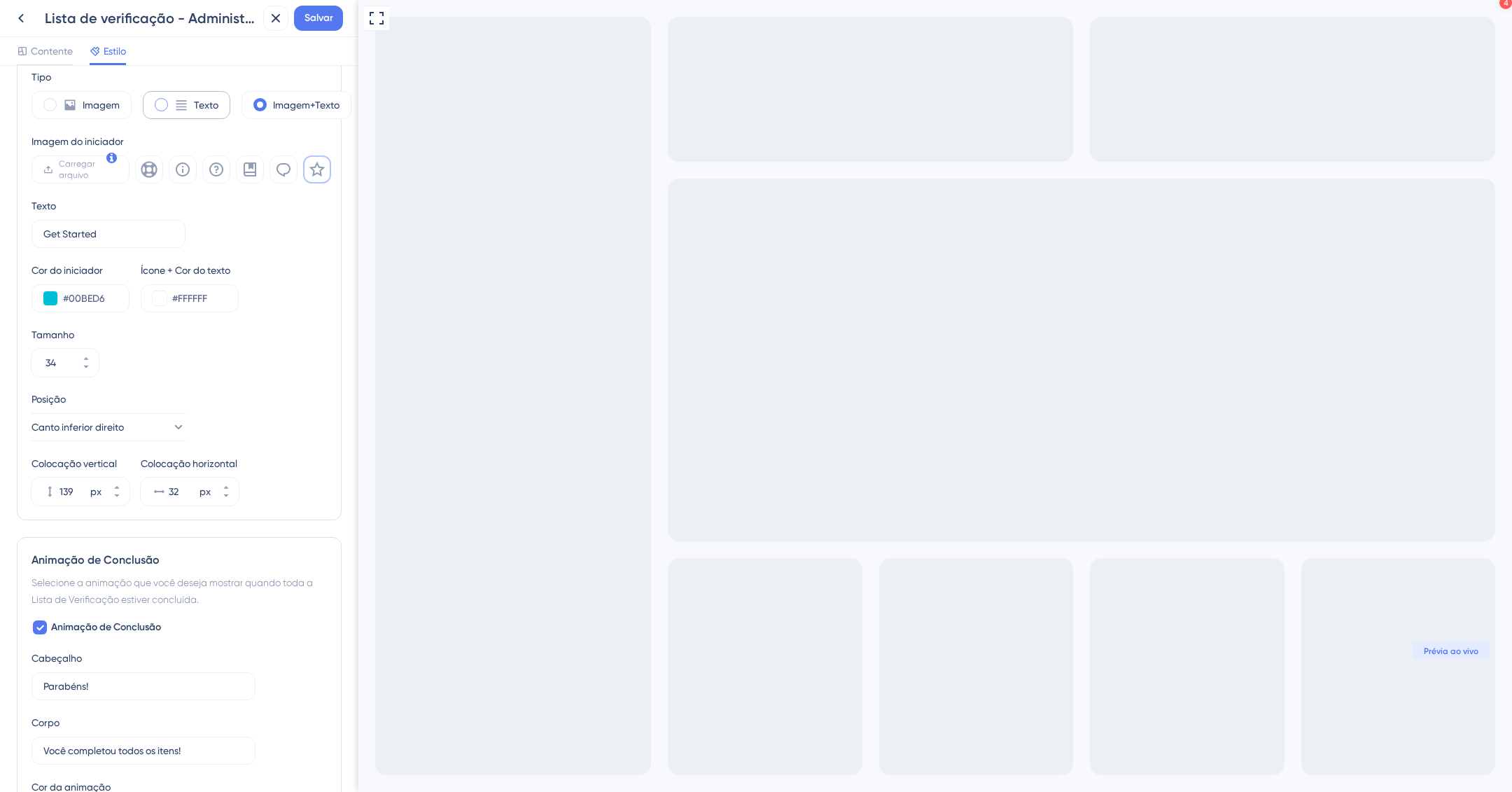
click at [196, 110] on font "Texto" at bounding box center [206, 105] width 24 height 11
type input "36"
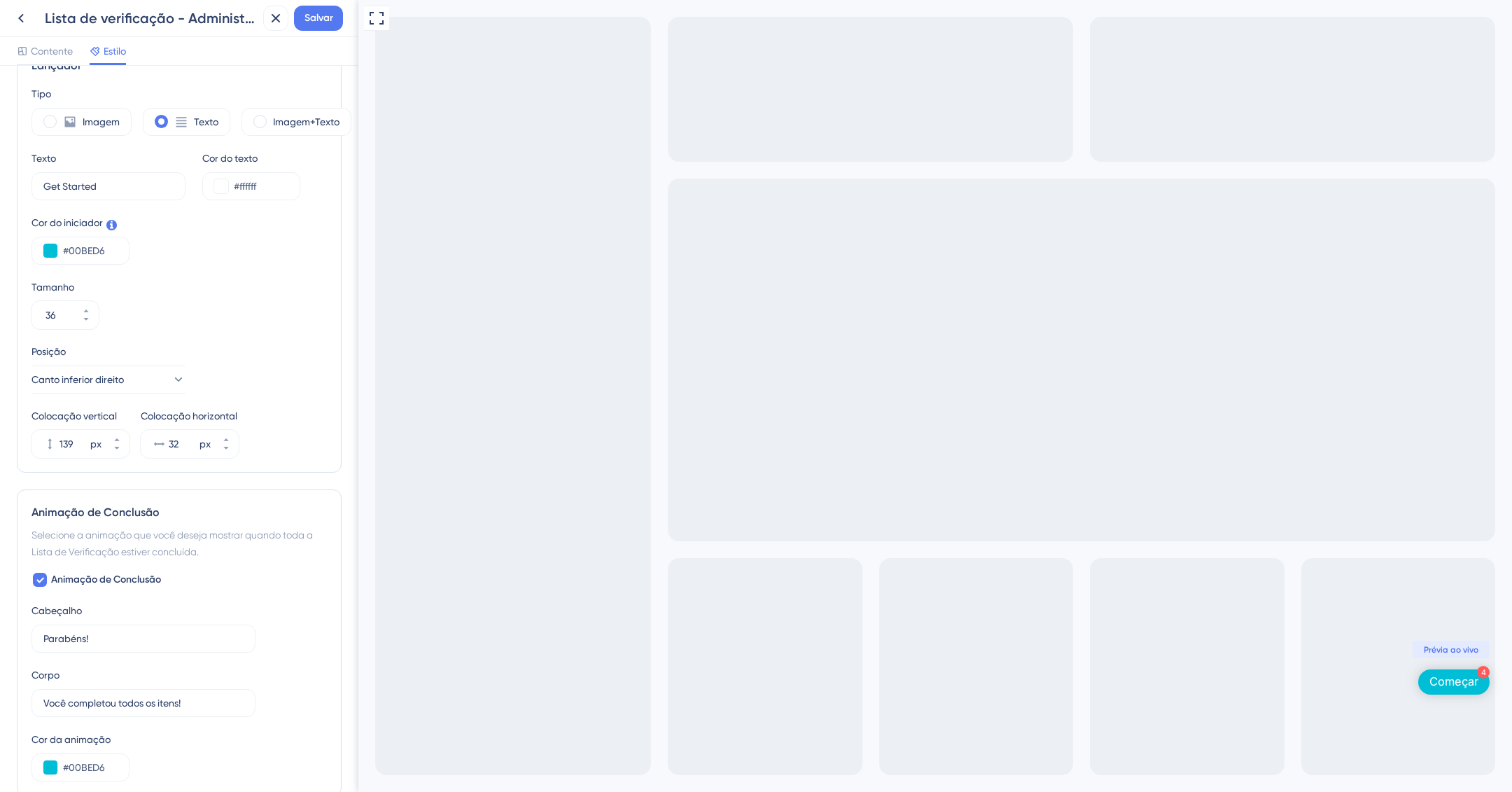
scroll to position [299, 0]
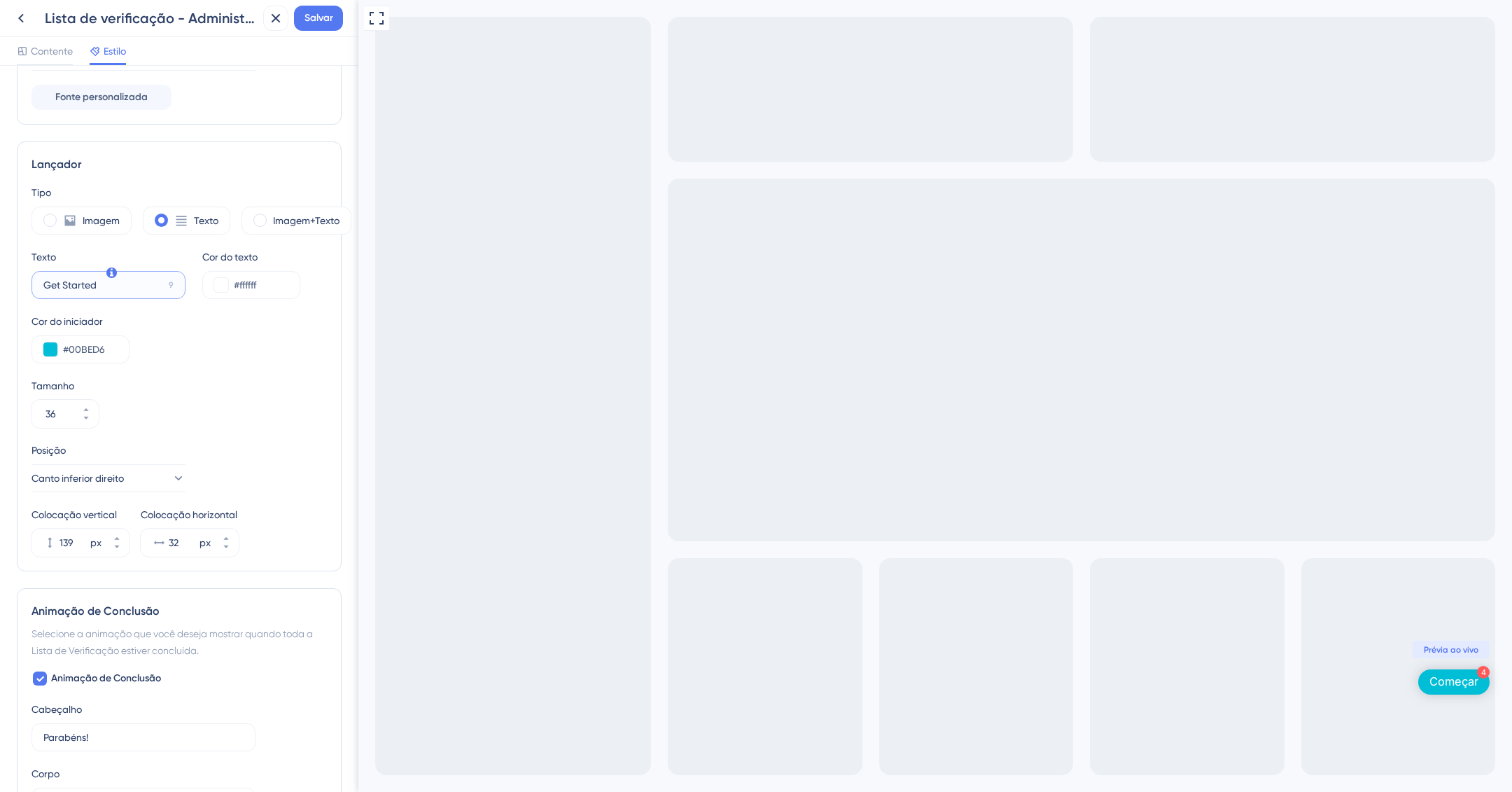
drag, startPoint x: 46, startPoint y: 302, endPoint x: 104, endPoint y: 301, distance: 58.0
click at [104, 293] on input "Get Started" at bounding box center [103, 285] width 120 height 15
type input "Veja como começar"
click at [316, 26] on span "Salvar" at bounding box center [318, 18] width 29 height 17
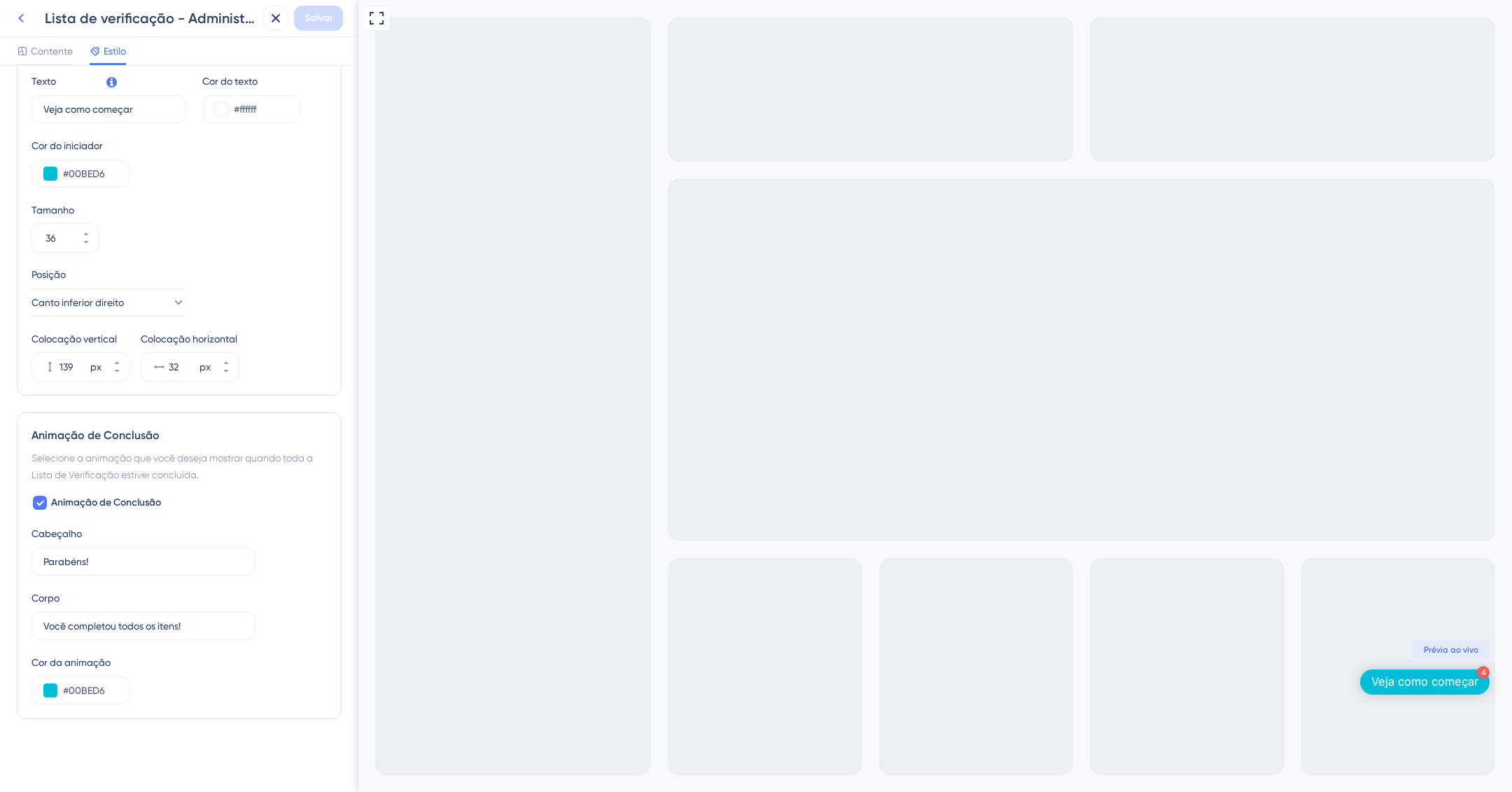
drag, startPoint x: 34, startPoint y: 16, endPoint x: 21, endPoint y: 17, distance: 13.0
click at [32, 16] on div "Lista de verificação - Administração de integração" at bounding box center [133, 18] width 249 height 25
click at [21, 17] on icon at bounding box center [21, 19] width 6 height 9
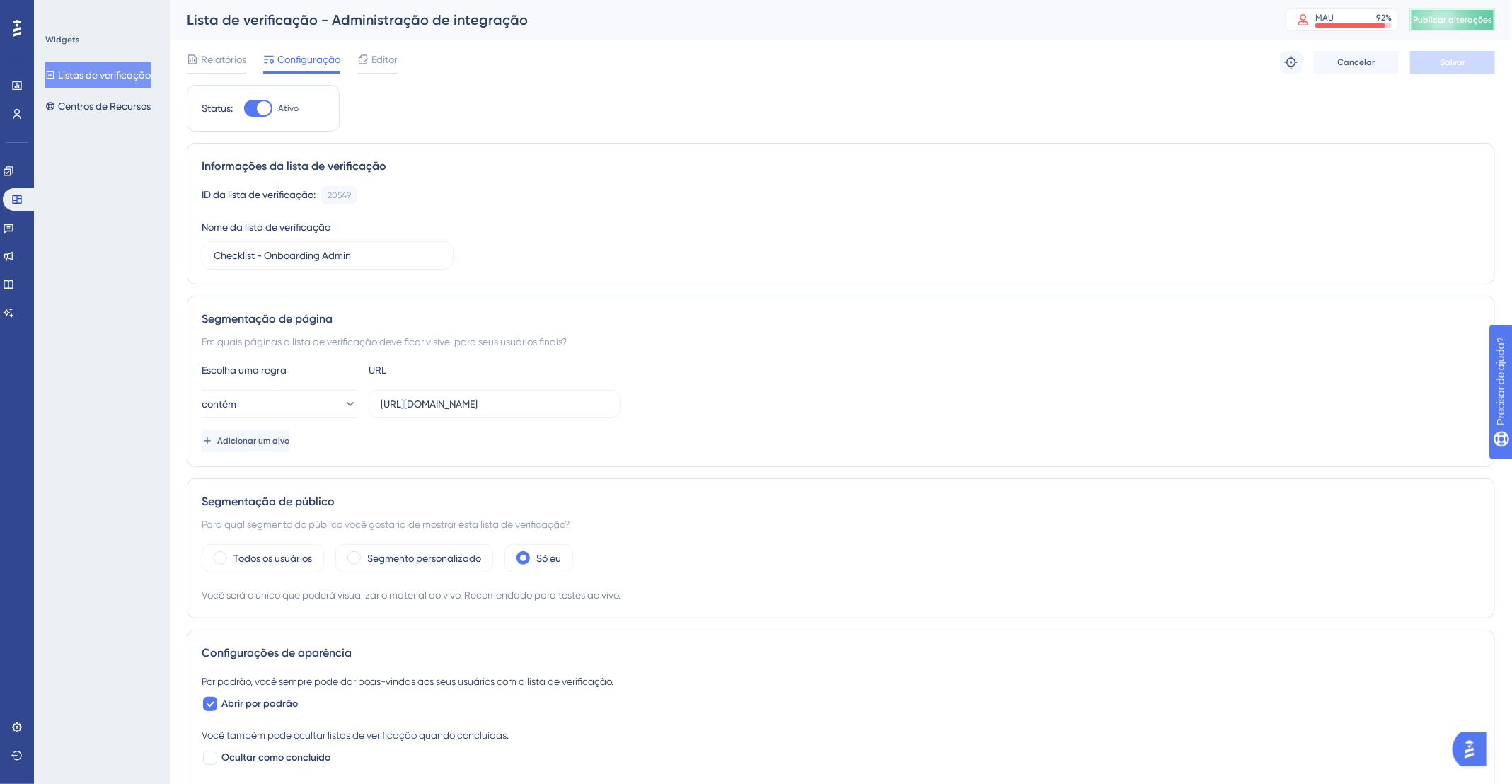
click at [1450, 18] on font "Publicar alterações" at bounding box center [1453, 20] width 79 height 9
click at [35, 758] on div "Widgets Listas de verificação Centros de Recursos" at bounding box center [102, 392] width 136 height 784
click at [20, 750] on icon at bounding box center [17, 756] width 11 height 11
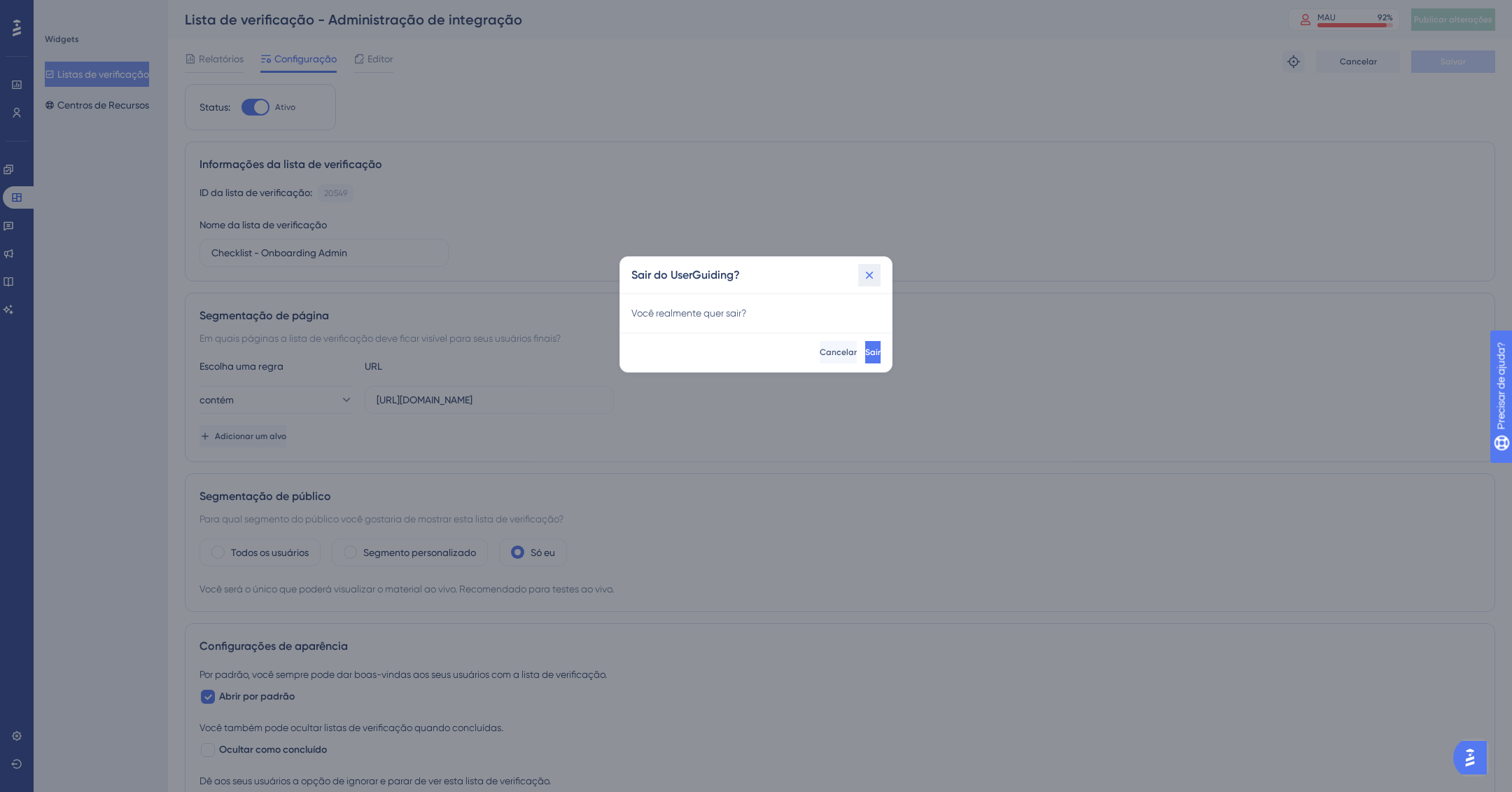
drag, startPoint x: 871, startPoint y: 271, endPoint x: 774, endPoint y: 235, distance: 103.5
click at [871, 271] on icon at bounding box center [869, 274] width 14 height 14
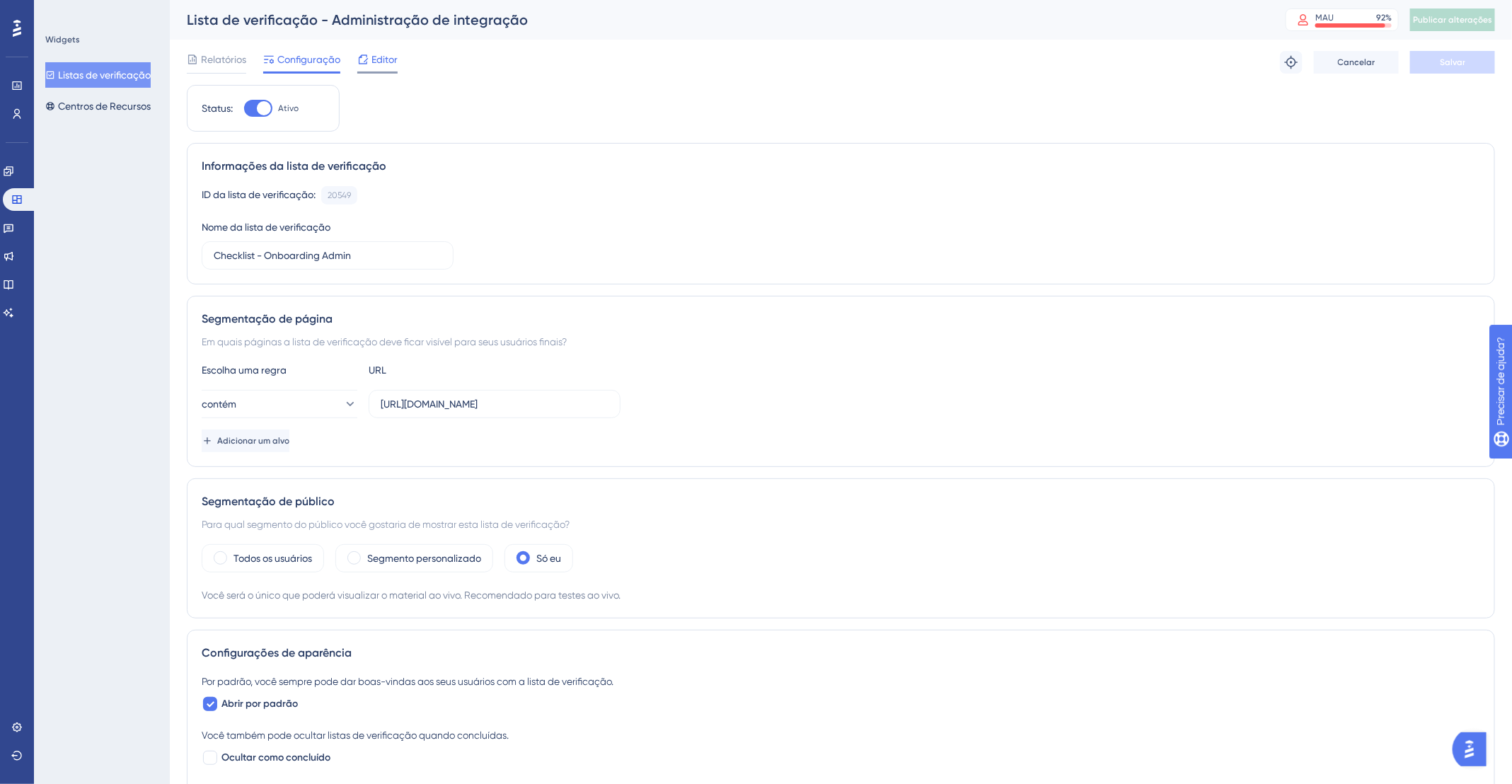
click at [369, 62] on div "Editor" at bounding box center [378, 60] width 41 height 17
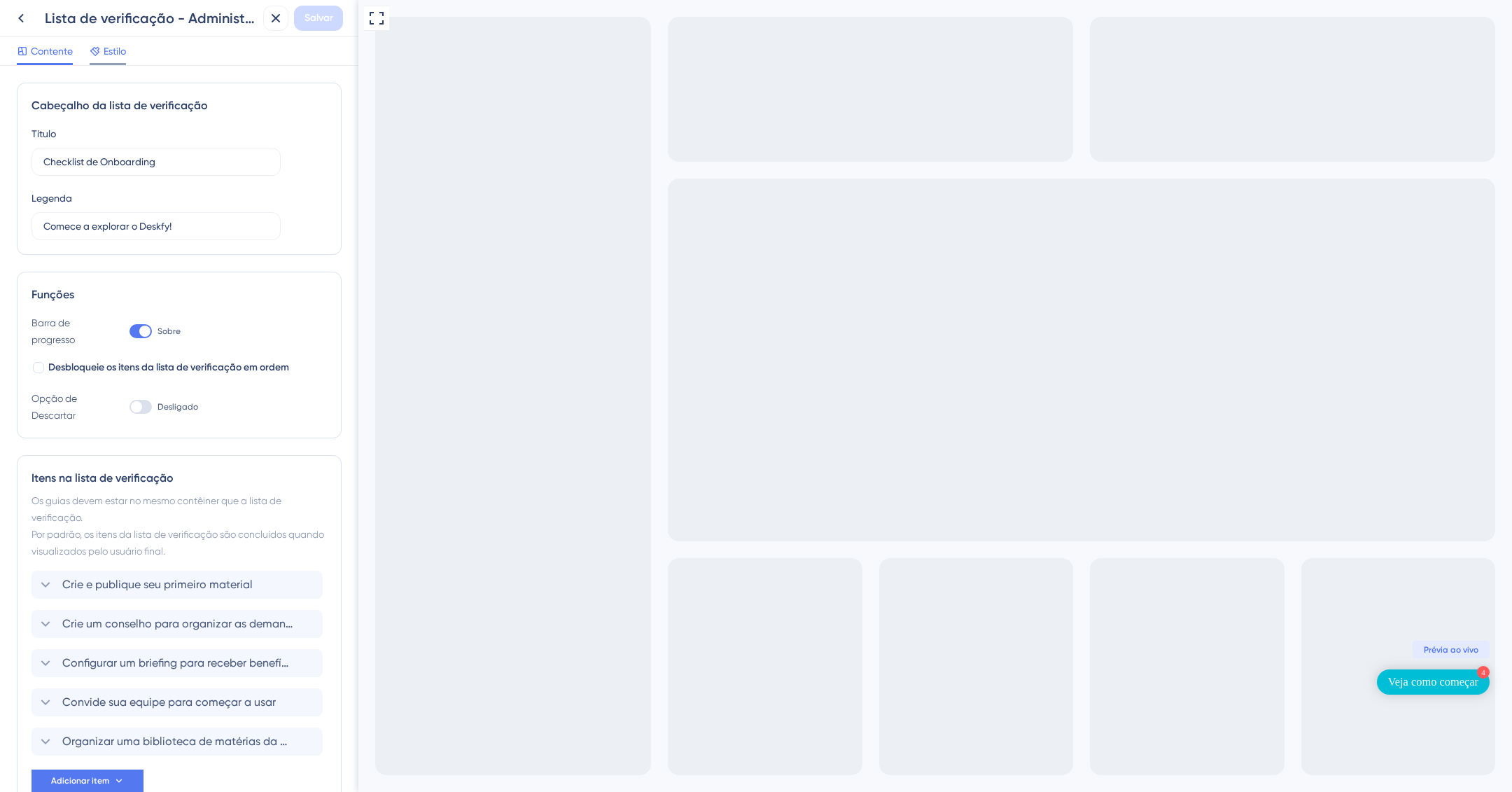
click at [116, 51] on font "Estilo" at bounding box center [115, 51] width 22 height 11
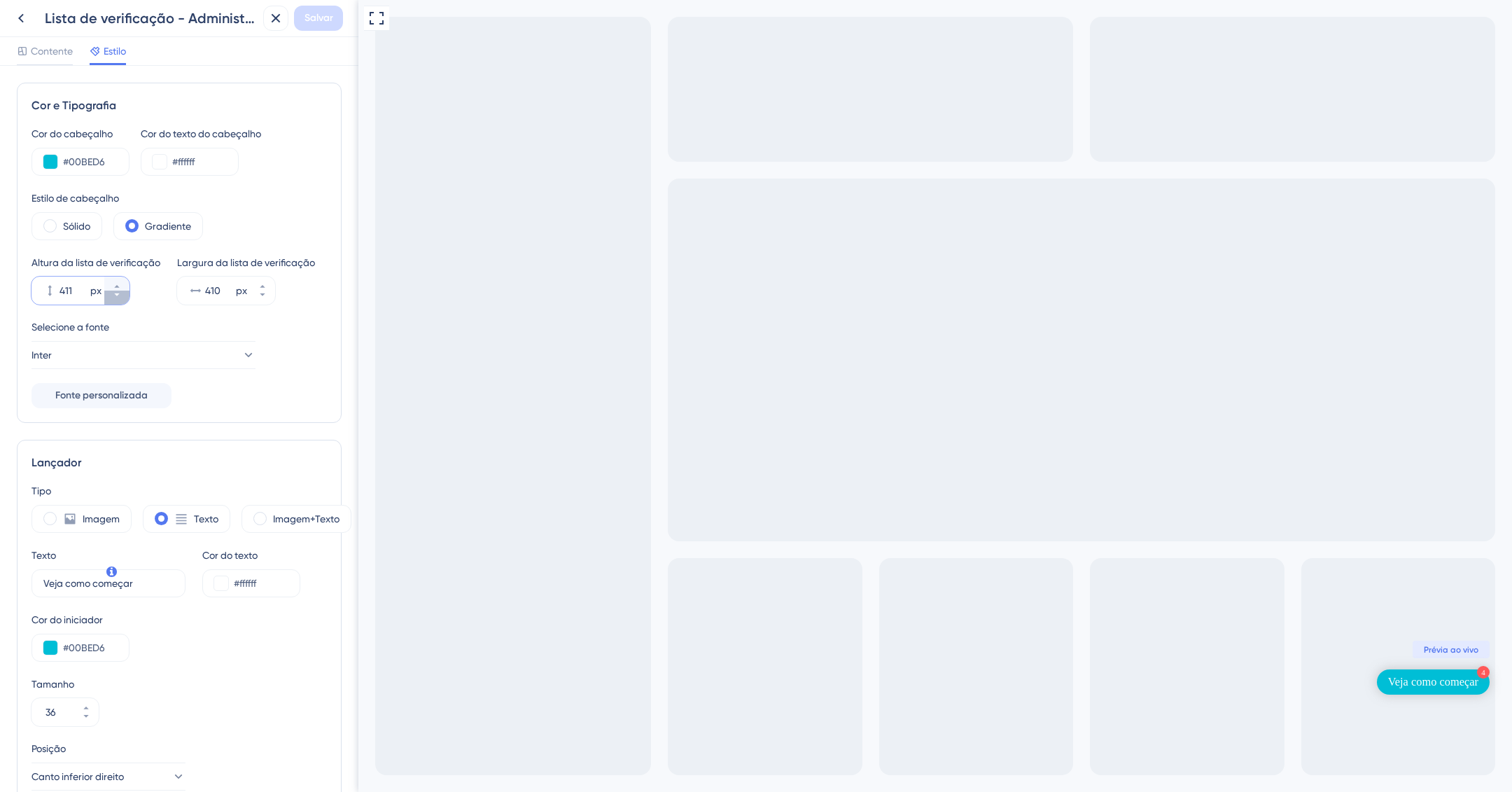
click at [110, 304] on button "411 px" at bounding box center [116, 297] width 25 height 14
click at [114, 299] on icon at bounding box center [116, 294] width 8 height 8
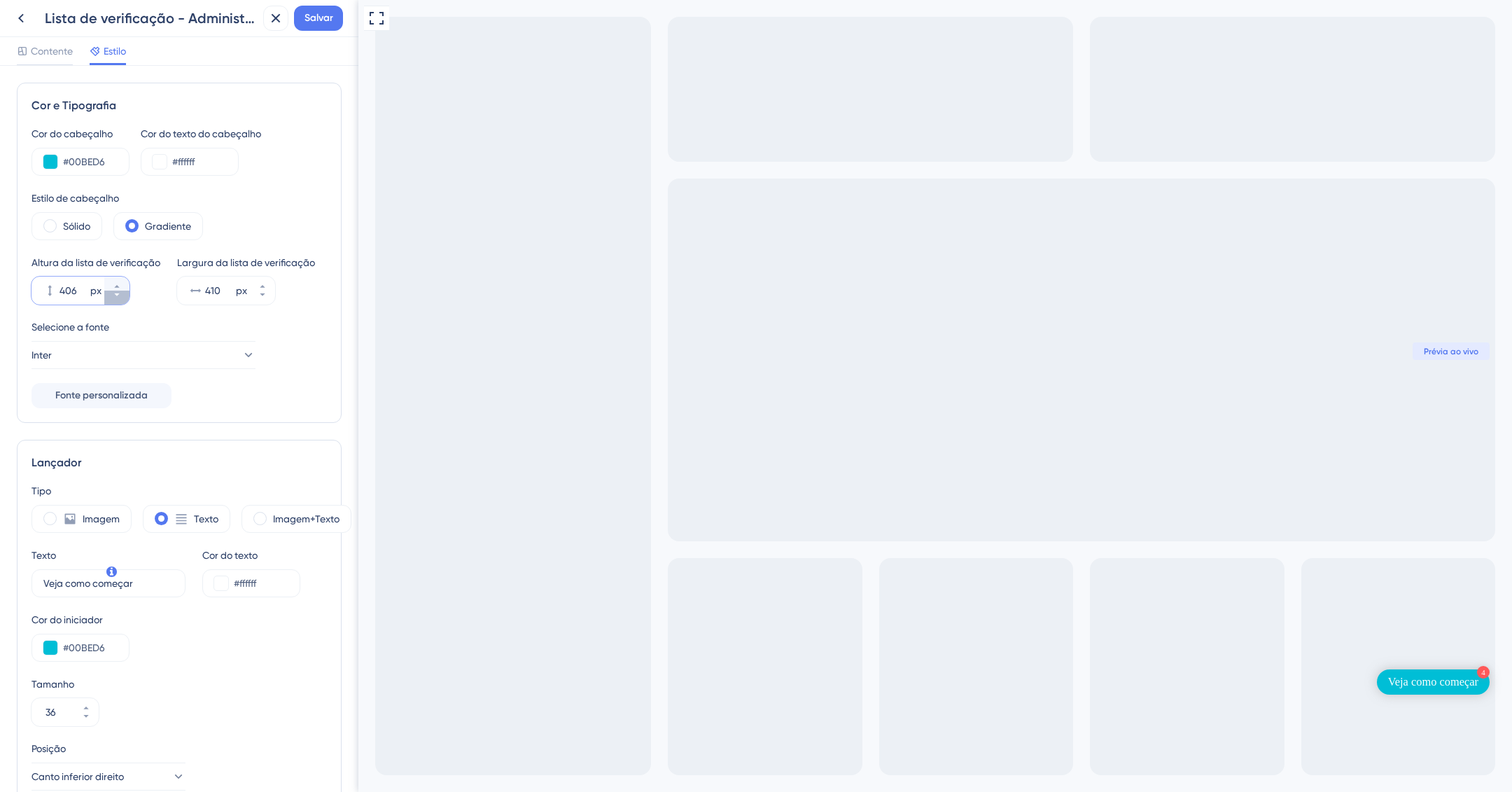
click at [114, 299] on icon at bounding box center [116, 294] width 8 height 8
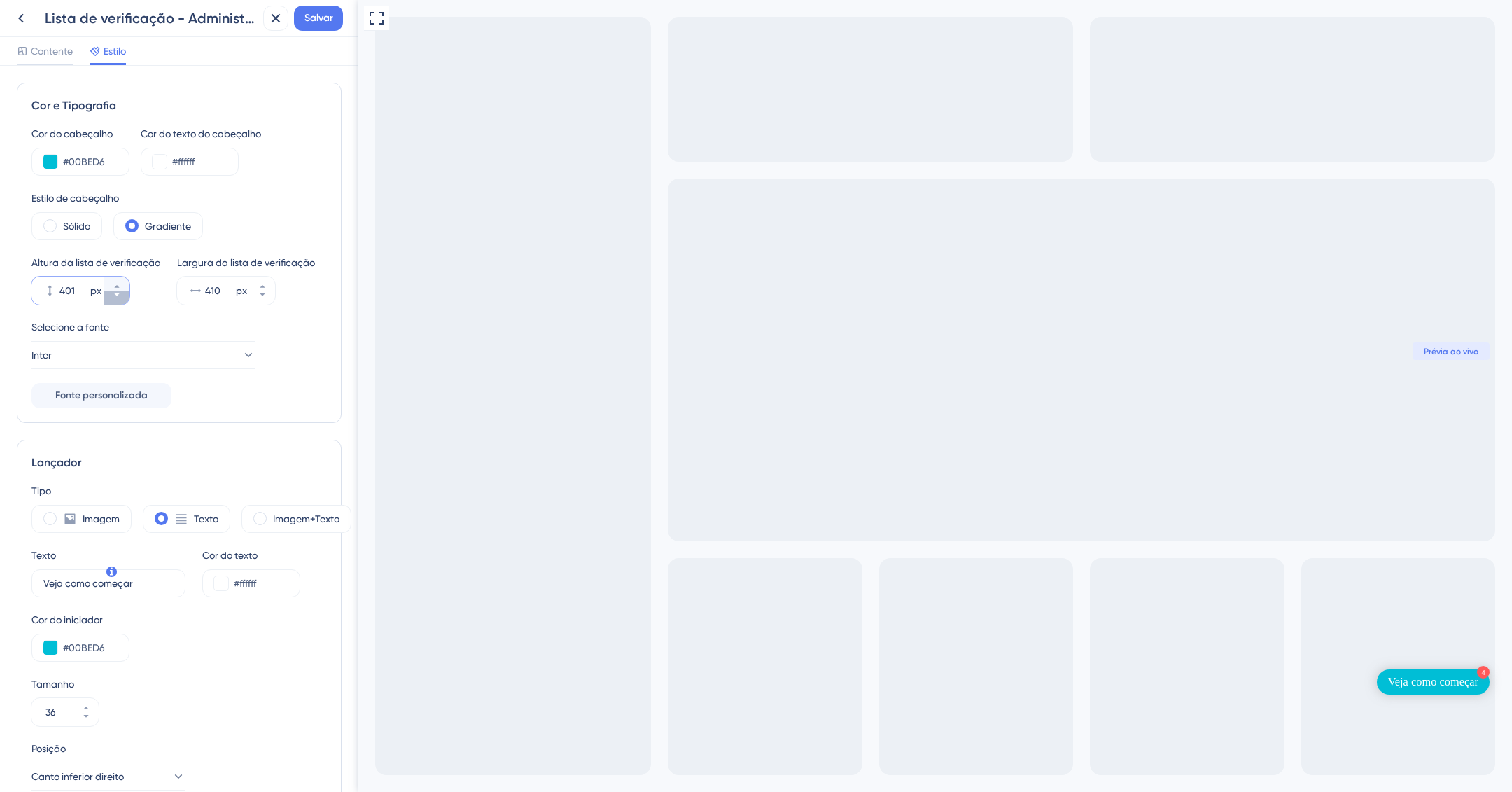
click at [114, 299] on icon at bounding box center [116, 294] width 8 height 8
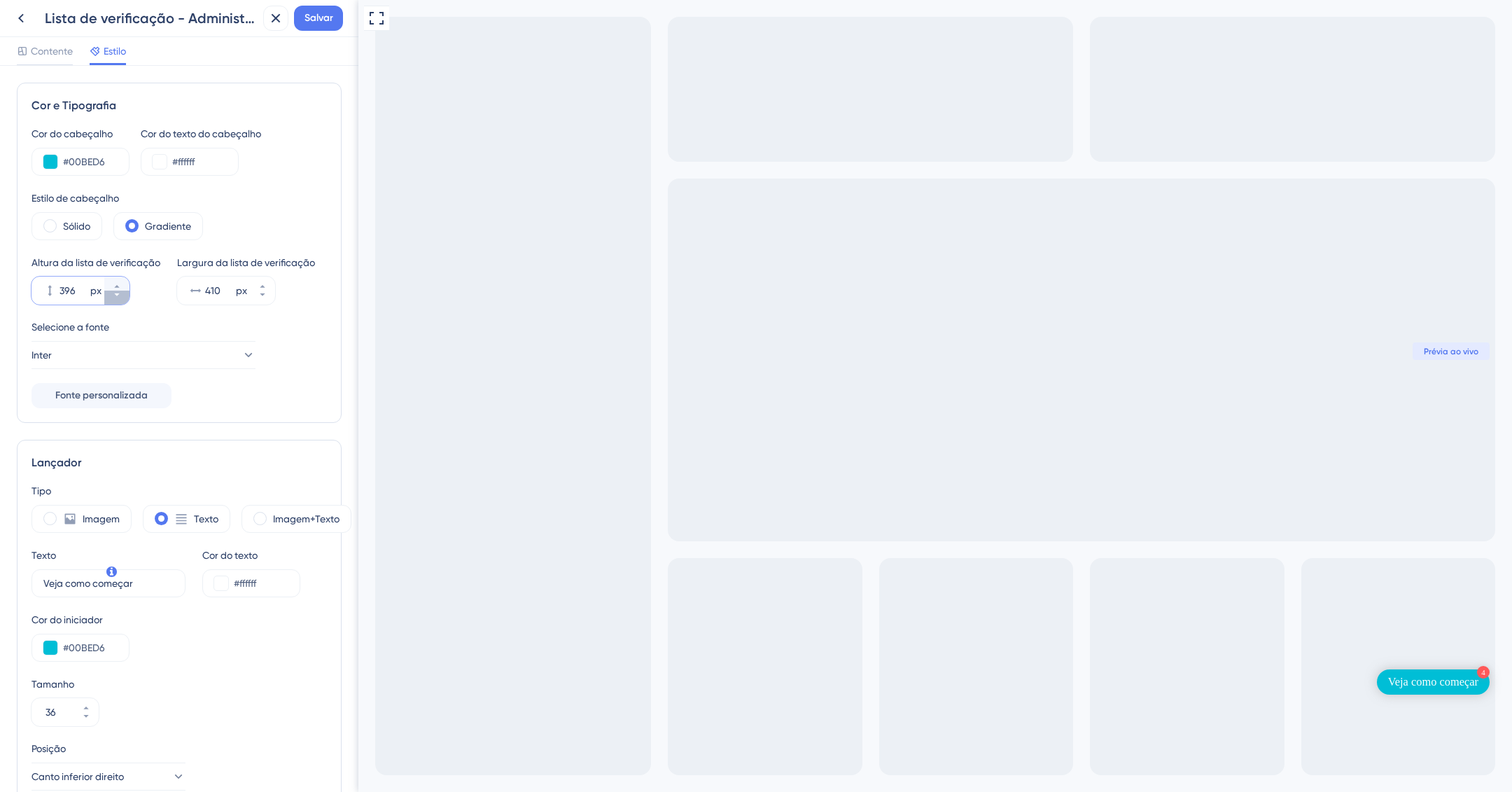
click at [114, 299] on icon at bounding box center [116, 294] width 8 height 8
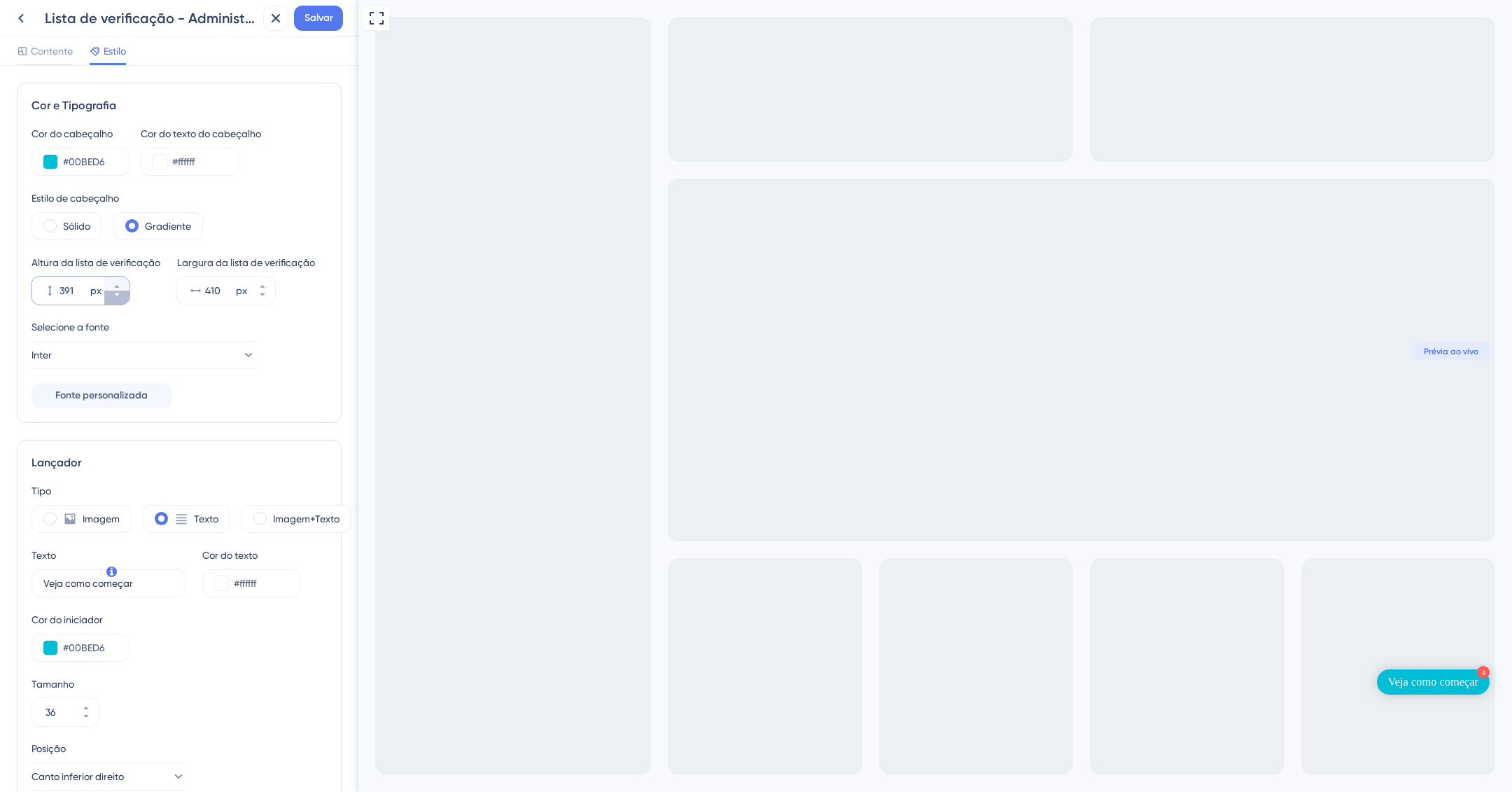
click at [114, 299] on icon at bounding box center [116, 294] width 8 height 8
type input "390"
click at [52, 154] on div "#00BED6" at bounding box center [81, 162] width 98 height 28
click at [52, 163] on button at bounding box center [50, 161] width 14 height 14
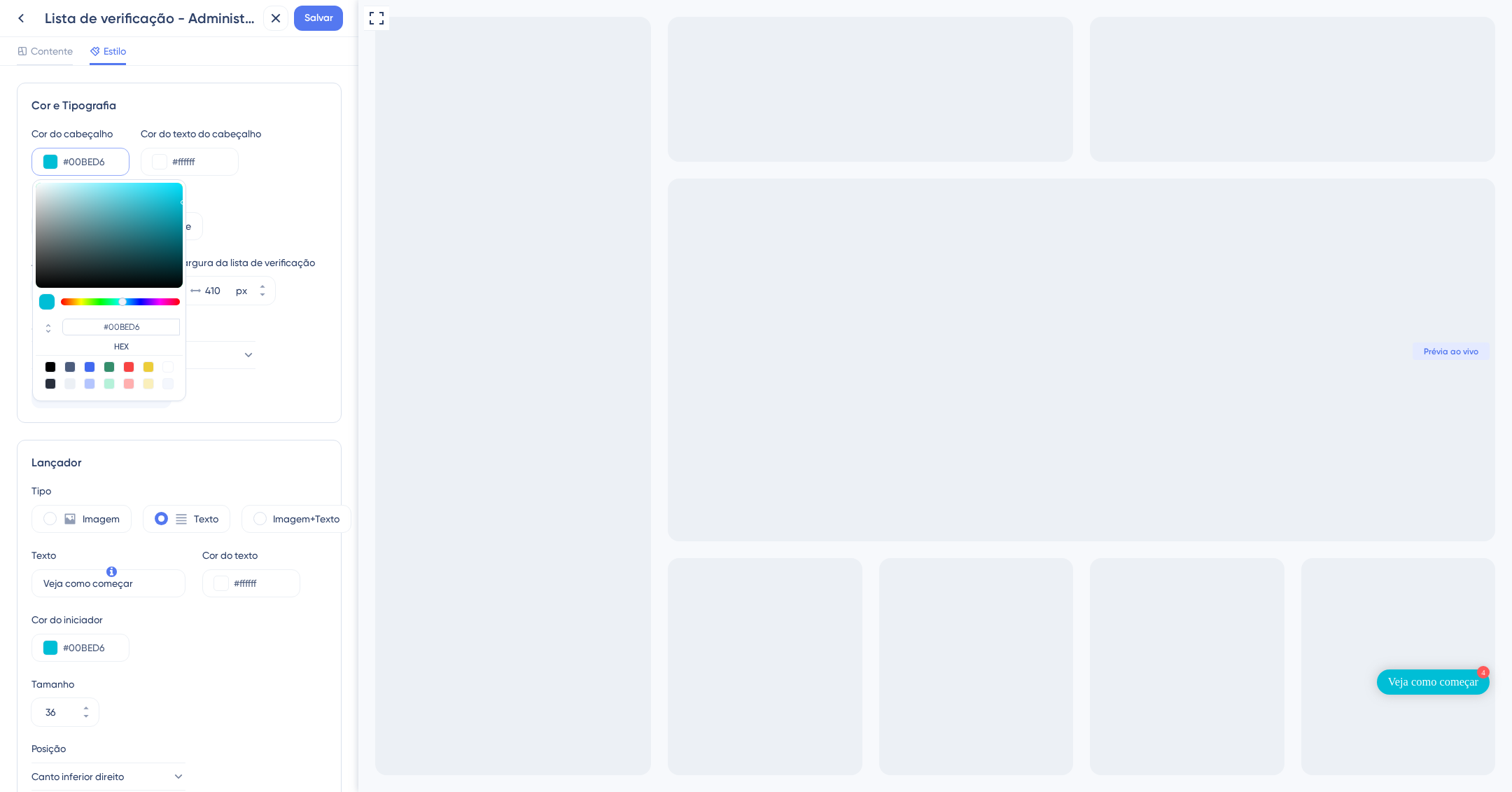
click at [50, 379] on div at bounding box center [51, 384] width 11 height 11
type input "#29303d"
type input "#29303D"
click at [275, 199] on div "Estilo de cabeçalho" at bounding box center [180, 198] width 296 height 17
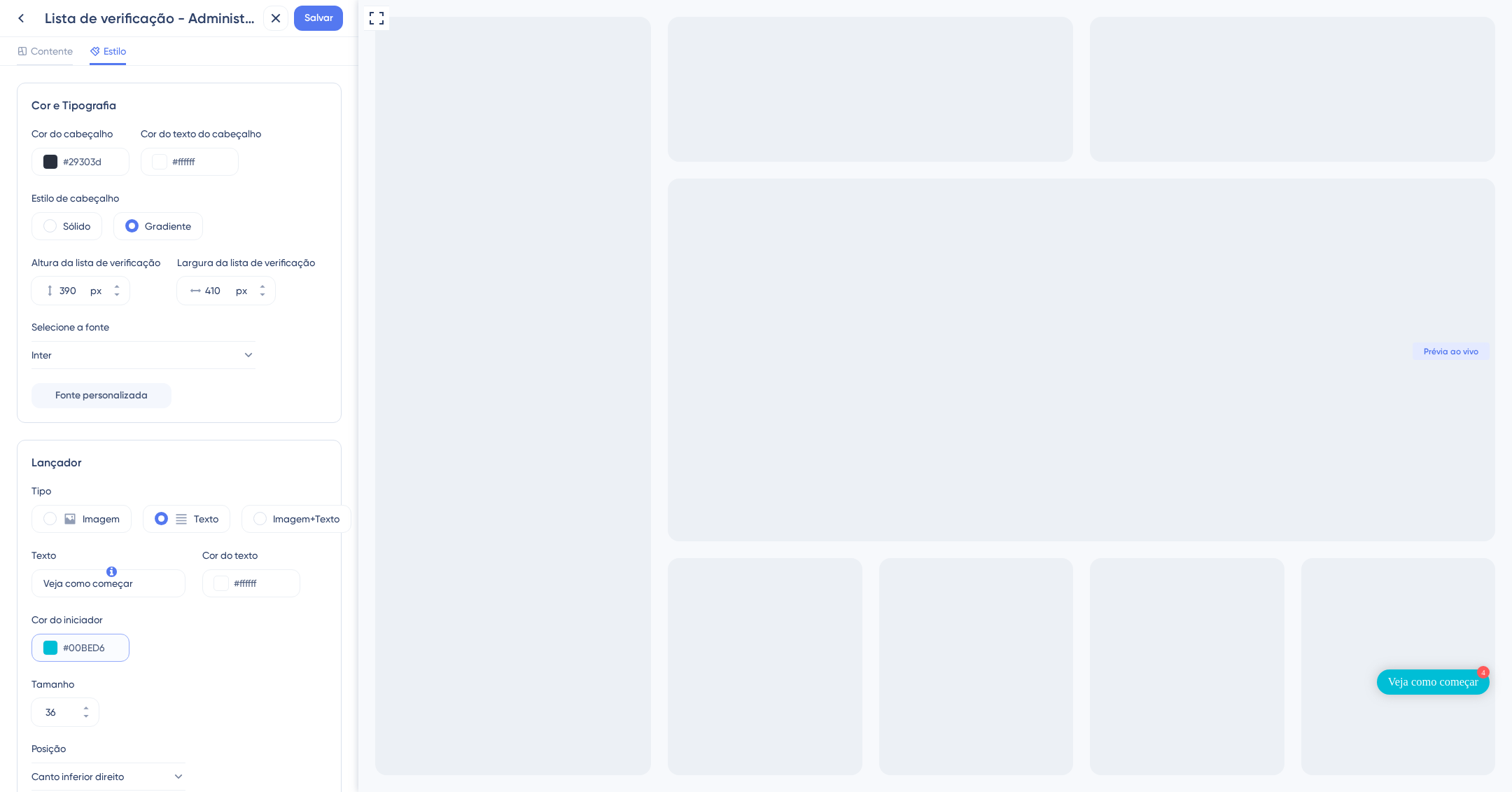
click at [91, 656] on input "#00BED6" at bounding box center [90, 648] width 54 height 17
click at [93, 656] on input "#00BED6" at bounding box center [90, 648] width 54 height 17
click at [95, 159] on input "#29303d" at bounding box center [90, 162] width 54 height 17
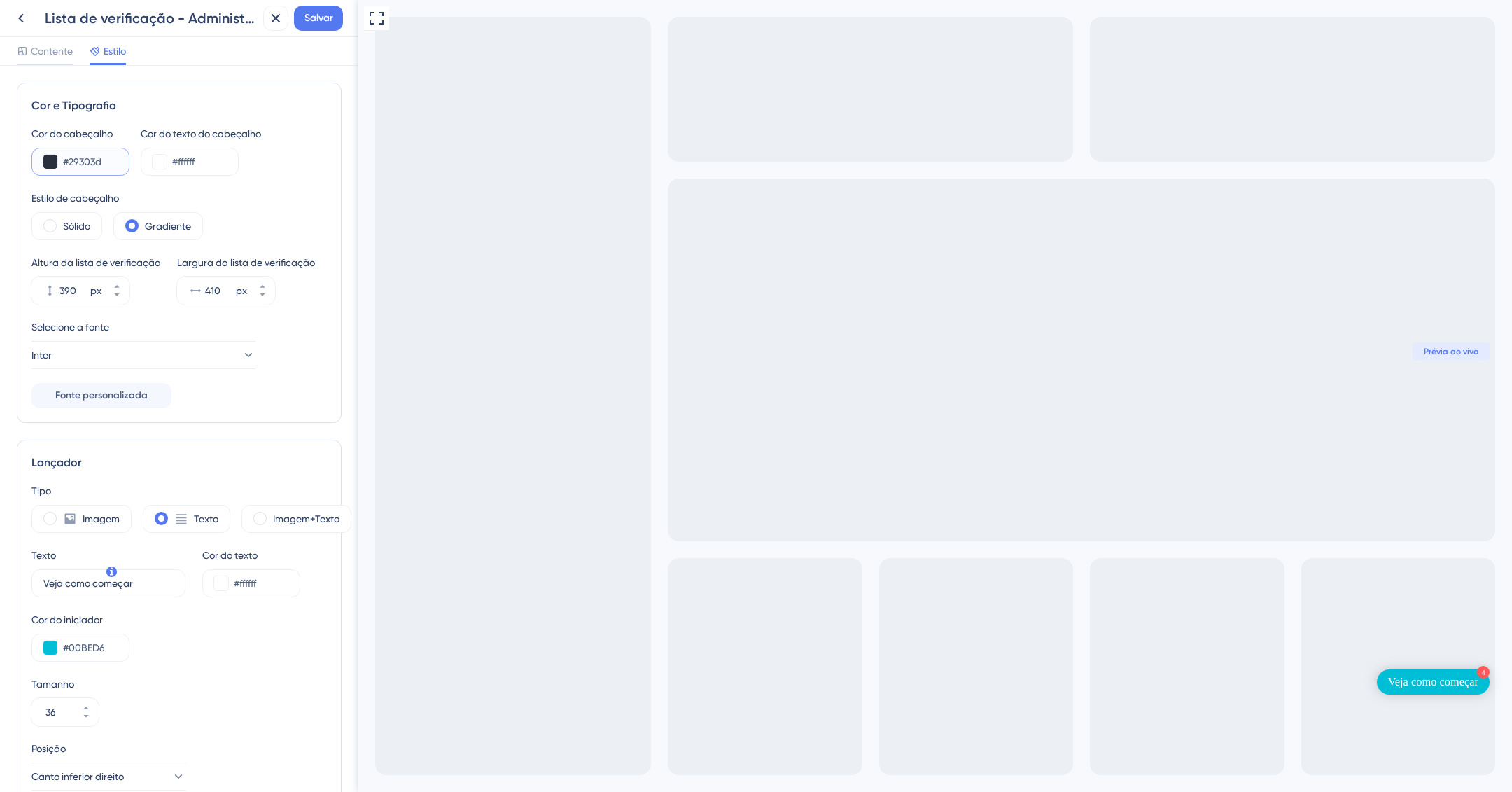
click at [95, 159] on input "#29303d" at bounding box center [90, 162] width 54 height 17
paste input "00BED6"
type input "#00BED6"
click at [50, 654] on button at bounding box center [50, 647] width 14 height 14
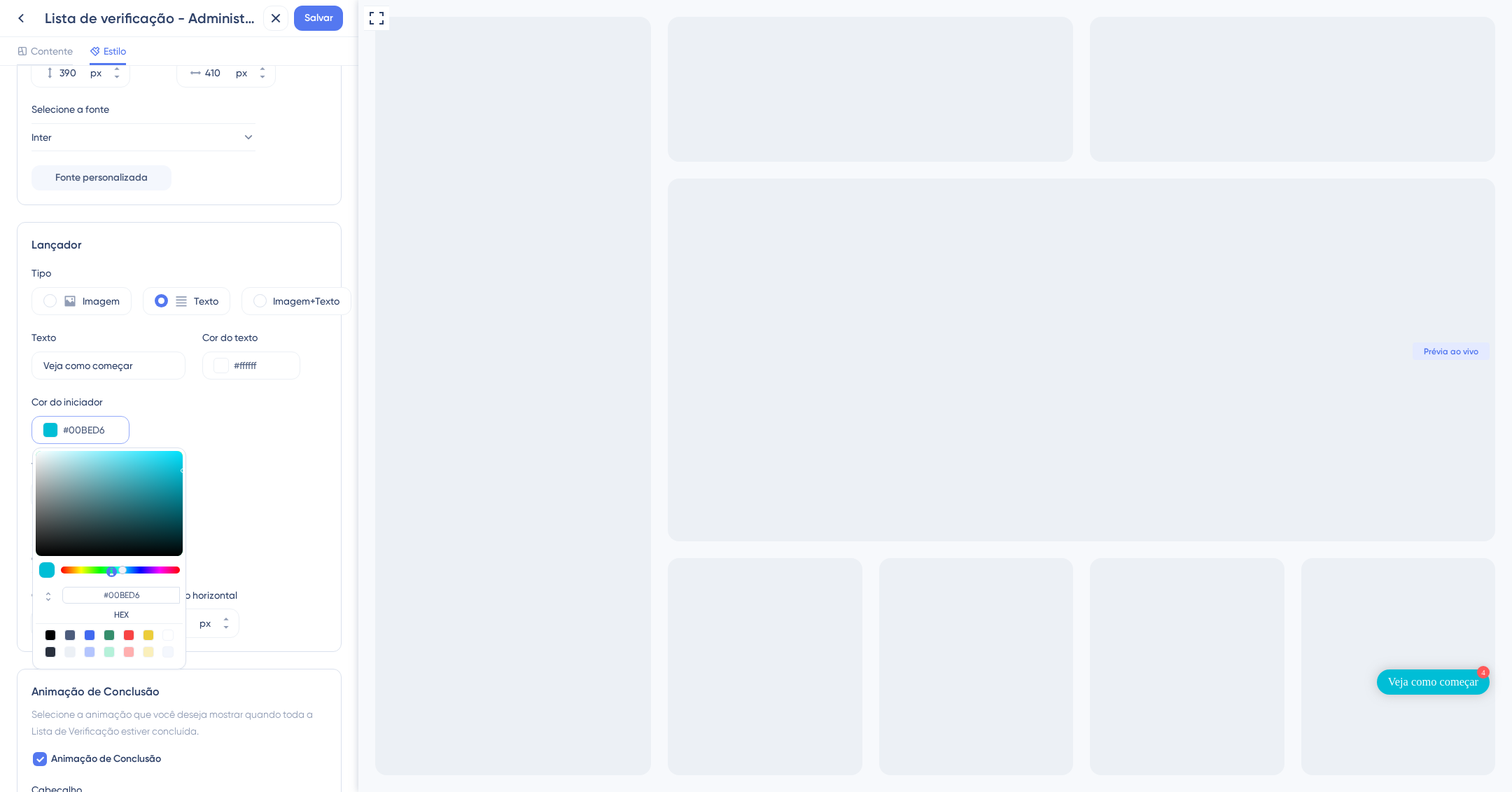
scroll to position [489, 0]
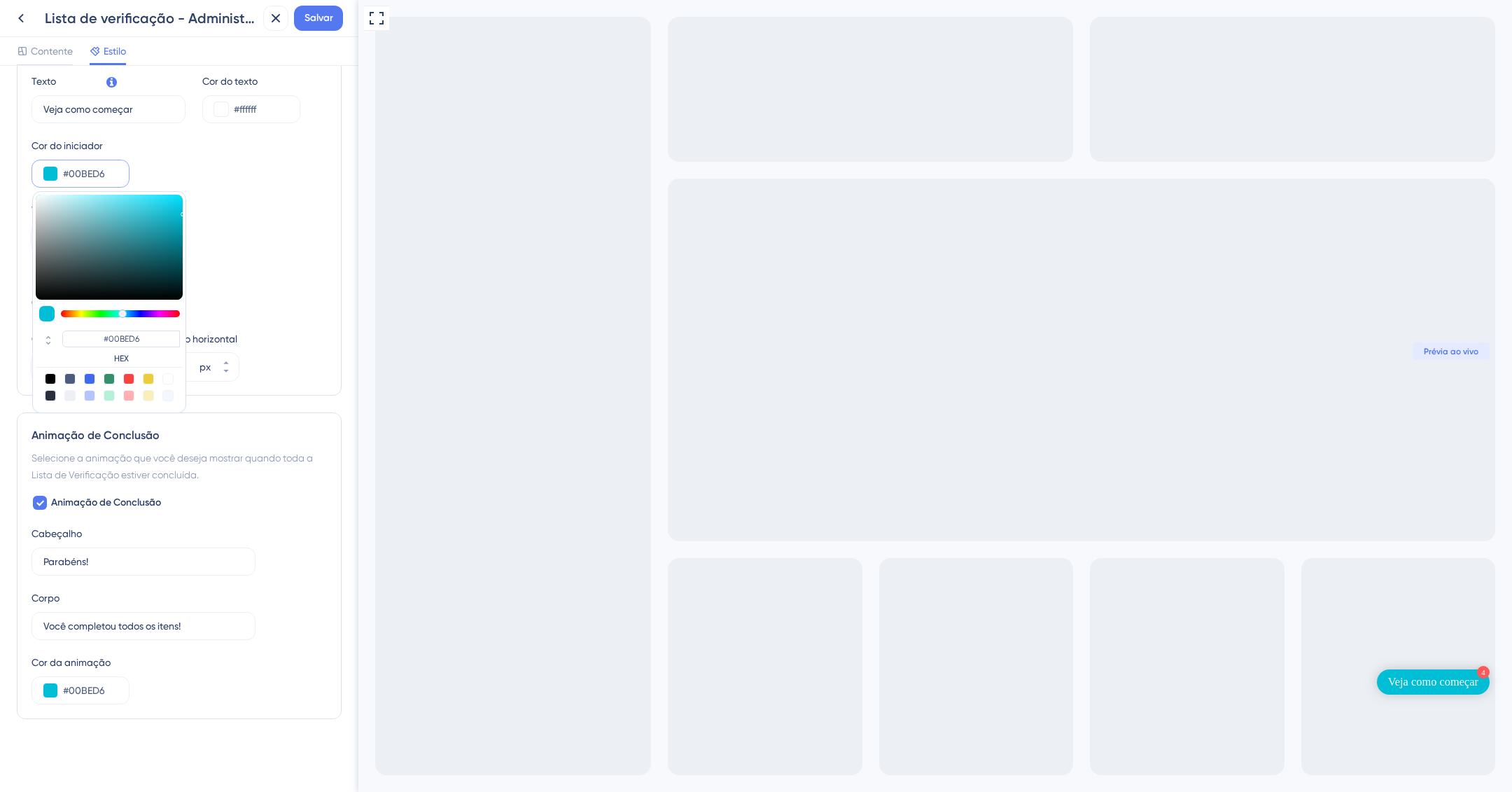
click at [50, 393] on div at bounding box center [51, 396] width 11 height 11
type input "#29303d"
type input "#29303D"
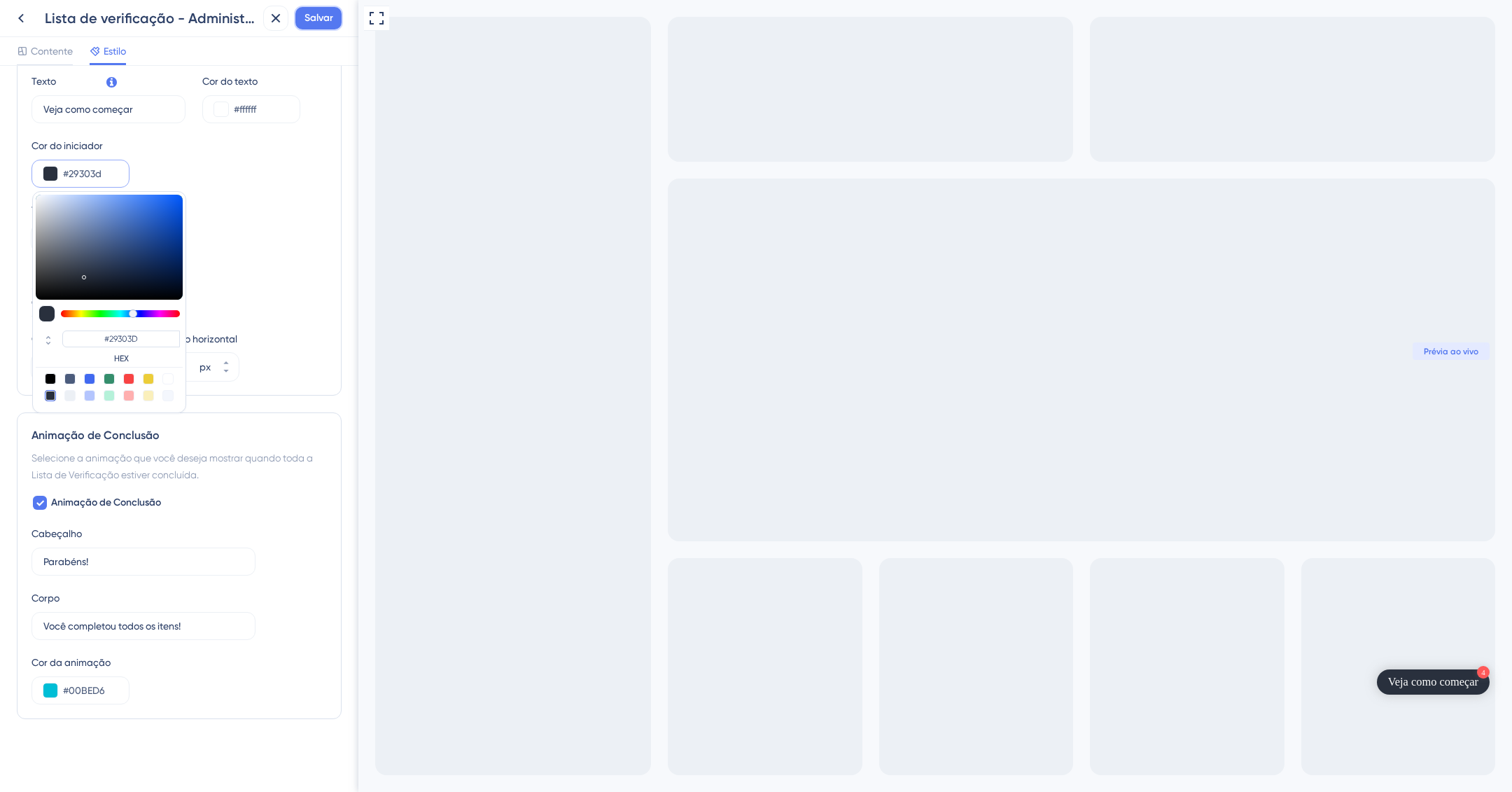
click at [308, 21] on font "Salvar" at bounding box center [318, 18] width 29 height 12
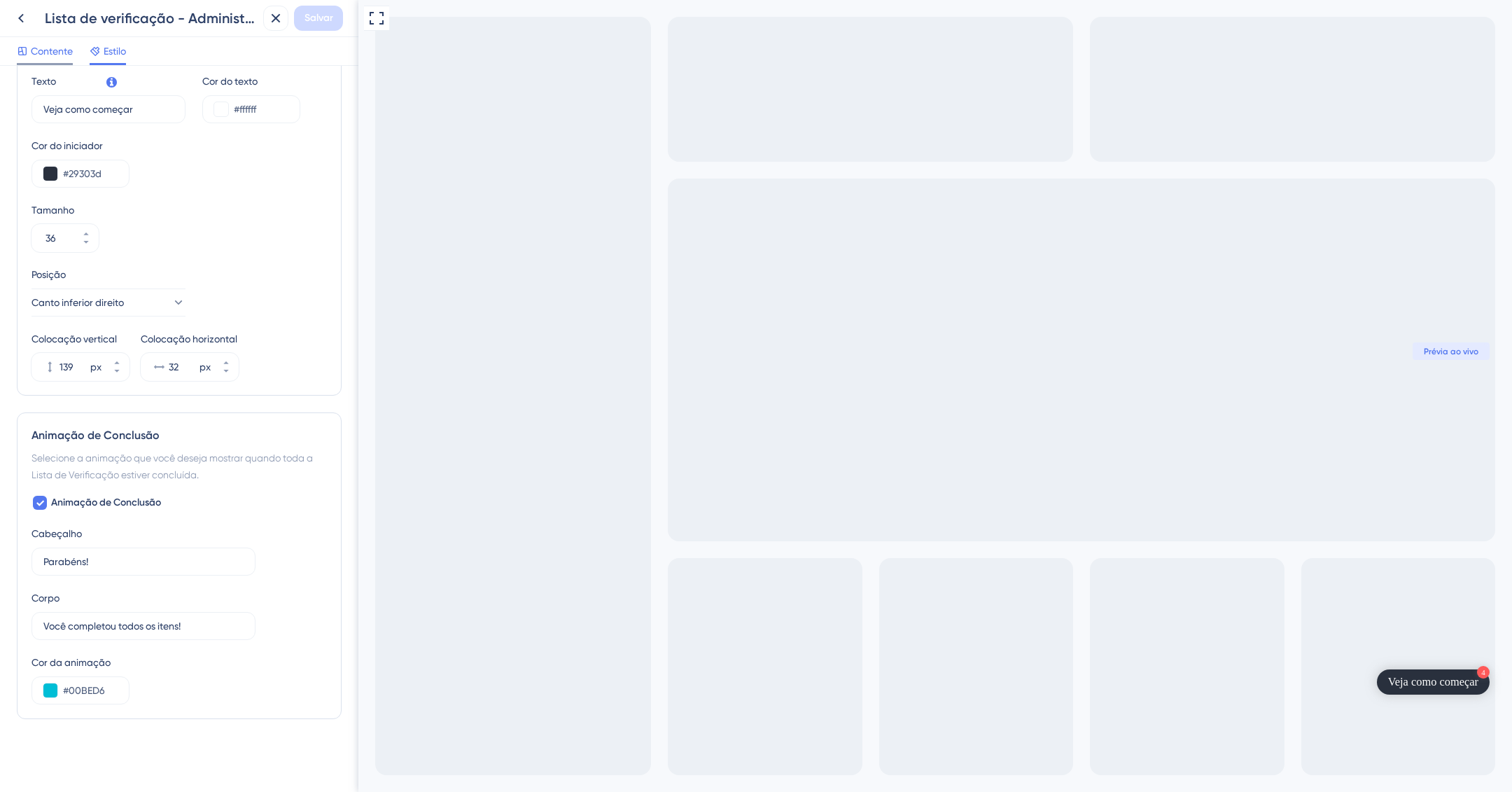
click at [61, 43] on span "Contente" at bounding box center [51, 51] width 42 height 17
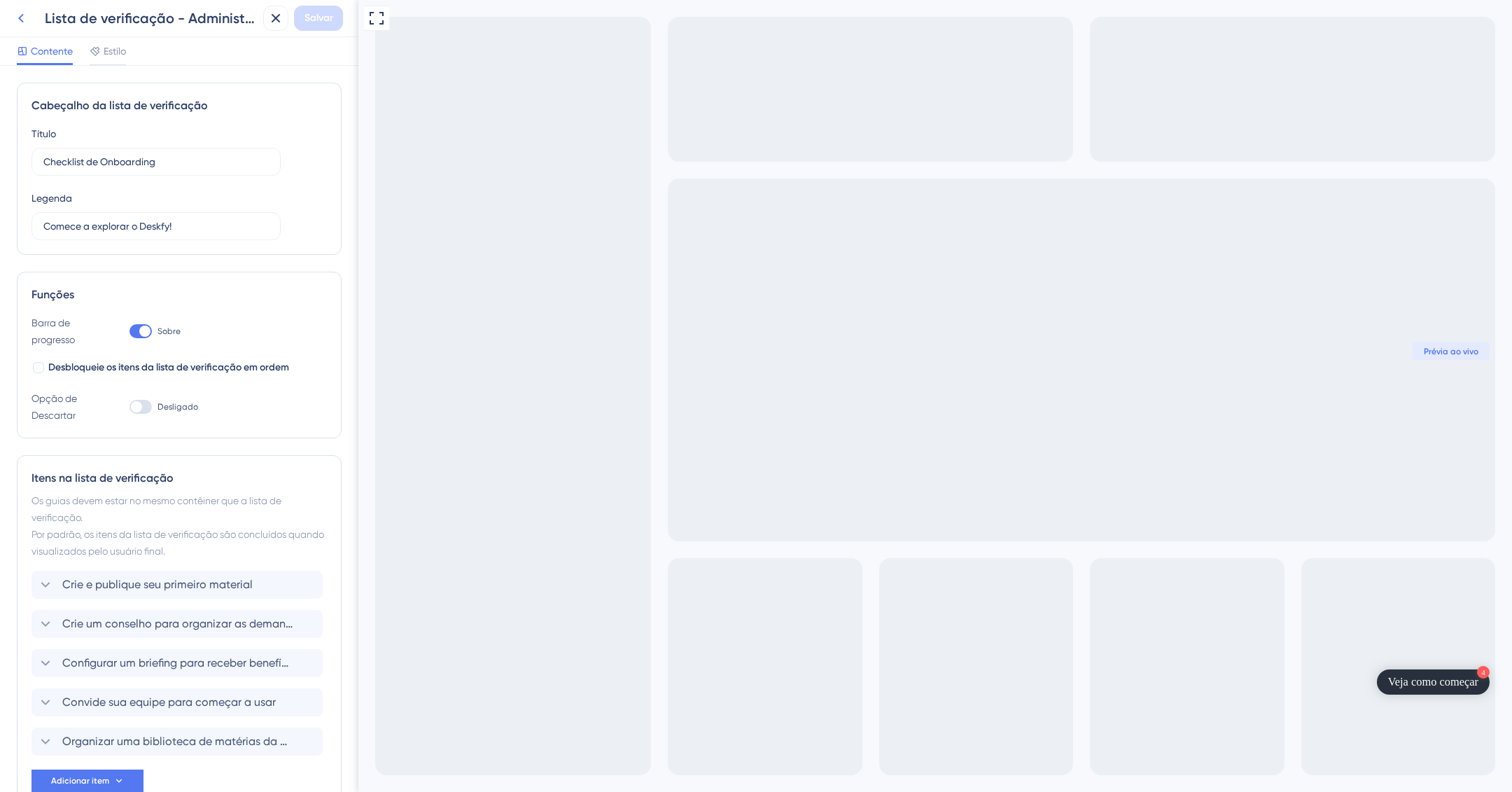
click at [14, 17] on icon at bounding box center [21, 18] width 17 height 17
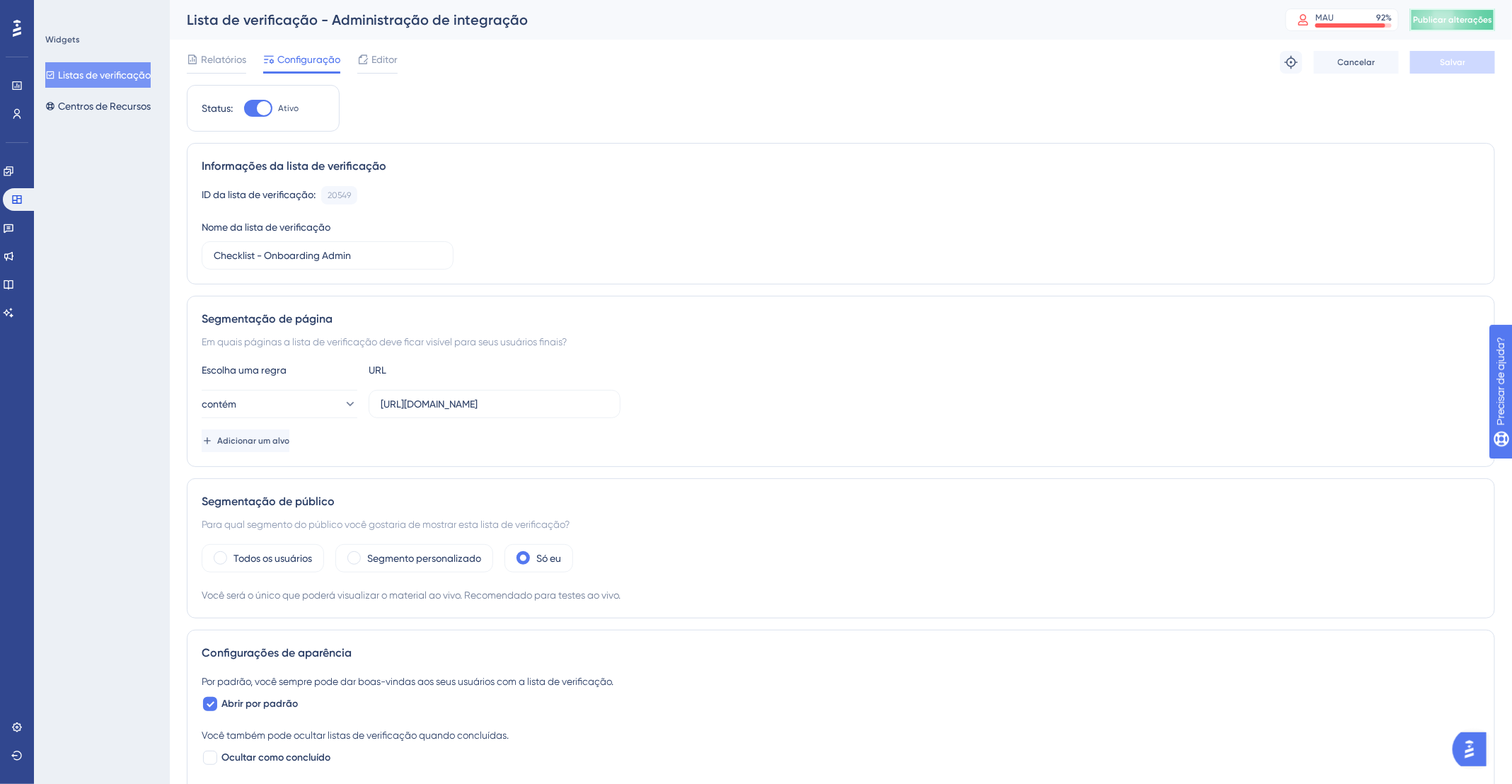
click at [1444, 19] on font "Publicar alterações" at bounding box center [1453, 20] width 79 height 9
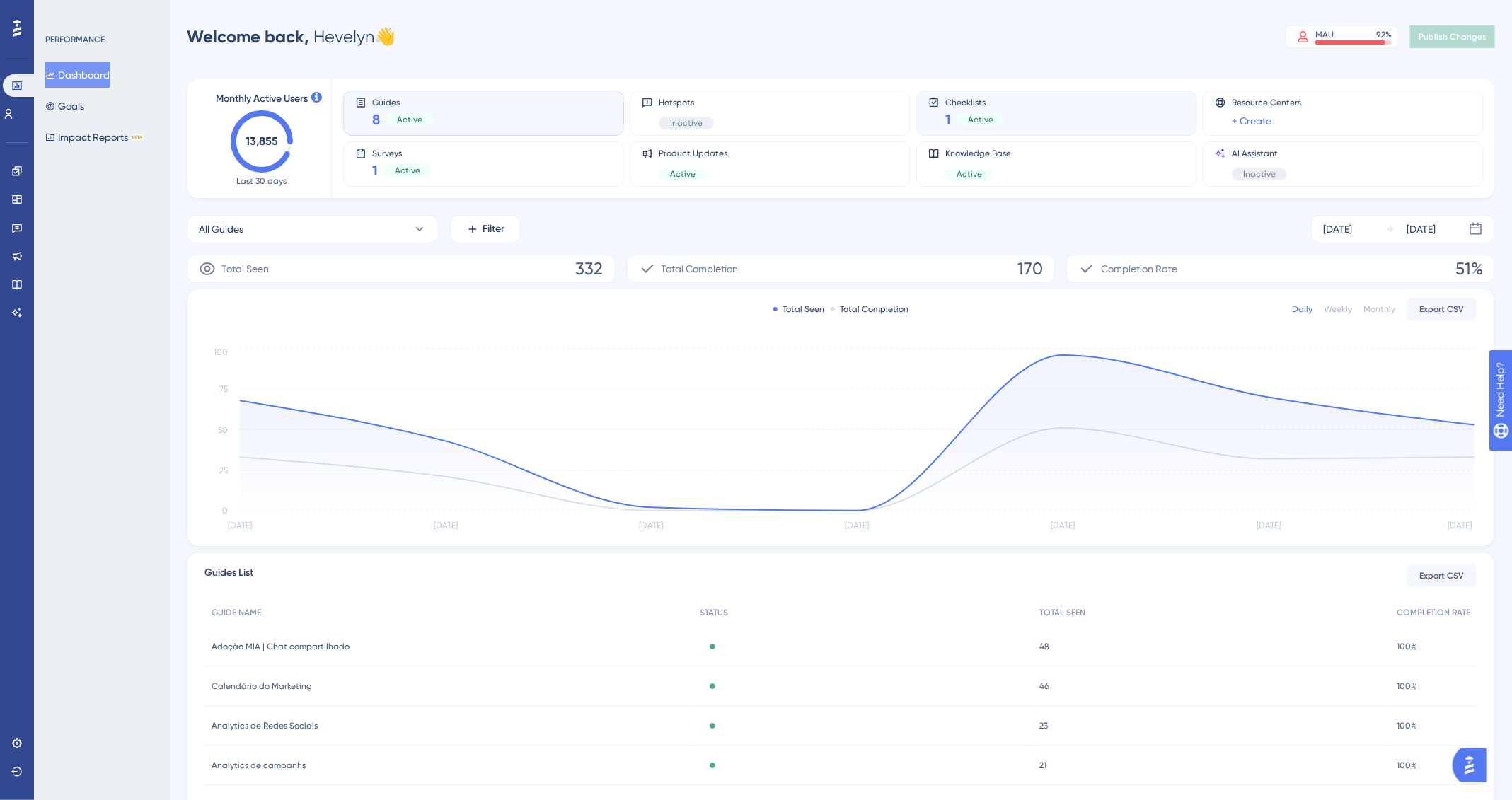
click at [987, 112] on div "1 Active" at bounding box center [975, 119] width 60 height 20
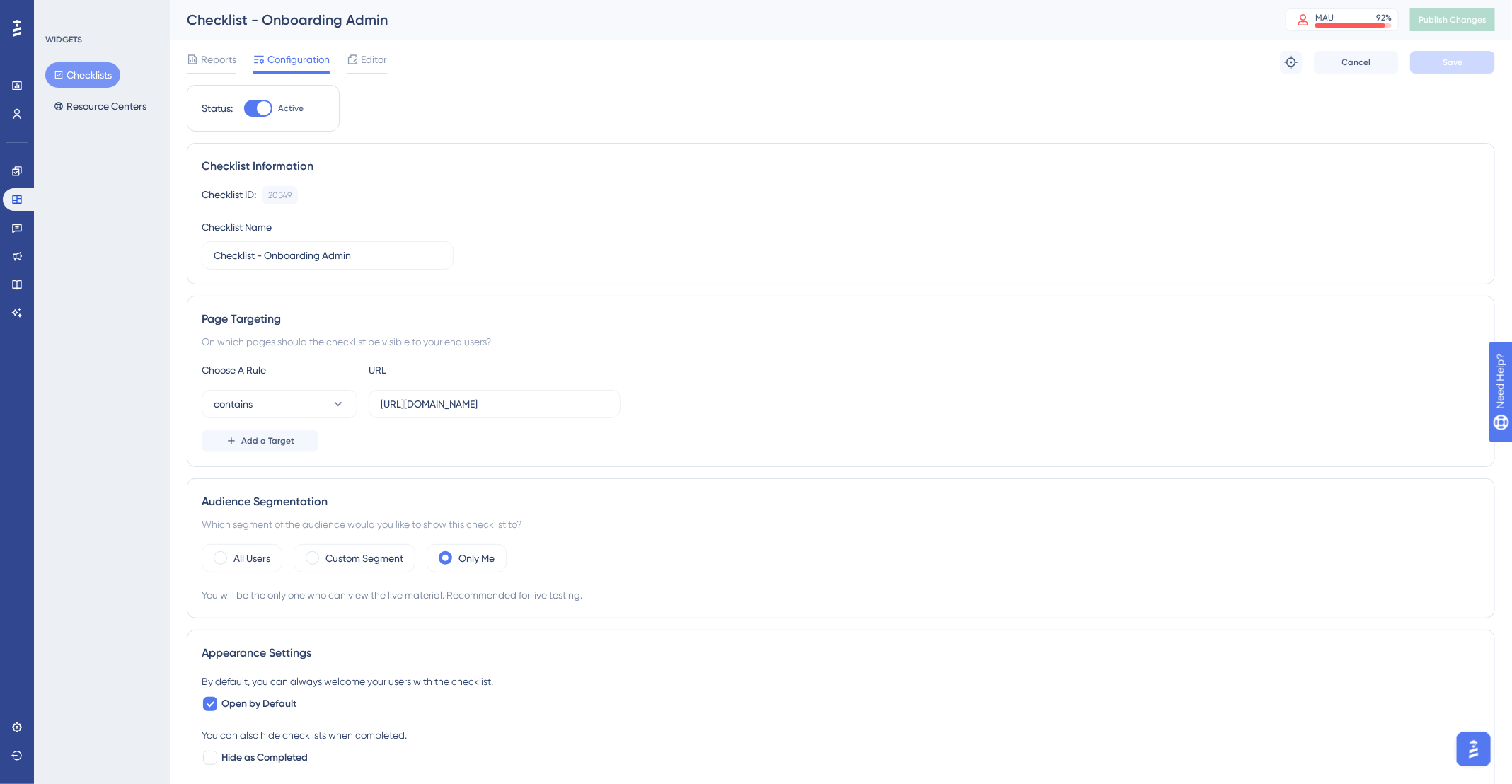
click at [92, 72] on button "Checklists" at bounding box center [82, 75] width 75 height 26
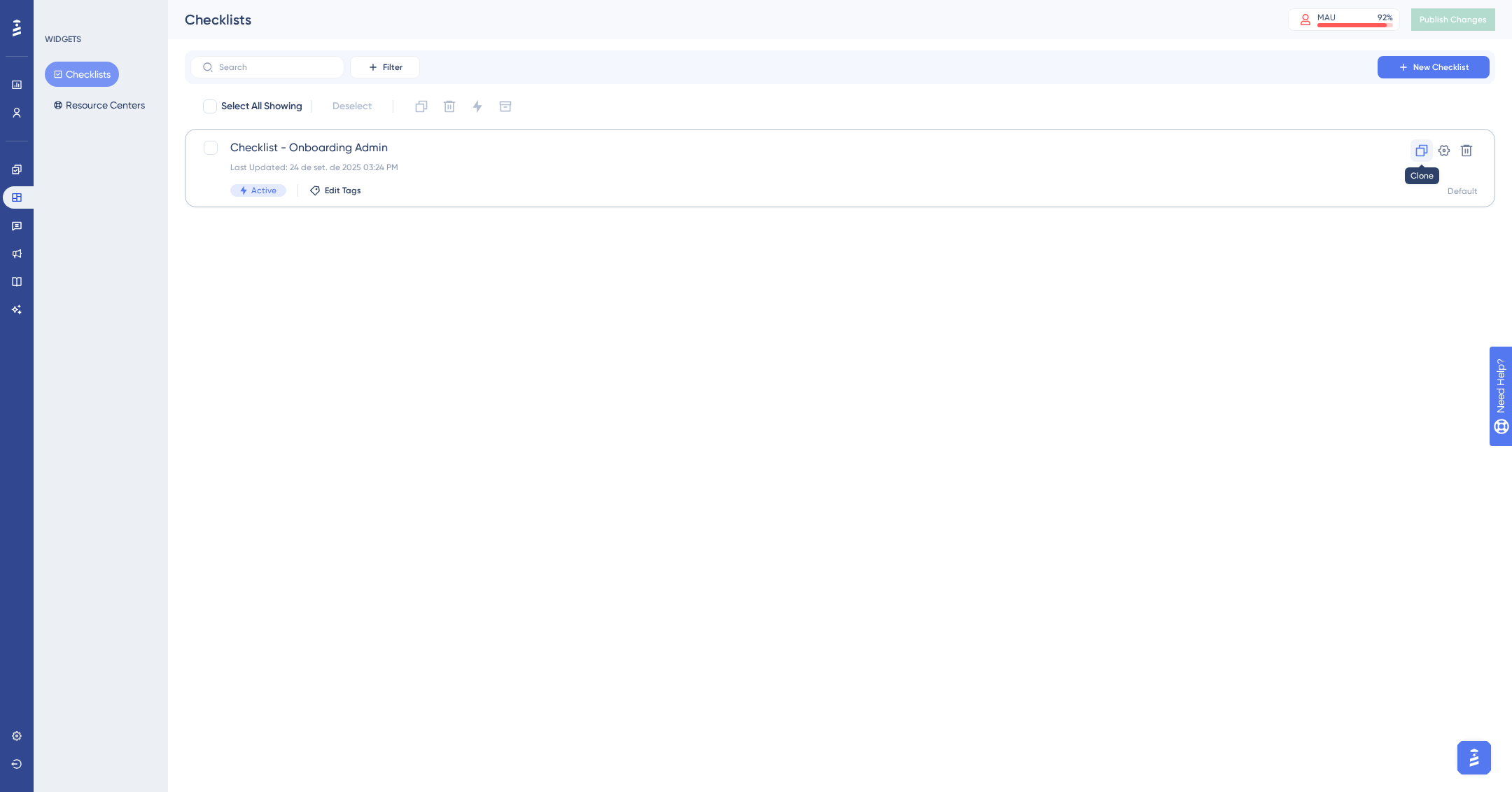
click at [1422, 154] on icon at bounding box center [1421, 150] width 14 height 14
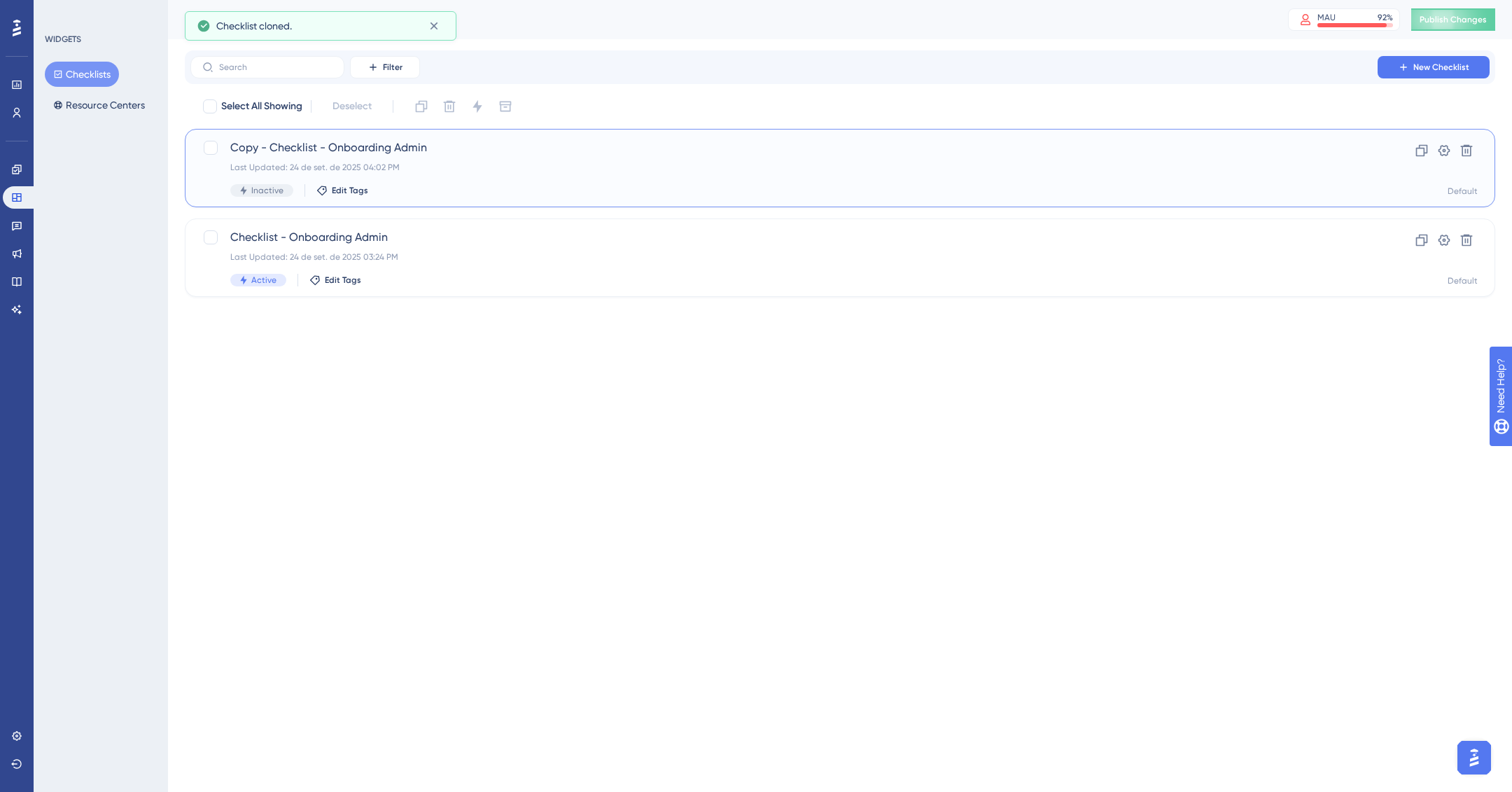
click at [628, 172] on div "Last Updated: 24 de set. de 2025 04:02 PM" at bounding box center [784, 168] width 1108 height 11
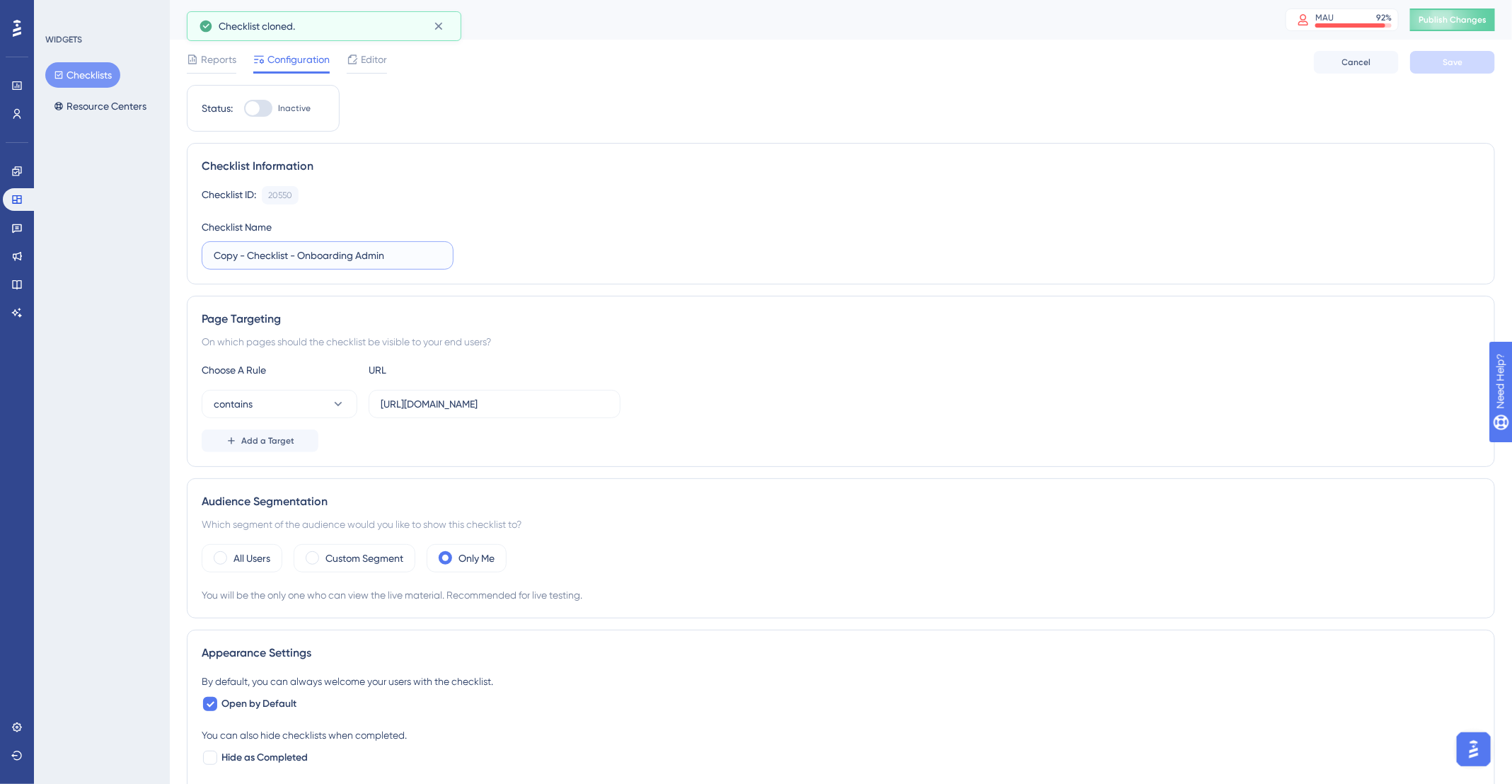
drag, startPoint x: 246, startPoint y: 251, endPoint x: 174, endPoint y: 251, distance: 72.0
click at [174, 251] on div "Performance Users Engagement Widgets Feedback Product Updates Knowledge Base AI…" at bounding box center [840, 615] width 1343 height 1229
